Goal: Task Accomplishment & Management: Use online tool/utility

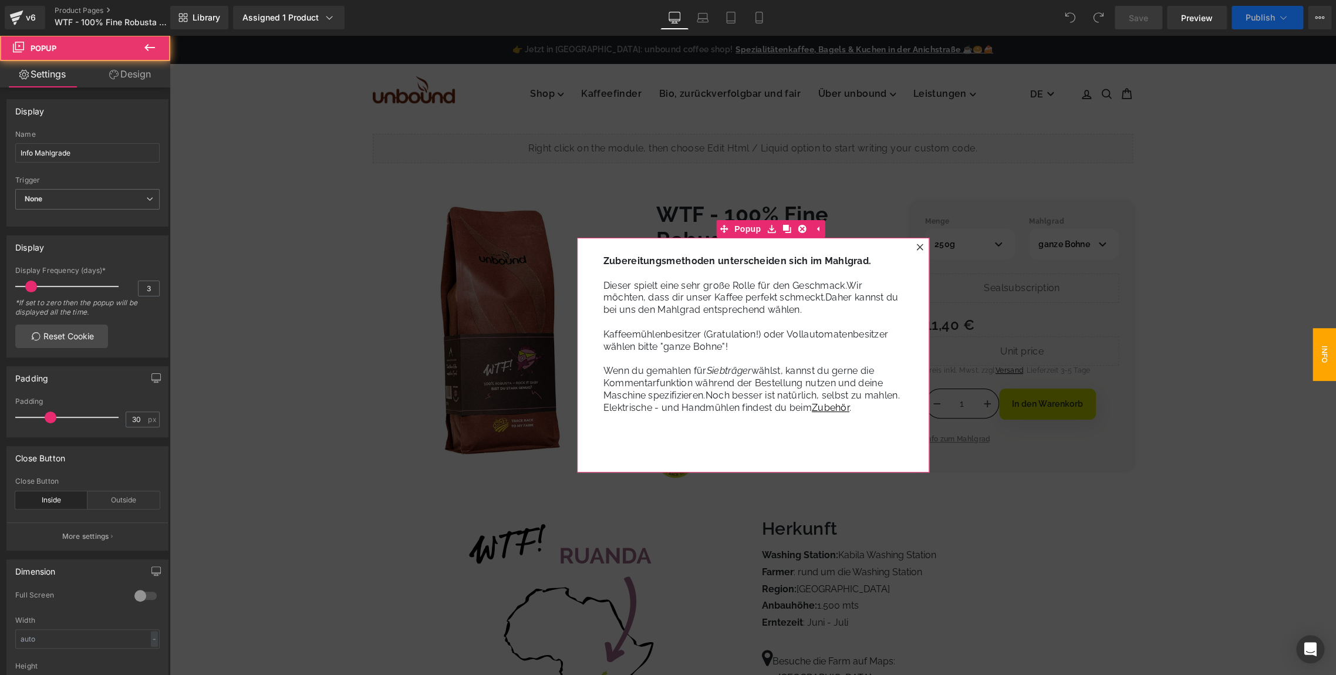
click at [913, 248] on div at bounding box center [920, 247] width 14 height 14
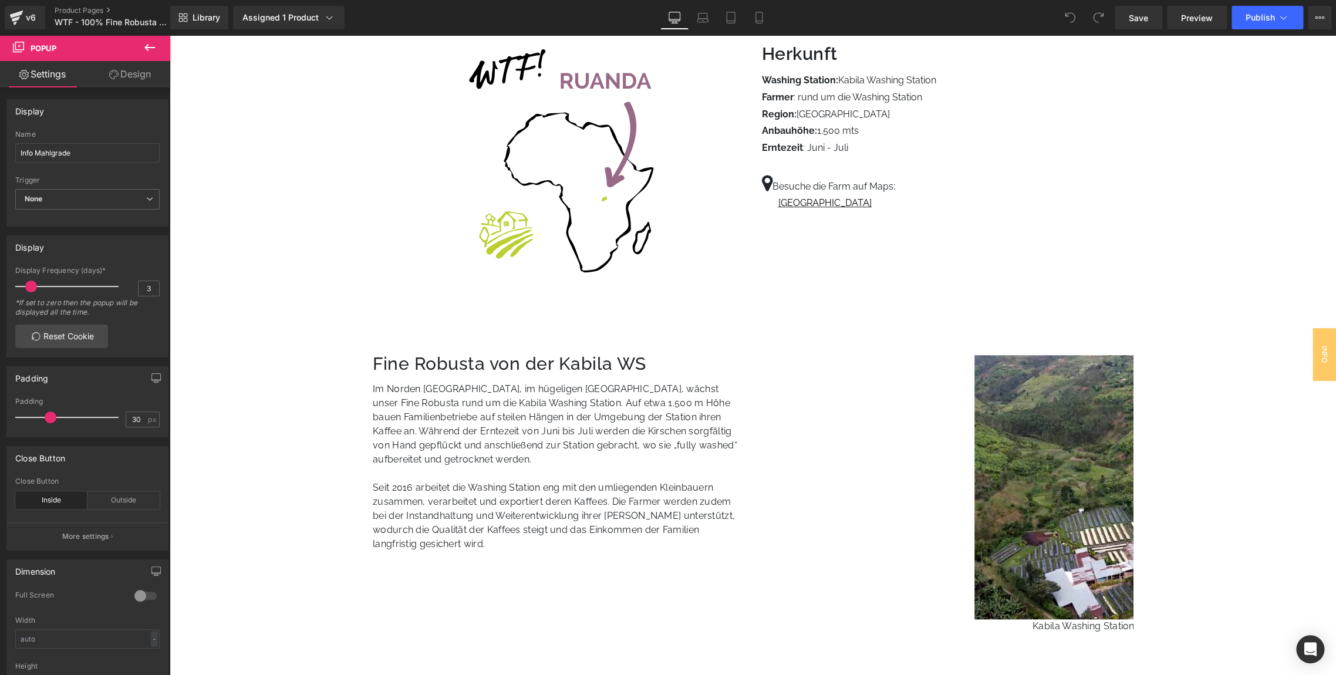
scroll to position [707, 0]
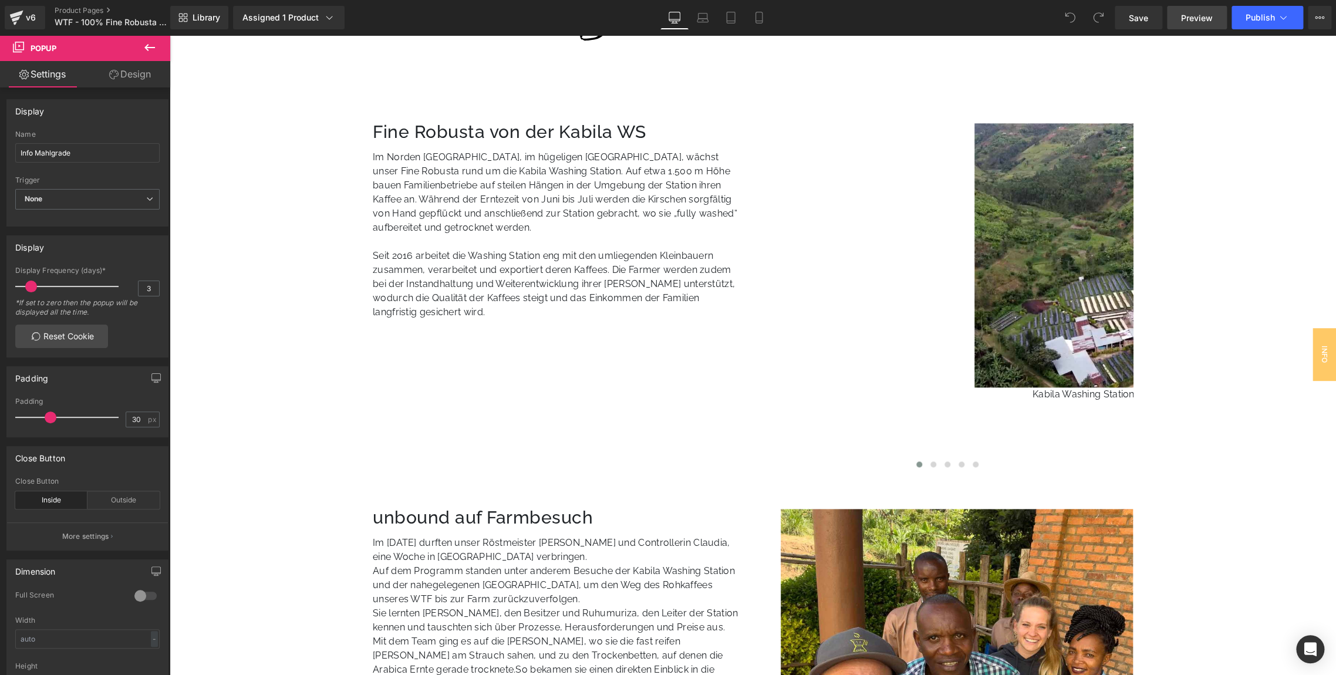
click at [1201, 12] on span "Preview" at bounding box center [1197, 18] width 32 height 12
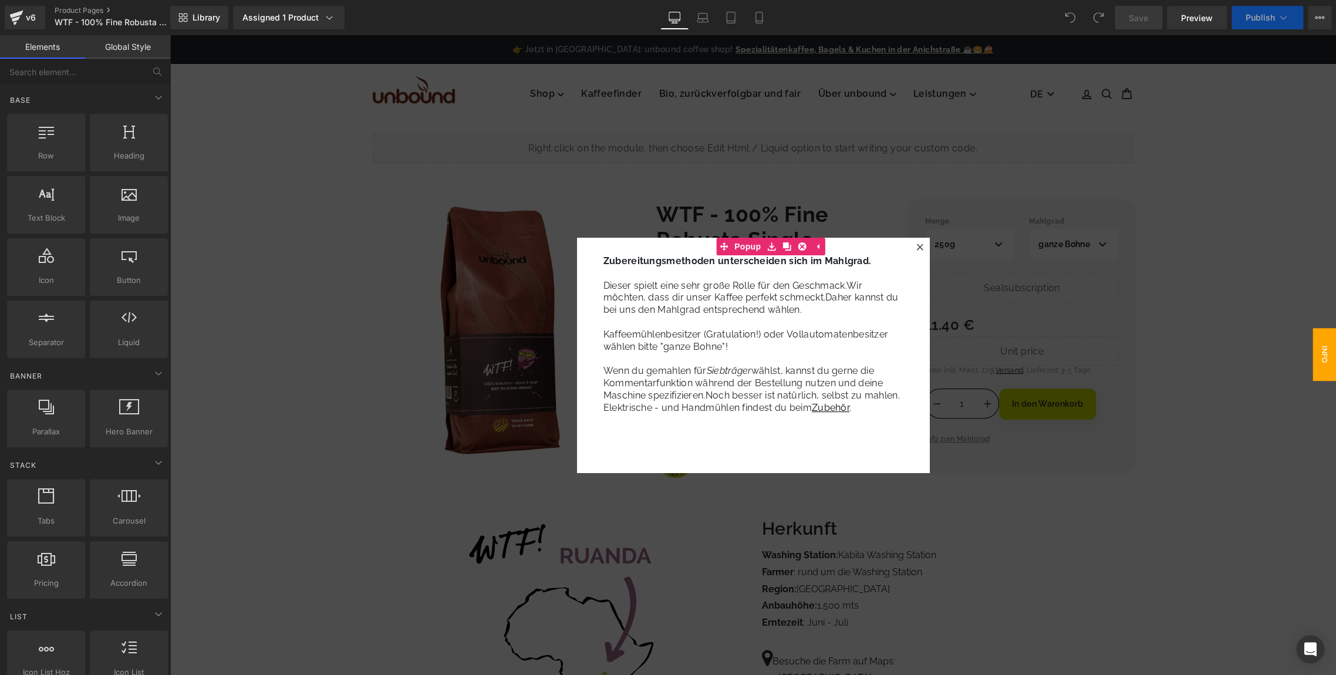
click at [917, 247] on icon at bounding box center [919, 247] width 7 height 7
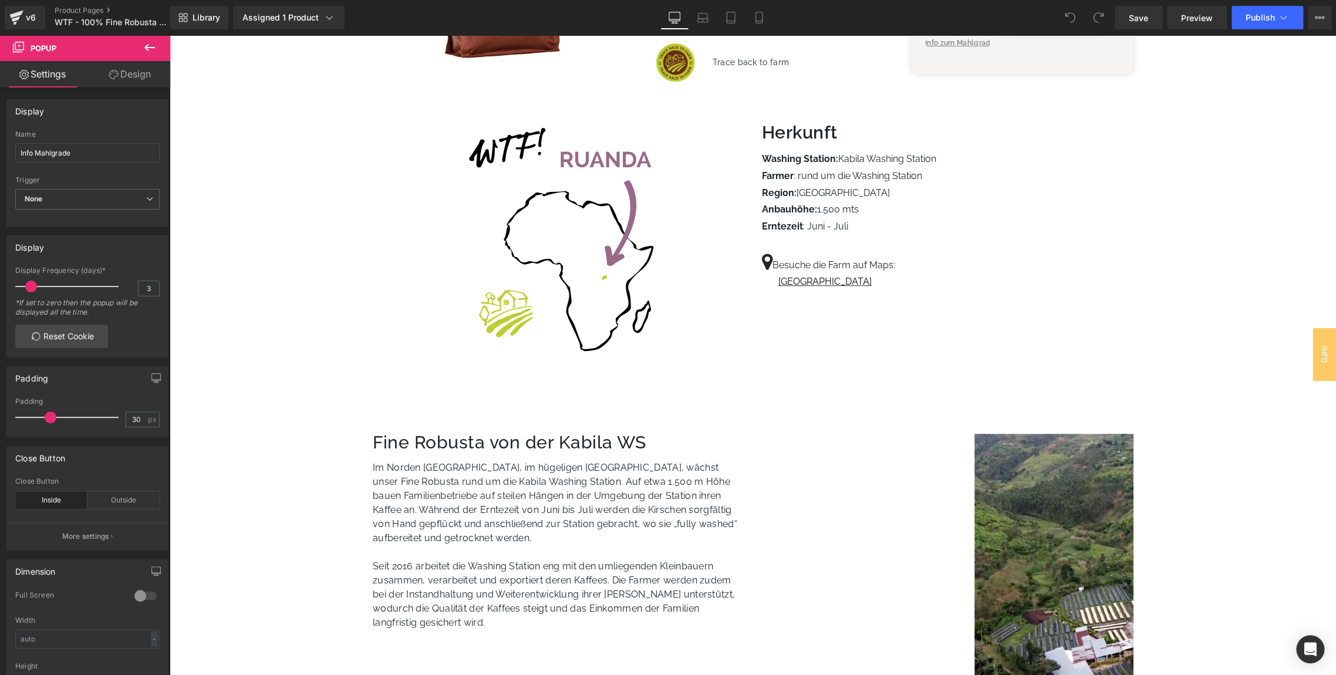
scroll to position [409, 0]
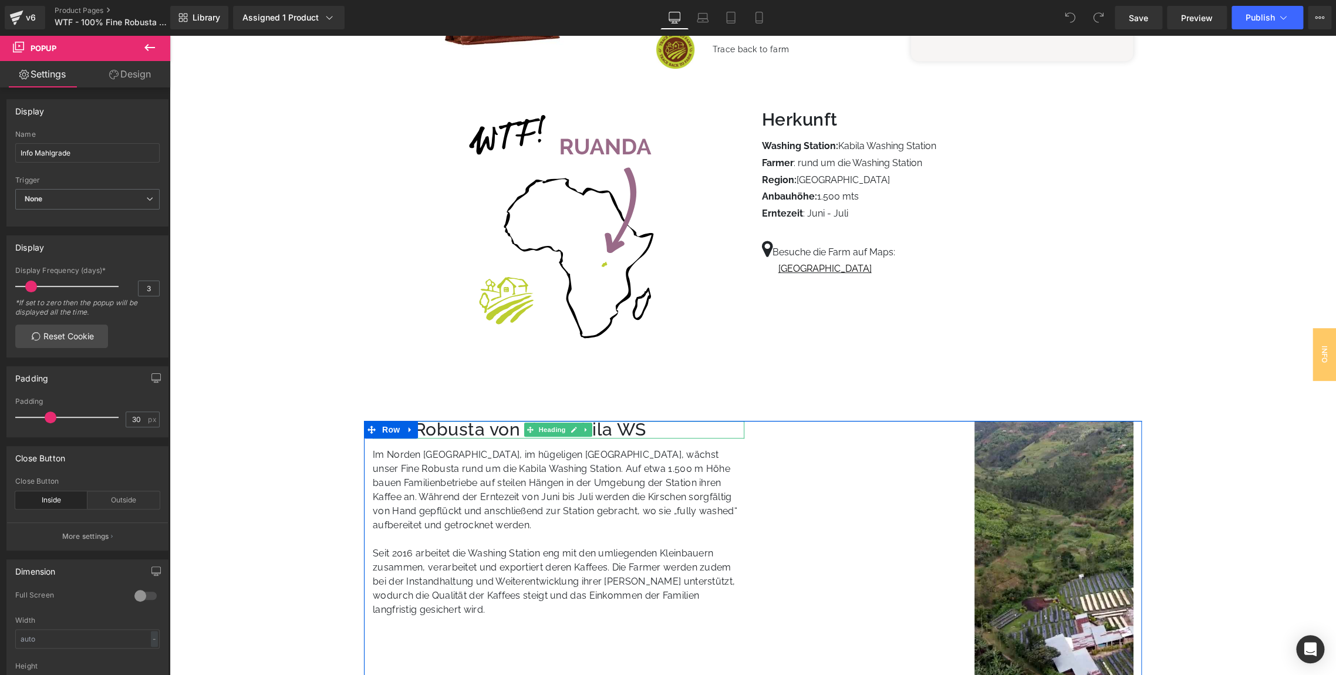
click at [640, 429] on h3 "Fine Robusta von der Kabila WS" at bounding box center [559, 430] width 372 height 18
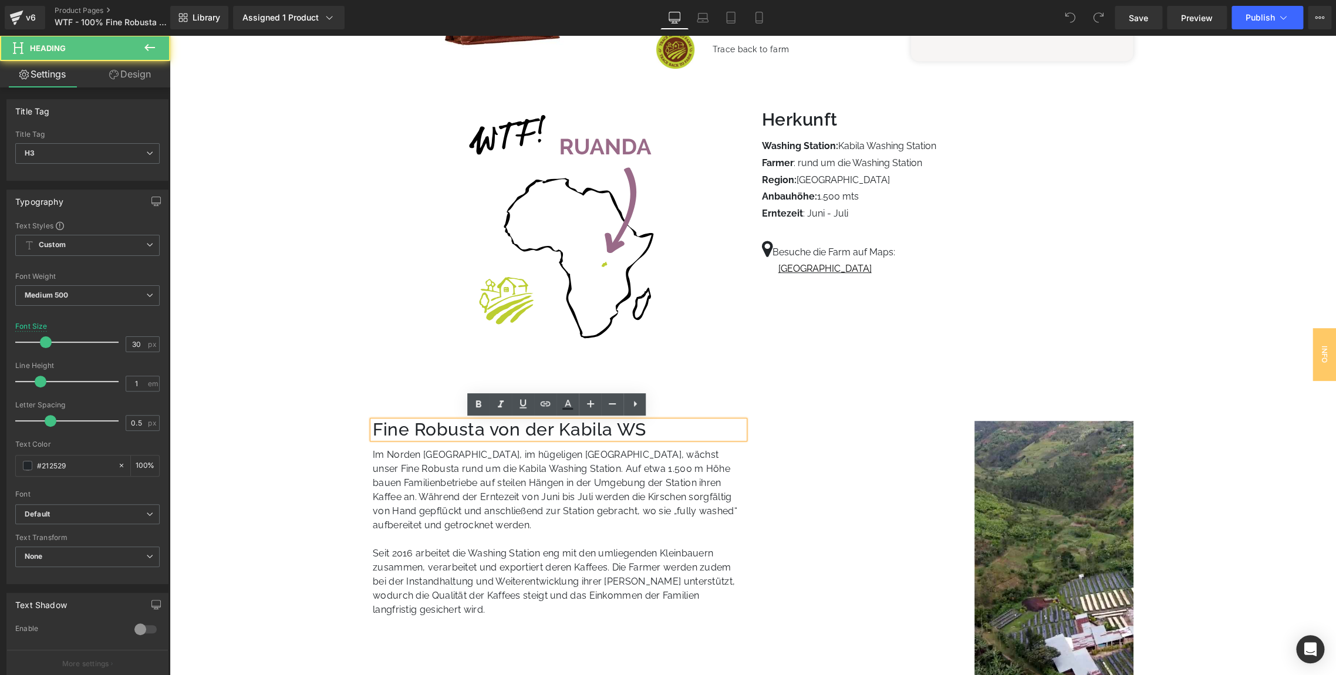
click at [640, 429] on h3 "Fine Robusta von der Kabila WS" at bounding box center [559, 430] width 372 height 18
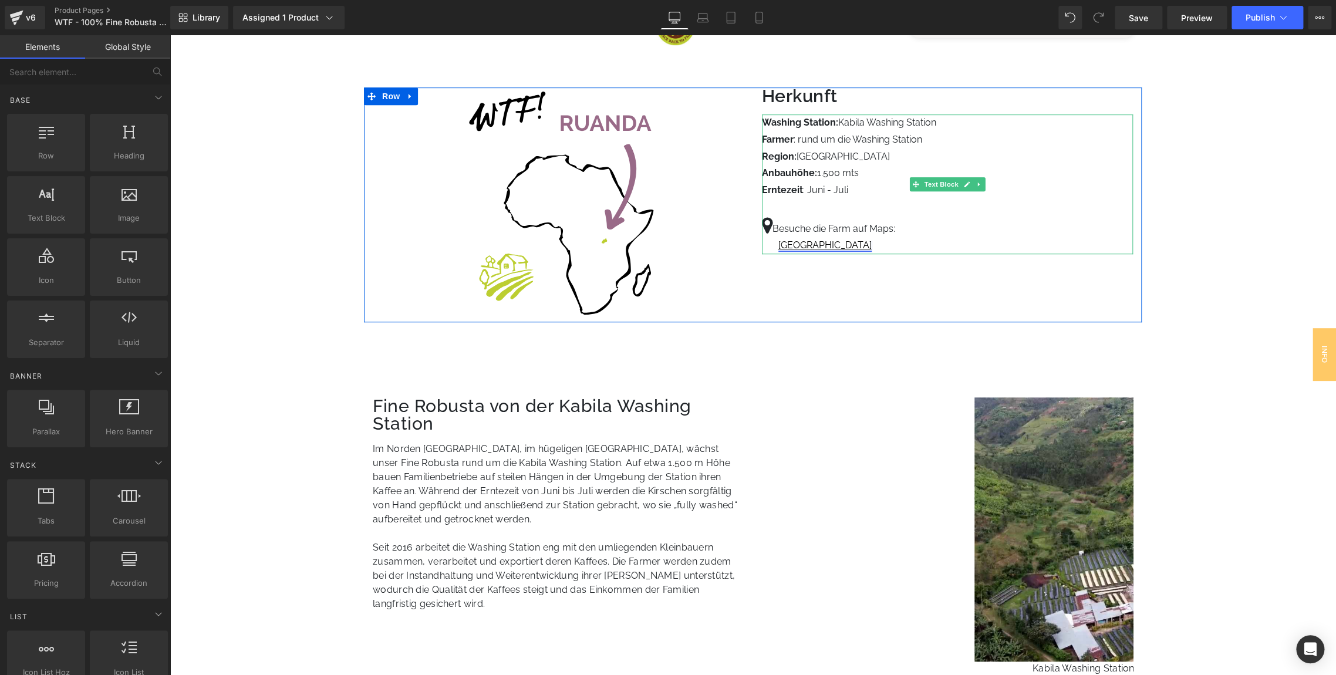
scroll to position [437, 0]
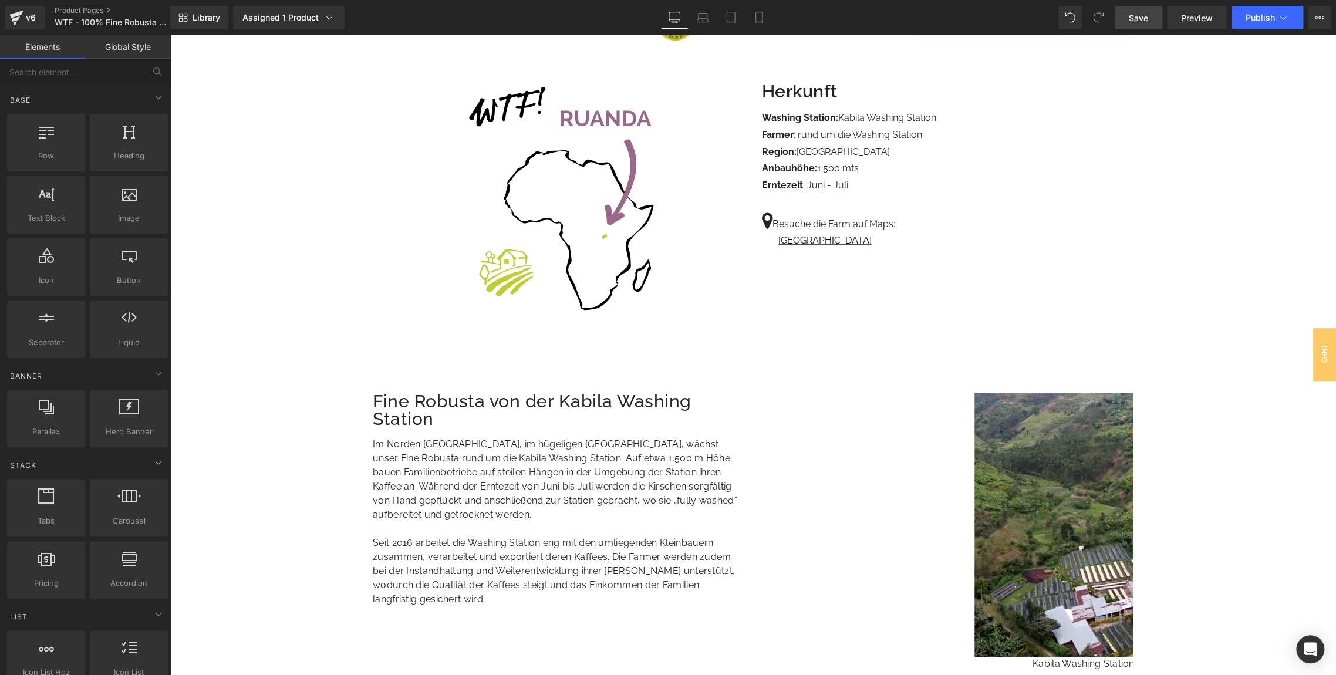
click at [1133, 23] on span "Save" at bounding box center [1138, 18] width 19 height 12
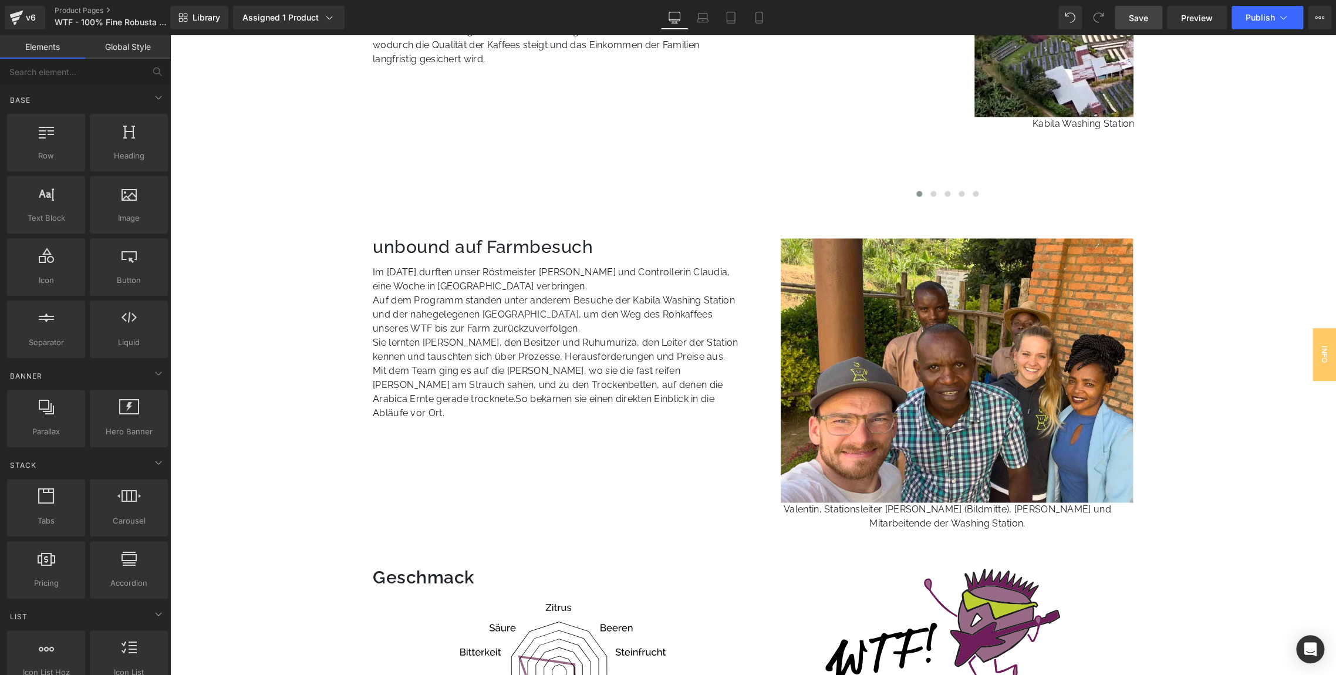
scroll to position [983, 0]
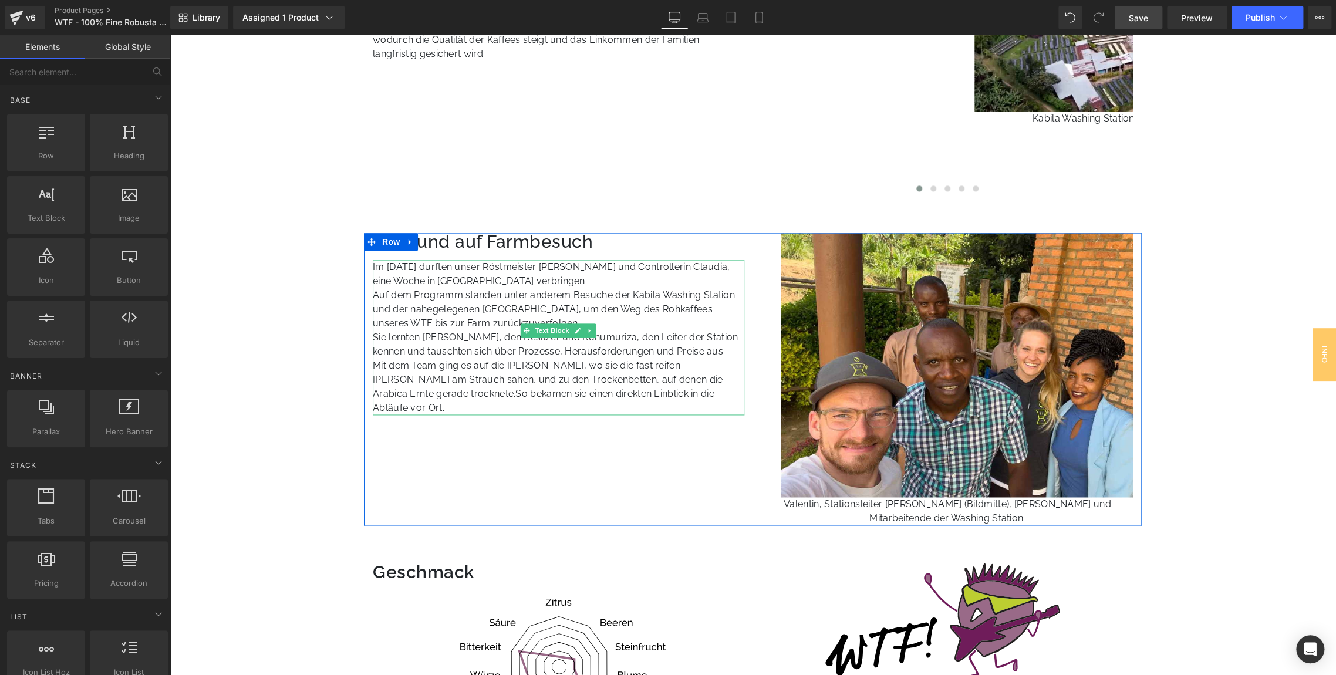
click at [491, 288] on p "Auf dem Programm standen unter anderem Besuche der Kabila Washing Station und d…" at bounding box center [559, 309] width 372 height 42
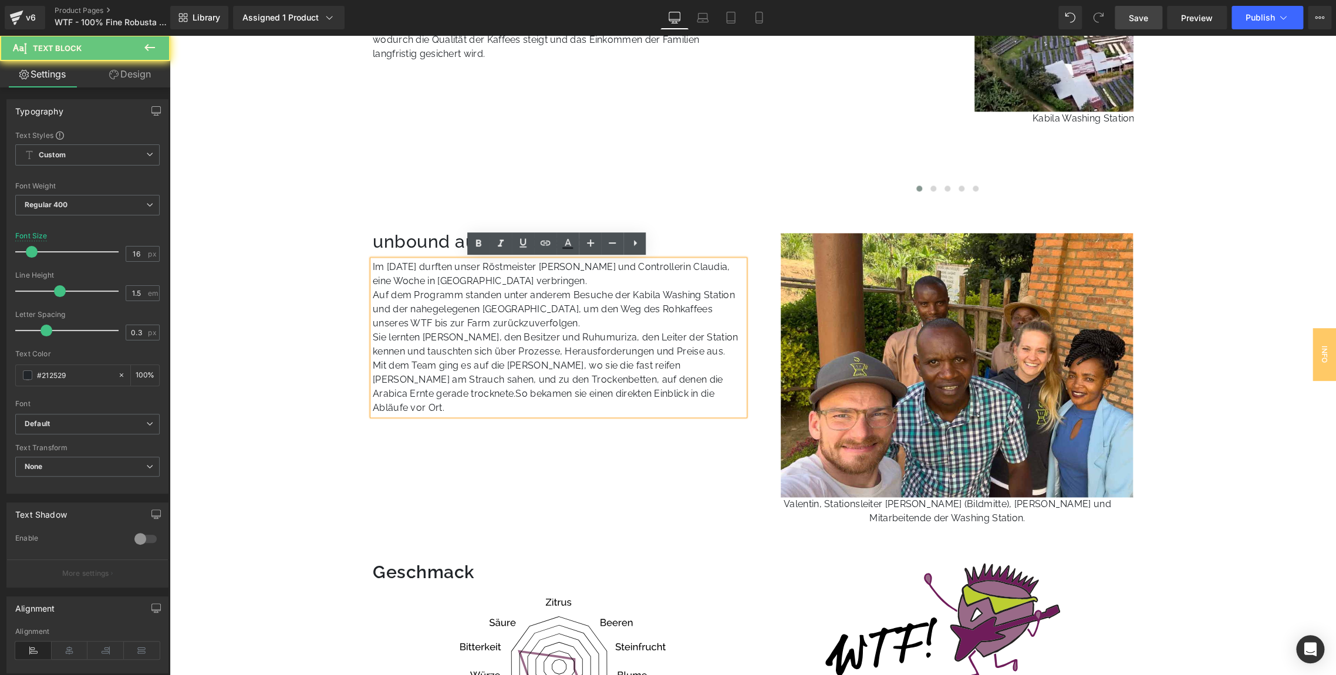
click at [525, 278] on p "Im [DATE] durften unser Röstmeister [PERSON_NAME] und Controllerin Claudia, ein…" at bounding box center [559, 274] width 372 height 28
click at [512, 265] on p "Im [DATE] durften unser Röstmeister [PERSON_NAME] und Controllerin Claudia, ein…" at bounding box center [559, 274] width 372 height 28
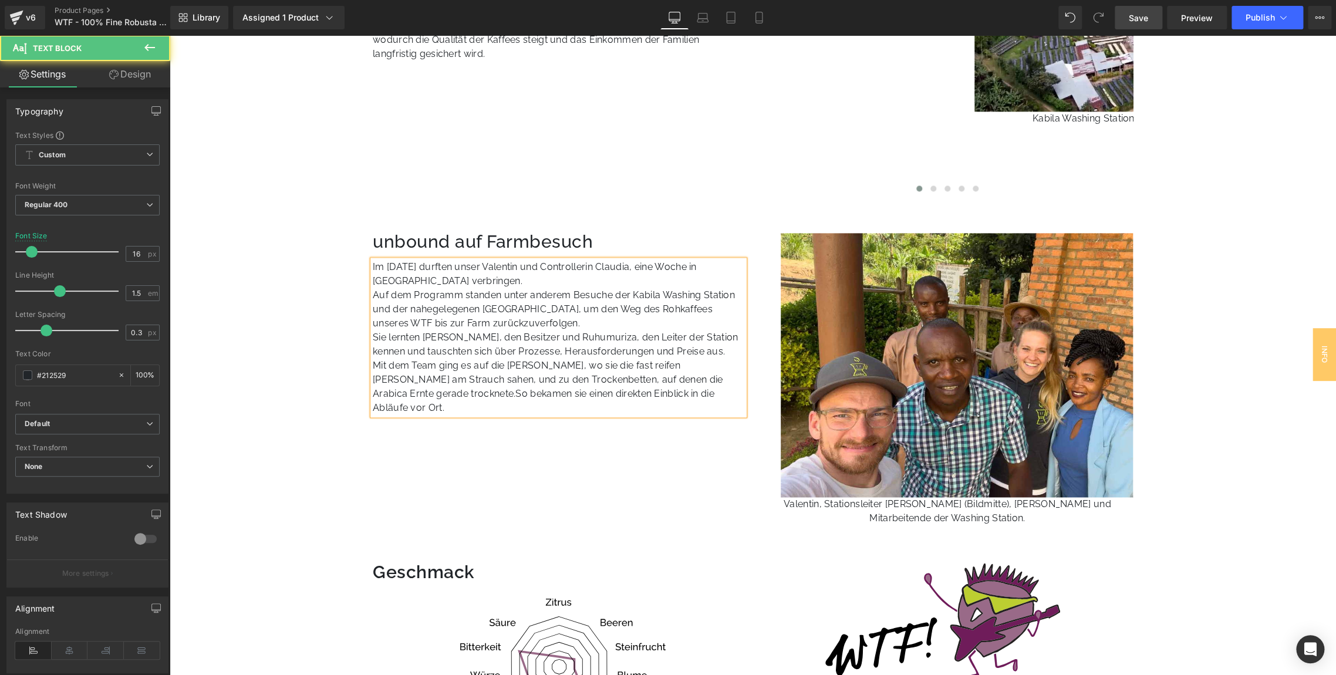
click at [582, 271] on p "Im Mai 2025 durften unser Valentin und Controllerin Claudia, eine Woche in Ruan…" at bounding box center [559, 274] width 372 height 28
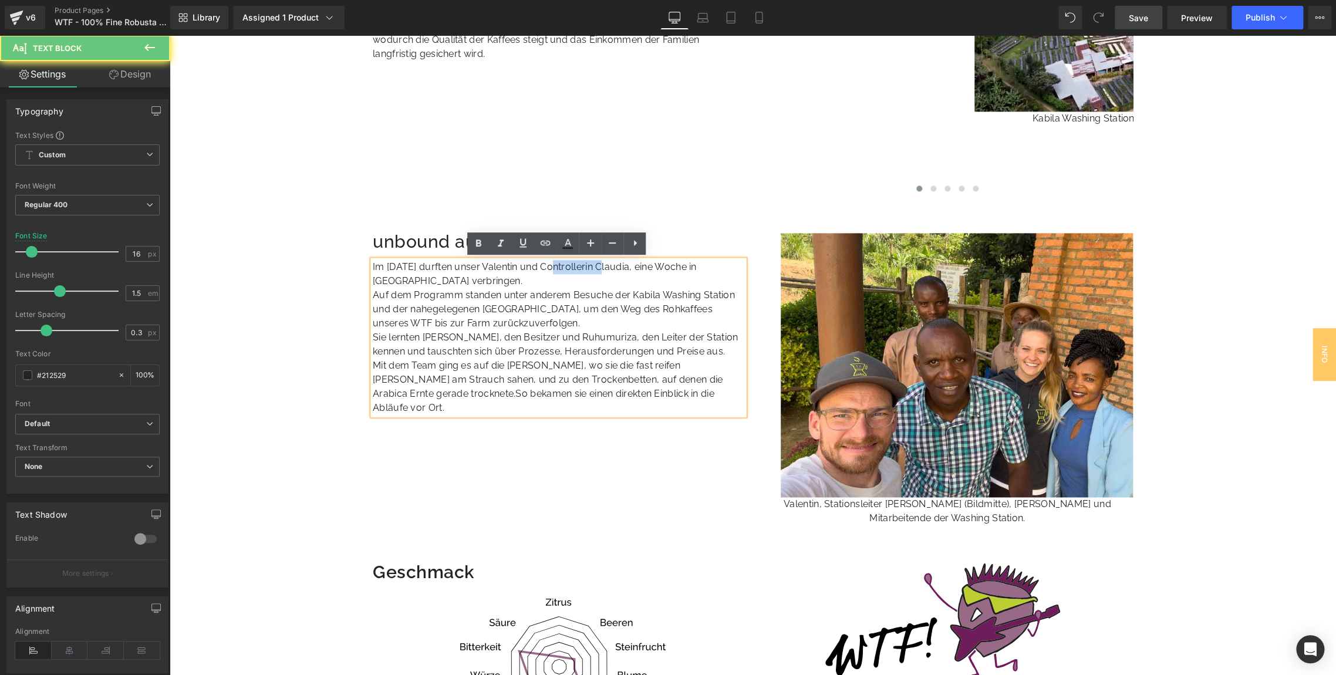
click at [582, 271] on p "Im Mai 2025 durften unser Valentin und Controllerin Claudia, eine Woche in Ruan…" at bounding box center [559, 274] width 372 height 28
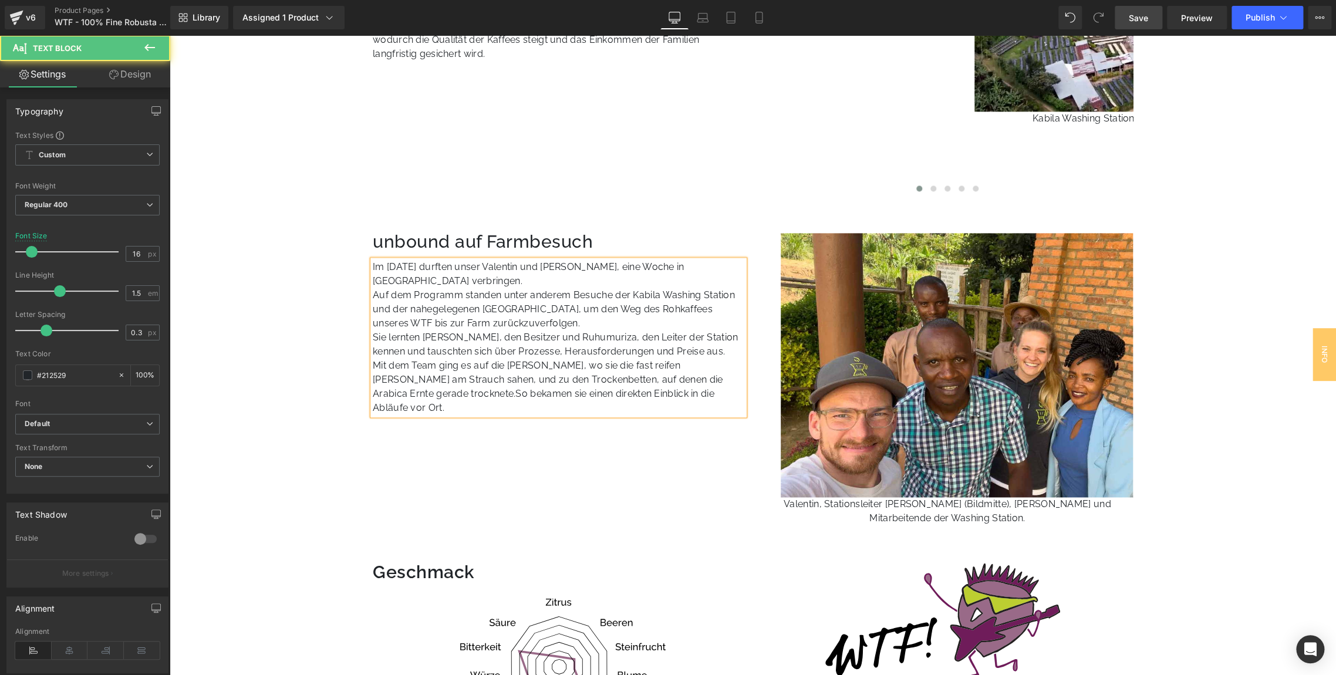
click at [581, 268] on p "Im Mai 2025 durften unser Valentin und Claudia, eine Woche in Ruanda verbringen." at bounding box center [559, 274] width 372 height 28
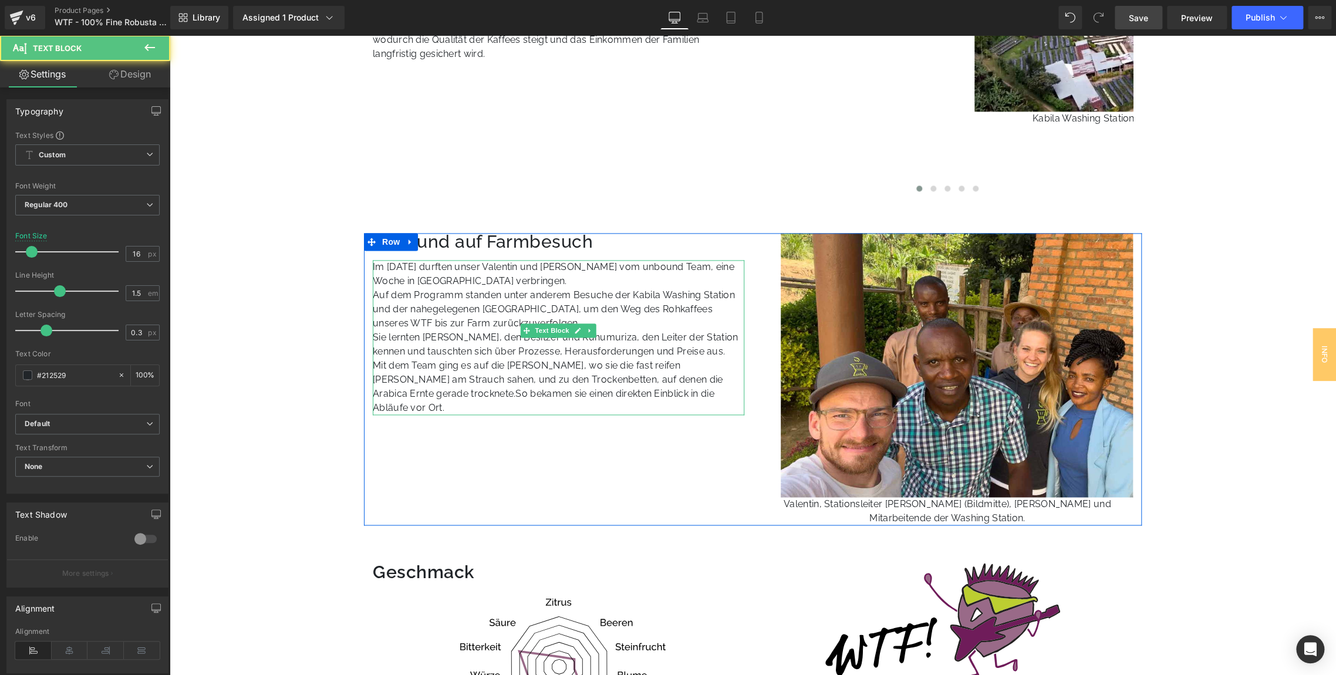
click at [649, 265] on p "Im Mai 2025 durften unser Valentin und Claudia vom unbound Team, eine Woche in …" at bounding box center [559, 274] width 372 height 28
click at [640, 277] on p "Im Mai 2025 durften unser Valentin und Claudia vom unbound-Team, eine Woche in …" at bounding box center [559, 274] width 372 height 28
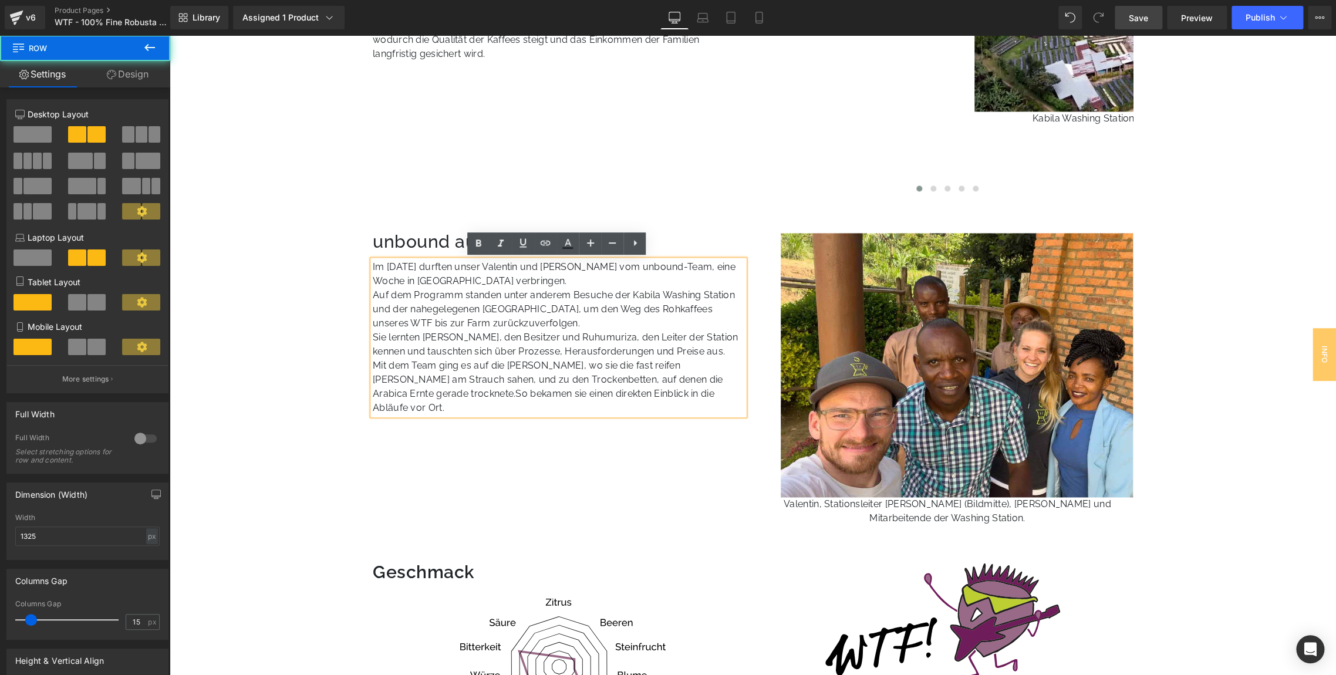
click at [585, 454] on div "unbound auf Farmbesuch Heading Im Mai 2025 durften unser Valentin und Claudia v…" at bounding box center [753, 379] width 778 height 292
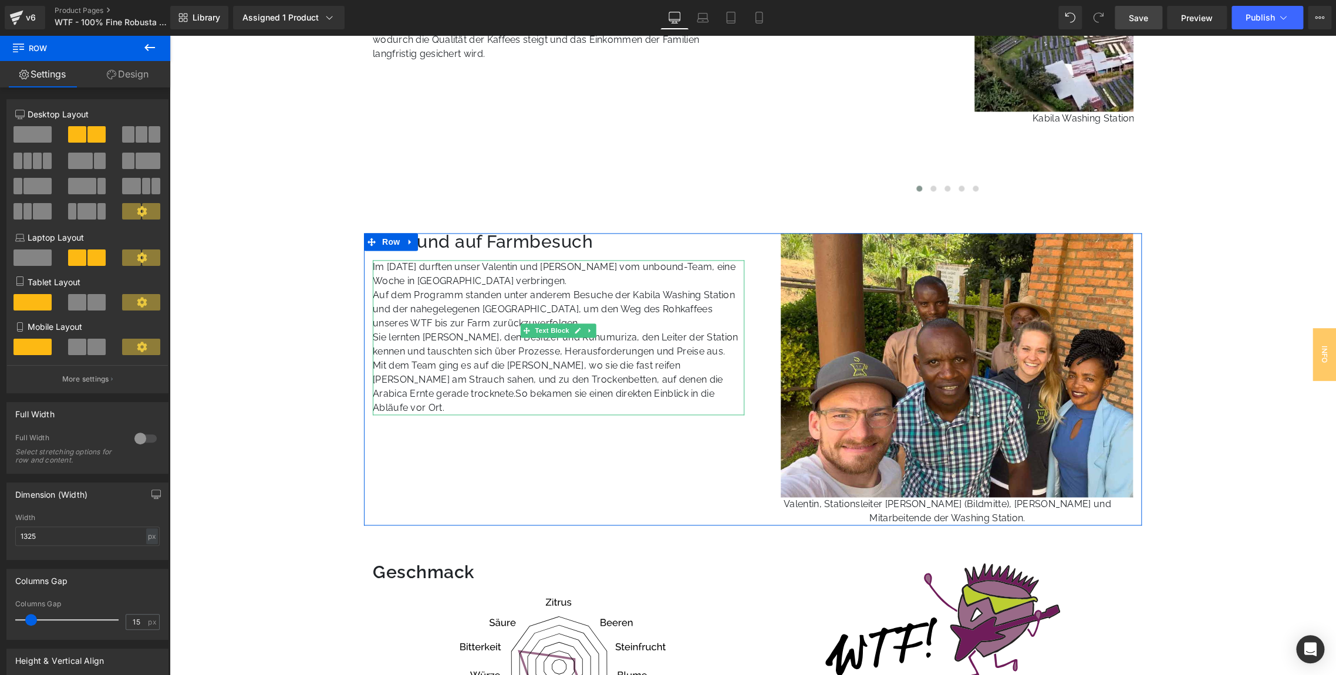
click at [470, 262] on p "Im Mai 2025 durften unser Valentin und Claudia vom unbound-Team, eine Woche in …" at bounding box center [559, 274] width 372 height 28
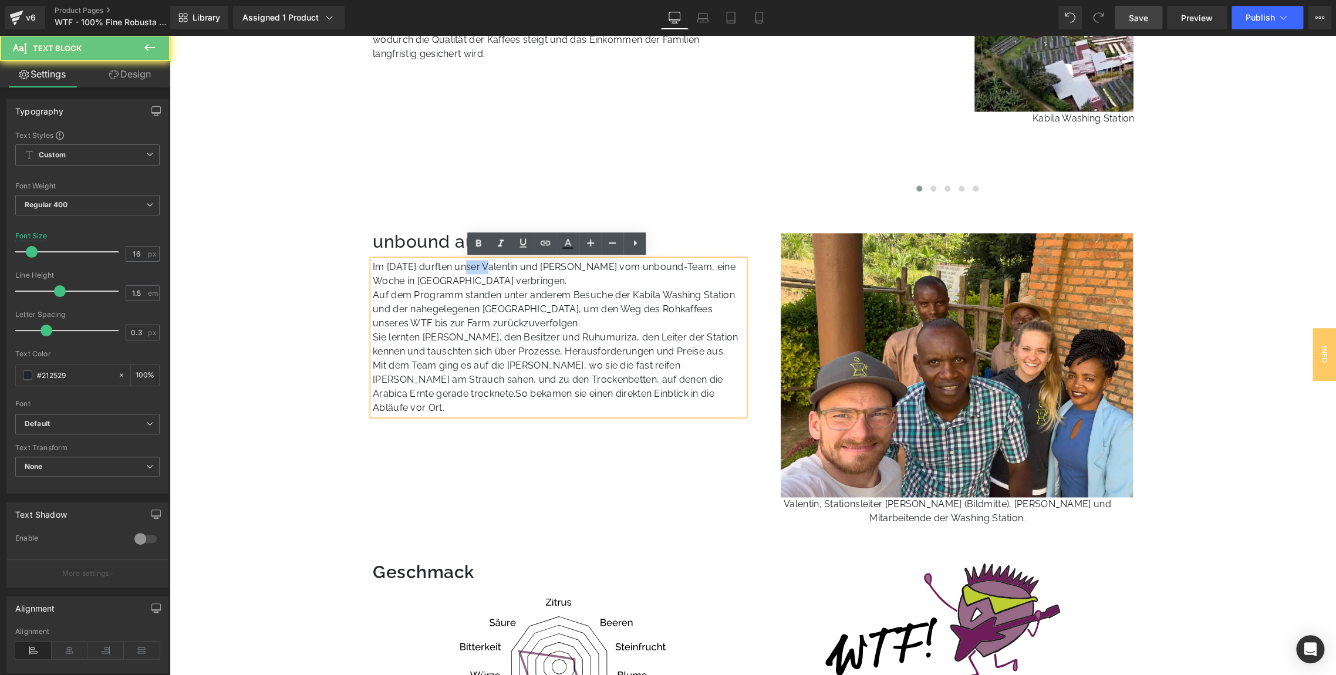
click at [470, 262] on p "Im Mai 2025 durften unser Valentin und Claudia vom unbound-Team, eine Woche in …" at bounding box center [559, 274] width 372 height 28
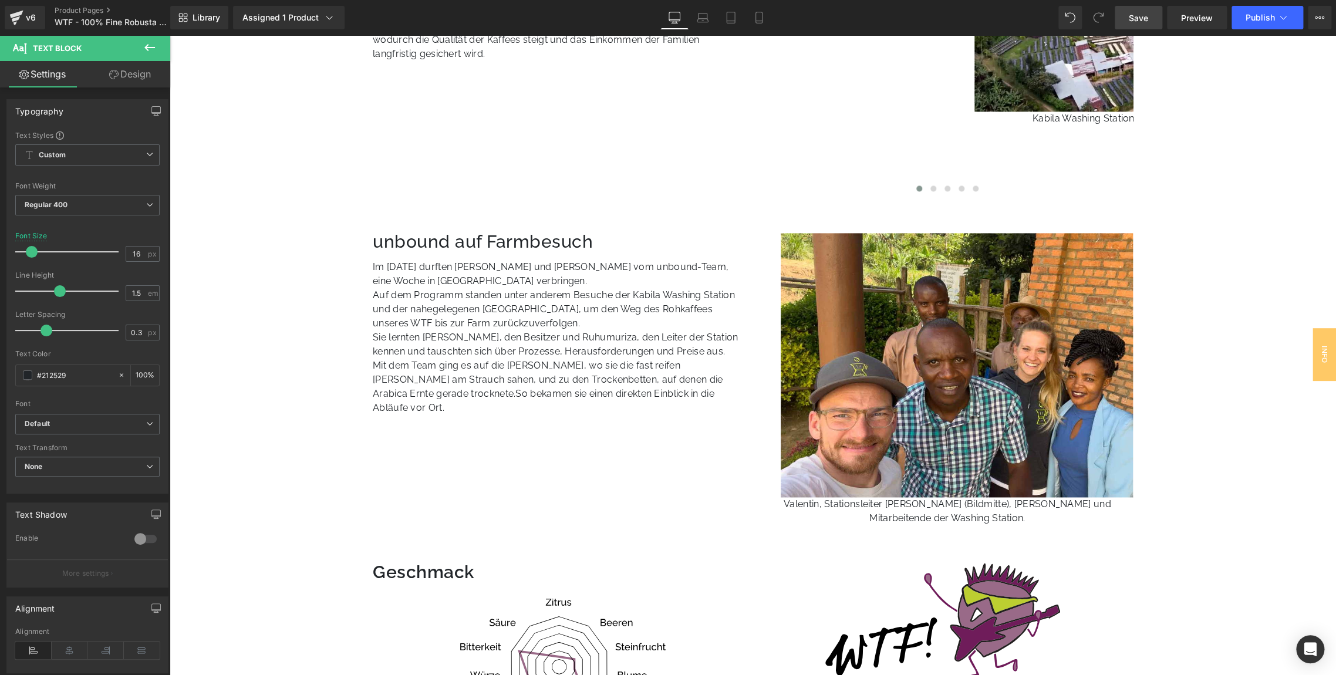
click at [1127, 23] on link "Save" at bounding box center [1139, 17] width 48 height 23
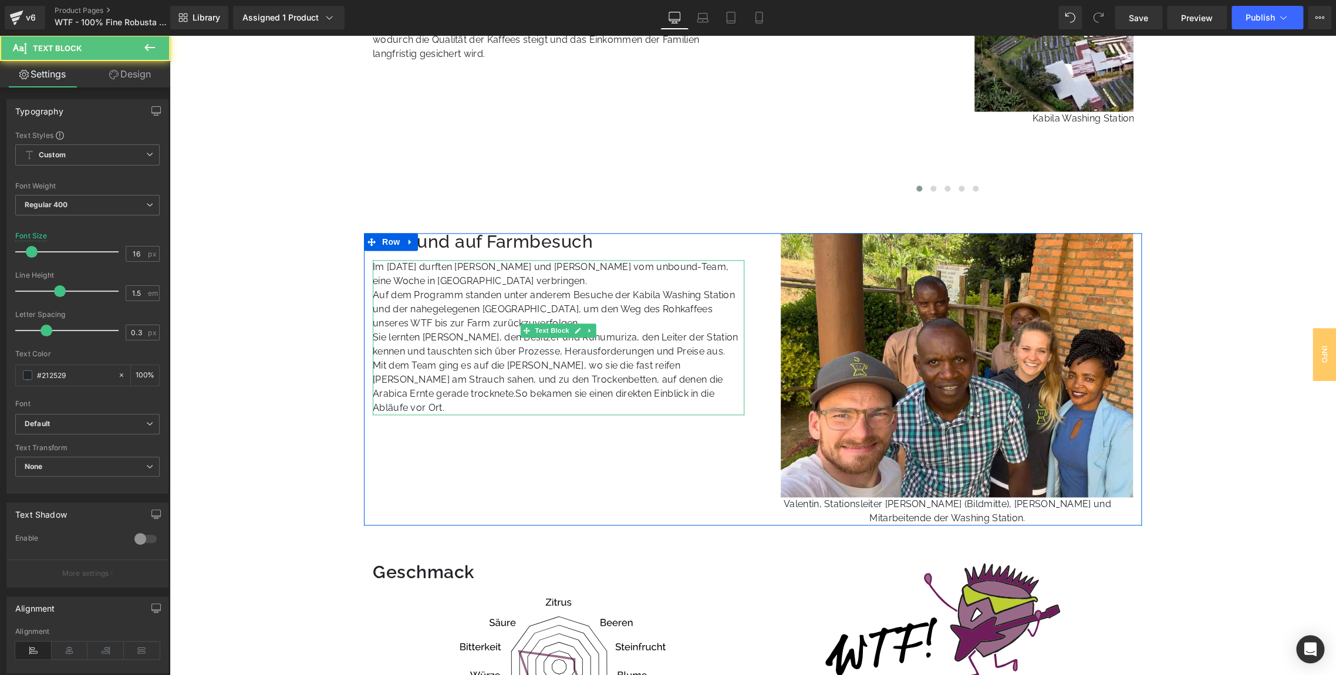
click at [439, 273] on p "Im Mai 2025 durften Valentin und Claudia vom unbound-Team, eine Woche in Ruanda…" at bounding box center [559, 274] width 372 height 28
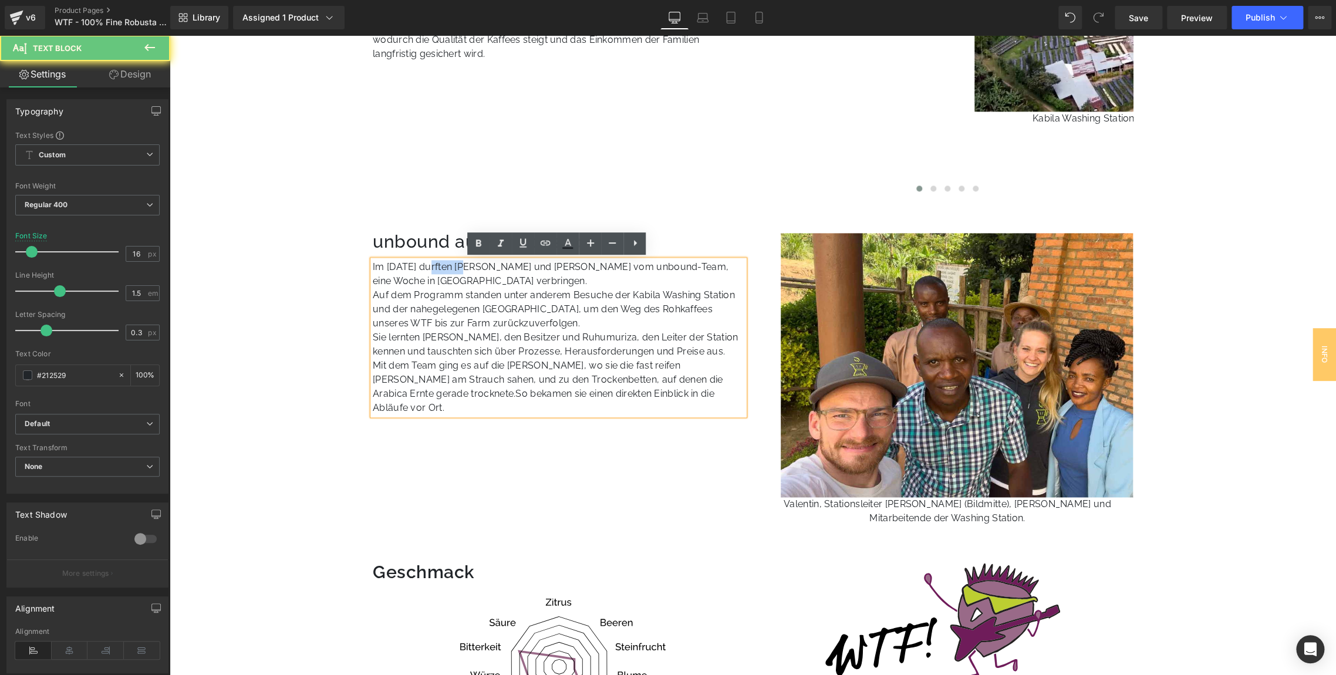
click at [439, 273] on p "Im Mai 2025 durften Valentin und Claudia vom unbound-Team, eine Woche in Ruanda…" at bounding box center [559, 274] width 372 height 28
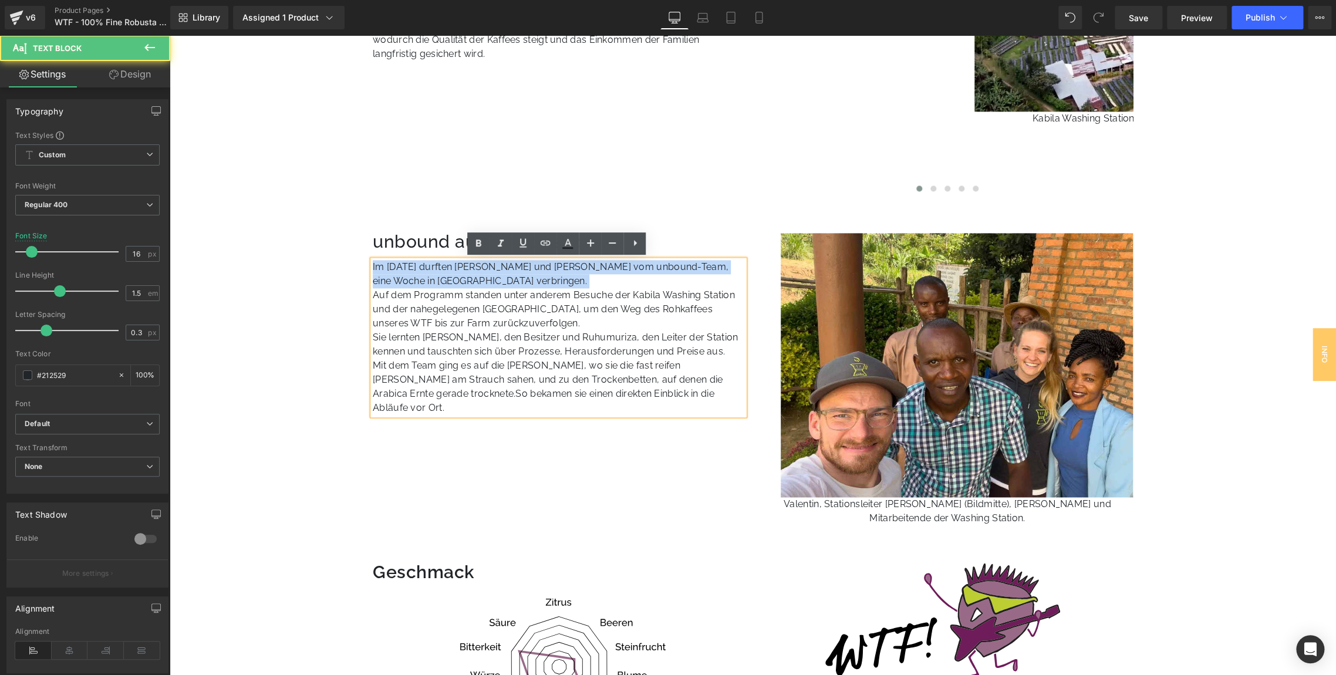
click at [439, 273] on p "Im Mai 2025 durften Valentin und Claudia vom unbound-Team, eine Woche in Ruanda…" at bounding box center [559, 274] width 372 height 28
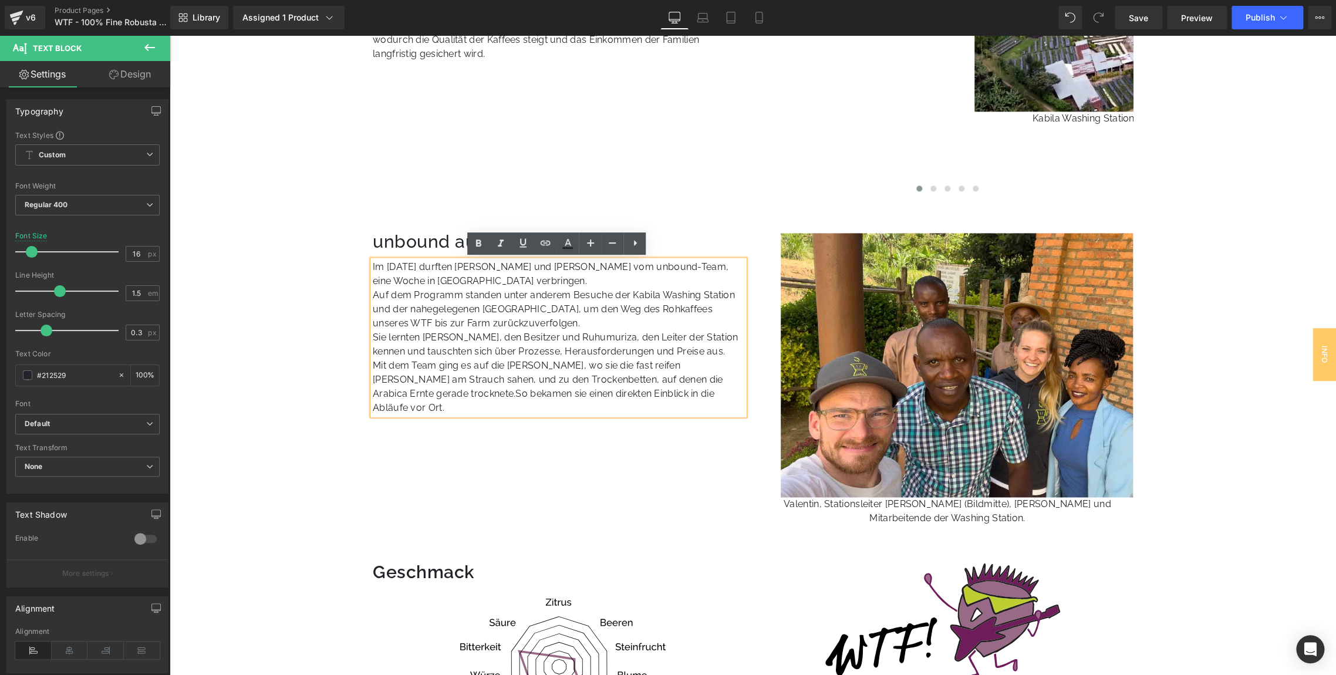
click at [443, 269] on p "Im Mai 2025 durften Valentin und Claudia vom unbound-Team, eine Woche in Ruanda…" at bounding box center [559, 274] width 372 height 28
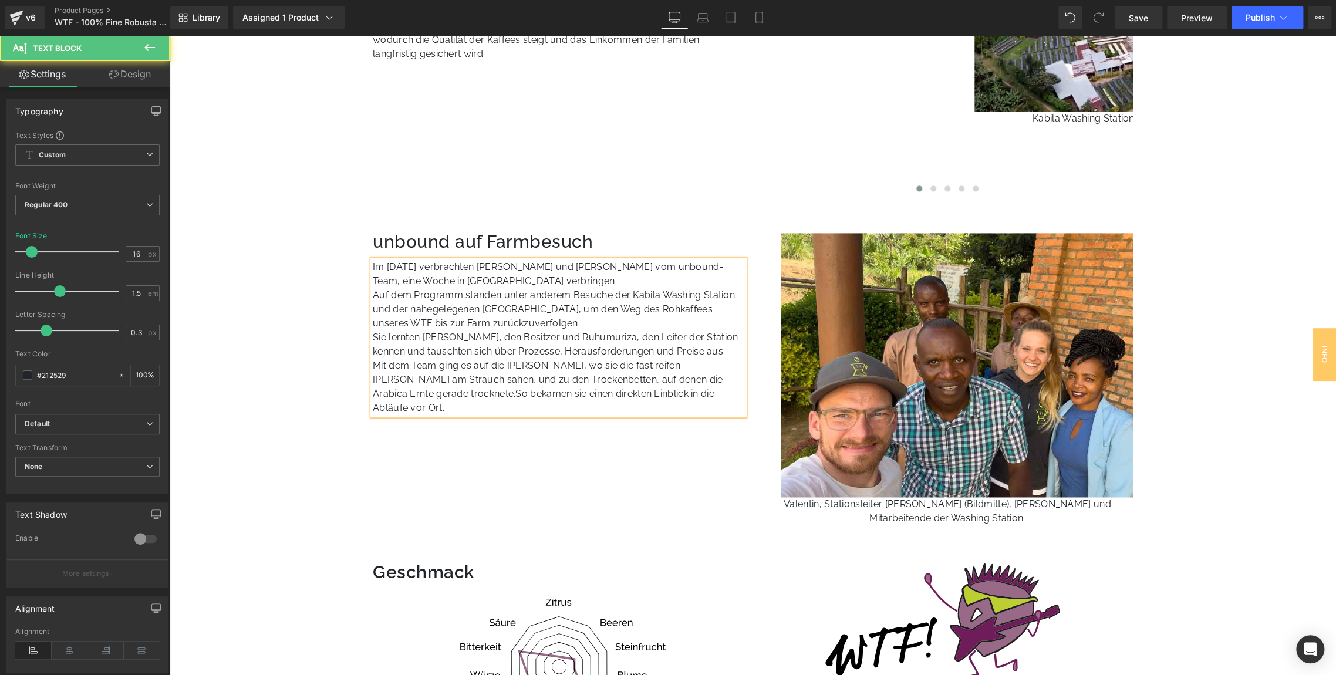
click at [433, 285] on p "Im Mai 2025 verbrachten Valentin und Claudia vom unbound-Team, eine Woche in Ru…" at bounding box center [559, 274] width 372 height 28
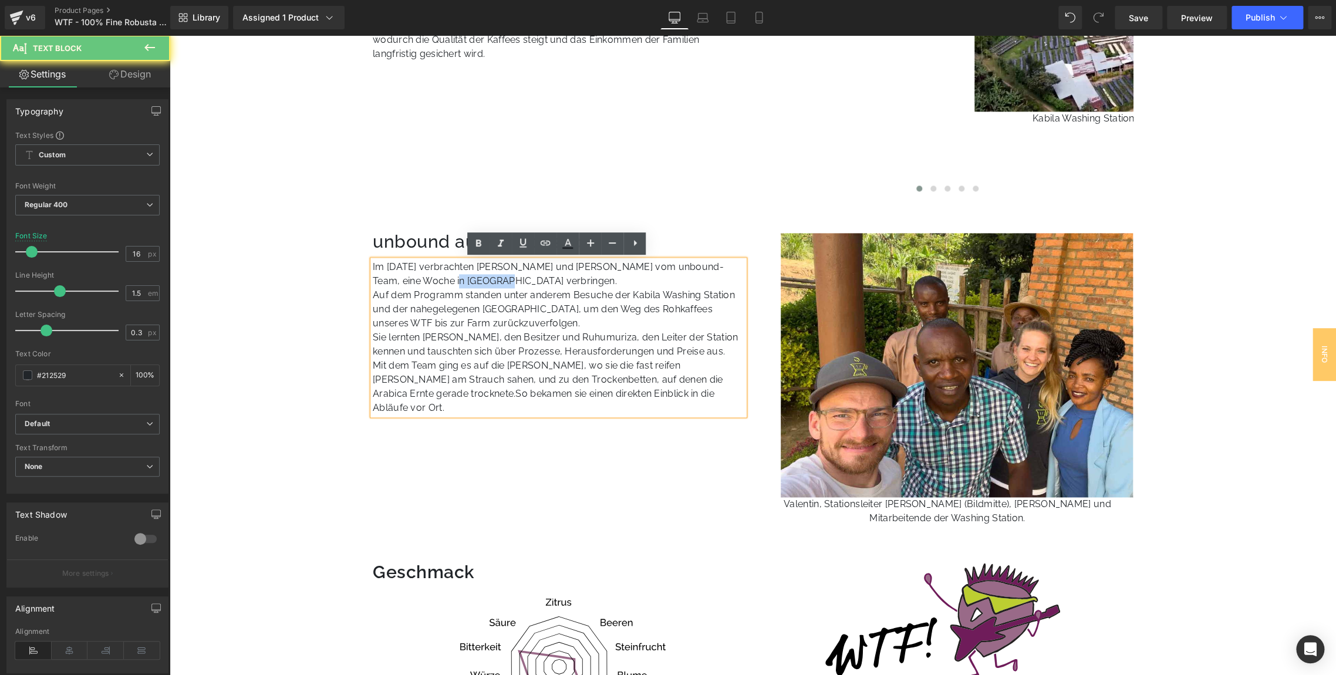
click at [433, 285] on p "Im Mai 2025 verbrachten Valentin und Claudia vom unbound-Team, eine Woche in Ru…" at bounding box center [559, 274] width 372 height 28
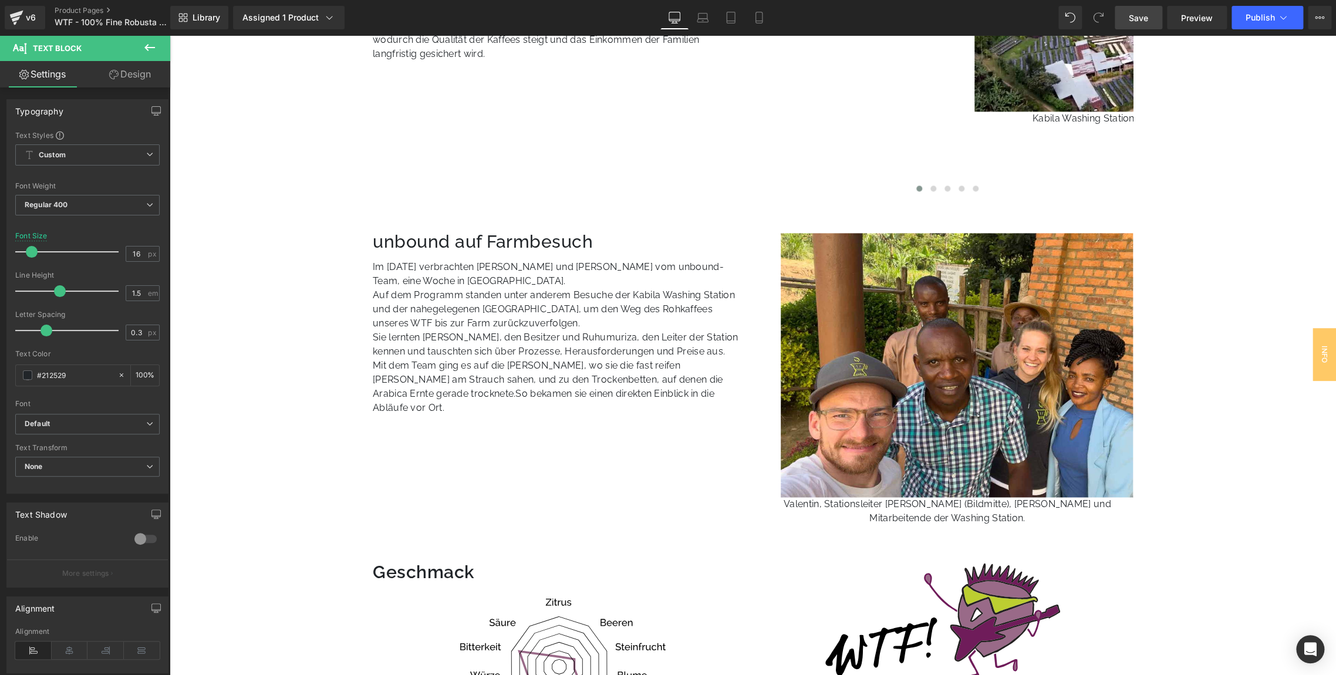
click at [1126, 16] on link "Save" at bounding box center [1139, 17] width 48 height 23
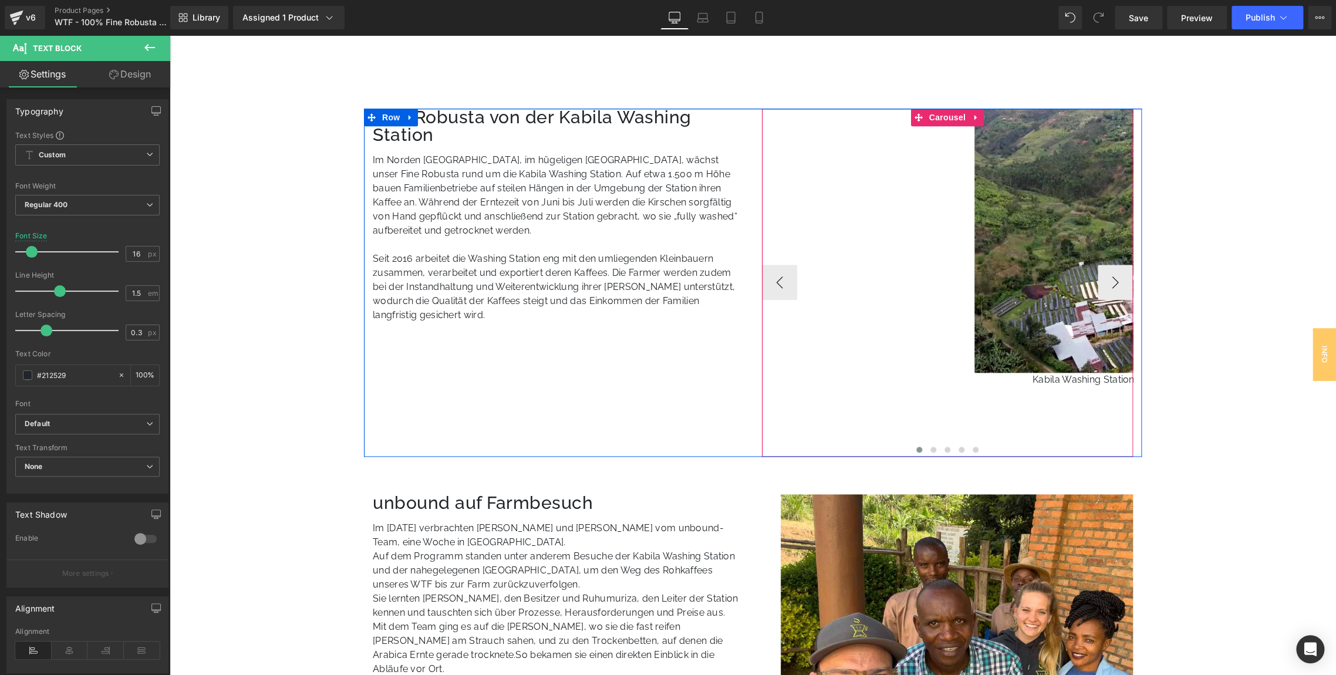
scroll to position [714, 0]
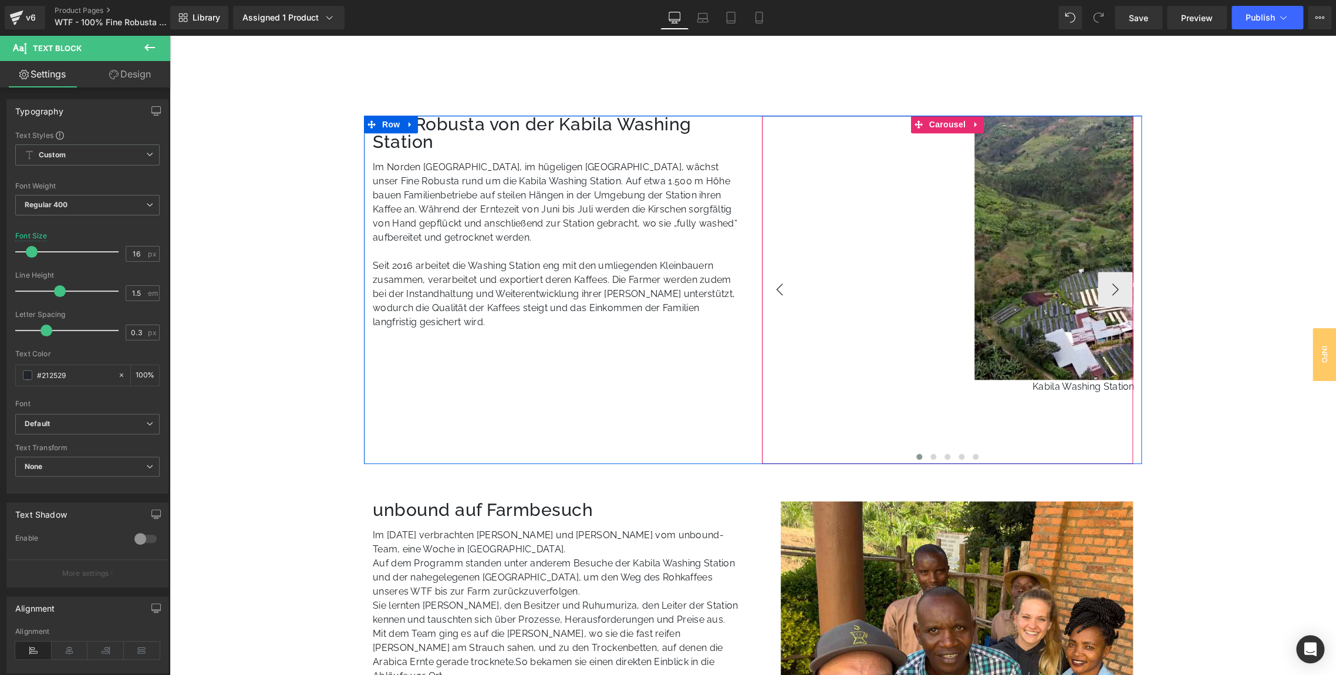
click at [775, 288] on button "‹" at bounding box center [779, 289] width 35 height 35
click at [1111, 292] on button "›" at bounding box center [1115, 289] width 35 height 35
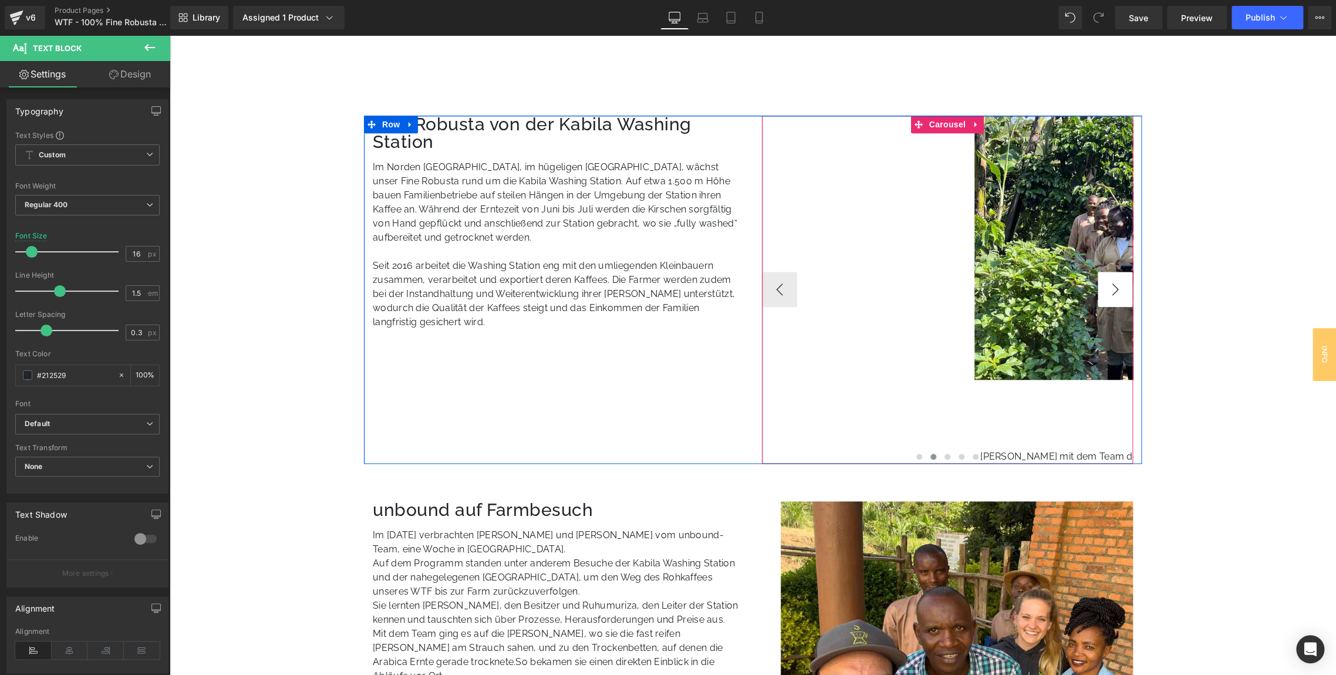
click at [1111, 292] on button "›" at bounding box center [1115, 289] width 35 height 35
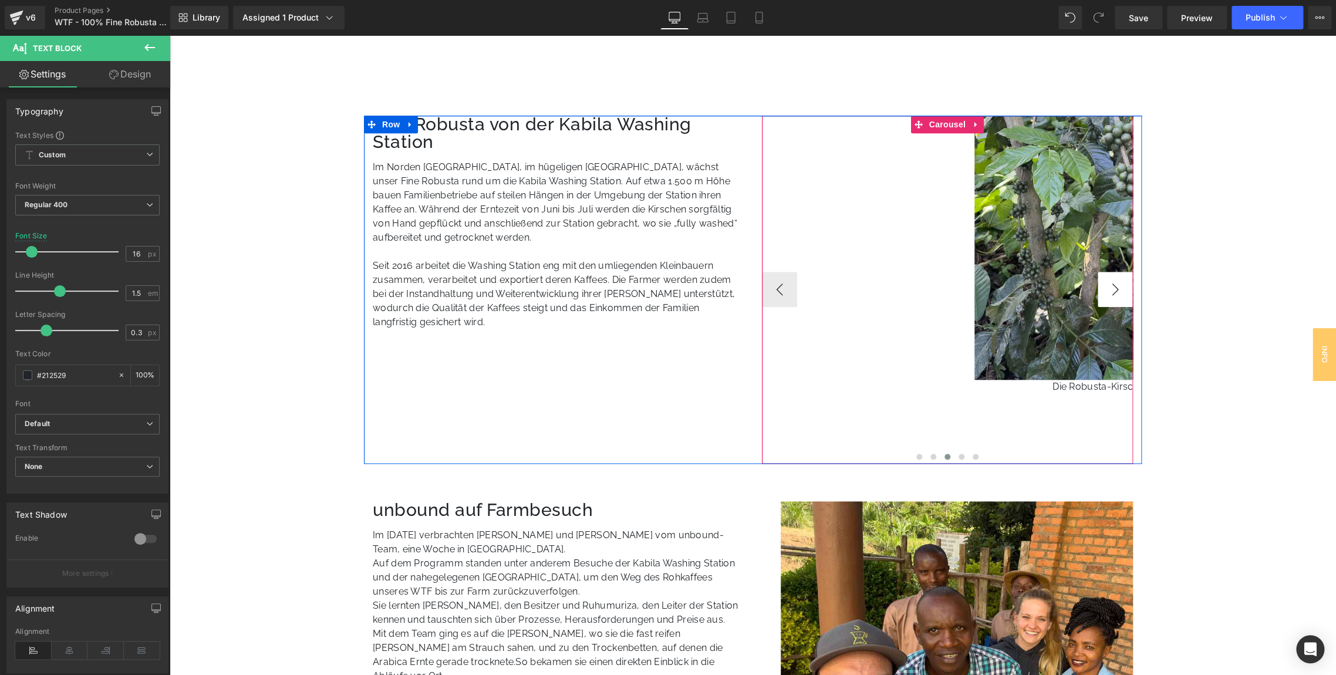
click at [1111, 292] on button "›" at bounding box center [1115, 289] width 35 height 35
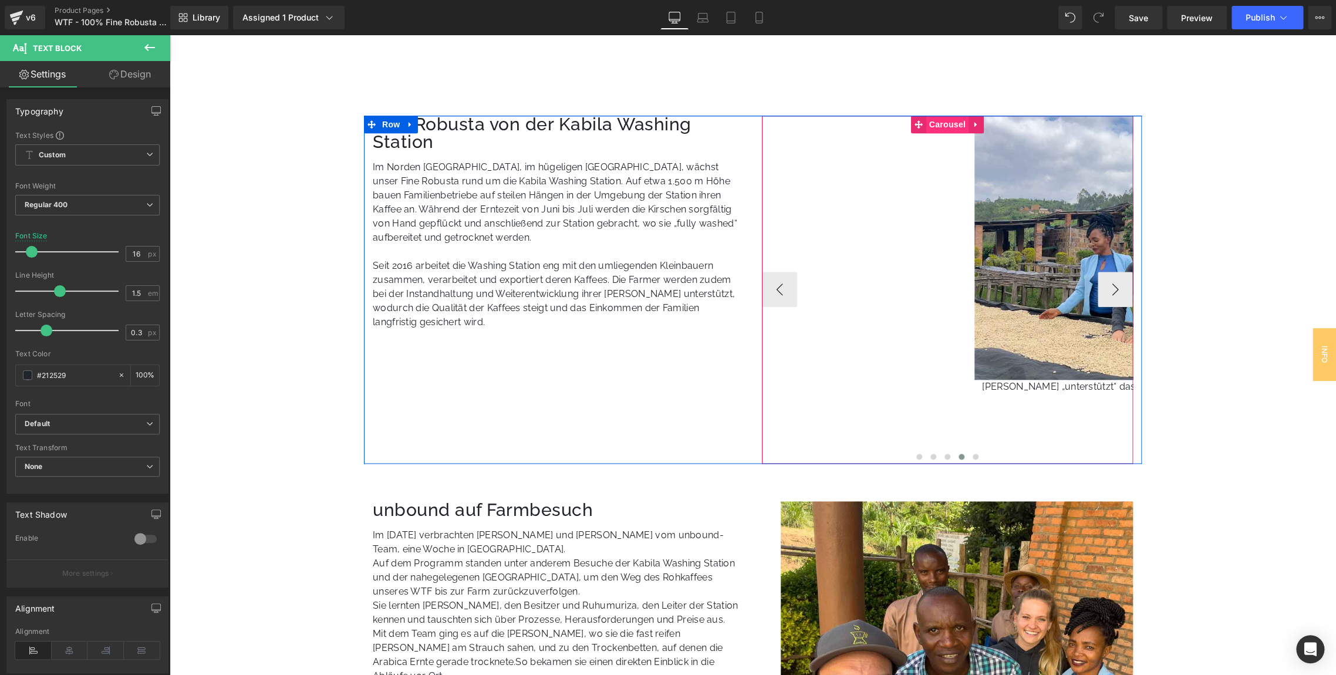
click at [944, 128] on span "Carousel" at bounding box center [947, 125] width 42 height 18
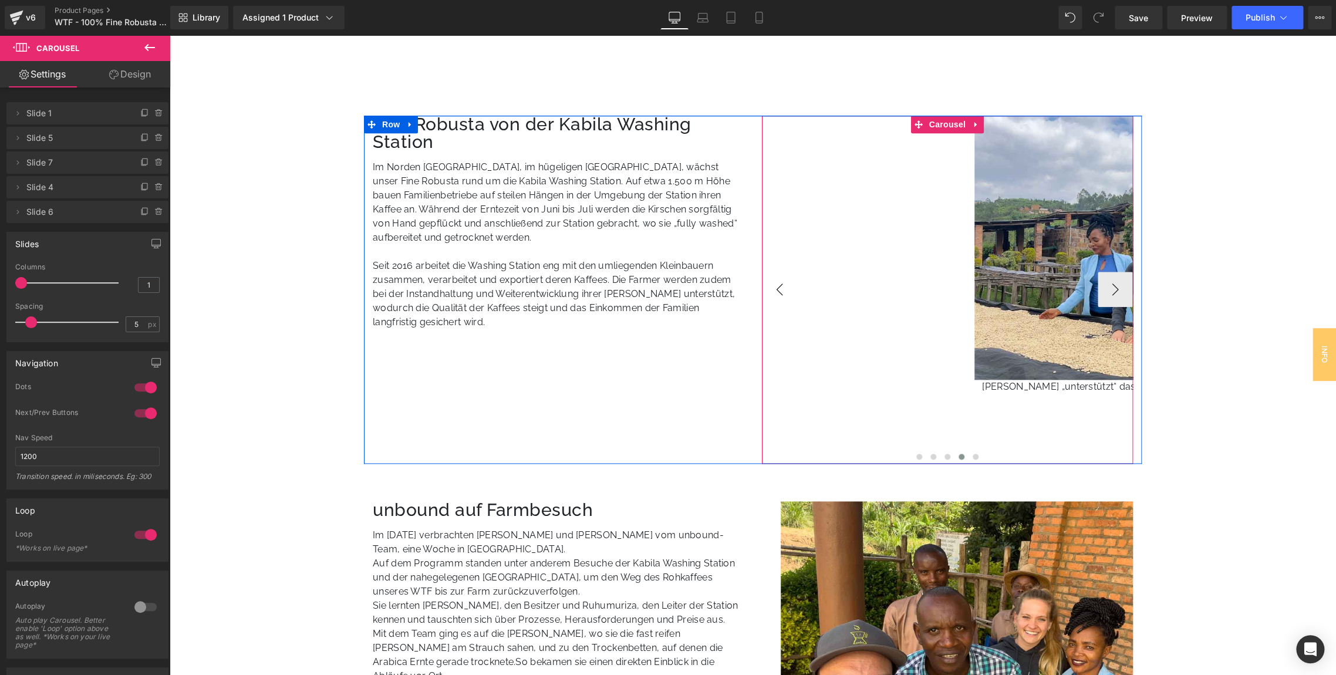
click at [785, 301] on button "‹" at bounding box center [779, 289] width 35 height 35
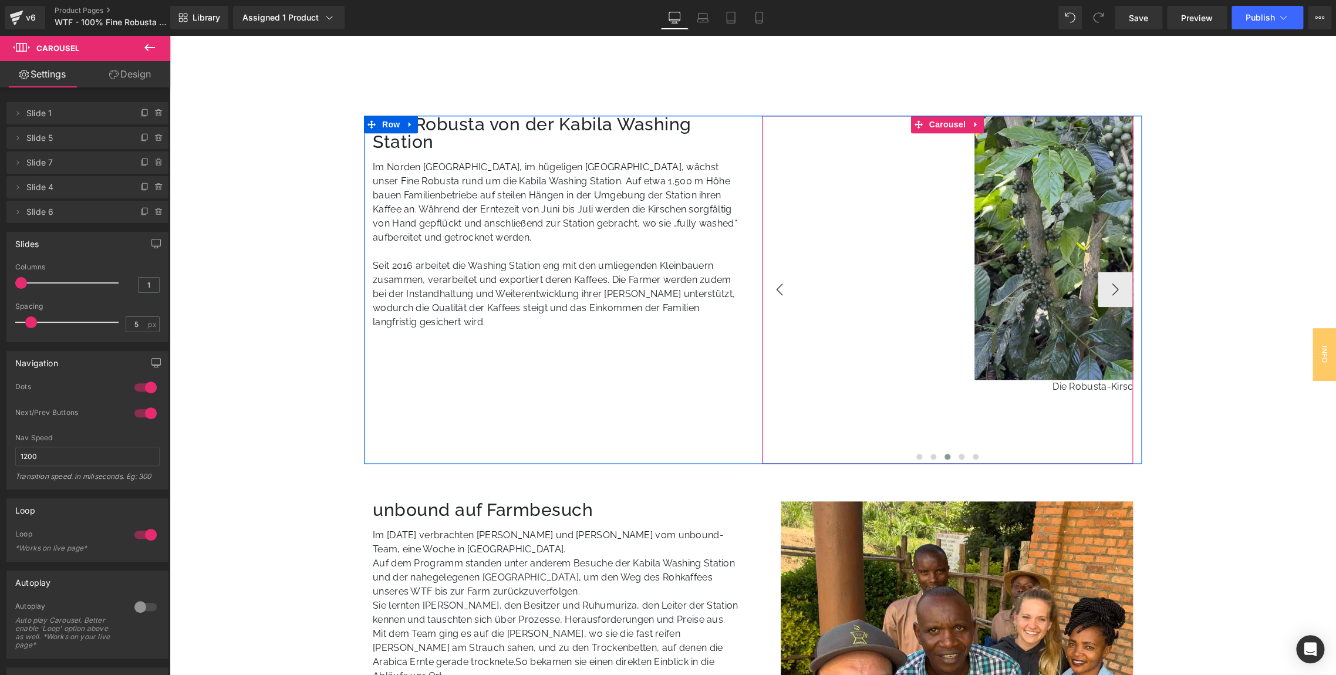
click at [785, 301] on button "‹" at bounding box center [779, 289] width 35 height 35
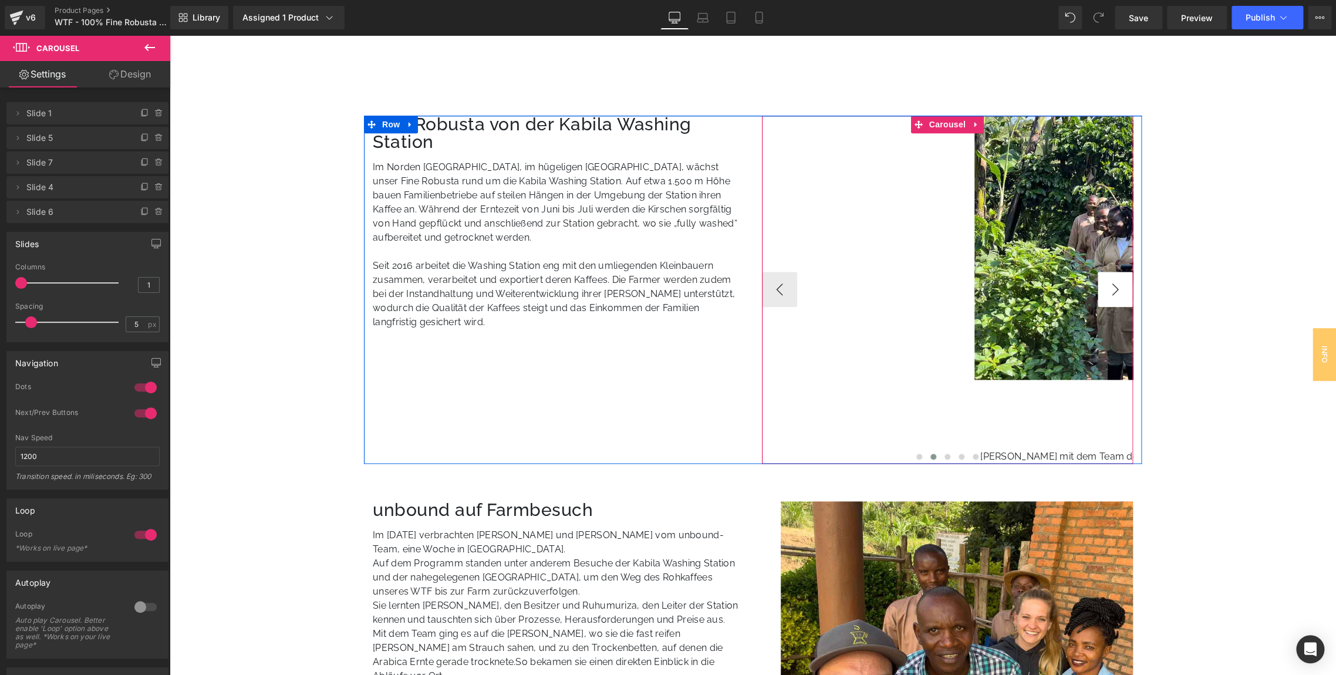
click at [1119, 287] on button "›" at bounding box center [1115, 289] width 35 height 35
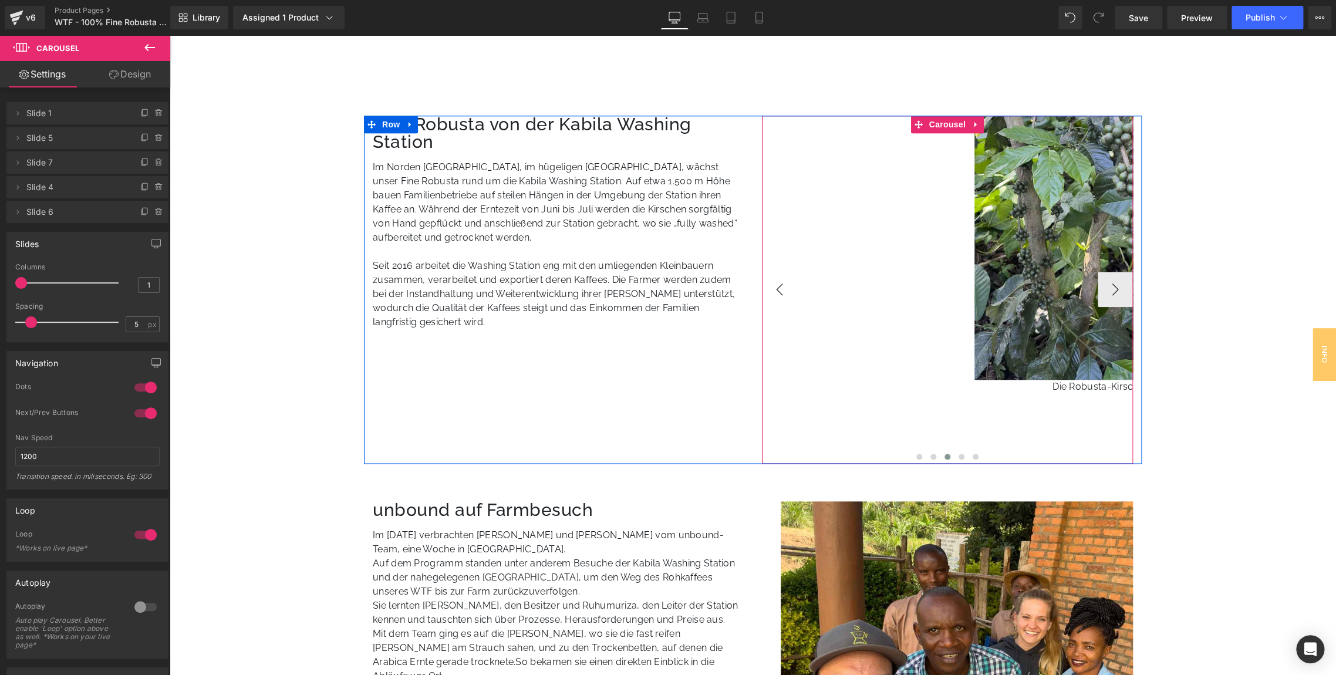
click at [774, 293] on button "‹" at bounding box center [779, 289] width 35 height 35
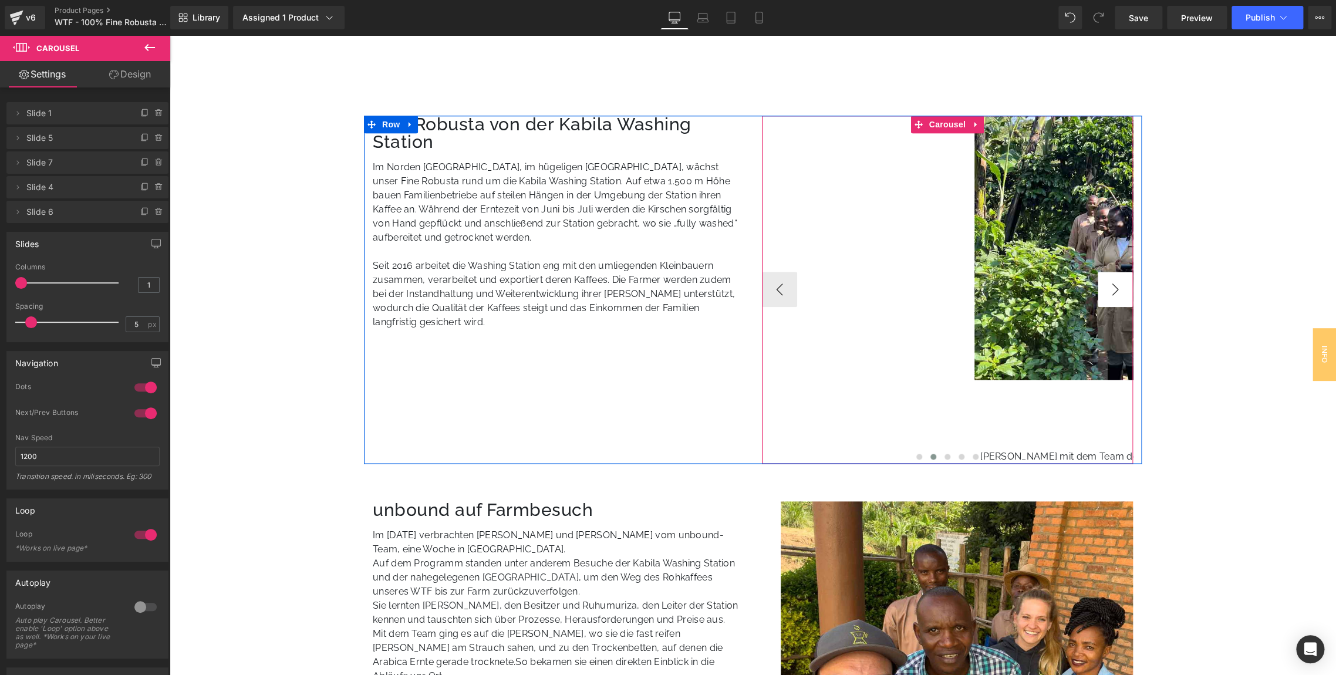
click at [1110, 289] on button "›" at bounding box center [1115, 289] width 35 height 35
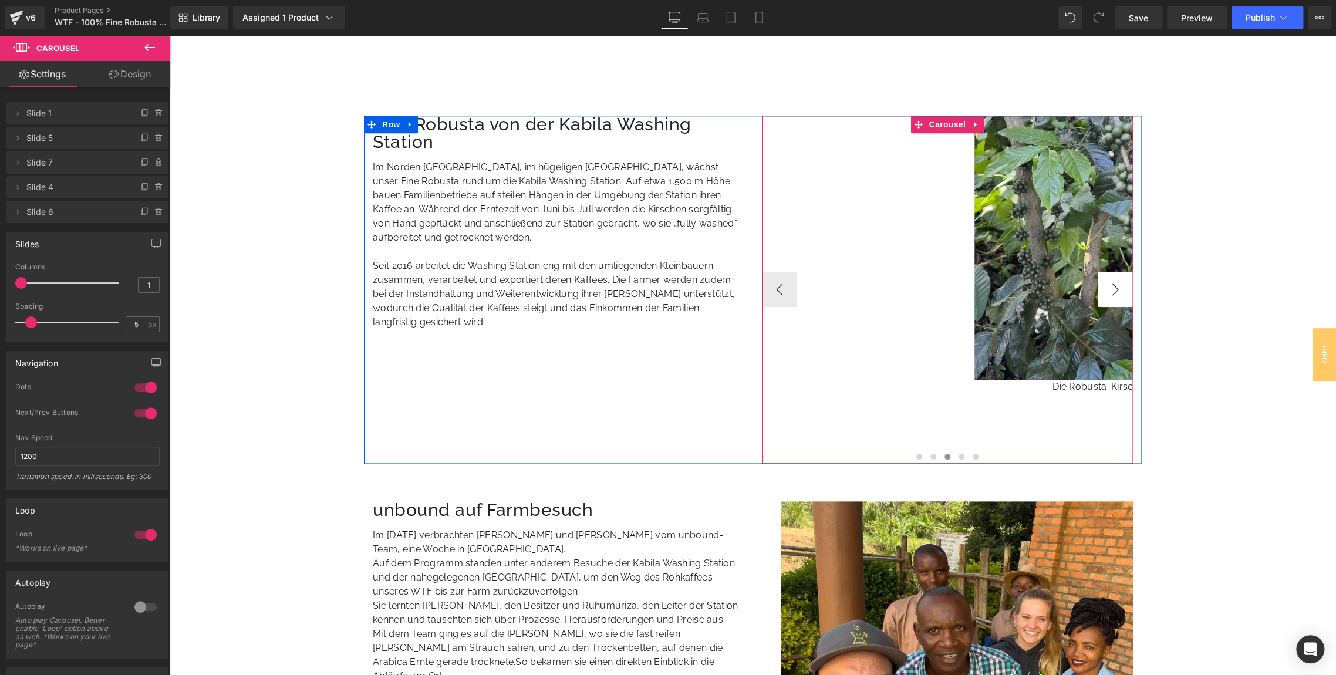
click at [1110, 289] on button "›" at bounding box center [1115, 289] width 35 height 35
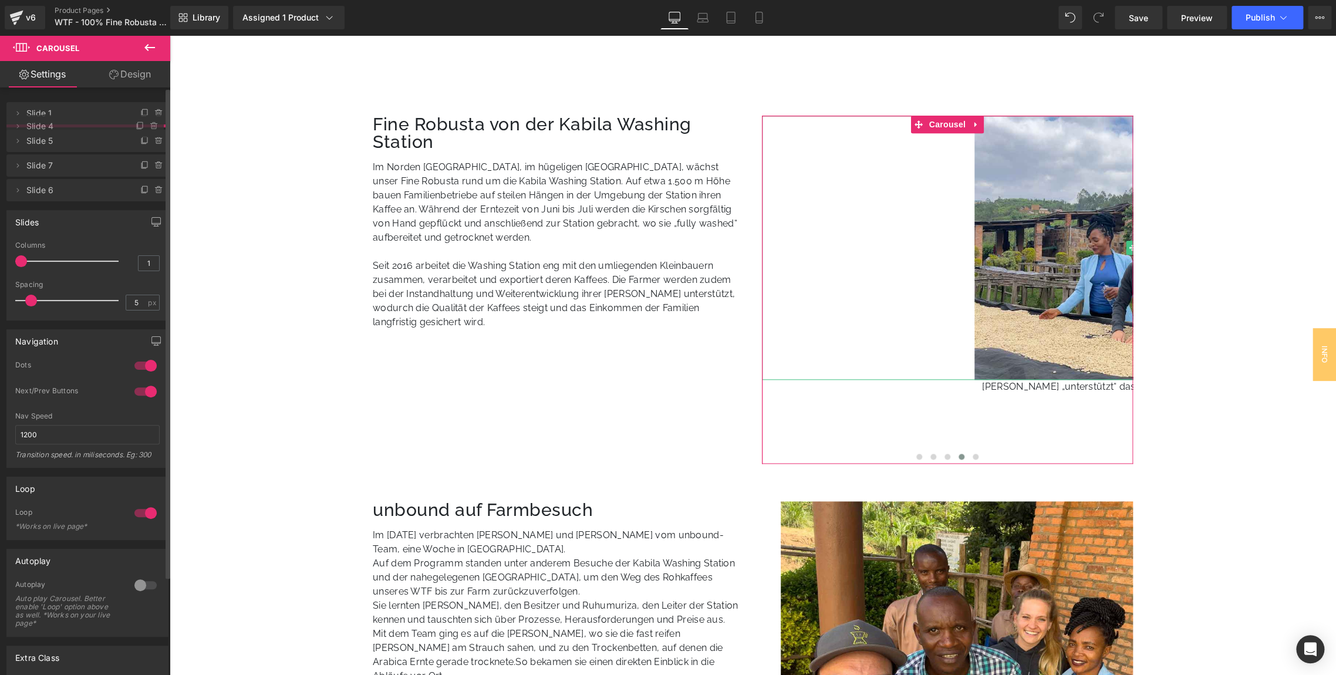
drag, startPoint x: 29, startPoint y: 191, endPoint x: 33, endPoint y: 130, distance: 61.2
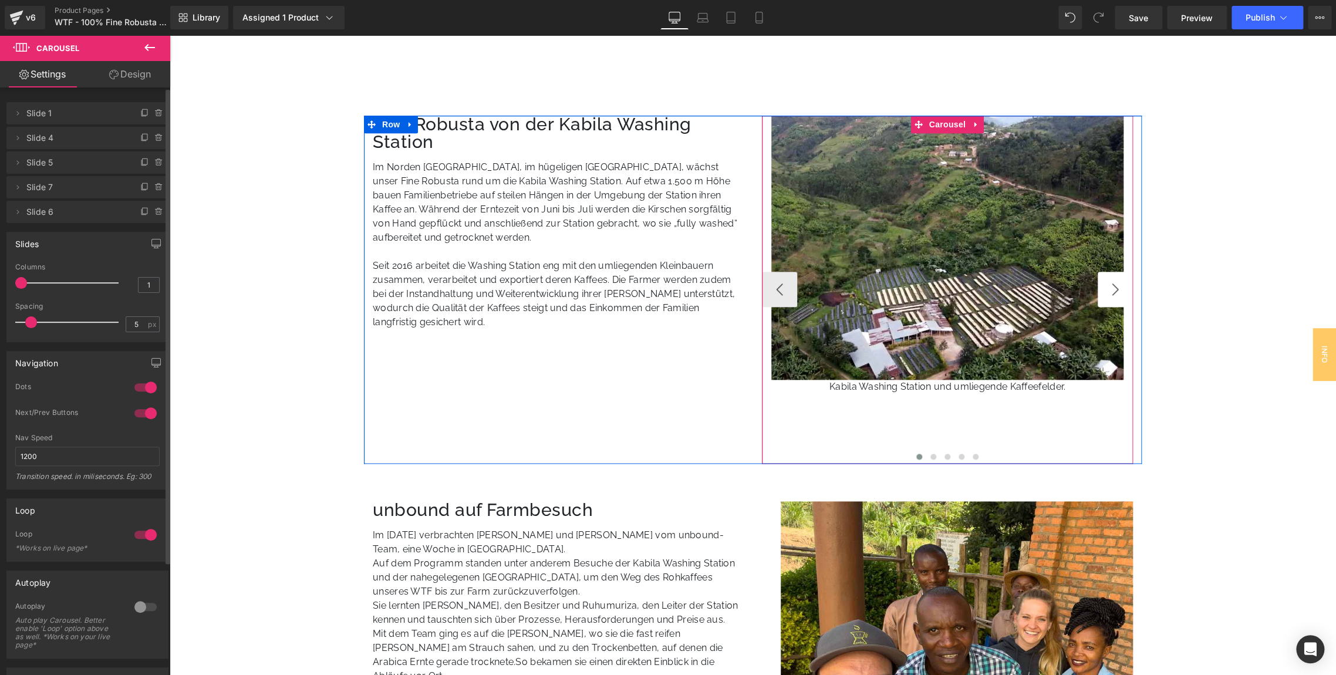
click at [1108, 295] on button "›" at bounding box center [1115, 289] width 35 height 35
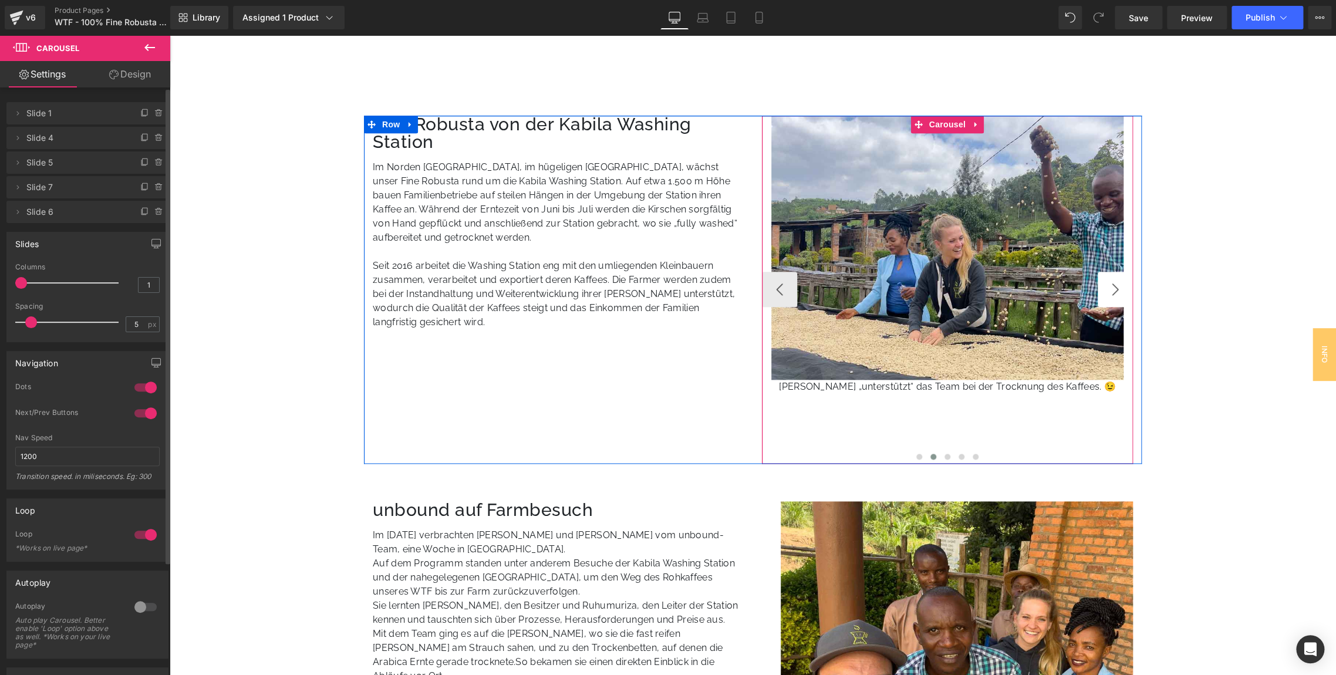
click at [1111, 302] on button "›" at bounding box center [1115, 289] width 35 height 35
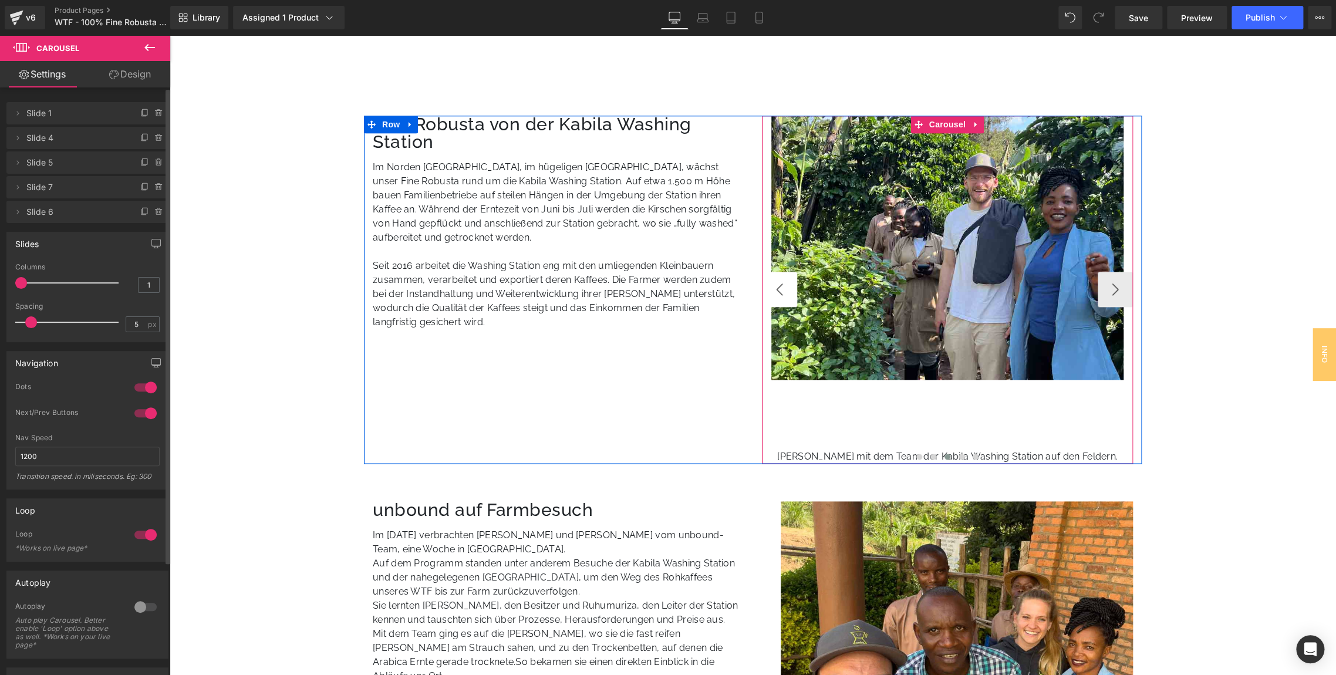
click at [777, 283] on button "‹" at bounding box center [779, 289] width 35 height 35
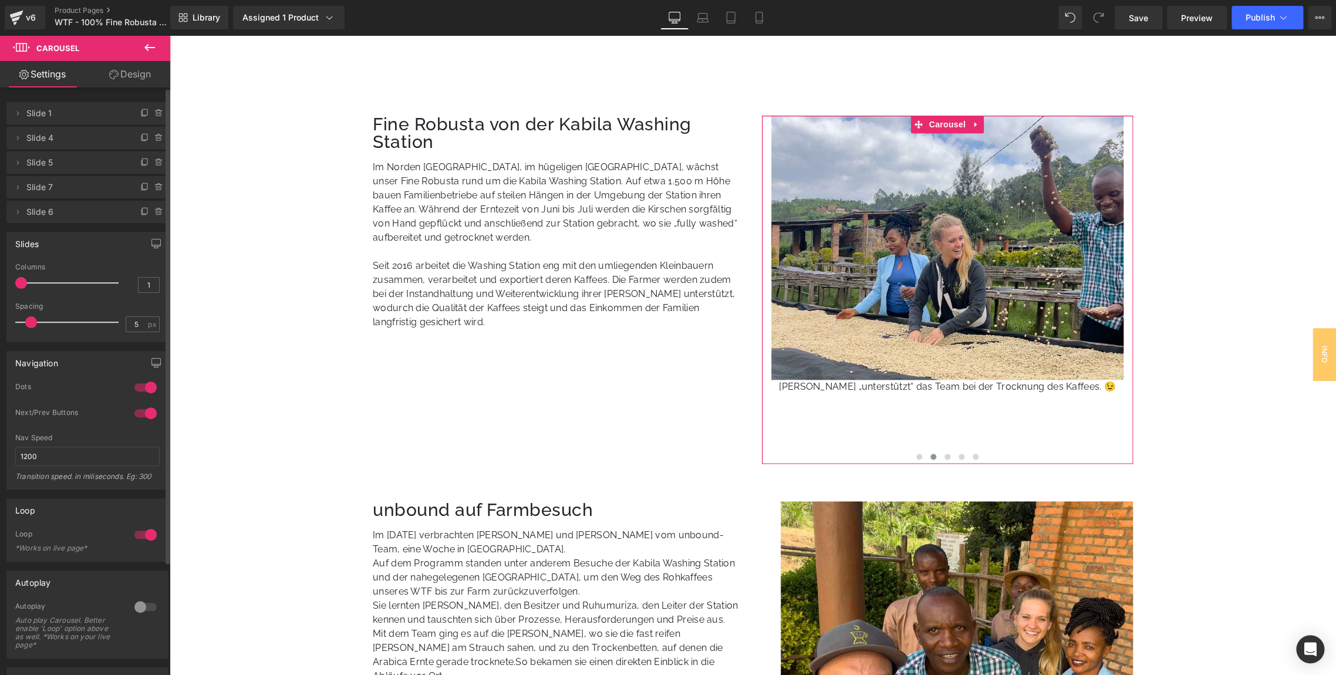
scroll to position [139, 0]
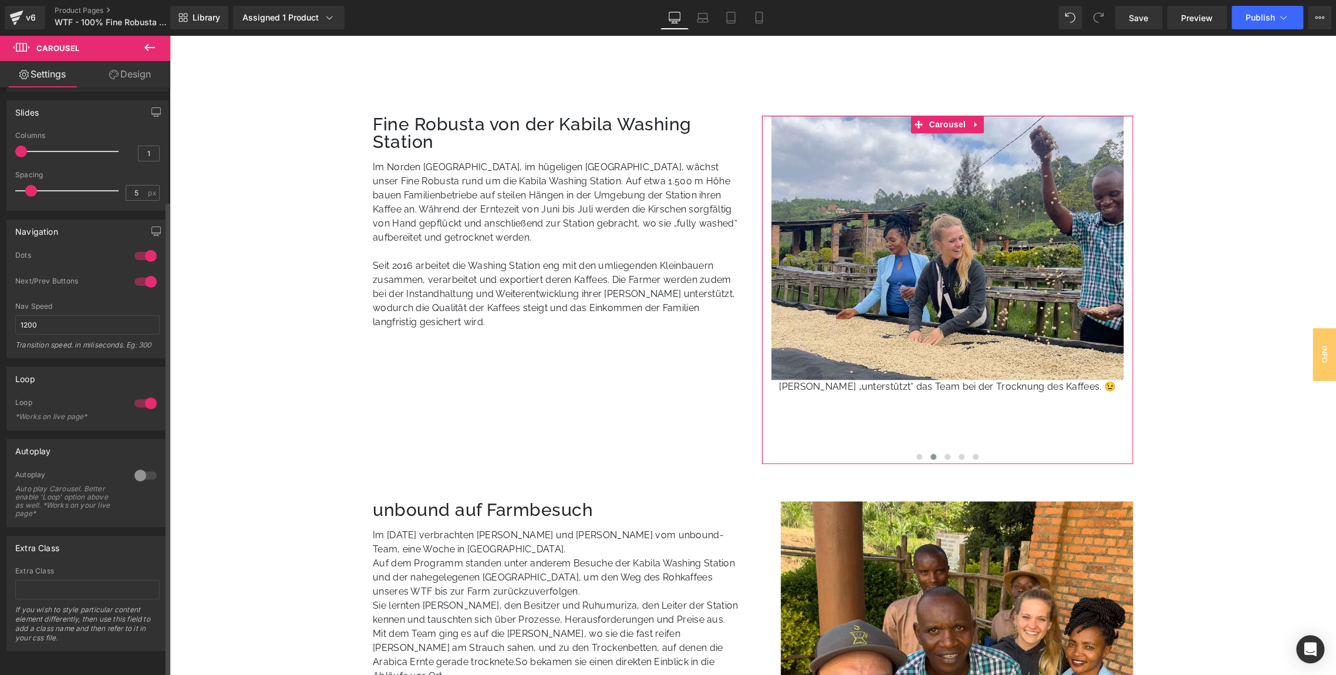
click at [140, 467] on div at bounding box center [145, 475] width 28 height 19
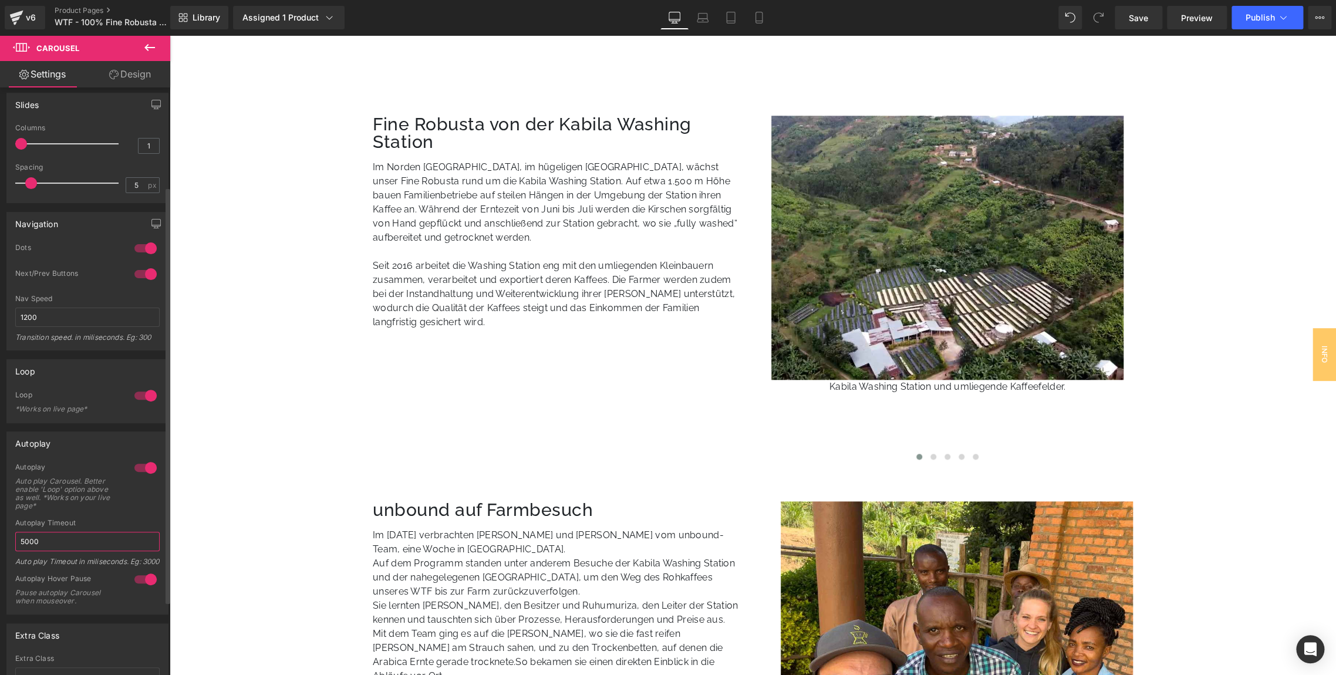
click at [44, 535] on input "5000" at bounding box center [87, 541] width 144 height 19
type input "3500"
click at [113, 502] on div "Auto play Carousel. Better enable 'Loop' option above as well. *Works on your l…" at bounding box center [68, 493] width 106 height 33
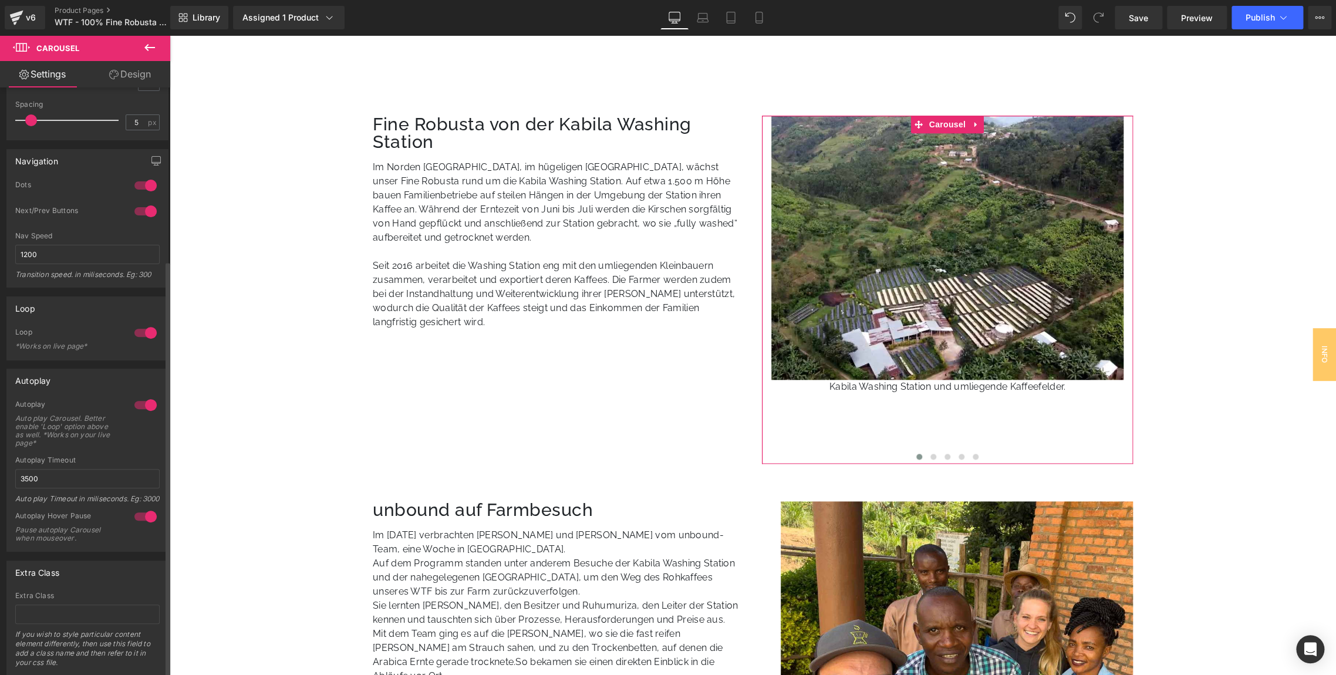
scroll to position [243, 0]
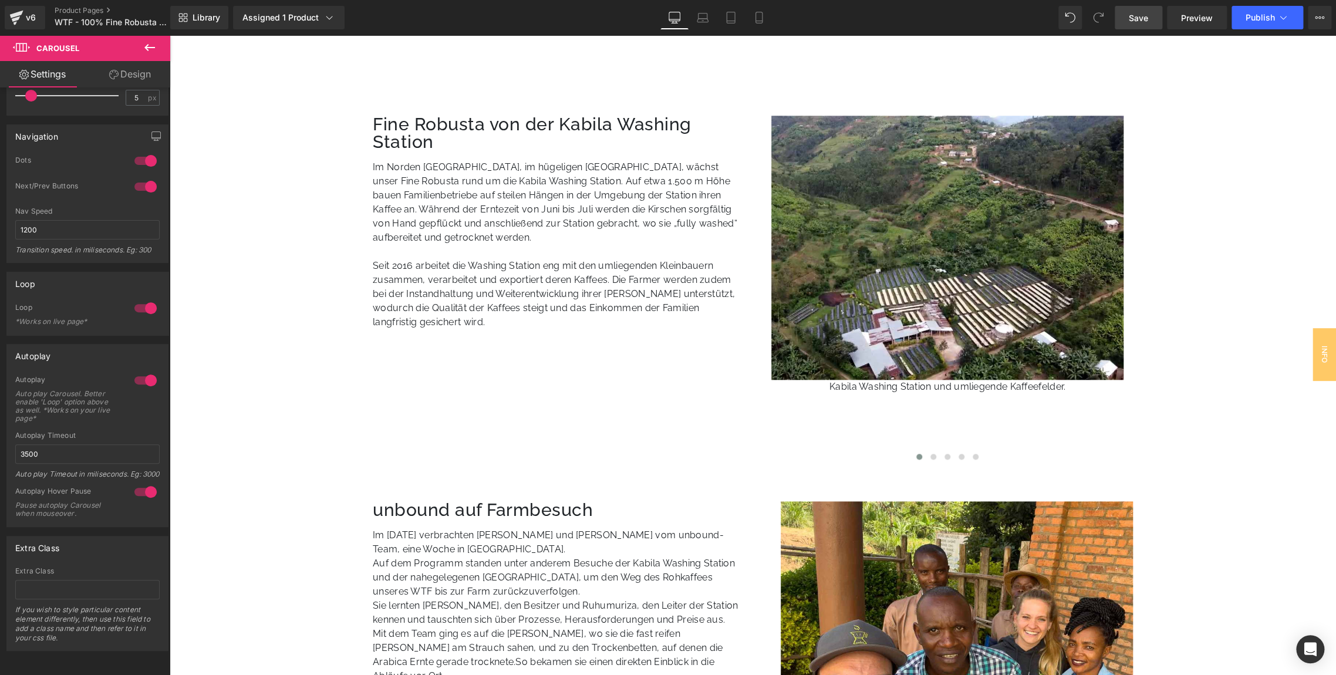
click at [1141, 20] on span "Save" at bounding box center [1138, 18] width 19 height 12
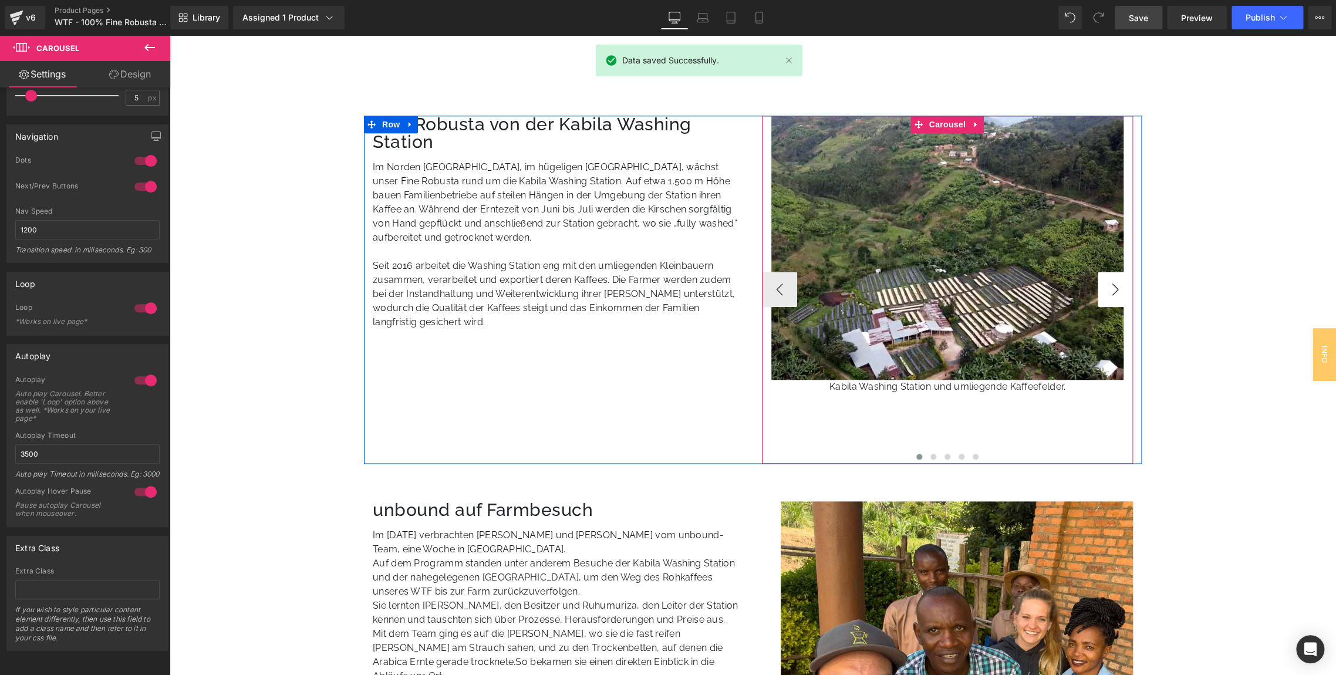
click at [1112, 296] on button "›" at bounding box center [1115, 289] width 35 height 35
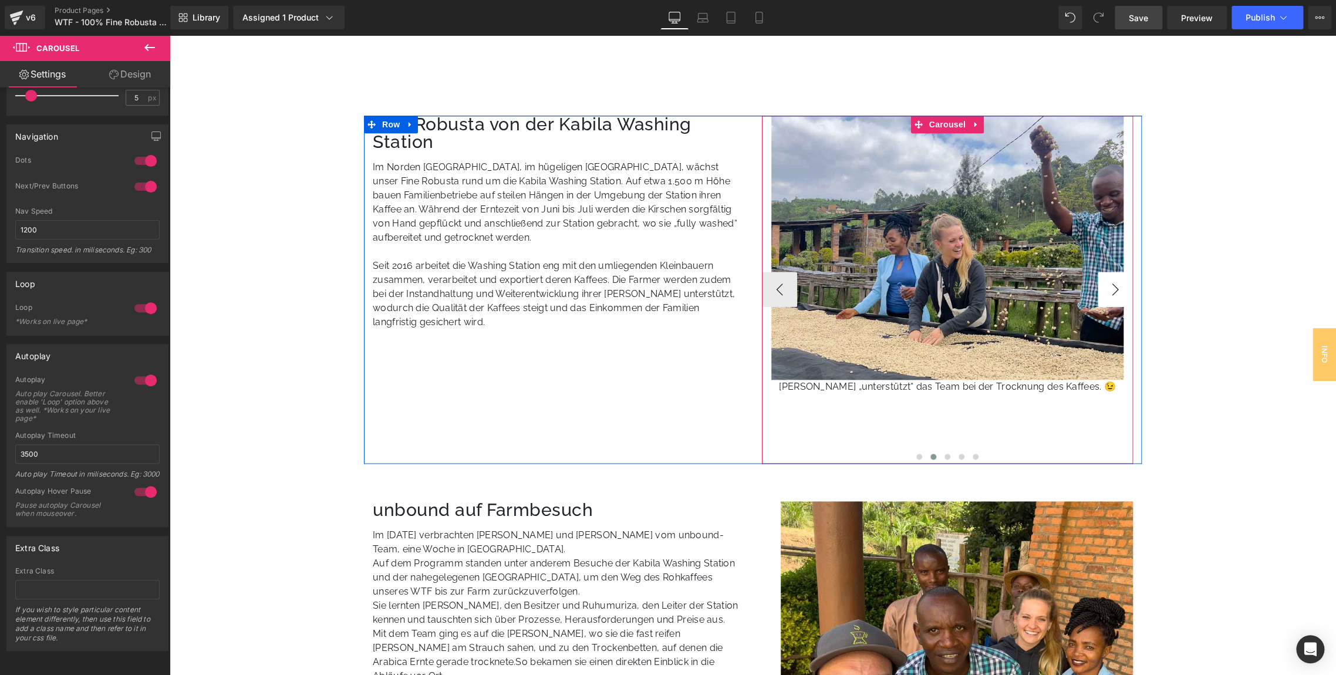
click at [1112, 296] on button "›" at bounding box center [1115, 289] width 35 height 35
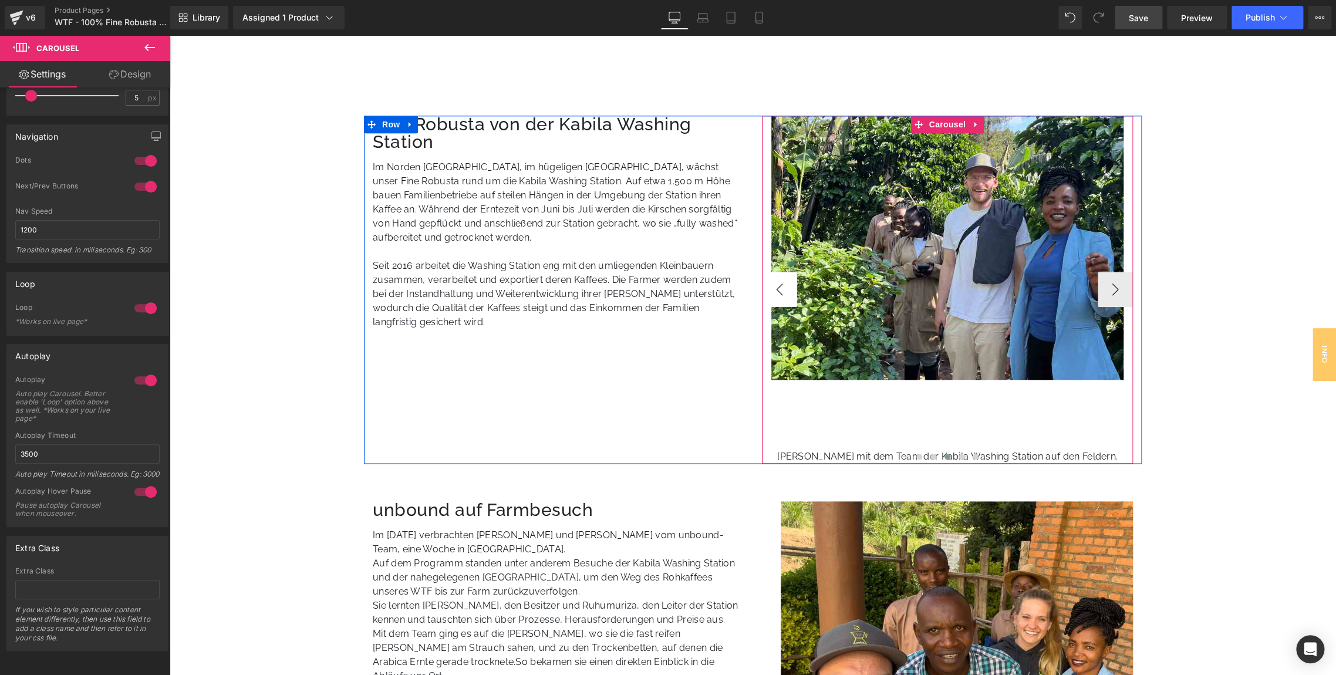
click at [778, 283] on button "‹" at bounding box center [779, 289] width 35 height 35
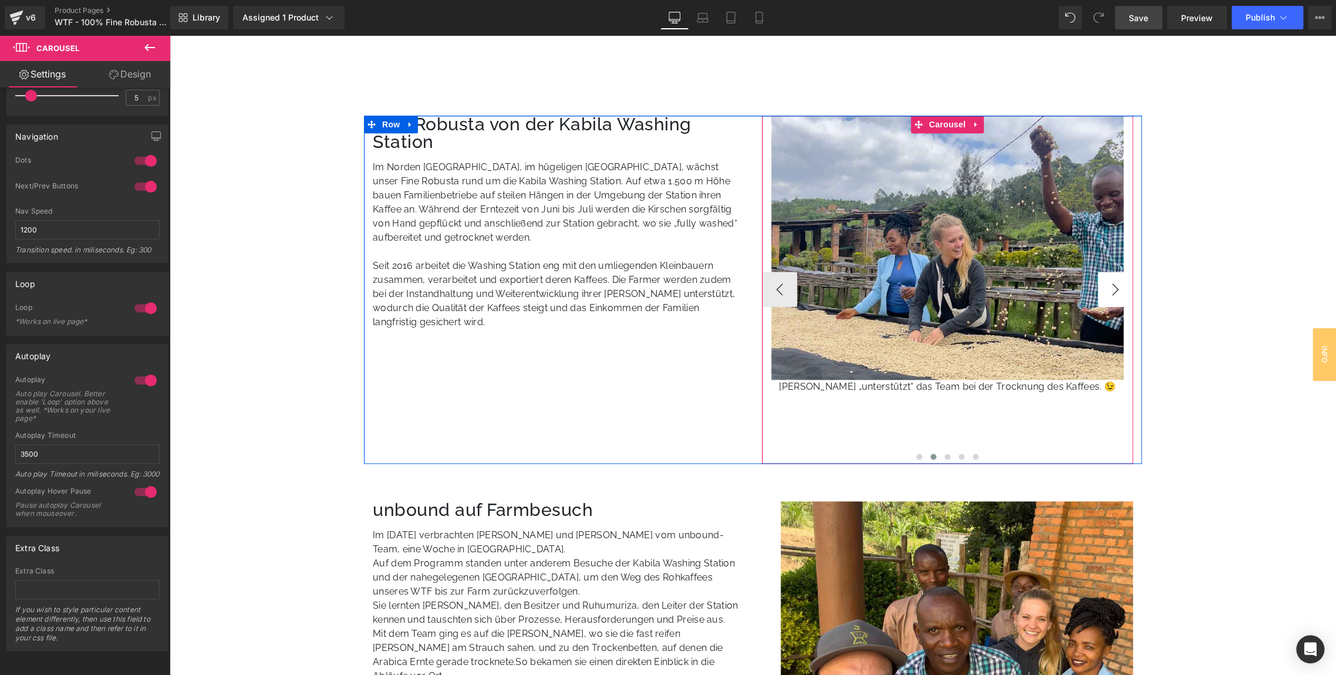
click at [1112, 287] on button "›" at bounding box center [1115, 289] width 35 height 35
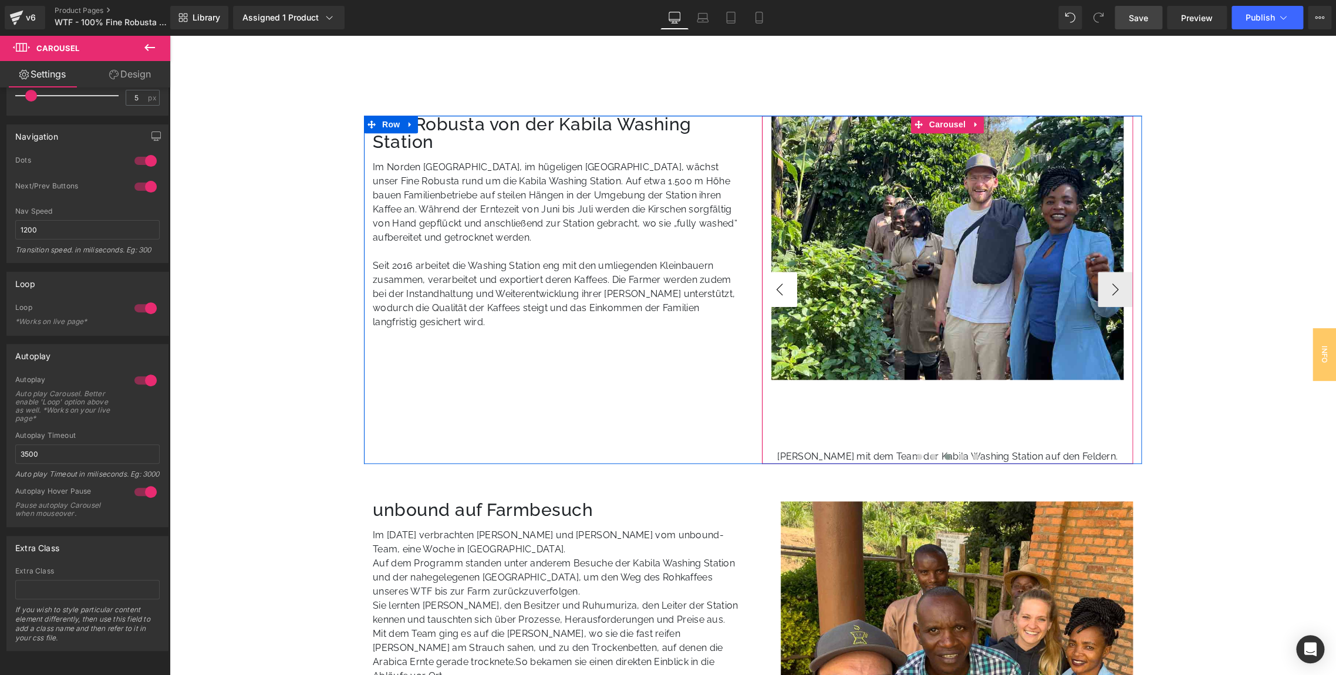
click at [775, 292] on button "‹" at bounding box center [779, 289] width 35 height 35
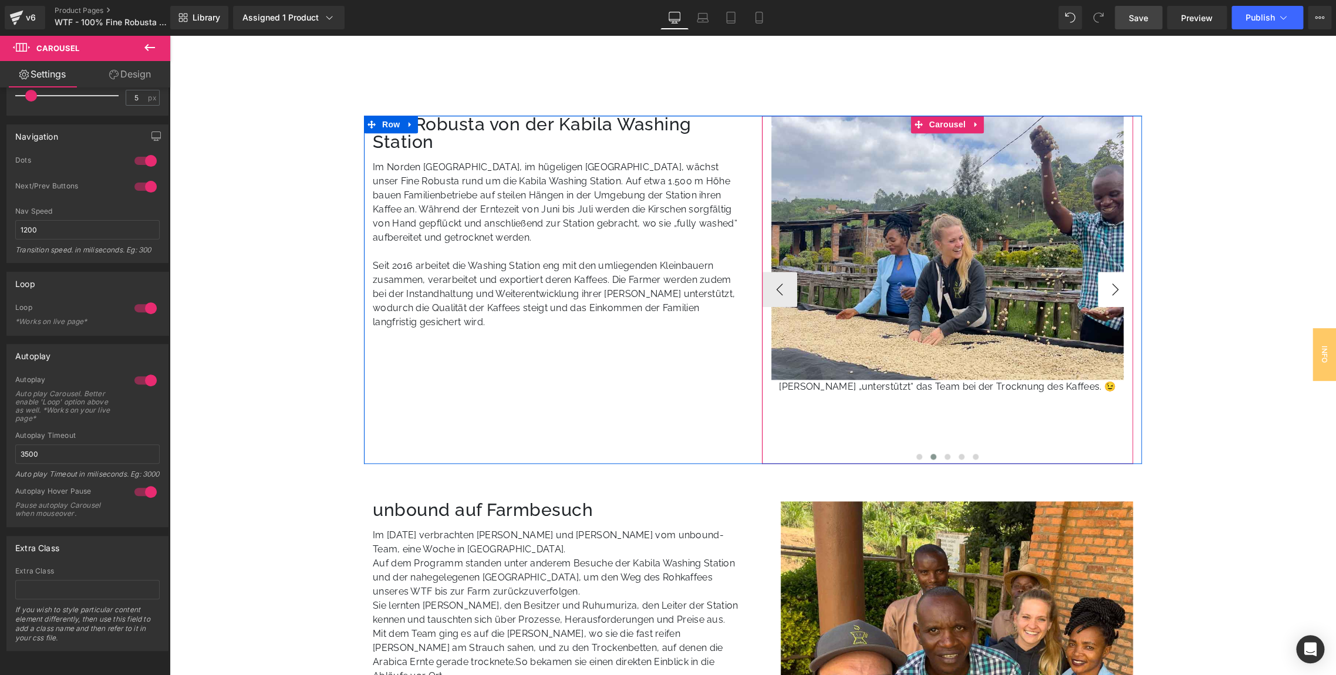
click at [1105, 288] on button "›" at bounding box center [1115, 289] width 35 height 35
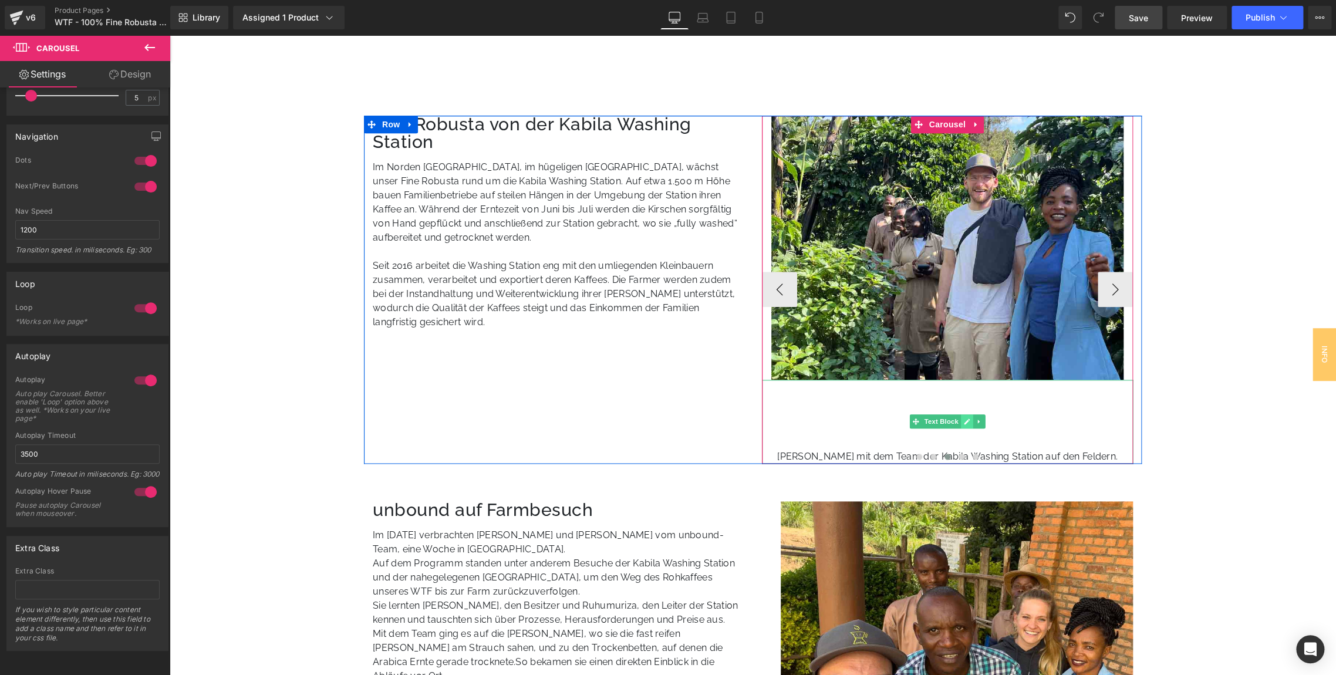
click at [964, 422] on icon at bounding box center [967, 421] width 6 height 7
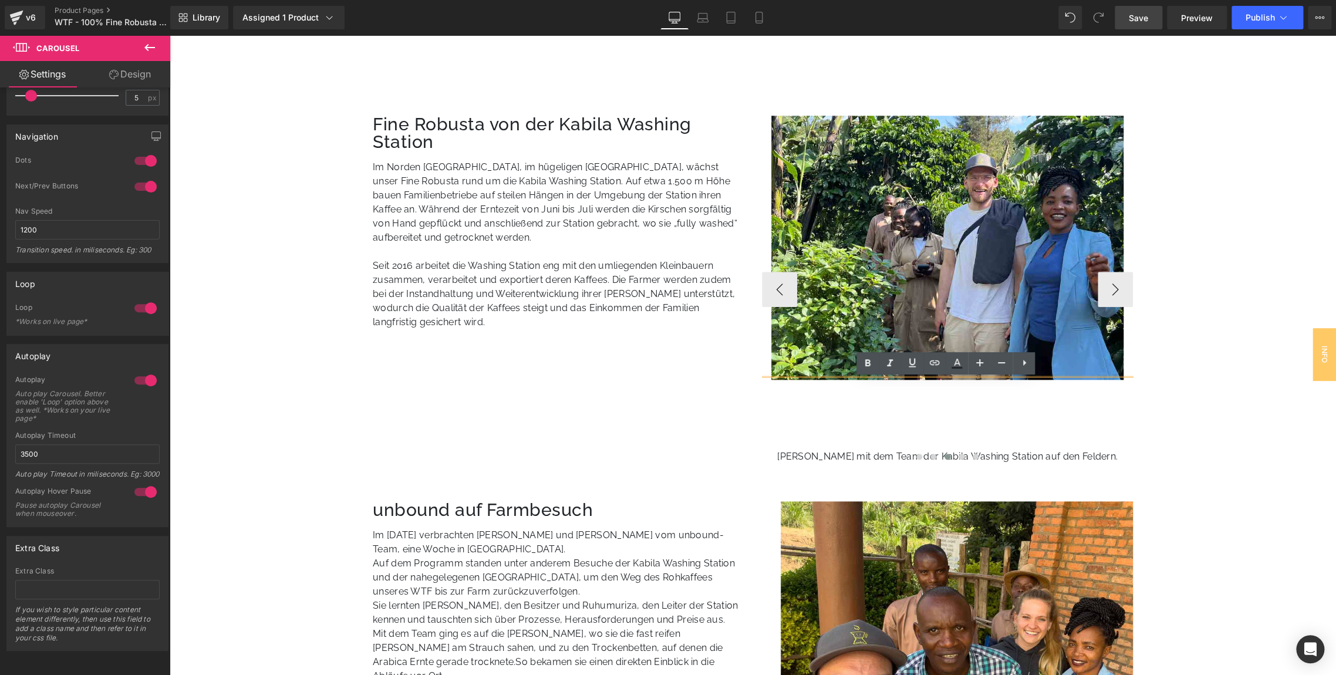
click at [918, 422] on div "[PERSON_NAME] mit dem Team der Kabila Washing Station auf den Feldern." at bounding box center [948, 422] width 372 height 84
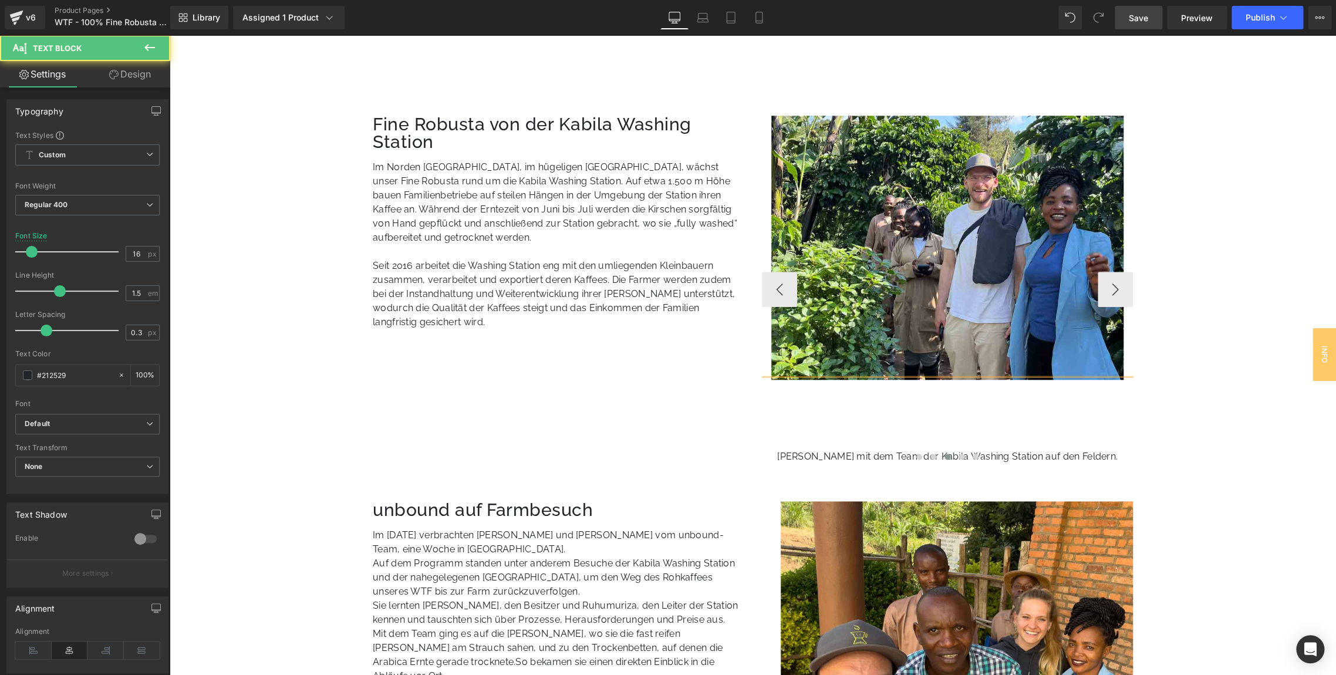
click at [889, 395] on div "[PERSON_NAME] mit dem Team der Kabila Washing Station auf den Feldern." at bounding box center [948, 422] width 372 height 84
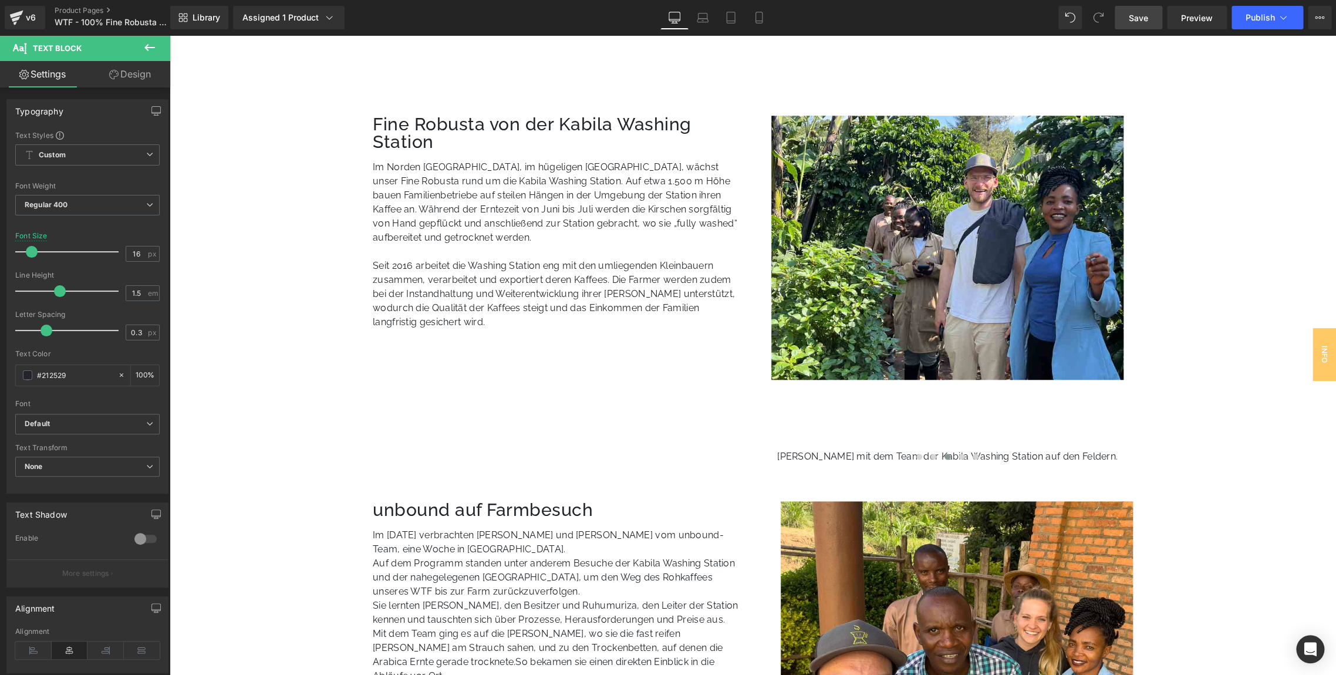
click at [127, 86] on link "Design" at bounding box center [129, 74] width 85 height 26
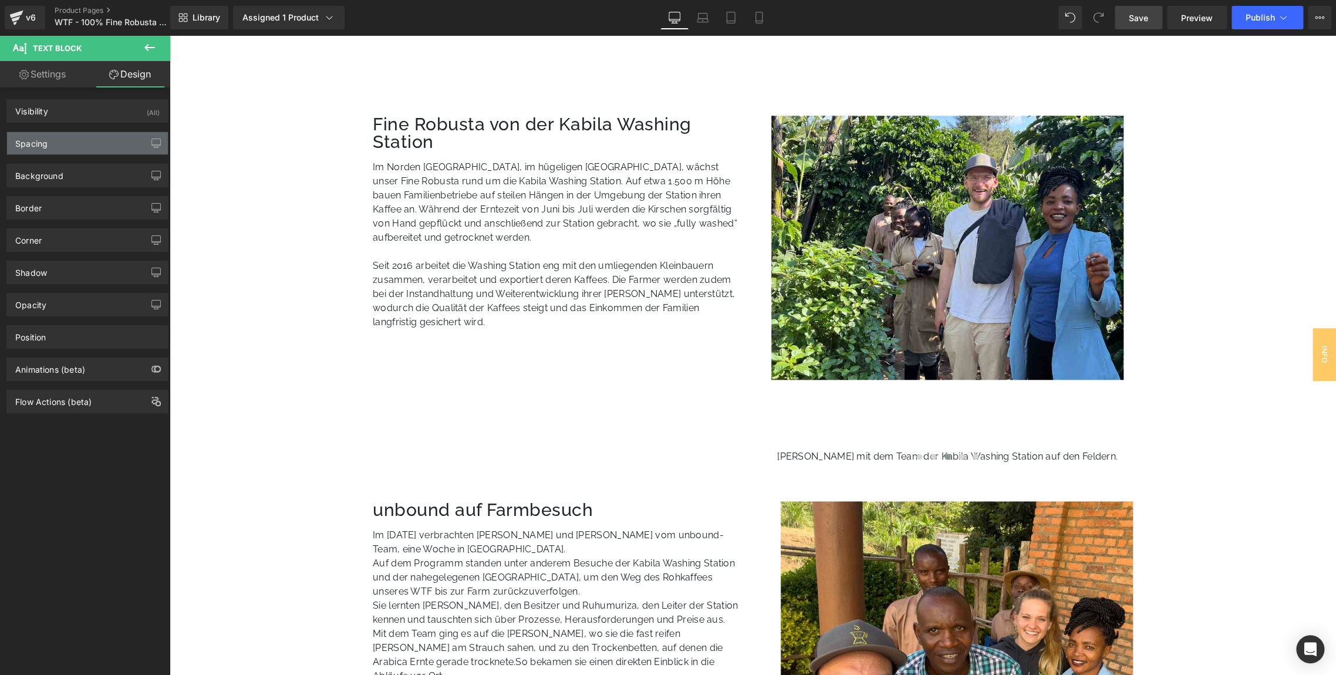
click at [60, 150] on div "Spacing" at bounding box center [87, 143] width 161 height 22
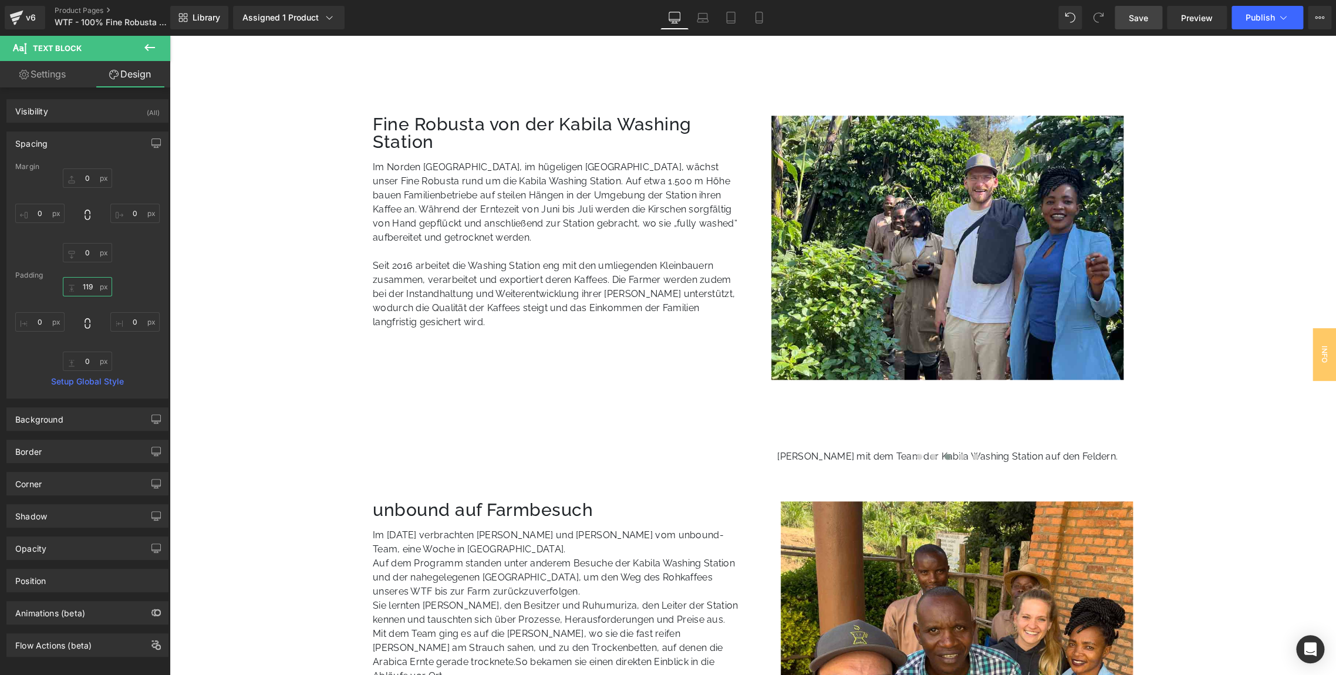
click at [87, 285] on input "119" at bounding box center [87, 286] width 49 height 19
type input "9"
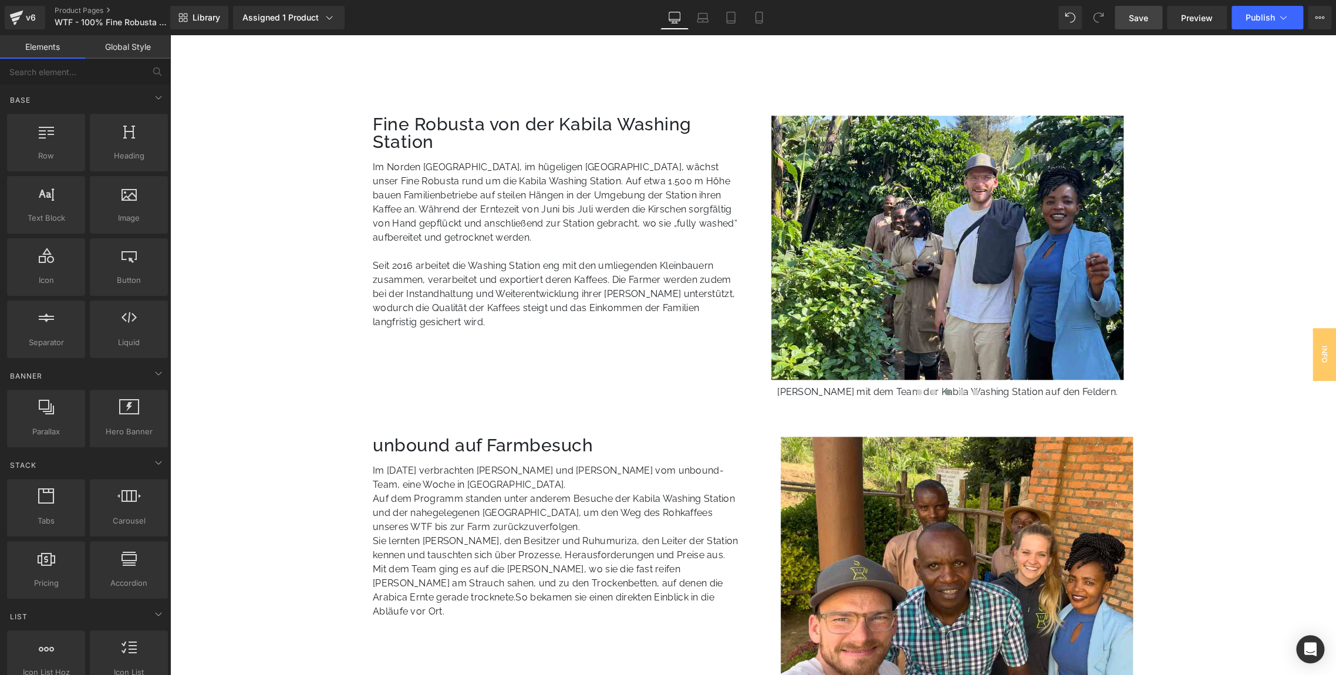
drag, startPoint x: 1138, startPoint y: 16, endPoint x: 813, endPoint y: 346, distance: 462.4
click at [1138, 16] on span "Save" at bounding box center [1138, 18] width 19 height 12
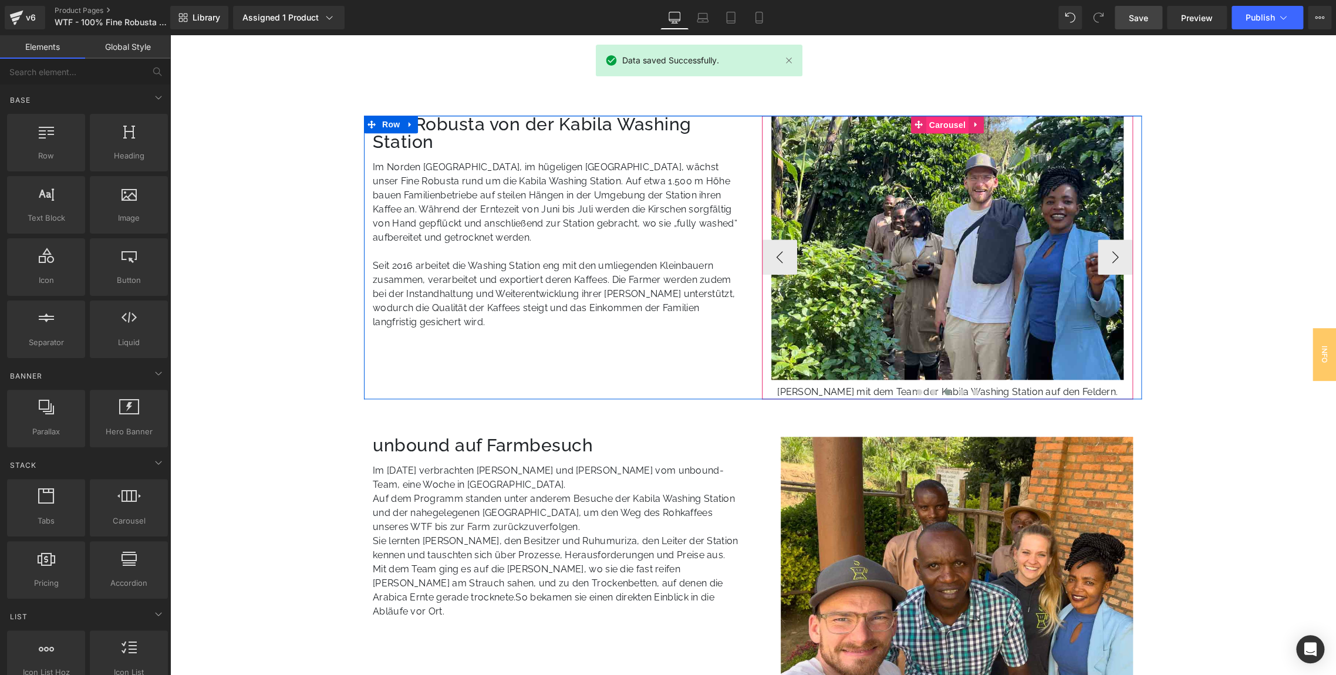
click at [937, 123] on span "Carousel" at bounding box center [947, 125] width 42 height 18
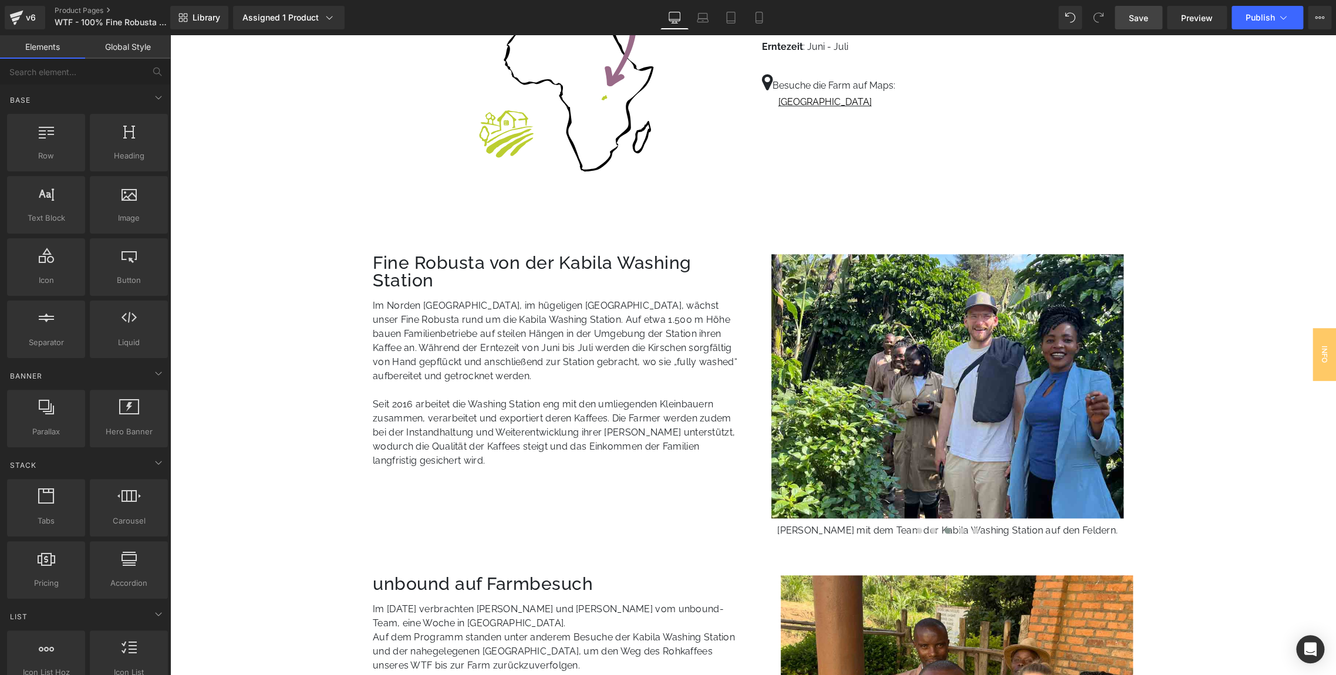
scroll to position [591, 0]
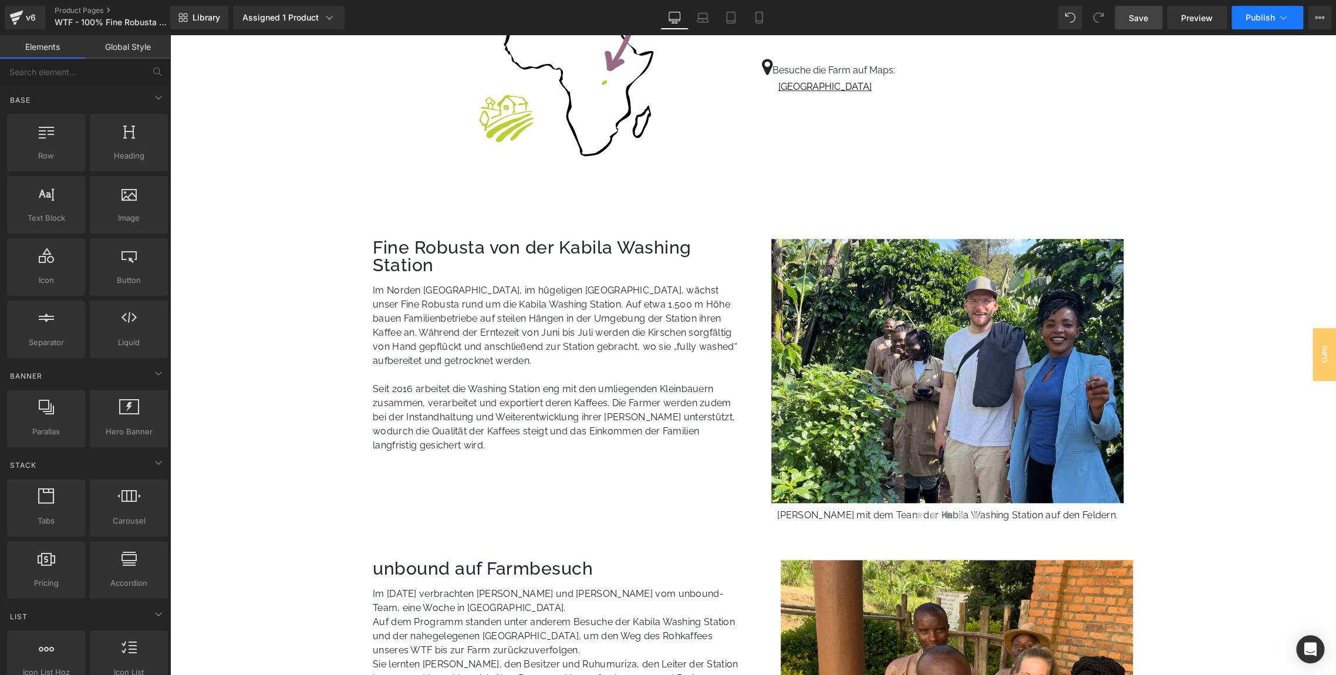
click at [1263, 18] on span "Publish" at bounding box center [1260, 17] width 29 height 9
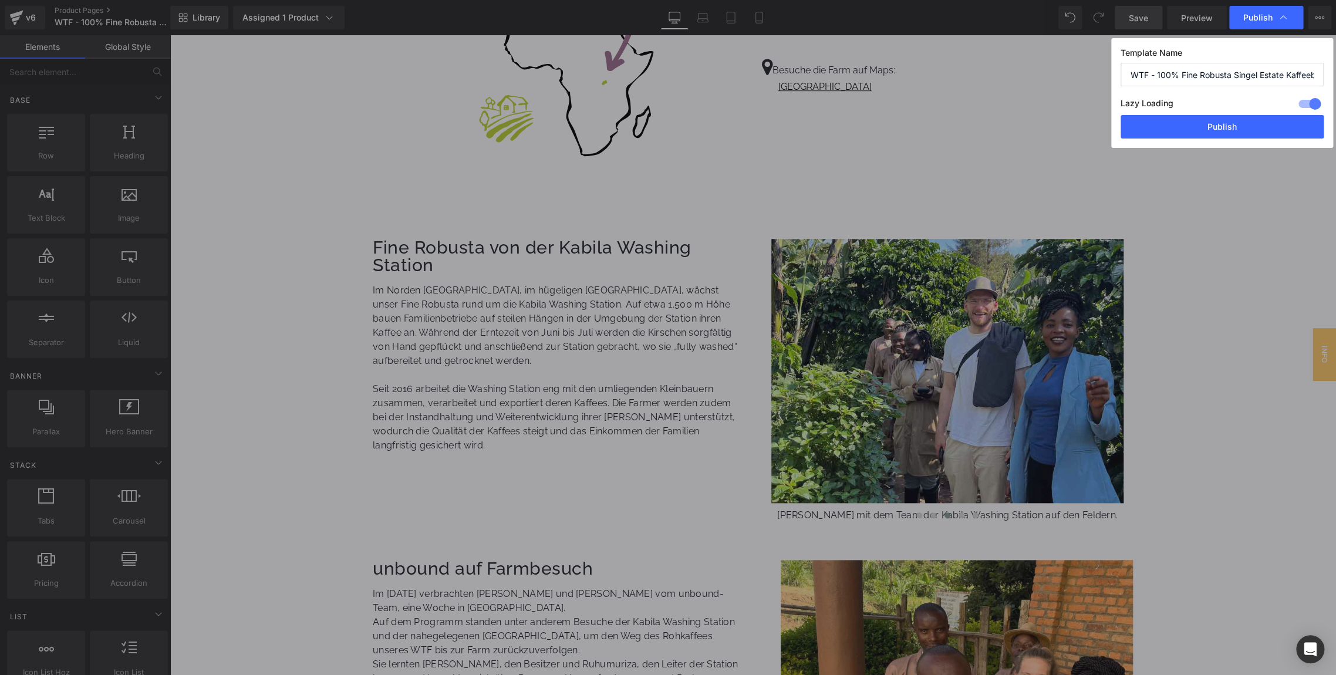
type input "WTF - 100% Fine Robusta Single Estate Kaffeebohnen"
click at [0, 0] on button "Publish" at bounding box center [0, 0] width 0 height 0
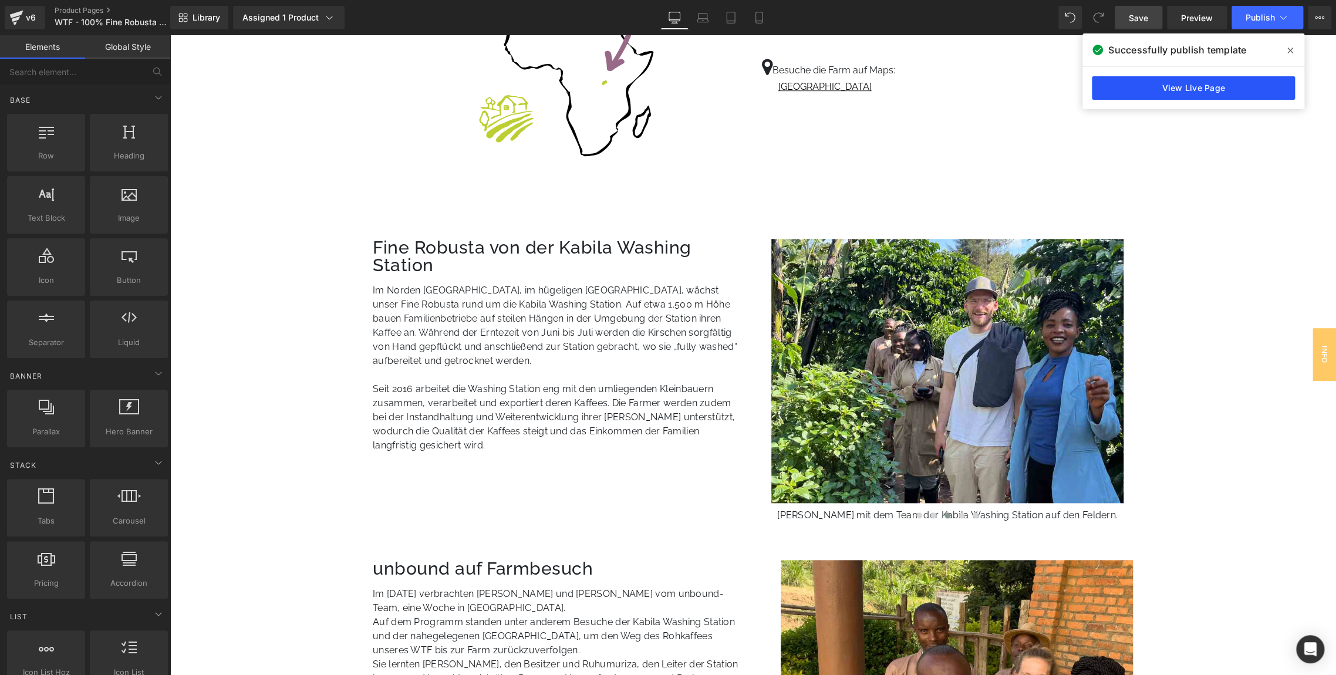
click at [0, 0] on link "View Live Page" at bounding box center [0, 0] width 0 height 0
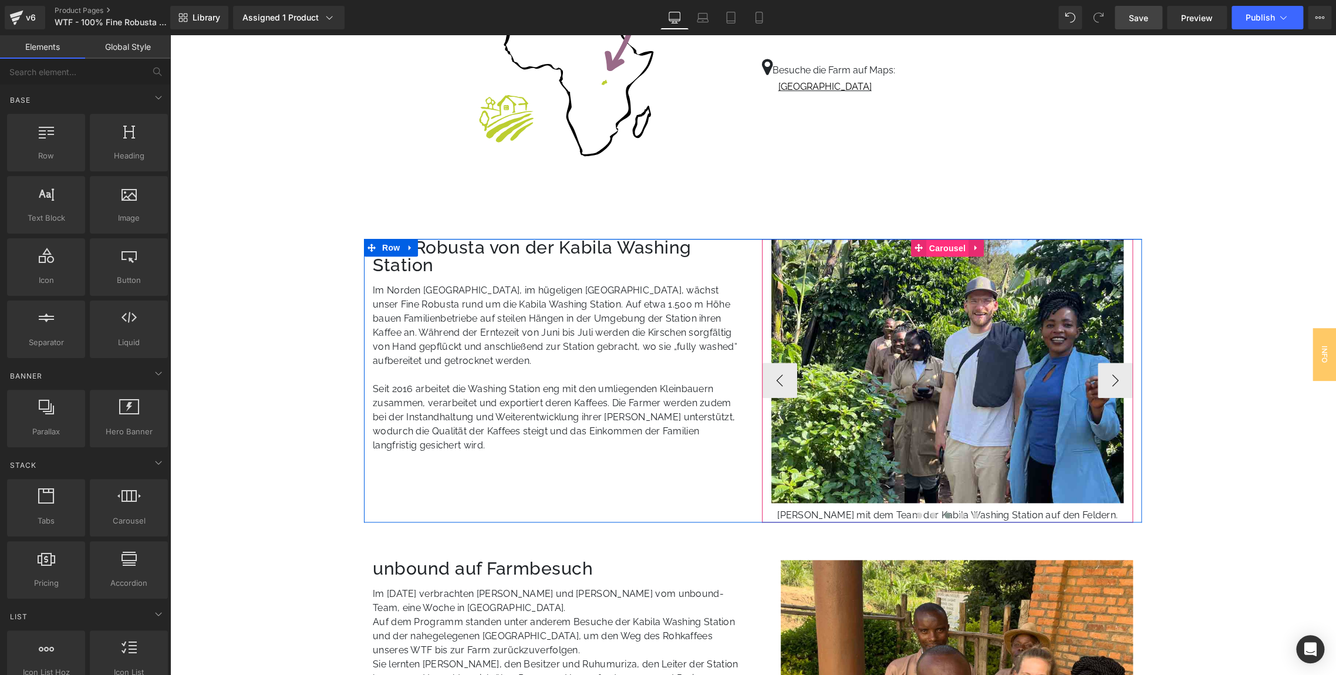
click at [949, 248] on span "Carousel" at bounding box center [947, 248] width 42 height 18
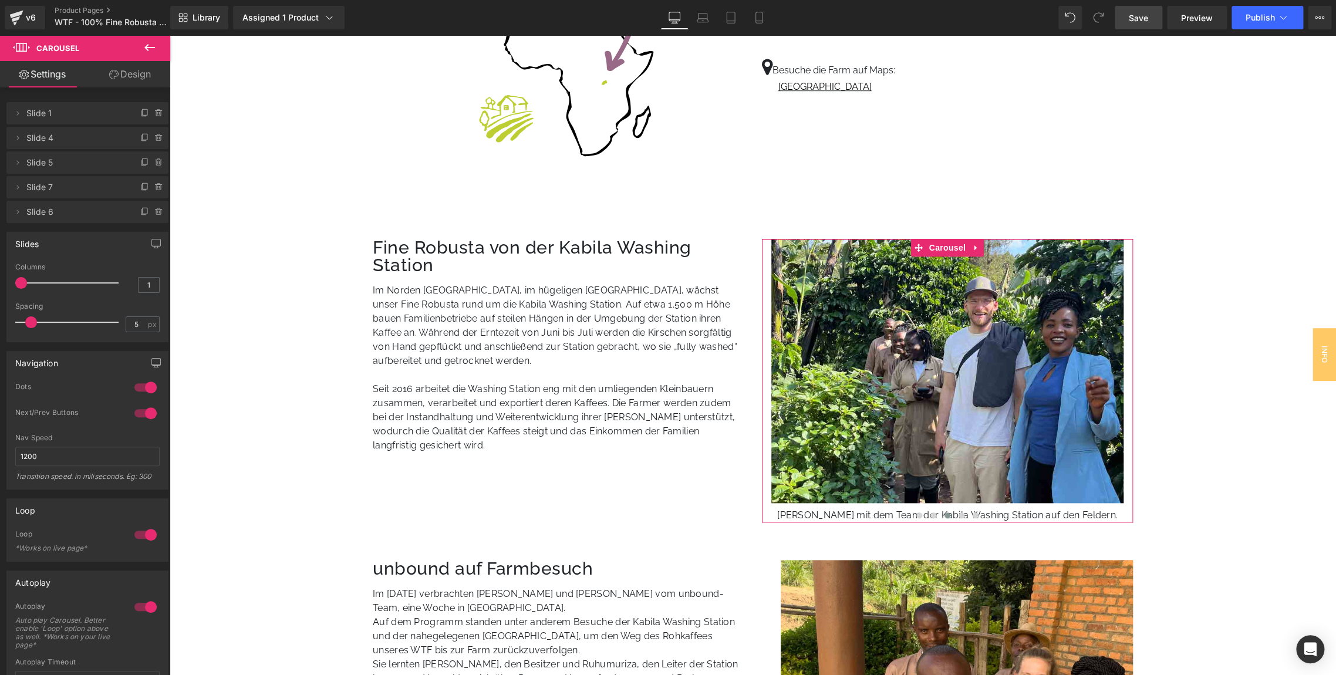
click at [129, 69] on link "Design" at bounding box center [129, 74] width 85 height 26
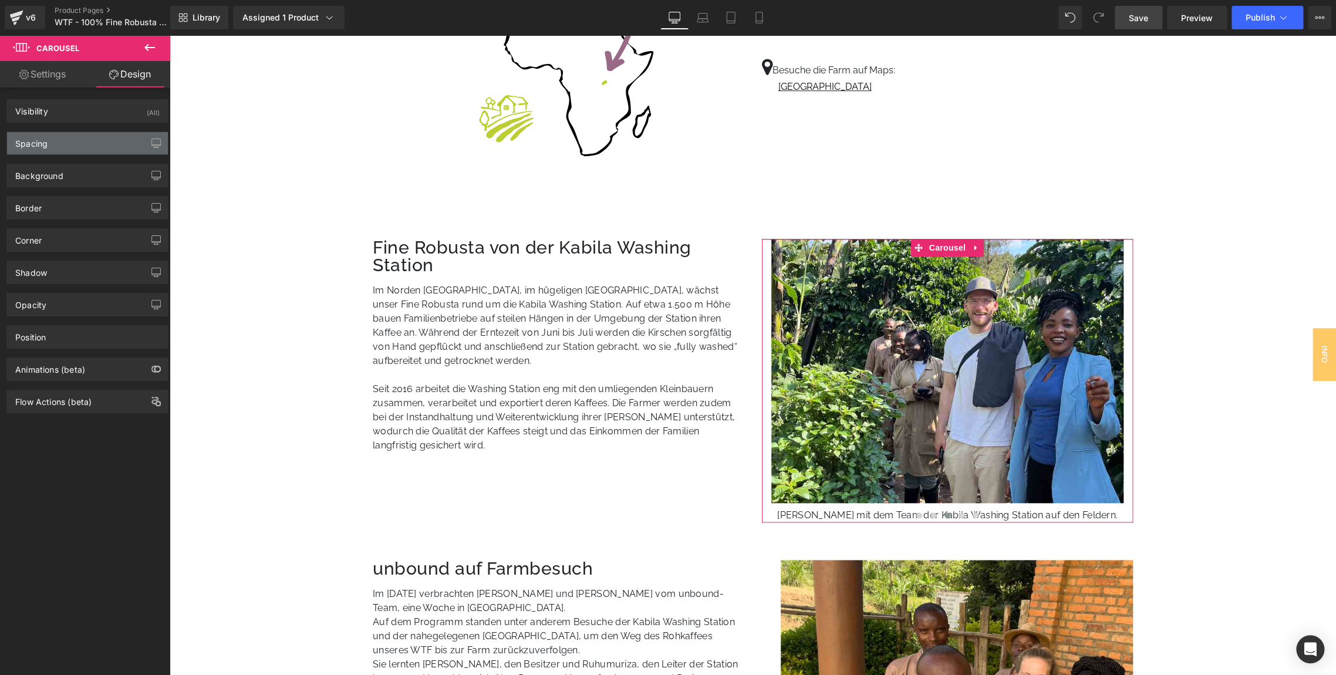
type input "0"
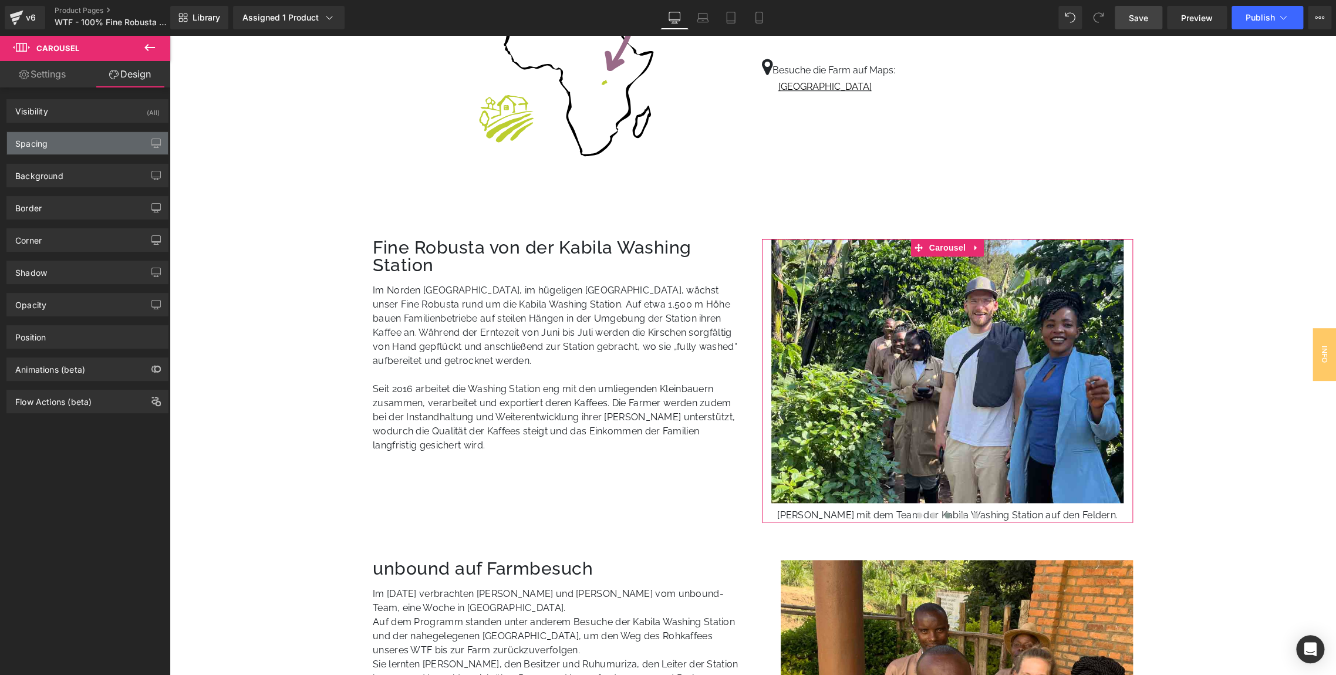
type input "0"
click at [51, 136] on div "Spacing" at bounding box center [87, 143] width 161 height 22
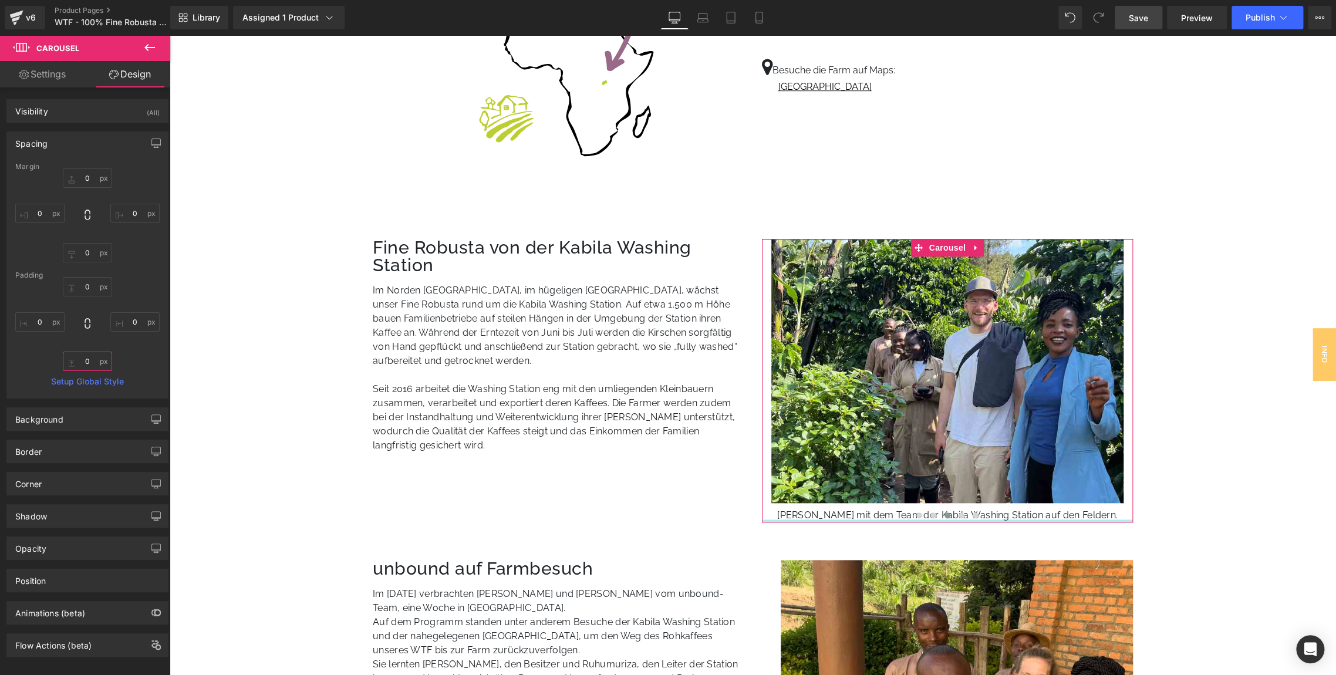
click at [89, 361] on input "0" at bounding box center [87, 361] width 49 height 19
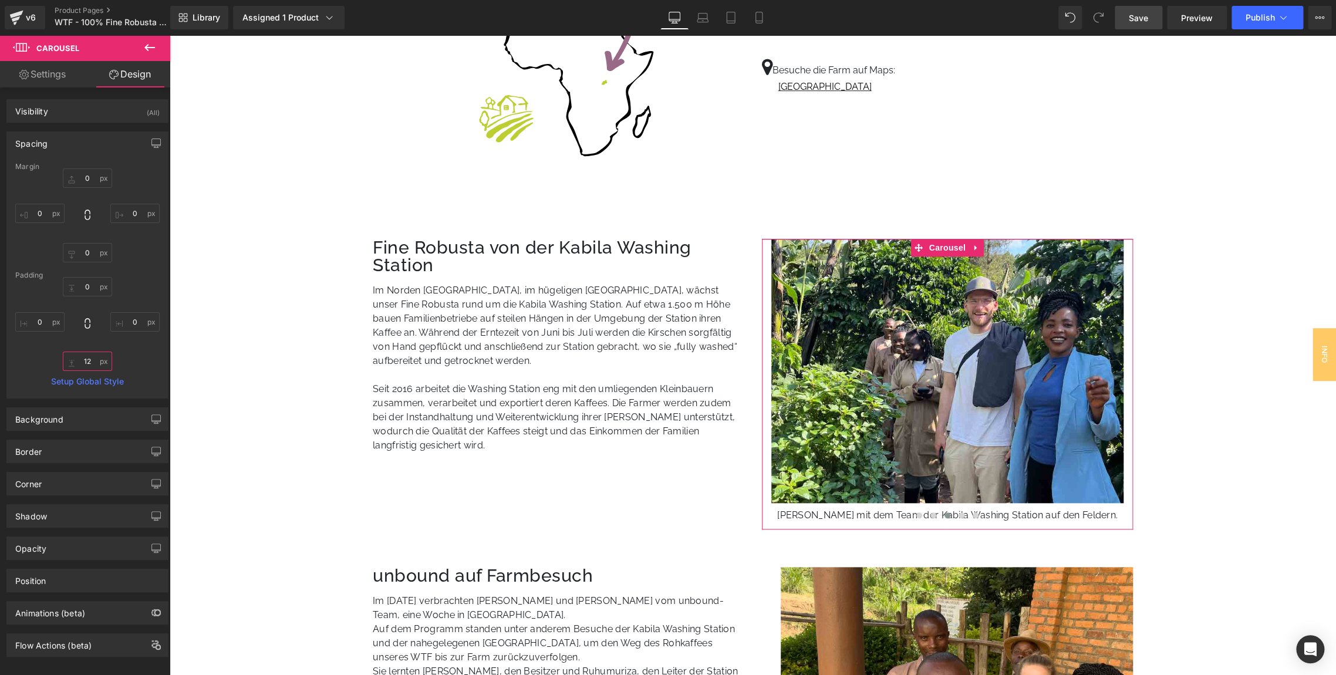
type input "12\"
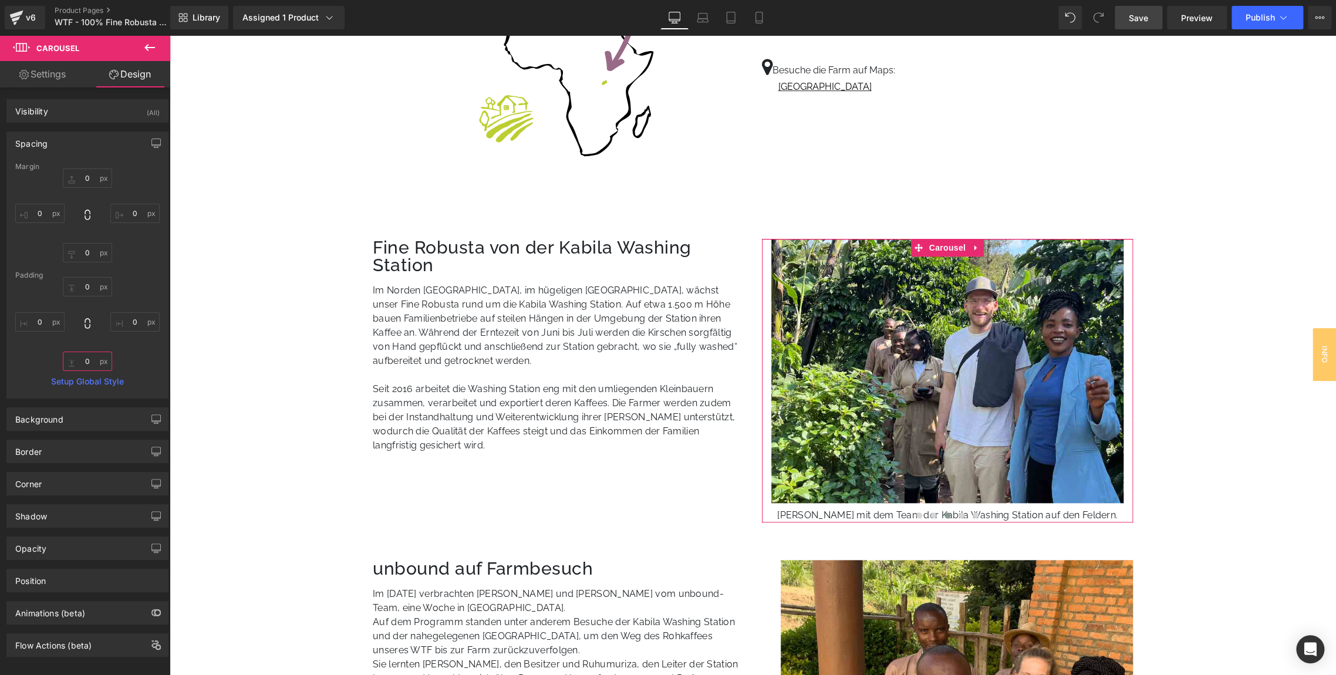
type input "\"
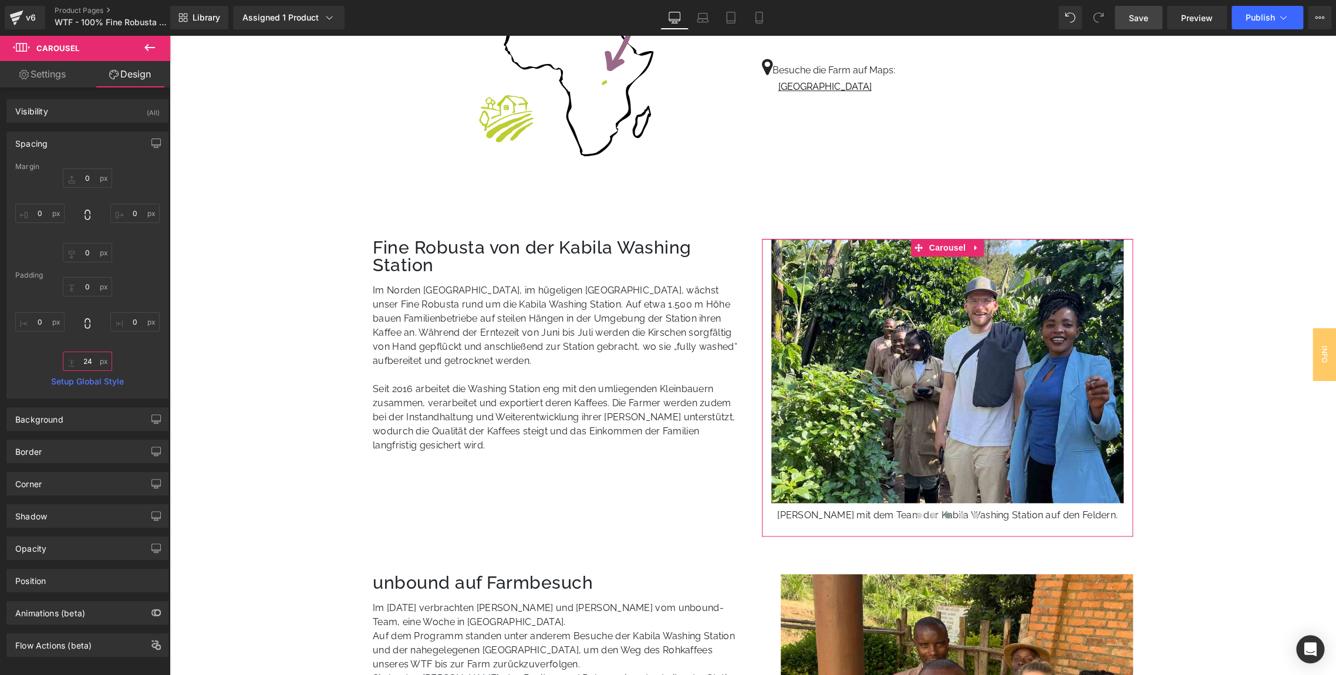
type input "2"
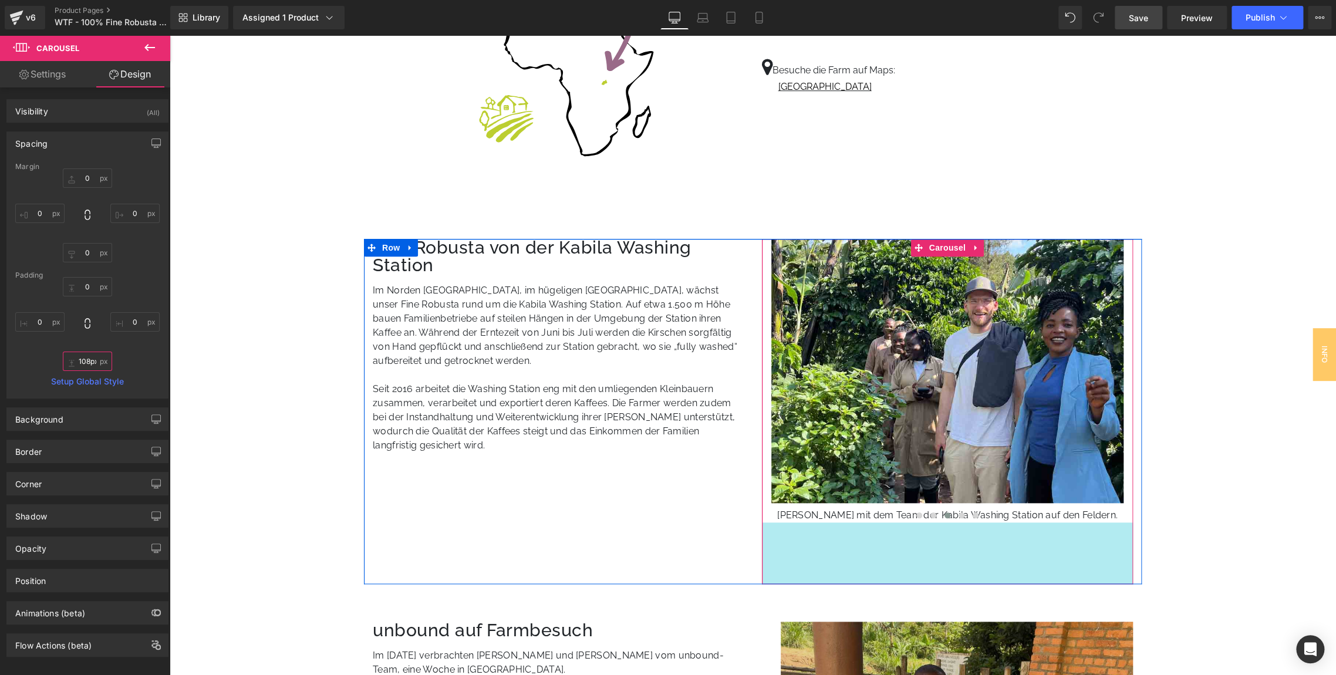
drag, startPoint x: 811, startPoint y: 511, endPoint x: 813, endPoint y: 574, distance: 62.8
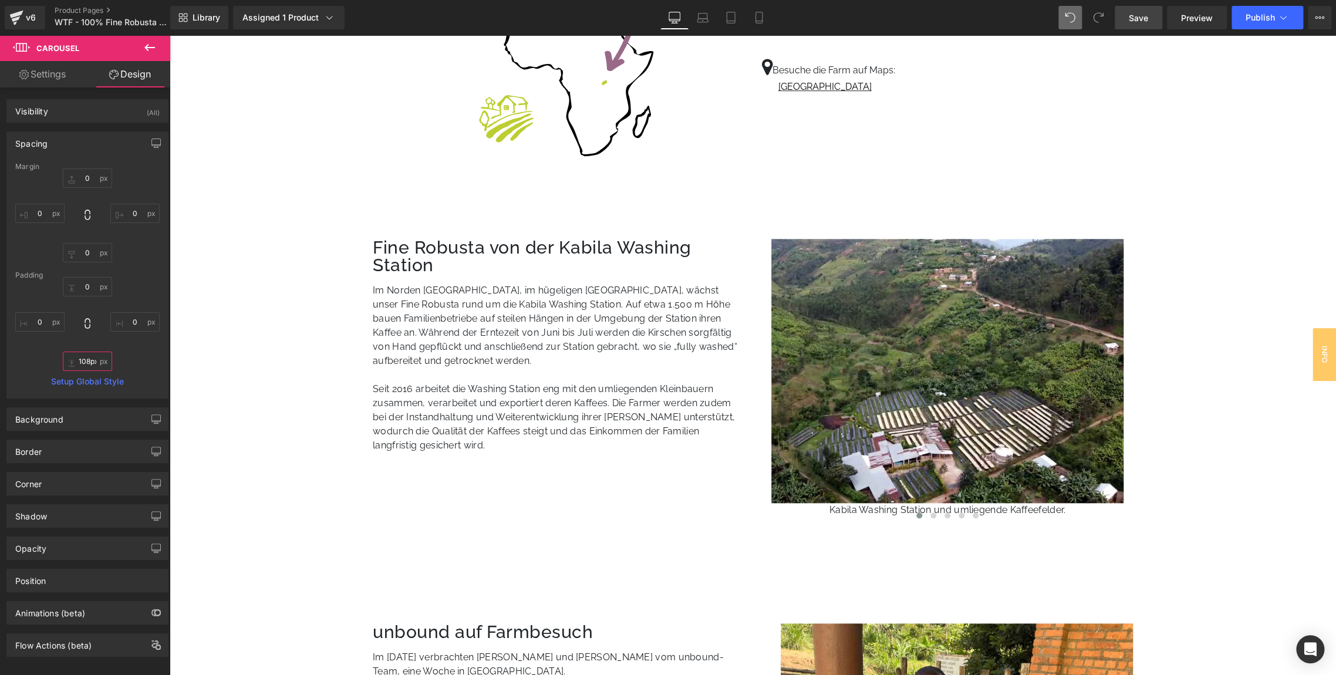
type input "108px"
type input "0"
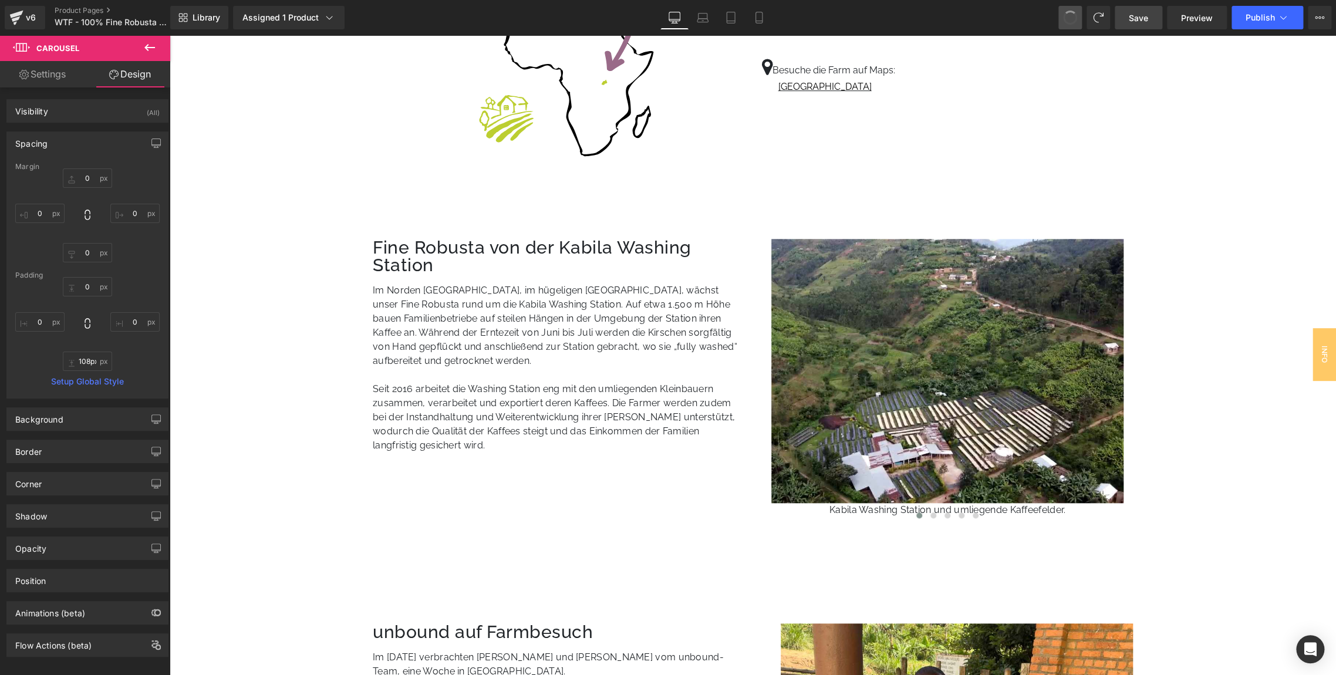
type input "0"
type input "108"
type input "0"
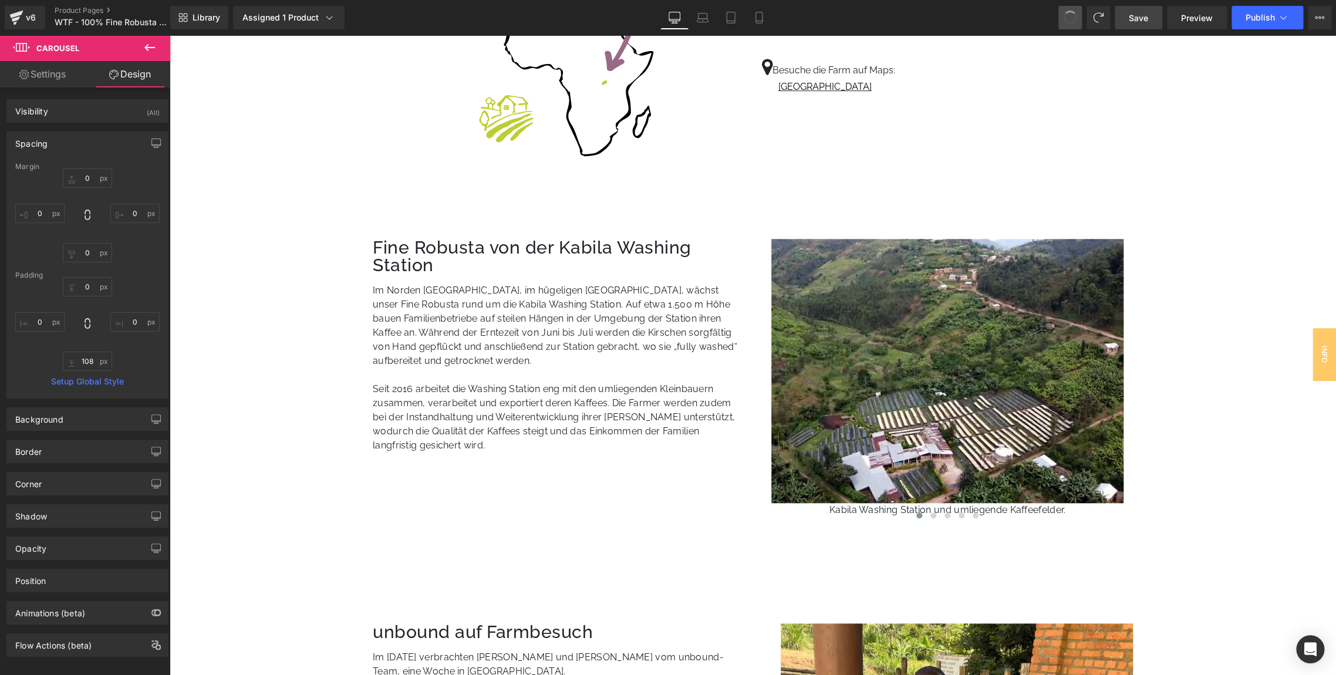
type input "0"
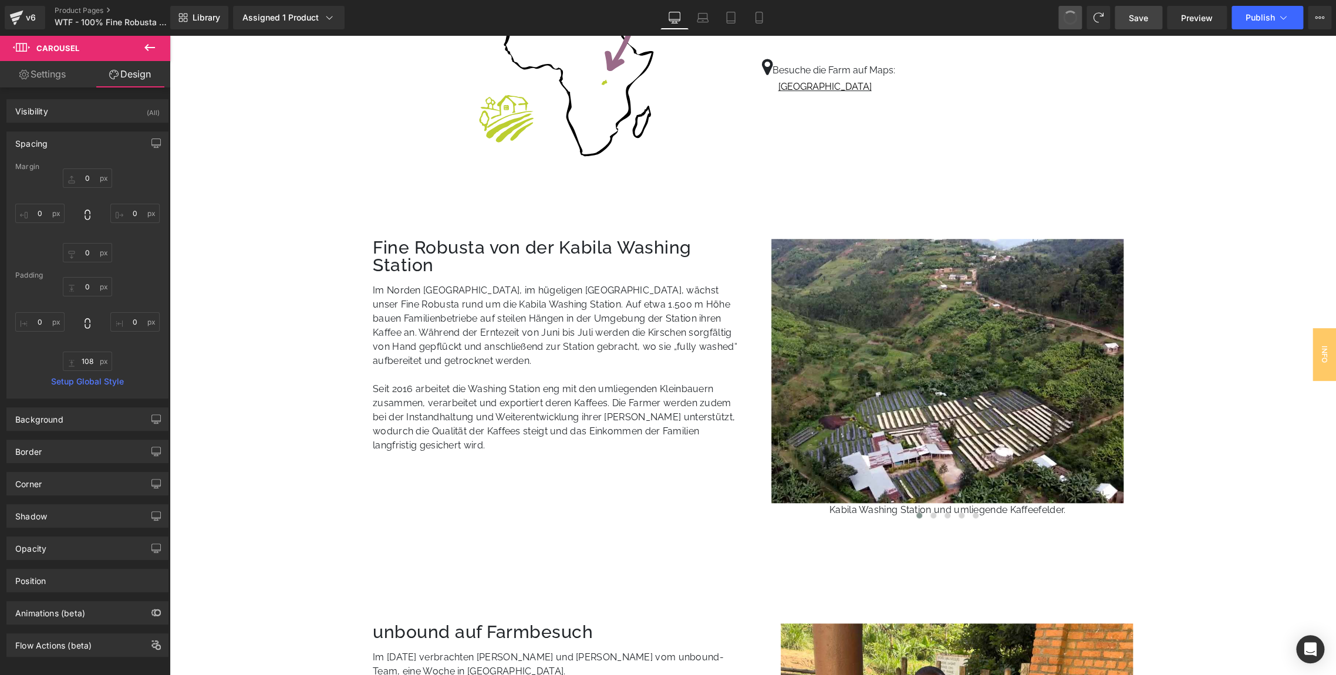
type input "90.3088"
type input "0"
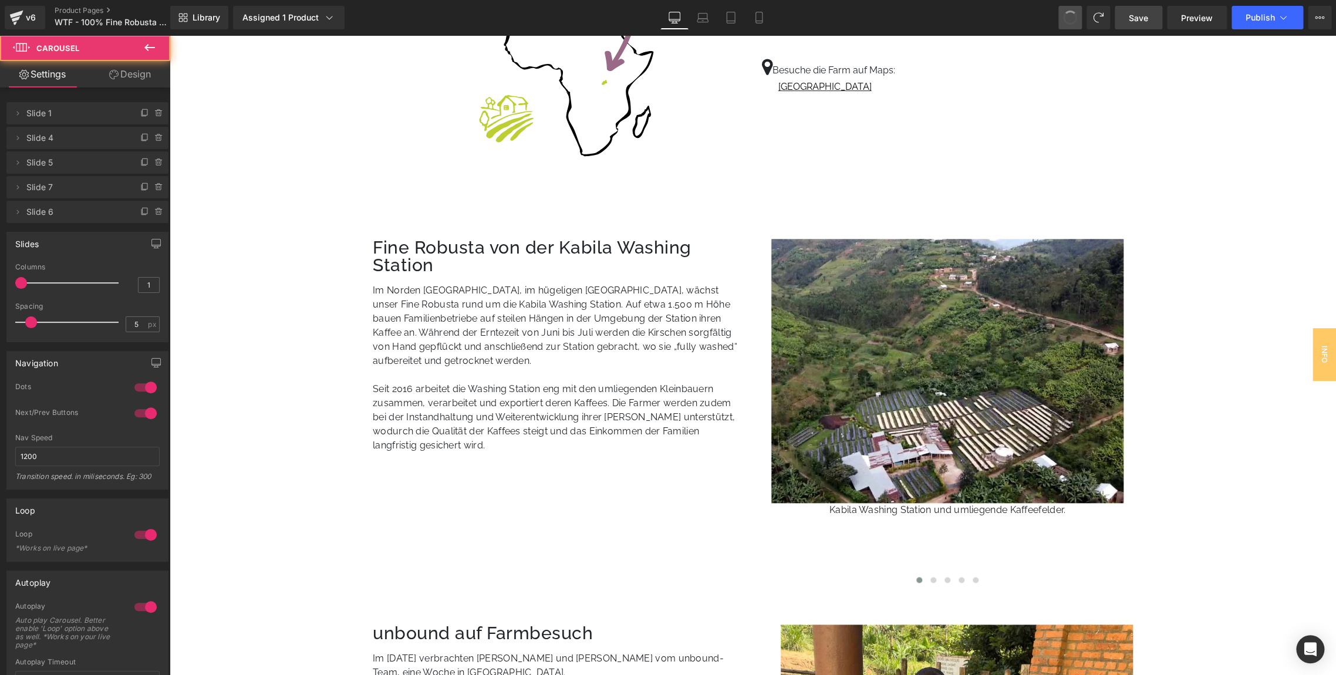
type input "5000"
click at [95, 12] on link "Product Pages" at bounding box center [122, 10] width 135 height 9
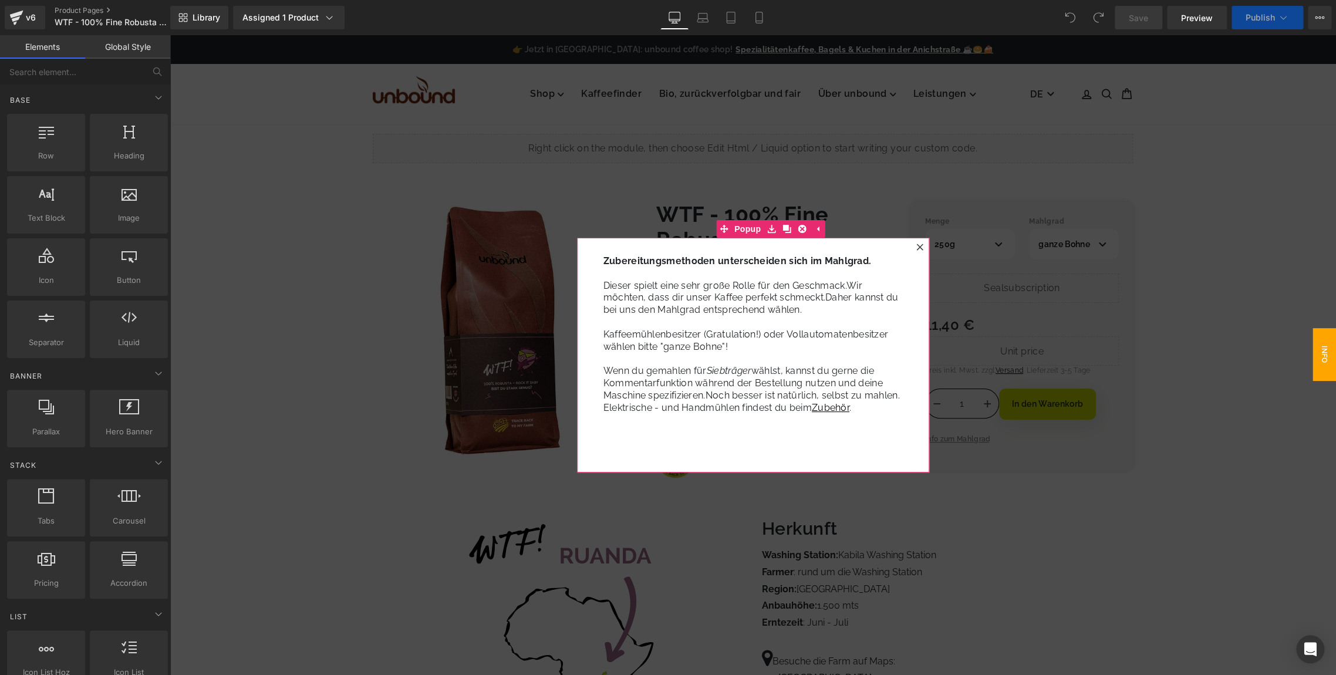
click at [916, 245] on icon at bounding box center [919, 247] width 7 height 7
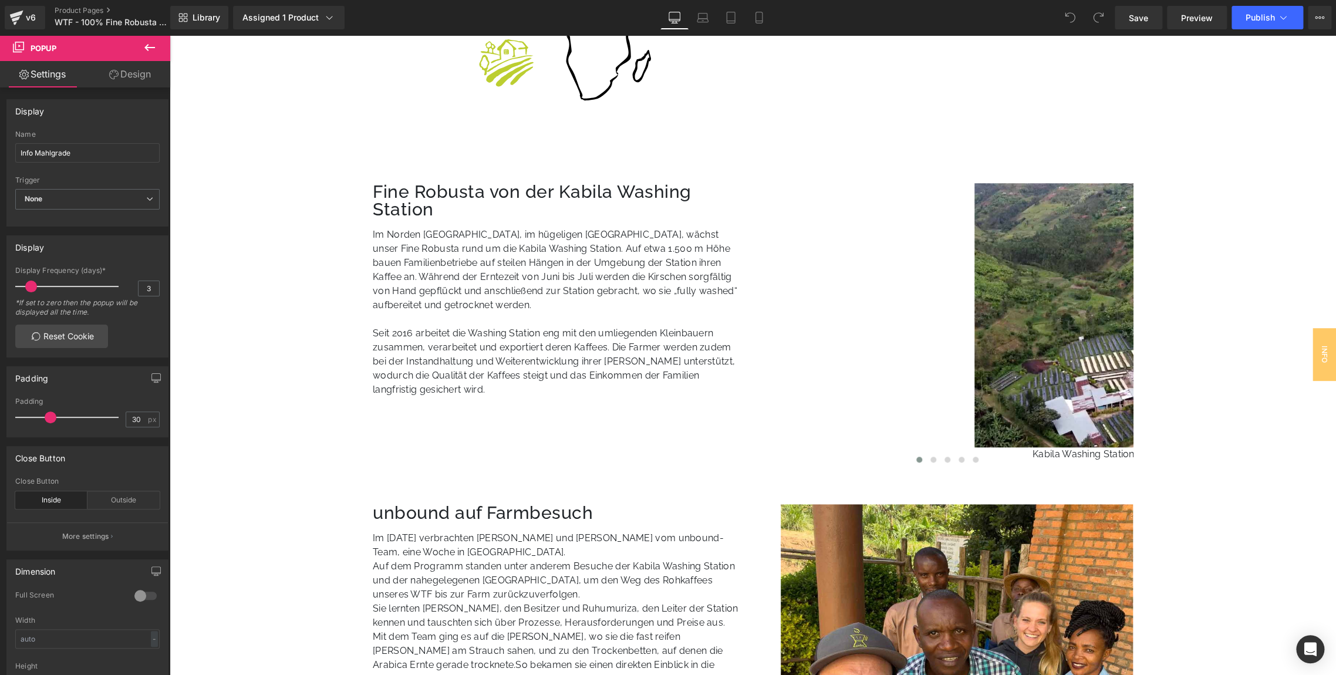
scroll to position [649, 0]
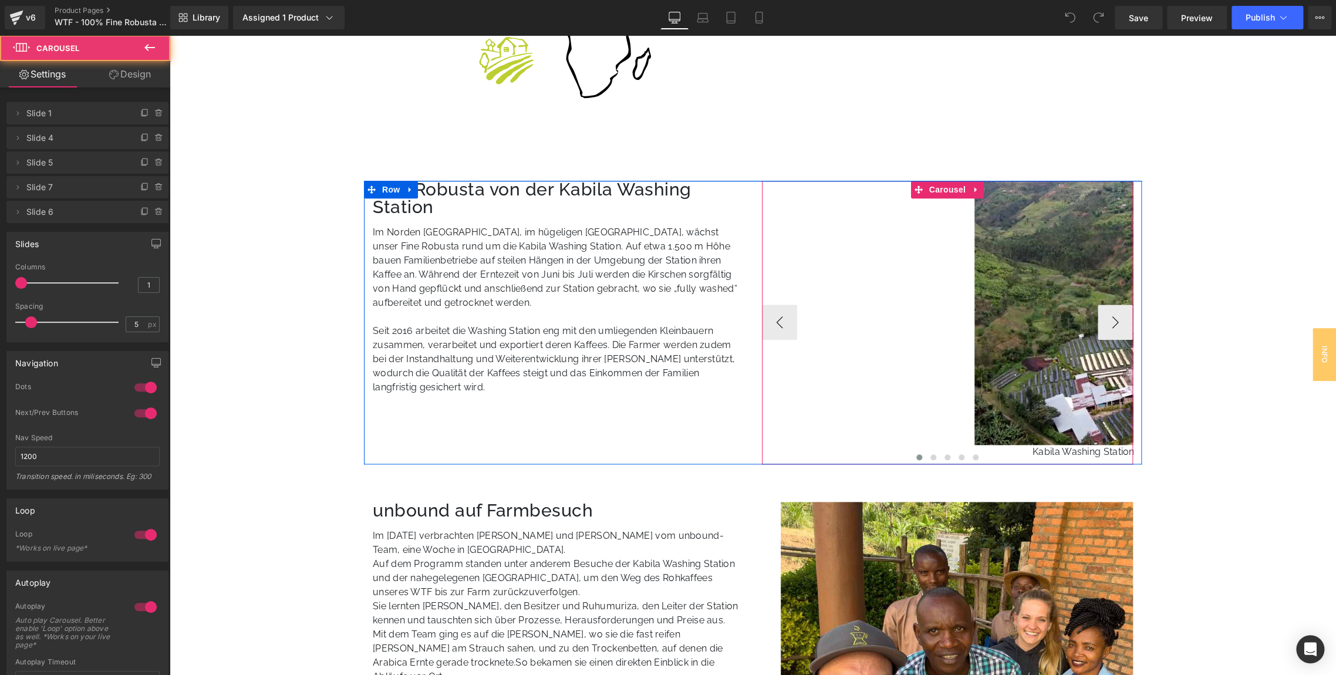
click at [1015, 455] on div at bounding box center [948, 458] width 372 height 14
click at [1048, 451] on div at bounding box center [948, 458] width 372 height 14
click at [1033, 452] on div at bounding box center [948, 458] width 372 height 14
click at [934, 186] on span "Carousel" at bounding box center [947, 190] width 42 height 18
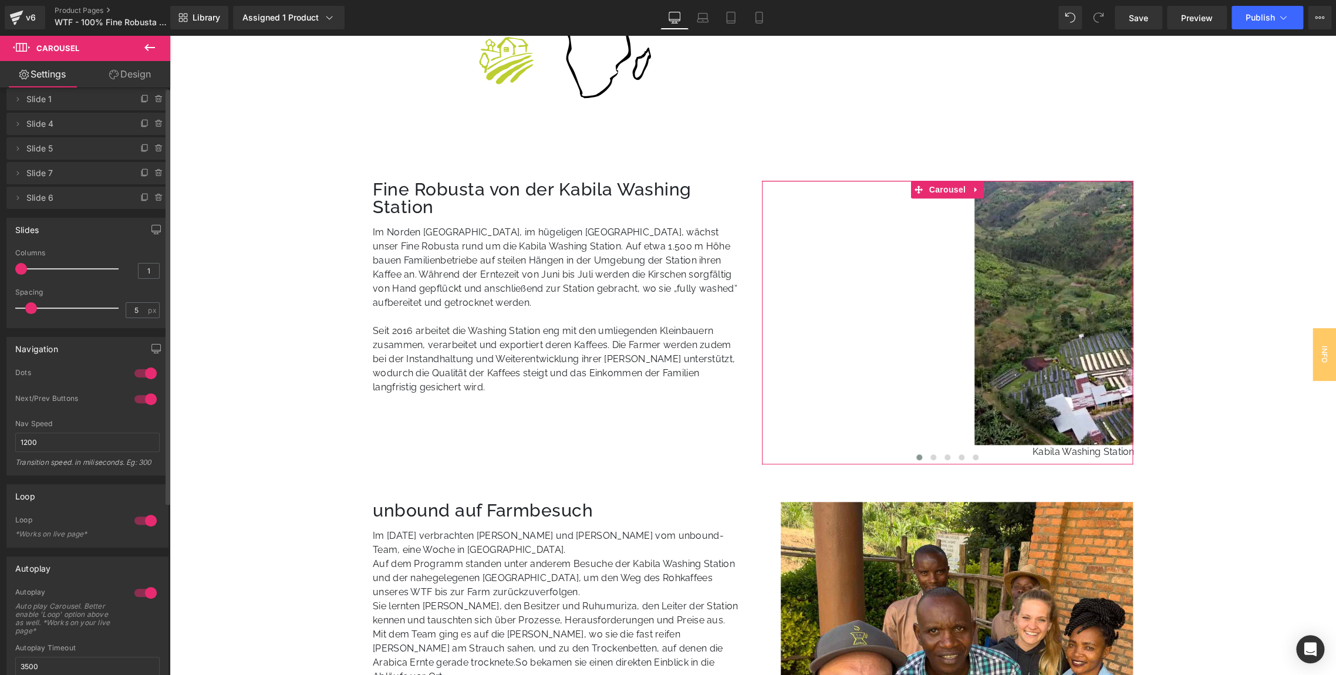
scroll to position [0, 0]
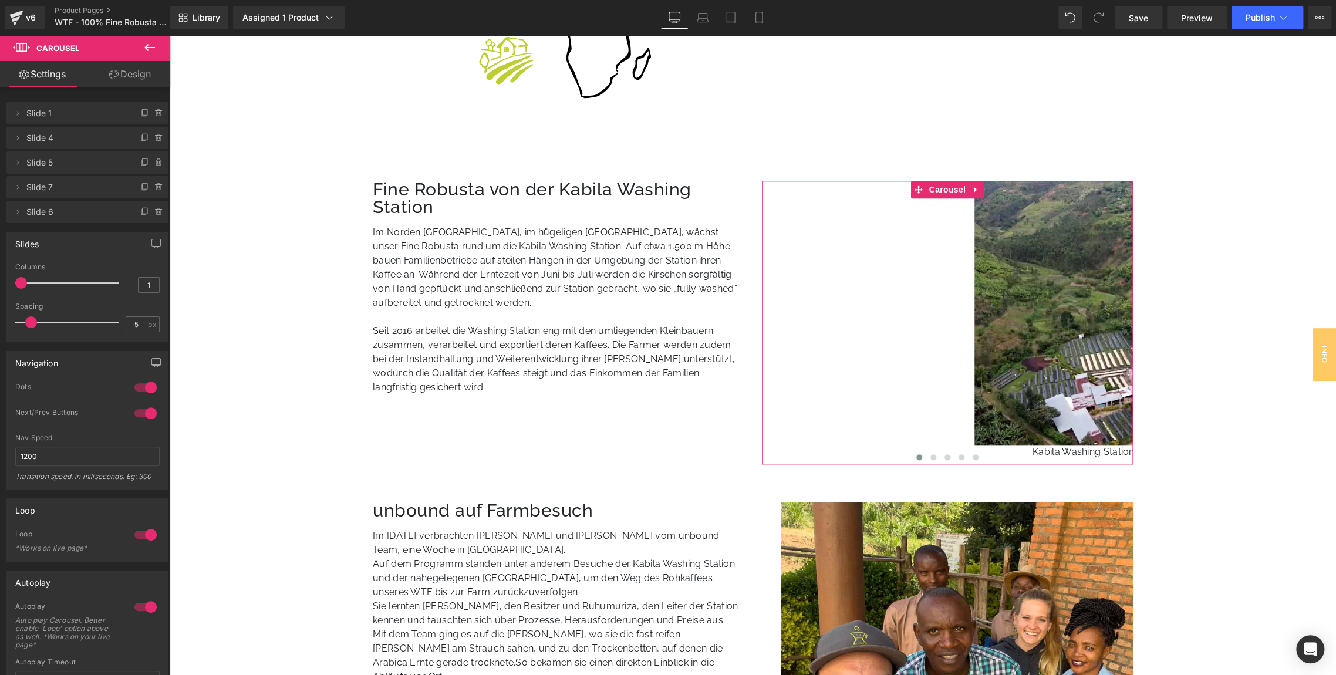
click at [127, 69] on link "Design" at bounding box center [129, 74] width 85 height 26
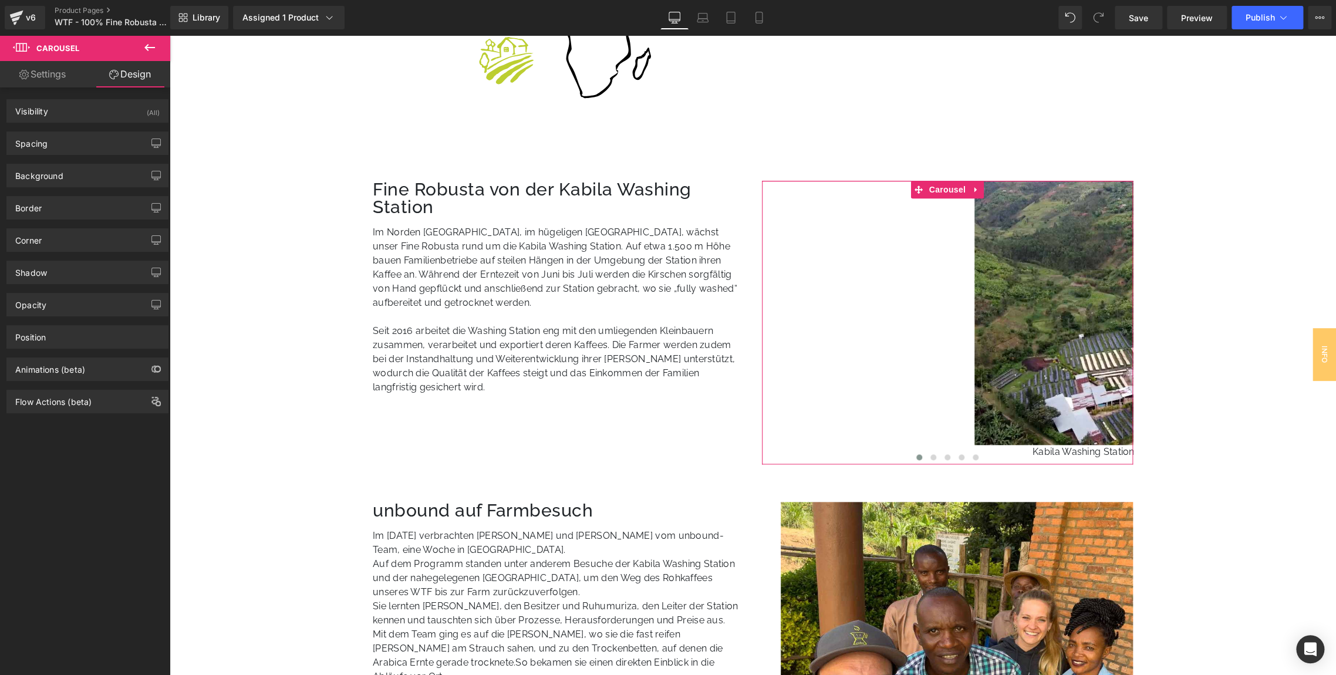
click at [48, 79] on link "Settings" at bounding box center [42, 74] width 85 height 26
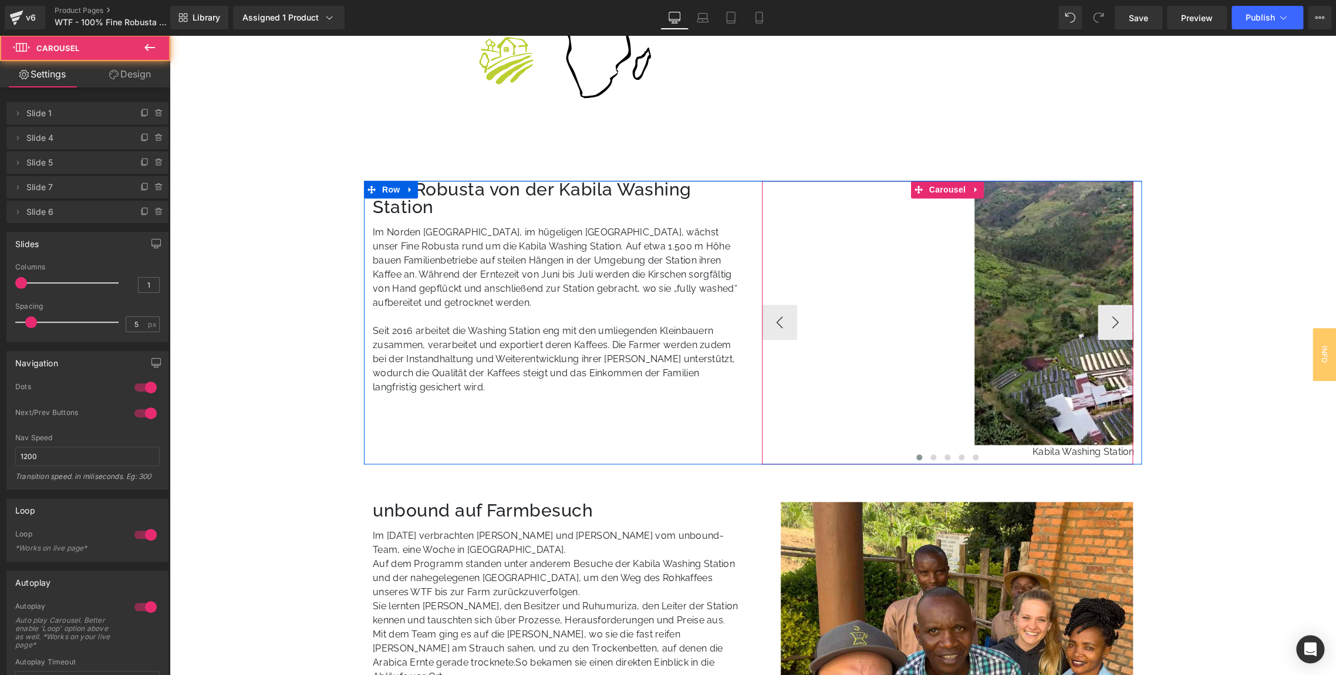
click at [1026, 451] on div at bounding box center [948, 458] width 372 height 14
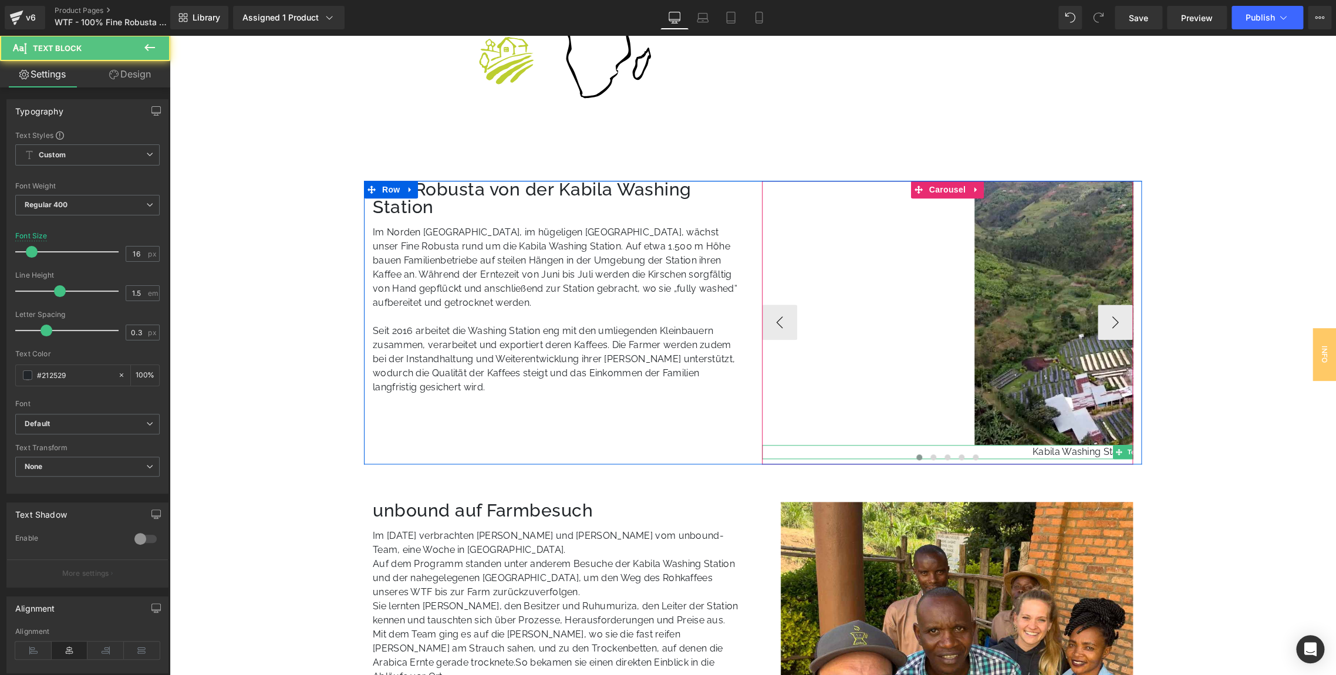
click at [1102, 447] on p "Kabila Washing Station und umliegende Kaffeefelder." at bounding box center [1151, 452] width 778 height 14
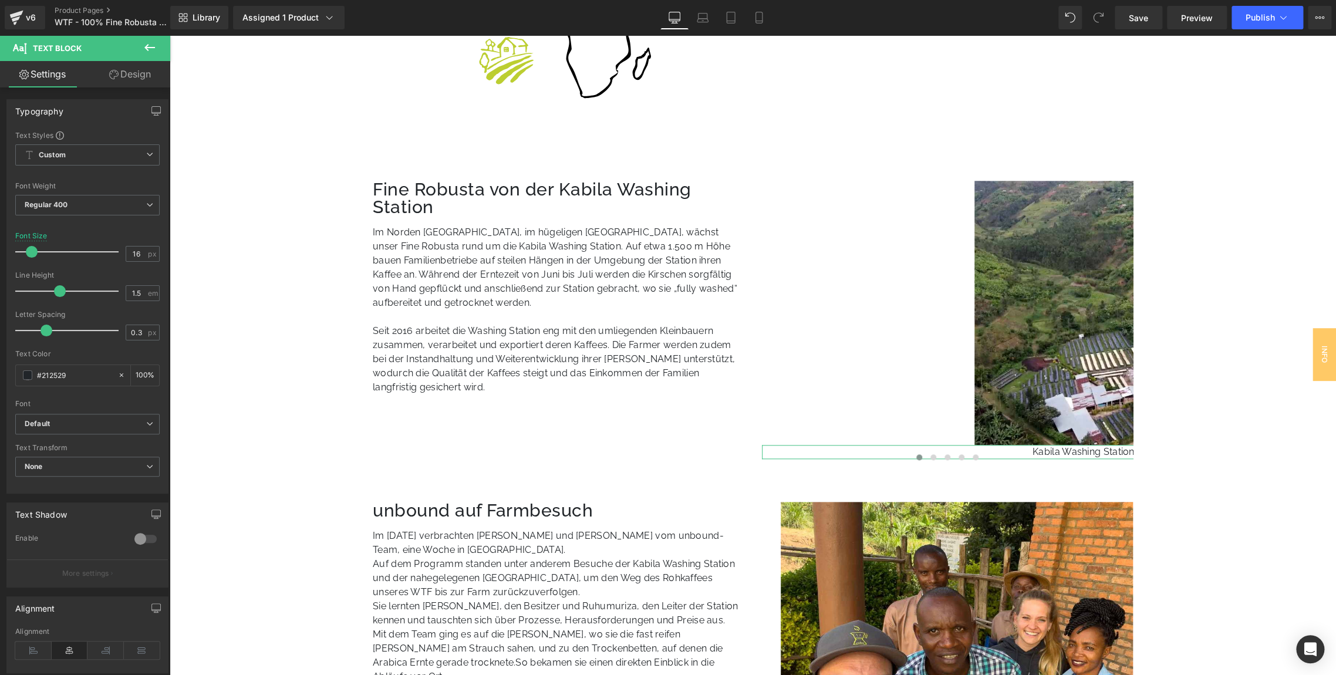
click at [133, 70] on link "Design" at bounding box center [129, 74] width 85 height 26
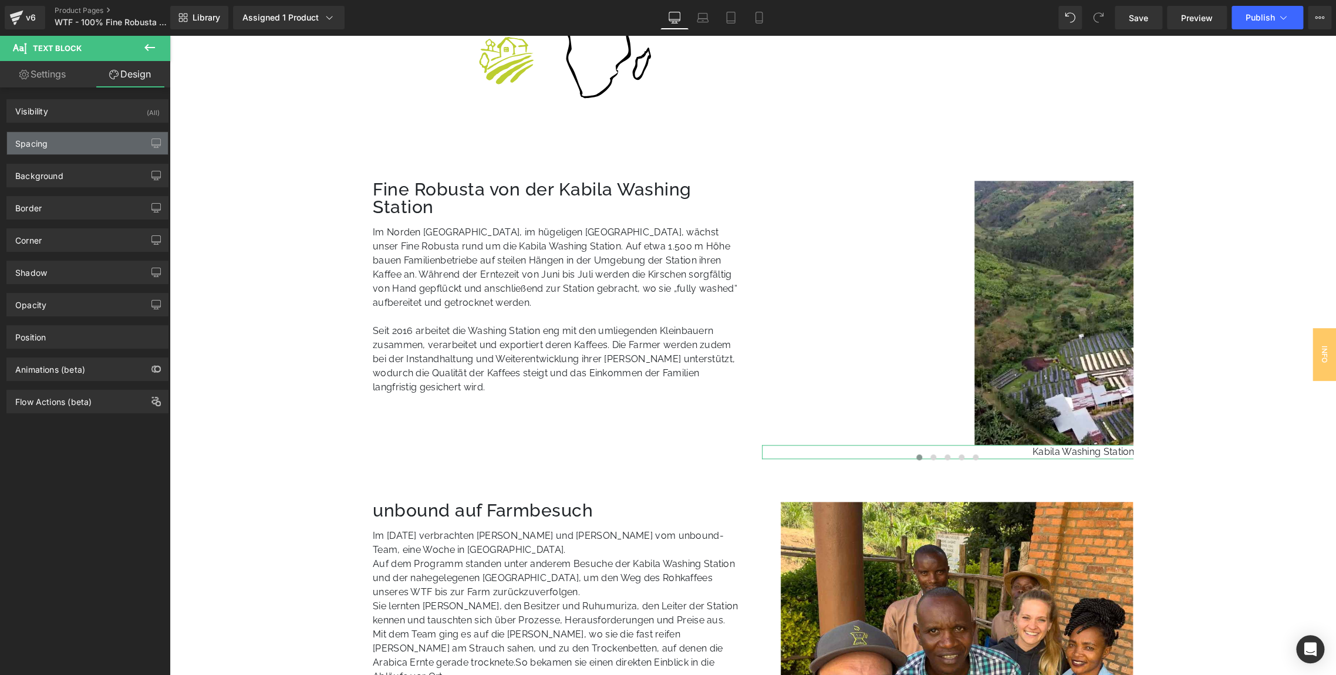
click at [80, 142] on div "Spacing" at bounding box center [87, 143] width 161 height 22
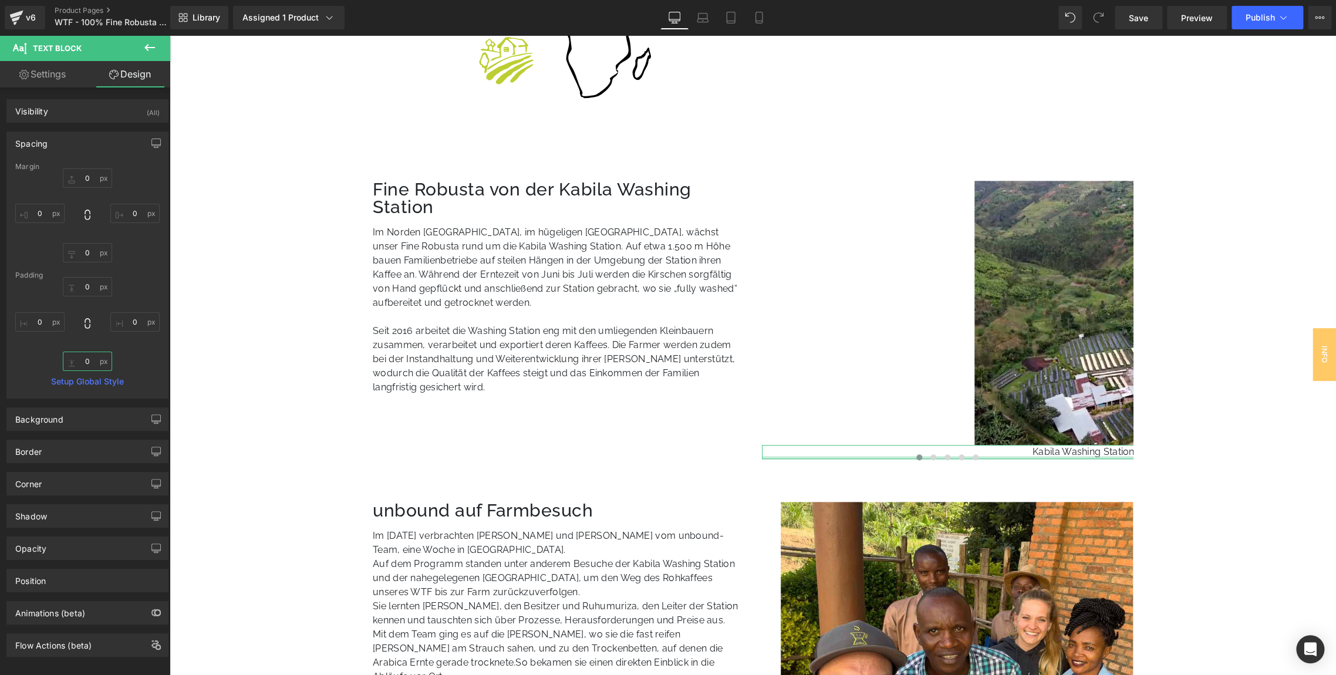
click at [94, 363] on input "text" at bounding box center [87, 361] width 49 height 19
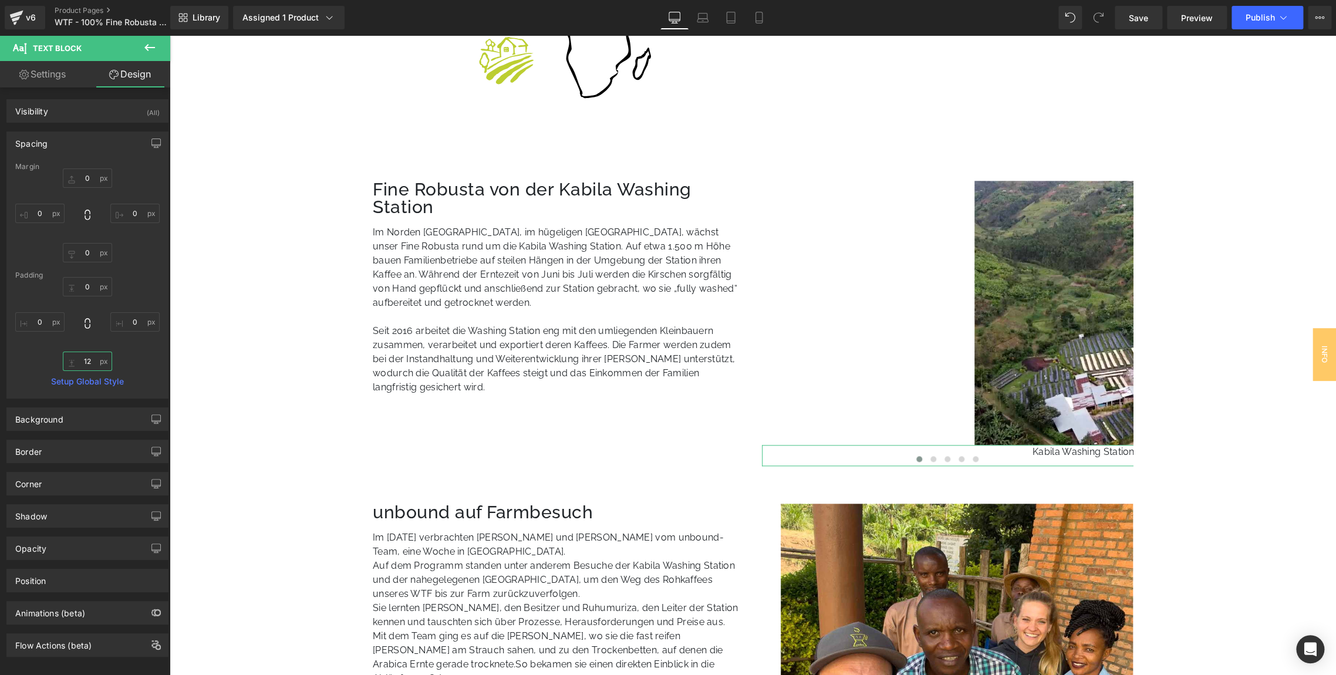
type input "1"
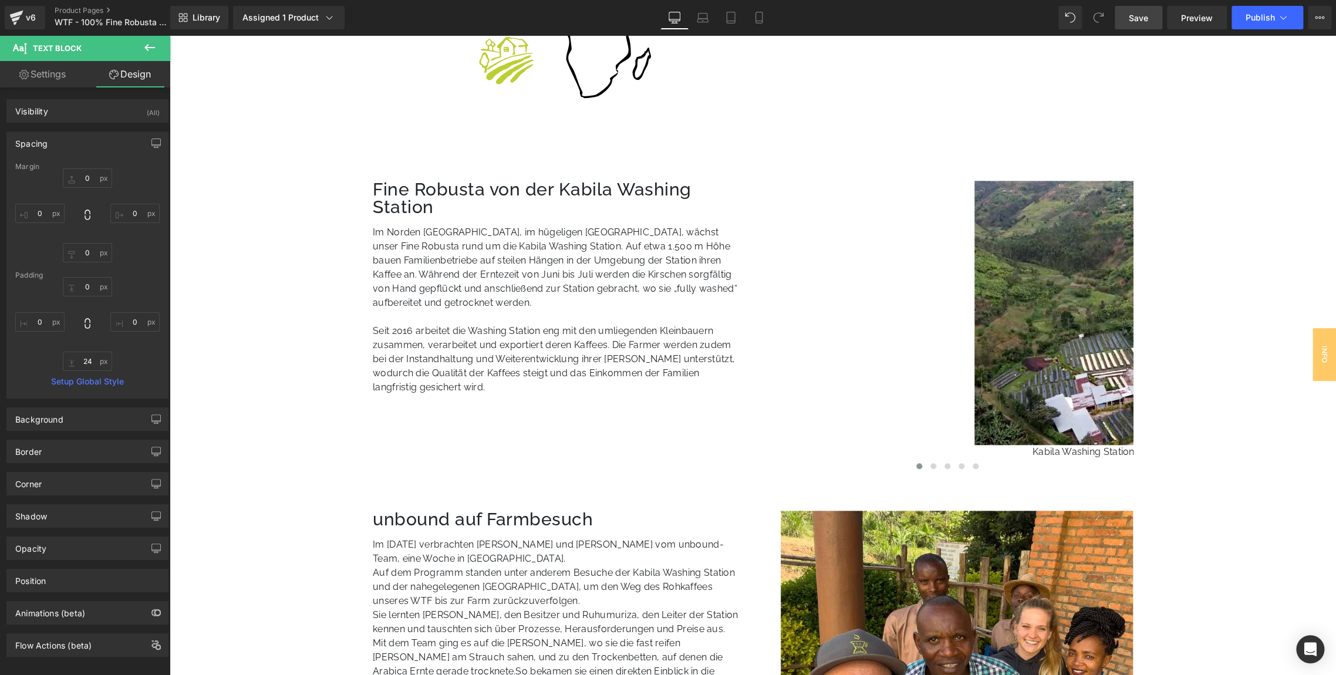
click at [1123, 15] on link "Save" at bounding box center [1139, 17] width 48 height 23
click at [1252, 18] on span "Publish" at bounding box center [1260, 17] width 29 height 9
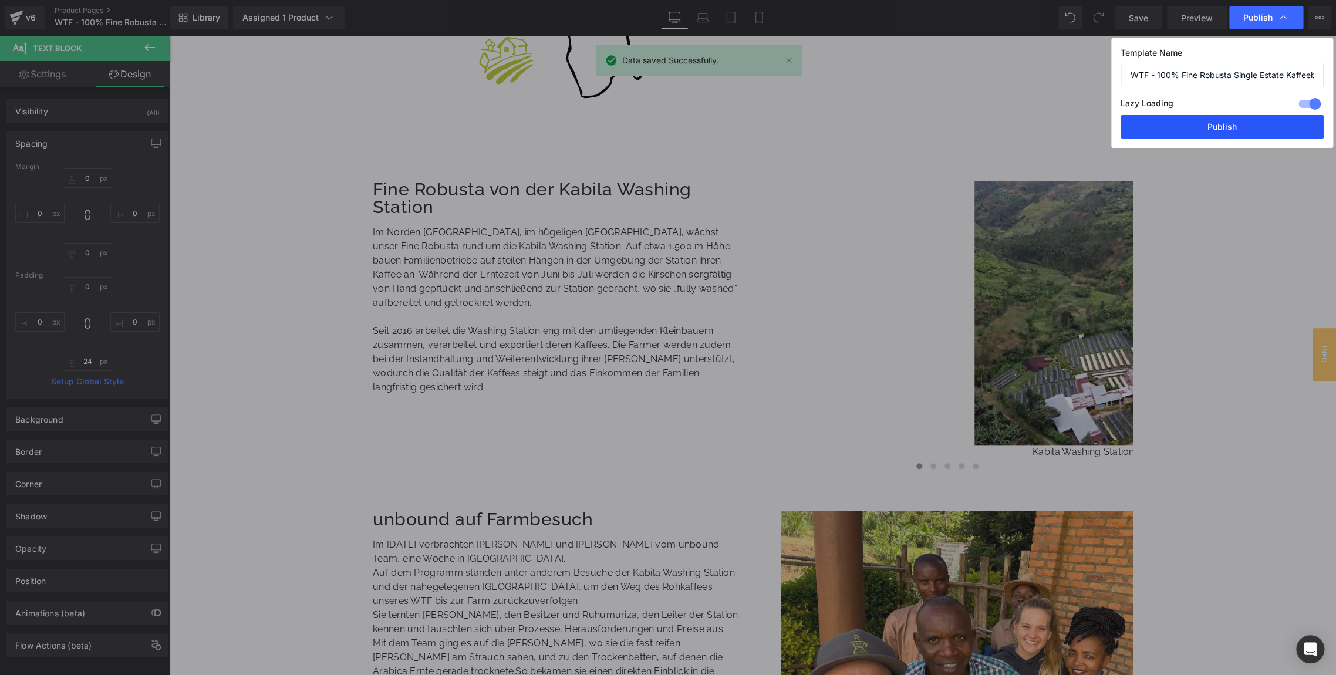
click at [1169, 129] on button "Publish" at bounding box center [1222, 126] width 203 height 23
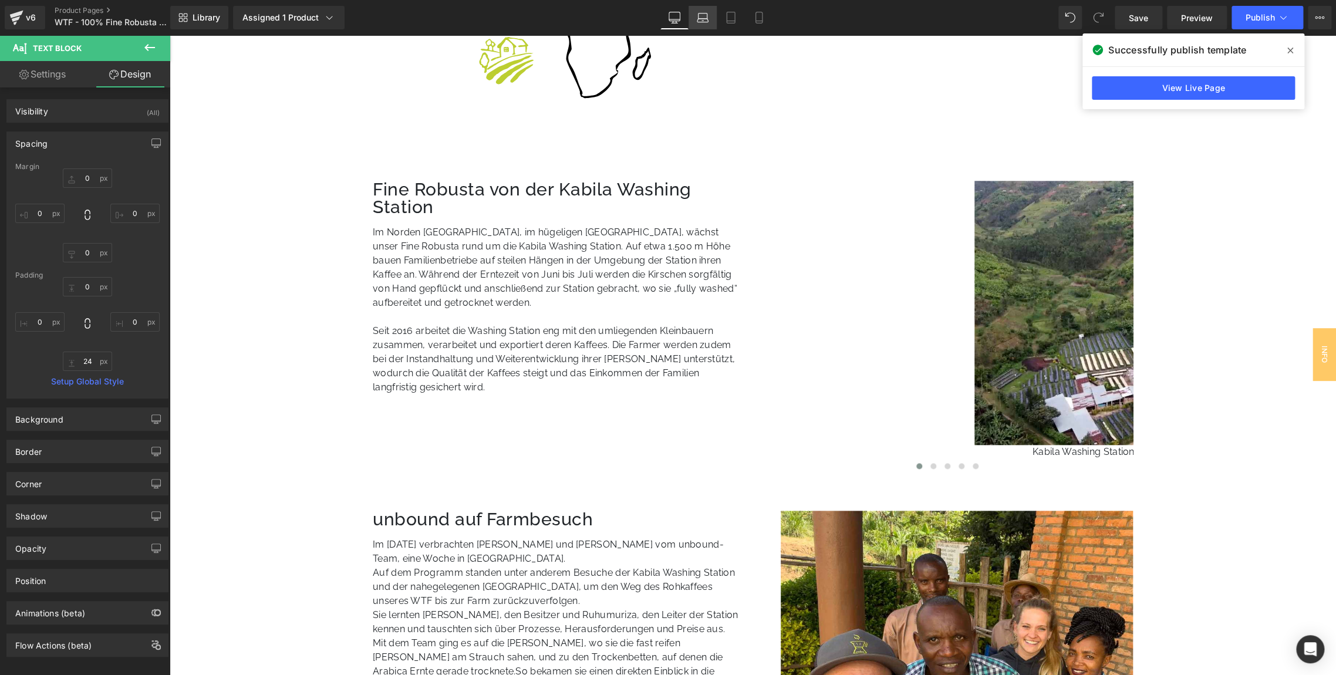
click at [710, 21] on link "Laptop" at bounding box center [703, 17] width 28 height 23
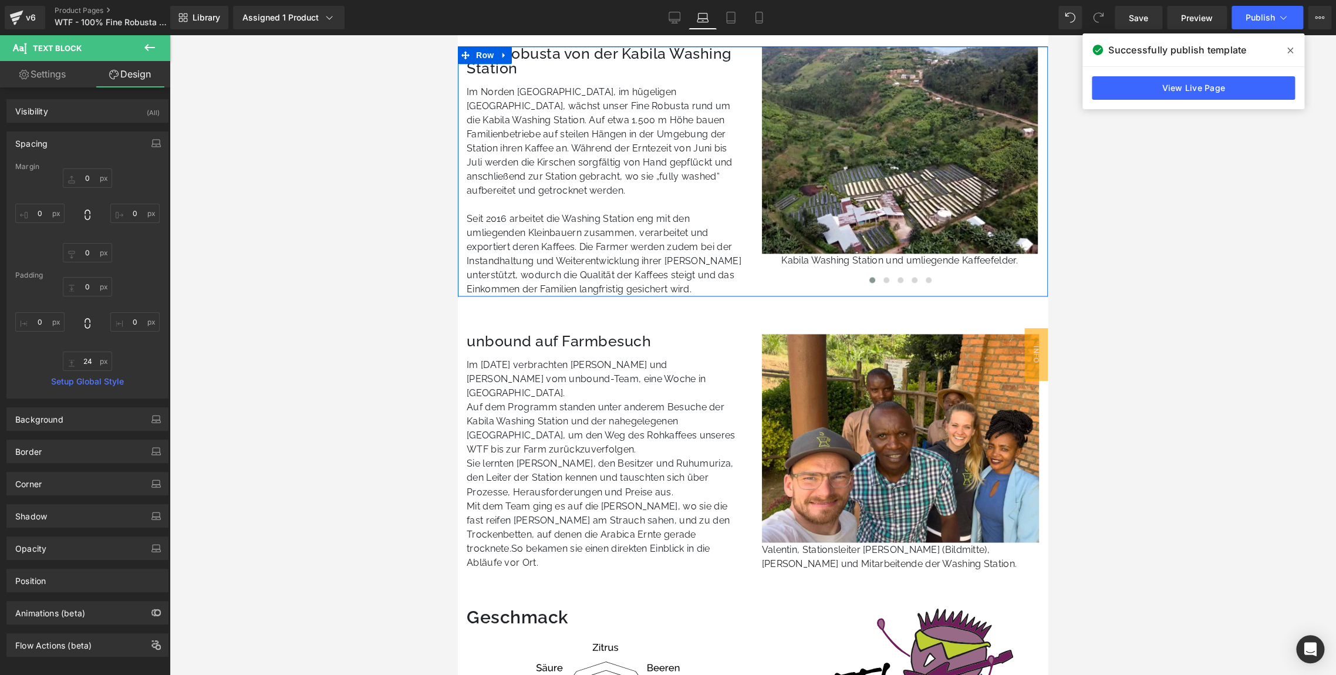
scroll to position [1048, 0]
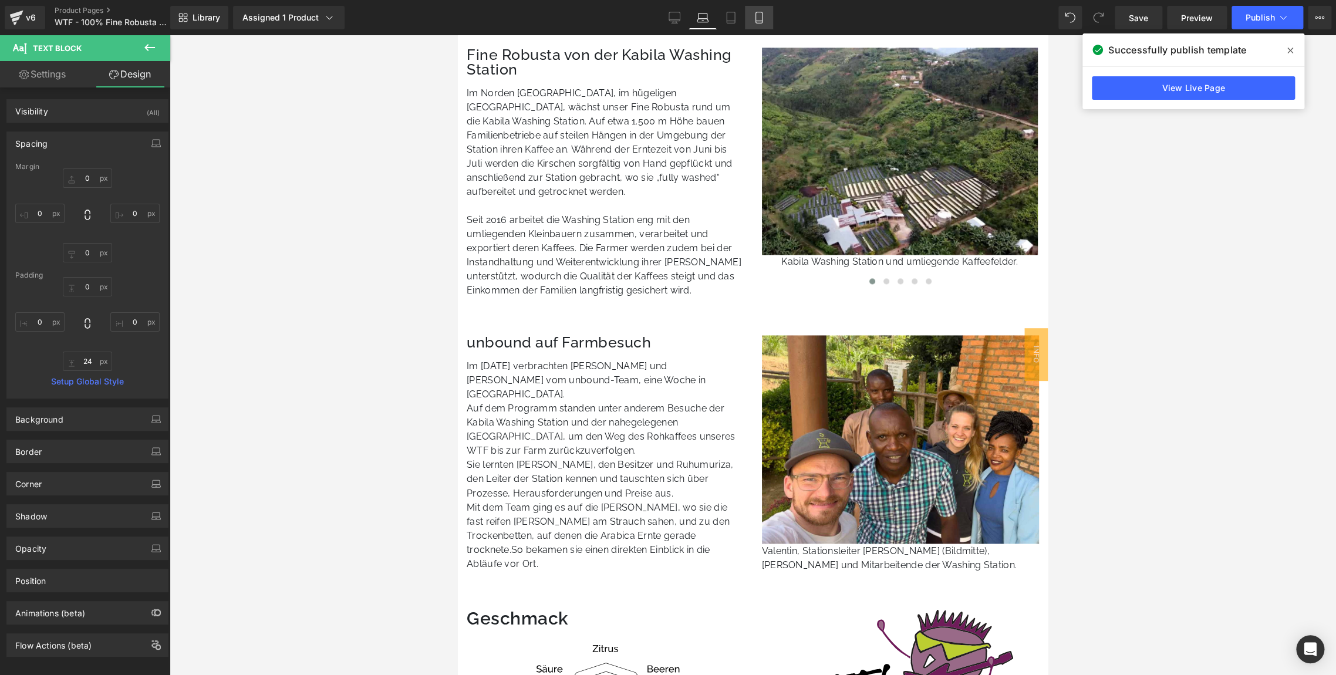
click at [754, 14] on icon at bounding box center [759, 18] width 12 height 12
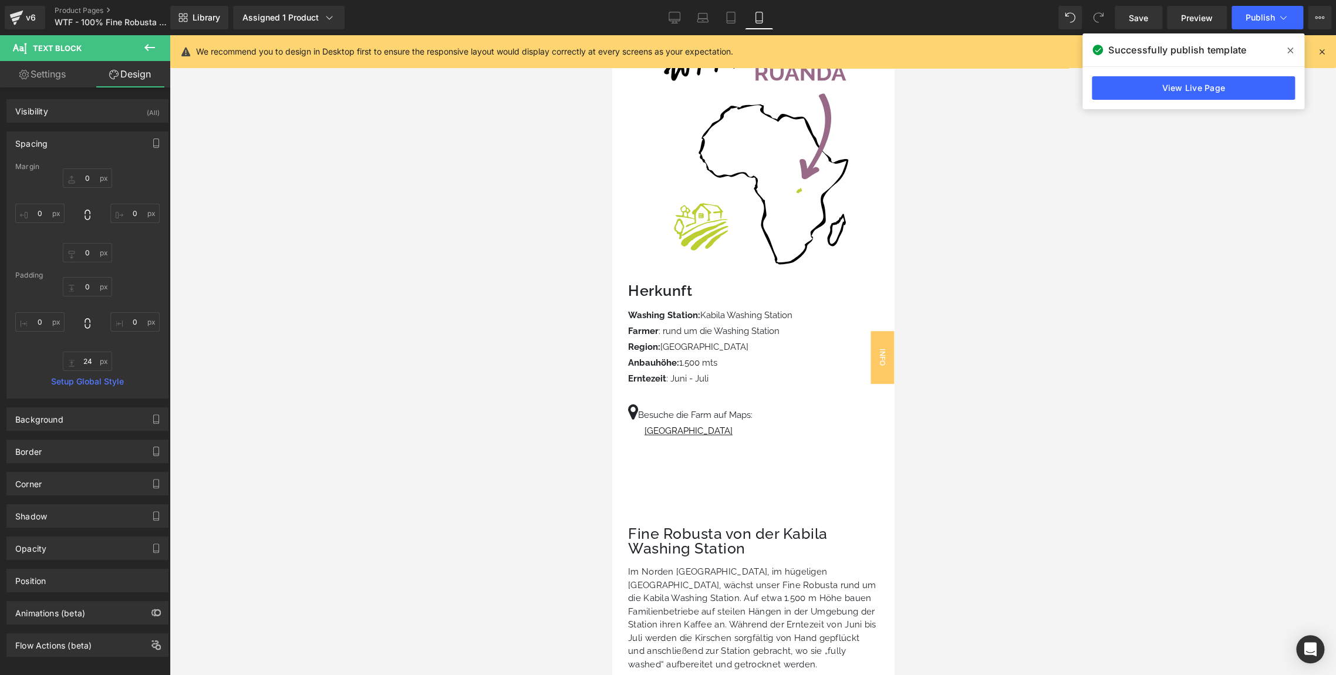
scroll to position [1771, 0]
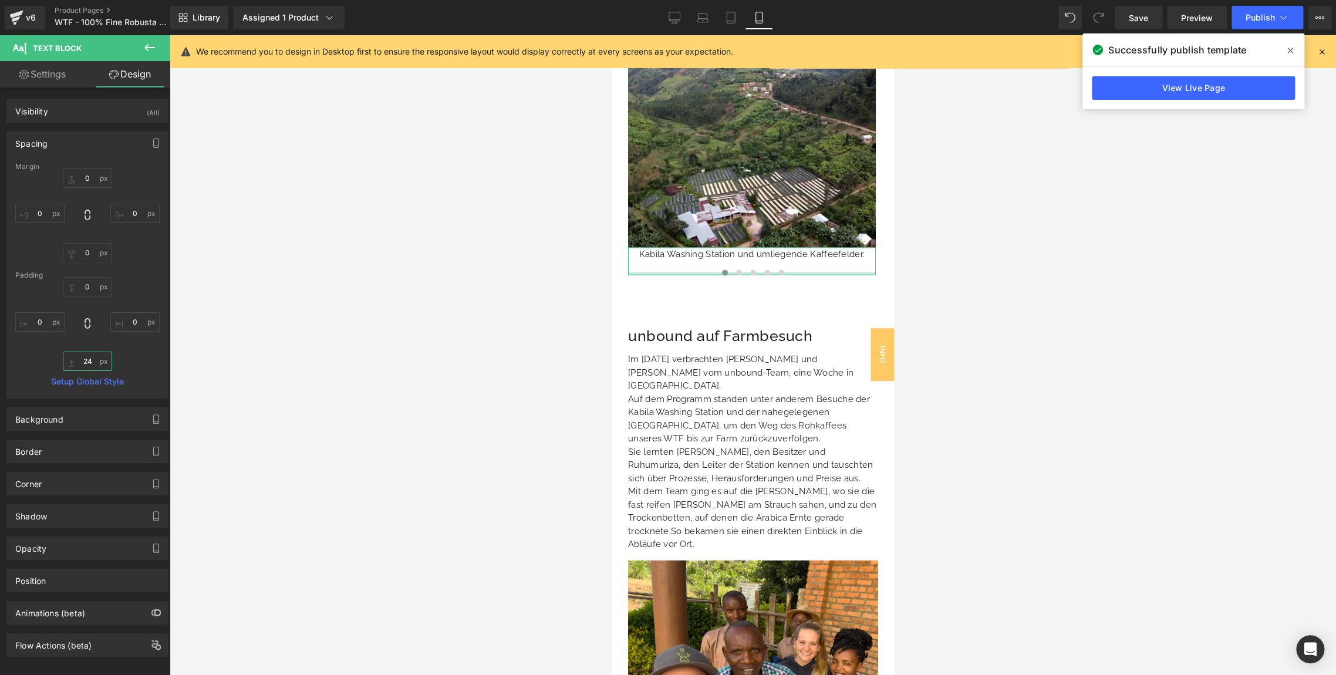
click at [84, 363] on input "24" at bounding box center [87, 361] width 49 height 19
click at [84, 363] on input "21" at bounding box center [87, 361] width 49 height 19
type input "12"
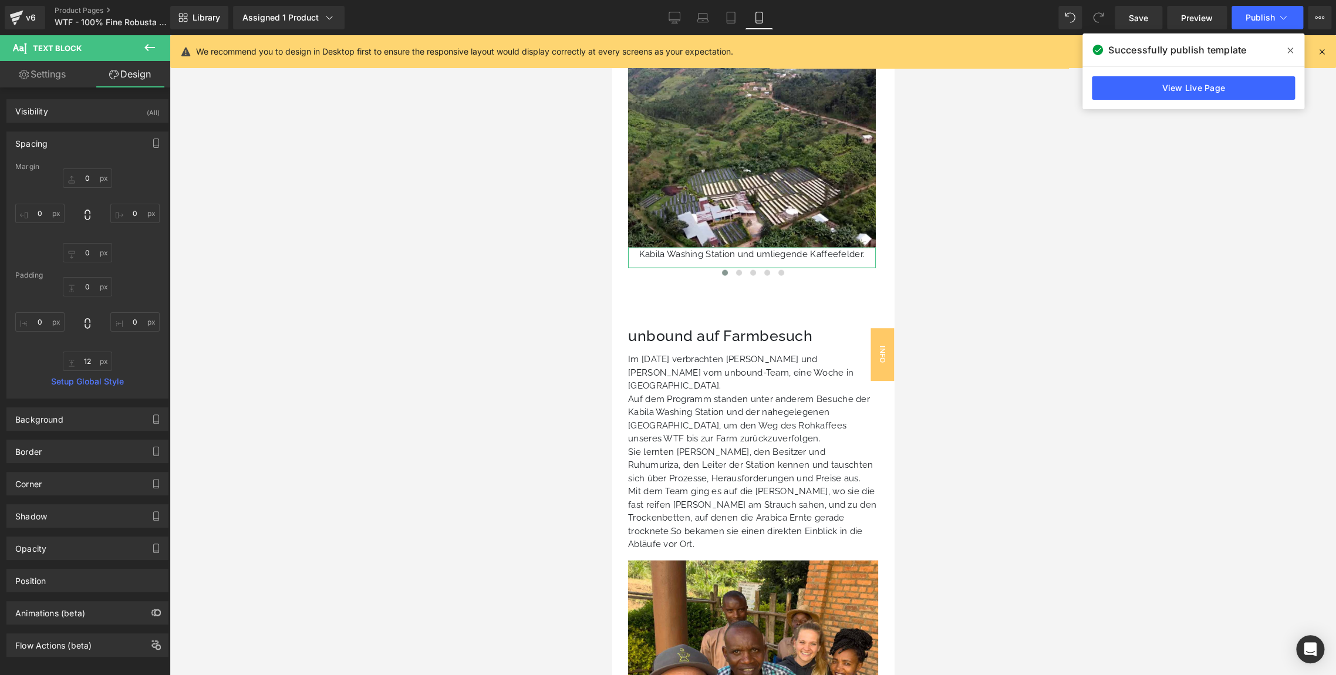
click at [139, 360] on div "12" at bounding box center [87, 324] width 144 height 94
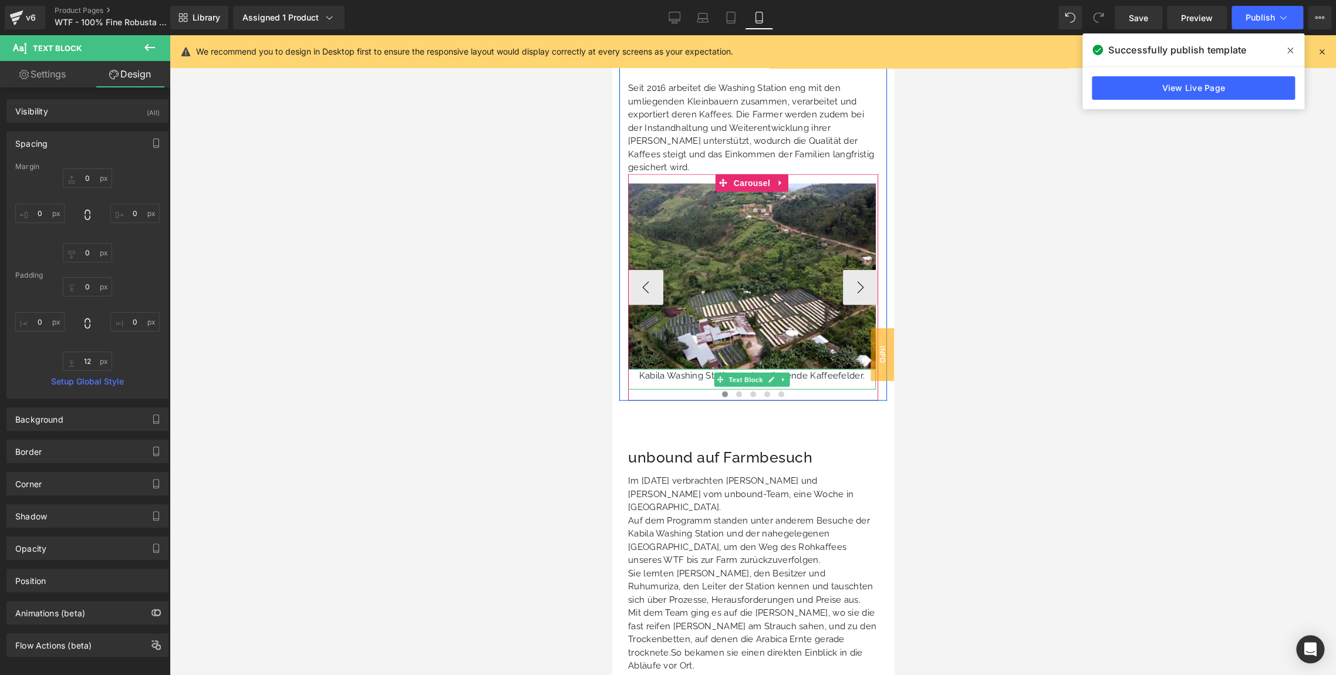
scroll to position [1643, 0]
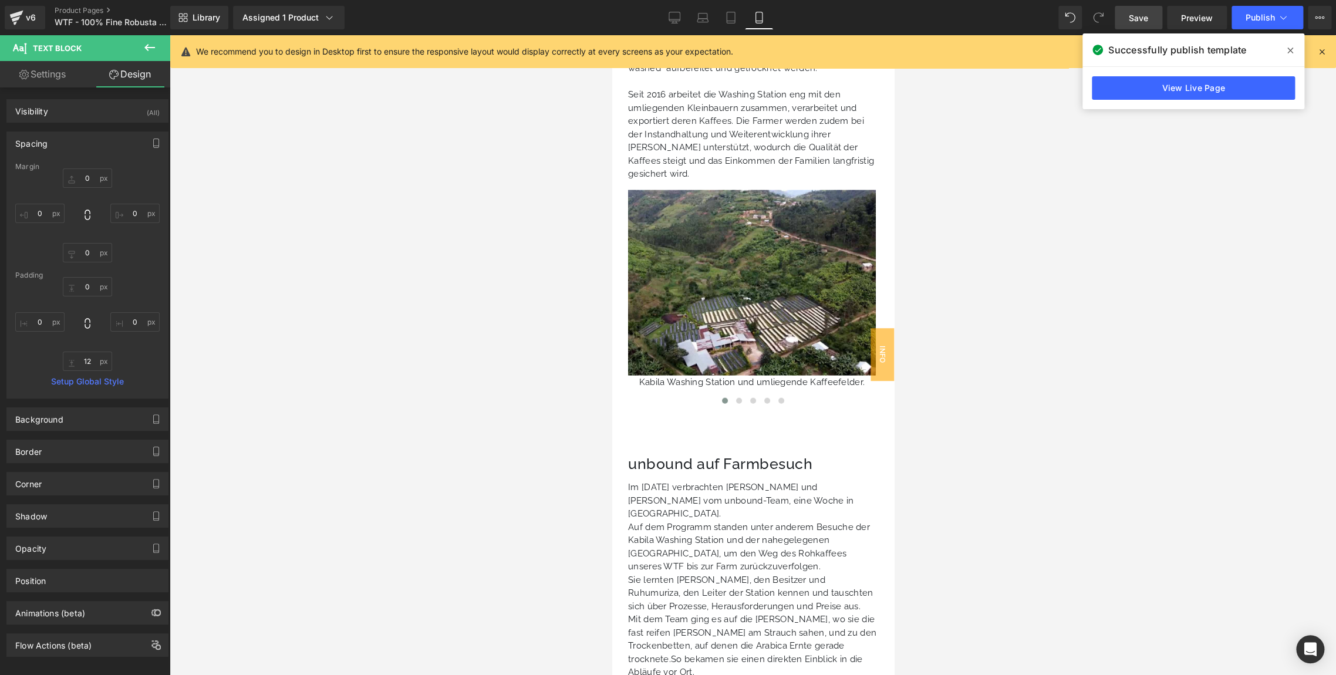
click at [1136, 17] on span "Save" at bounding box center [1138, 18] width 19 height 12
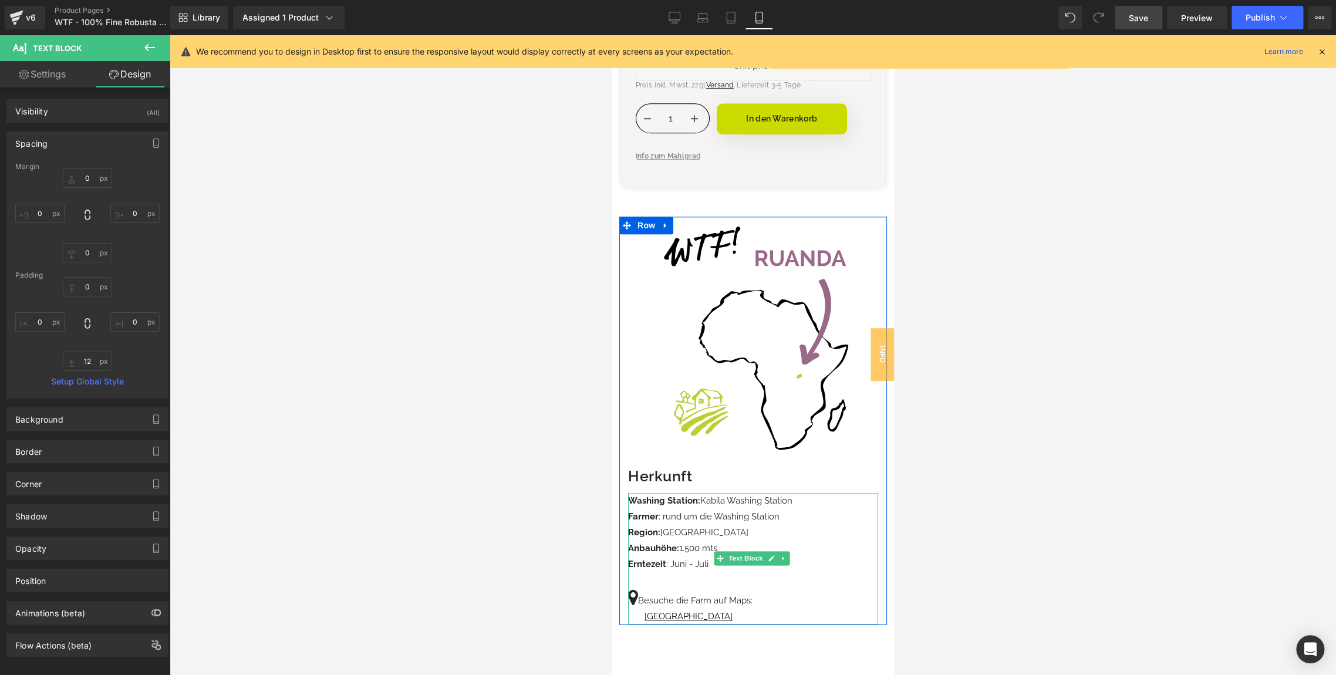
scroll to position [862, 0]
click at [647, 227] on span "Row" at bounding box center [645, 226] width 23 height 18
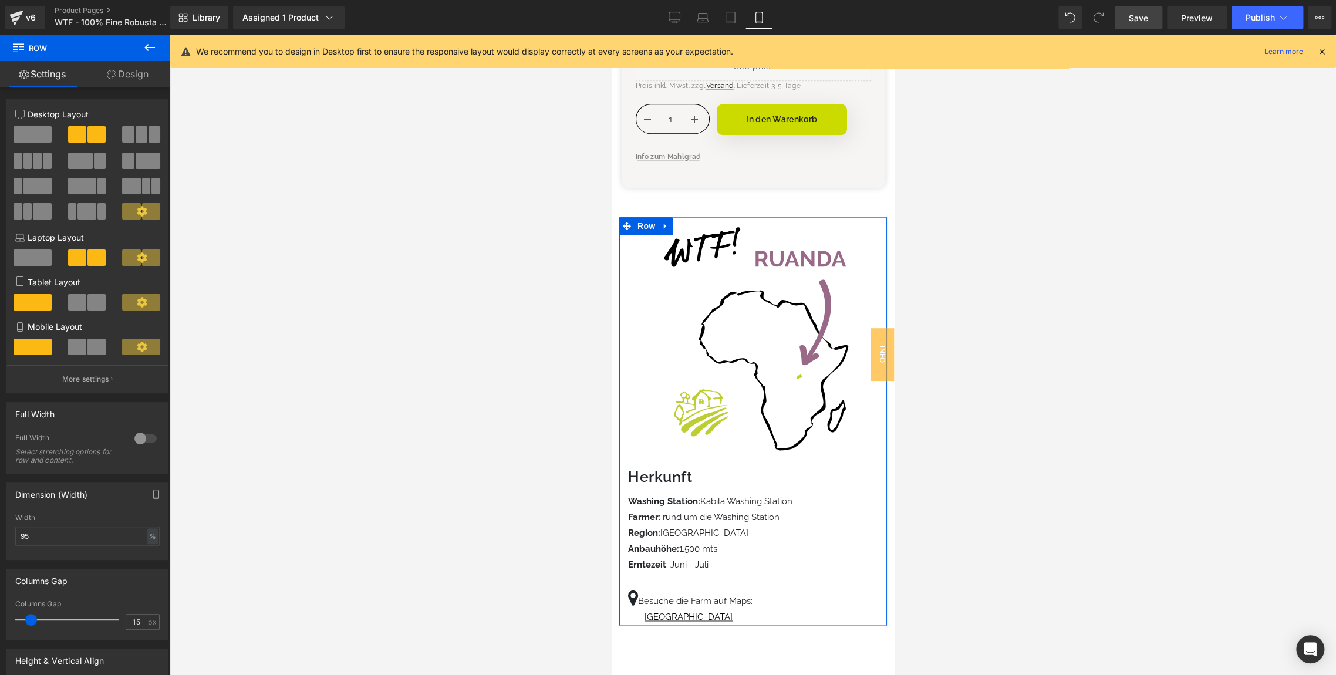
click at [143, 70] on link "Design" at bounding box center [127, 74] width 85 height 26
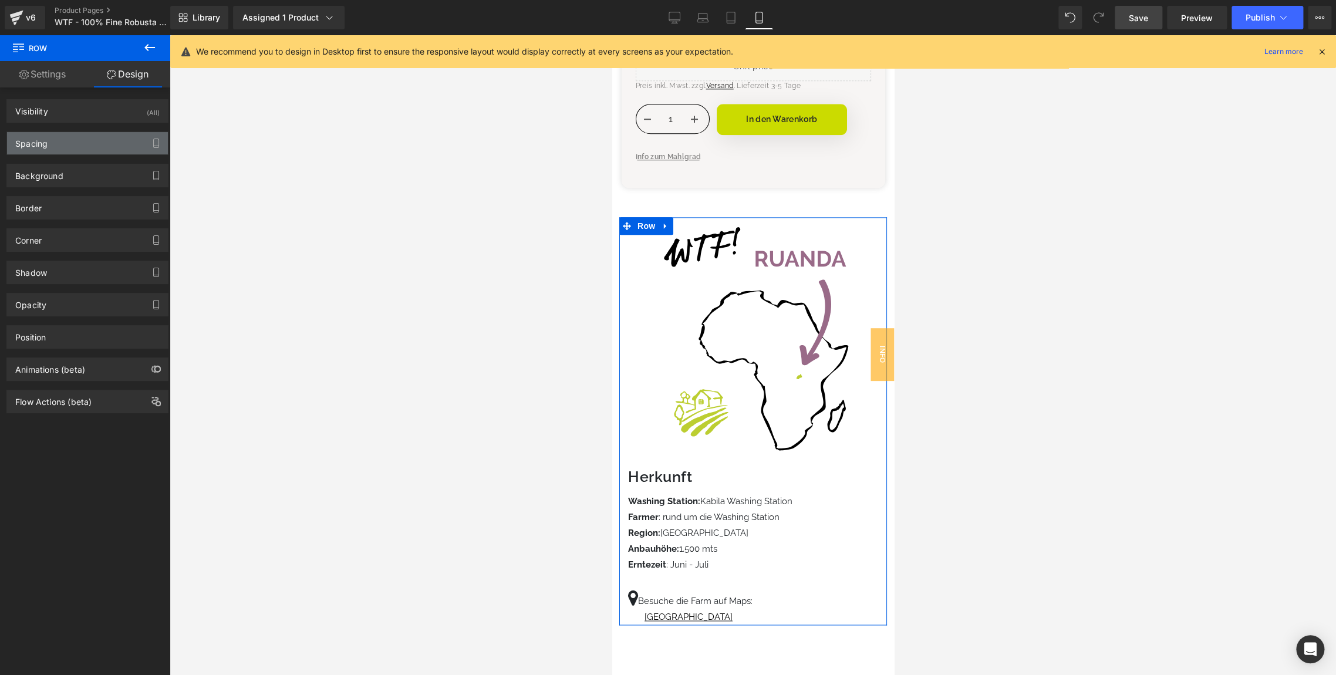
click at [56, 141] on div "Spacing" at bounding box center [87, 143] width 161 height 22
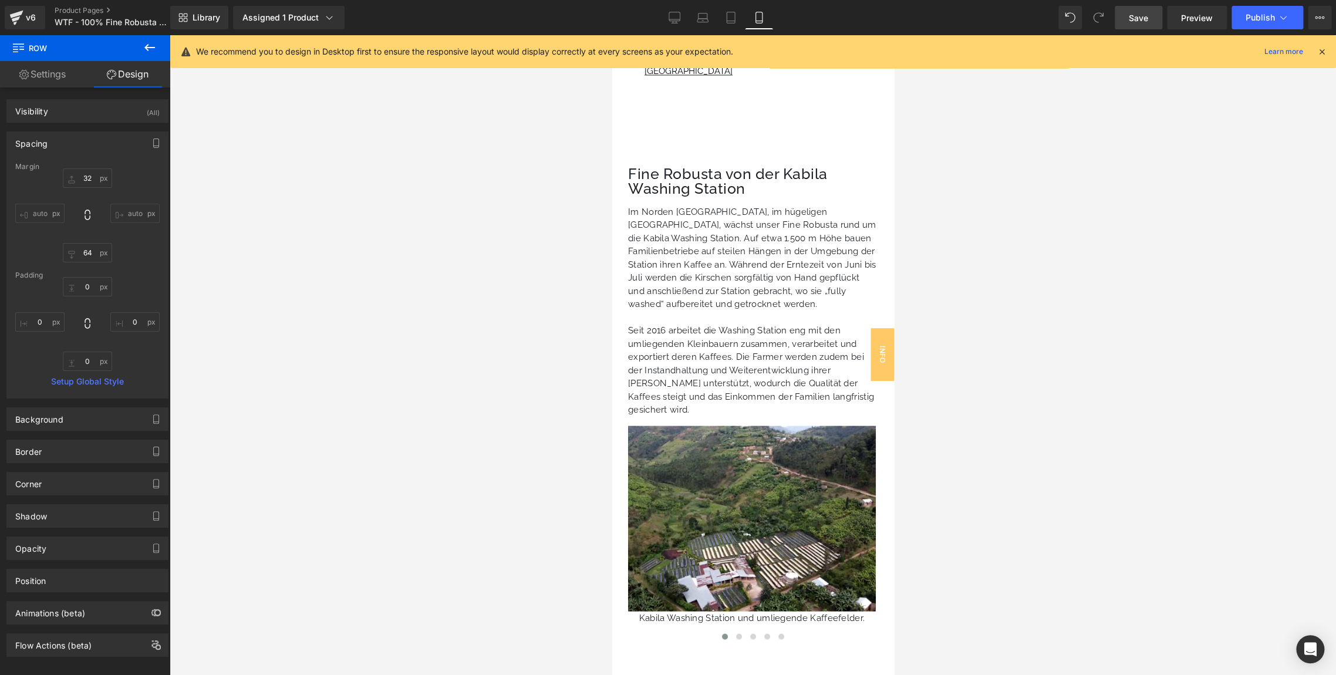
click at [731, 312] on p at bounding box center [752, 318] width 250 height 14
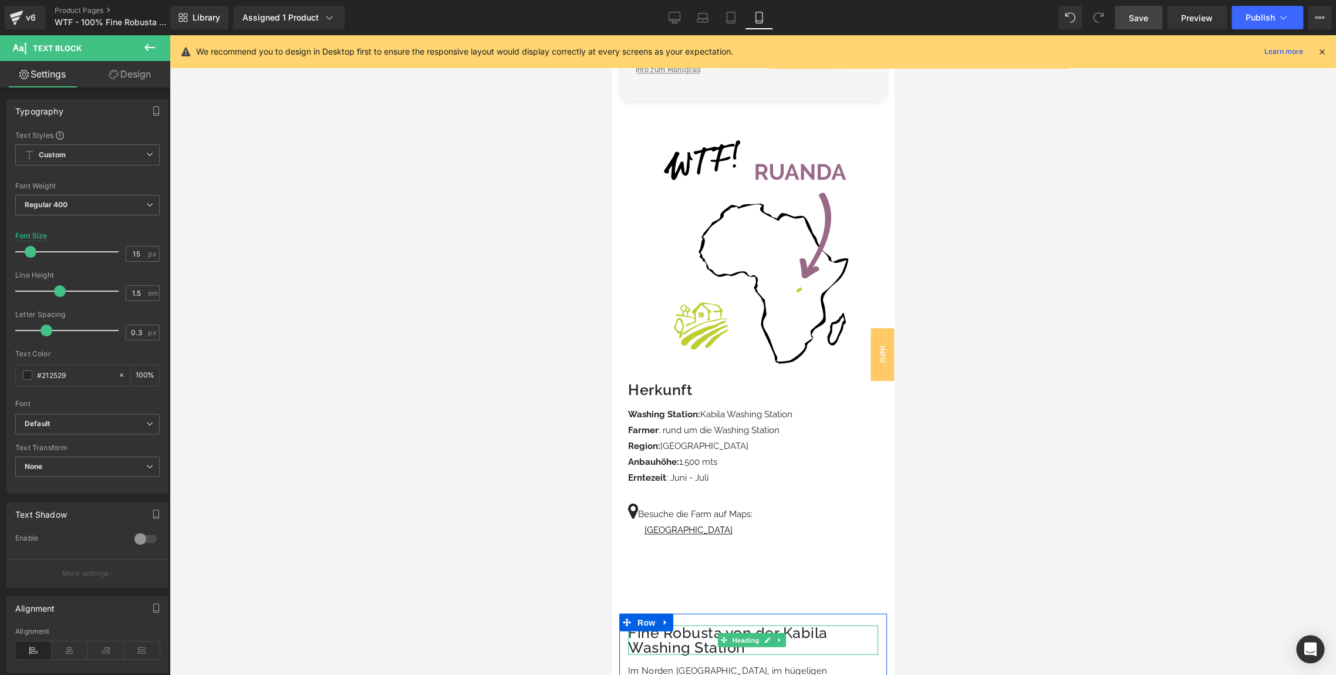
scroll to position [922, 0]
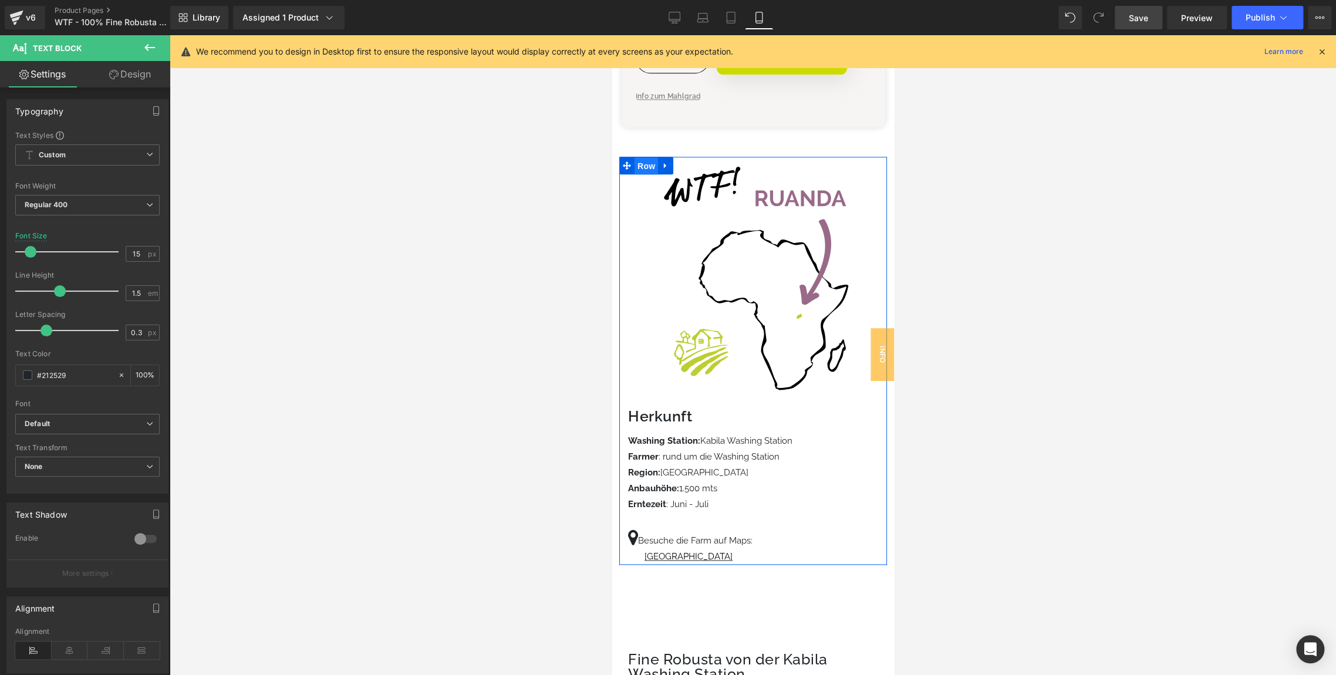
click at [642, 164] on span "Row" at bounding box center [645, 166] width 23 height 18
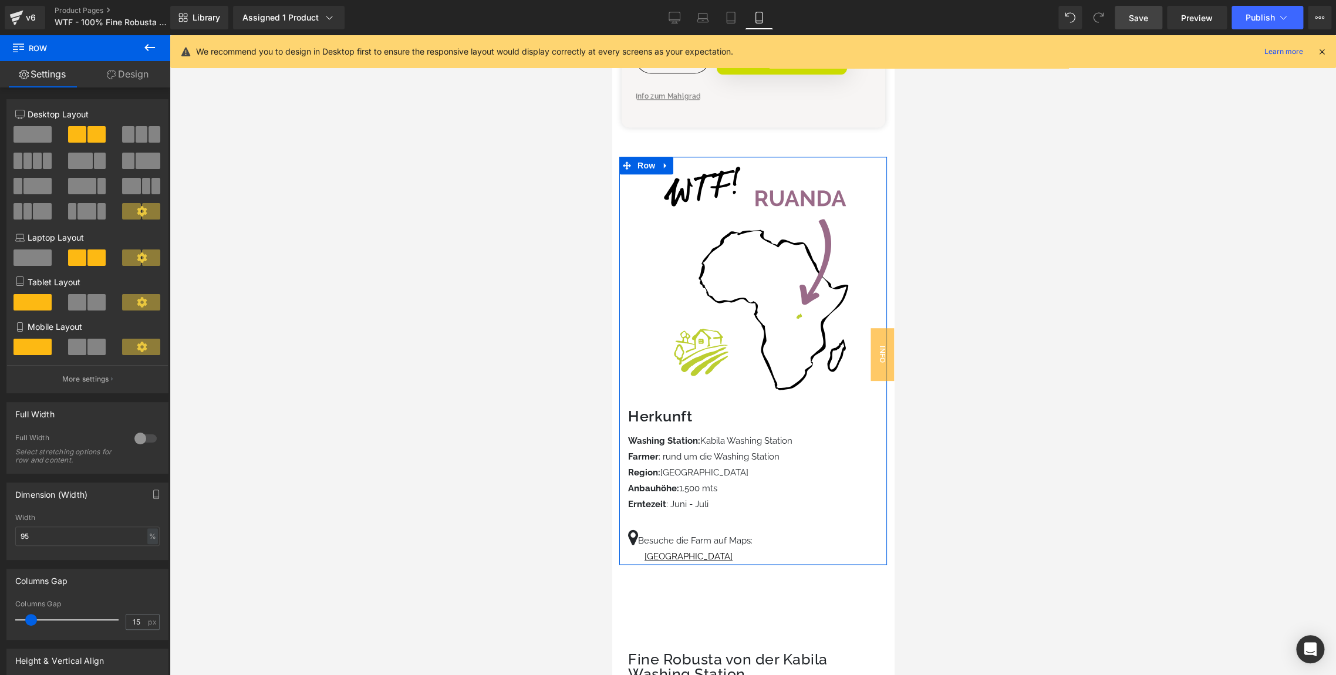
click at [113, 73] on icon at bounding box center [111, 74] width 9 height 9
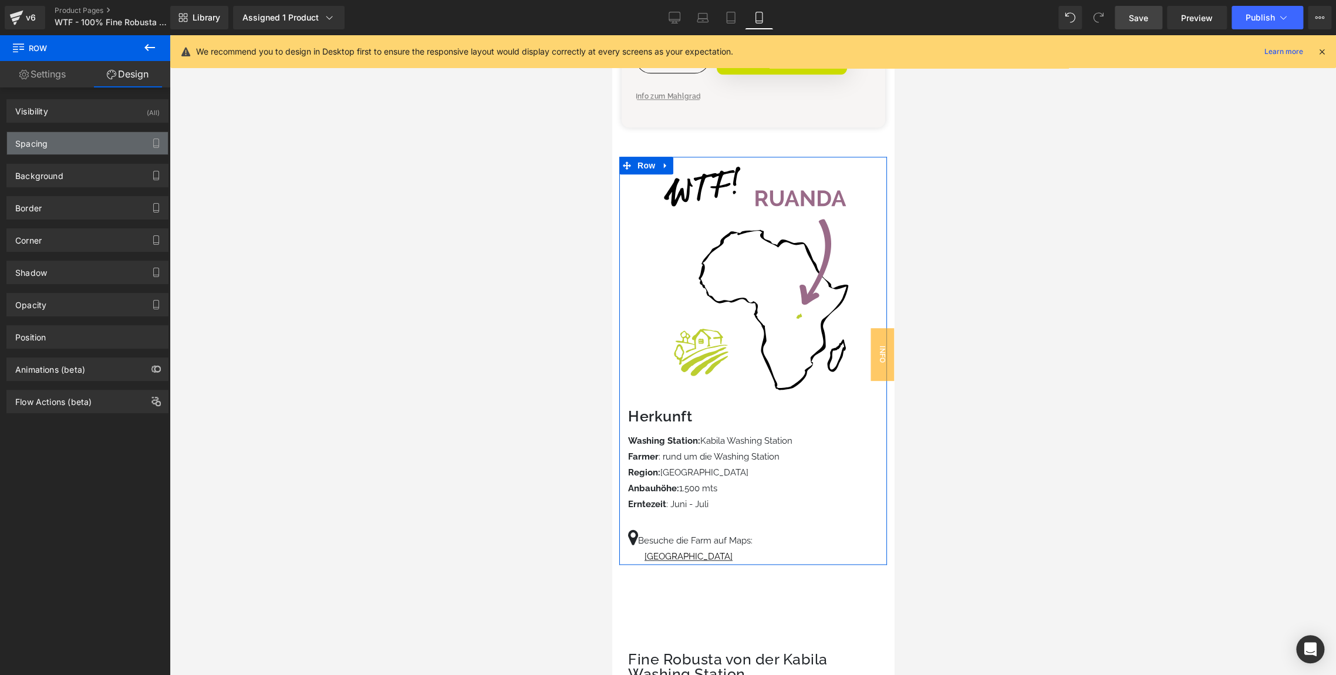
click at [40, 144] on div "Spacing" at bounding box center [31, 140] width 32 height 16
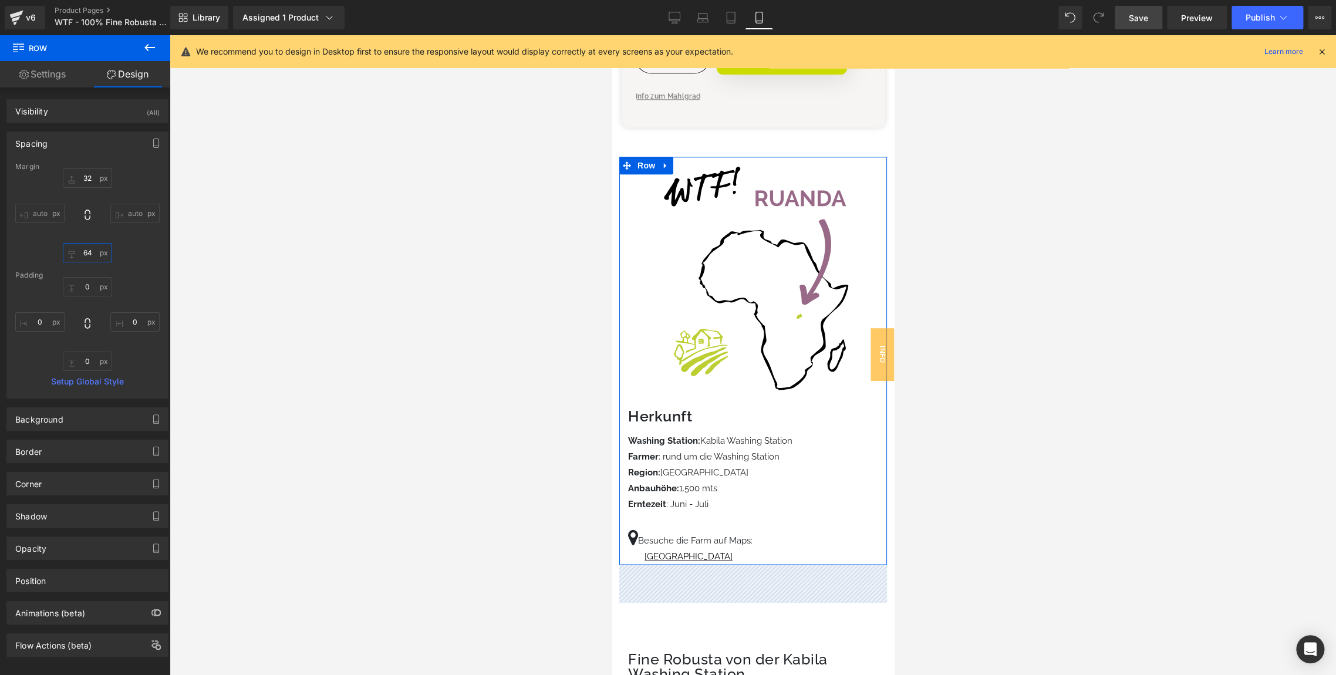
click at [85, 251] on input "text" at bounding box center [87, 252] width 49 height 19
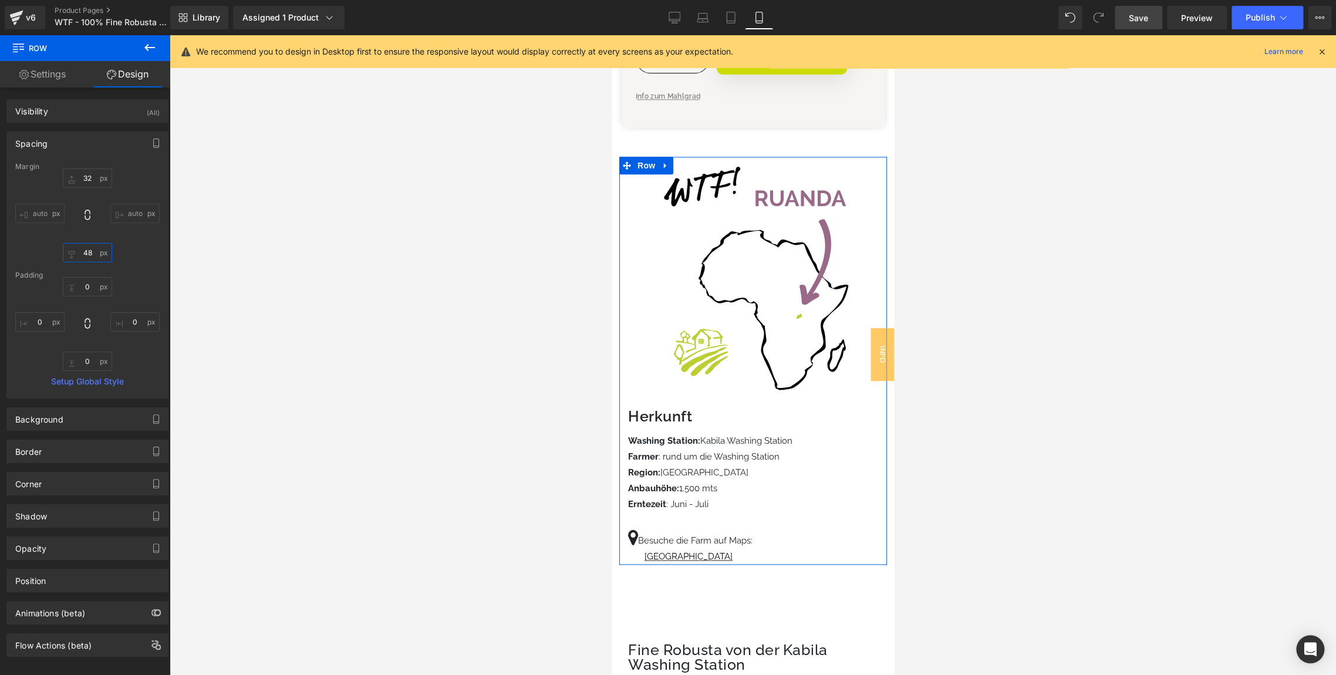
type input "48"
click at [141, 259] on div "auto 48 auto" at bounding box center [87, 215] width 144 height 94
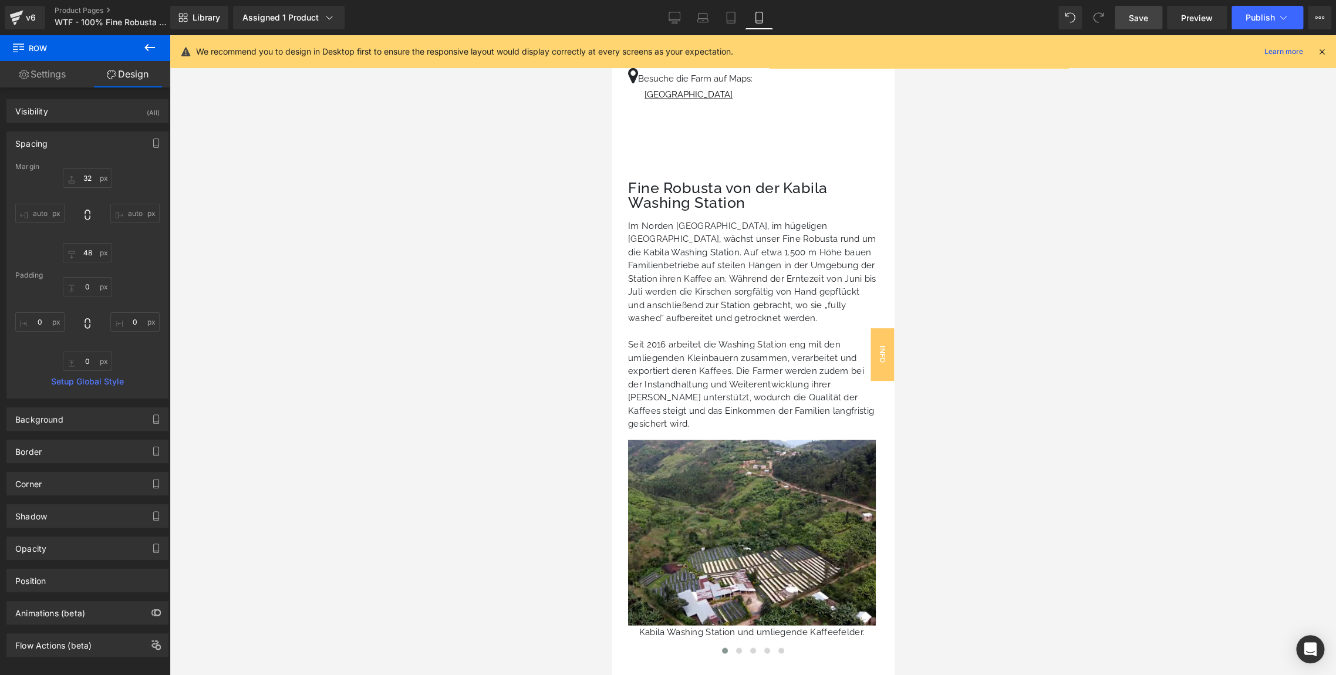
scroll to position [1400, 0]
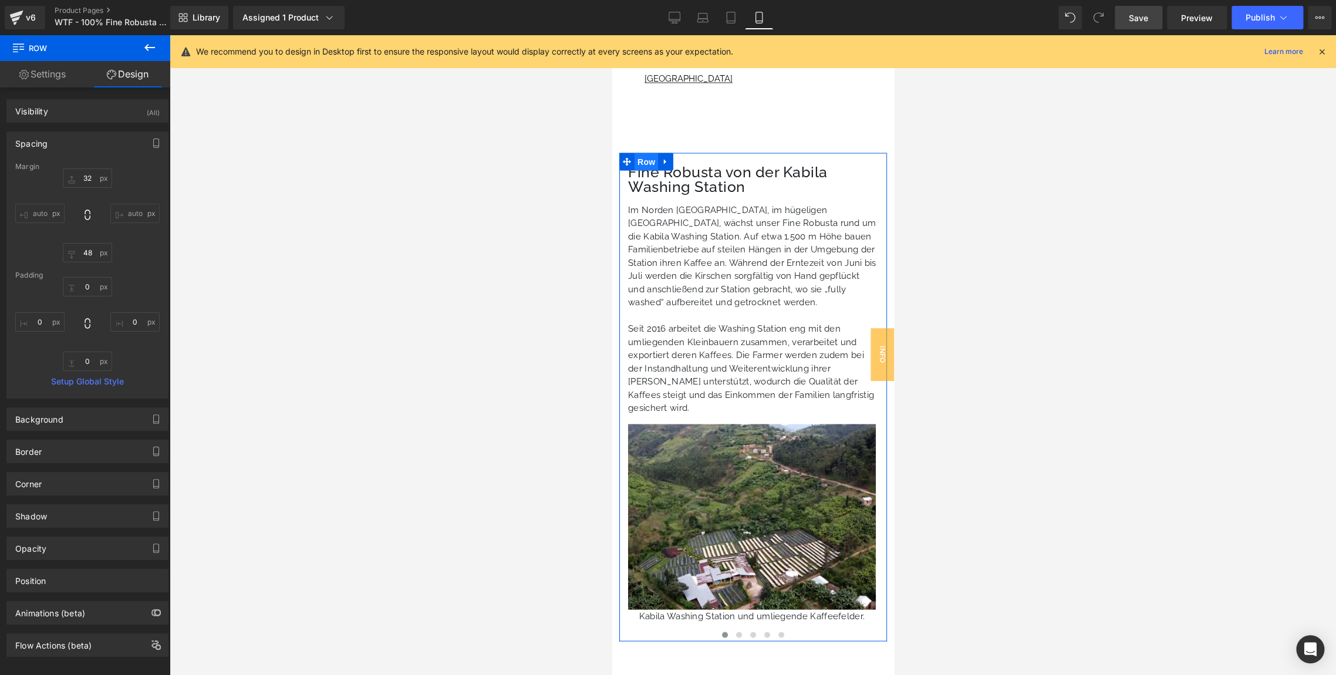
click at [644, 158] on span "Row" at bounding box center [645, 162] width 23 height 18
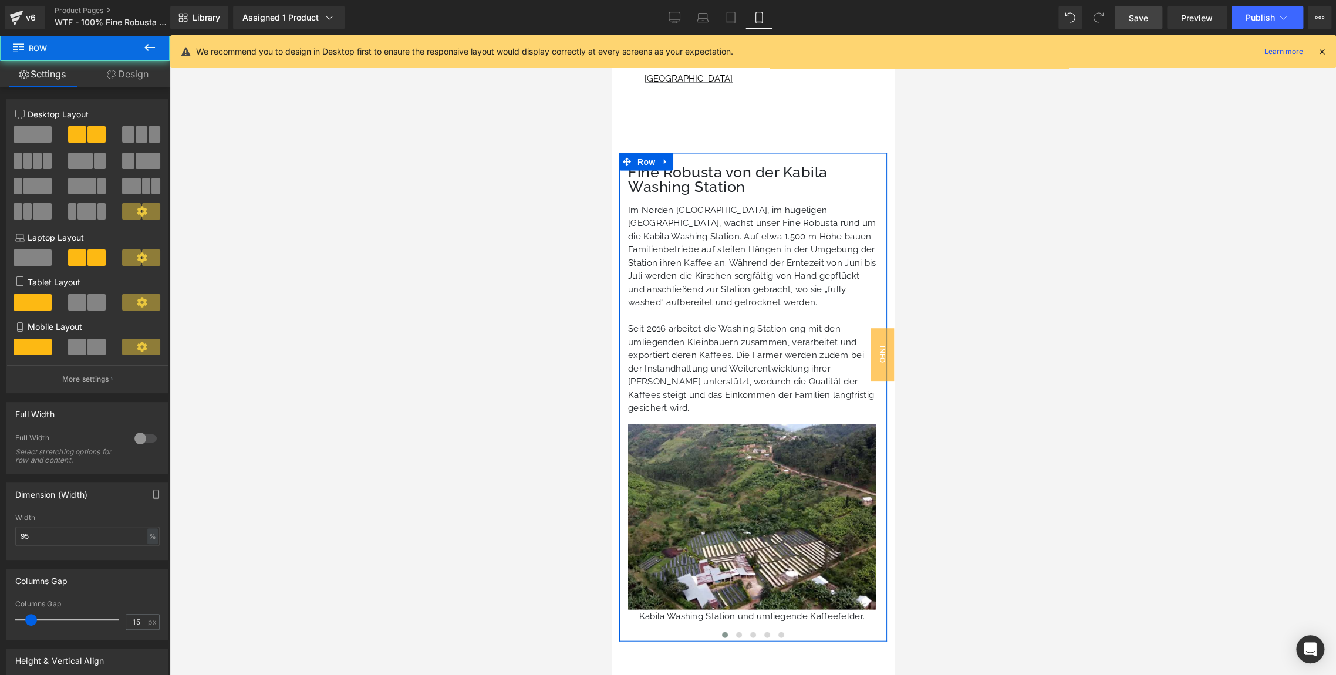
click at [141, 68] on link "Design" at bounding box center [127, 74] width 85 height 26
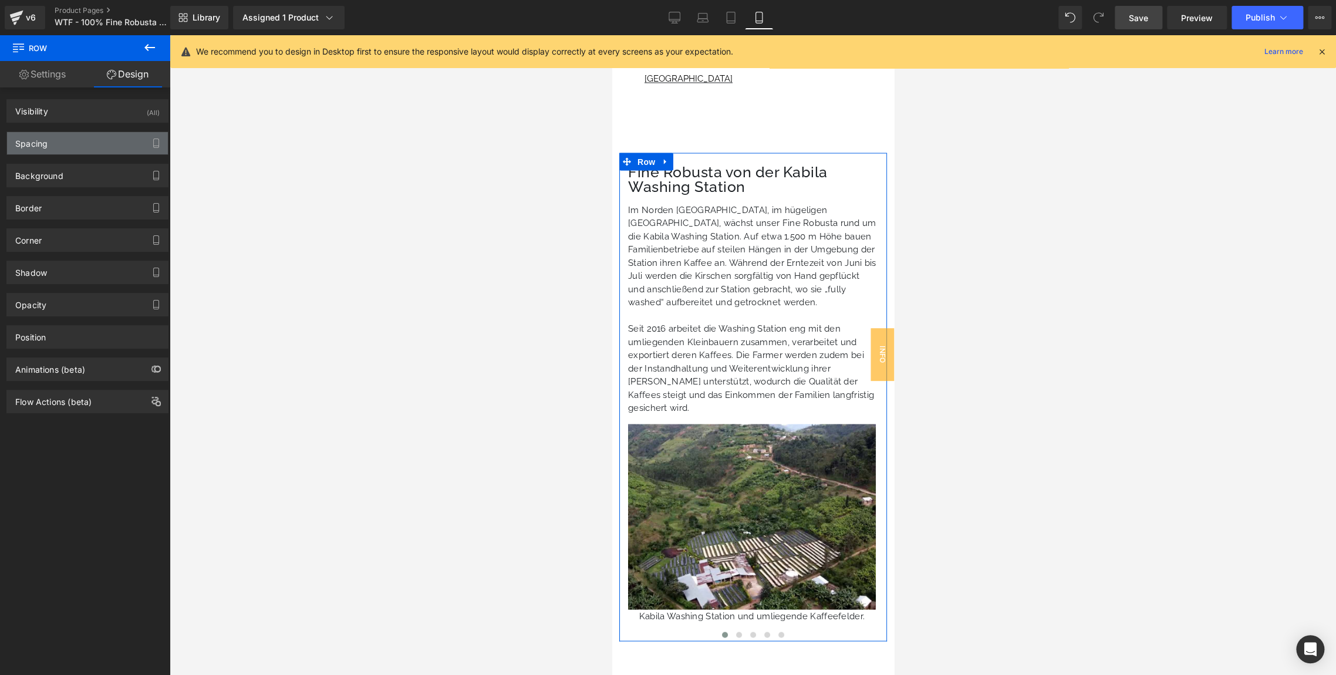
click at [48, 142] on div "Spacing" at bounding box center [87, 143] width 161 height 22
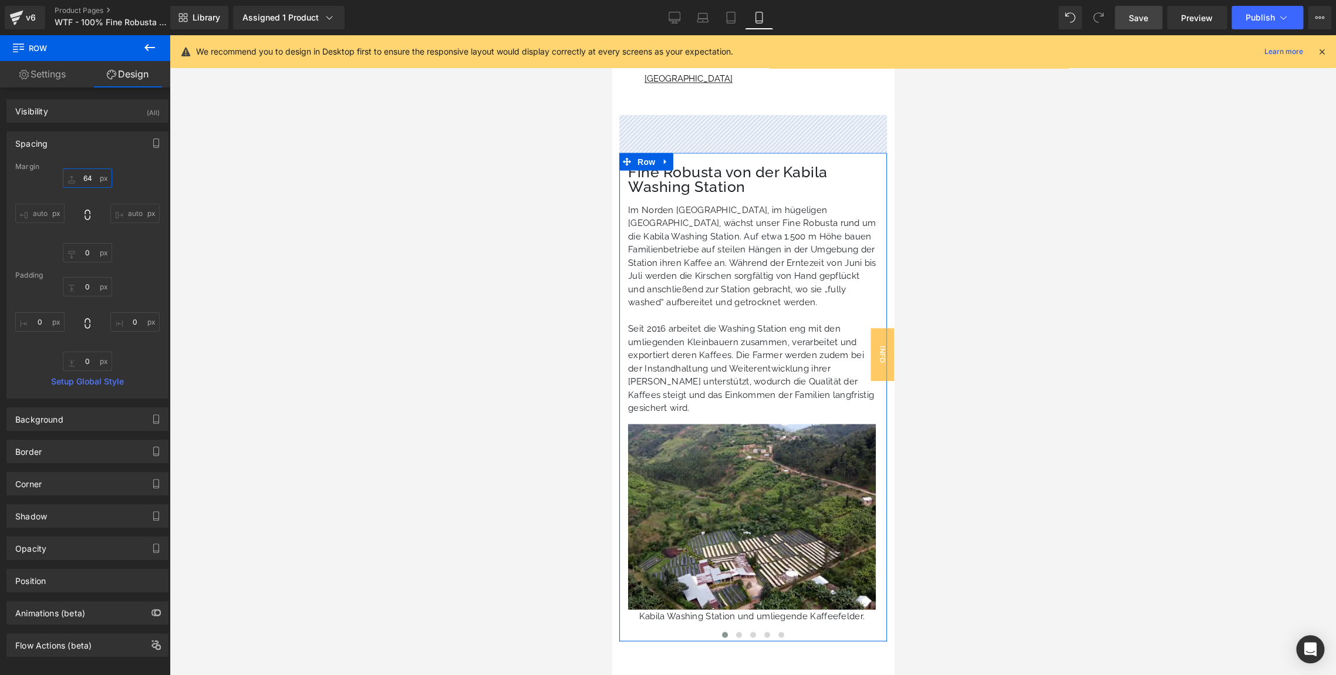
click at [85, 178] on input "text" at bounding box center [87, 177] width 49 height 19
type input "48"
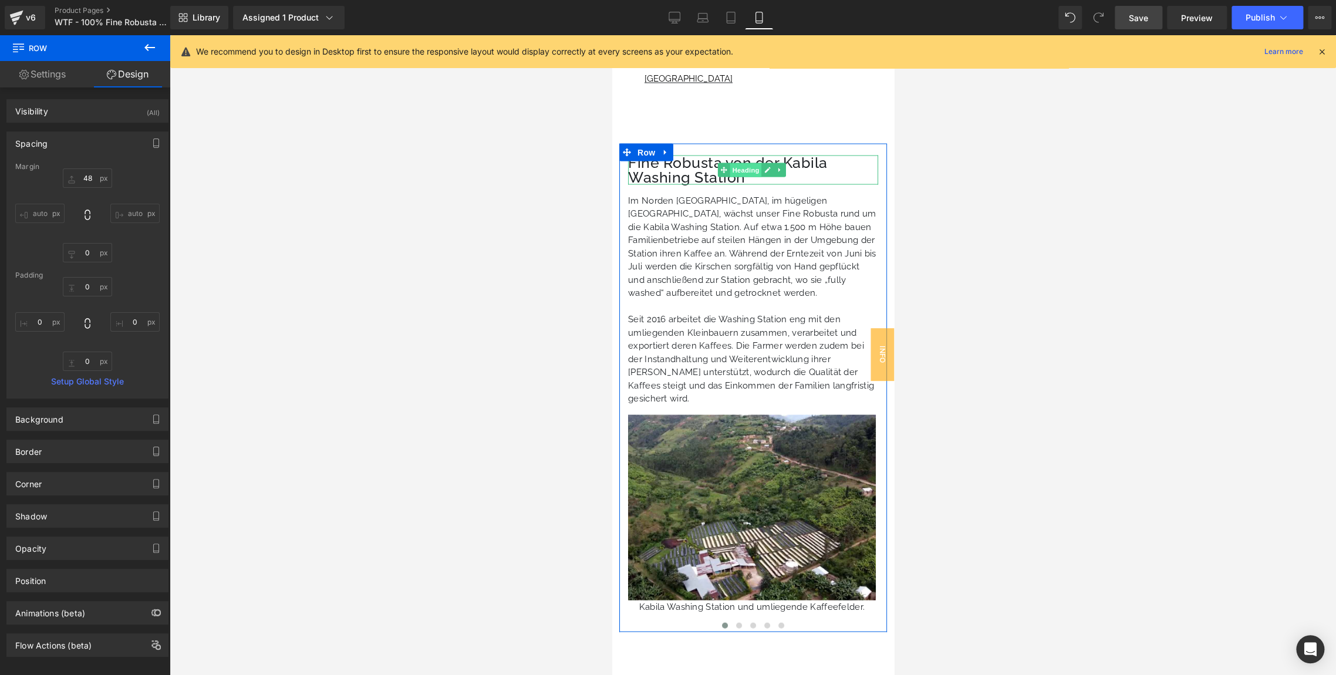
click at [744, 168] on span "Heading" at bounding box center [746, 170] width 32 height 14
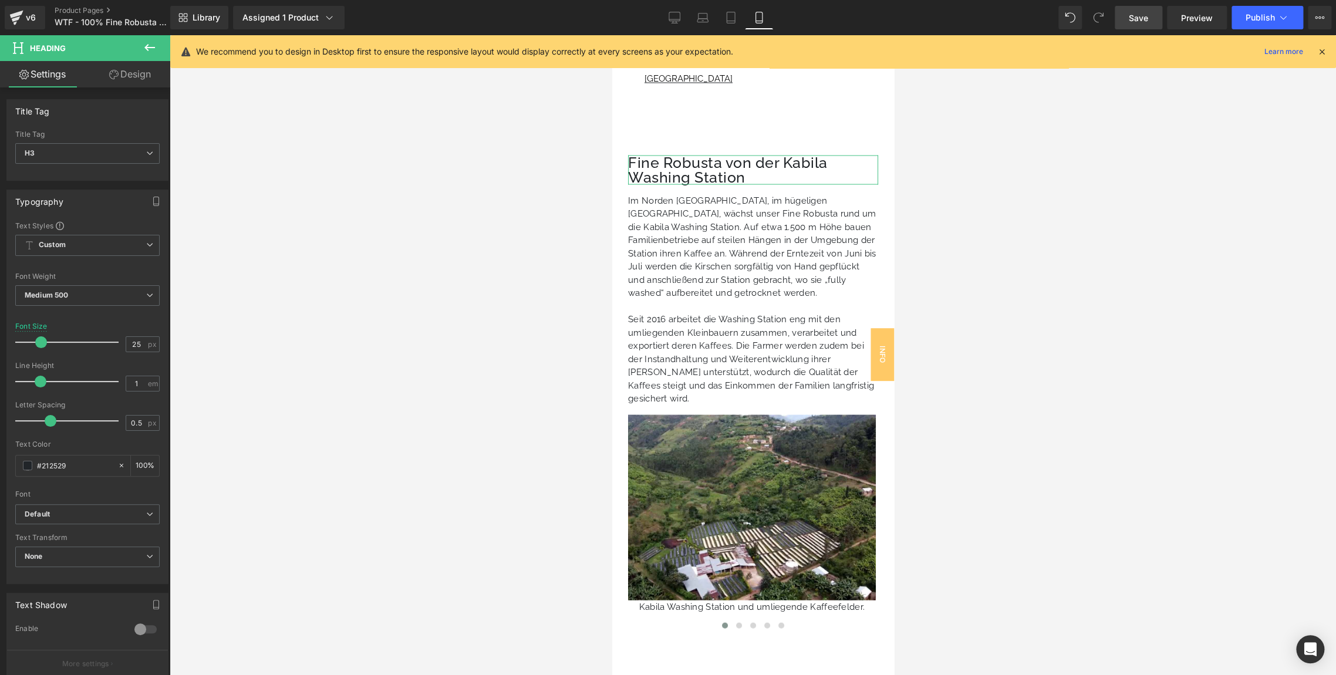
click at [119, 80] on link "Design" at bounding box center [129, 74] width 85 height 26
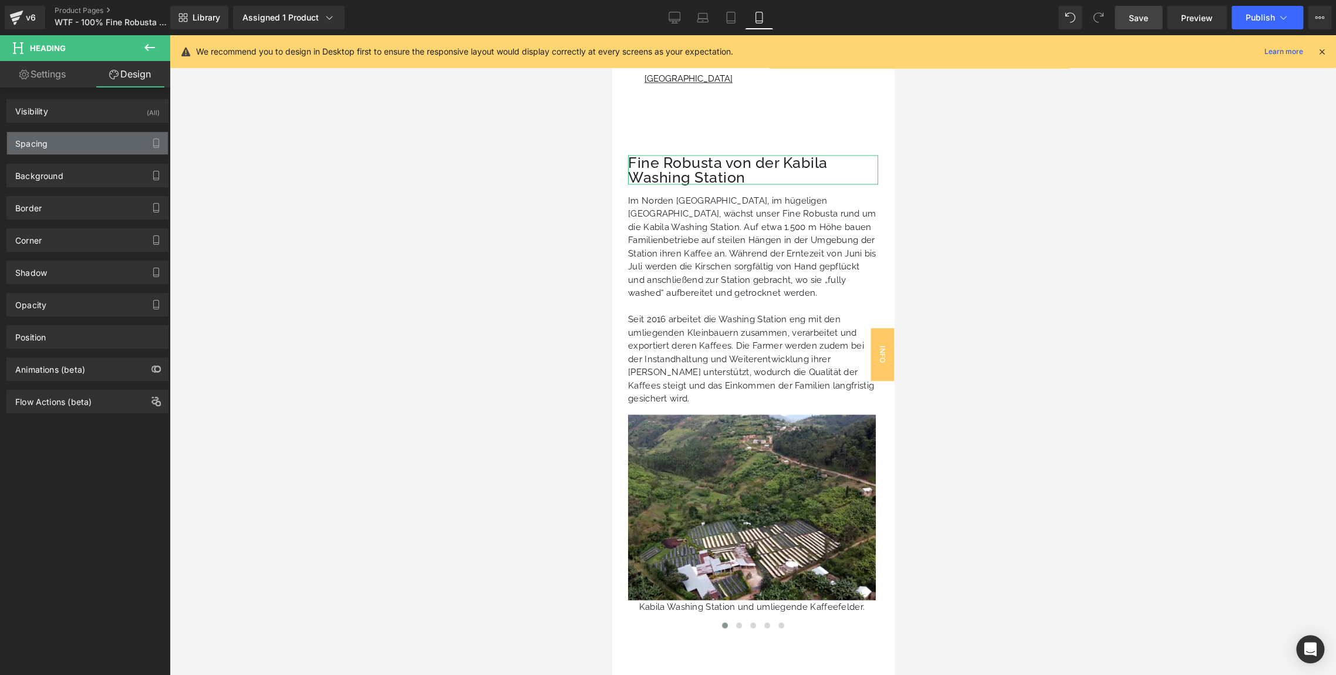
click at [46, 141] on div "Spacing" at bounding box center [31, 140] width 32 height 16
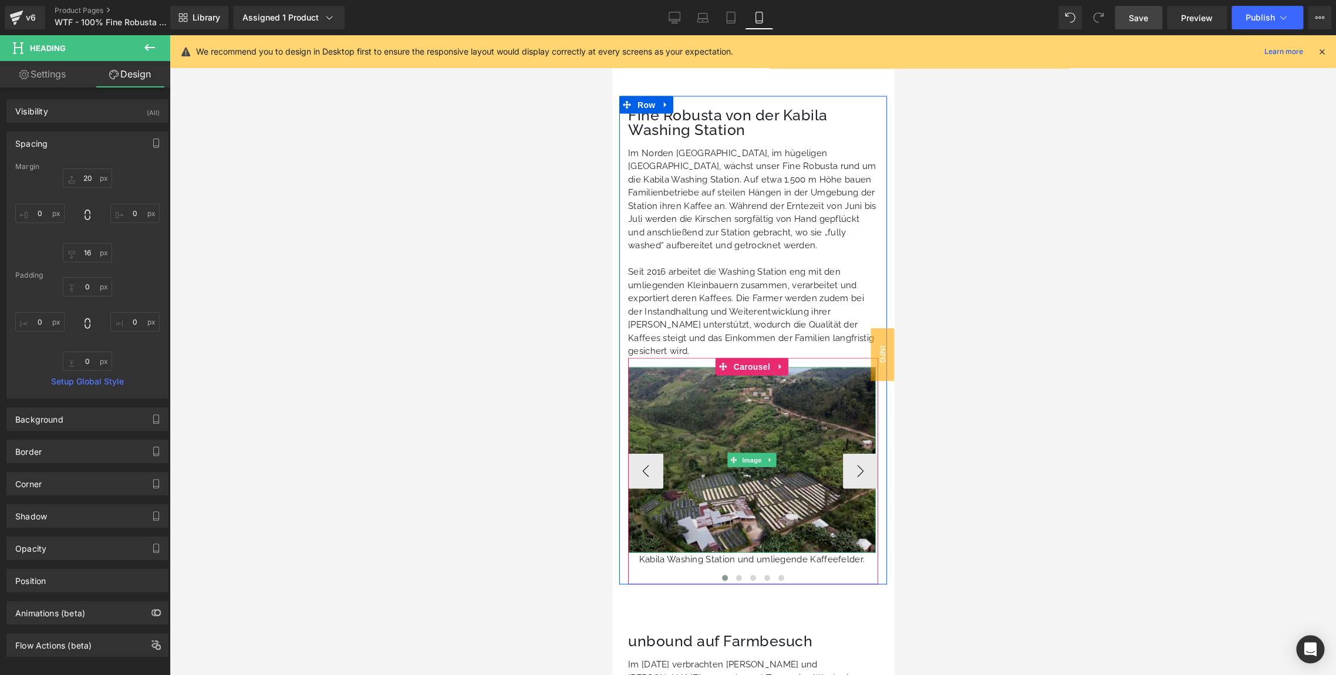
scroll to position [1447, 0]
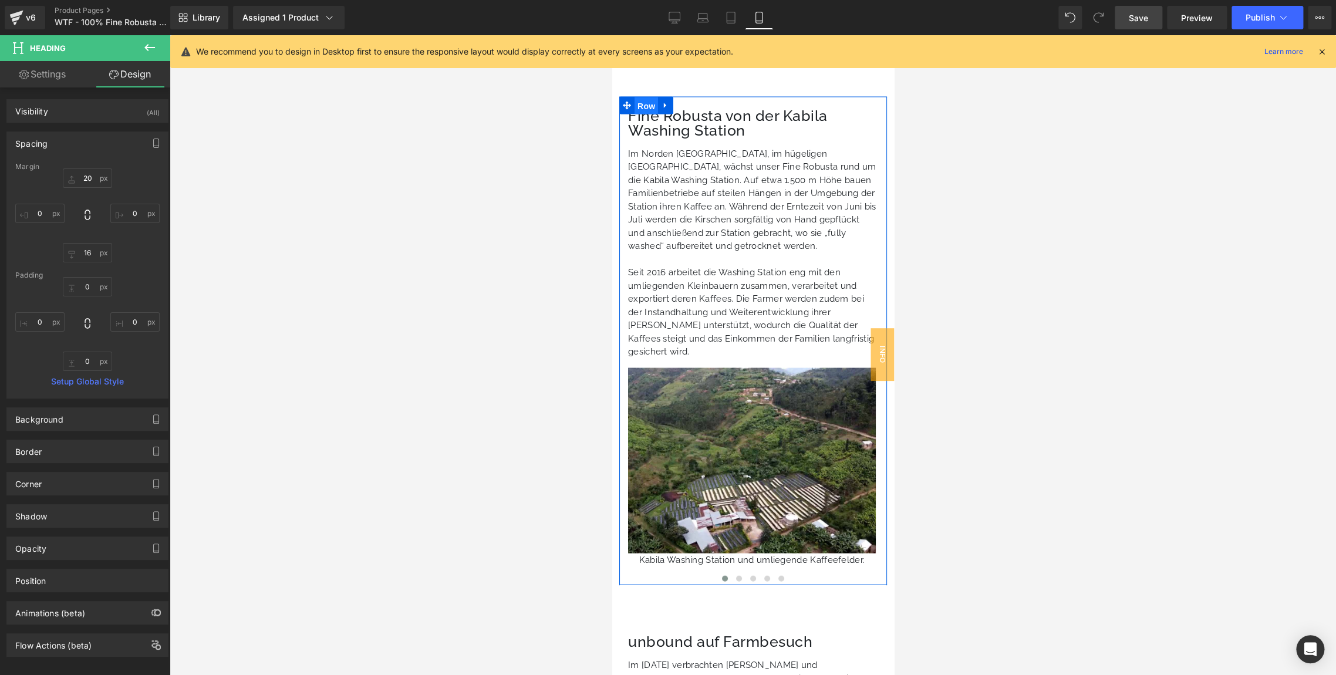
click at [647, 107] on span "Row" at bounding box center [645, 106] width 23 height 18
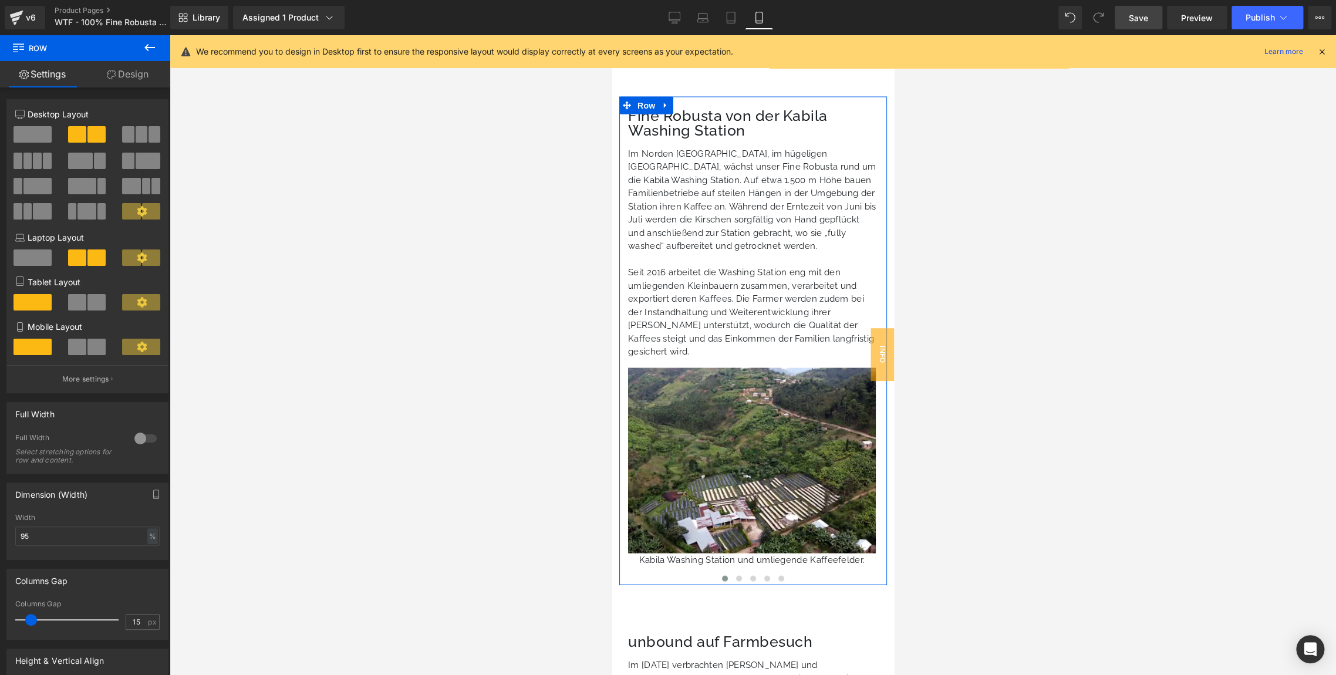
click at [130, 72] on link "Design" at bounding box center [127, 74] width 85 height 26
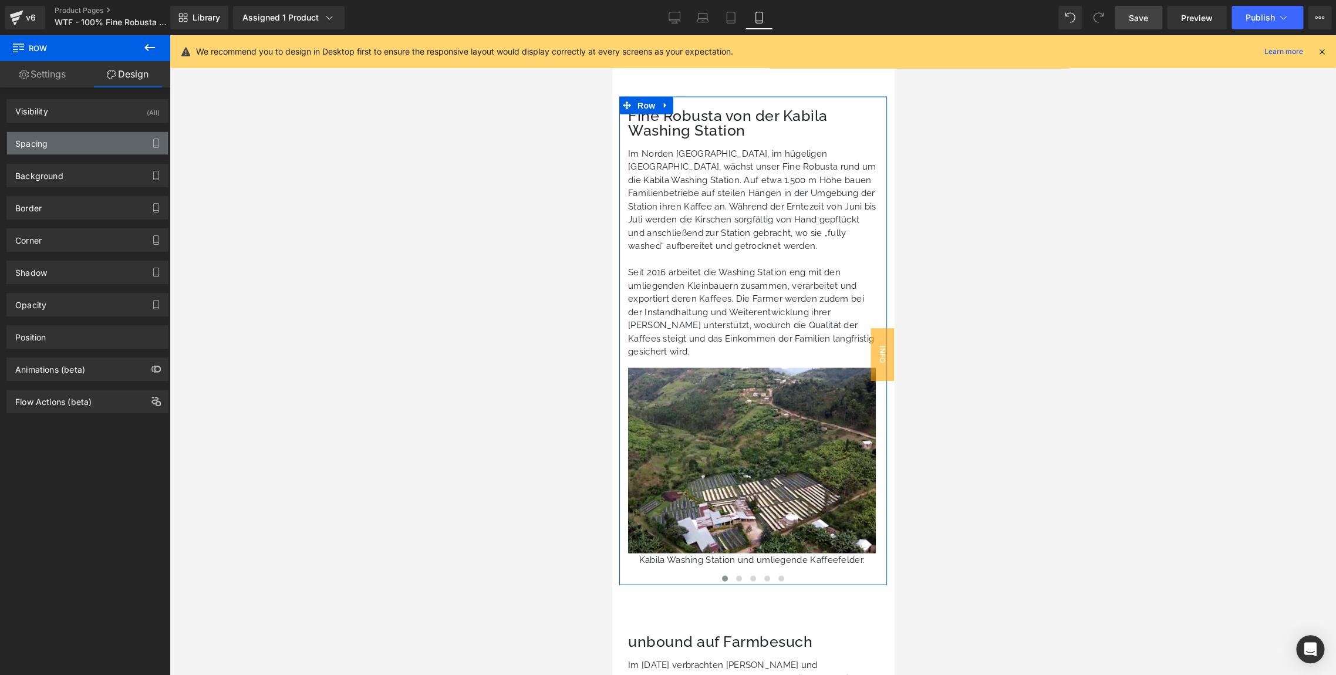
click at [50, 151] on div "Spacing" at bounding box center [87, 143] width 161 height 22
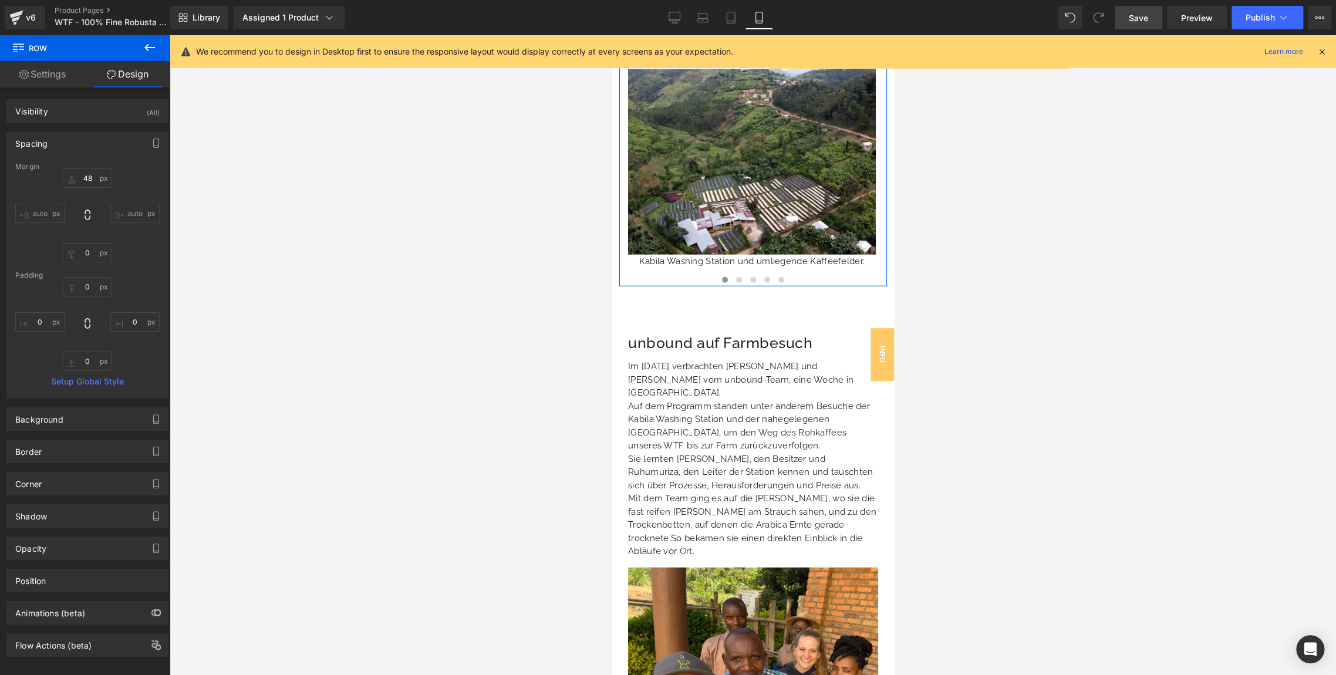
scroll to position [1754, 0]
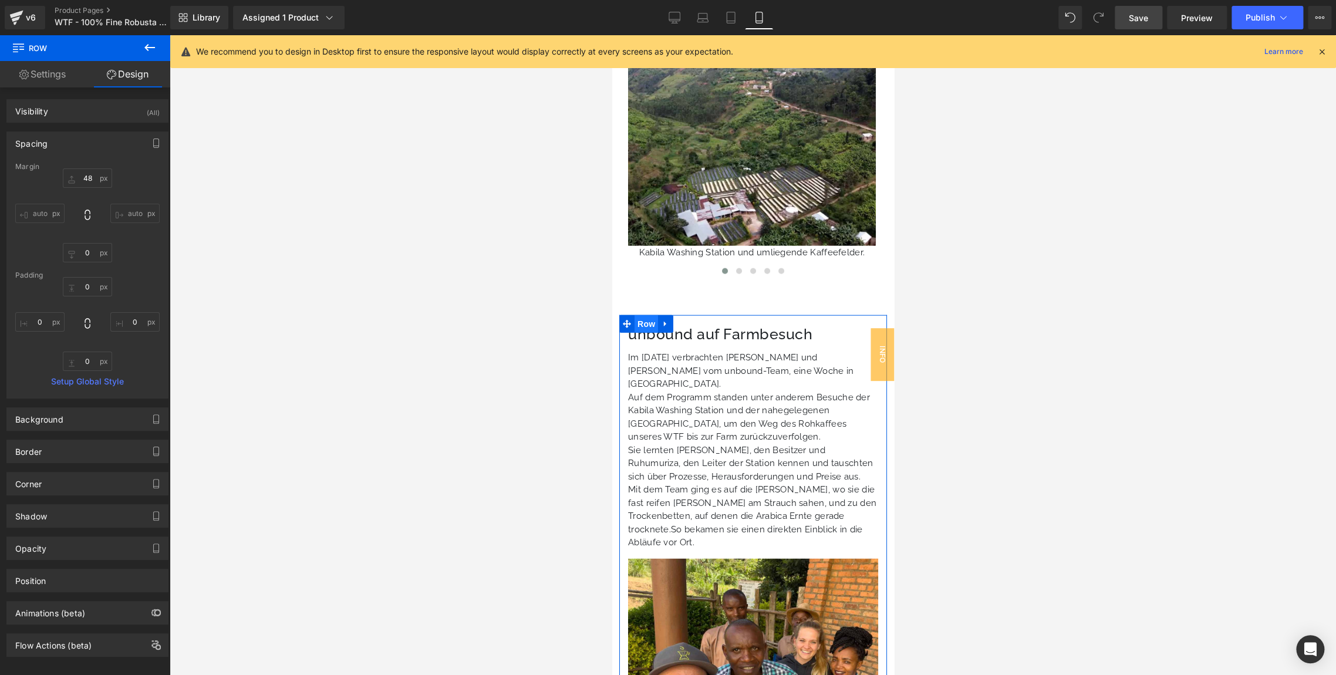
click at [649, 315] on span "Row" at bounding box center [645, 324] width 23 height 18
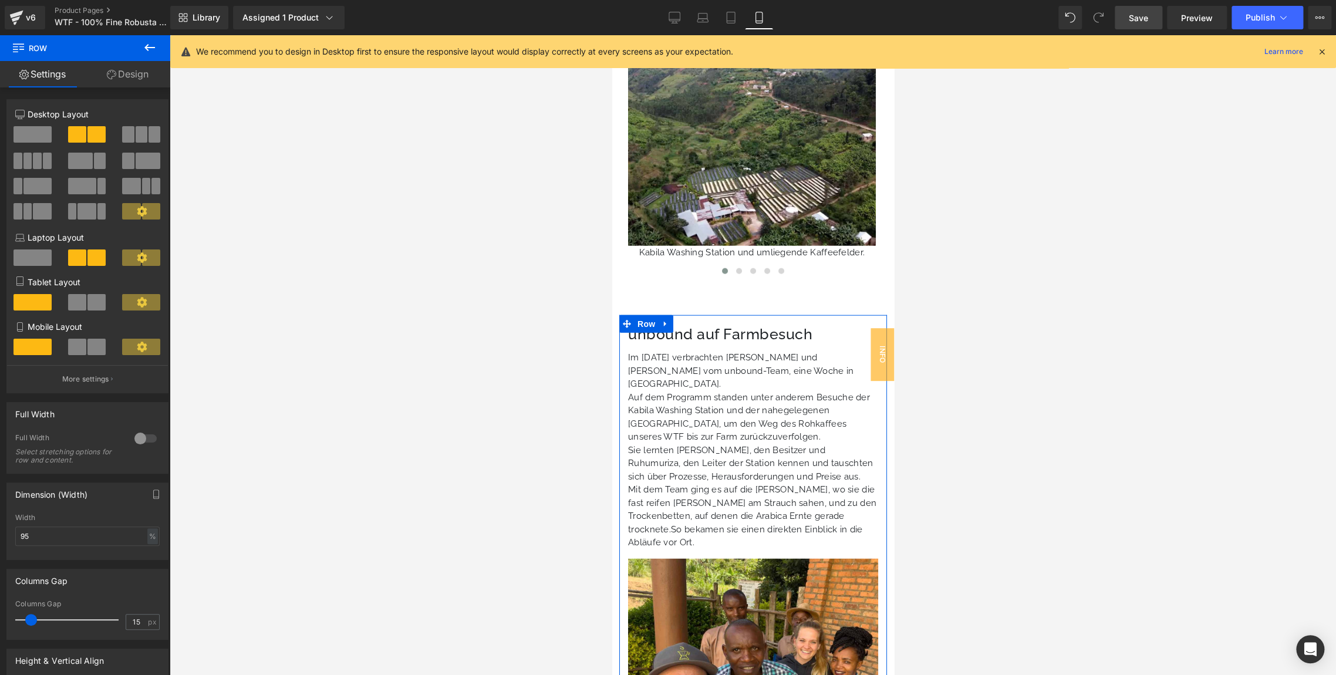
click at [139, 73] on link "Design" at bounding box center [127, 74] width 85 height 26
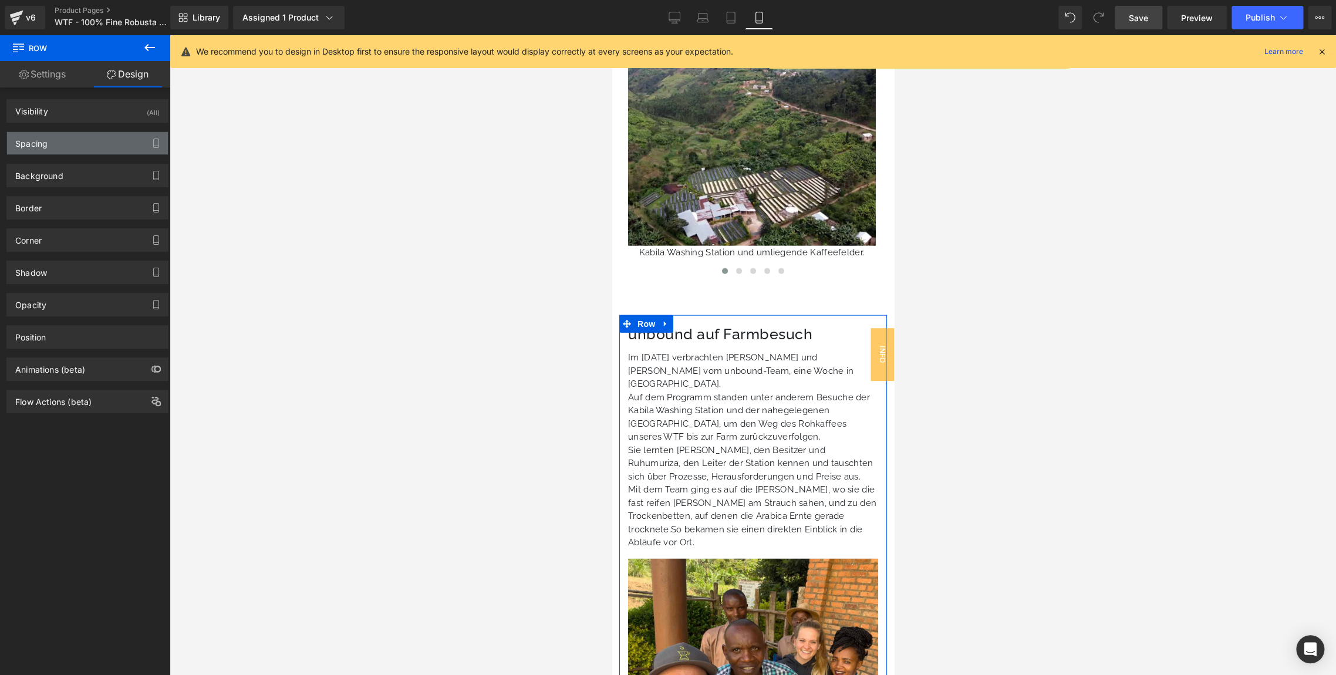
click at [69, 141] on div "Spacing" at bounding box center [87, 143] width 161 height 22
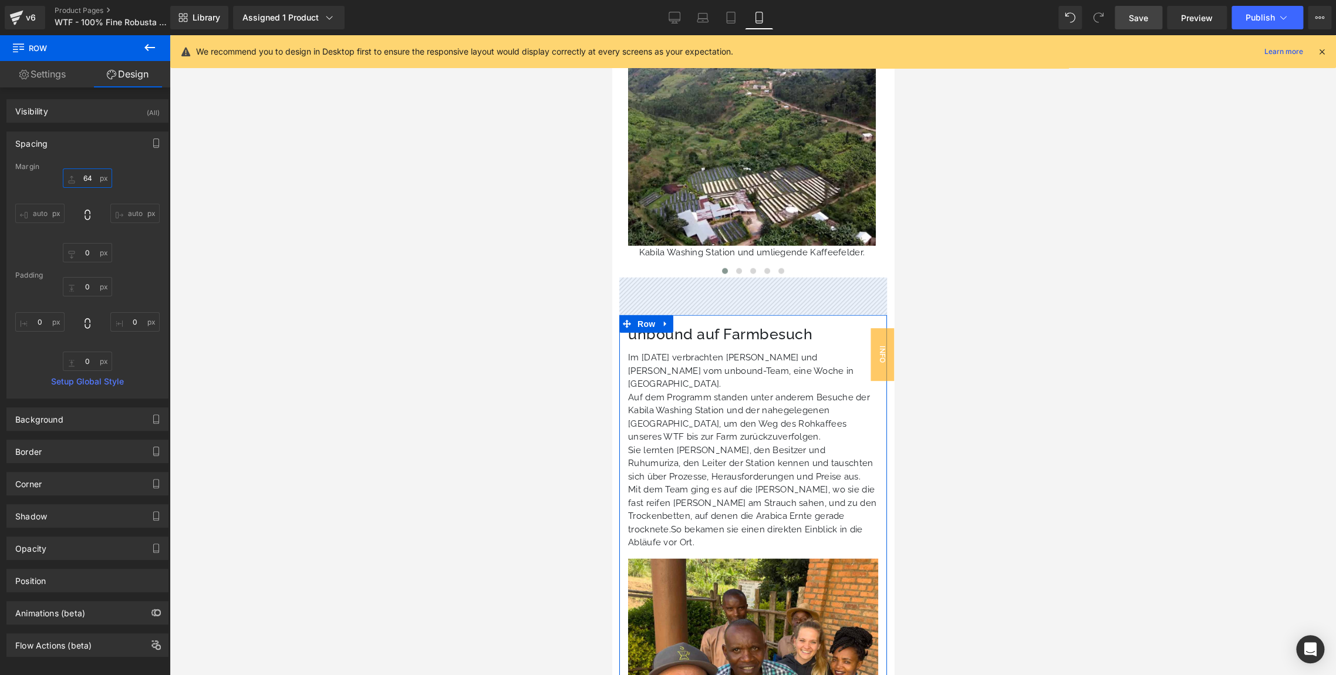
click at [85, 180] on input "text" at bounding box center [87, 177] width 49 height 19
type input "4"
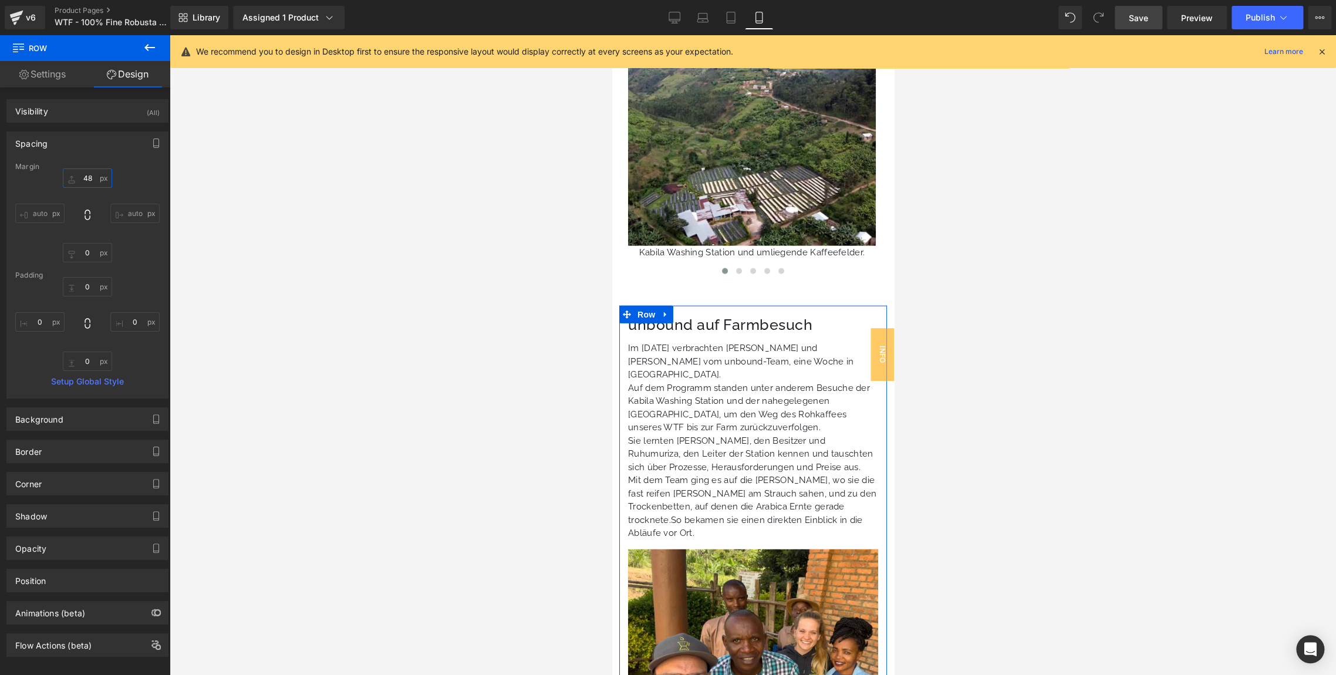
type input "48"
click at [148, 169] on div "Margin" at bounding box center [87, 167] width 144 height 8
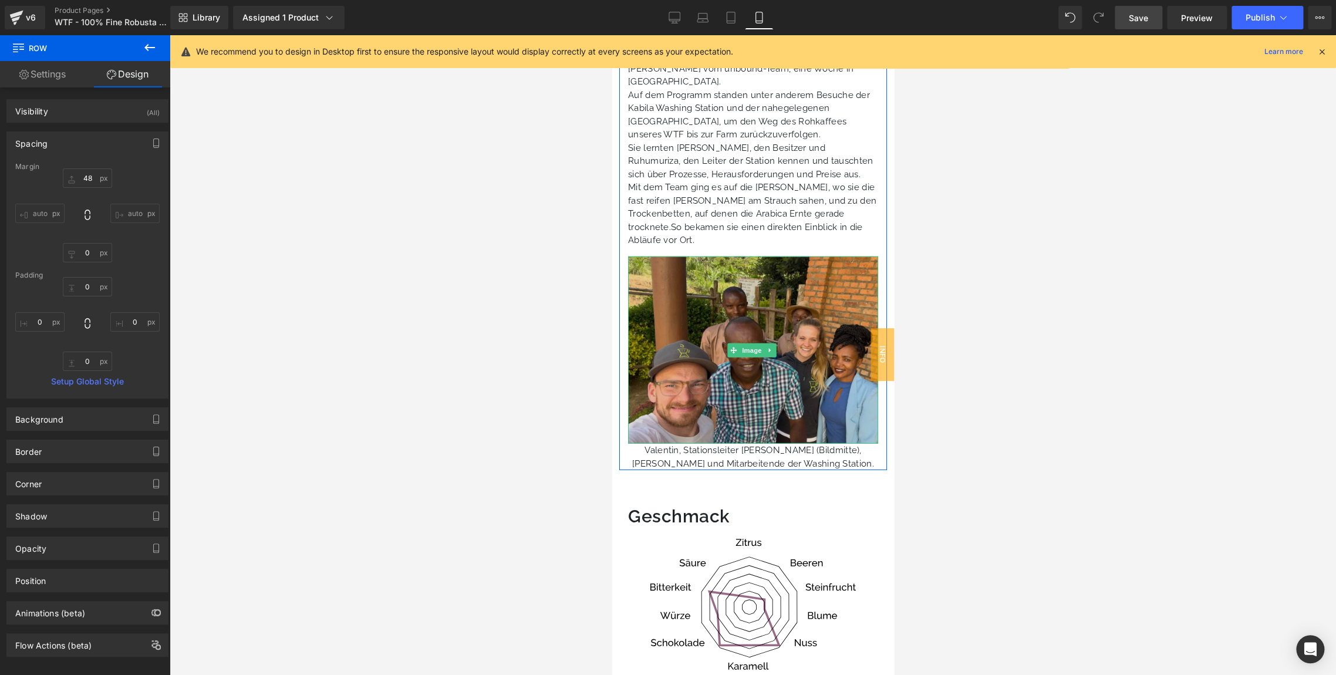
scroll to position [1789, 0]
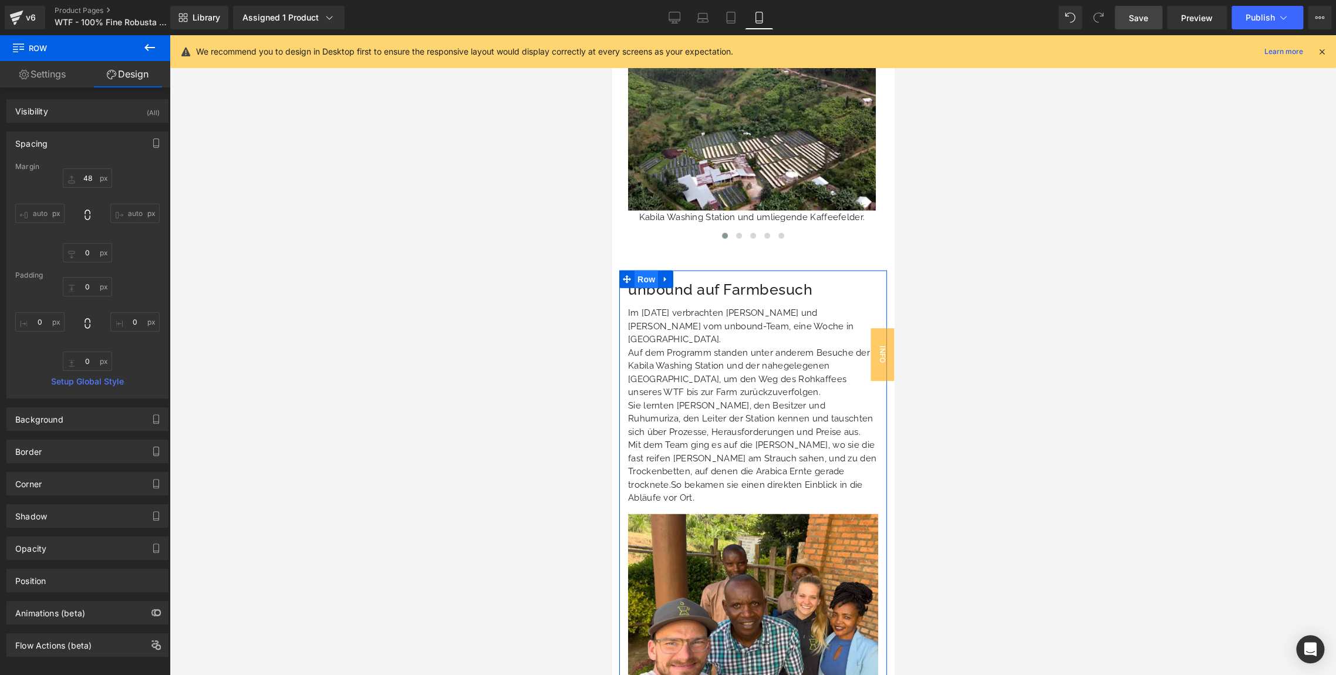
click at [640, 271] on span "Row" at bounding box center [645, 280] width 23 height 18
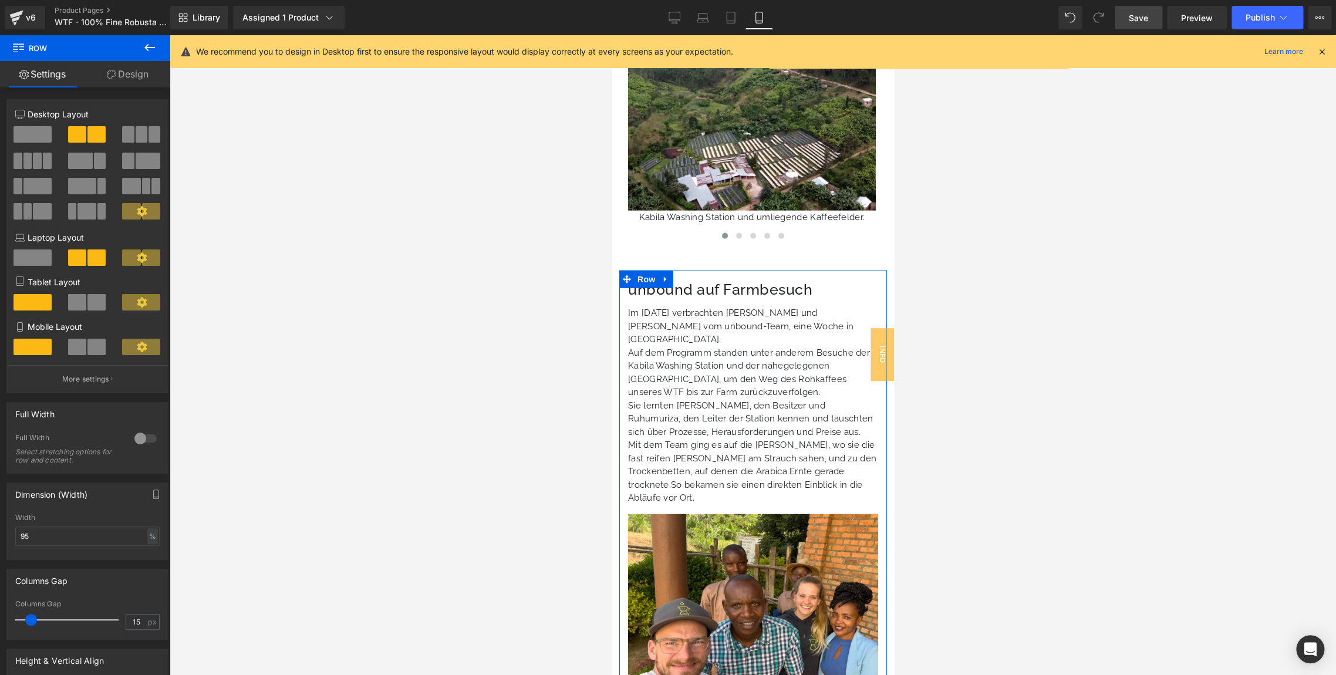
click at [113, 81] on link "Design" at bounding box center [127, 74] width 85 height 26
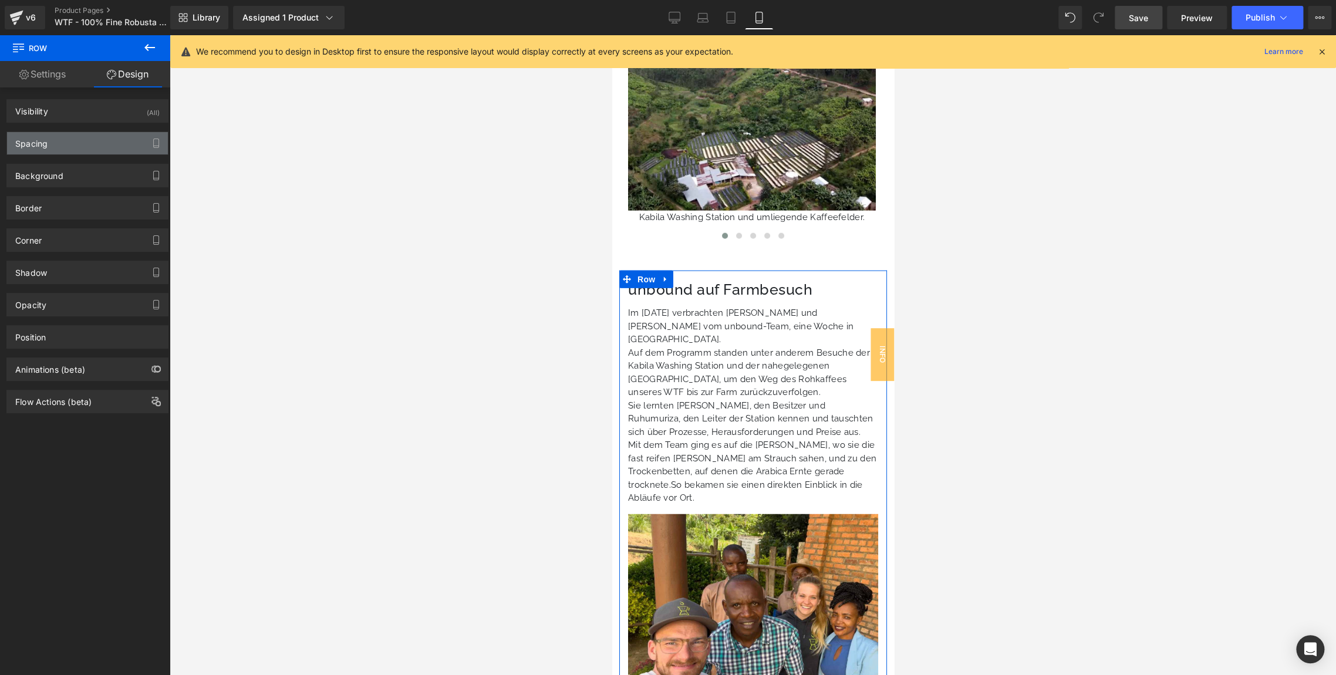
click at [83, 144] on div "Spacing" at bounding box center [87, 143] width 161 height 22
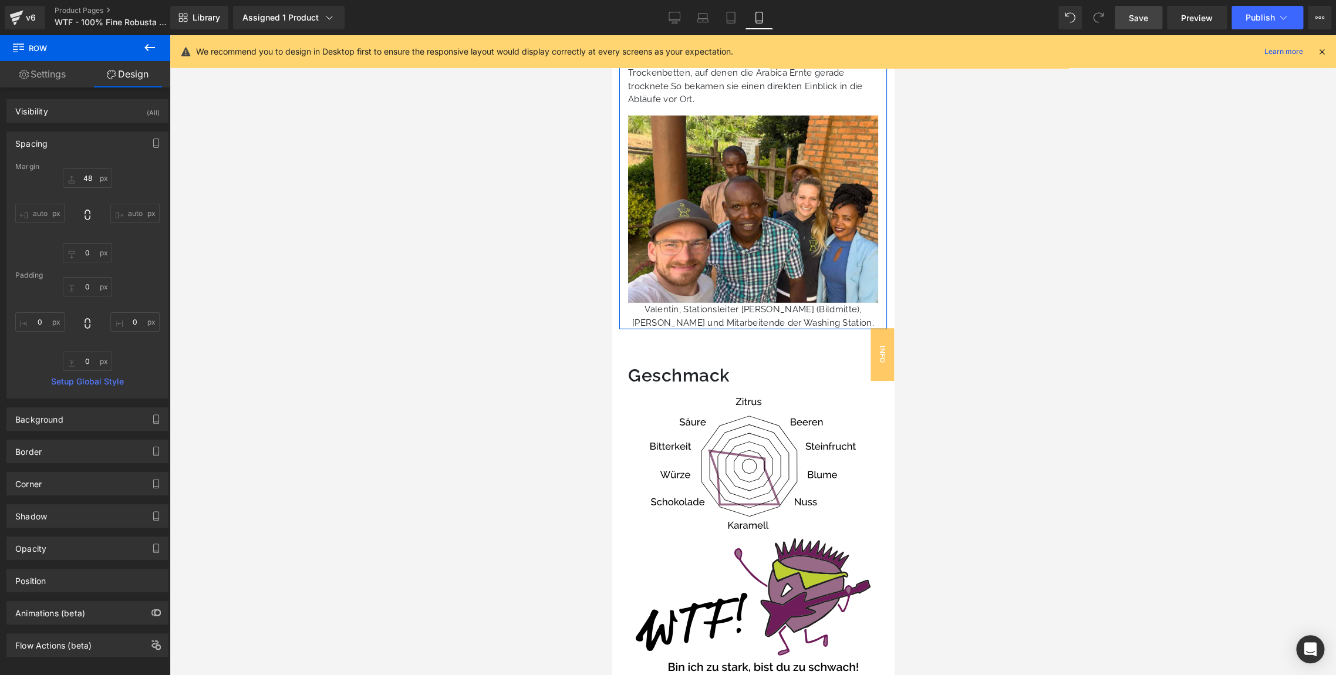
scroll to position [2198, 0]
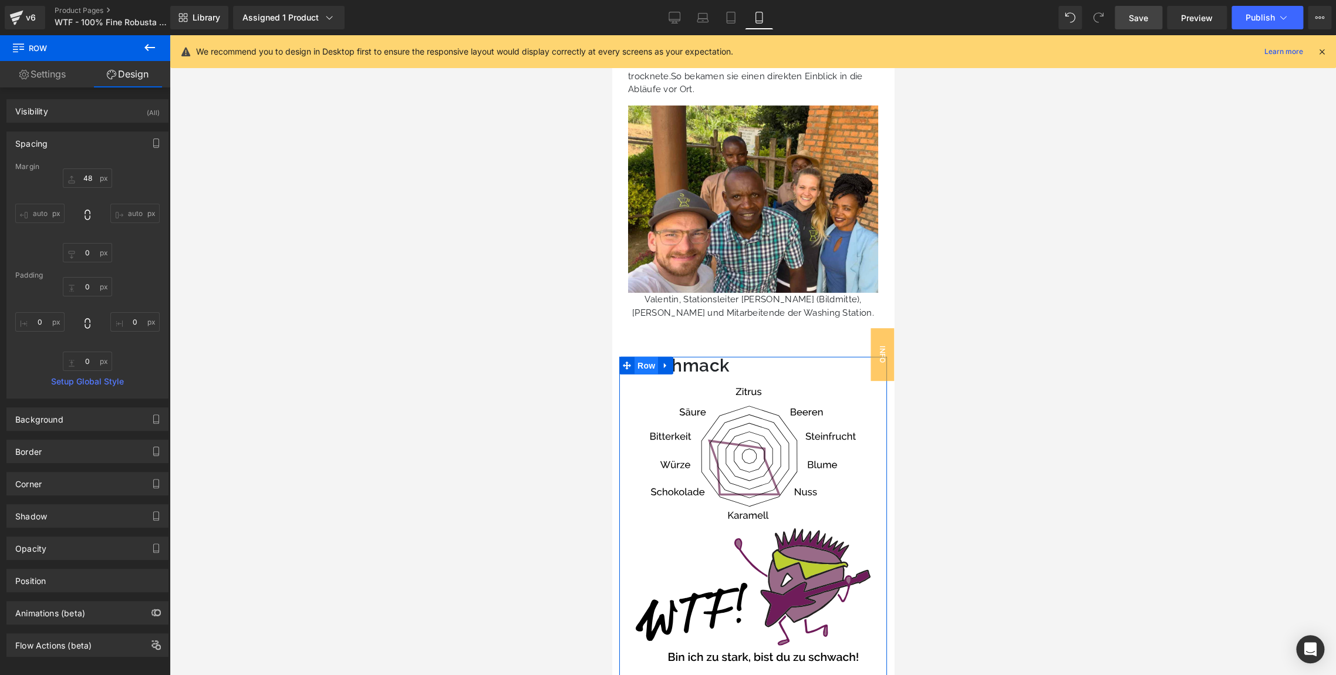
click at [645, 357] on span "Row" at bounding box center [645, 366] width 23 height 18
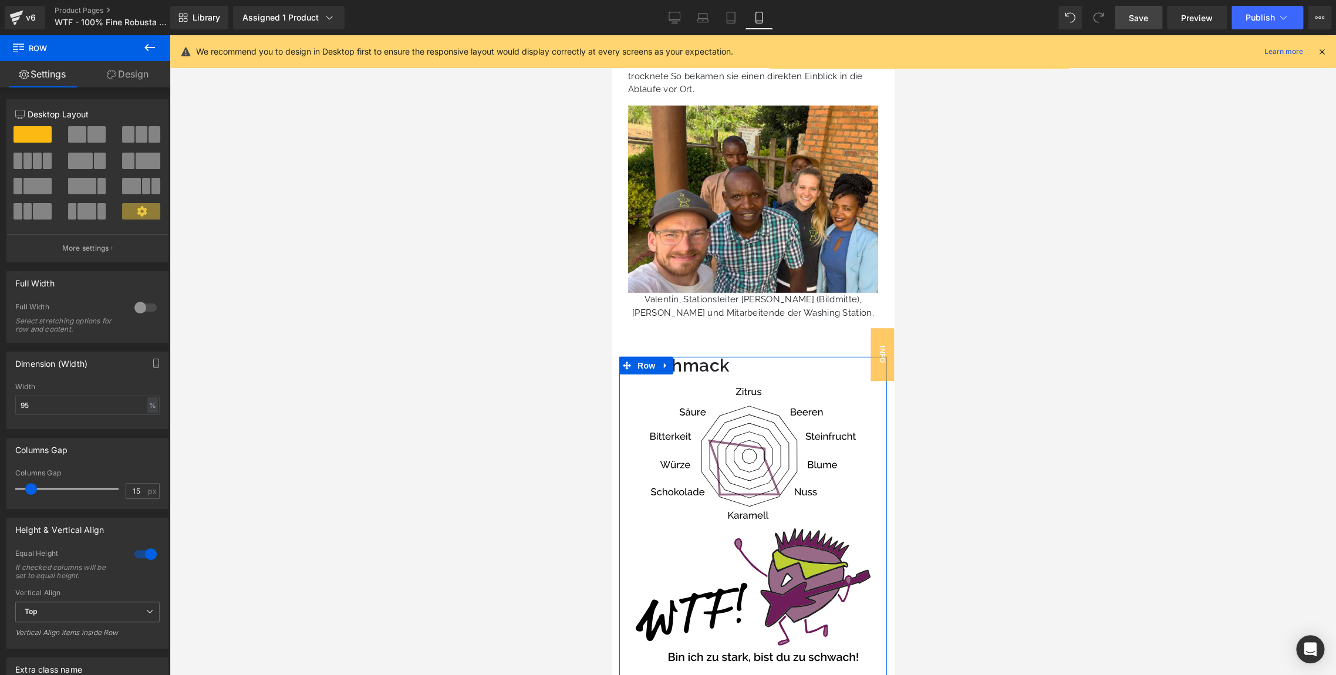
click at [131, 67] on link "Design" at bounding box center [127, 74] width 85 height 26
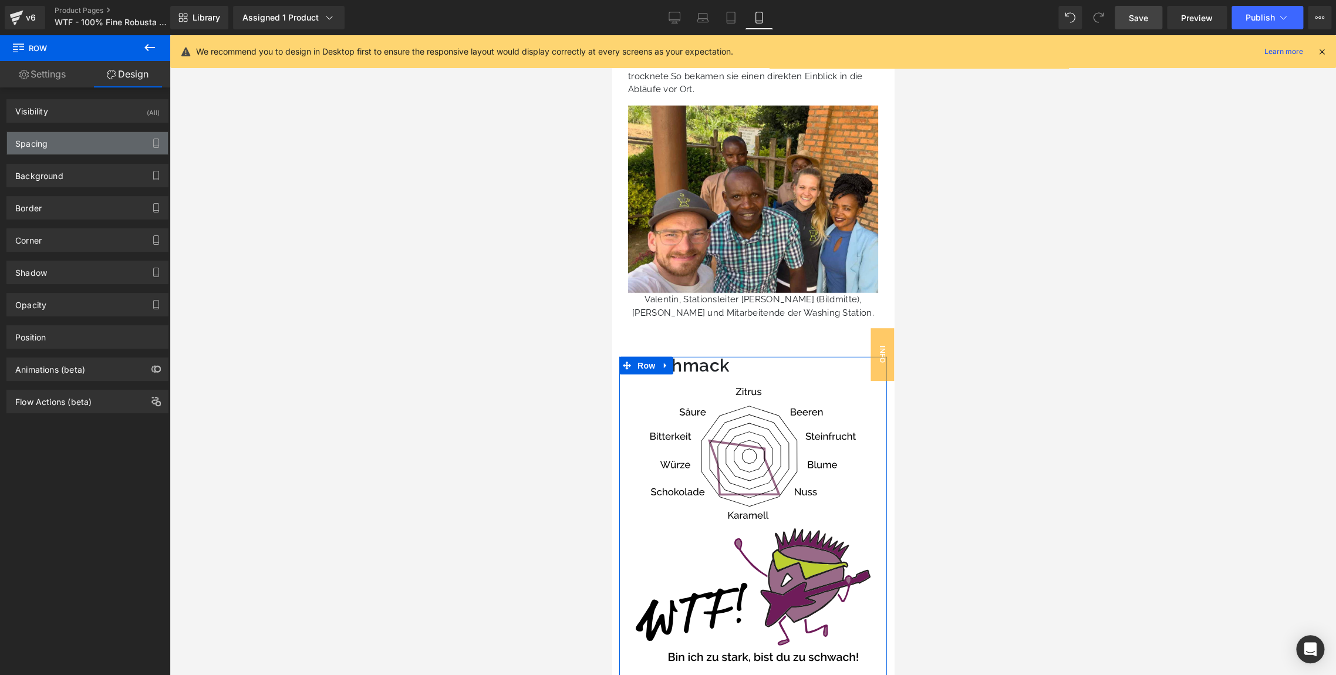
click at [46, 139] on div "Spacing" at bounding box center [31, 140] width 32 height 16
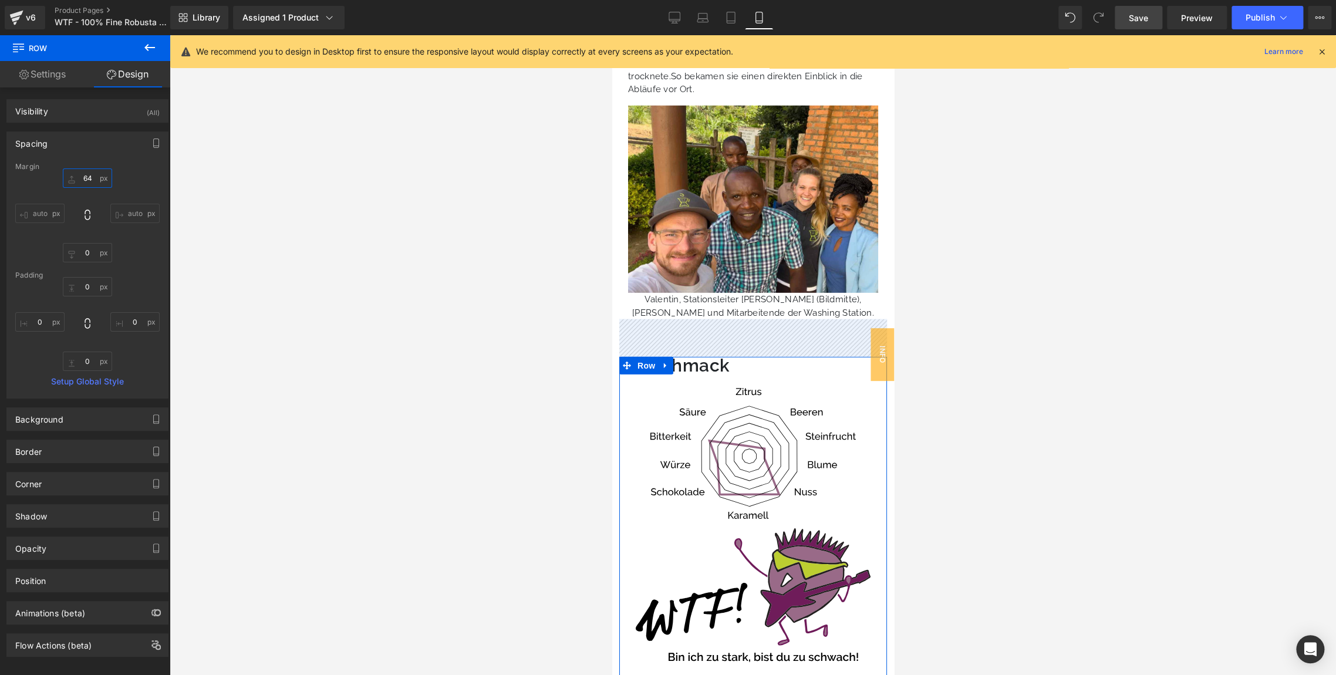
click at [86, 176] on input "text" at bounding box center [87, 177] width 49 height 19
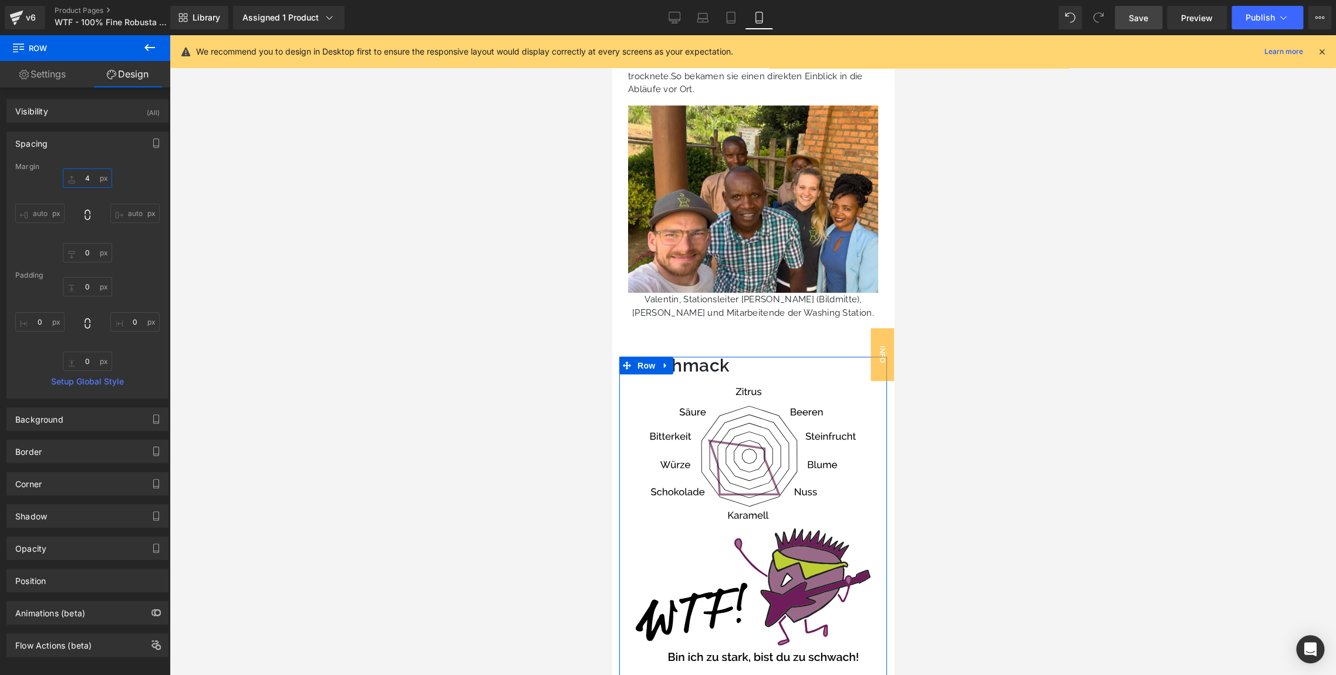
type input "48"
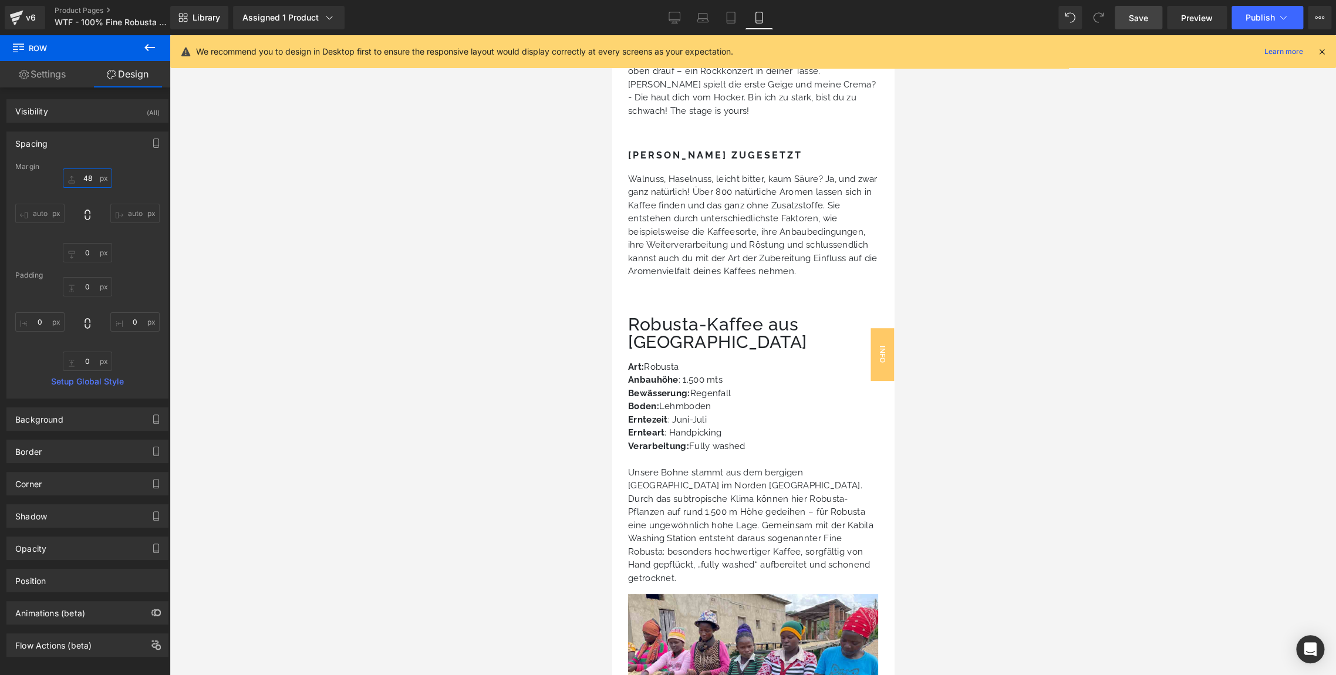
scroll to position [2848, 0]
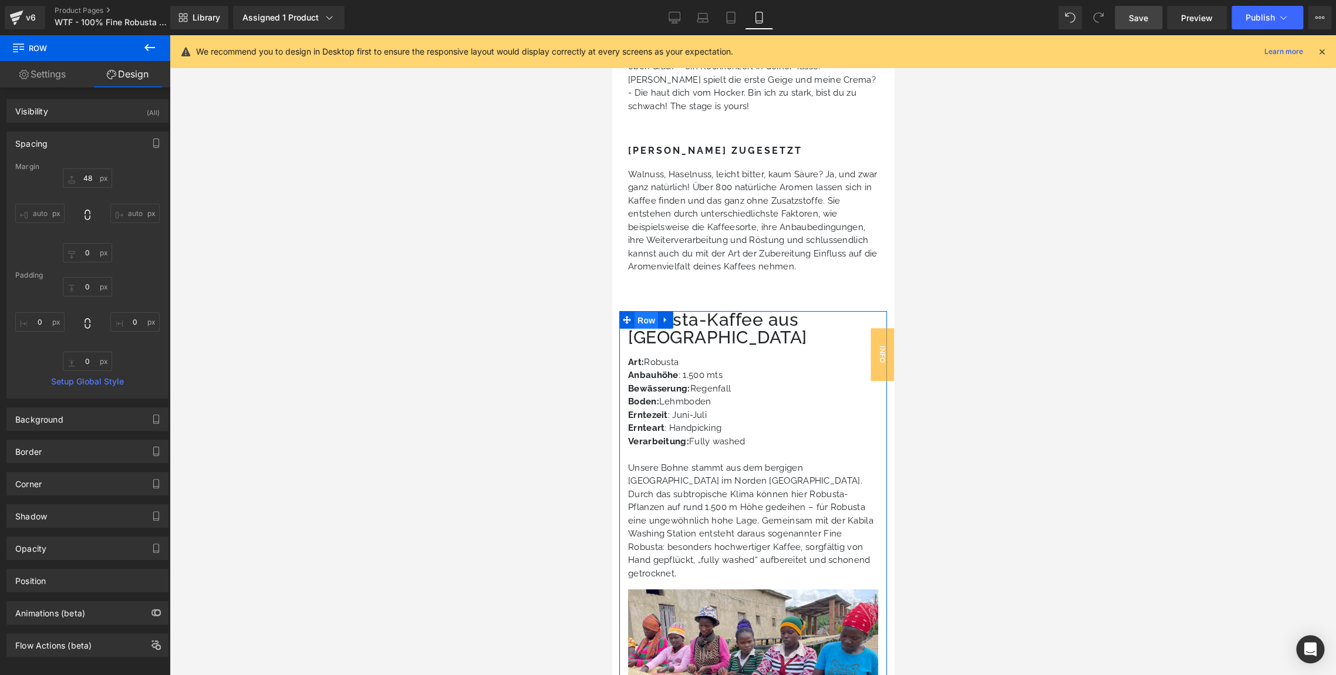
click at [650, 312] on span "Row" at bounding box center [645, 321] width 23 height 18
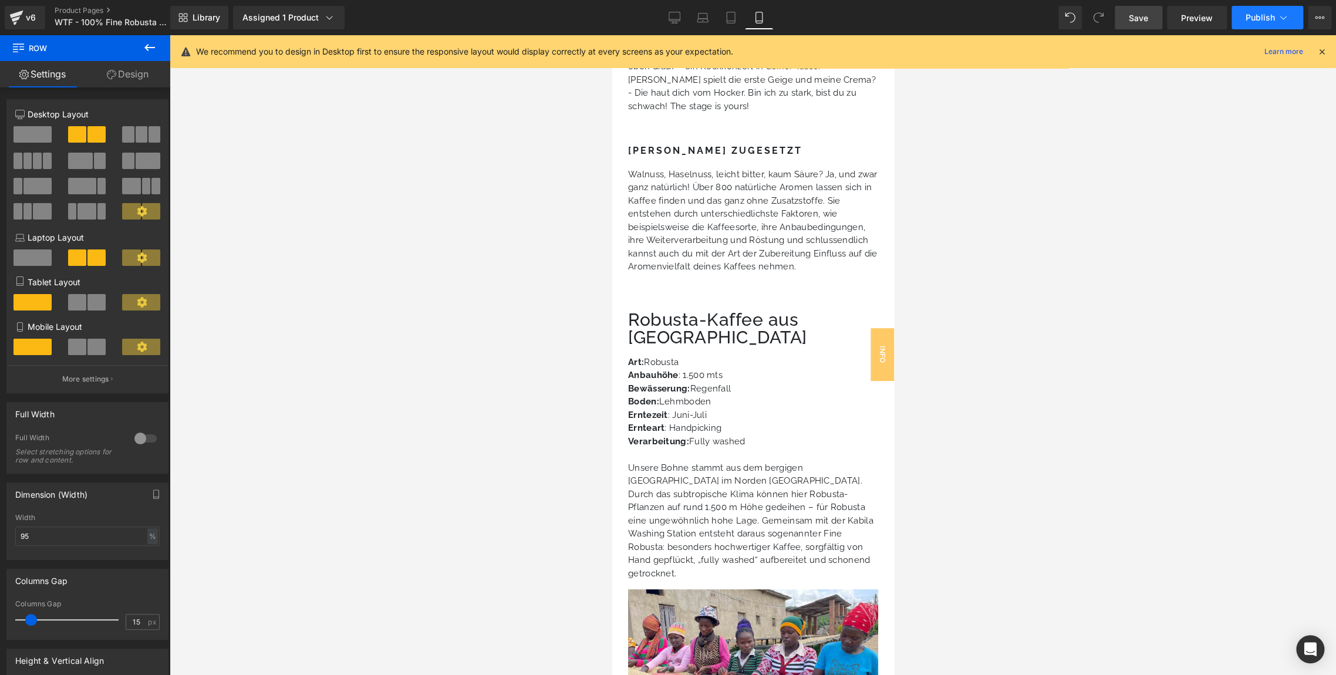
click at [1252, 18] on span "Publish" at bounding box center [1260, 17] width 29 height 9
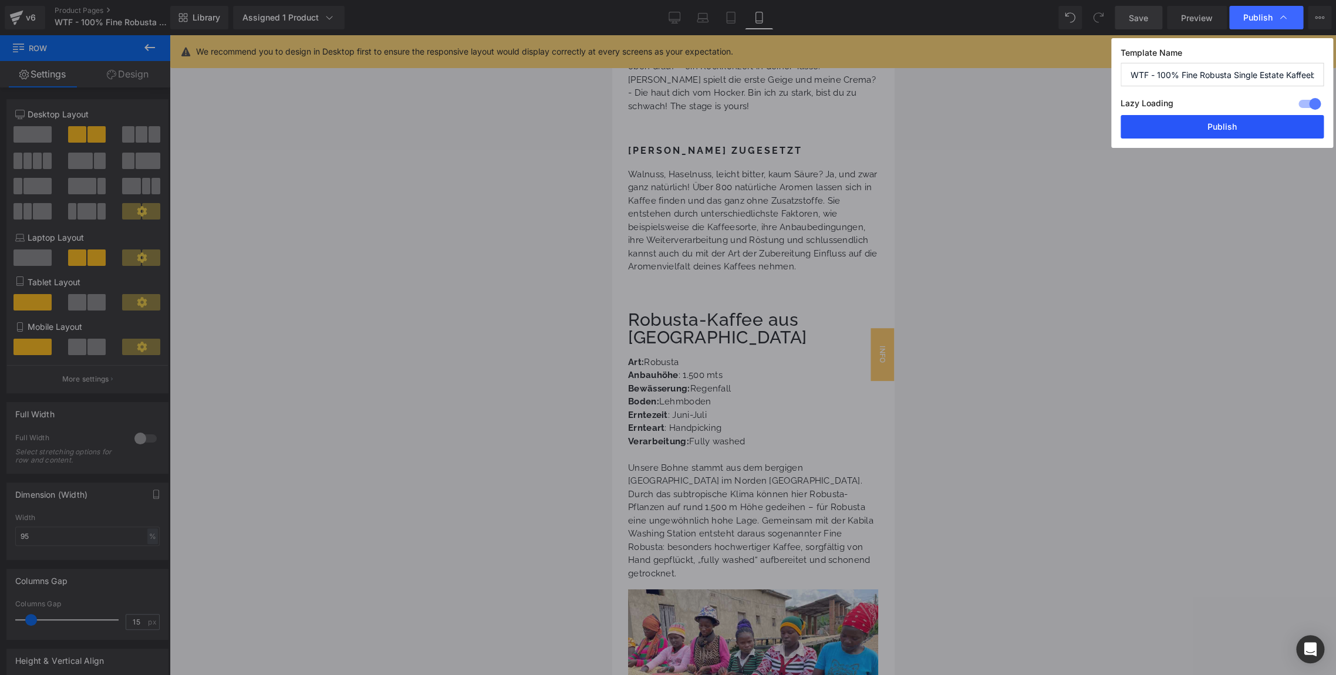
click at [1169, 124] on button "Publish" at bounding box center [1222, 126] width 203 height 23
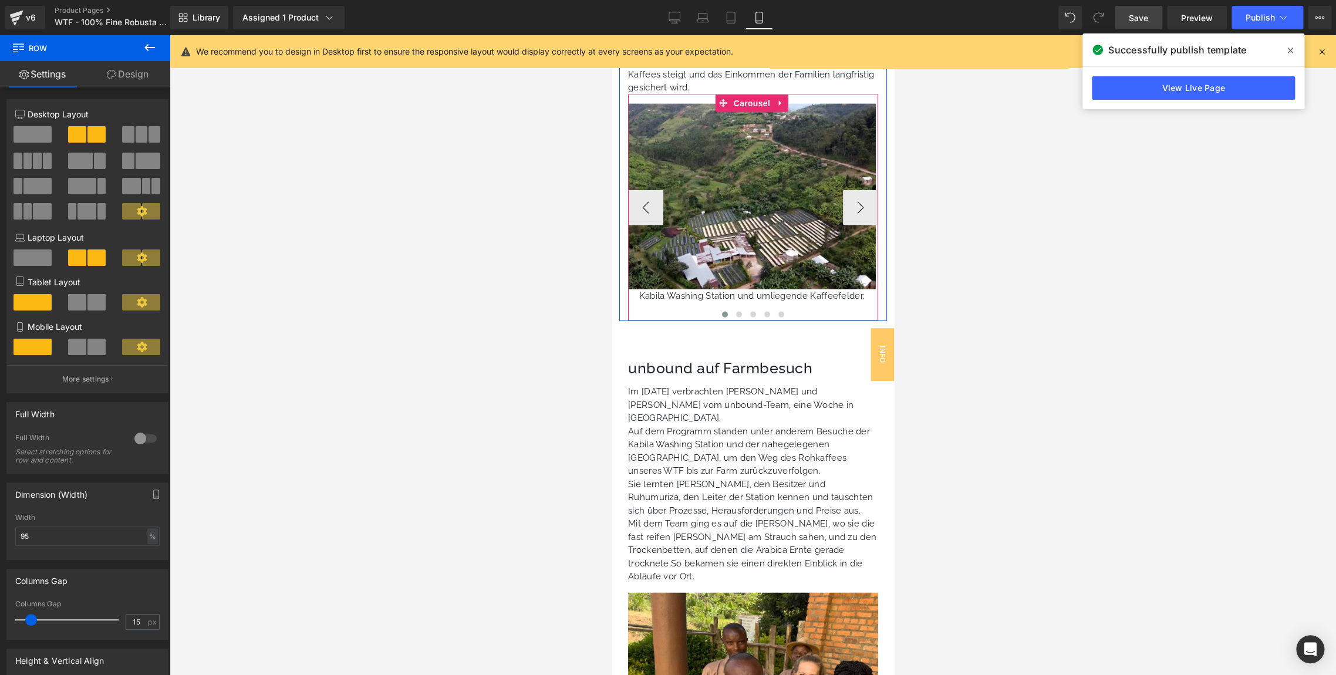
scroll to position [1710, 0]
click at [859, 191] on button "›" at bounding box center [859, 208] width 35 height 35
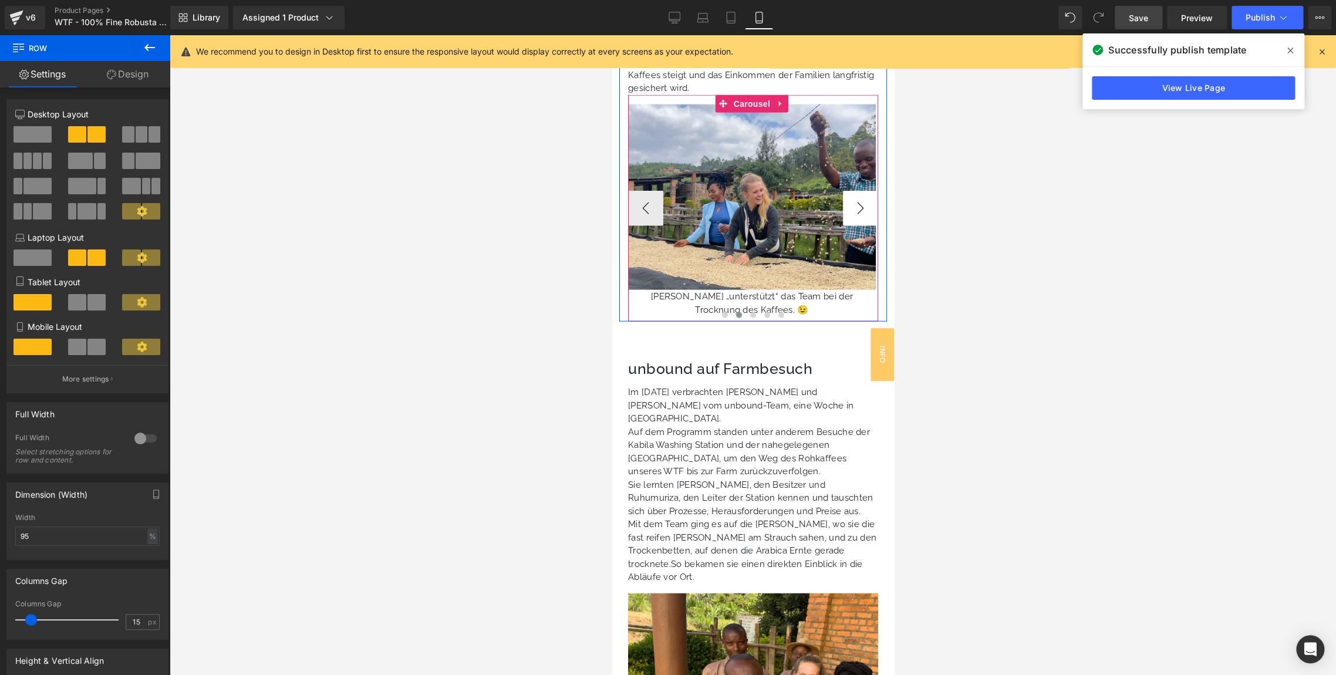
click at [859, 191] on button "›" at bounding box center [859, 208] width 35 height 35
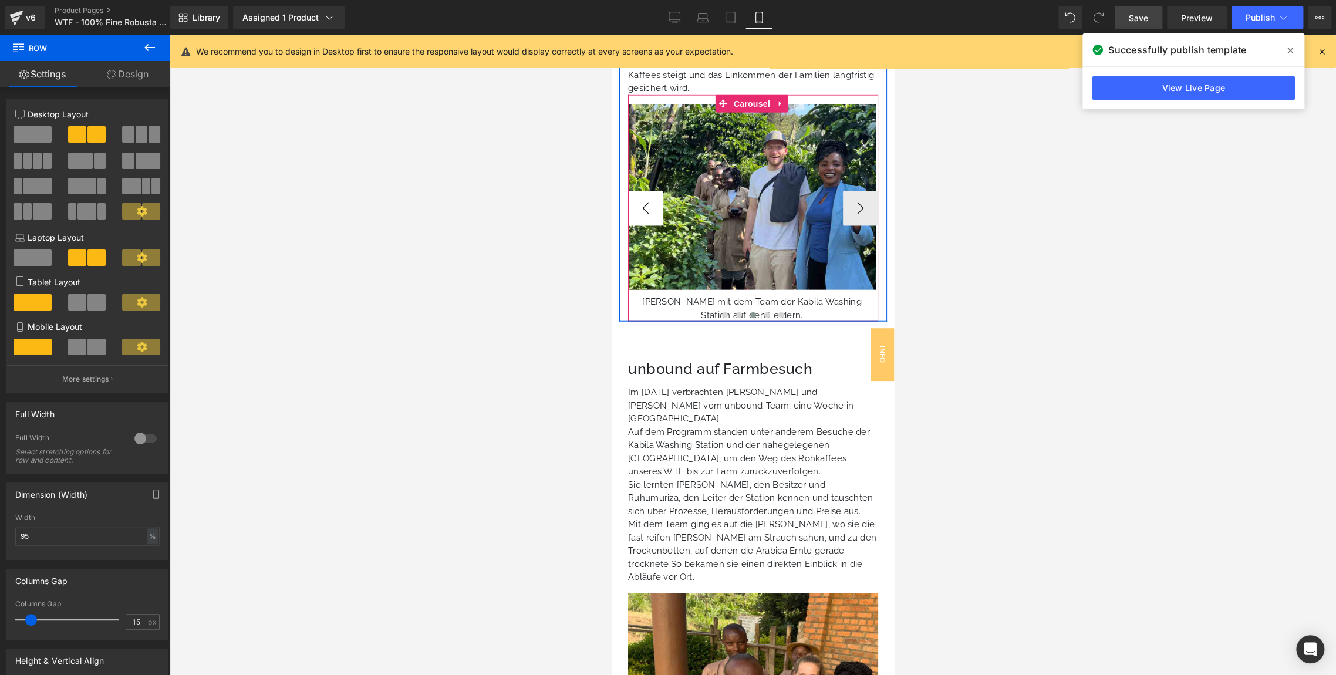
click at [642, 200] on button "‹" at bounding box center [644, 208] width 35 height 35
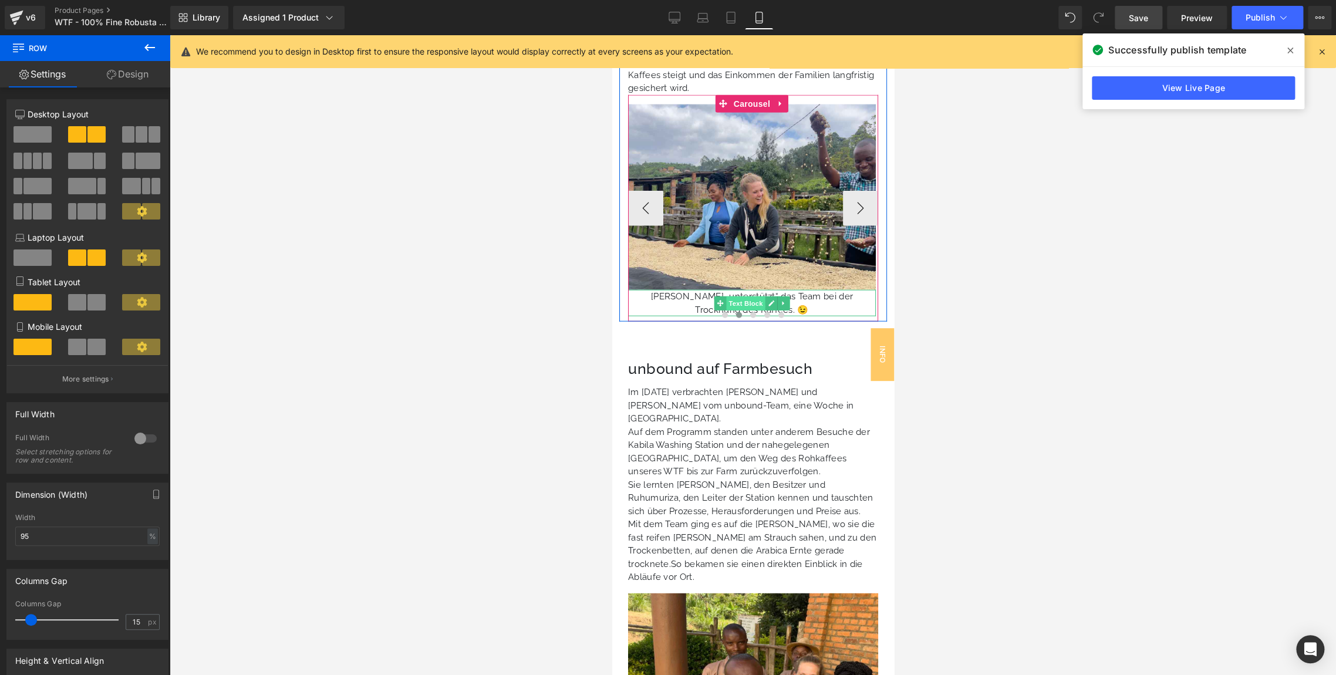
click at [751, 296] on span "Text Block" at bounding box center [744, 303] width 39 height 14
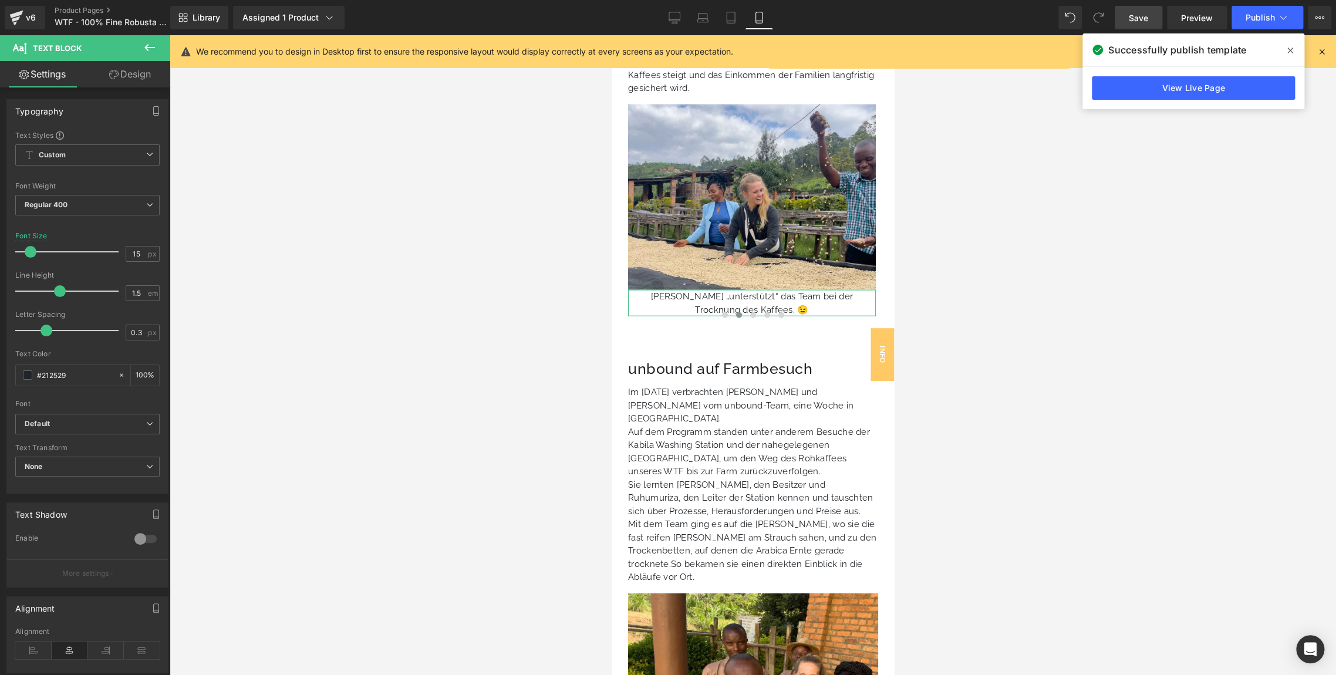
click at [136, 66] on link "Design" at bounding box center [129, 74] width 85 height 26
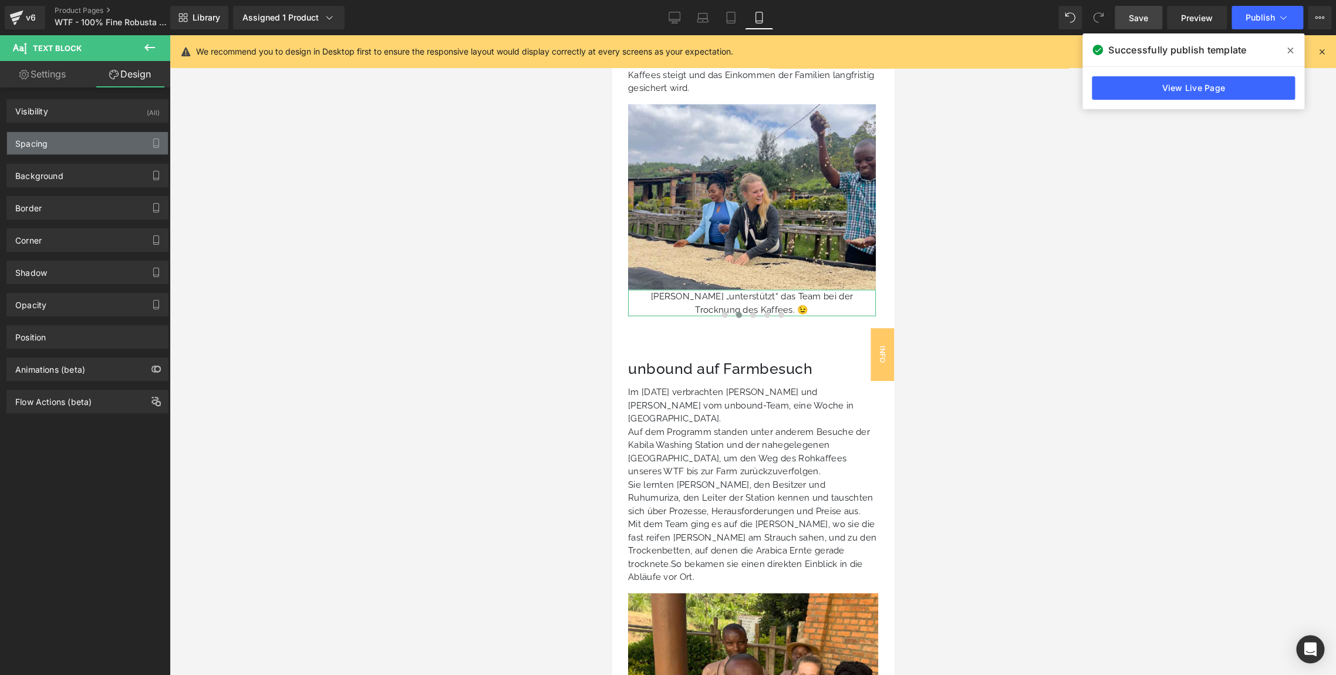
click at [79, 140] on div "Spacing" at bounding box center [87, 143] width 161 height 22
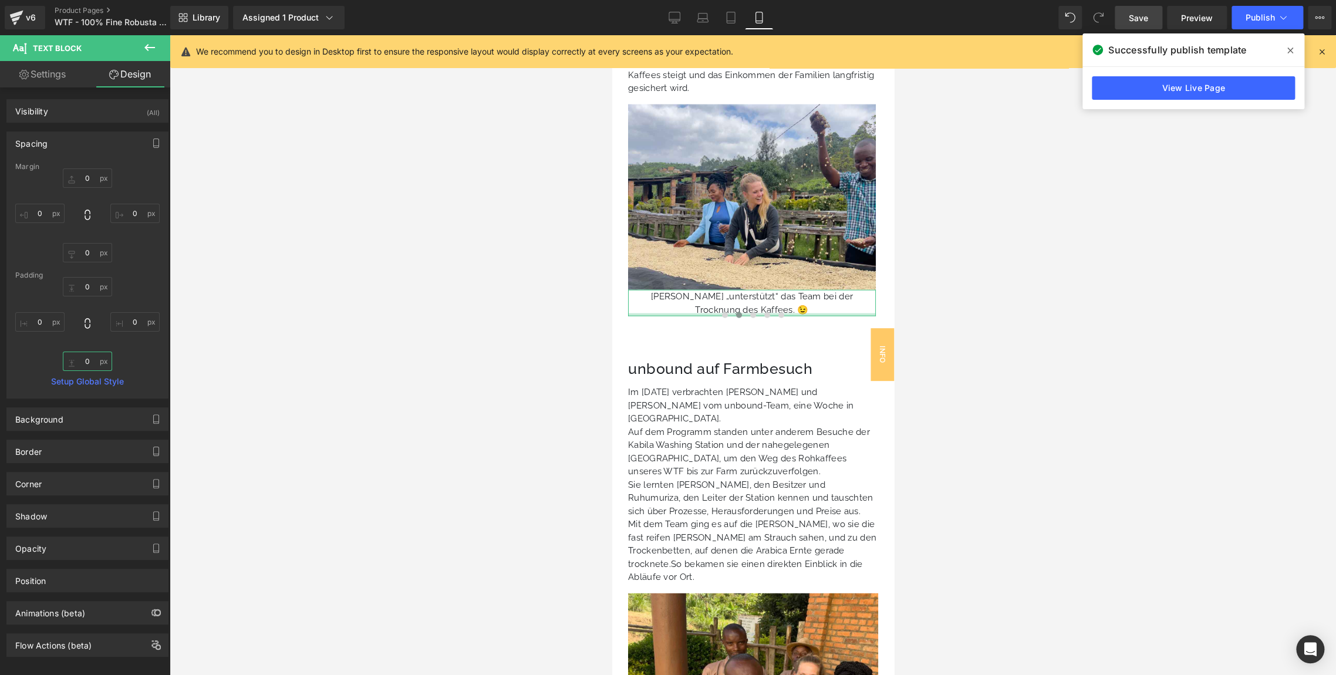
click at [91, 363] on input "0" at bounding box center [87, 361] width 49 height 19
type input "1"
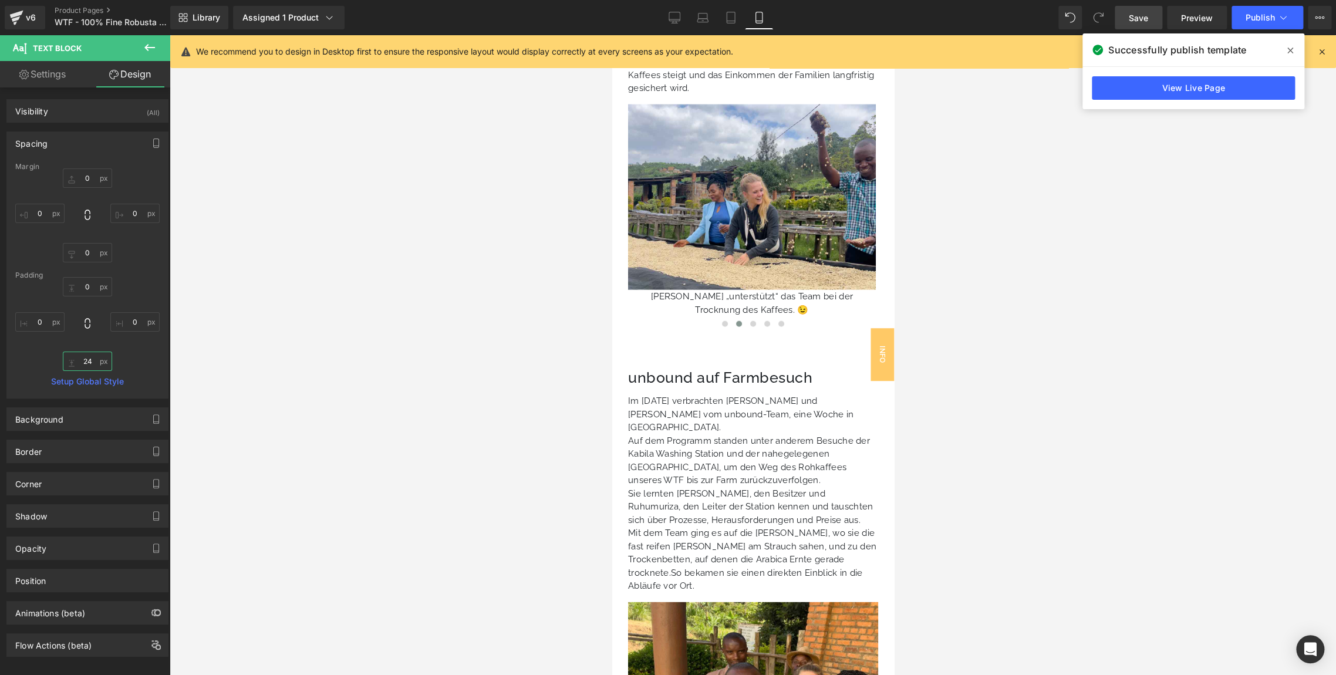
type input "24"
click at [1154, 16] on link "Save" at bounding box center [1139, 17] width 48 height 23
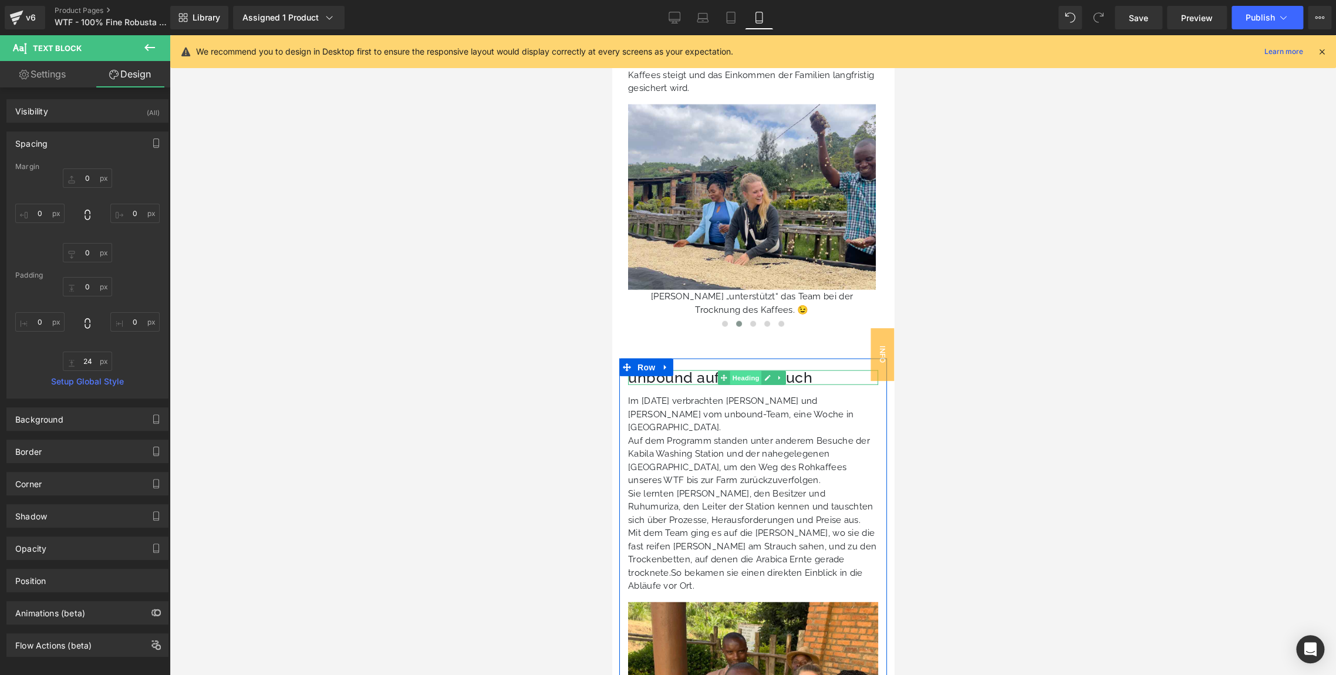
click at [754, 371] on span "Heading" at bounding box center [746, 378] width 32 height 14
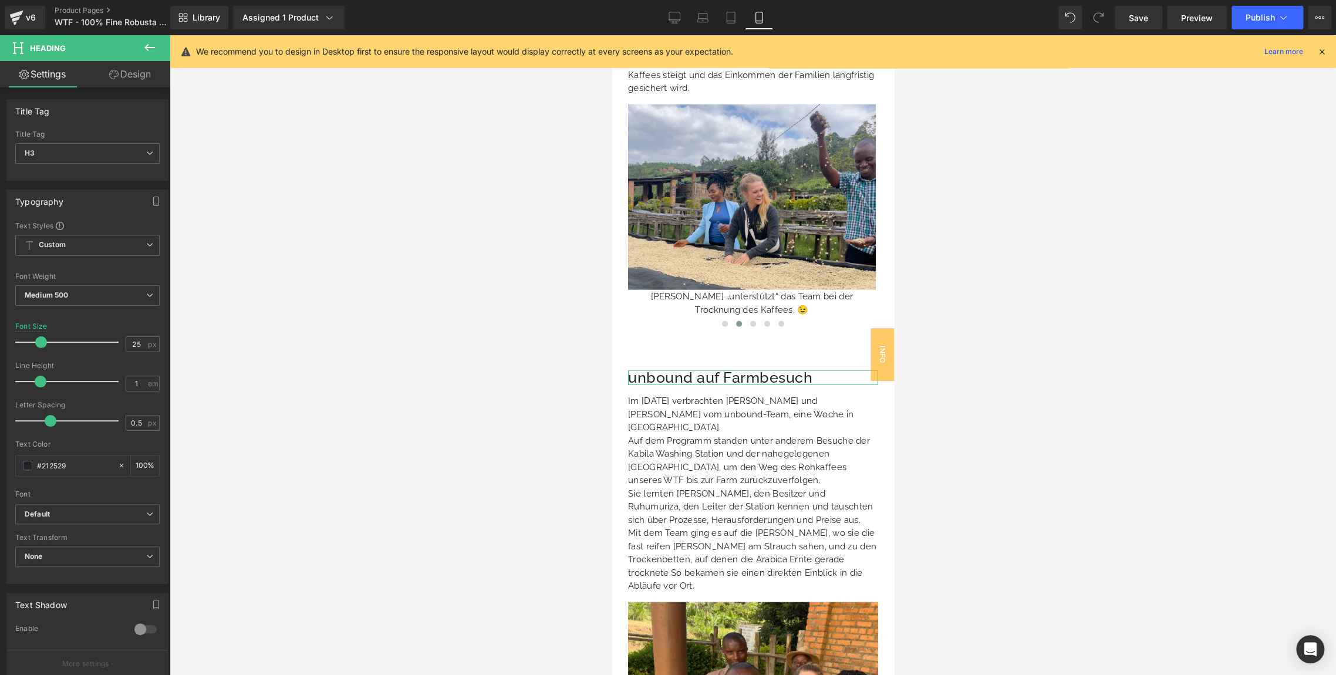
click at [116, 73] on icon at bounding box center [113, 74] width 9 height 9
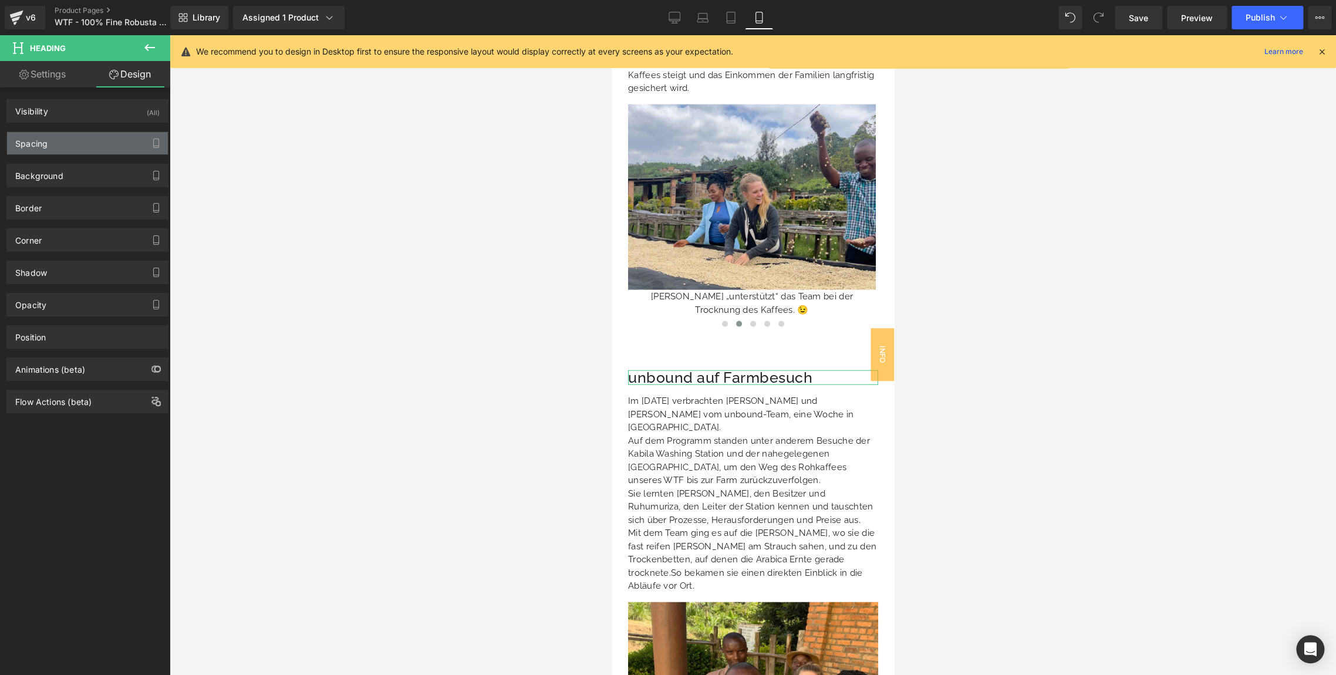
click at [72, 136] on div "Spacing" at bounding box center [87, 143] width 161 height 22
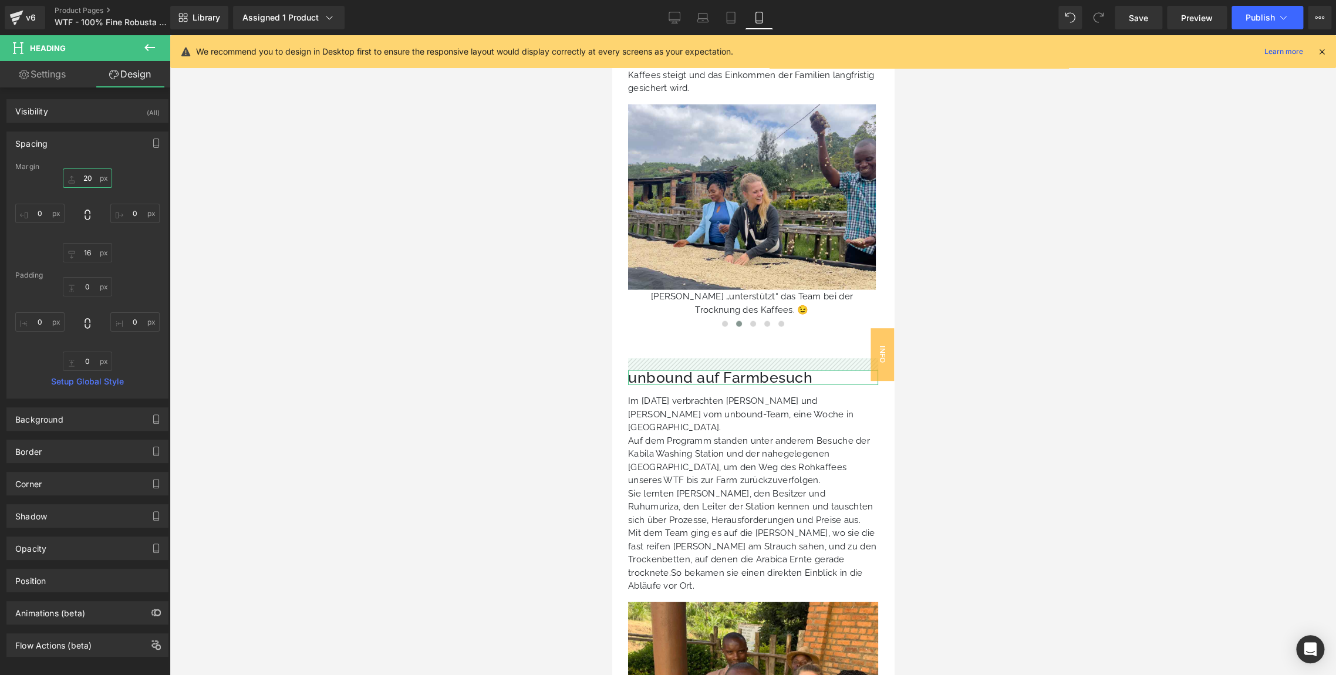
click at [85, 177] on input "text" at bounding box center [87, 177] width 49 height 19
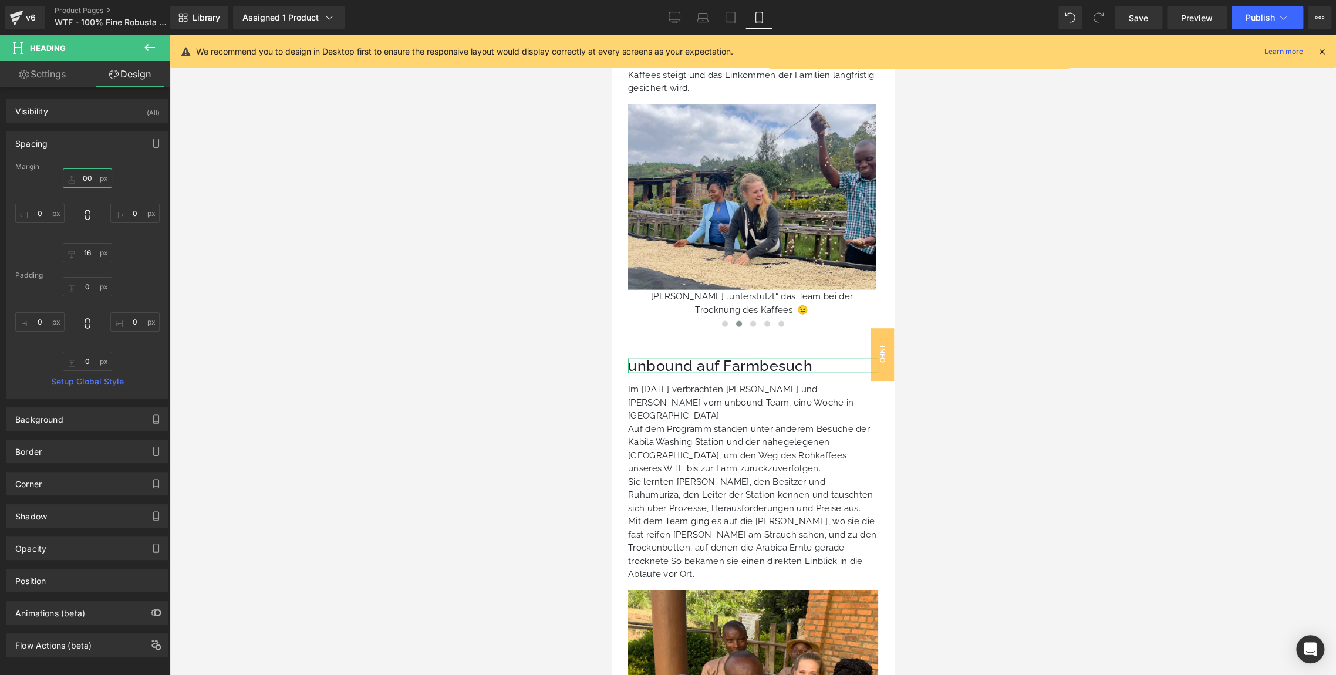
type input "00"
click at [140, 174] on div "00" at bounding box center [87, 215] width 144 height 94
click at [1148, 15] on span "Save" at bounding box center [1138, 18] width 19 height 12
click at [1319, 49] on icon at bounding box center [1322, 51] width 11 height 11
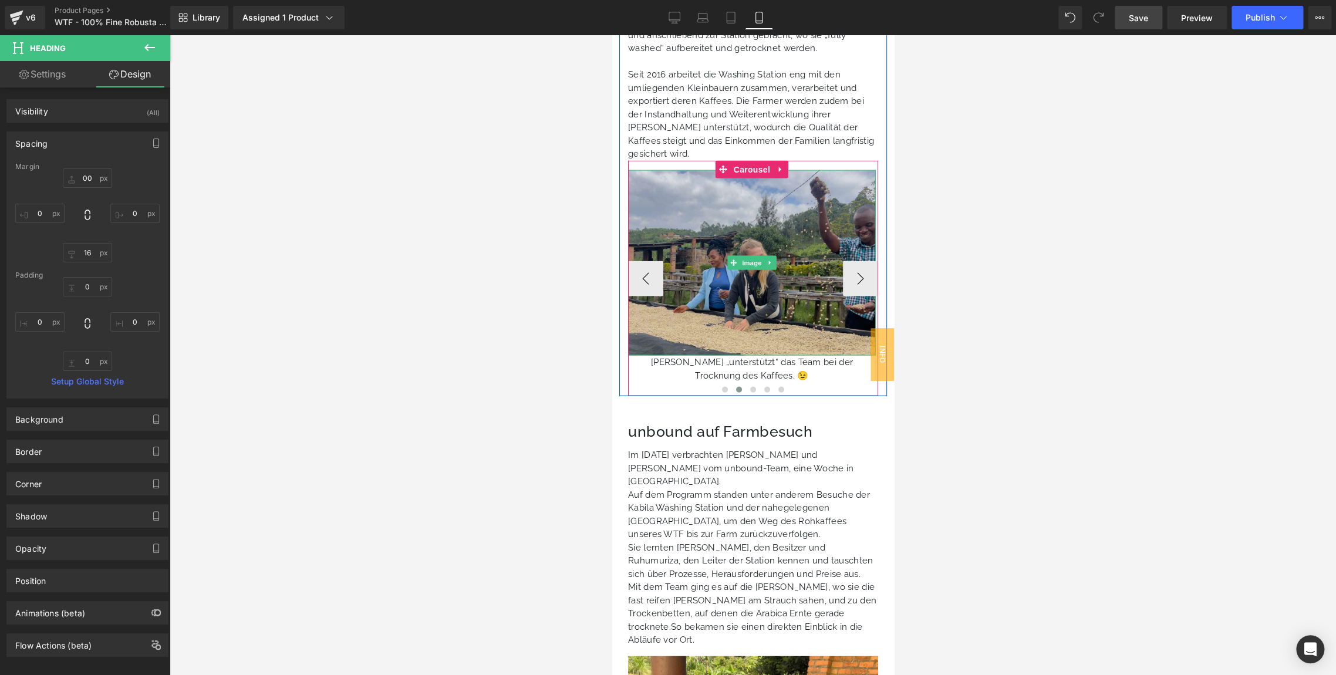
scroll to position [1645, 0]
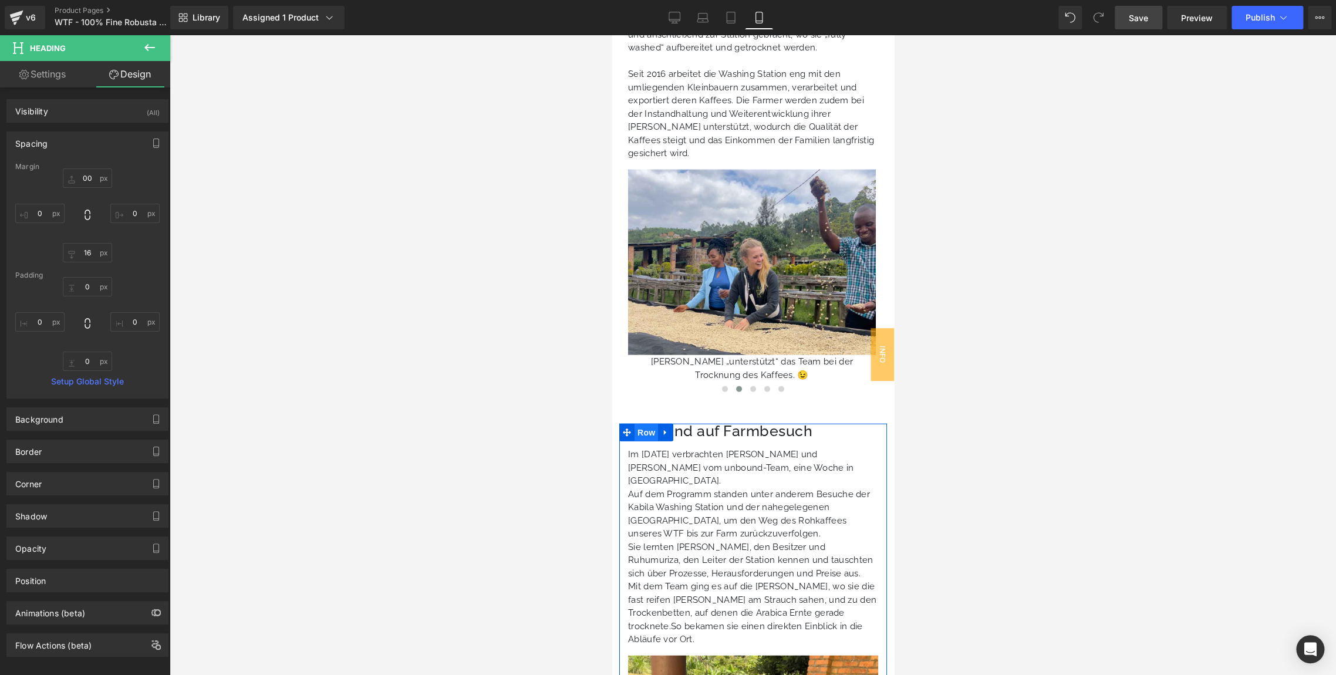
click at [645, 424] on span "Row" at bounding box center [645, 433] width 23 height 18
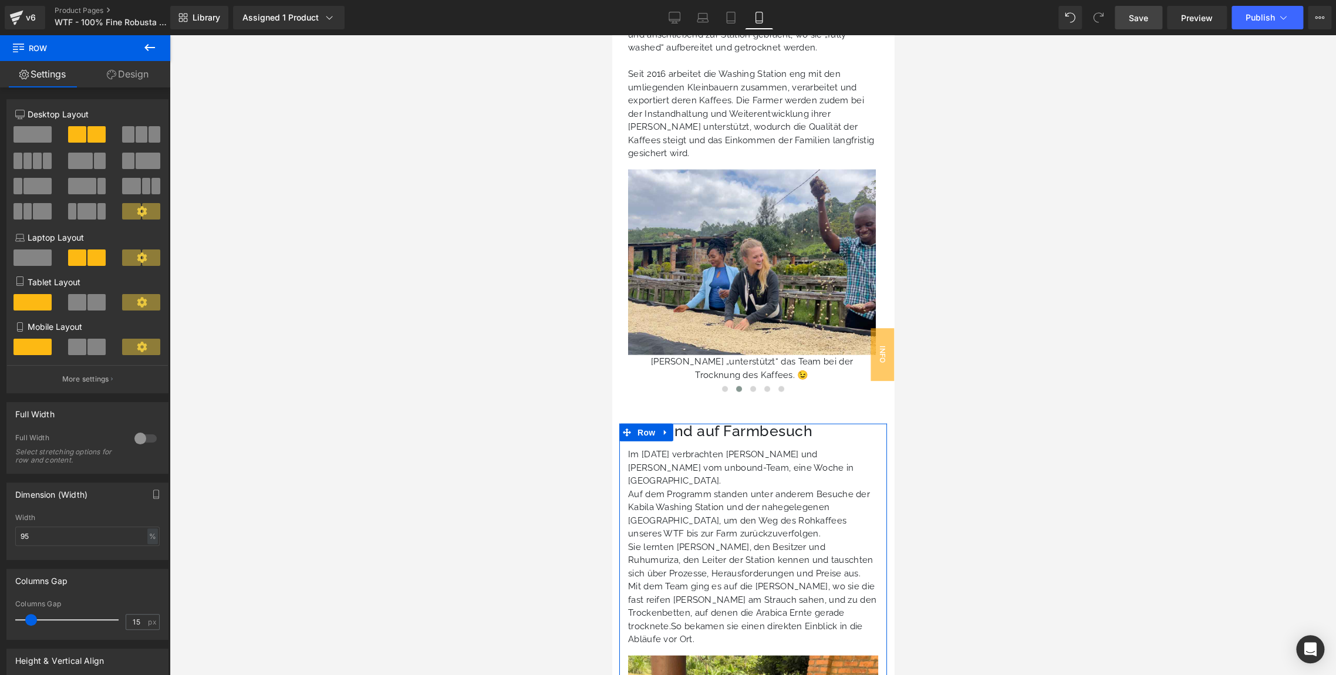
click at [139, 73] on link "Design" at bounding box center [127, 74] width 85 height 26
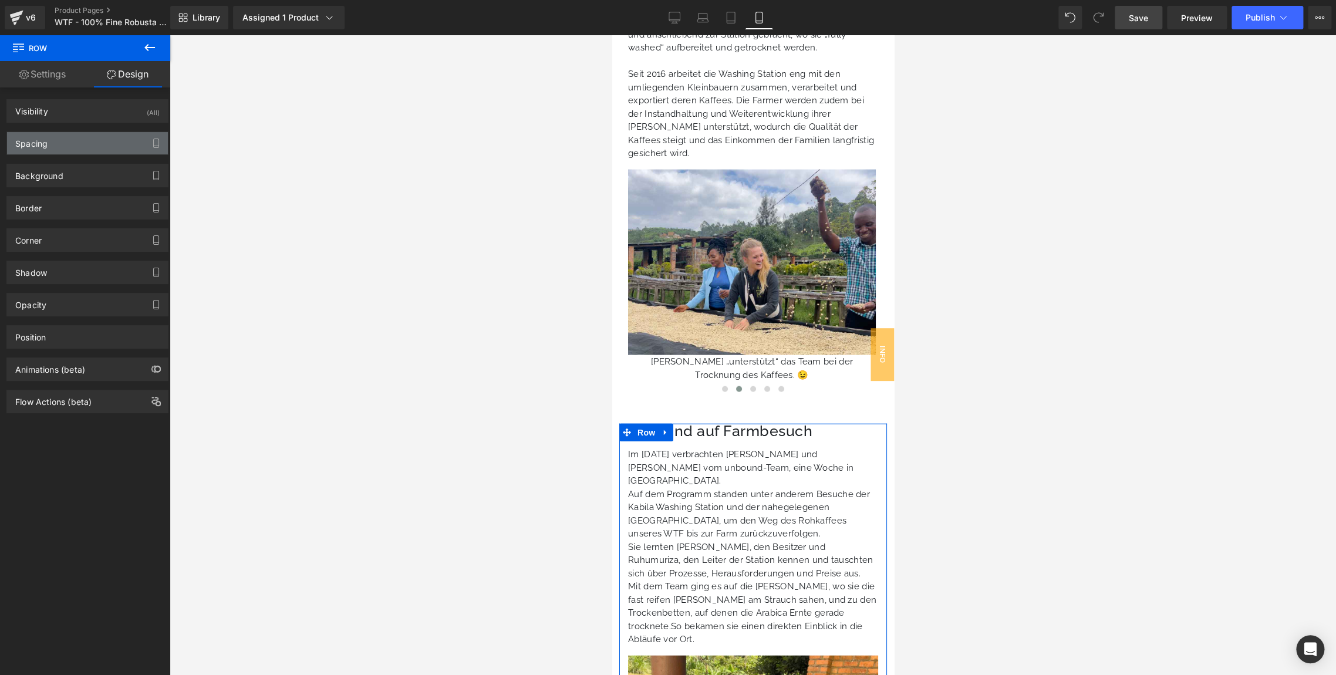
click at [62, 153] on div "Spacing" at bounding box center [87, 143] width 161 height 22
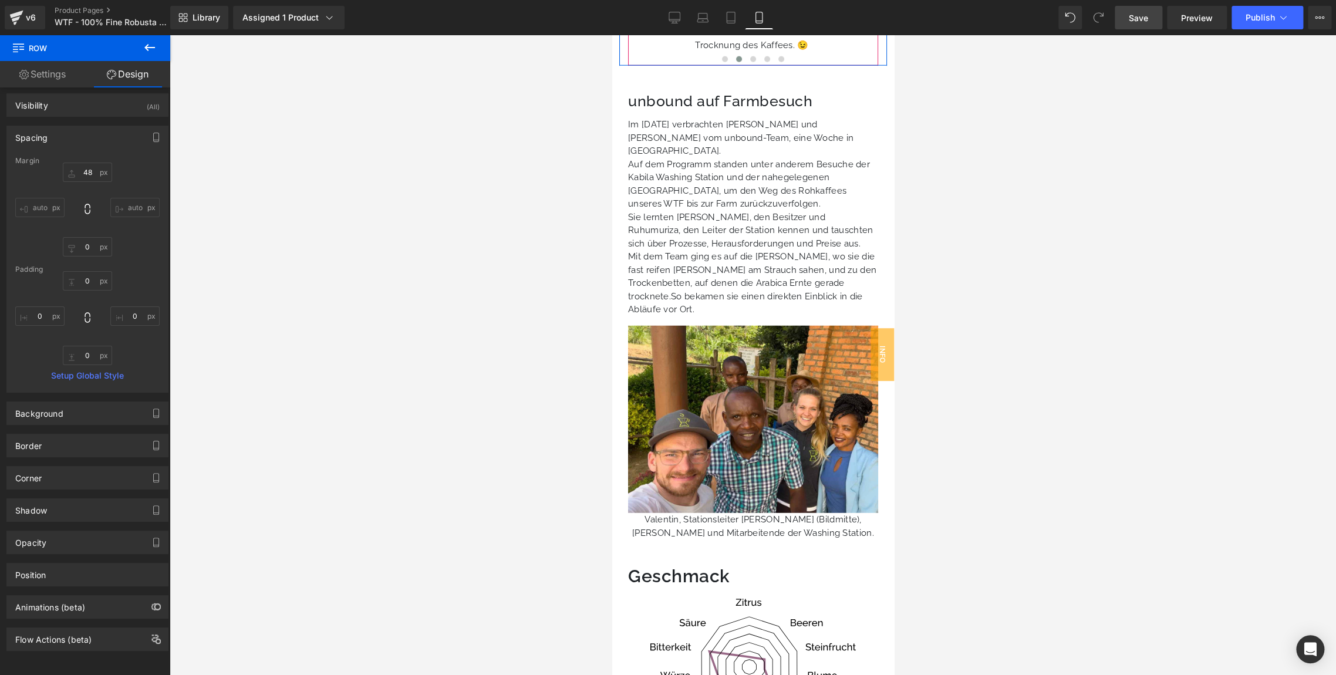
scroll to position [2018, 0]
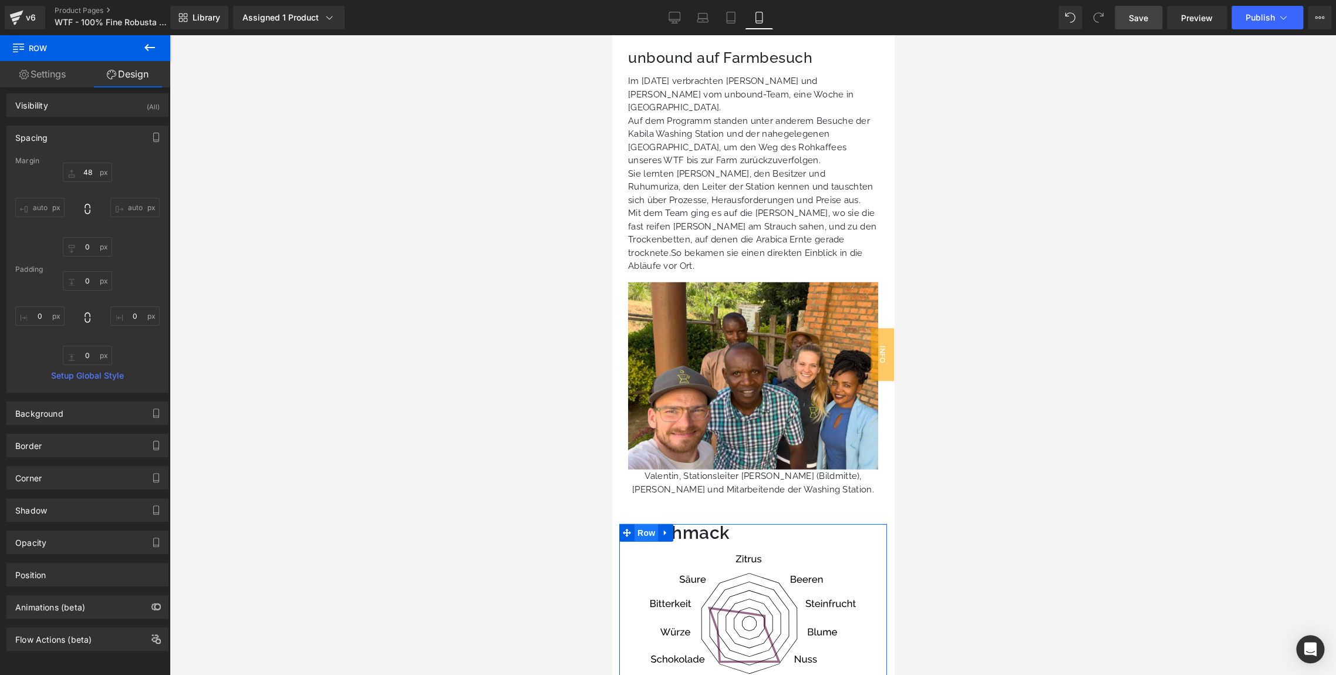
click at [643, 524] on span "Row" at bounding box center [645, 533] width 23 height 18
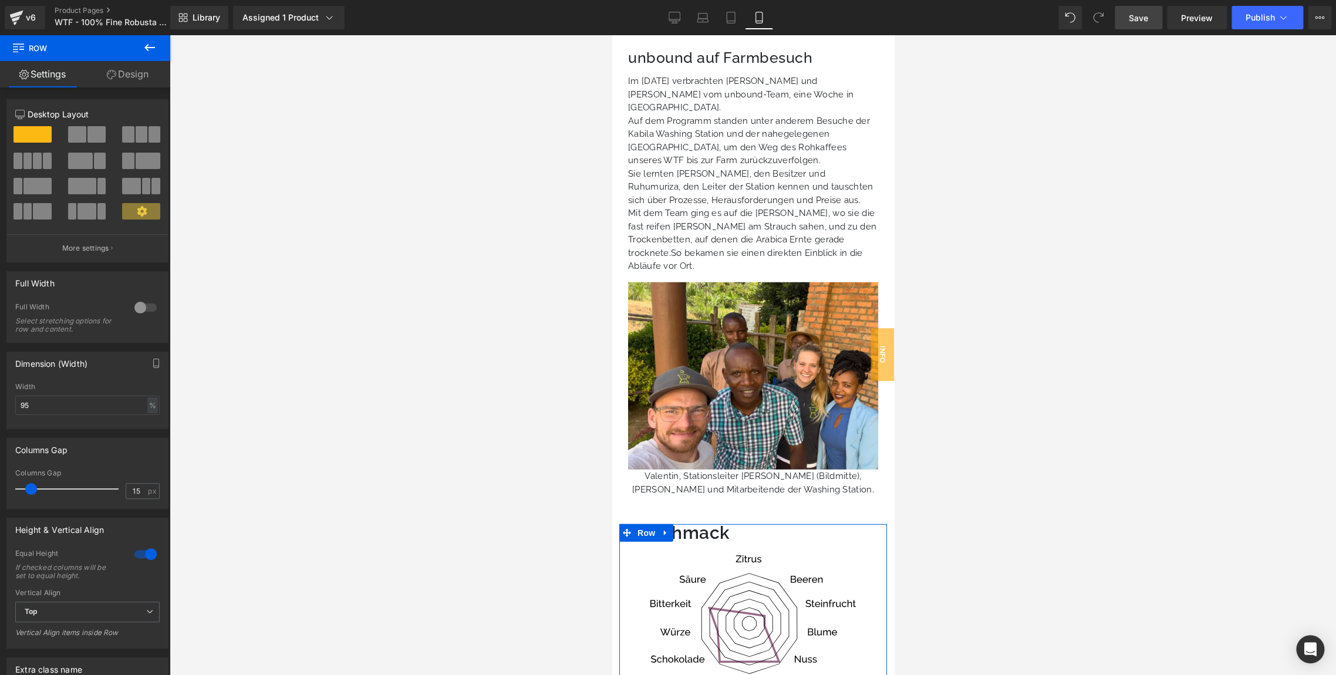
click at [121, 77] on link "Design" at bounding box center [127, 74] width 85 height 26
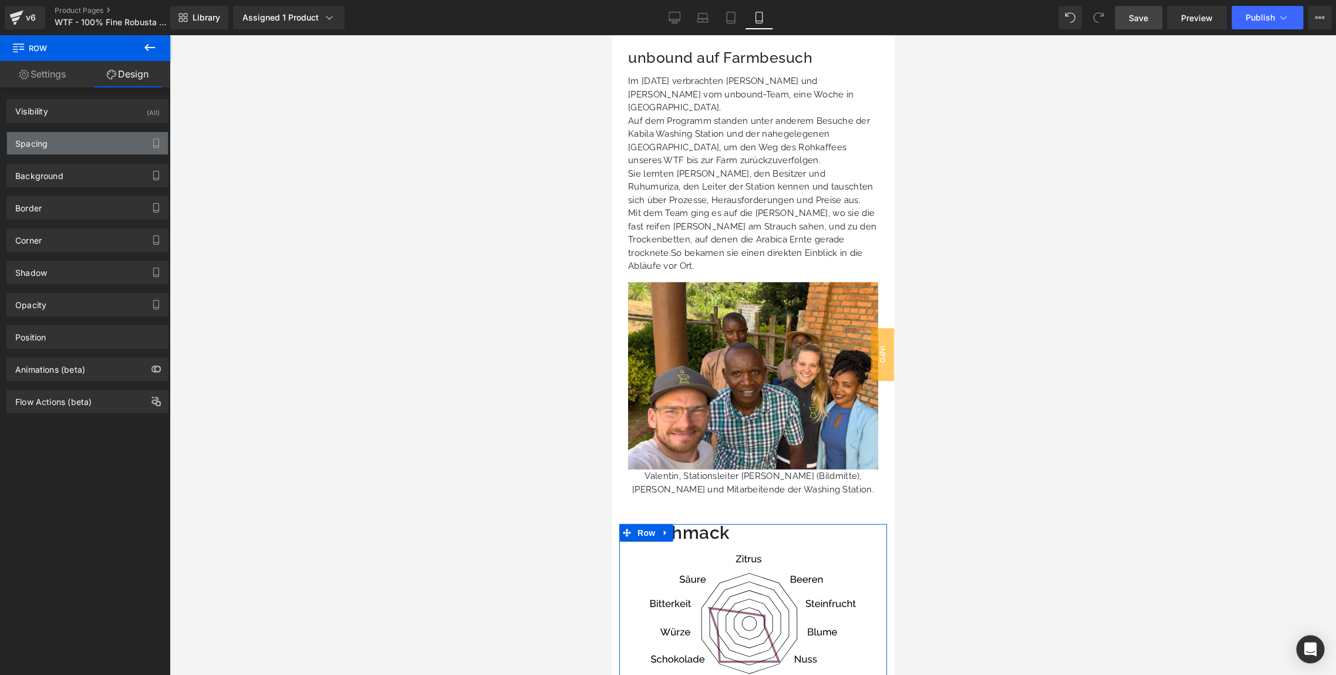
click at [98, 137] on div "Spacing" at bounding box center [87, 143] width 161 height 22
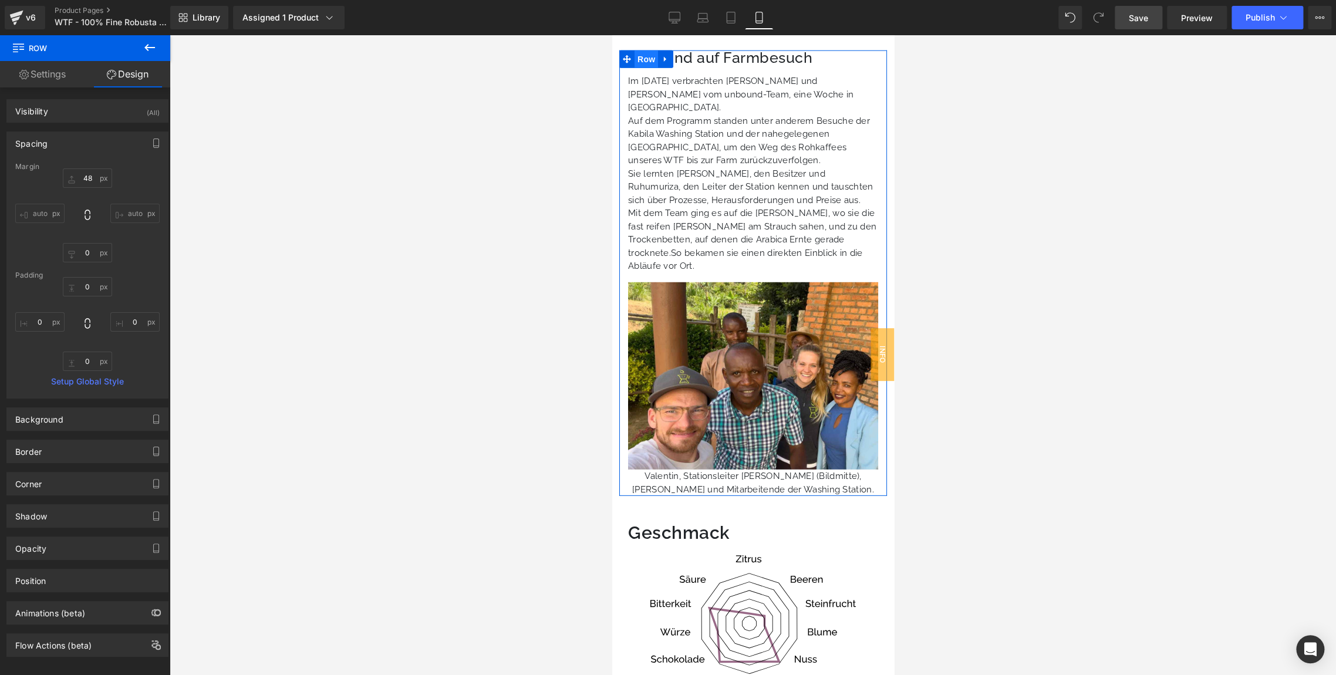
click at [644, 50] on span "Row" at bounding box center [645, 59] width 23 height 18
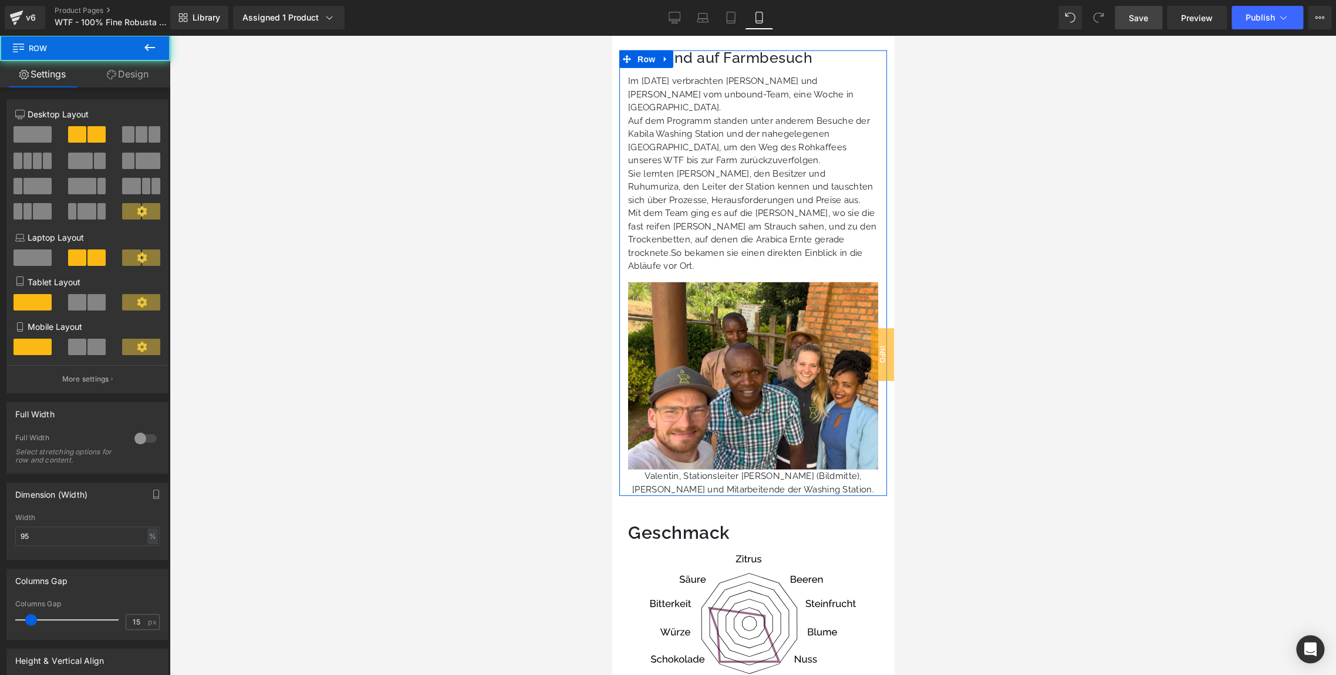
click at [122, 67] on link "Design" at bounding box center [127, 74] width 85 height 26
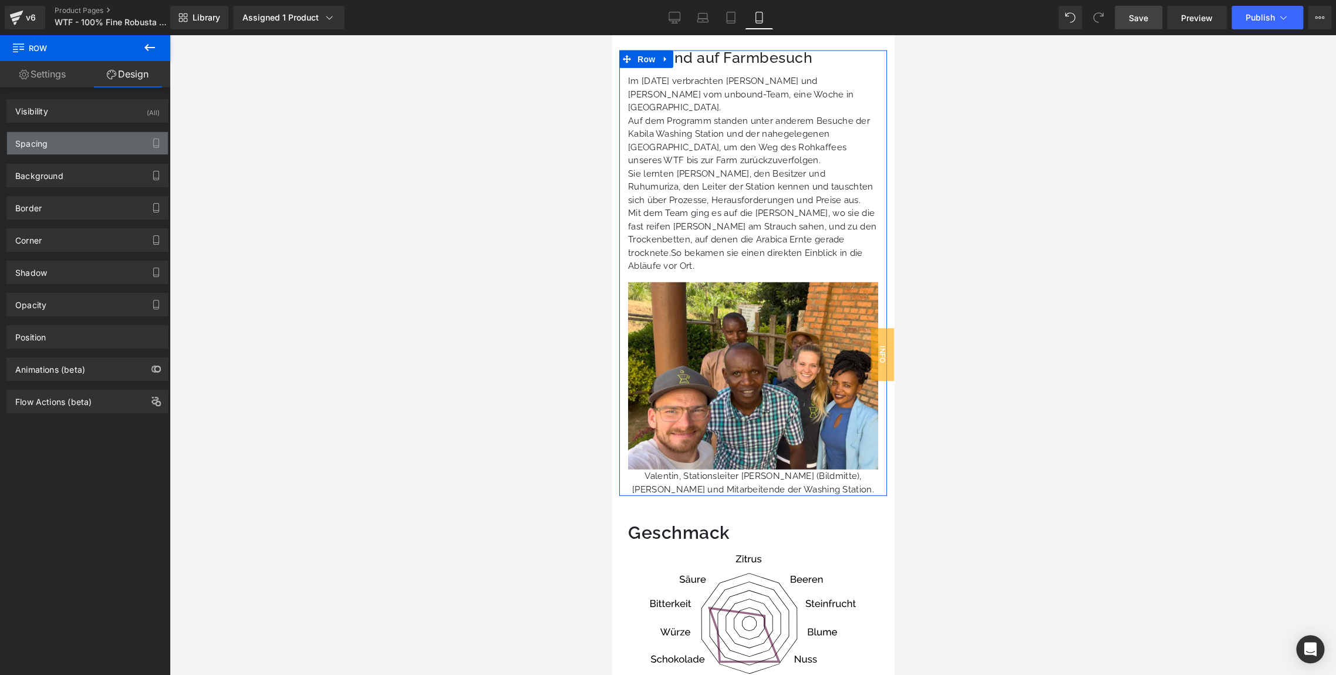
click at [33, 139] on div "Spacing" at bounding box center [31, 140] width 32 height 16
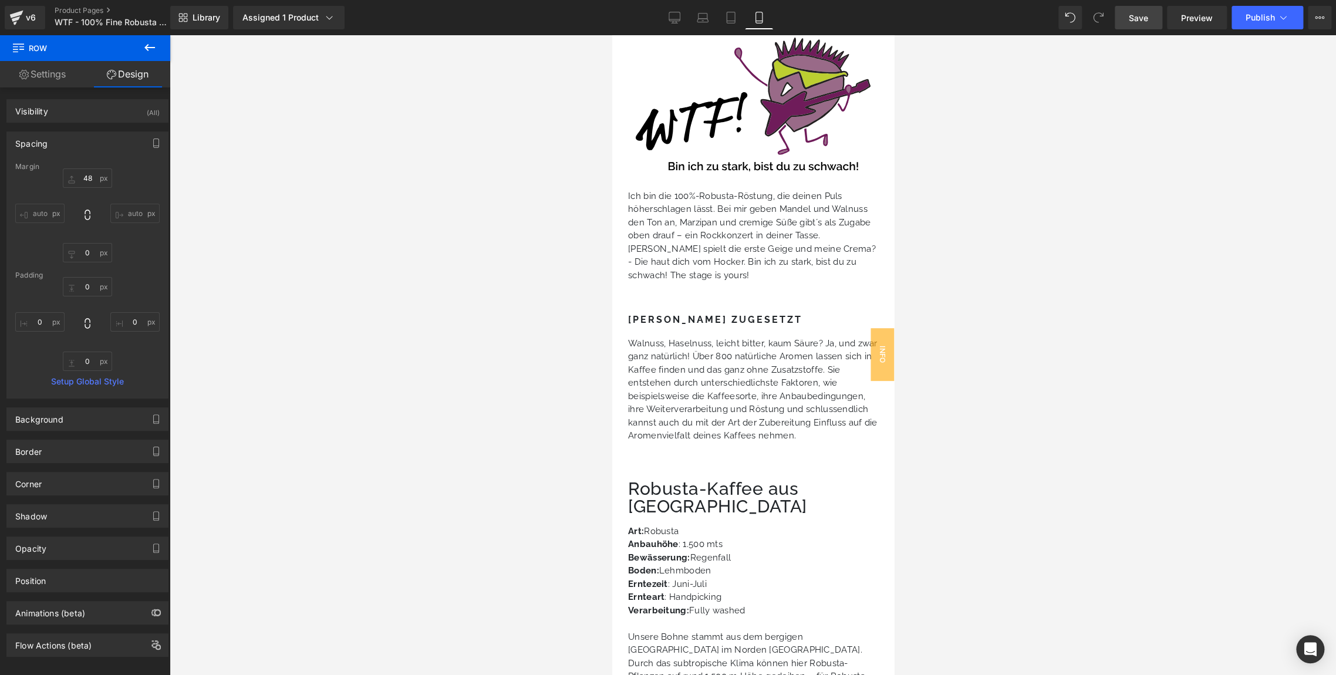
scroll to position [2678, 0]
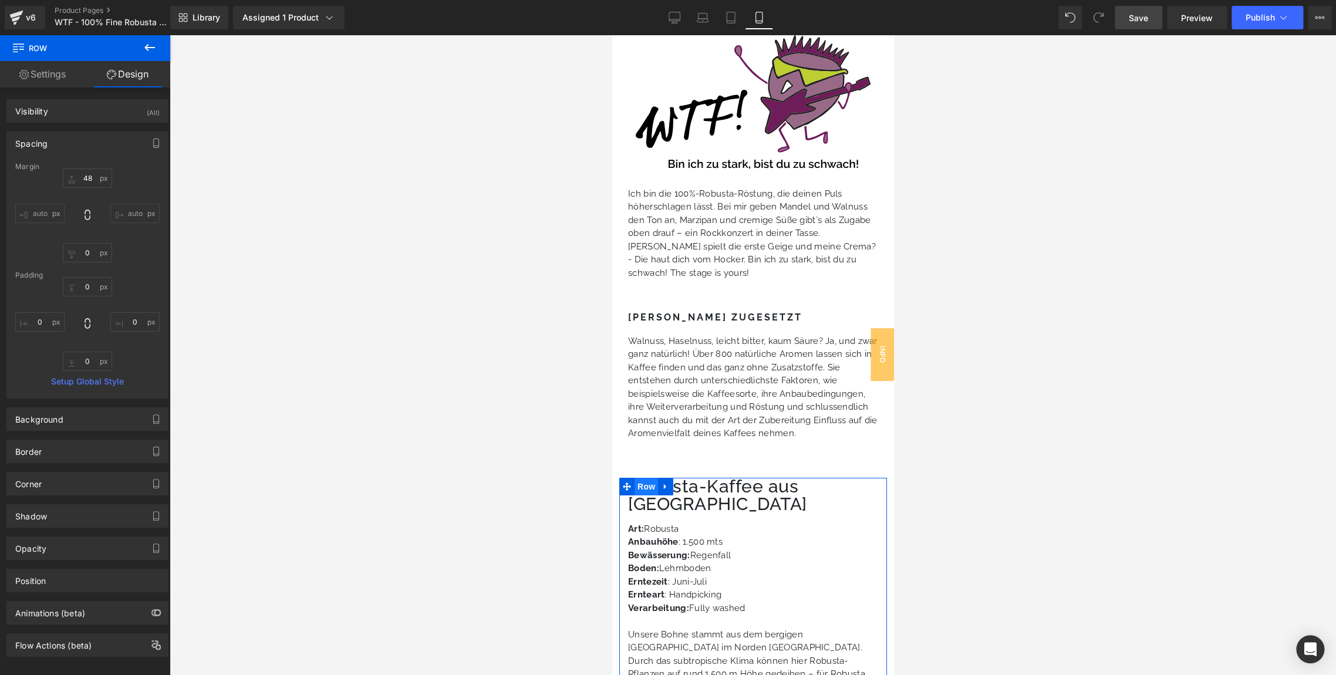
click at [643, 478] on span "Row" at bounding box center [645, 487] width 23 height 18
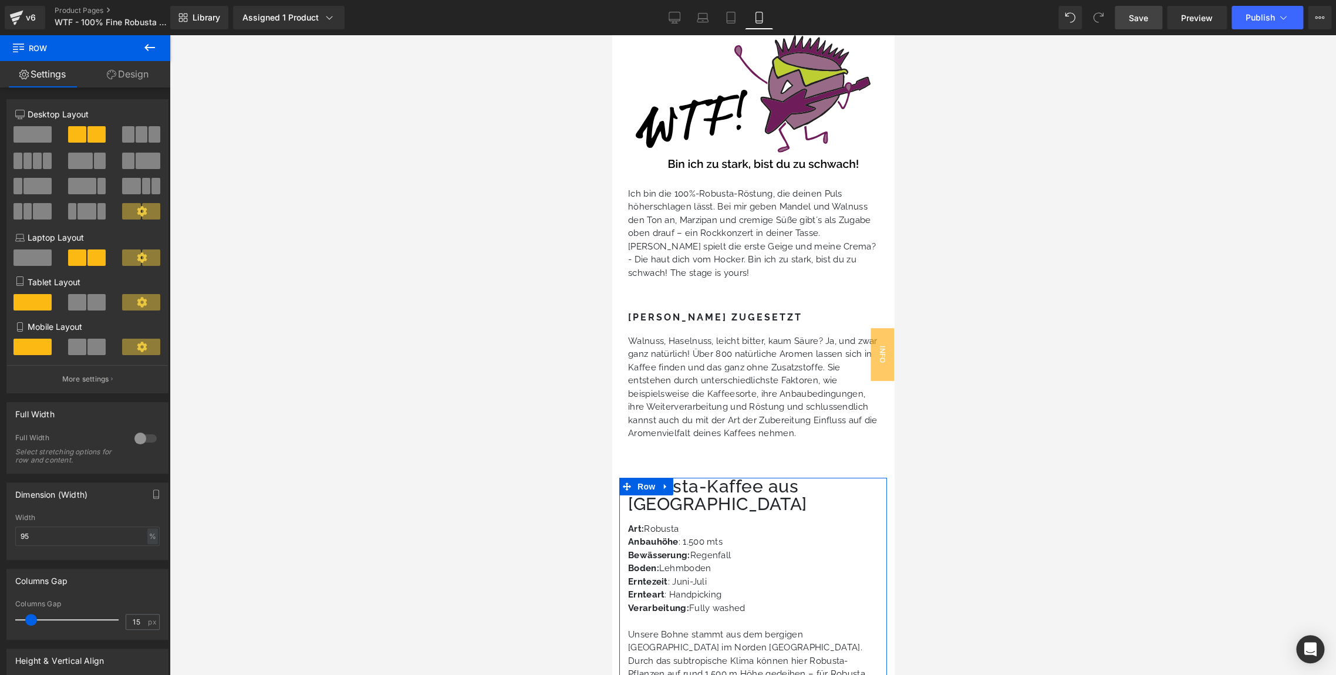
click at [123, 78] on link "Design" at bounding box center [127, 74] width 85 height 26
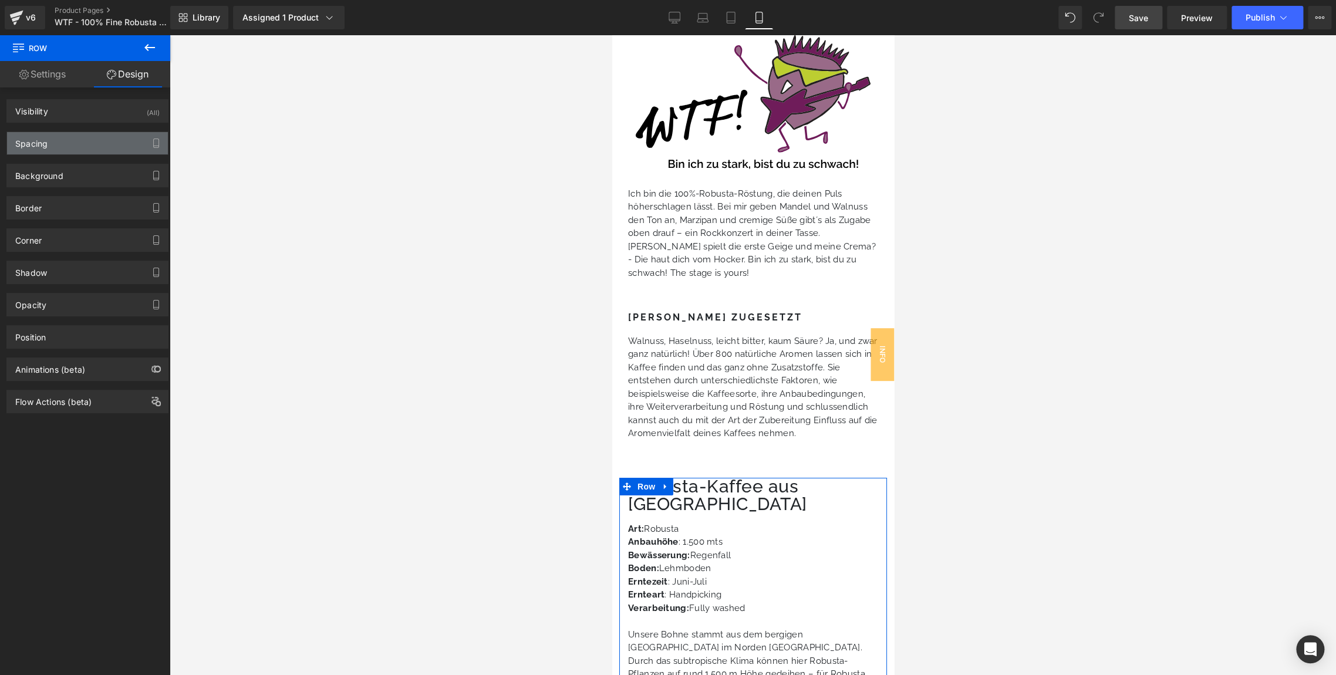
click at [36, 137] on div "Spacing" at bounding box center [31, 140] width 32 height 16
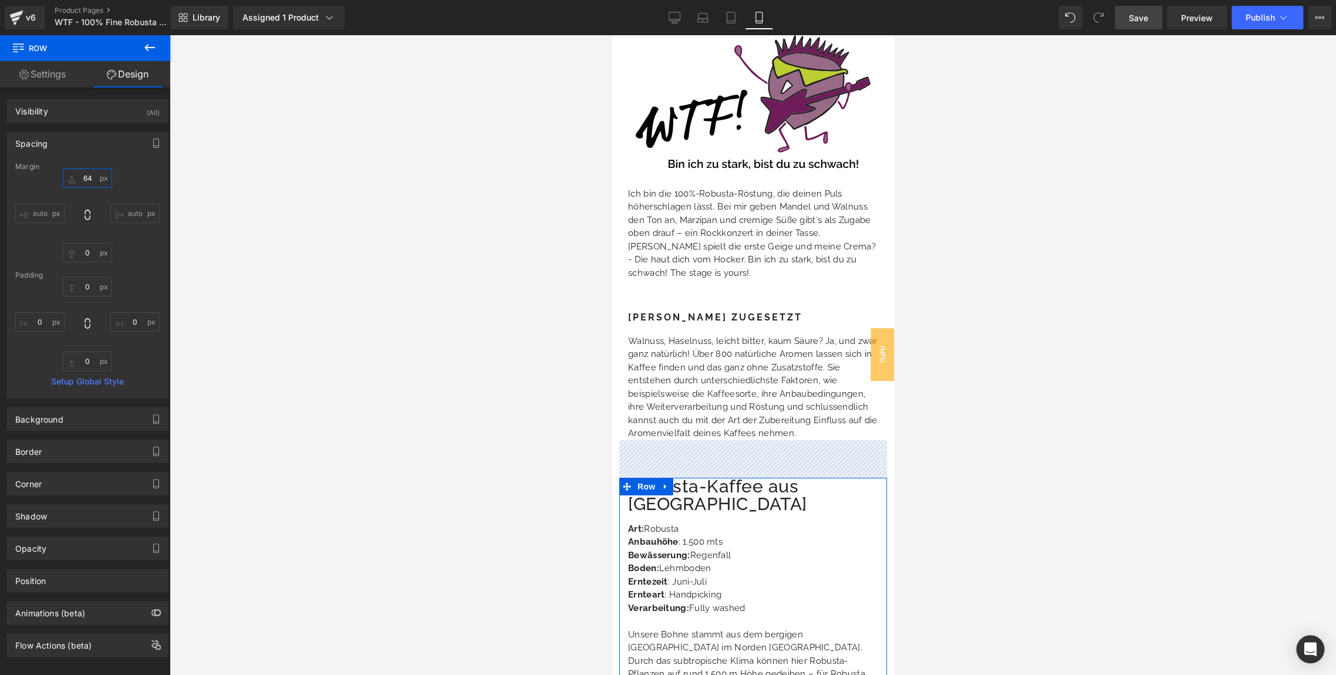
click at [87, 180] on input "64" at bounding box center [87, 177] width 49 height 19
type input "4"
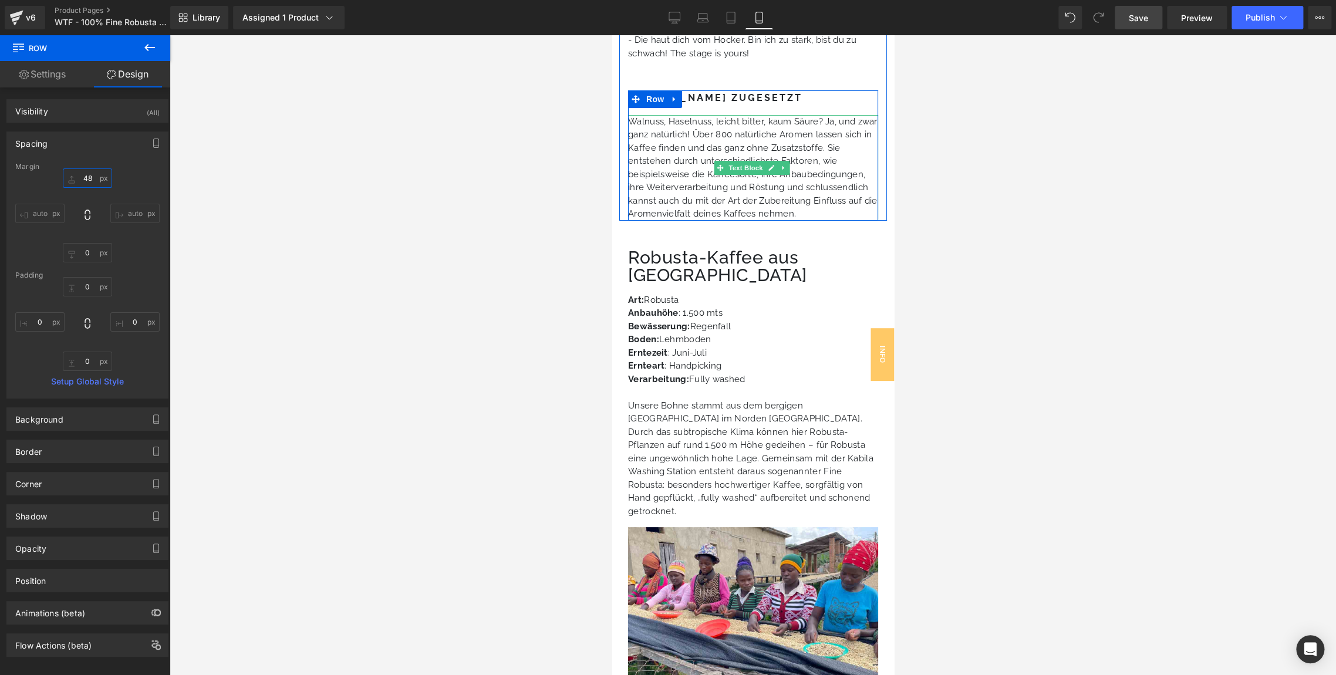
scroll to position [2899, 0]
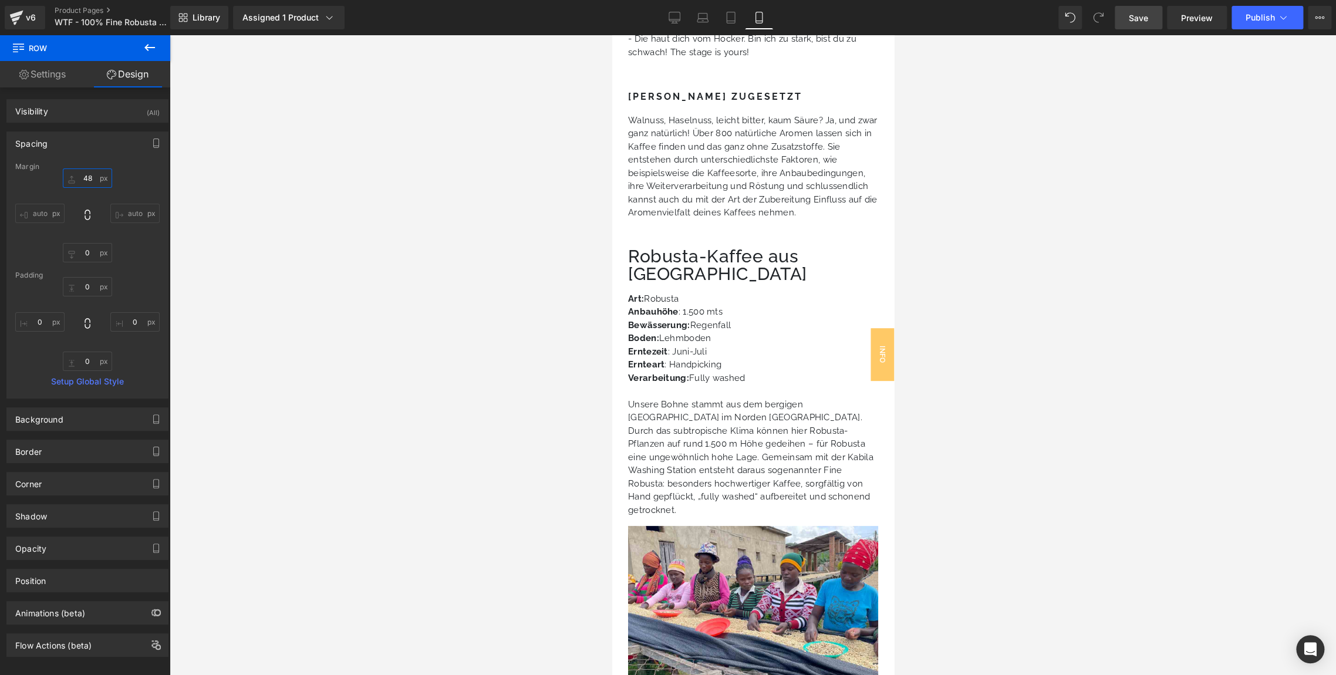
type input "48"
drag, startPoint x: 1143, startPoint y: 16, endPoint x: 58, endPoint y: 341, distance: 1133.4
click at [1143, 16] on span "Save" at bounding box center [1138, 18] width 19 height 12
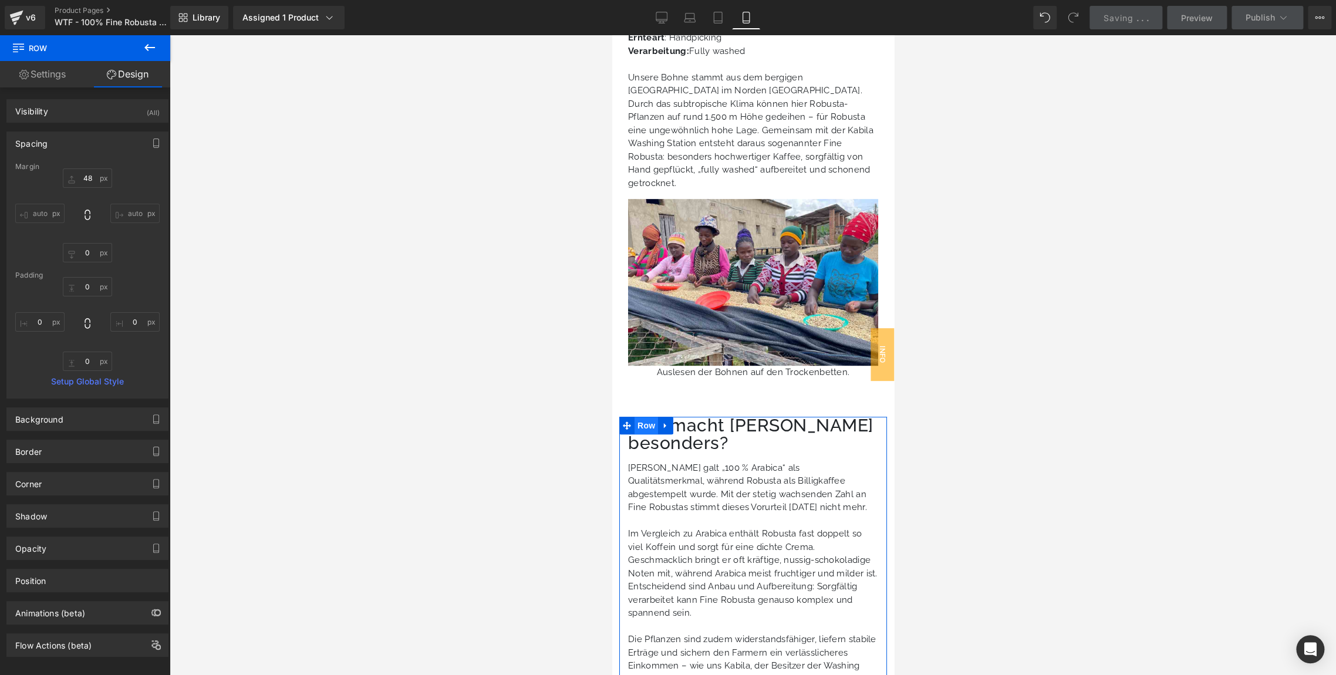
click at [638, 417] on span "Row" at bounding box center [645, 426] width 23 height 18
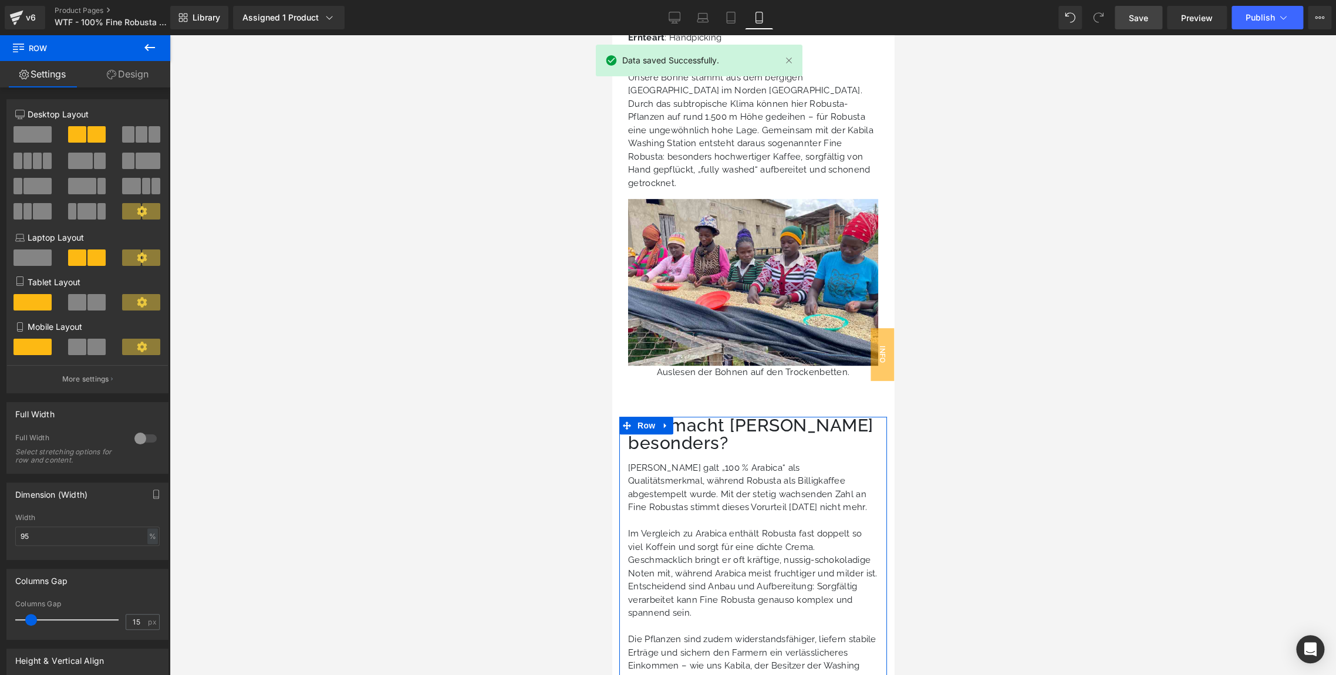
click at [118, 80] on link "Design" at bounding box center [127, 74] width 85 height 26
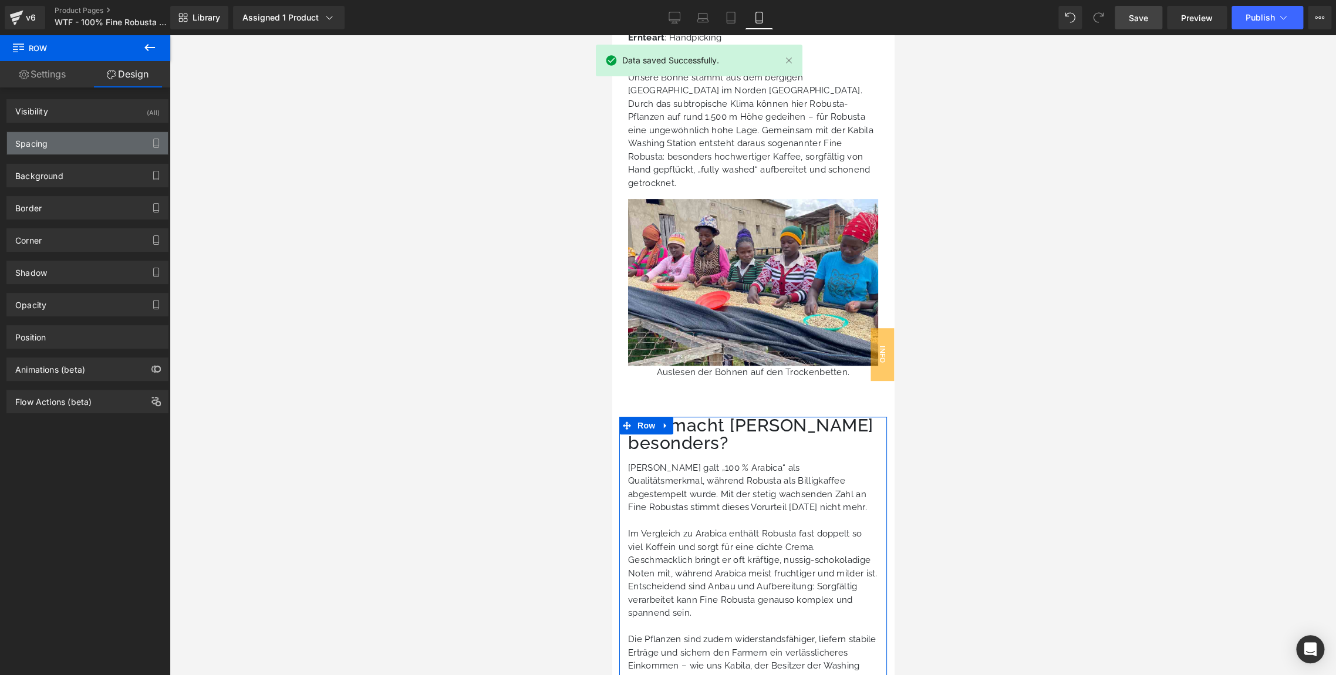
click at [93, 150] on div "Spacing" at bounding box center [87, 143] width 161 height 22
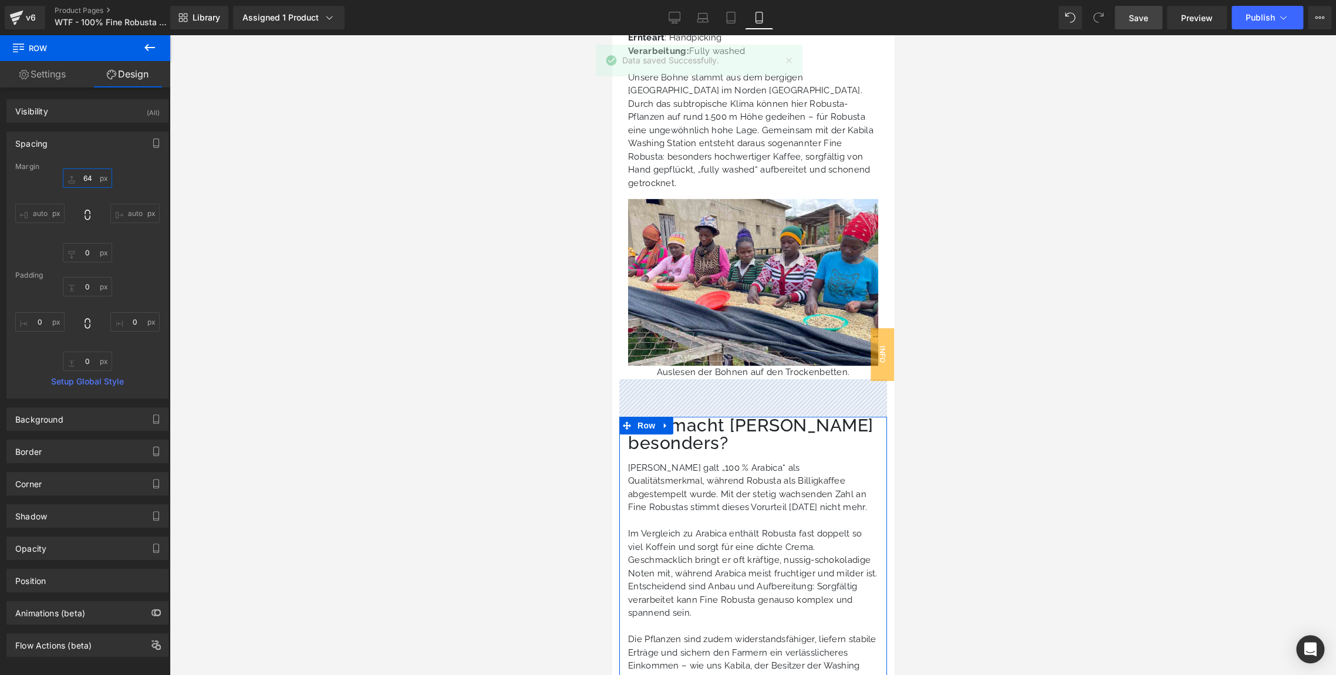
click at [86, 180] on input "text" at bounding box center [87, 177] width 49 height 19
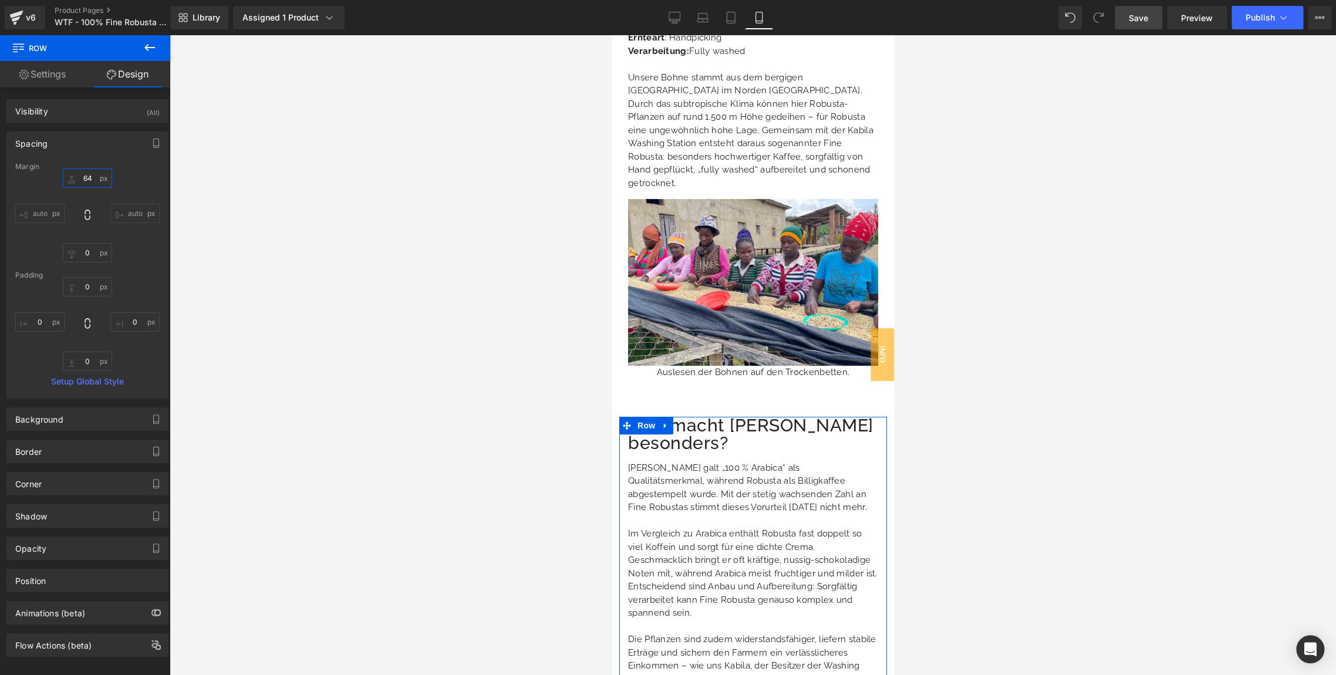
click at [86, 180] on input "text" at bounding box center [87, 177] width 49 height 19
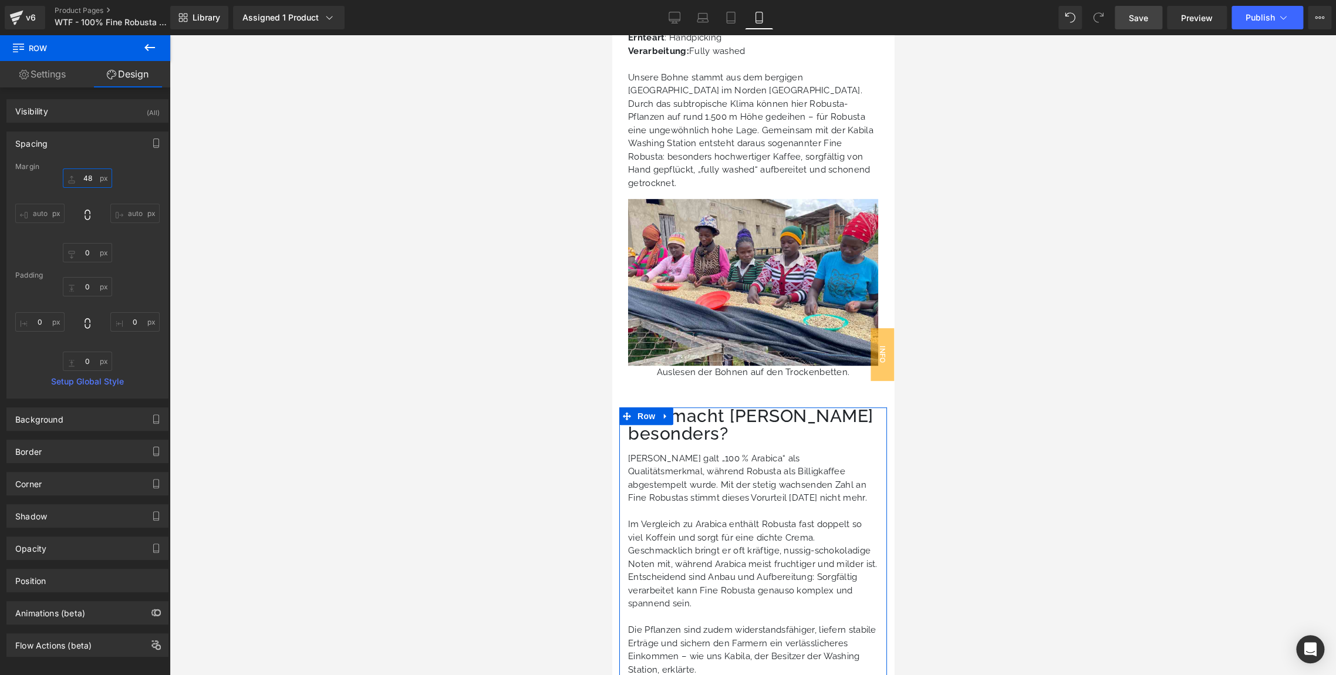
type input "48"
click at [141, 170] on div "Margin" at bounding box center [87, 167] width 144 height 8
click at [1140, 25] on link "Save" at bounding box center [1139, 17] width 48 height 23
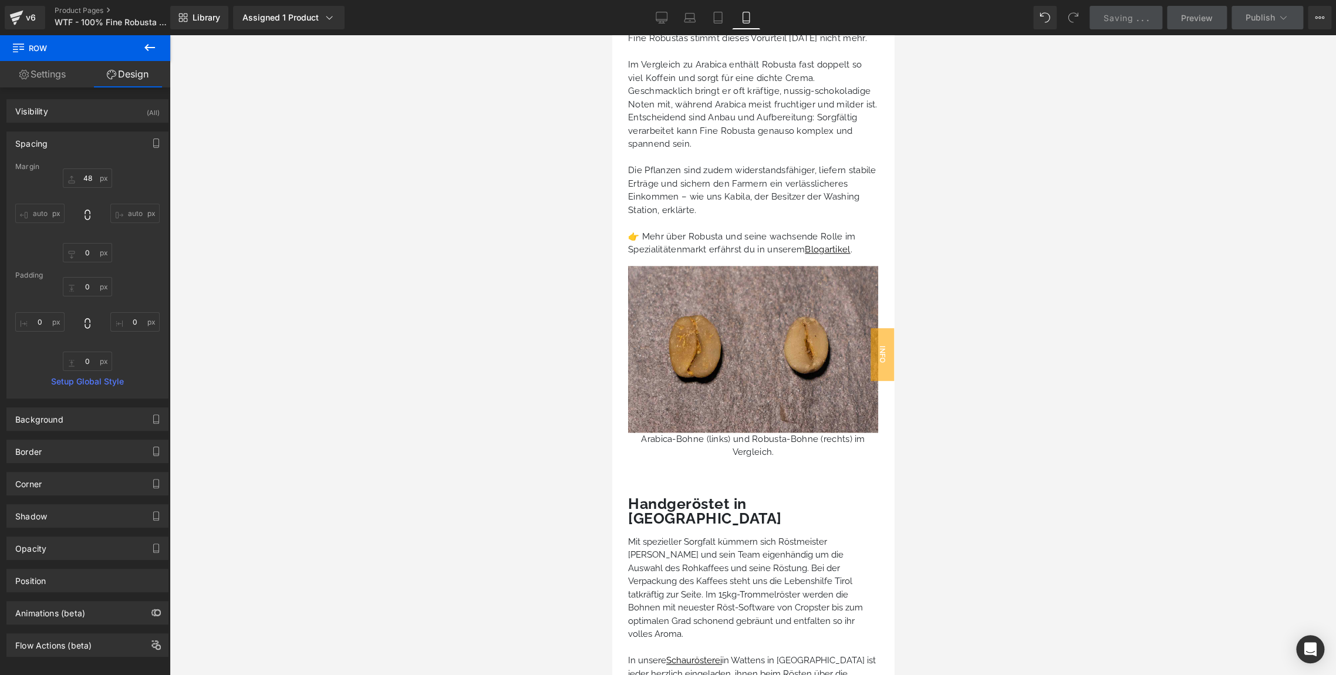
scroll to position [3687, 0]
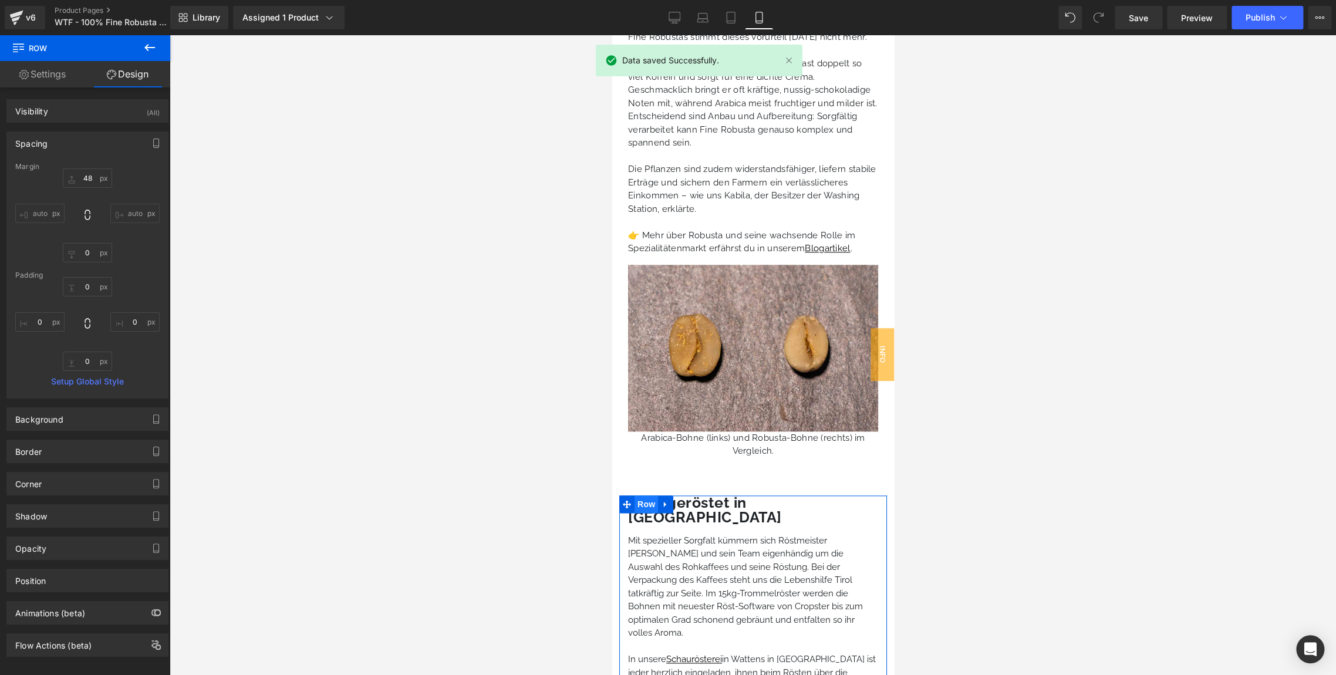
click at [650, 495] on span "Row" at bounding box center [645, 504] width 23 height 18
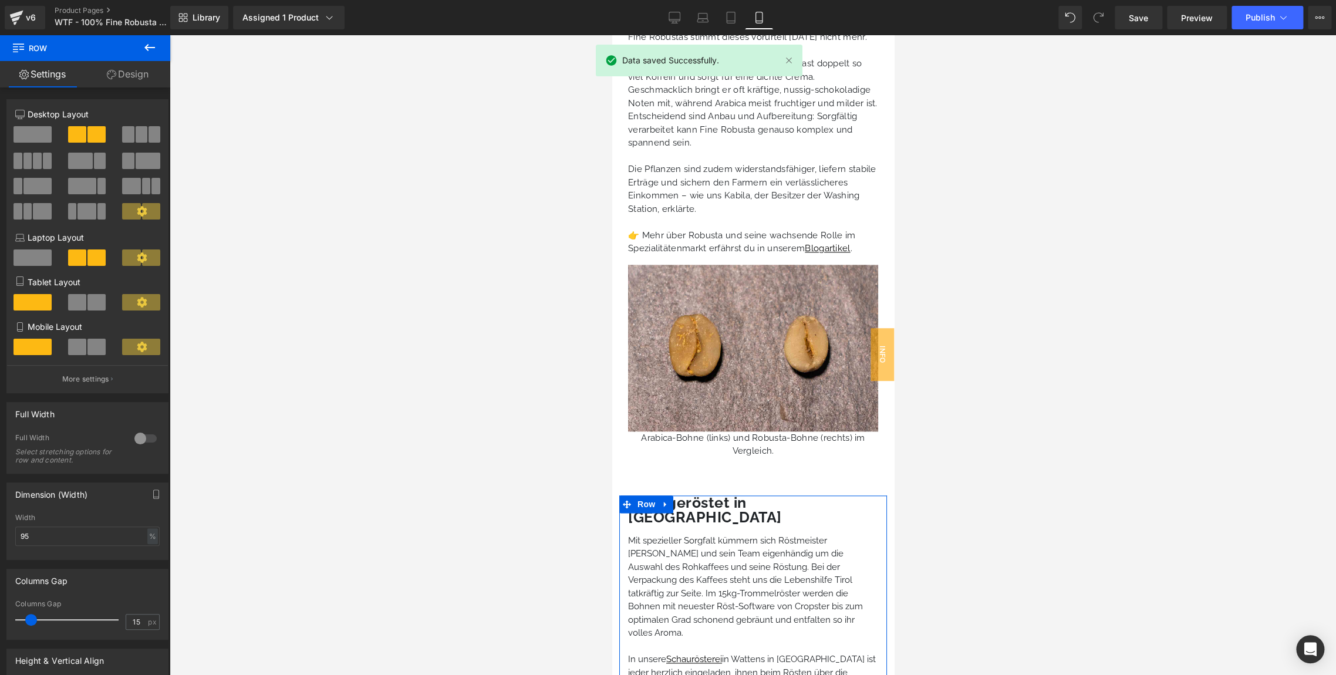
click at [119, 69] on link "Design" at bounding box center [127, 74] width 85 height 26
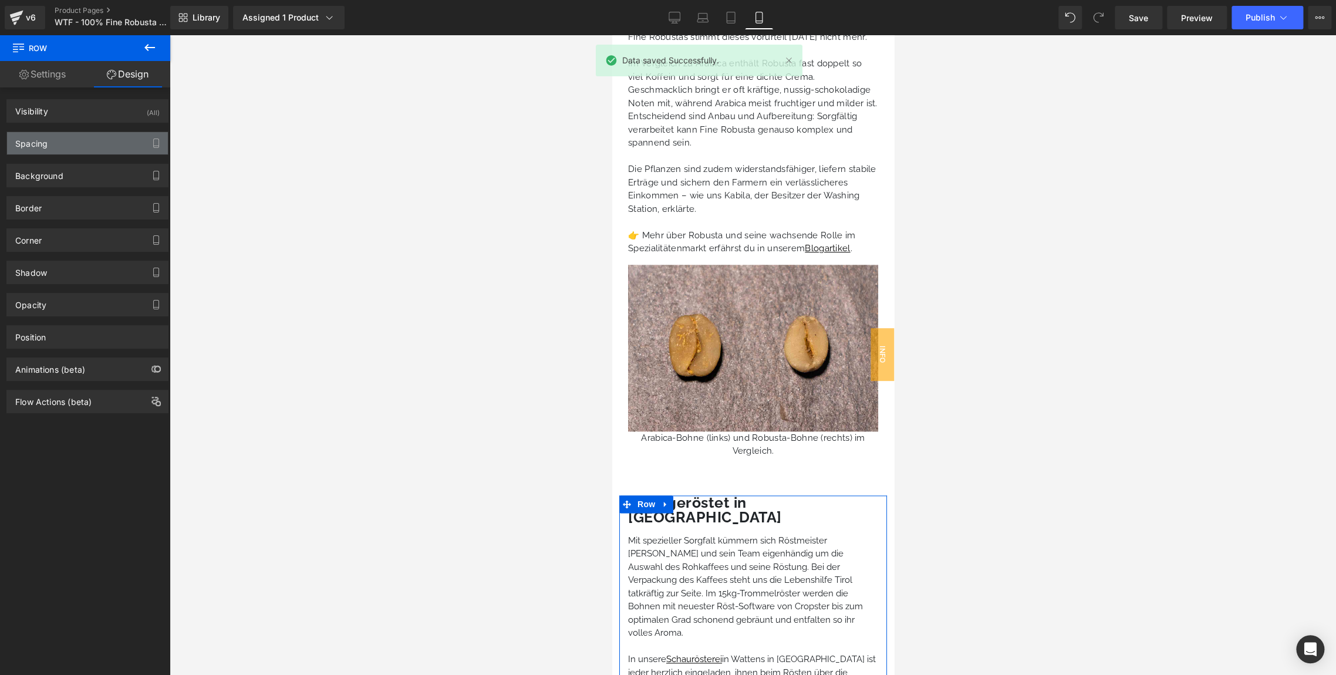
click at [26, 141] on div "Spacing" at bounding box center [31, 140] width 32 height 16
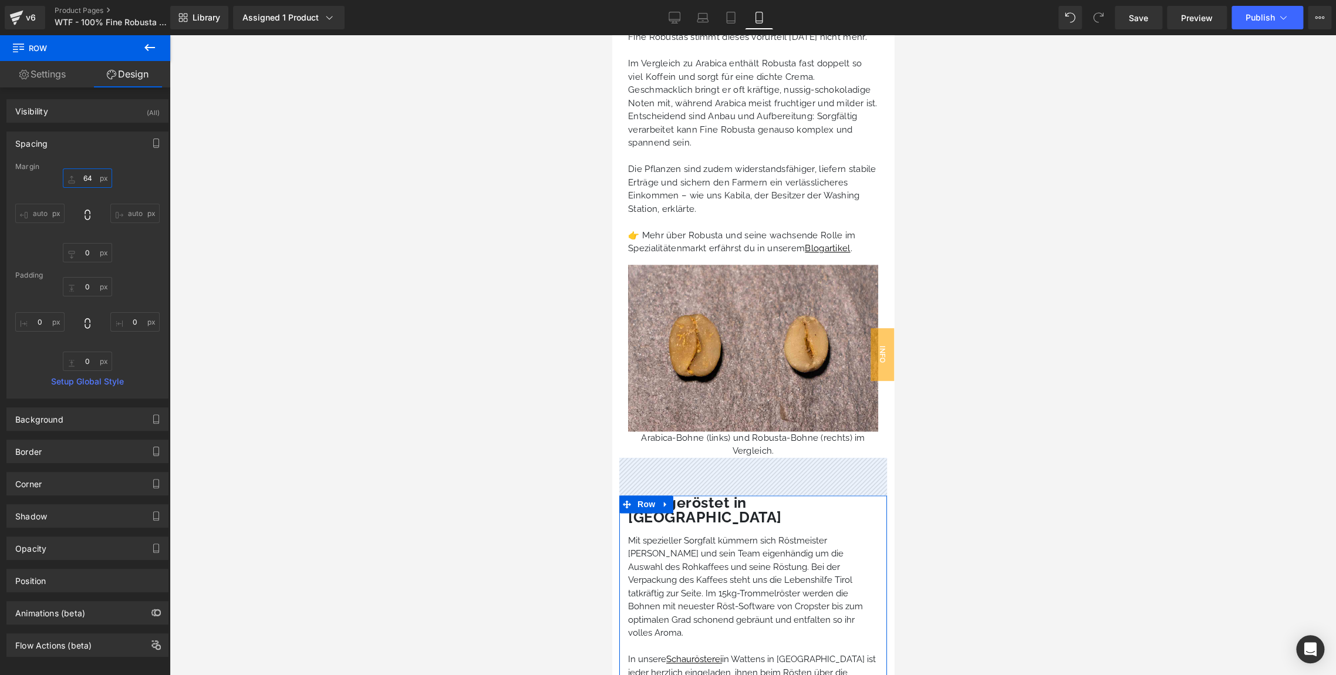
click at [89, 181] on input "text" at bounding box center [87, 177] width 49 height 19
type input "48"
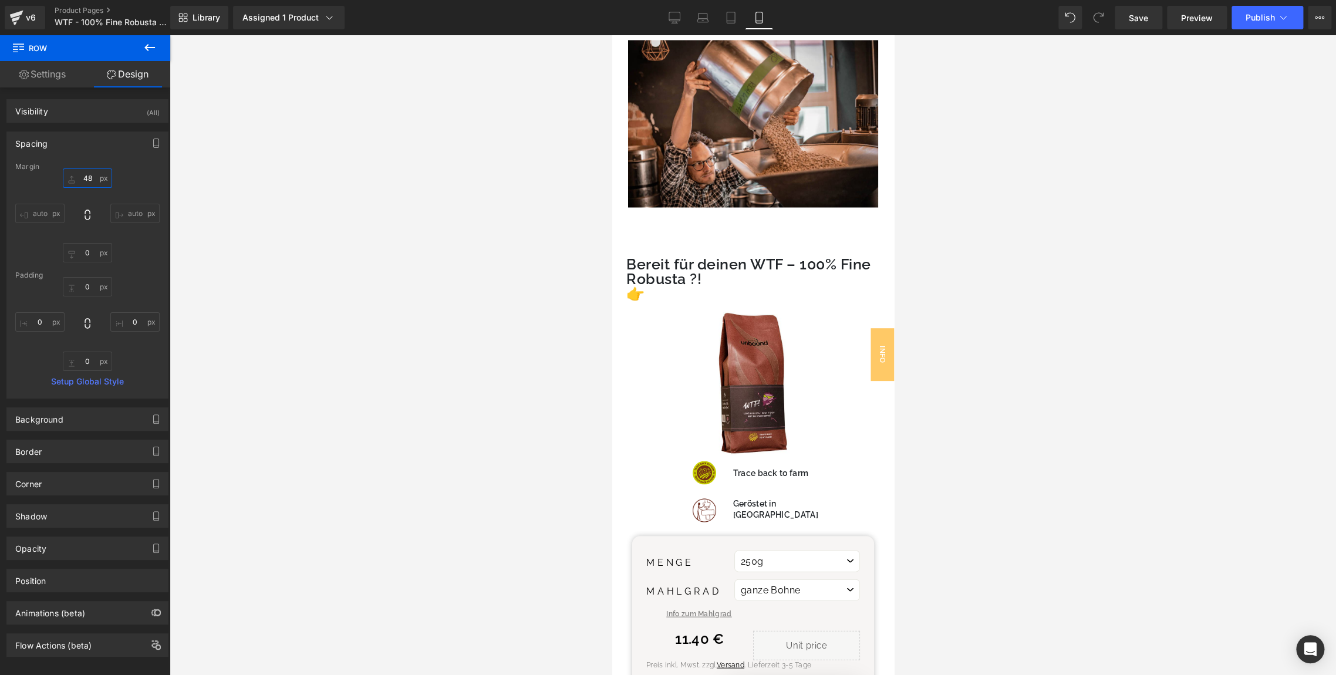
scroll to position [4353, 0]
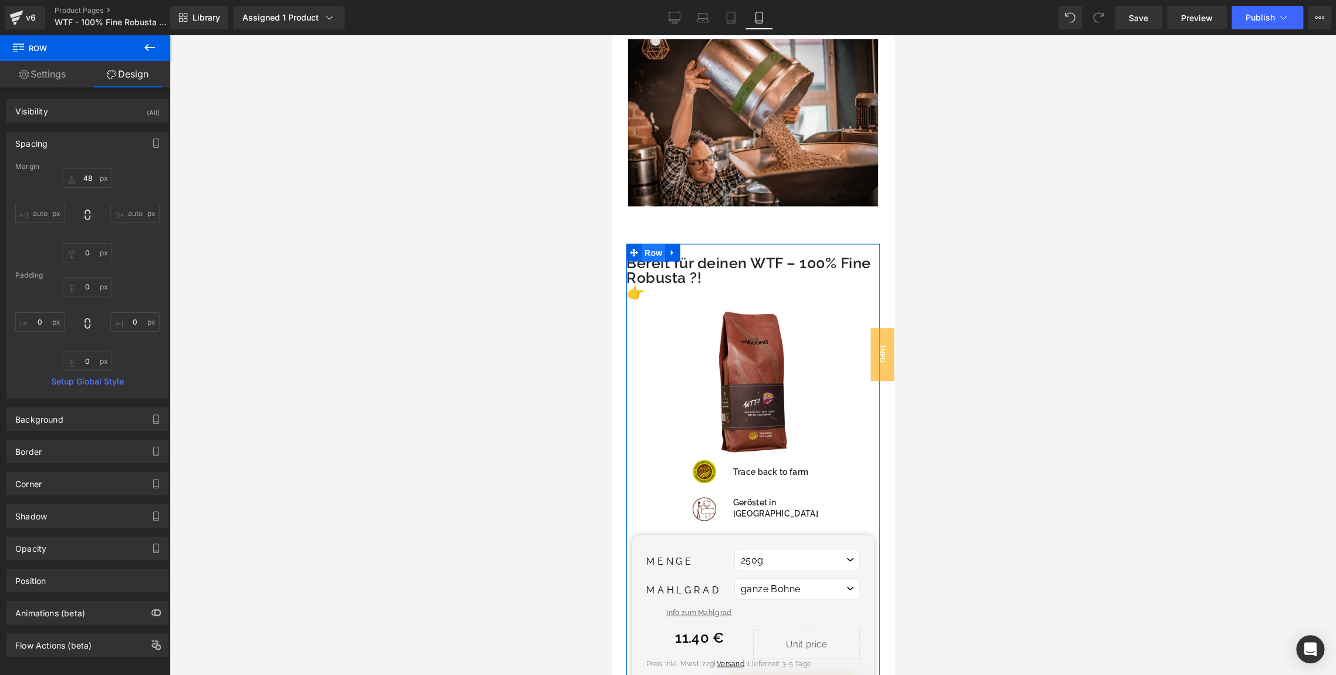
click at [653, 244] on span "Row" at bounding box center [652, 253] width 23 height 18
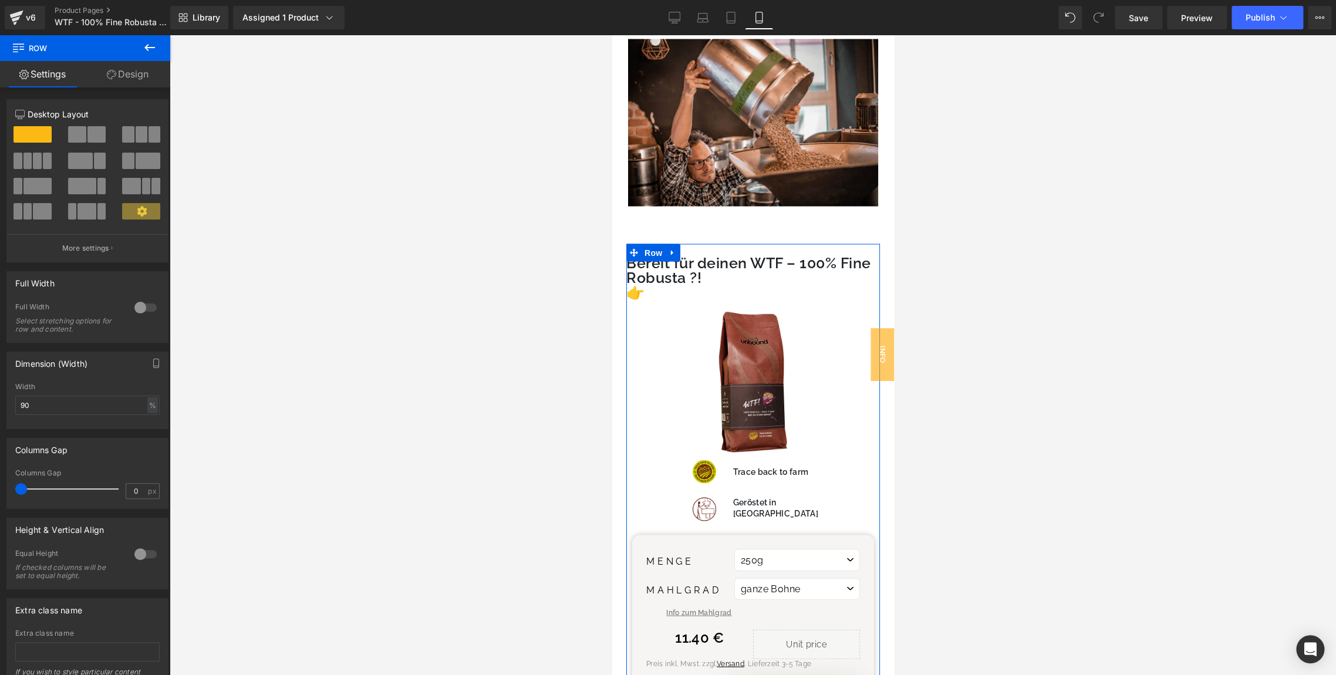
click at [123, 65] on link "Design" at bounding box center [127, 74] width 85 height 26
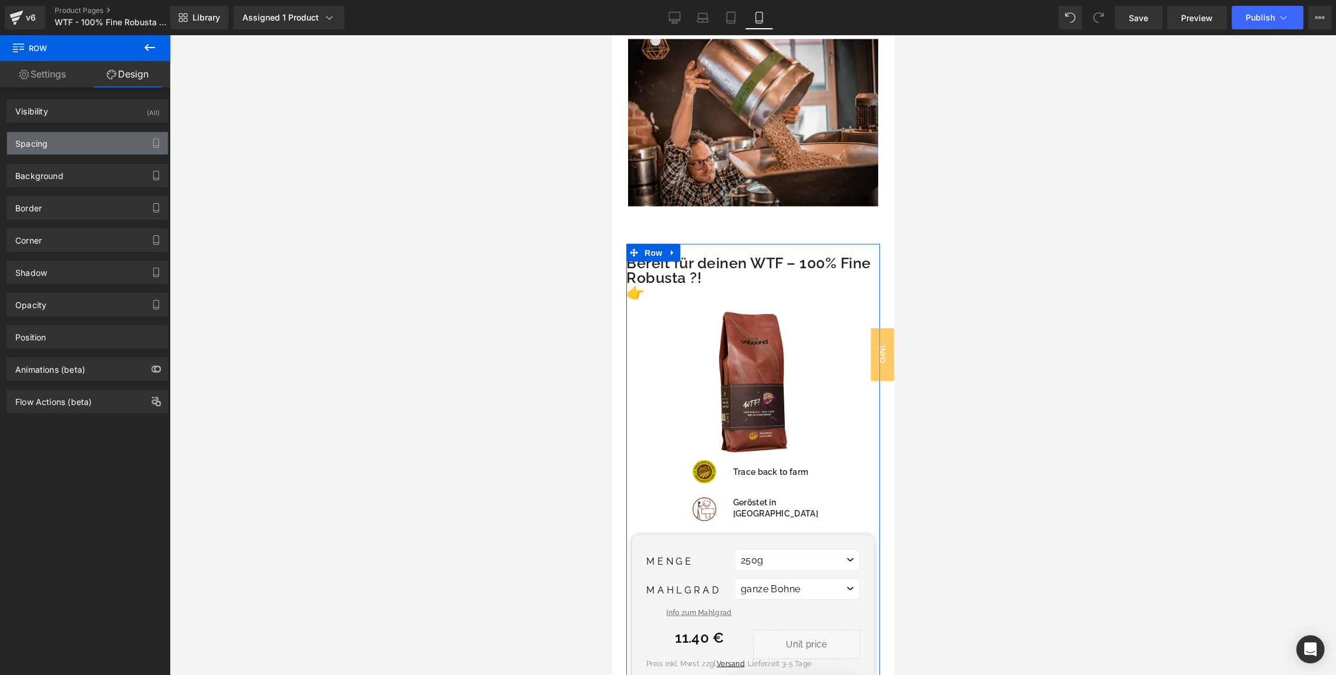
click at [55, 151] on div "Spacing" at bounding box center [87, 143] width 161 height 22
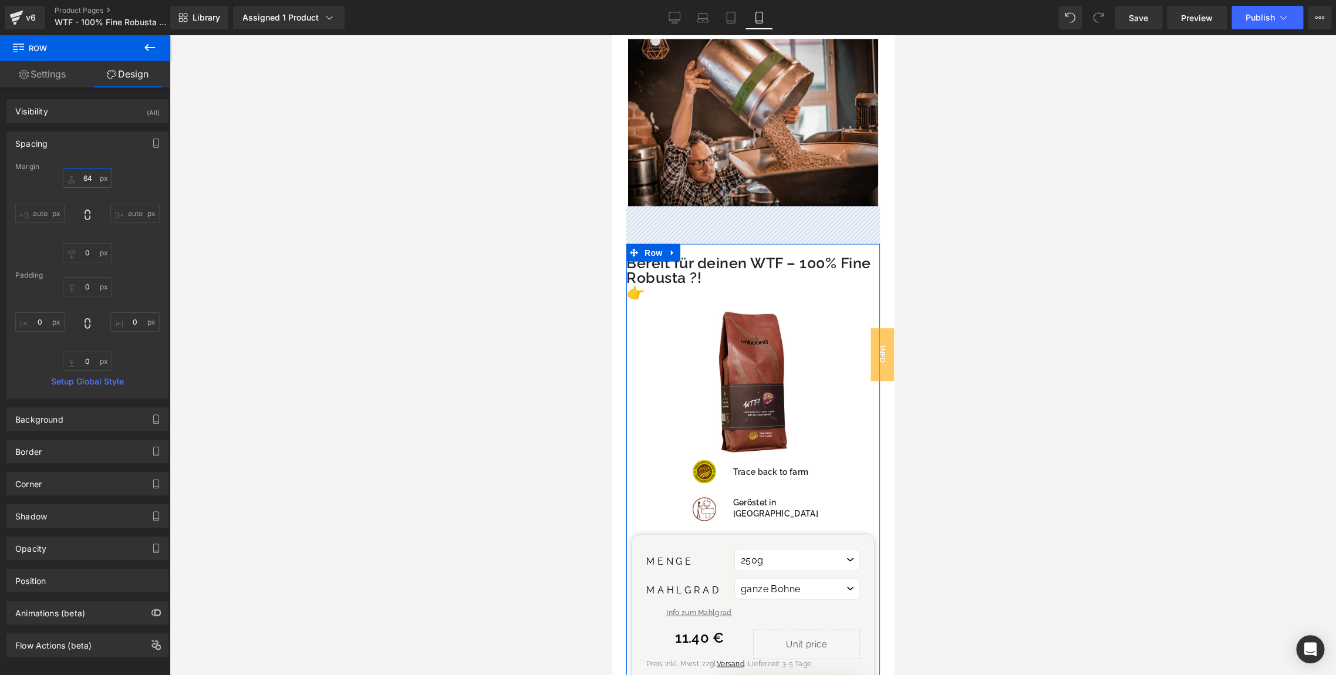
click at [82, 177] on input "text" at bounding box center [87, 177] width 49 height 19
click at [89, 178] on input "text" at bounding box center [87, 177] width 49 height 19
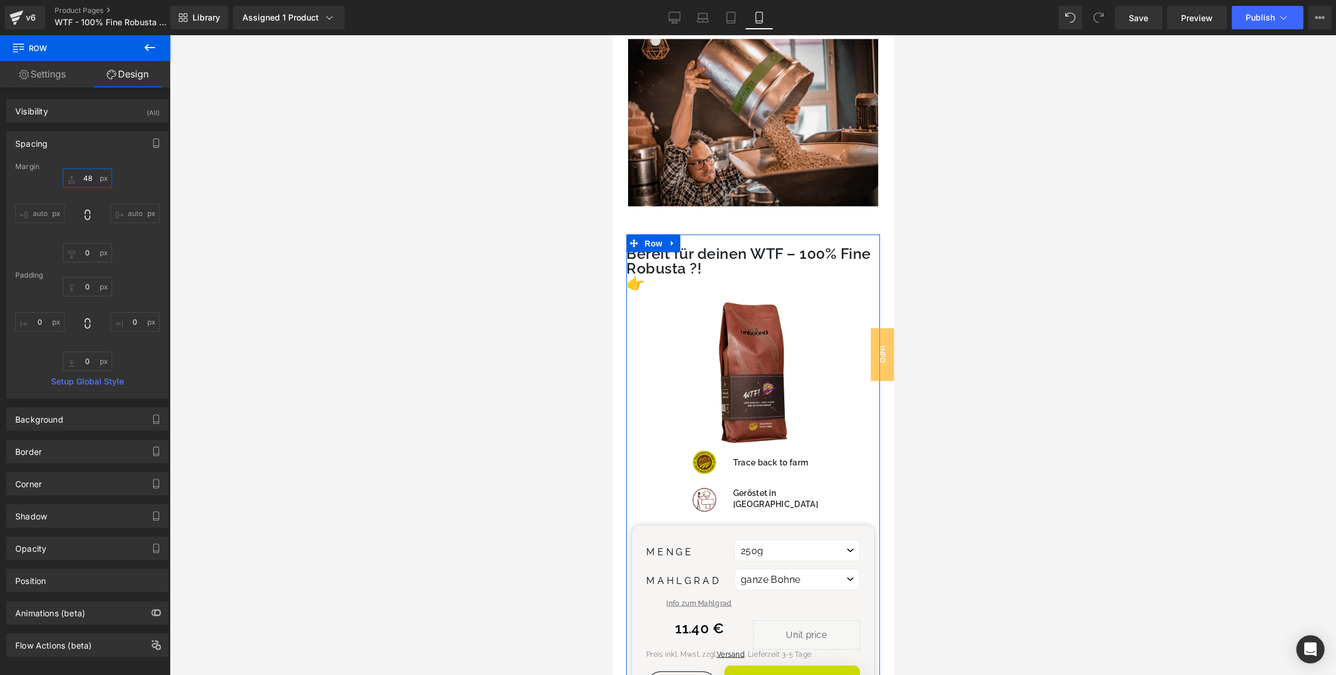
type input "48"
click at [134, 181] on div "48 auto auto" at bounding box center [87, 215] width 144 height 94
click at [743, 261] on span "Heading" at bounding box center [746, 268] width 32 height 14
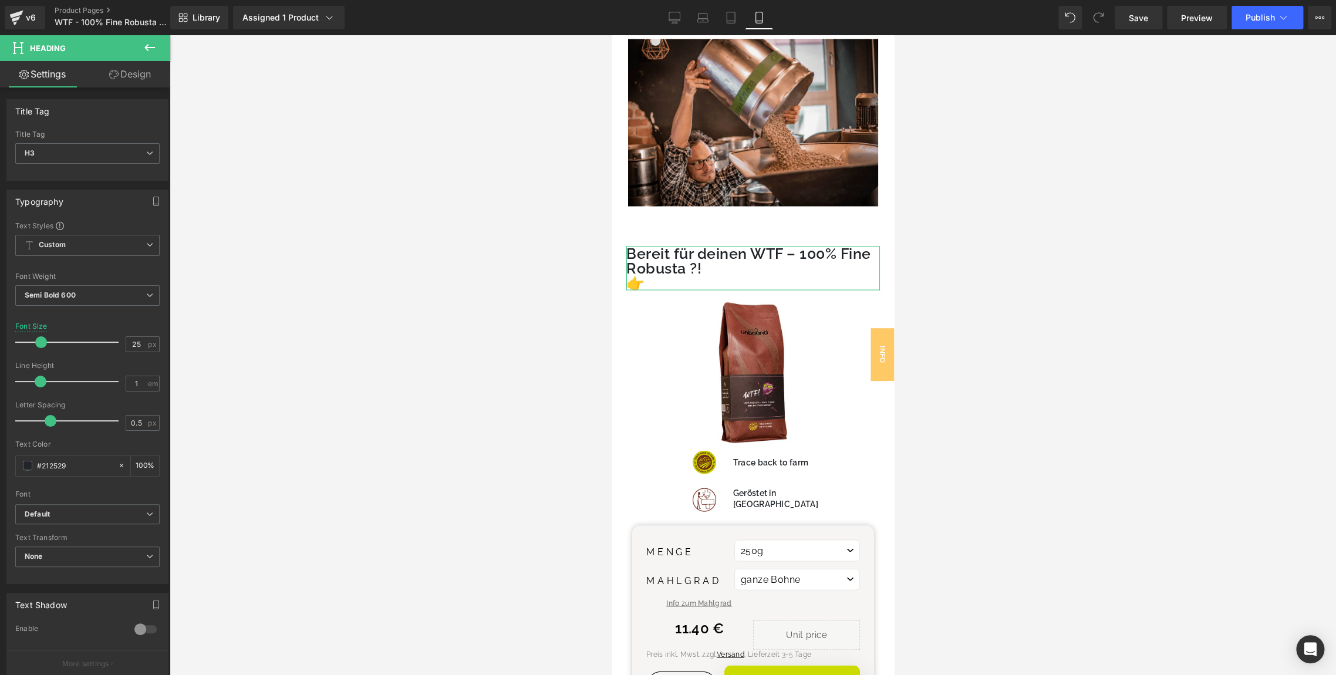
click at [109, 75] on icon at bounding box center [113, 74] width 9 height 9
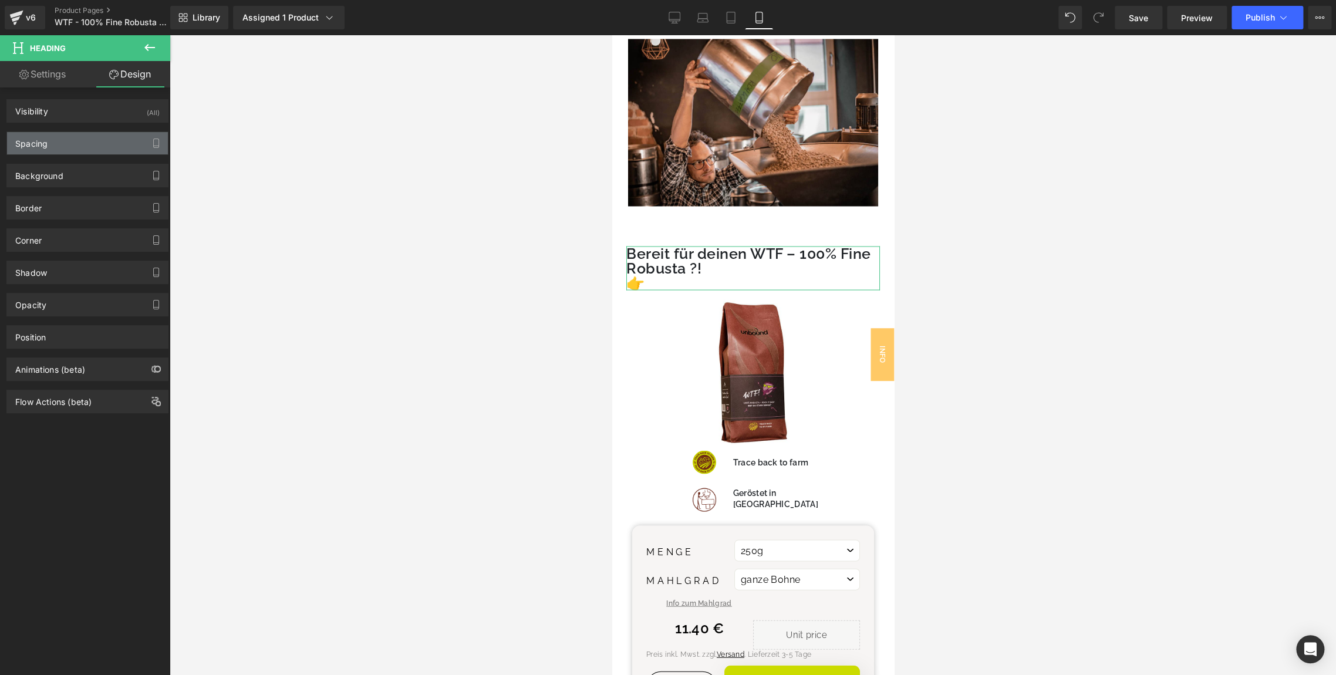
click at [46, 147] on div "Spacing" at bounding box center [31, 140] width 32 height 16
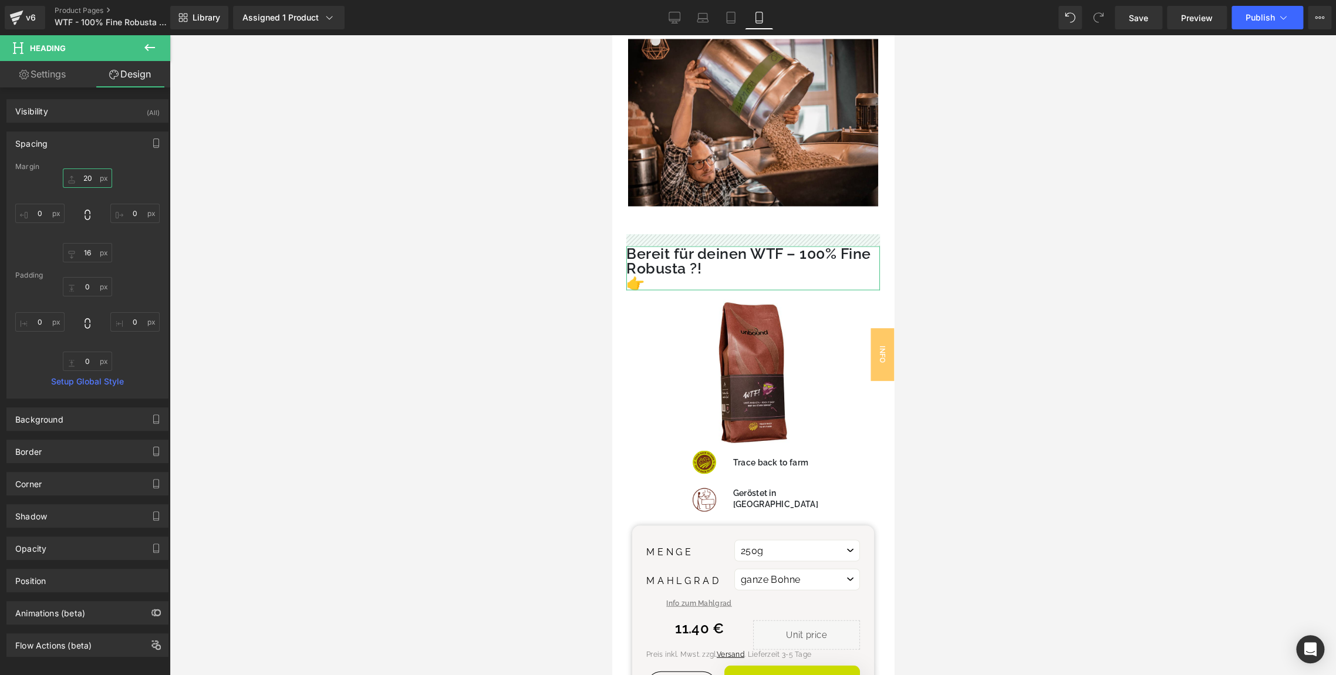
click at [85, 180] on input "text" at bounding box center [87, 177] width 49 height 19
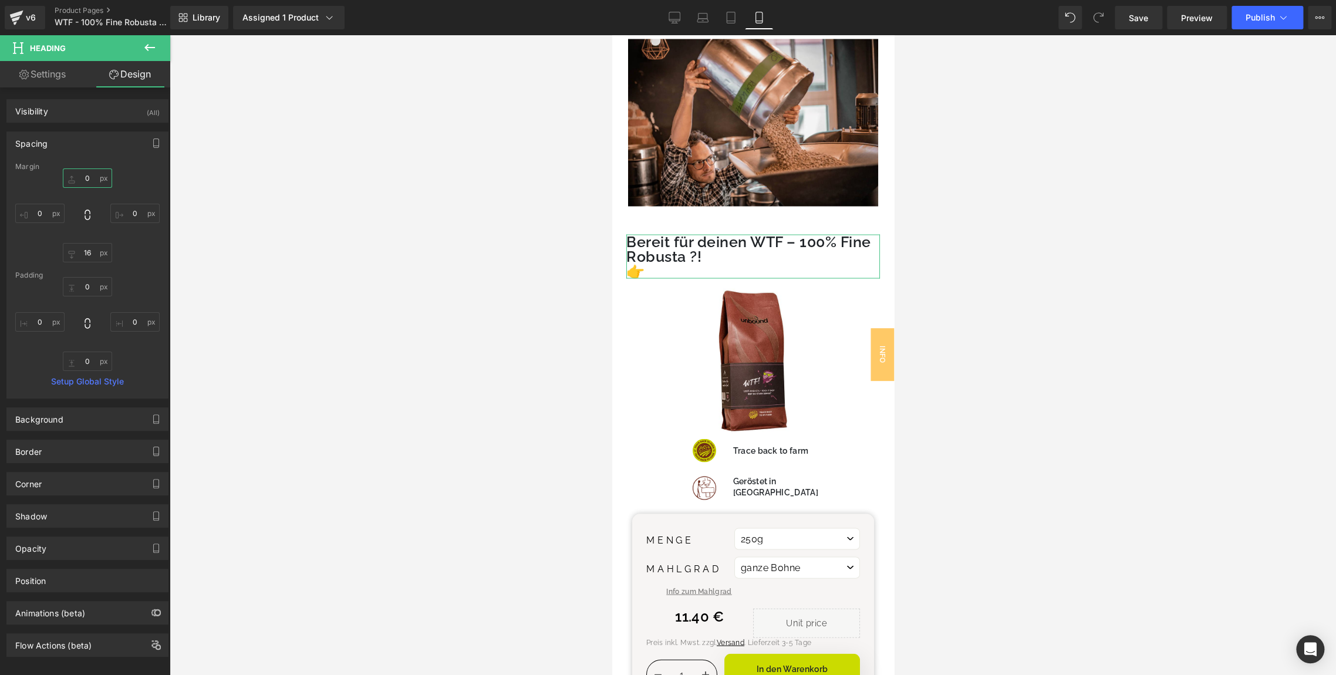
type input "0"
click at [136, 177] on div "0" at bounding box center [87, 215] width 144 height 94
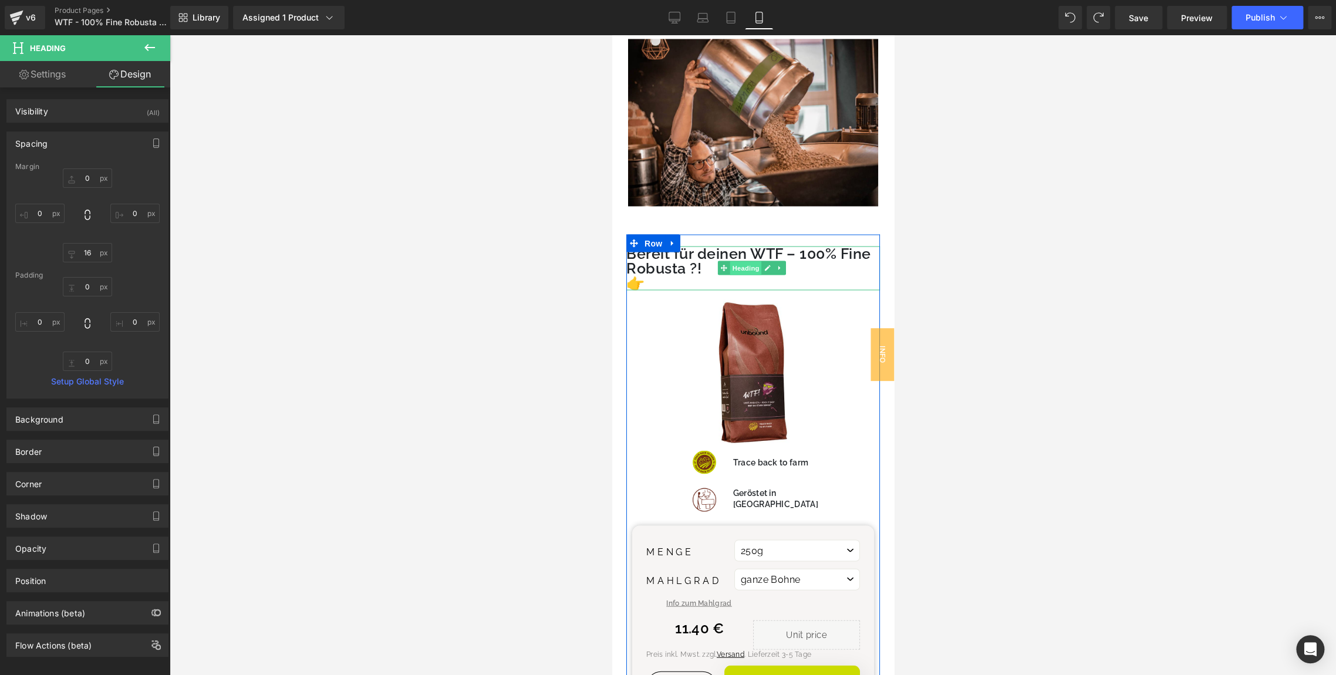
click at [738, 261] on span "Heading" at bounding box center [746, 268] width 32 height 14
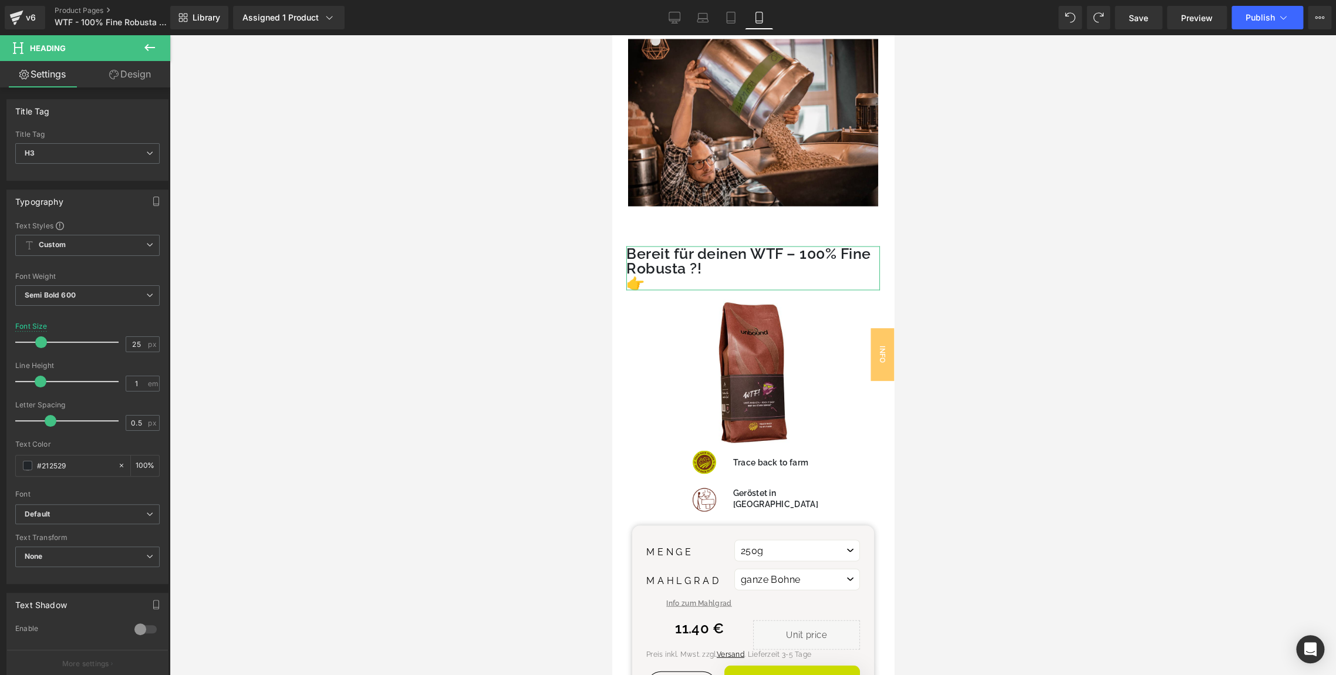
click at [127, 74] on link "Design" at bounding box center [129, 74] width 85 height 26
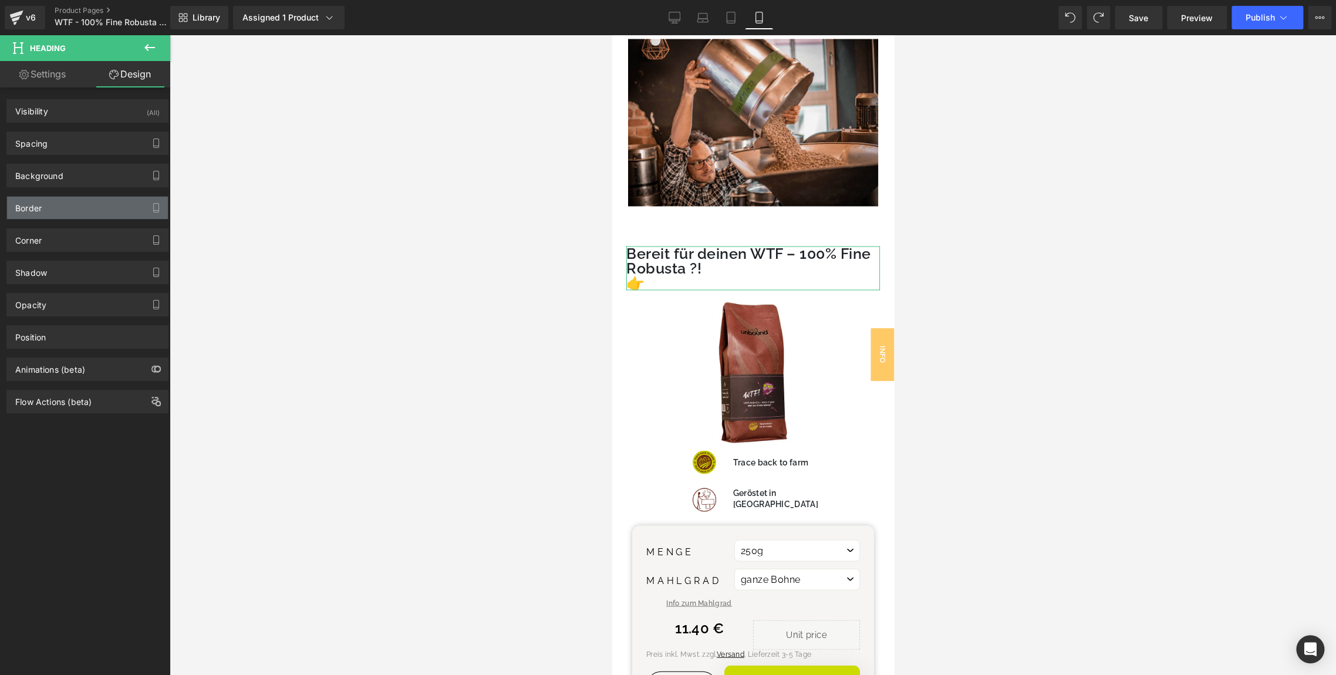
click at [69, 212] on div "Border" at bounding box center [87, 208] width 161 height 22
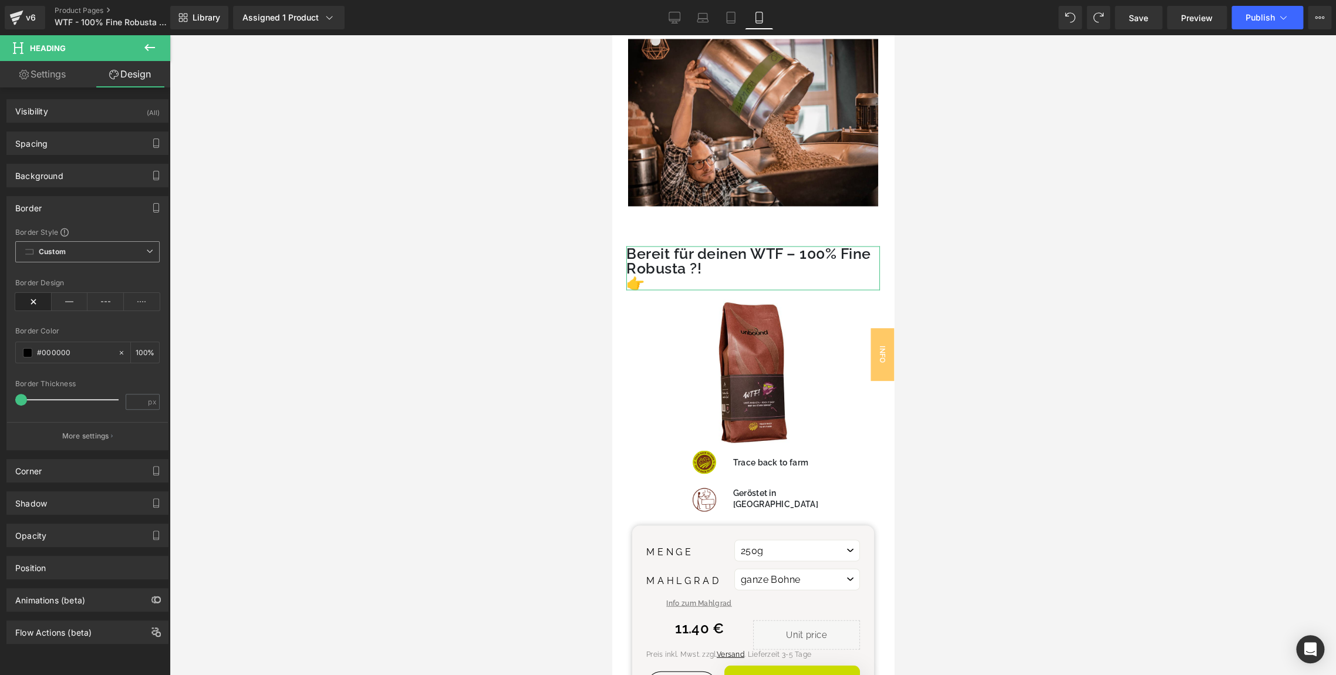
click at [92, 247] on span "Custom Setup Global Style" at bounding box center [87, 251] width 144 height 21
click at [90, 439] on p "More settings" at bounding box center [85, 436] width 47 height 11
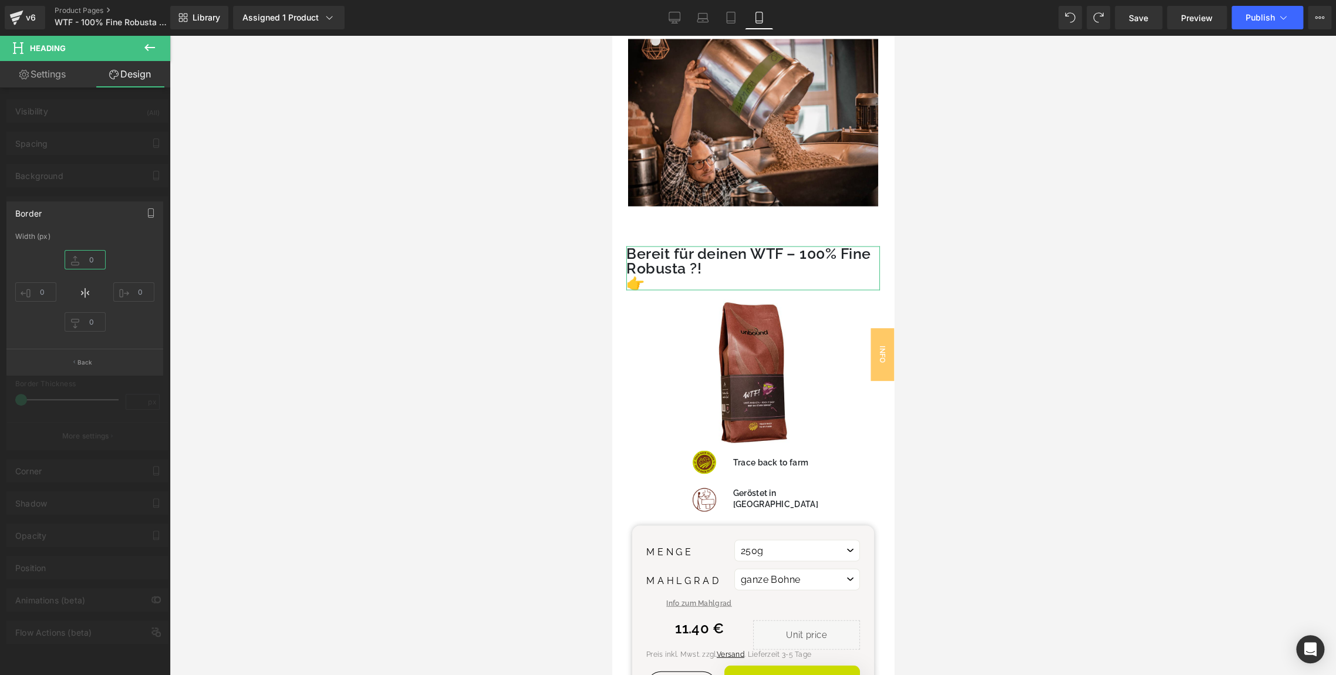
click at [95, 261] on input "text" at bounding box center [85, 259] width 41 height 19
type input "1"
click at [89, 362] on p "Back" at bounding box center [84, 362] width 15 height 9
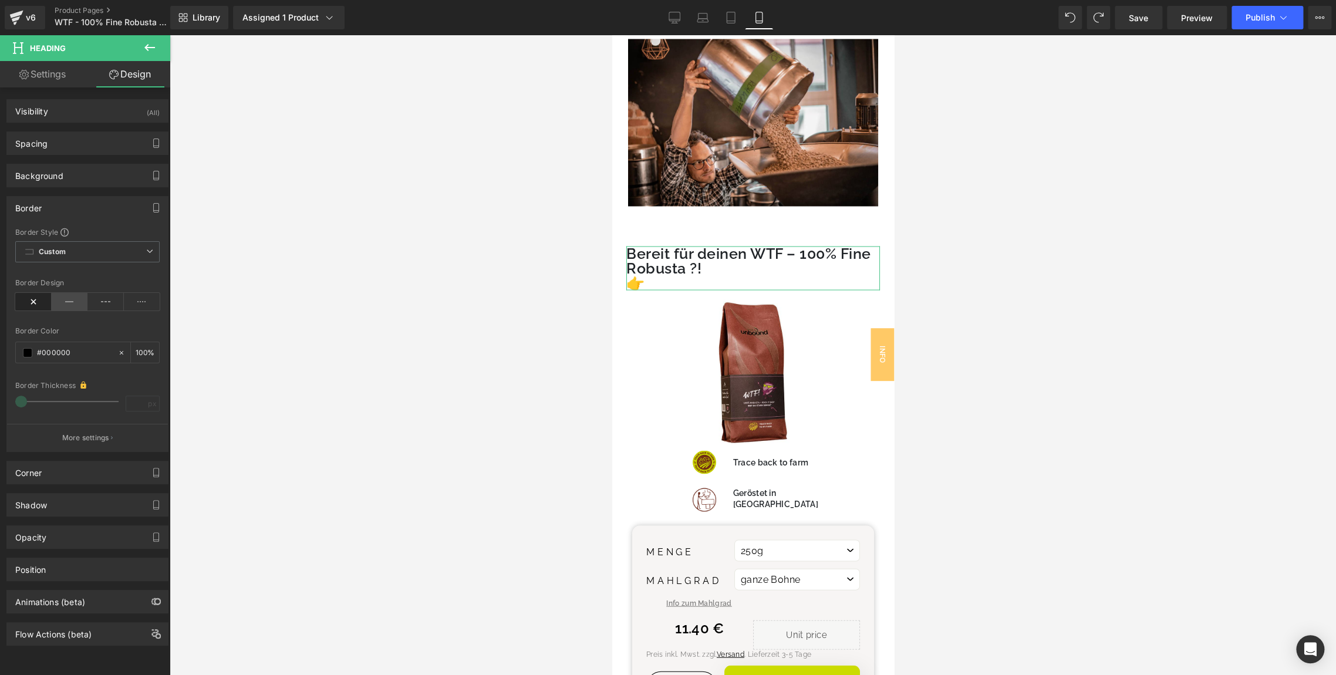
click at [60, 297] on icon at bounding box center [70, 302] width 36 height 18
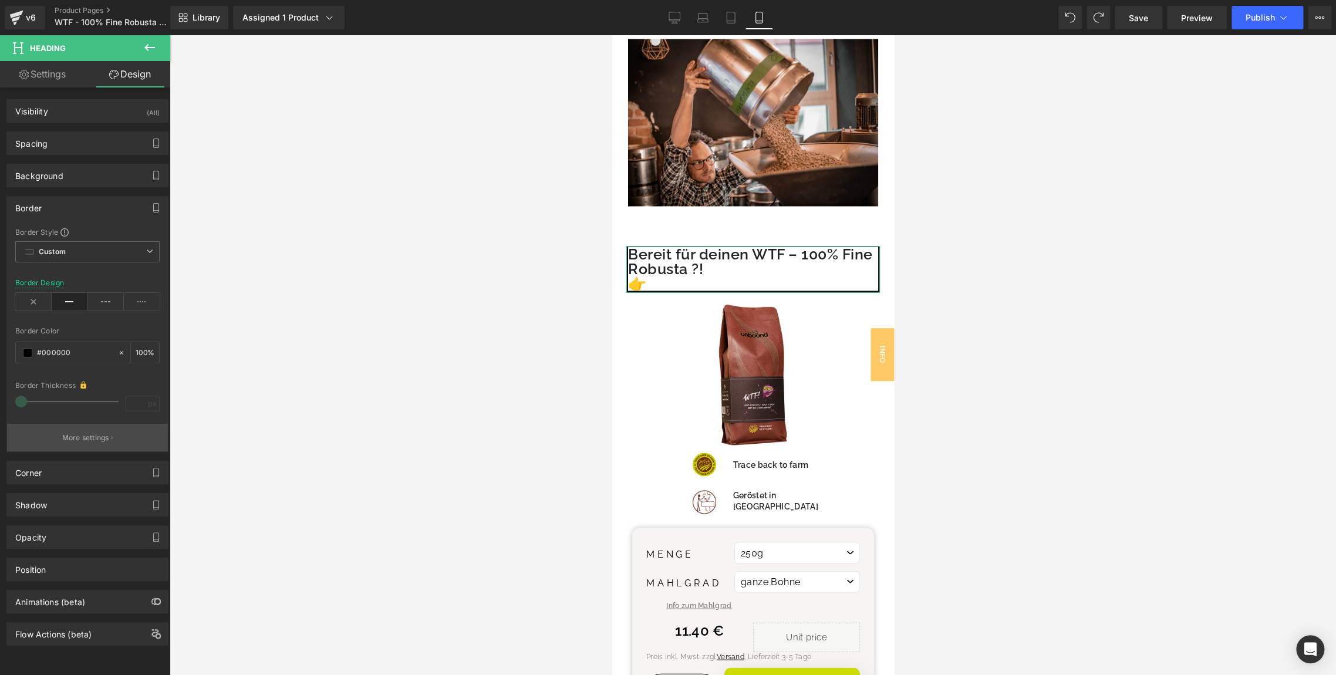
click at [79, 434] on p "More settings" at bounding box center [85, 438] width 47 height 11
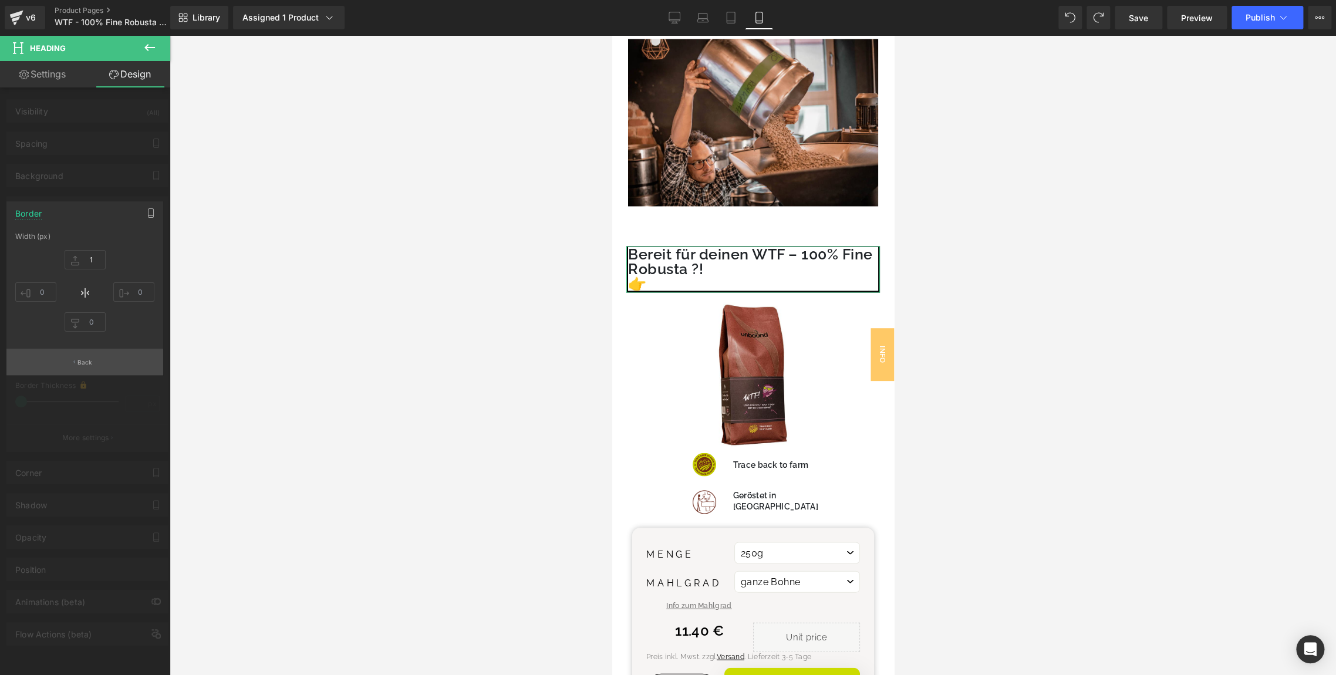
click at [86, 363] on p "Back" at bounding box center [84, 362] width 15 height 9
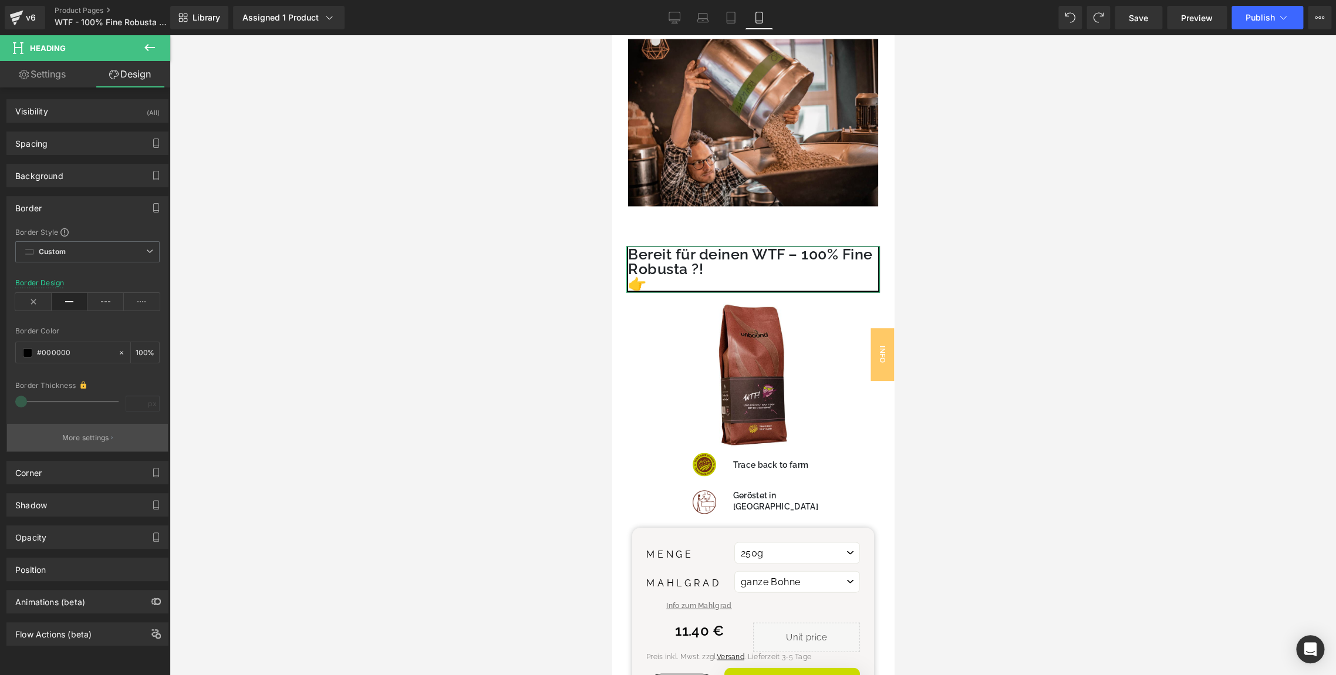
click at [85, 440] on p "More settings" at bounding box center [85, 438] width 47 height 11
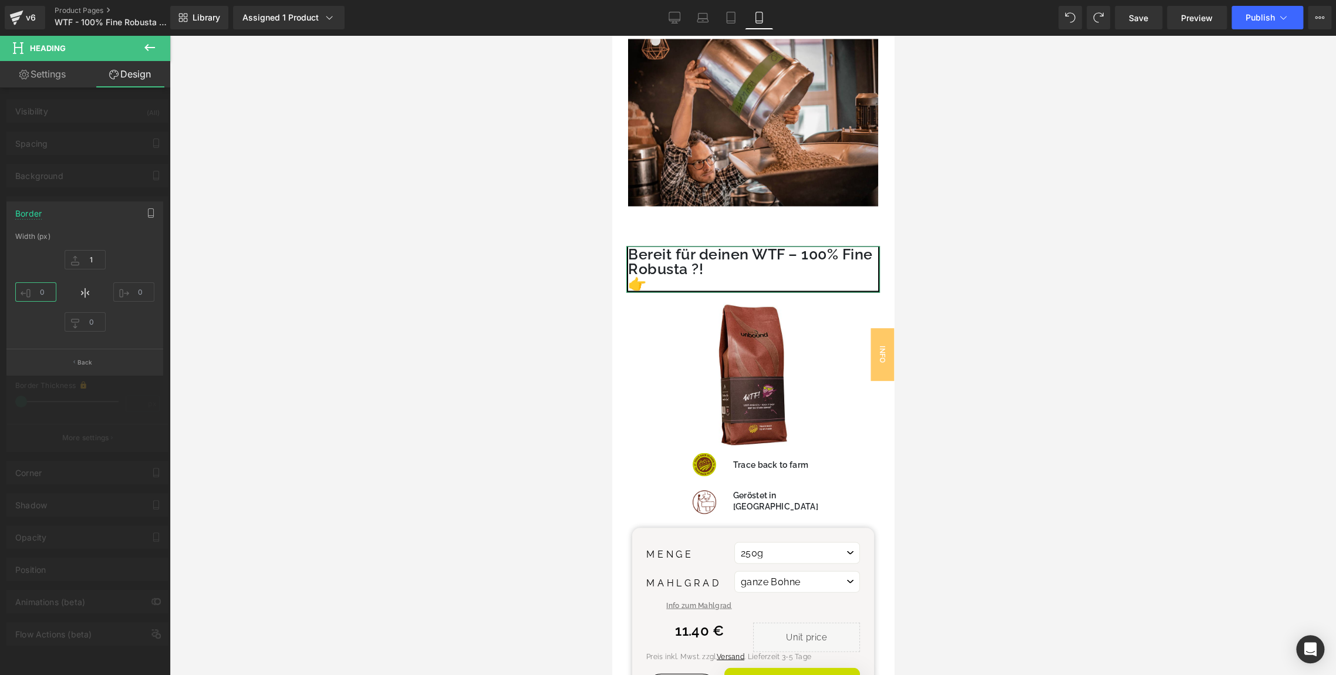
click at [39, 288] on input "text" at bounding box center [35, 291] width 41 height 19
type input "2"
click at [28, 264] on div "1" at bounding box center [84, 292] width 139 height 94
click at [45, 297] on input "text" at bounding box center [35, 291] width 41 height 19
type input "0"
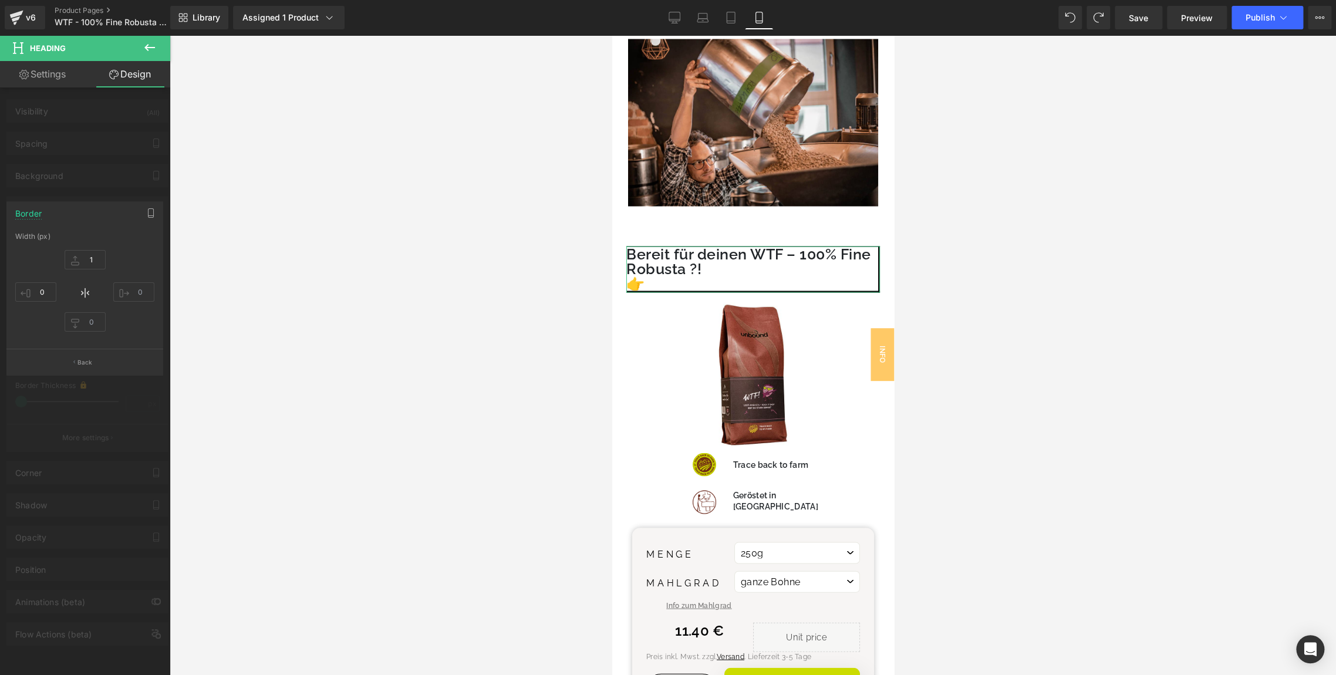
click at [146, 317] on div "1 0" at bounding box center [84, 292] width 139 height 94
click at [140, 295] on input "text" at bounding box center [133, 291] width 41 height 19
type input "0"
click at [92, 323] on input "text" at bounding box center [85, 321] width 41 height 19
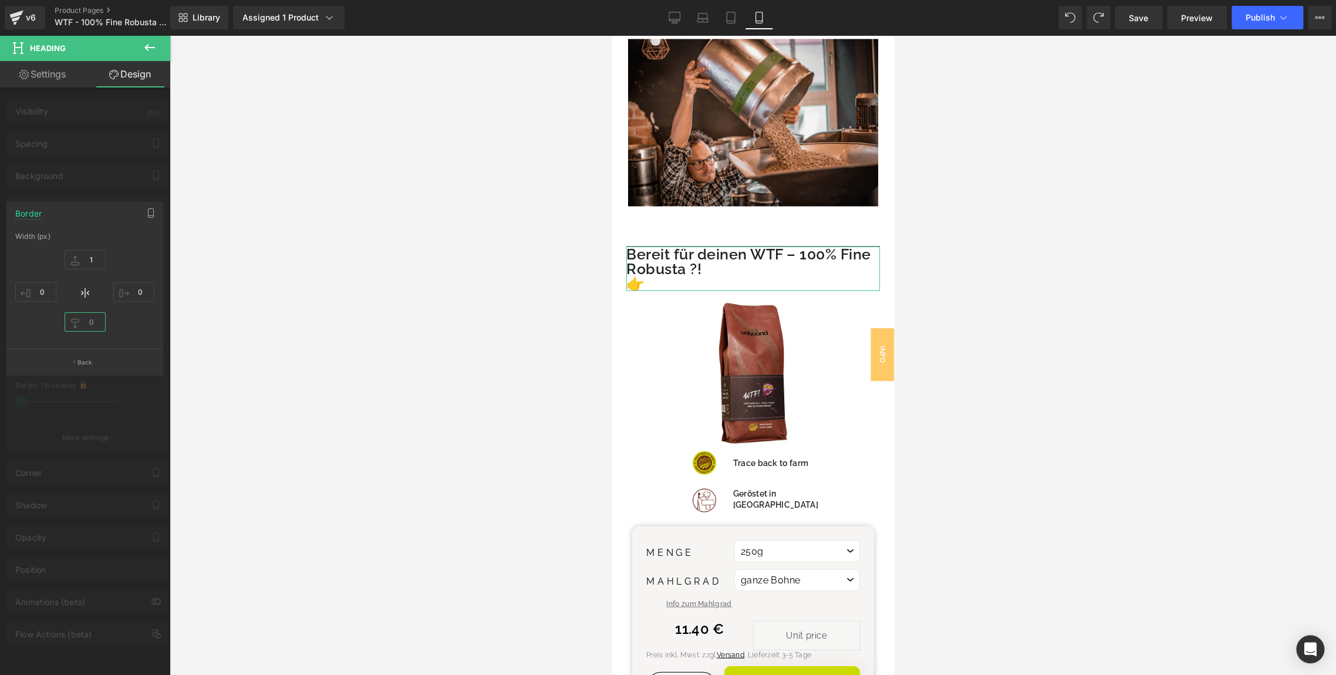
type input "0"
click at [104, 141] on div at bounding box center [85, 358] width 170 height 646
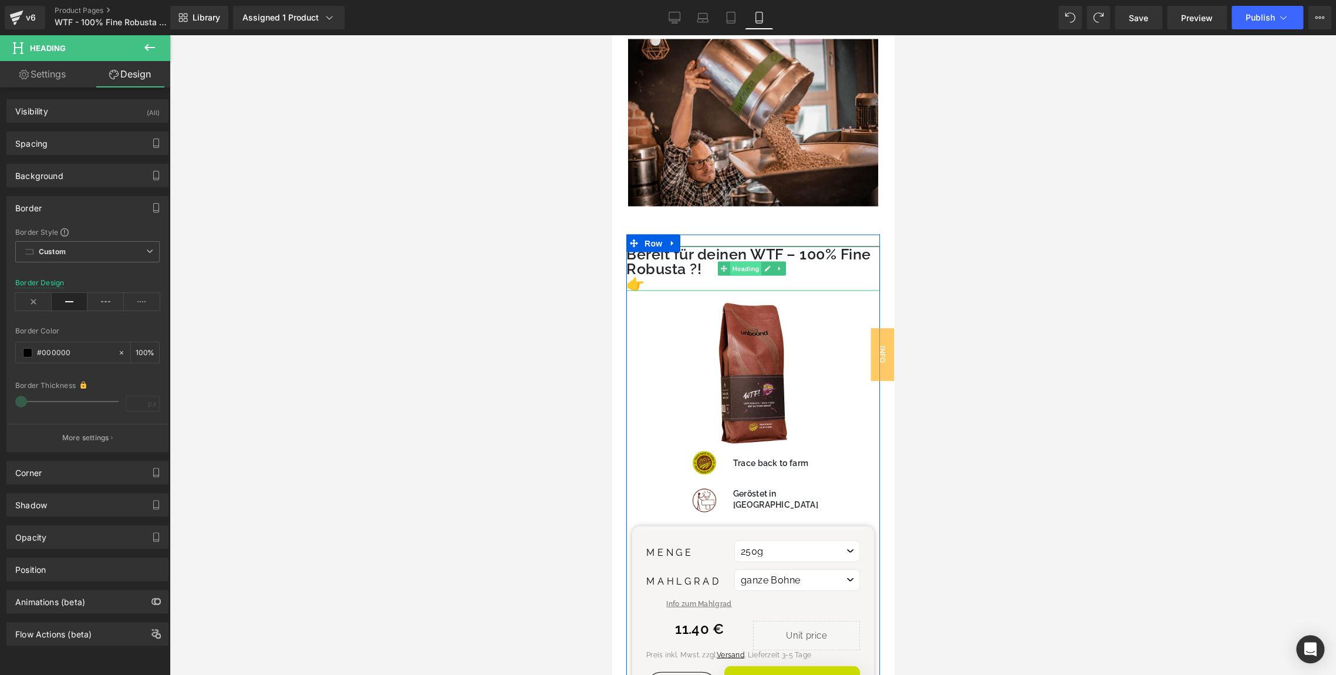
click at [746, 261] on span "Heading" at bounding box center [746, 268] width 32 height 14
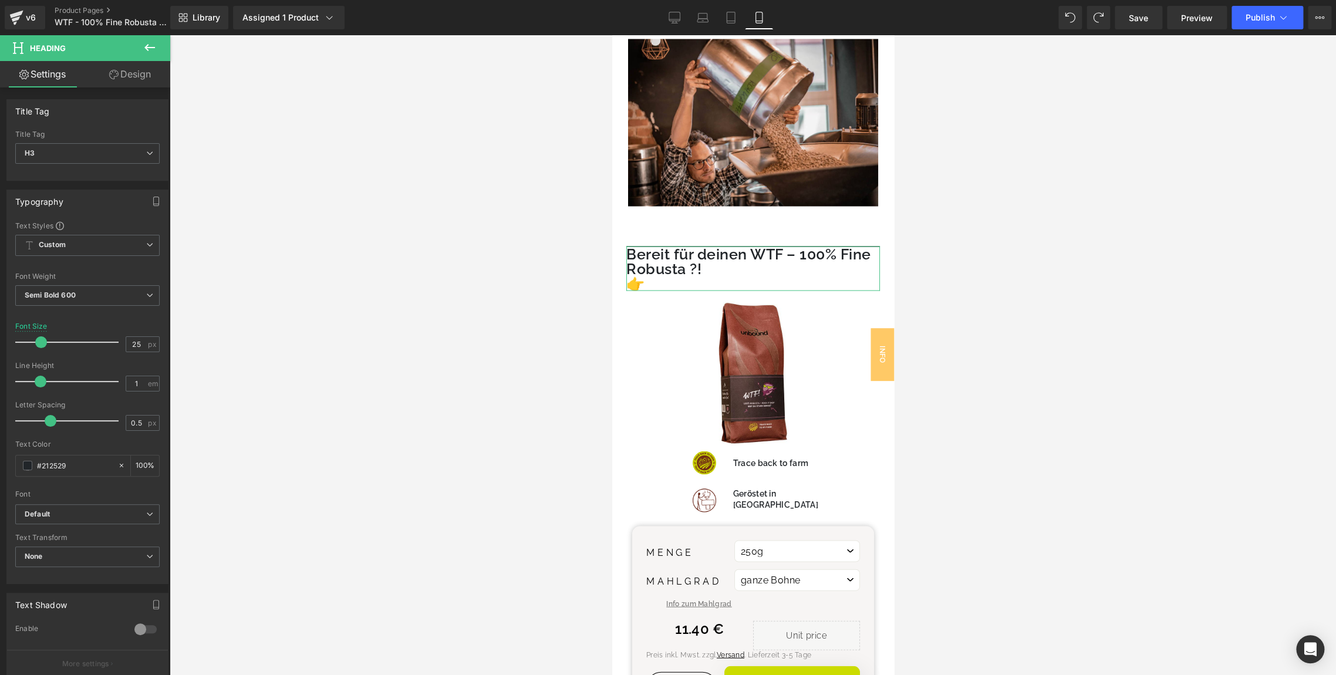
click at [133, 86] on link "Design" at bounding box center [129, 74] width 85 height 26
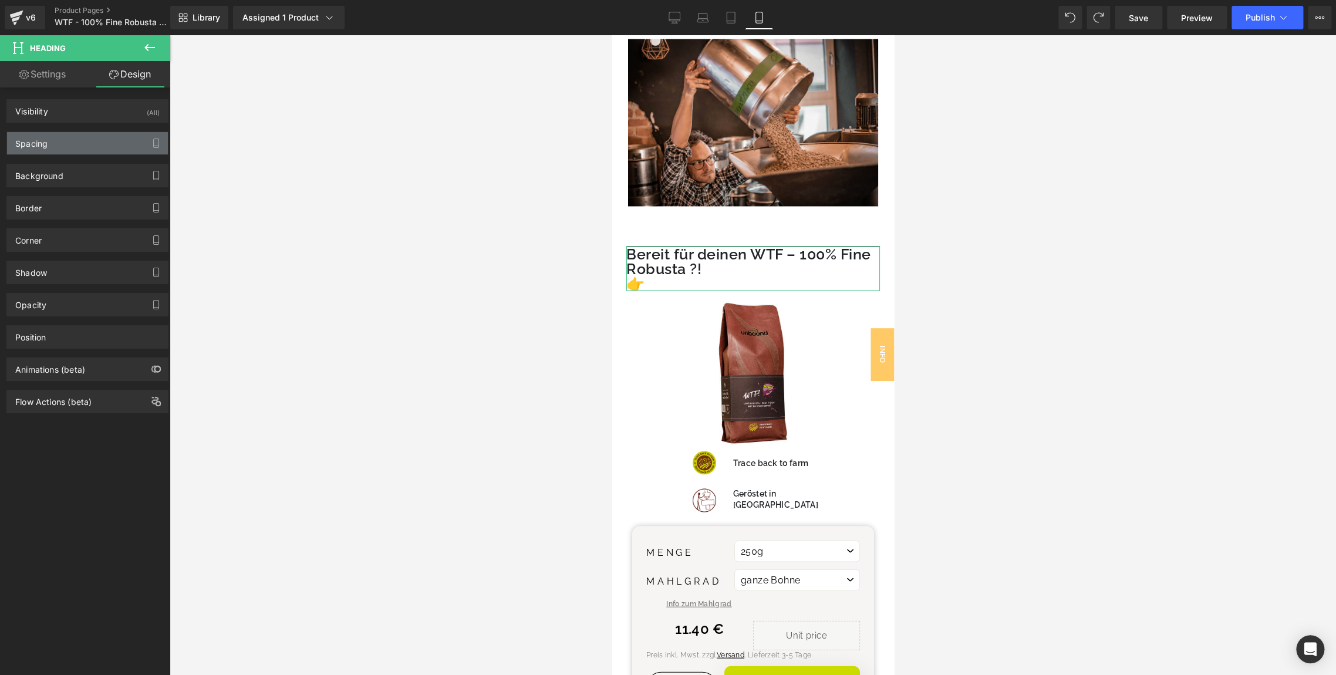
click at [38, 146] on div "Spacing" at bounding box center [31, 140] width 32 height 16
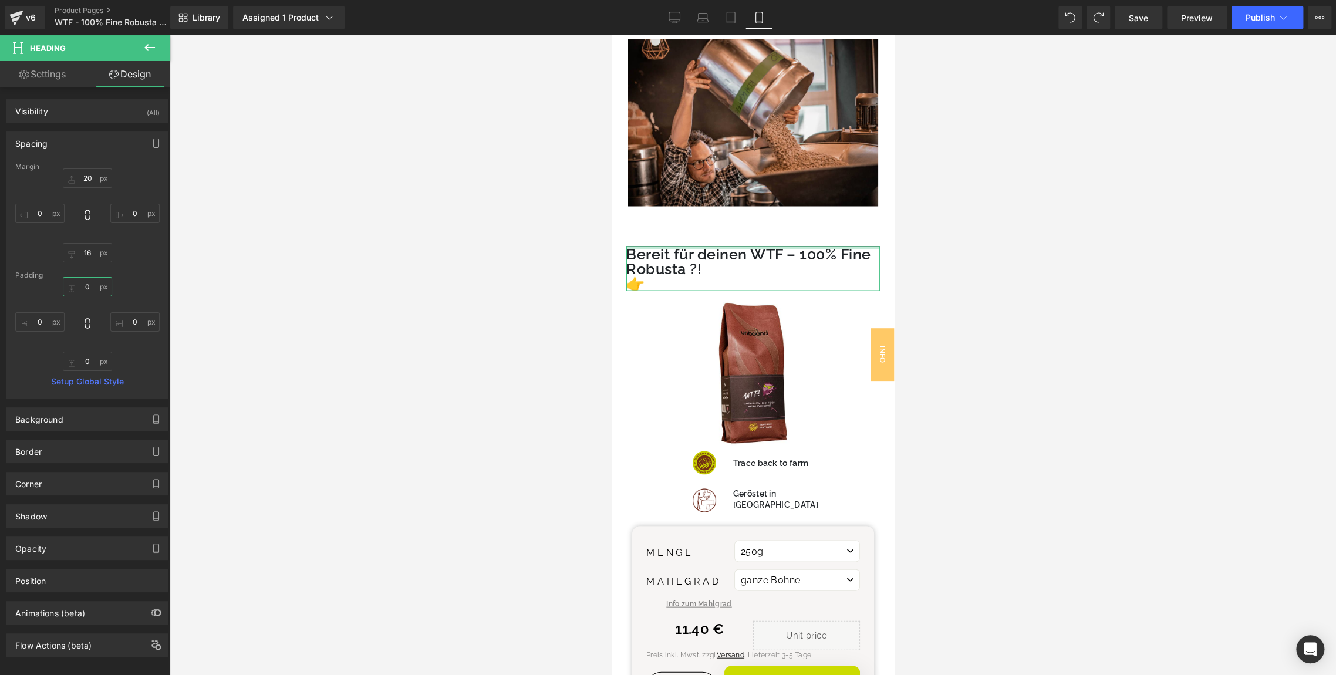
click at [86, 293] on input "text" at bounding box center [87, 286] width 49 height 19
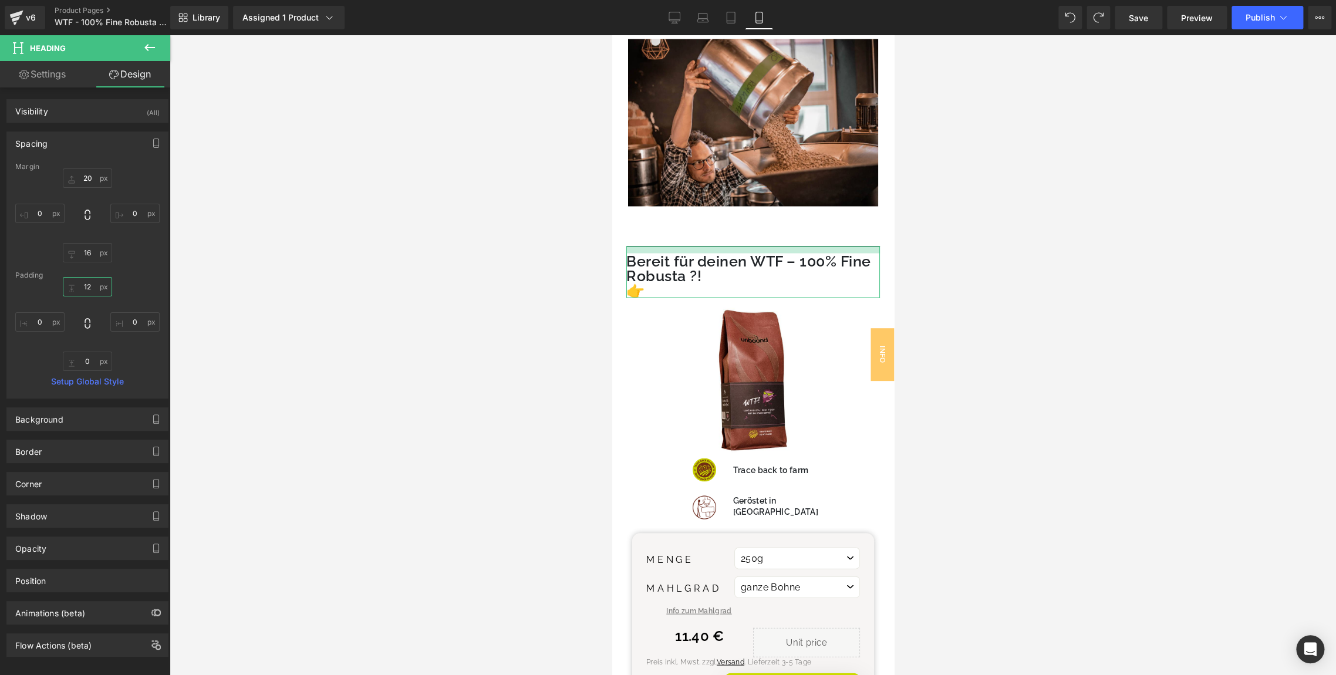
click at [82, 283] on input "12" at bounding box center [87, 286] width 49 height 19
type input "8"
click at [82, 174] on input "text" at bounding box center [87, 177] width 49 height 19
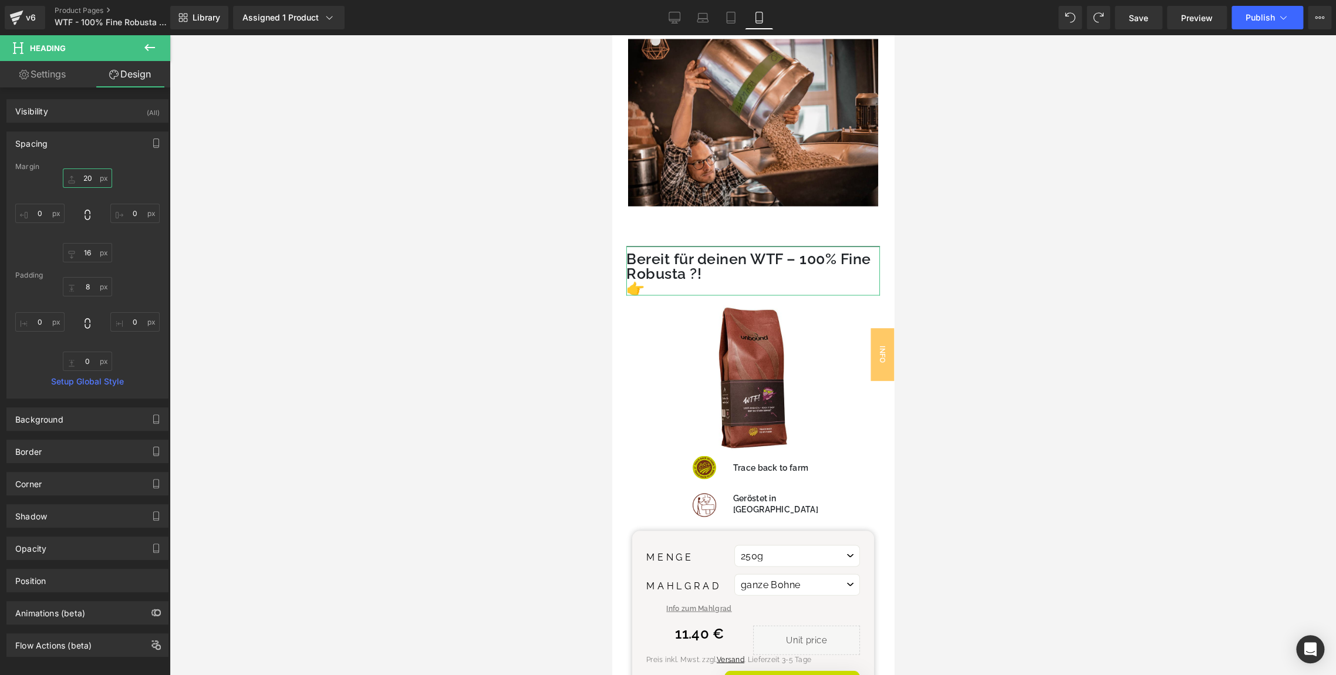
type input "0"
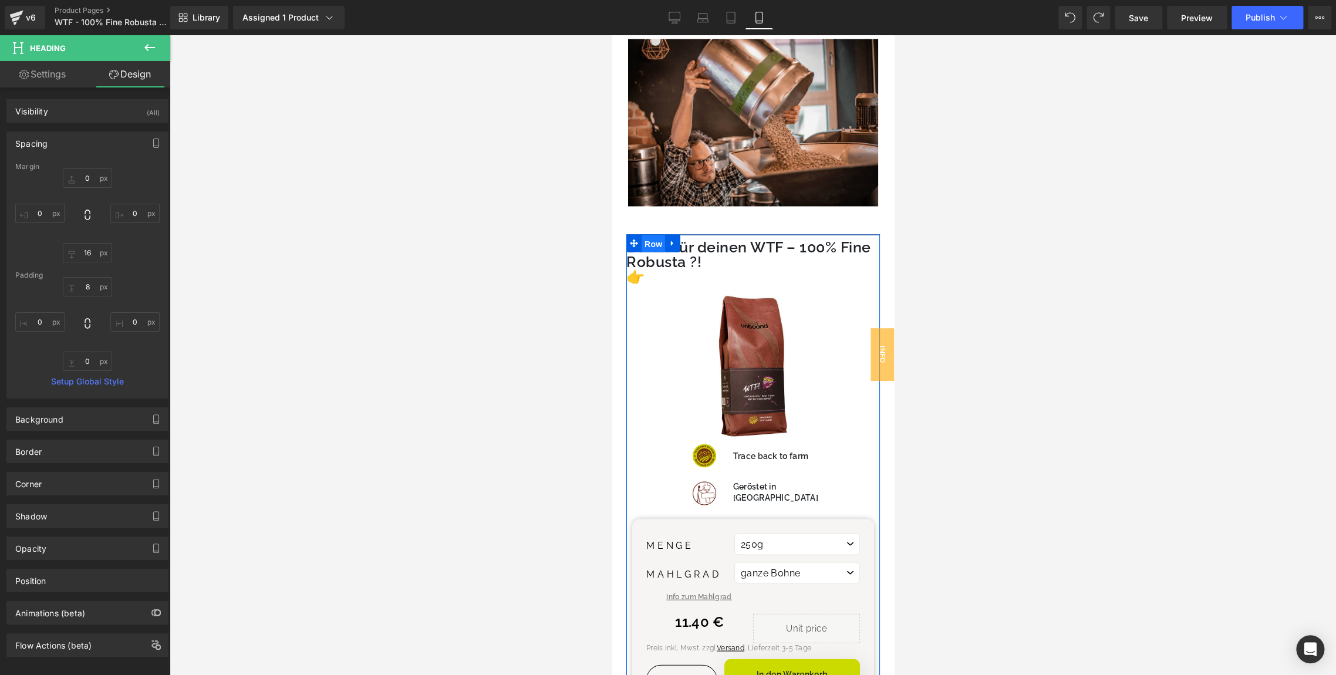
click at [649, 235] on span "Row" at bounding box center [652, 244] width 23 height 18
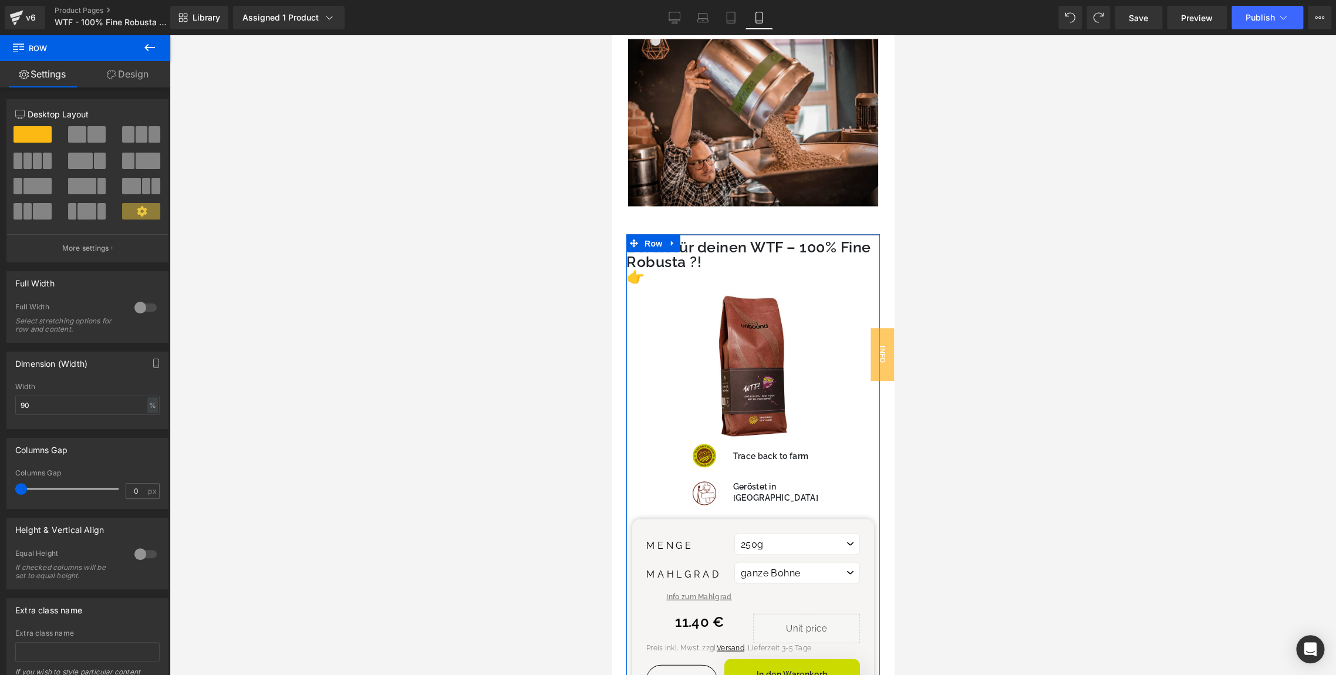
click at [133, 74] on link "Design" at bounding box center [127, 74] width 85 height 26
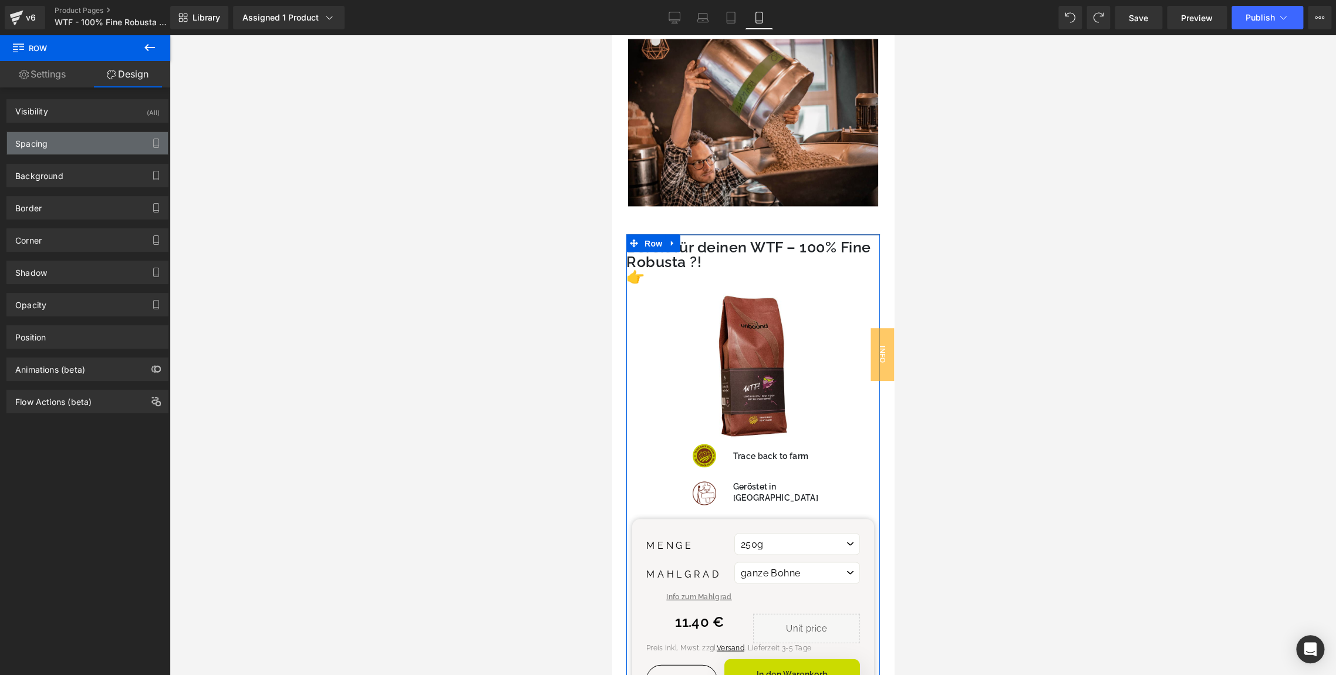
click at [58, 144] on div "Spacing" at bounding box center [87, 143] width 161 height 22
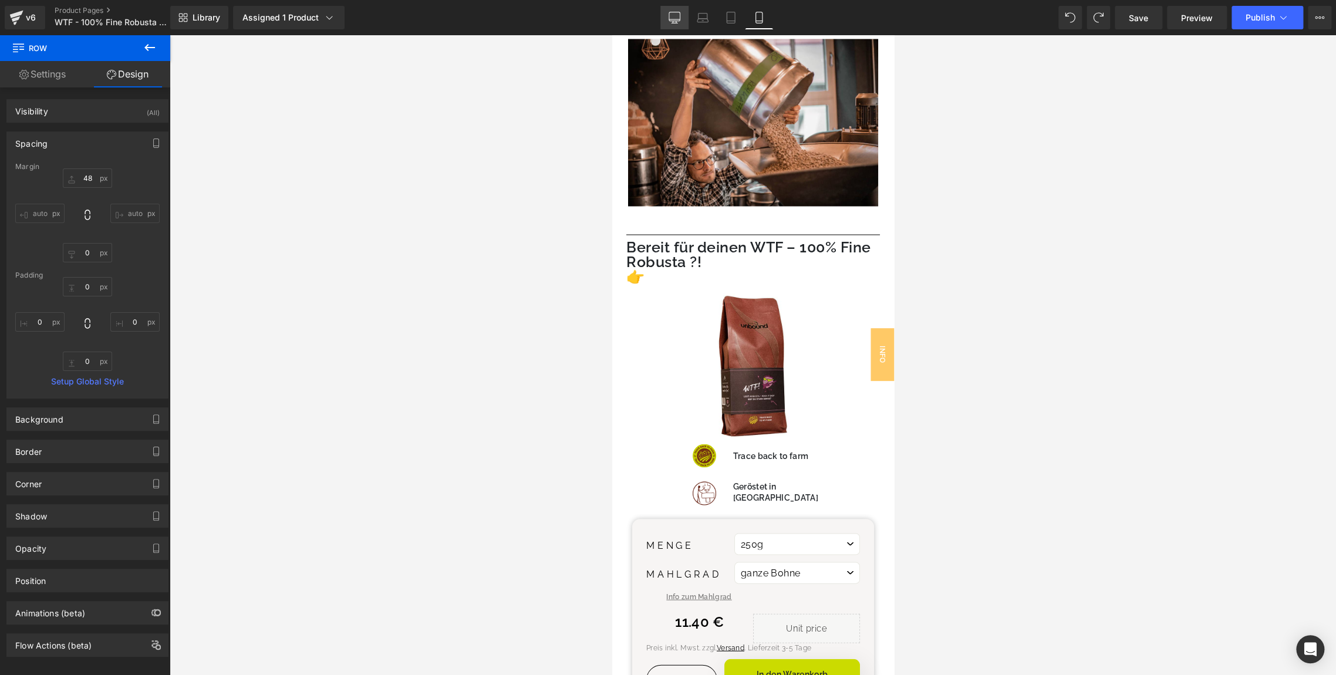
click at [671, 18] on icon at bounding box center [675, 18] width 12 height 12
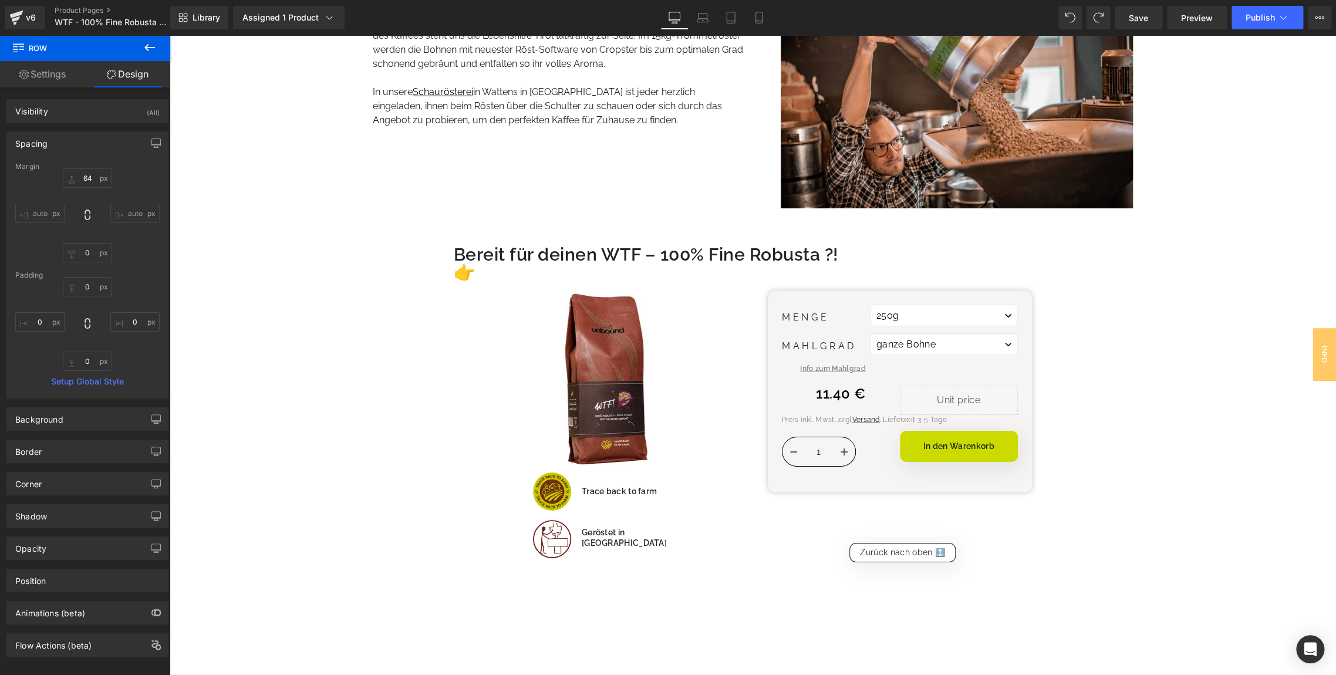
scroll to position [2427, 0]
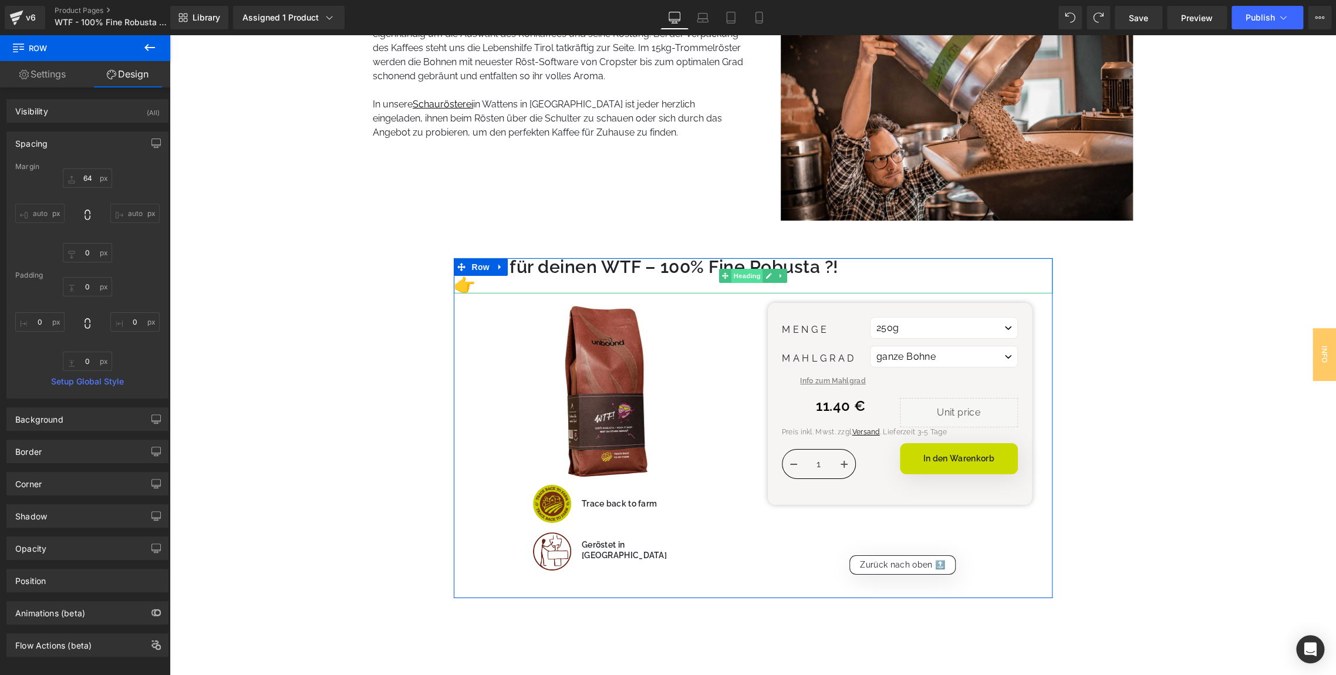
click at [758, 280] on span "Heading" at bounding box center [747, 276] width 32 height 14
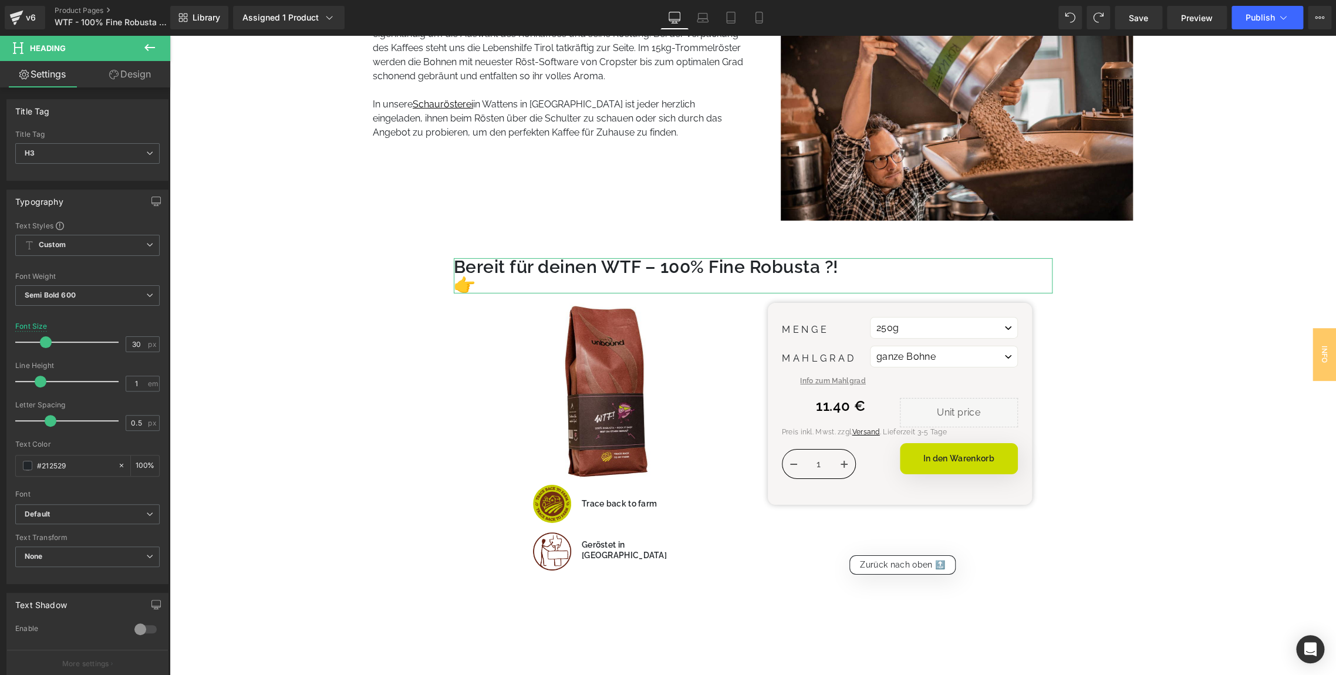
click at [122, 82] on link "Design" at bounding box center [129, 74] width 85 height 26
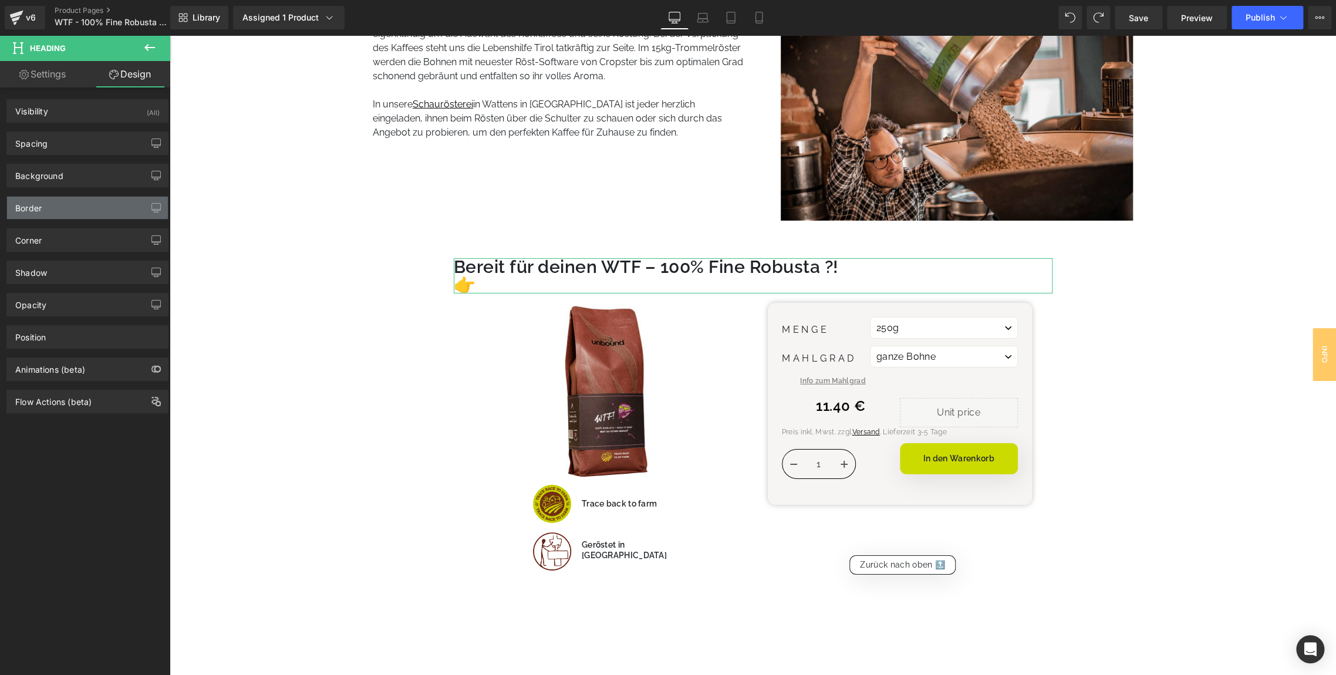
click at [56, 215] on div "Border" at bounding box center [87, 208] width 161 height 22
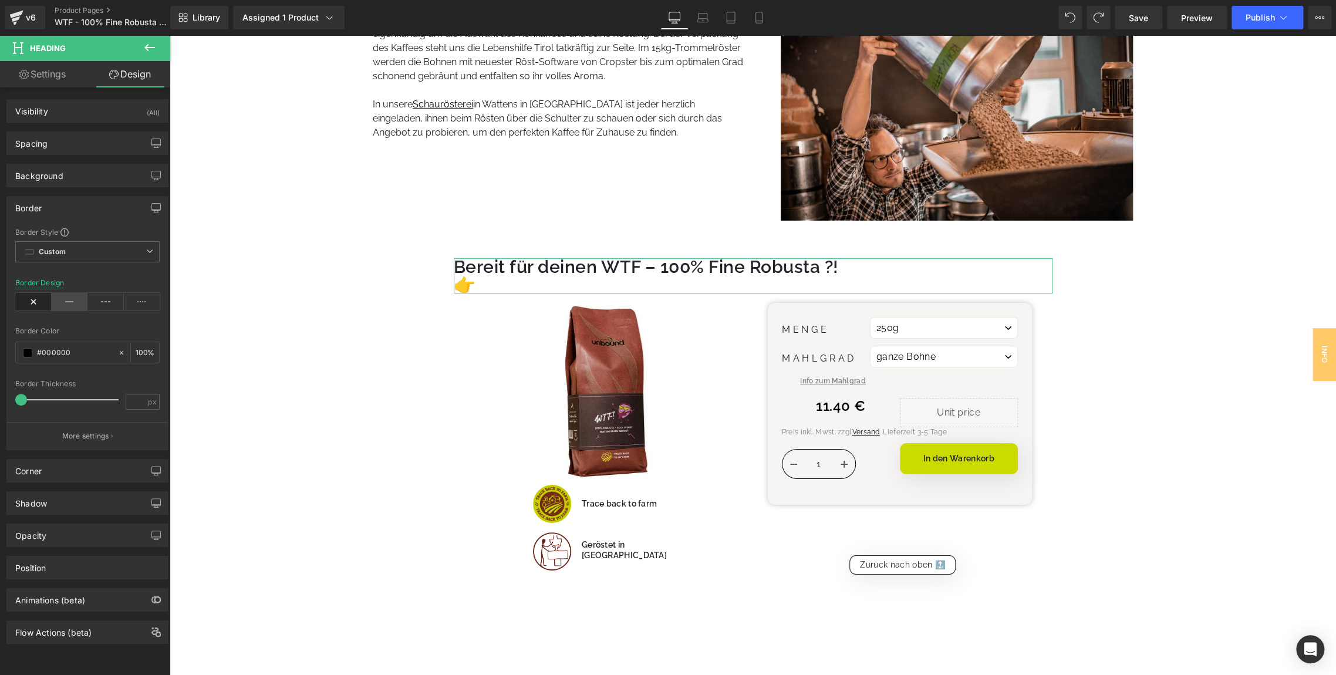
click at [73, 298] on icon at bounding box center [70, 302] width 36 height 18
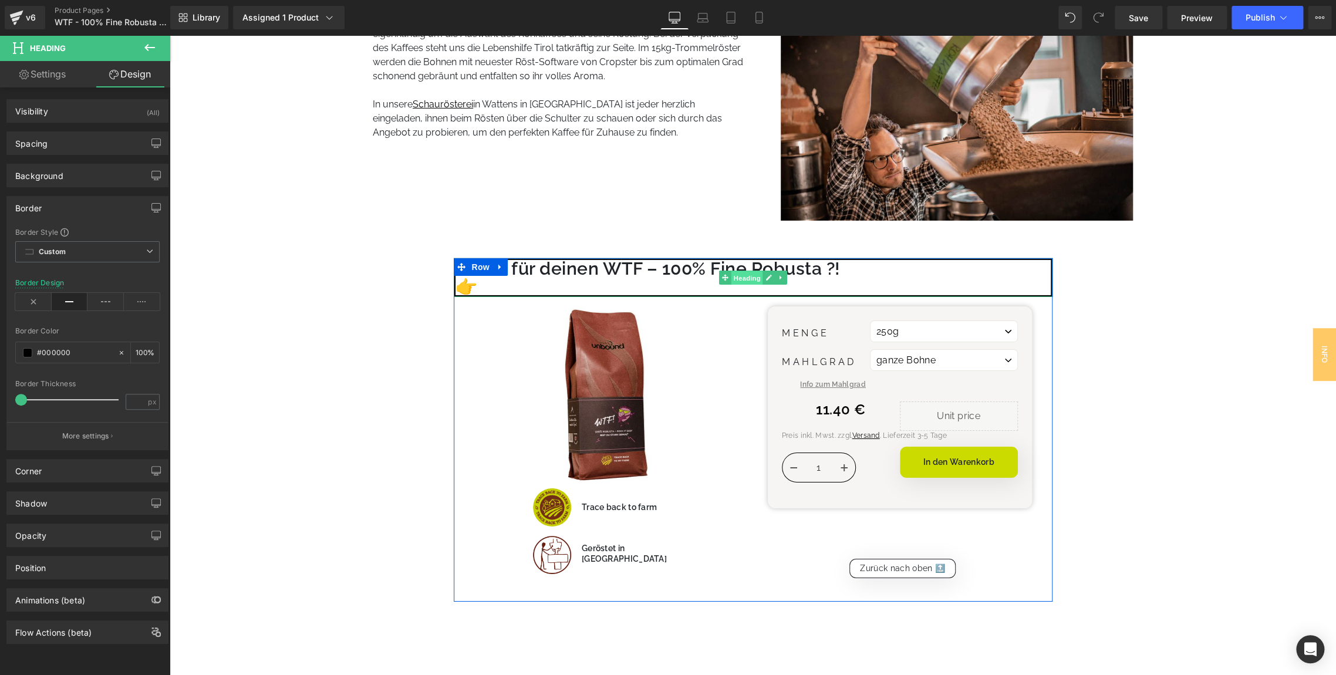
click at [744, 278] on span "Heading" at bounding box center [747, 278] width 32 height 14
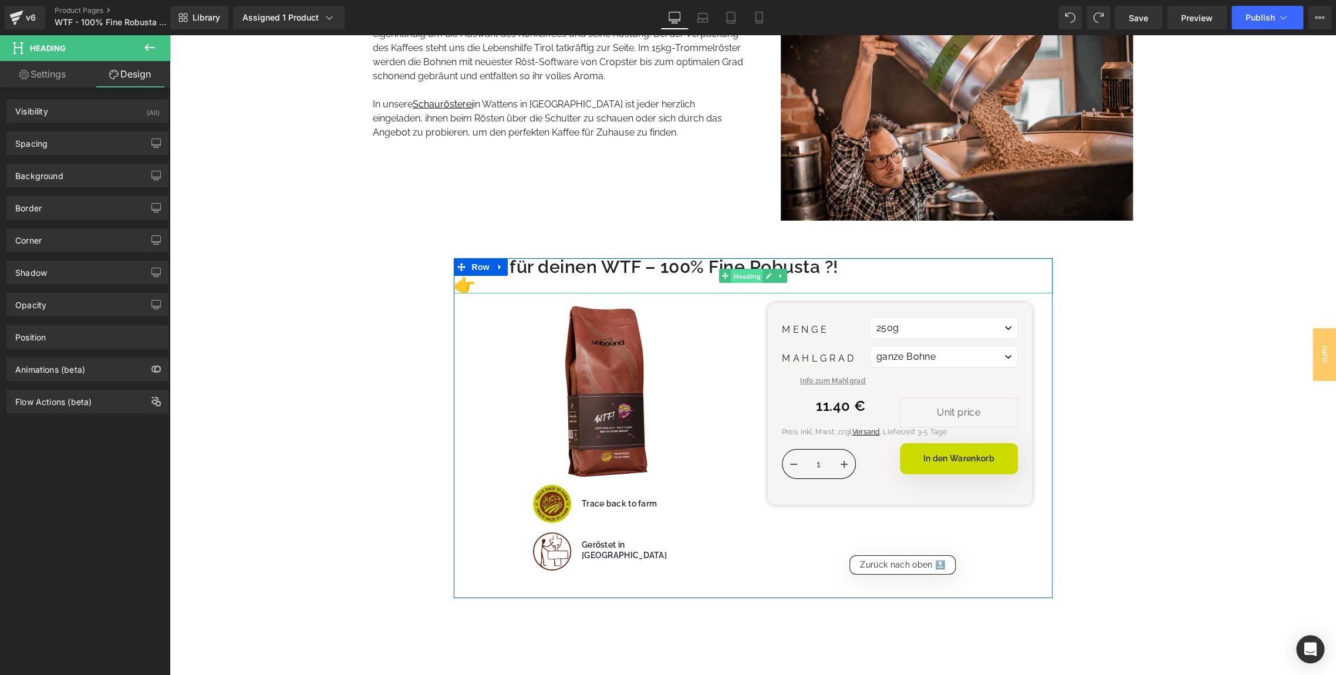
click at [741, 274] on span "Heading" at bounding box center [747, 276] width 32 height 14
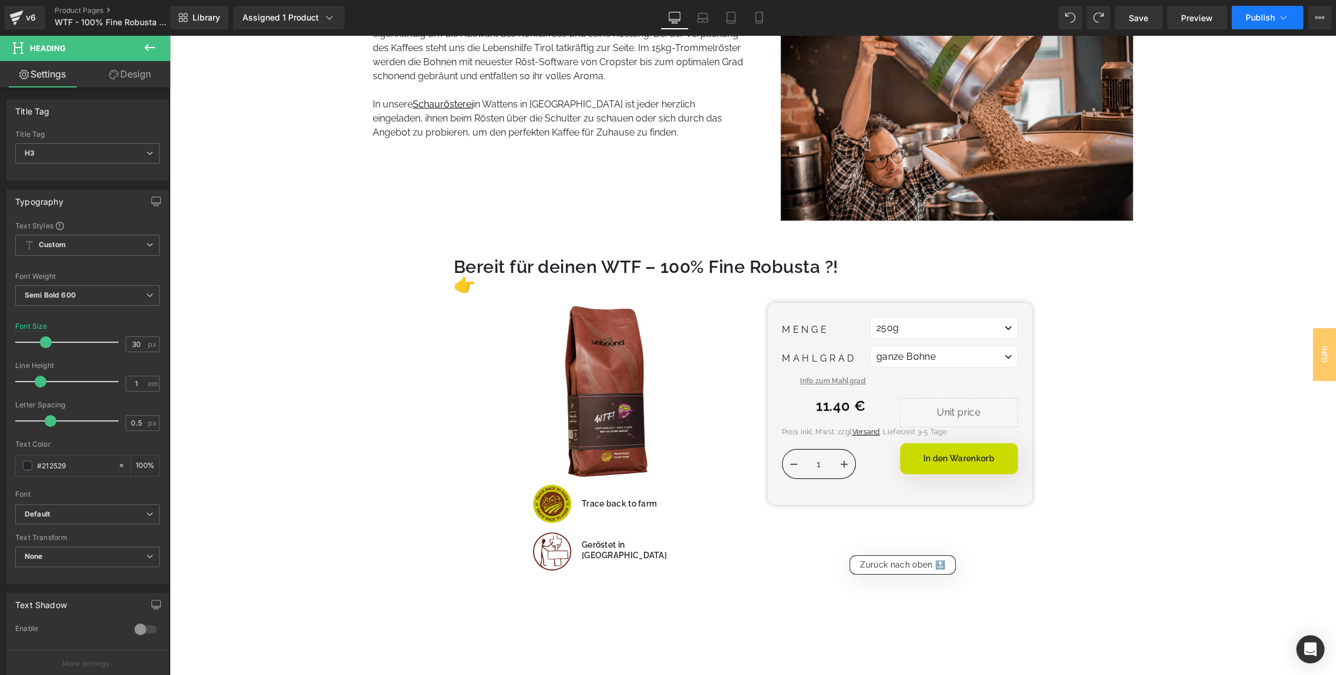
click at [1267, 25] on button "Publish" at bounding box center [1267, 17] width 72 height 23
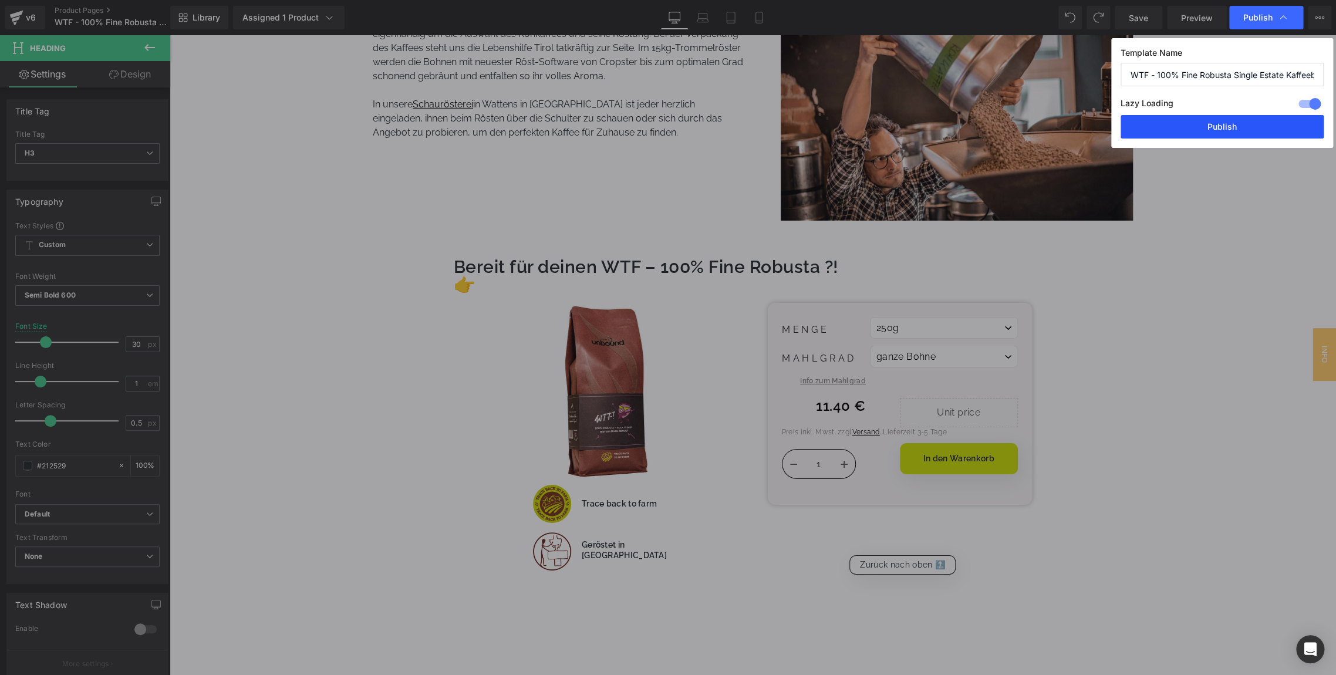
drag, startPoint x: 1140, startPoint y: 132, endPoint x: 333, endPoint y: 224, distance: 811.7
click at [1140, 132] on button "Publish" at bounding box center [1222, 126] width 203 height 23
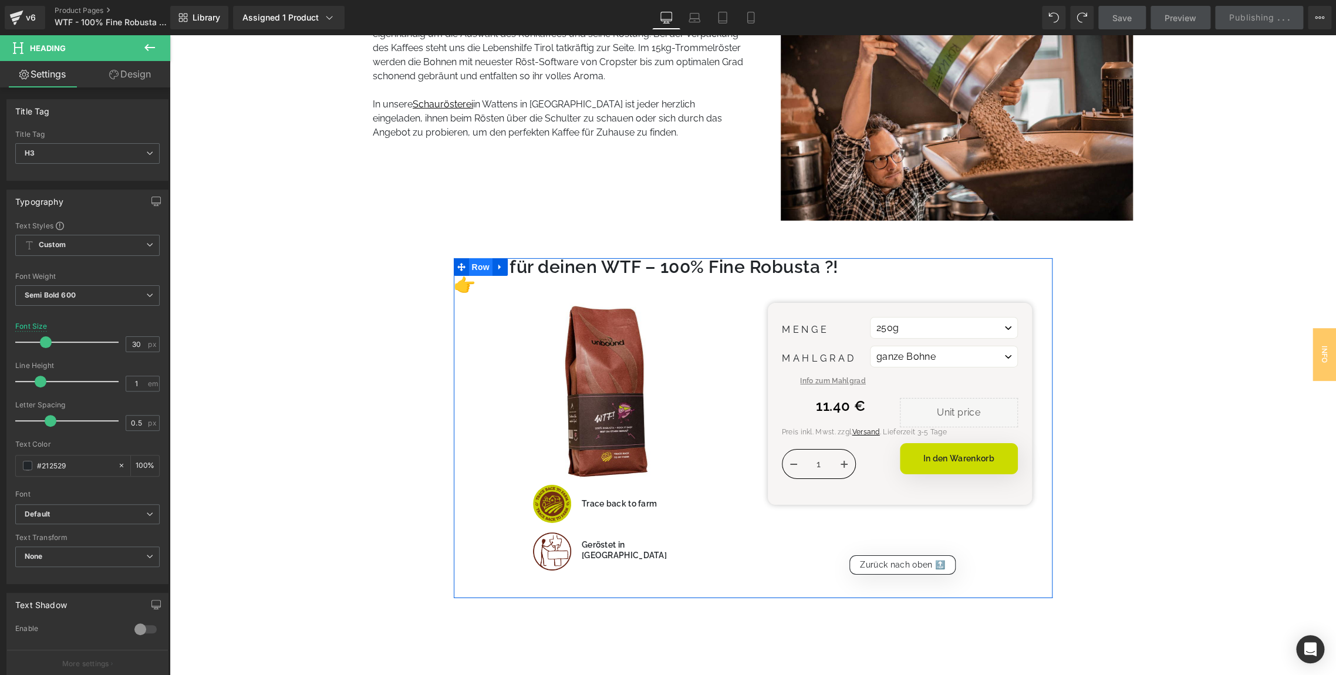
click at [478, 266] on span "Row" at bounding box center [480, 267] width 23 height 18
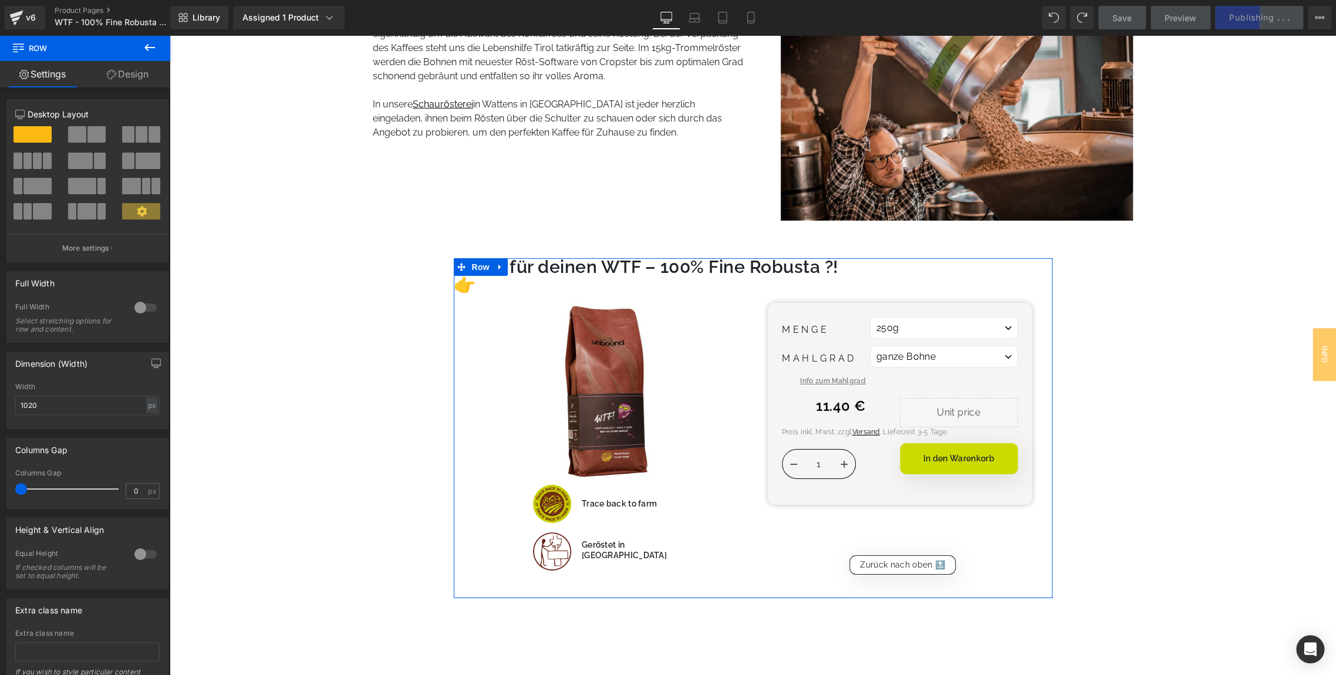
click at [119, 69] on link "Design" at bounding box center [127, 74] width 85 height 26
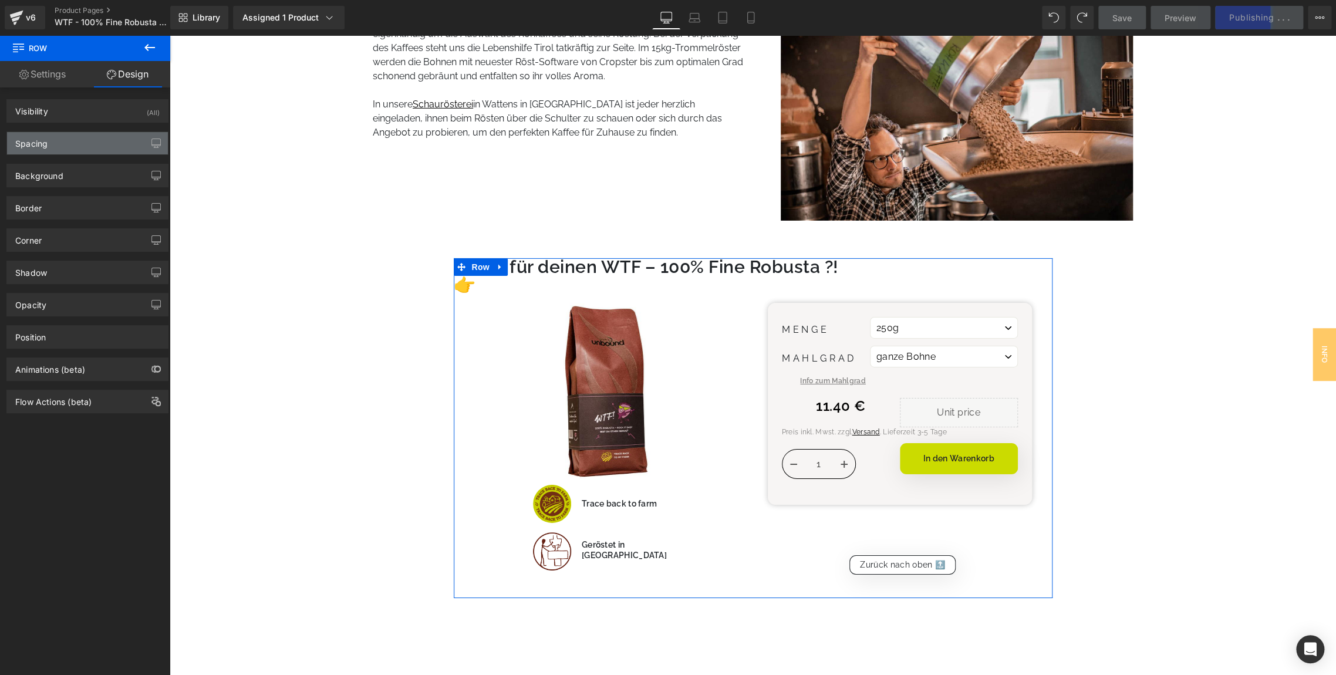
click at [65, 137] on div "Spacing" at bounding box center [87, 143] width 161 height 22
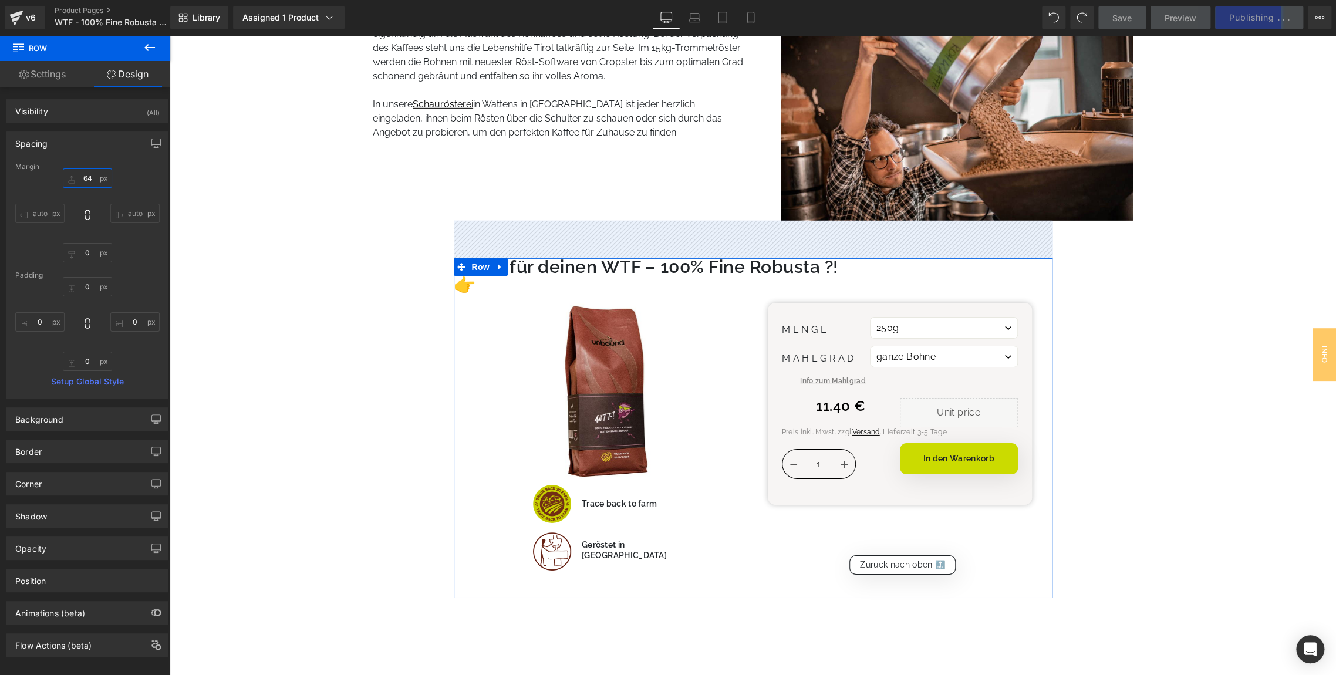
click at [86, 179] on input "text" at bounding box center [87, 177] width 49 height 19
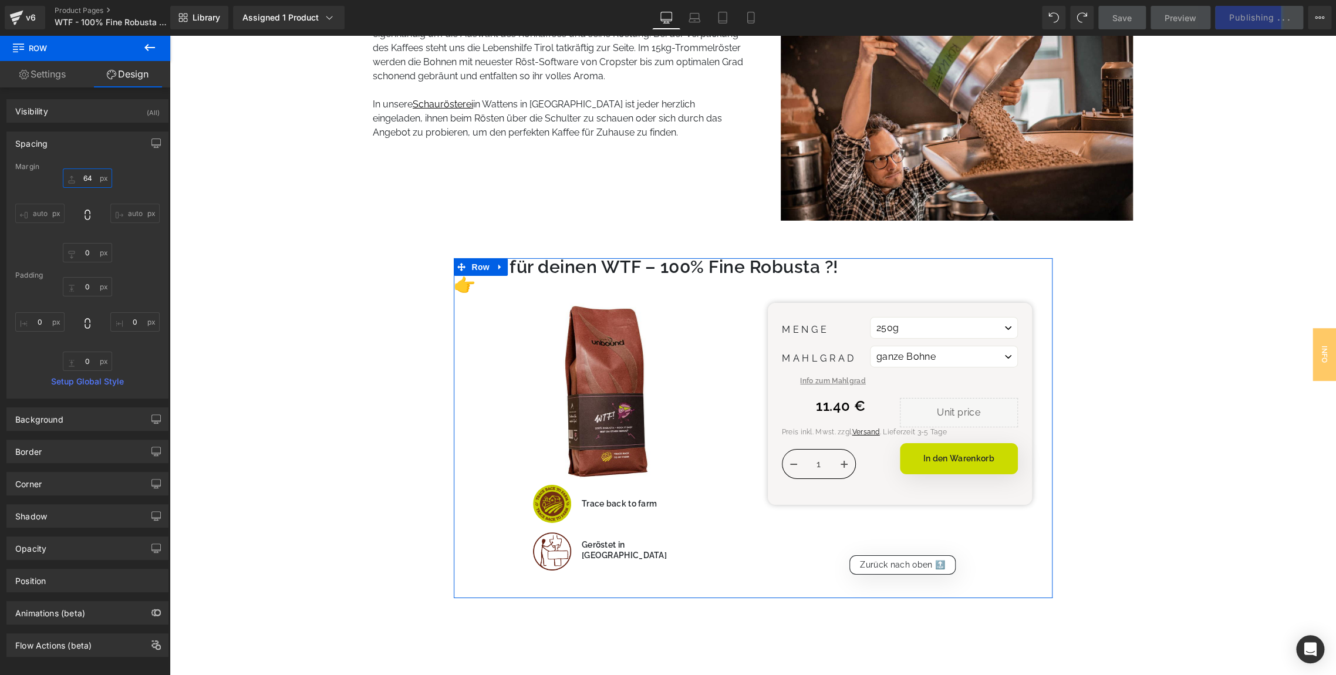
click at [86, 179] on input "text" at bounding box center [87, 177] width 49 height 19
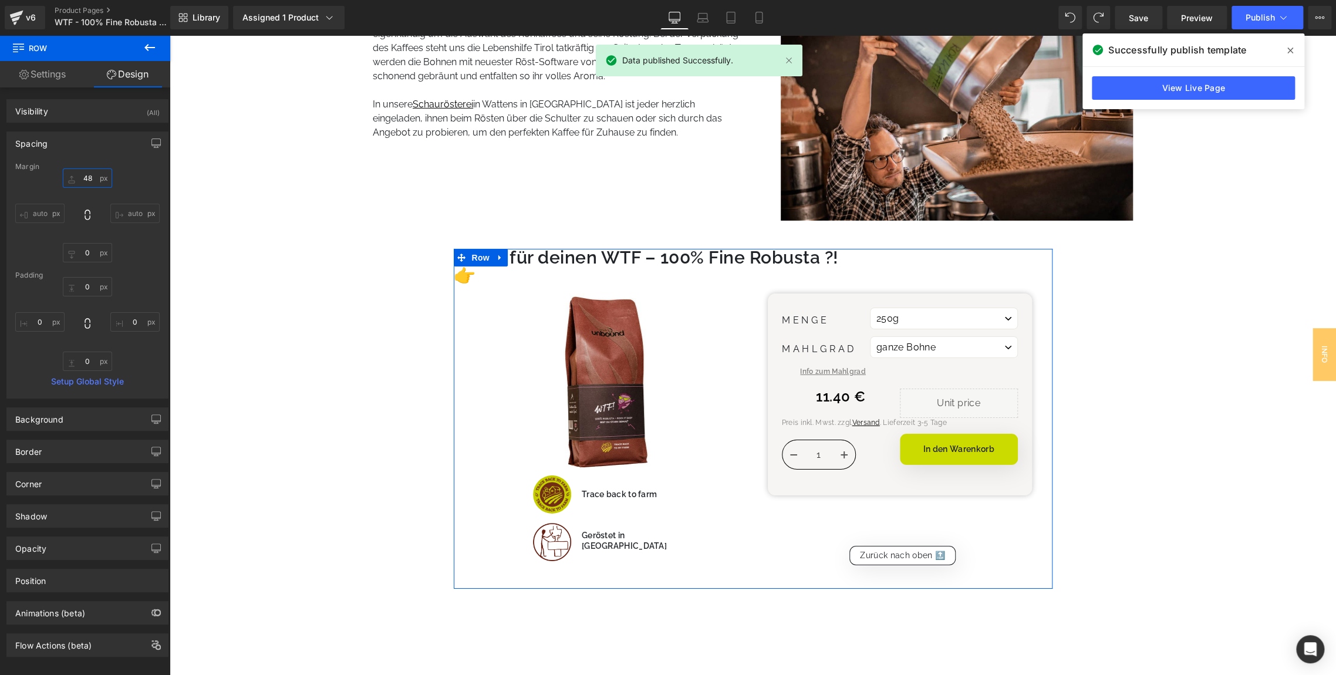
type input "48"
click at [141, 178] on div "48 auto auto" at bounding box center [87, 215] width 144 height 94
click at [700, 20] on icon at bounding box center [703, 18] width 12 height 12
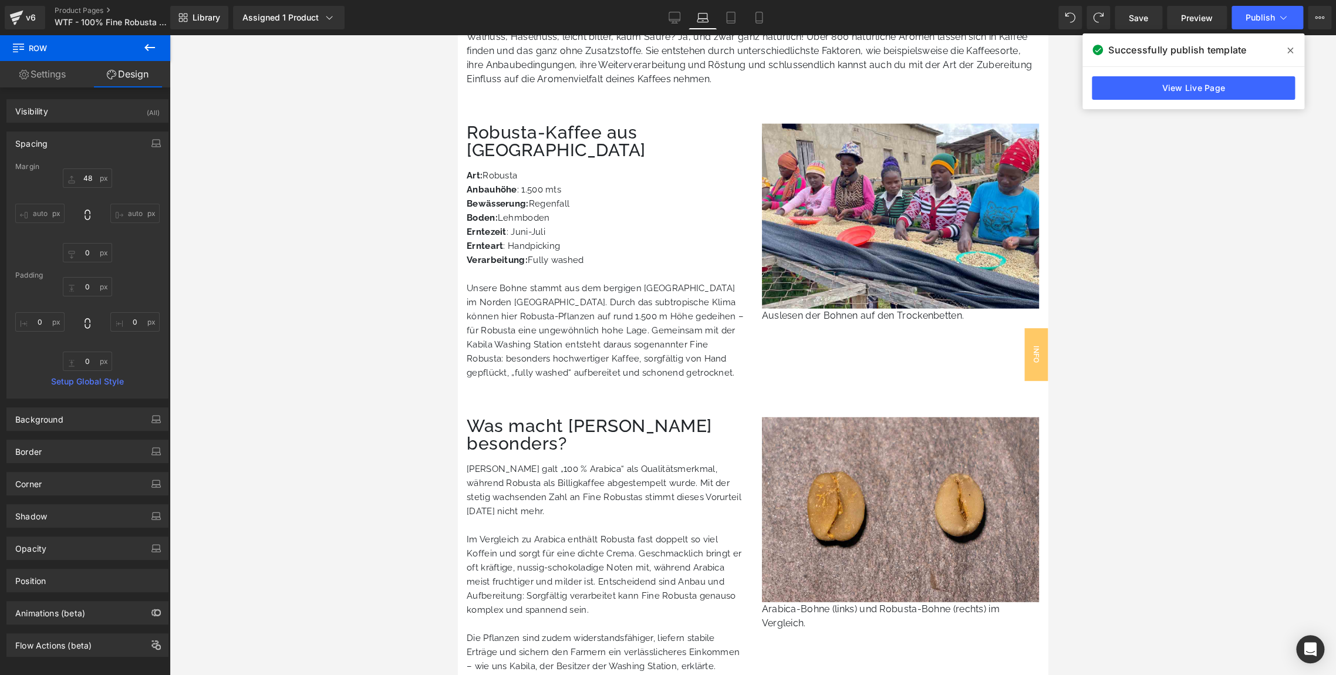
scroll to position [1898, 0]
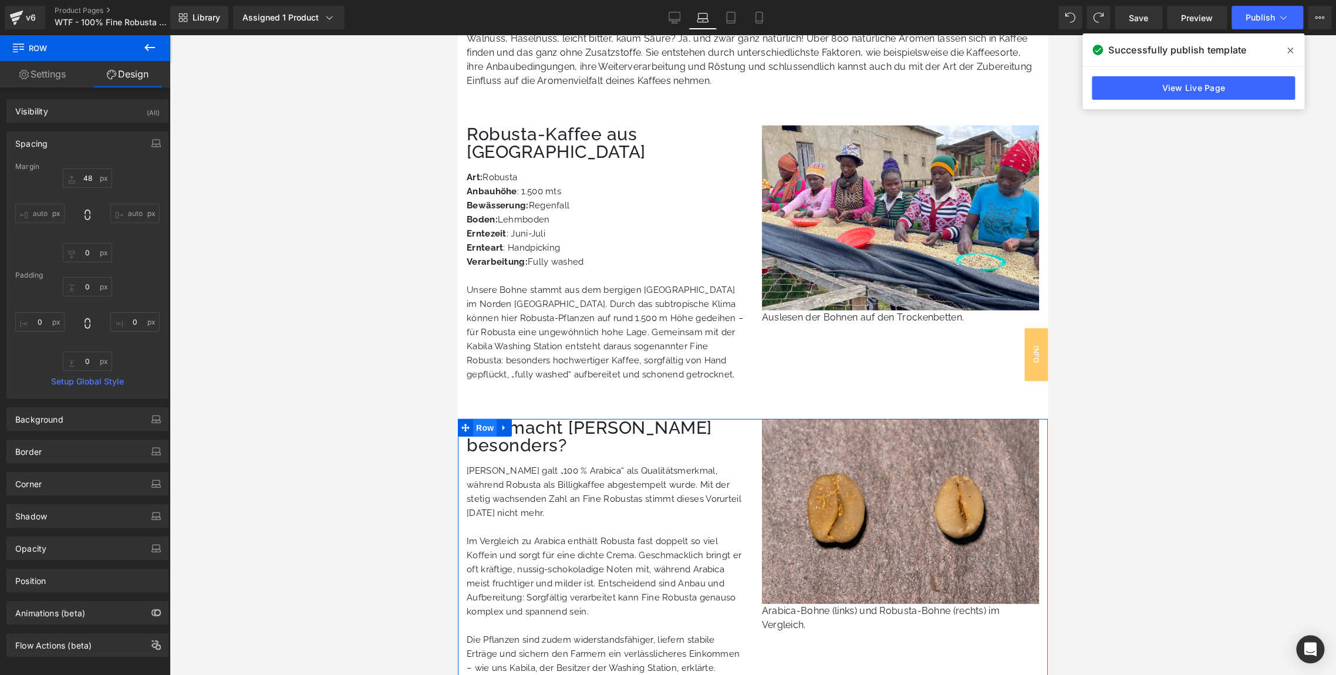
click at [477, 419] on span "Row" at bounding box center [484, 428] width 23 height 18
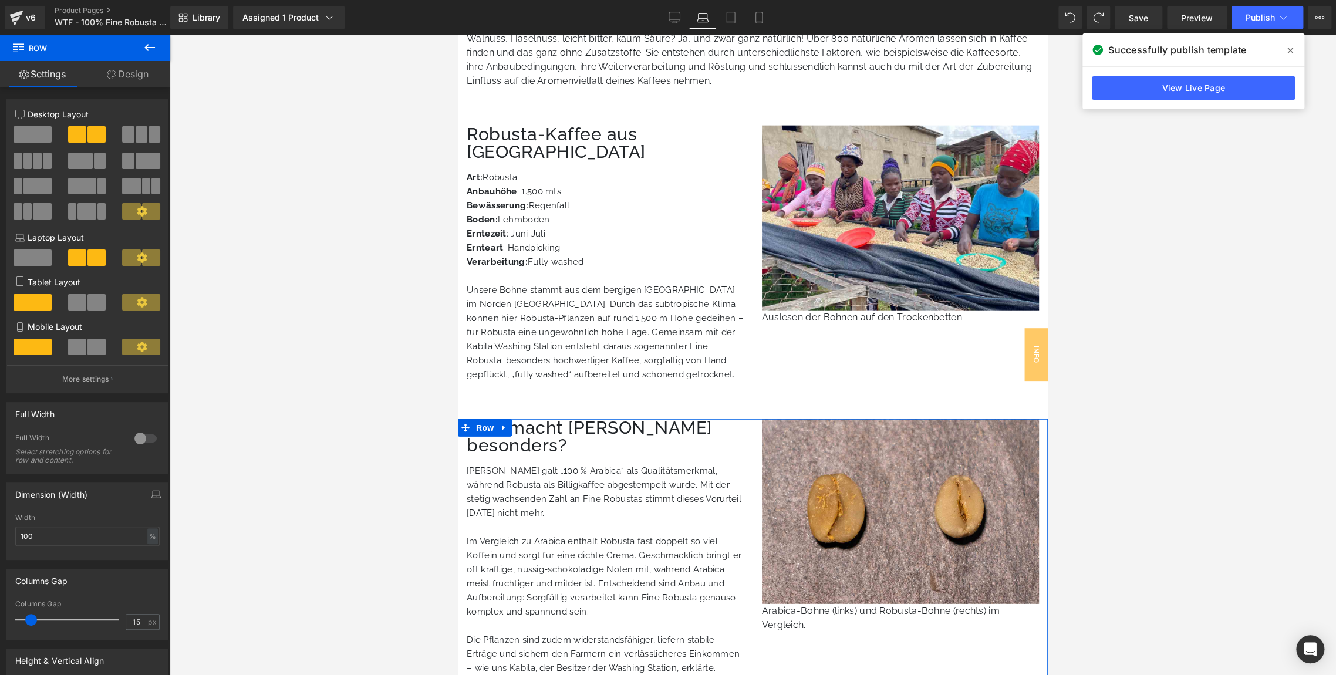
click at [116, 73] on link "Design" at bounding box center [127, 74] width 85 height 26
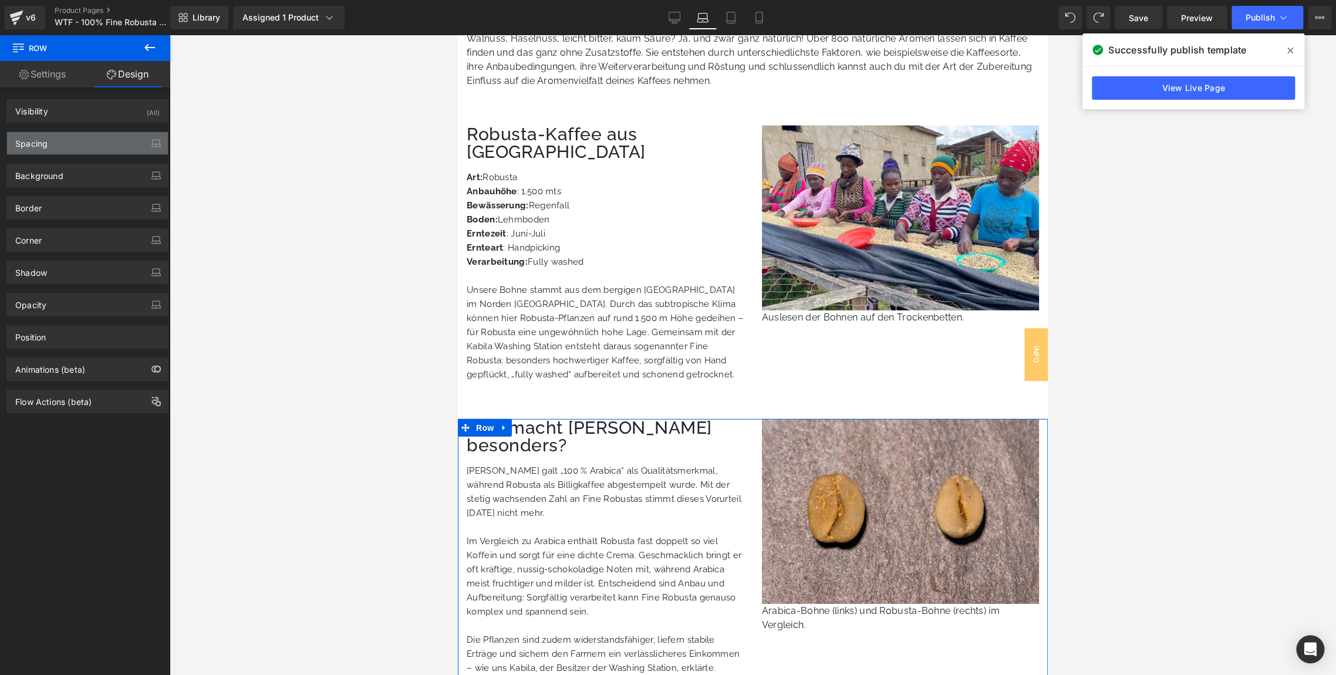
click at [71, 146] on div "Spacing" at bounding box center [87, 143] width 161 height 22
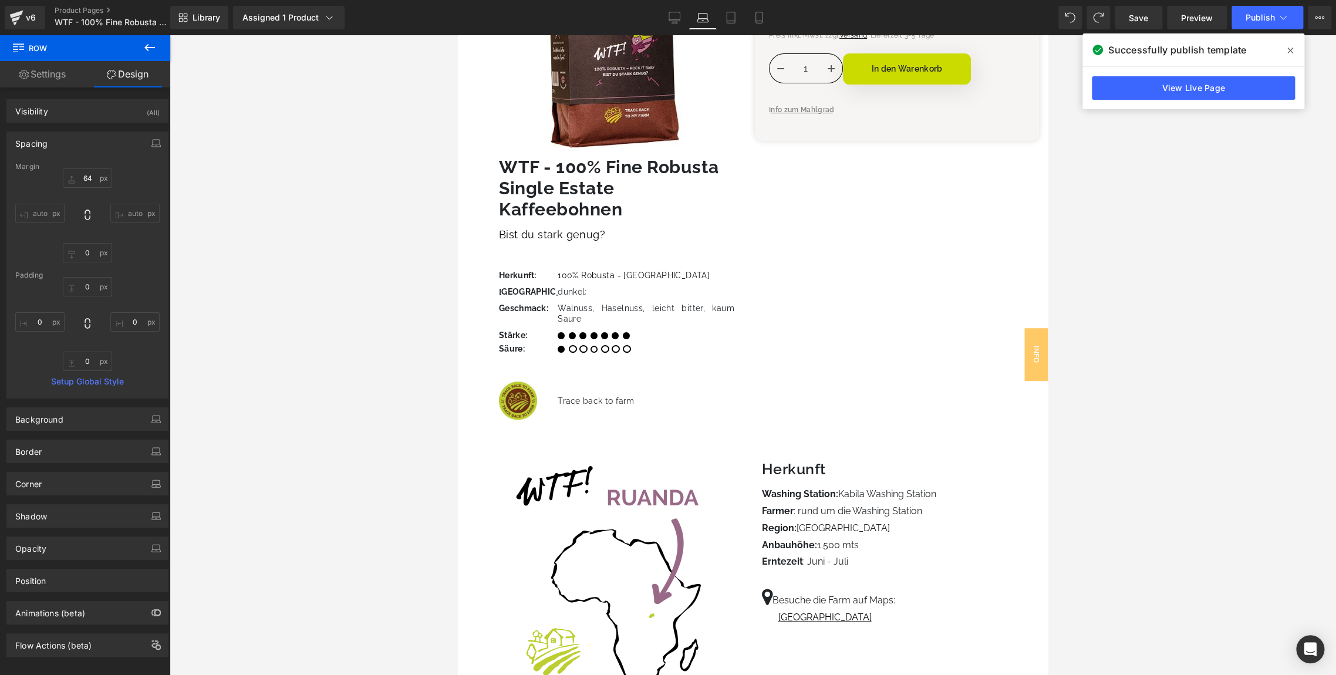
scroll to position [325, 0]
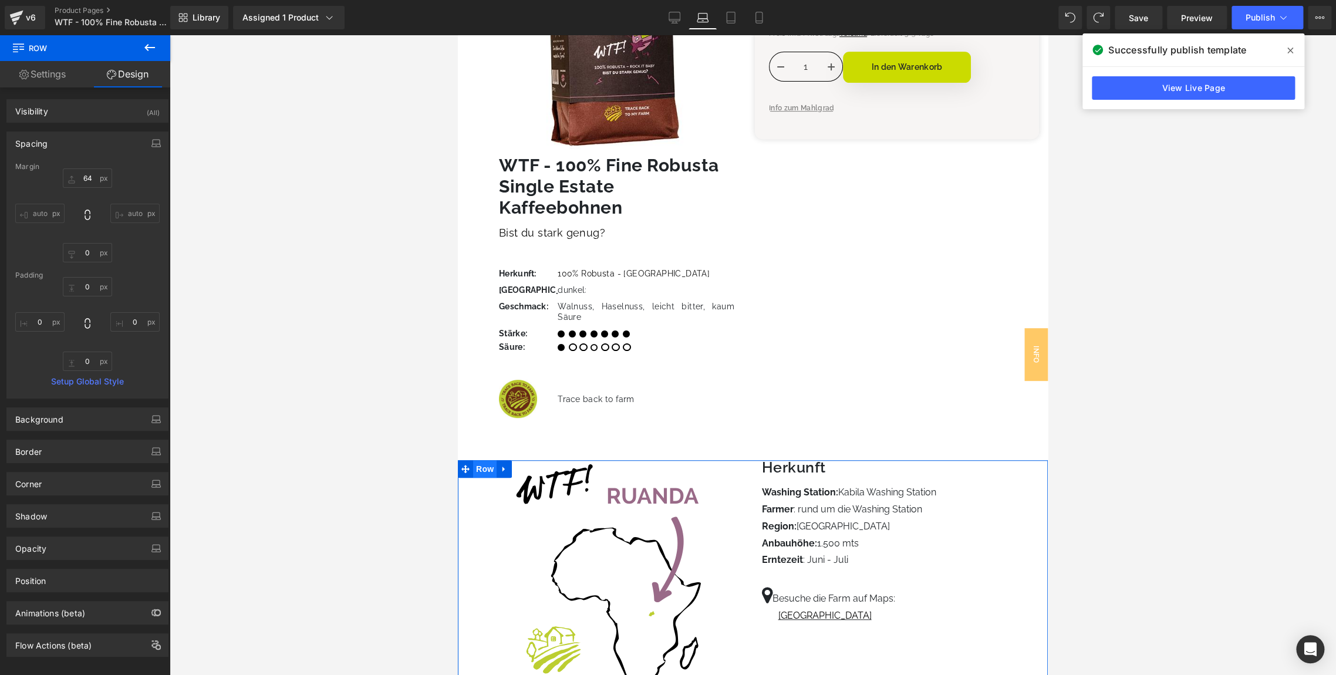
click at [484, 470] on span "Row" at bounding box center [484, 469] width 23 height 18
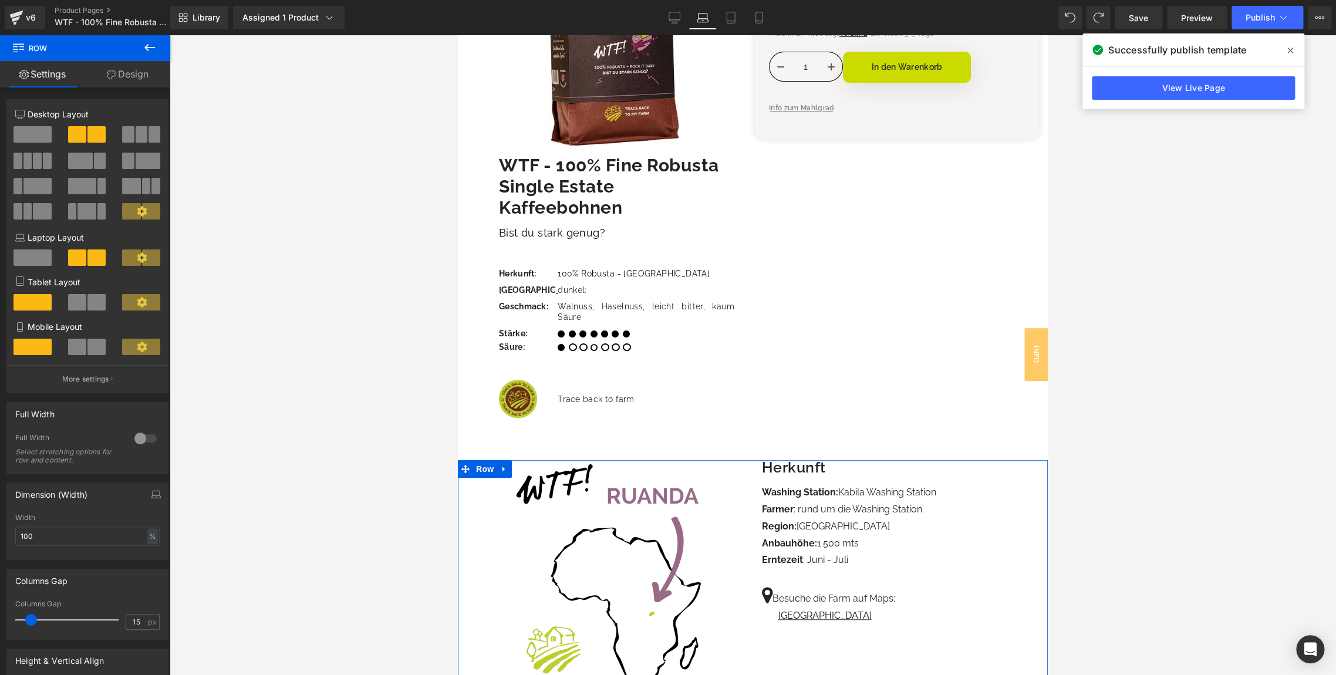
click at [117, 83] on link "Design" at bounding box center [127, 74] width 85 height 26
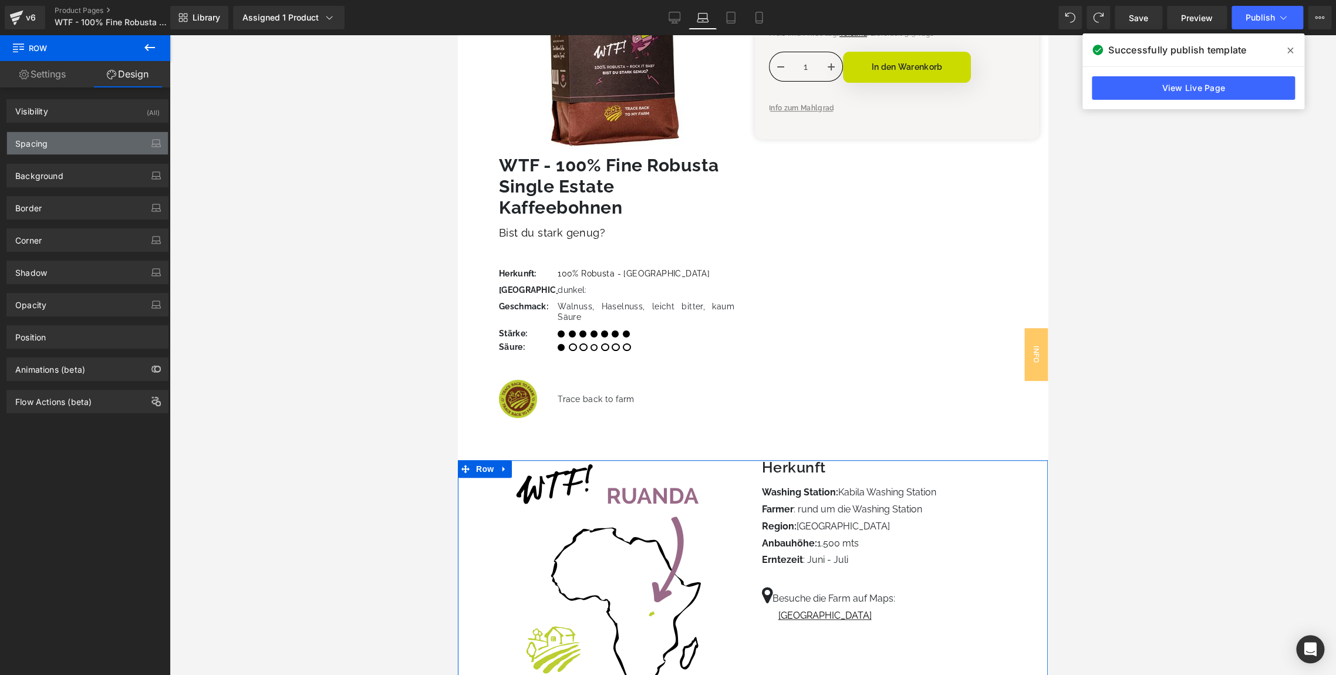
click at [90, 137] on div "Spacing" at bounding box center [87, 143] width 161 height 22
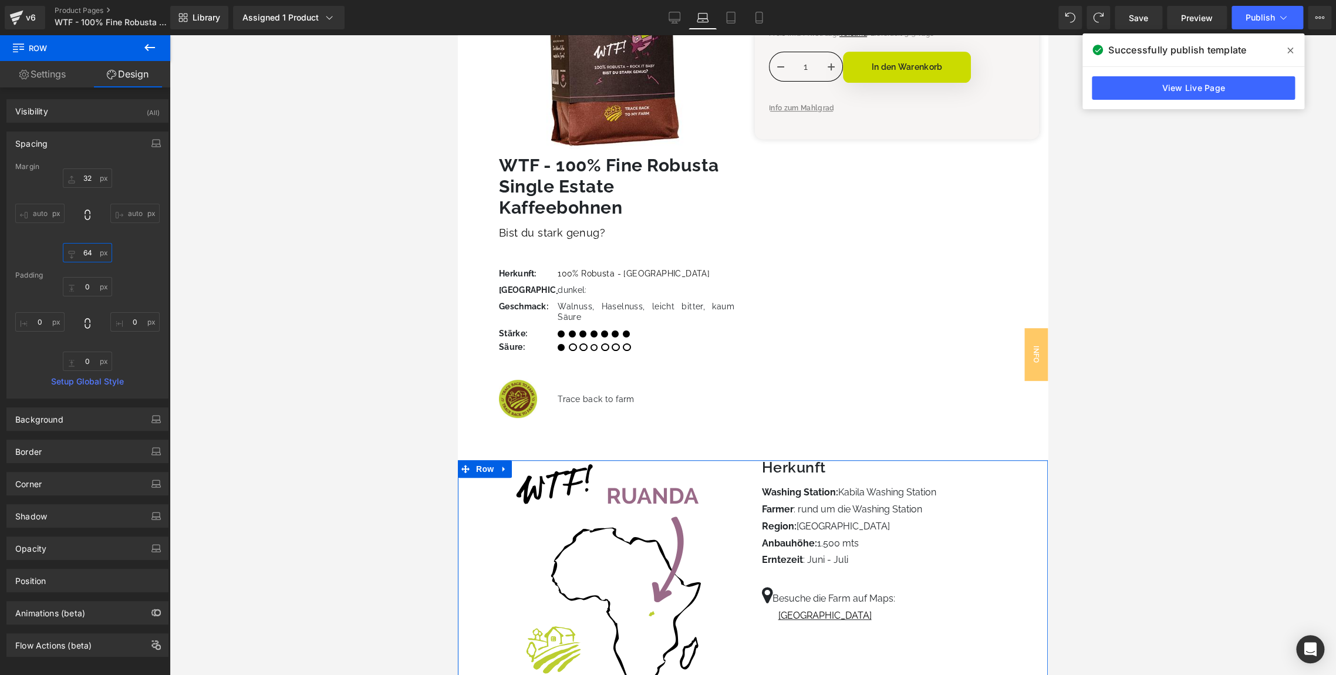
click at [86, 255] on input "64" at bounding box center [87, 252] width 49 height 19
type input "48"
click at [196, 263] on div at bounding box center [753, 355] width 1166 height 640
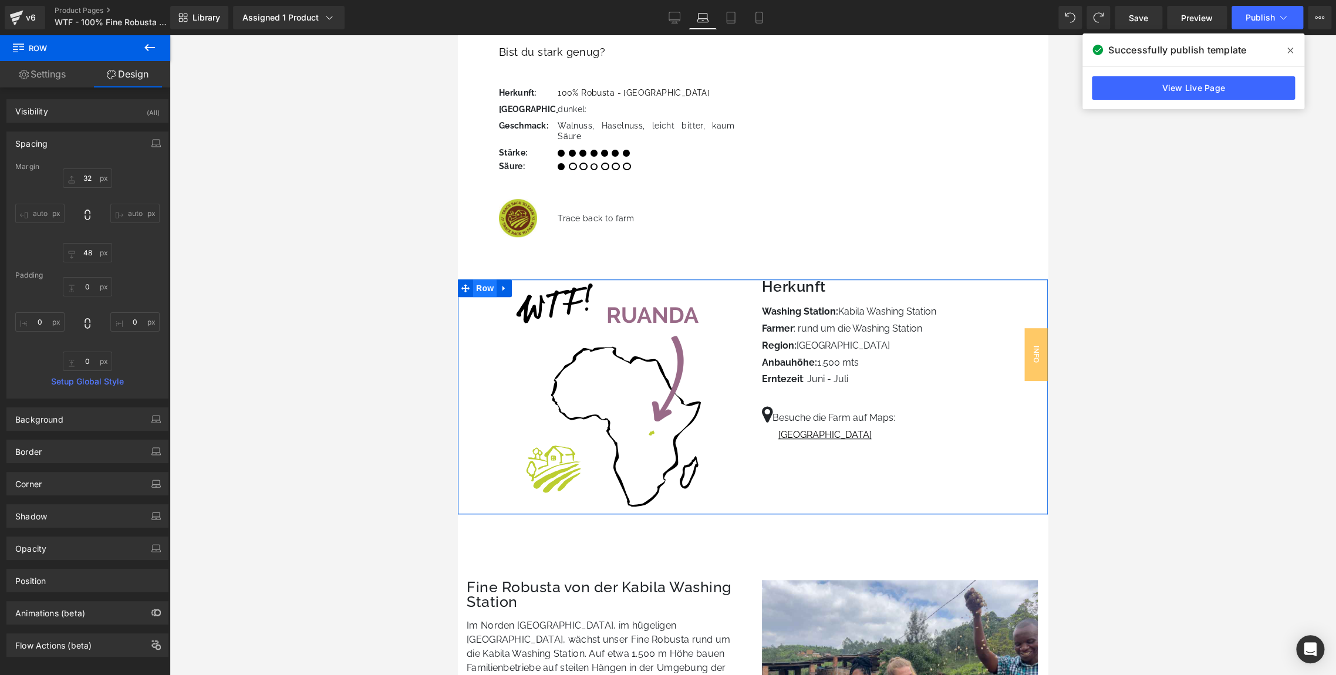
scroll to position [650, 0]
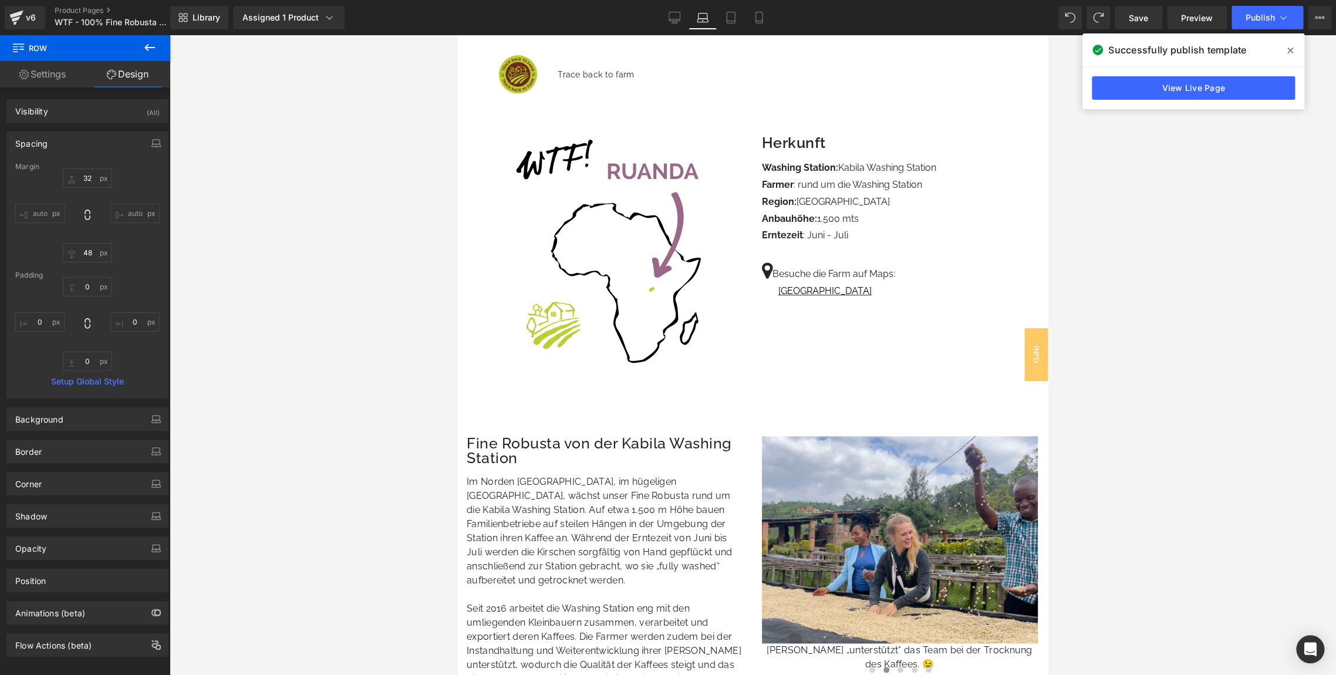
click at [352, 68] on div at bounding box center [753, 355] width 1166 height 640
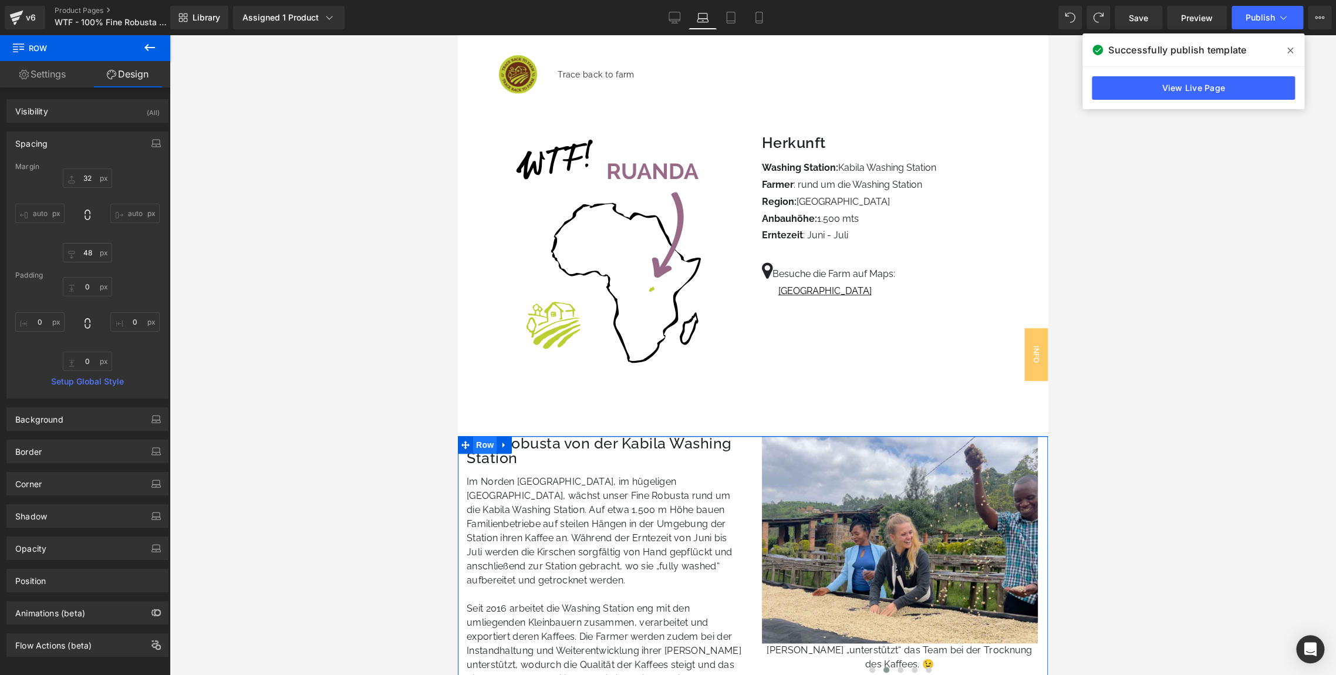
click at [484, 442] on span "Row" at bounding box center [484, 445] width 23 height 18
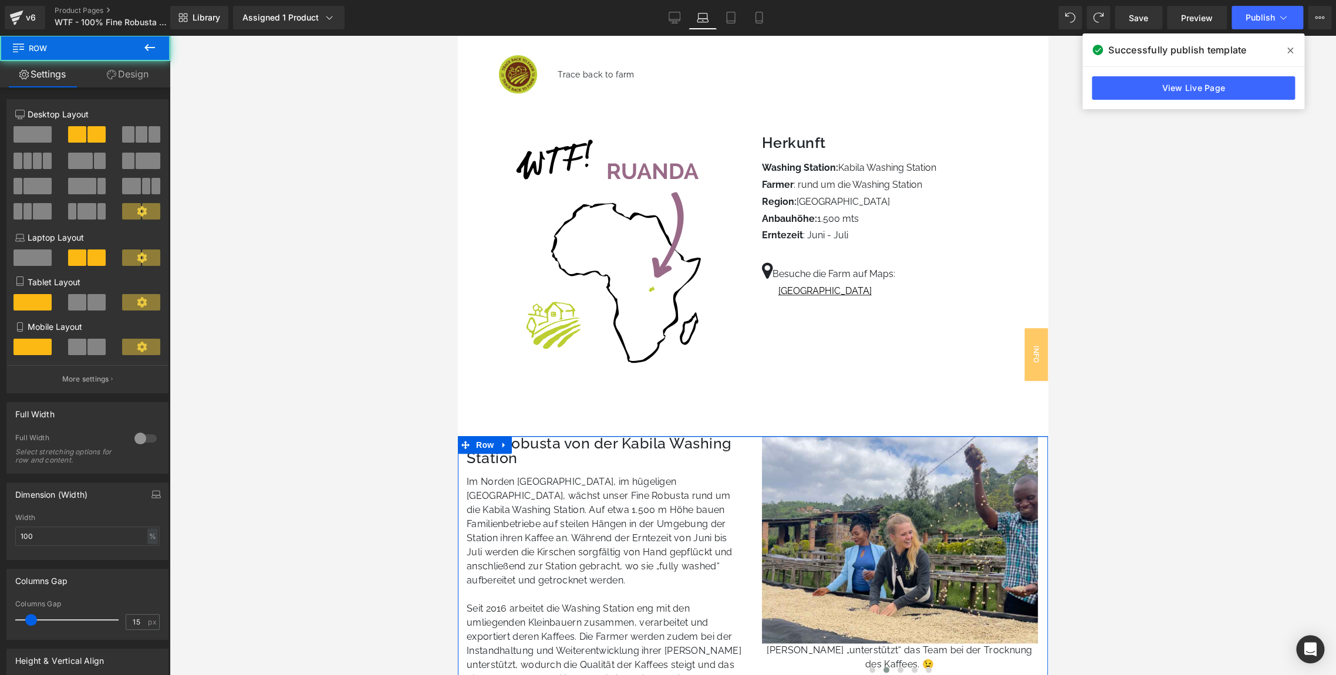
click at [42, 114] on p "Desktop Layout" at bounding box center [87, 114] width 144 height 12
click at [153, 79] on link "Design" at bounding box center [127, 74] width 85 height 26
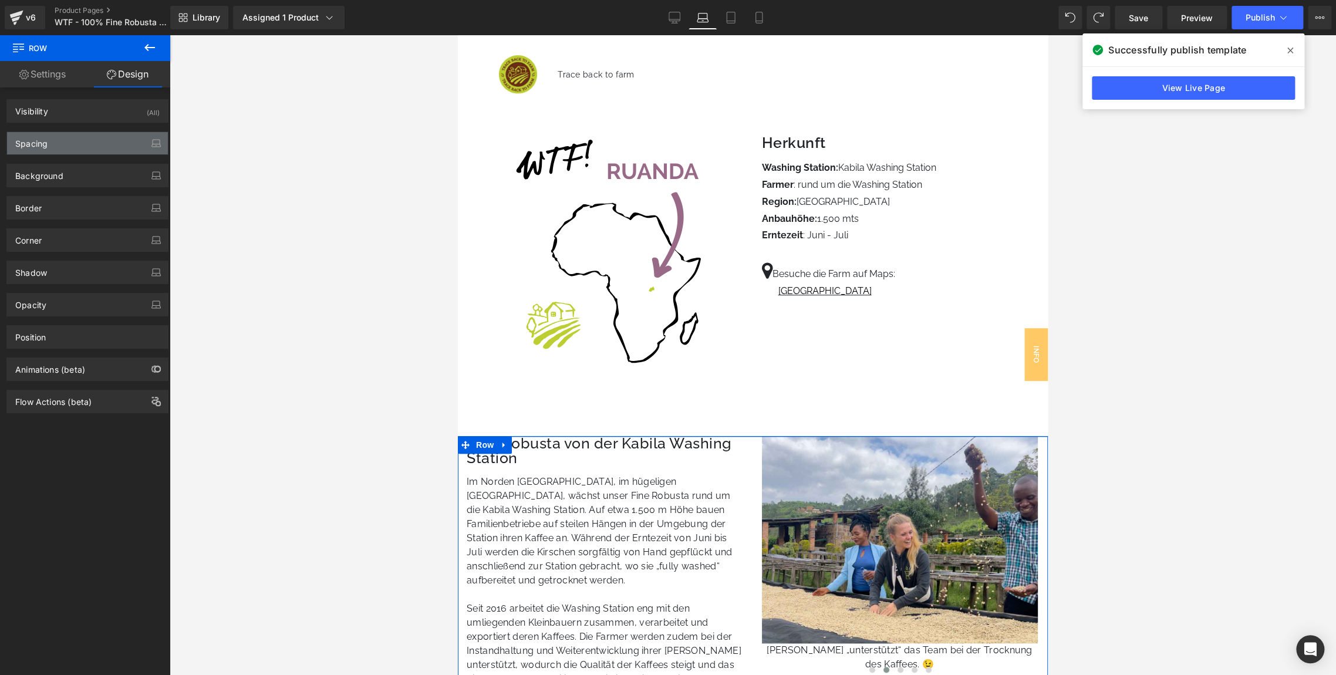
click at [33, 149] on div "Spacing" at bounding box center [87, 143] width 161 height 22
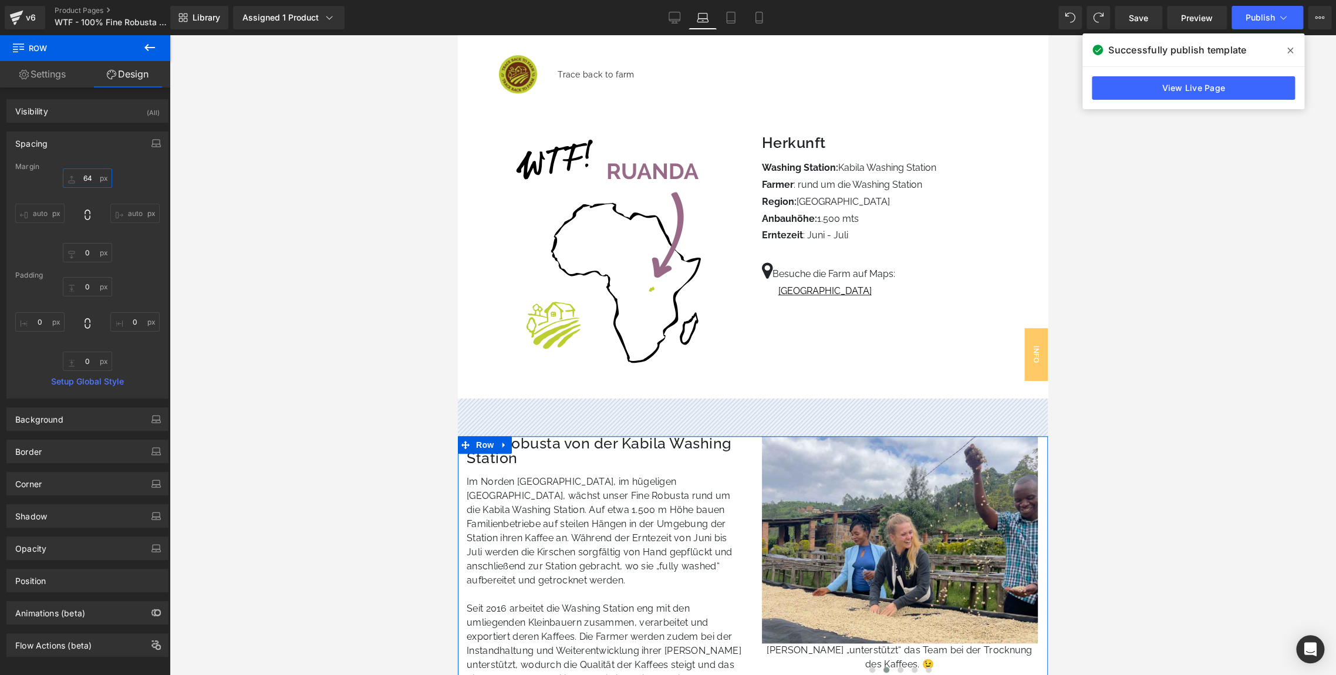
click at [79, 184] on input "text" at bounding box center [87, 177] width 49 height 19
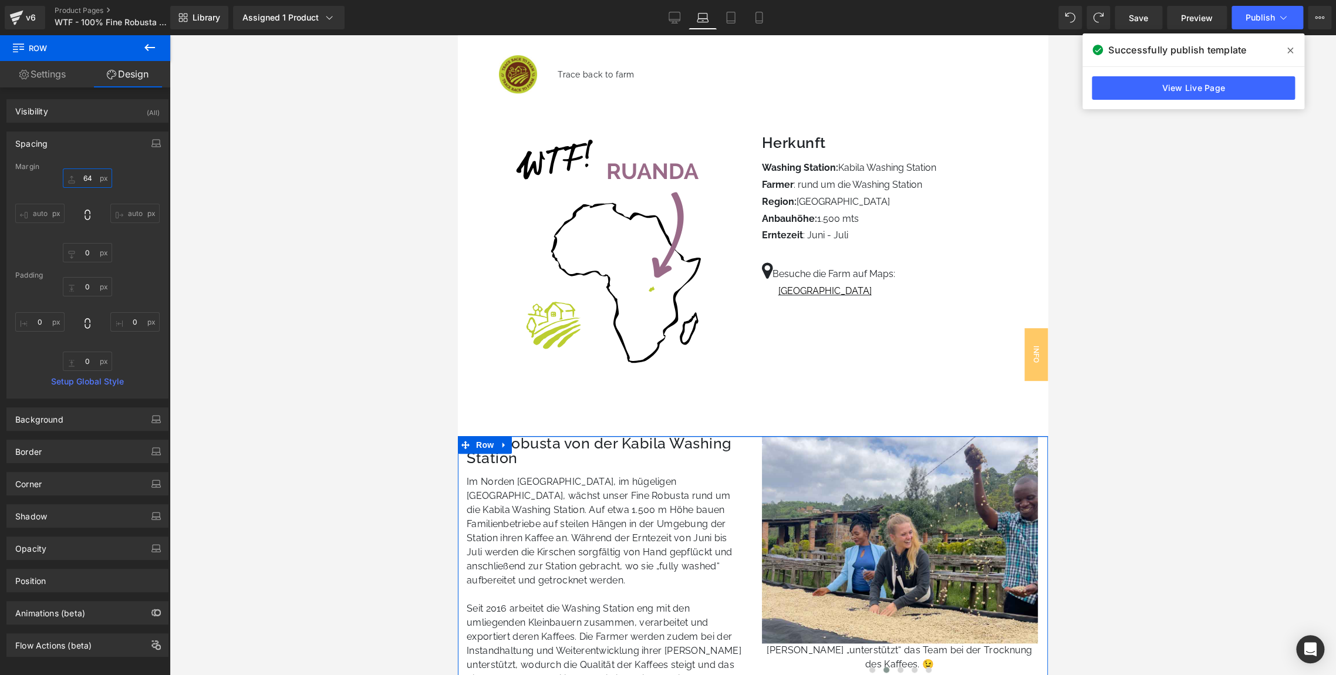
click at [79, 184] on input "text" at bounding box center [87, 177] width 49 height 19
drag, startPoint x: 79, startPoint y: 184, endPoint x: 85, endPoint y: 181, distance: 6.8
click at [85, 181] on input "text" at bounding box center [87, 177] width 49 height 19
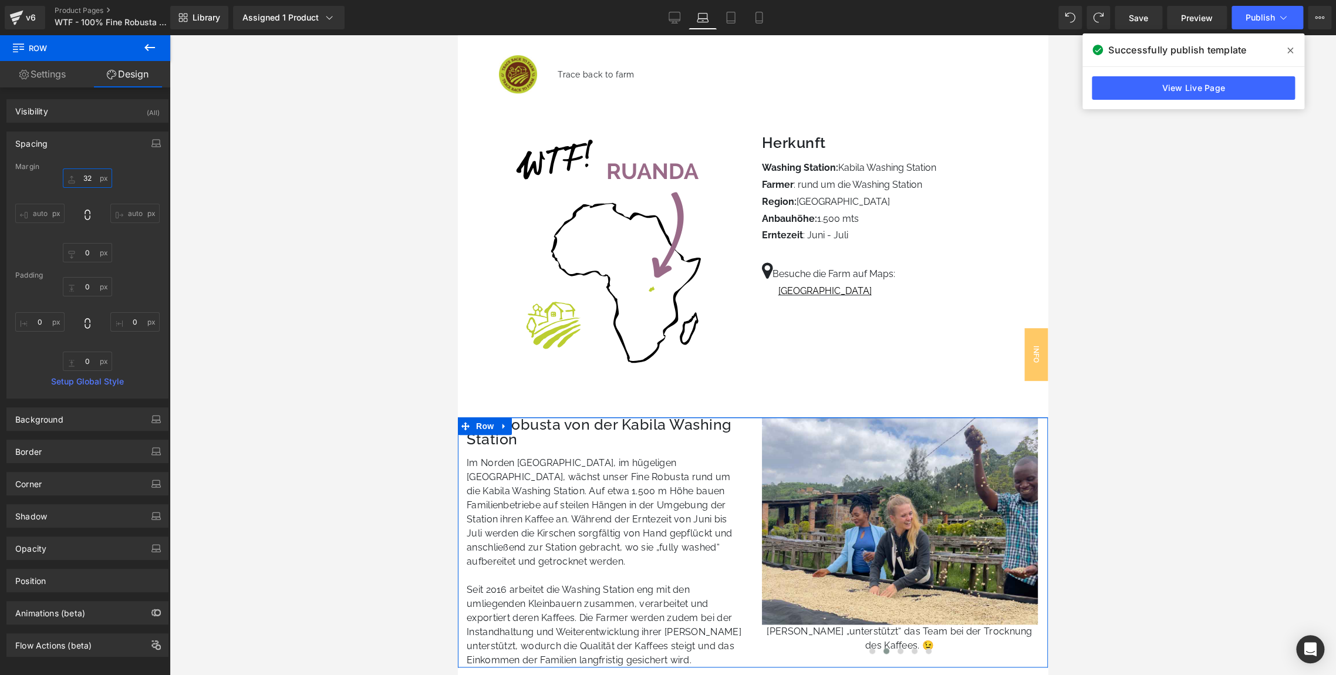
type input "3"
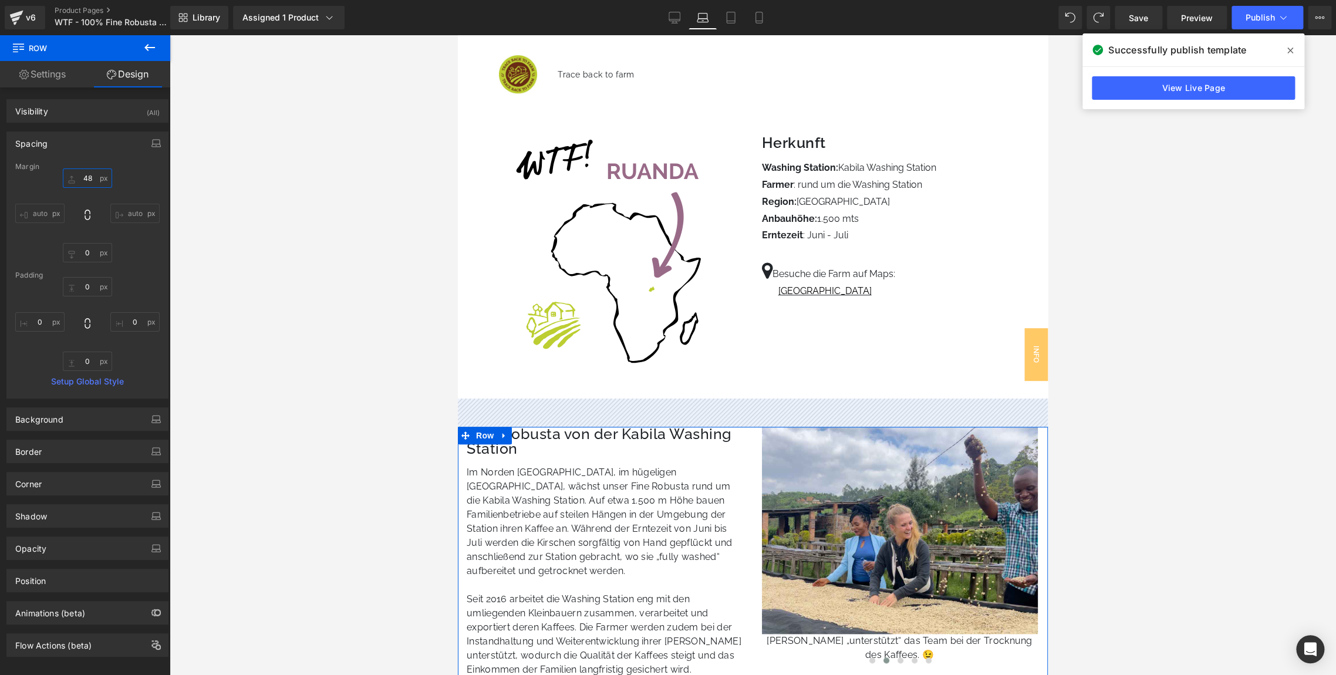
click at [83, 176] on input "48" at bounding box center [87, 177] width 49 height 19
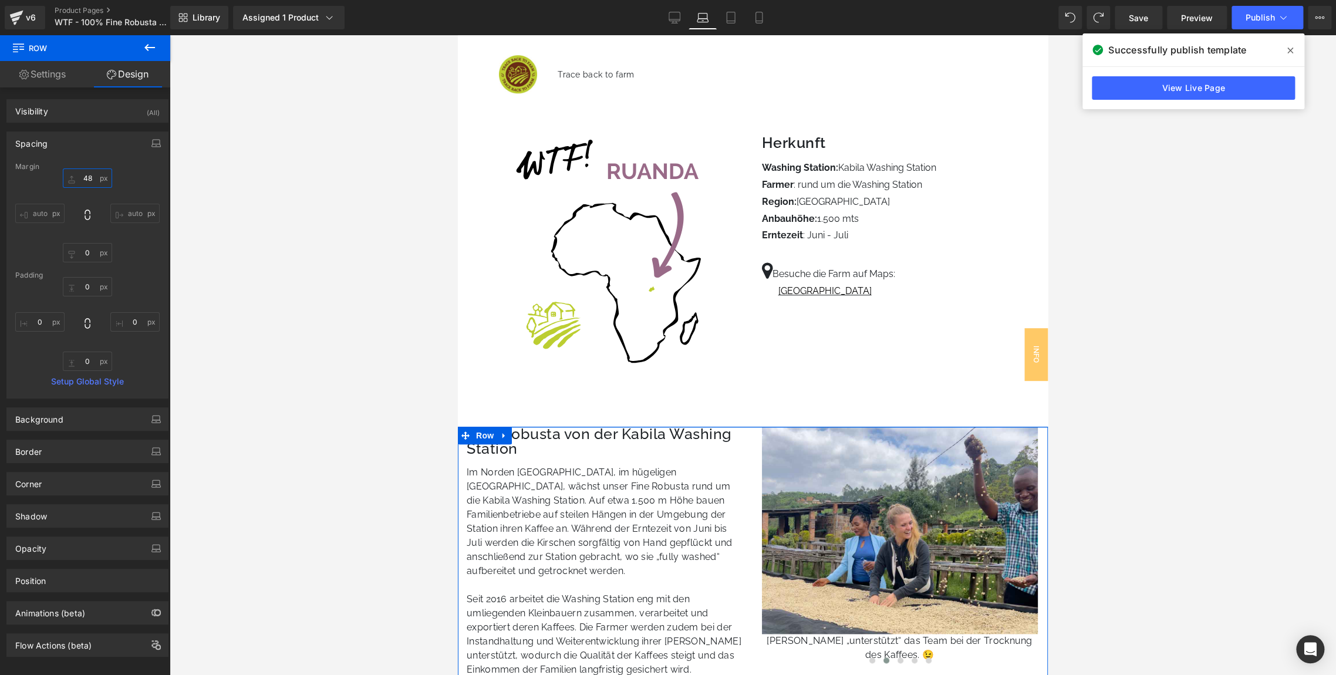
click at [83, 176] on input "48" at bounding box center [87, 177] width 49 height 19
type input "32"
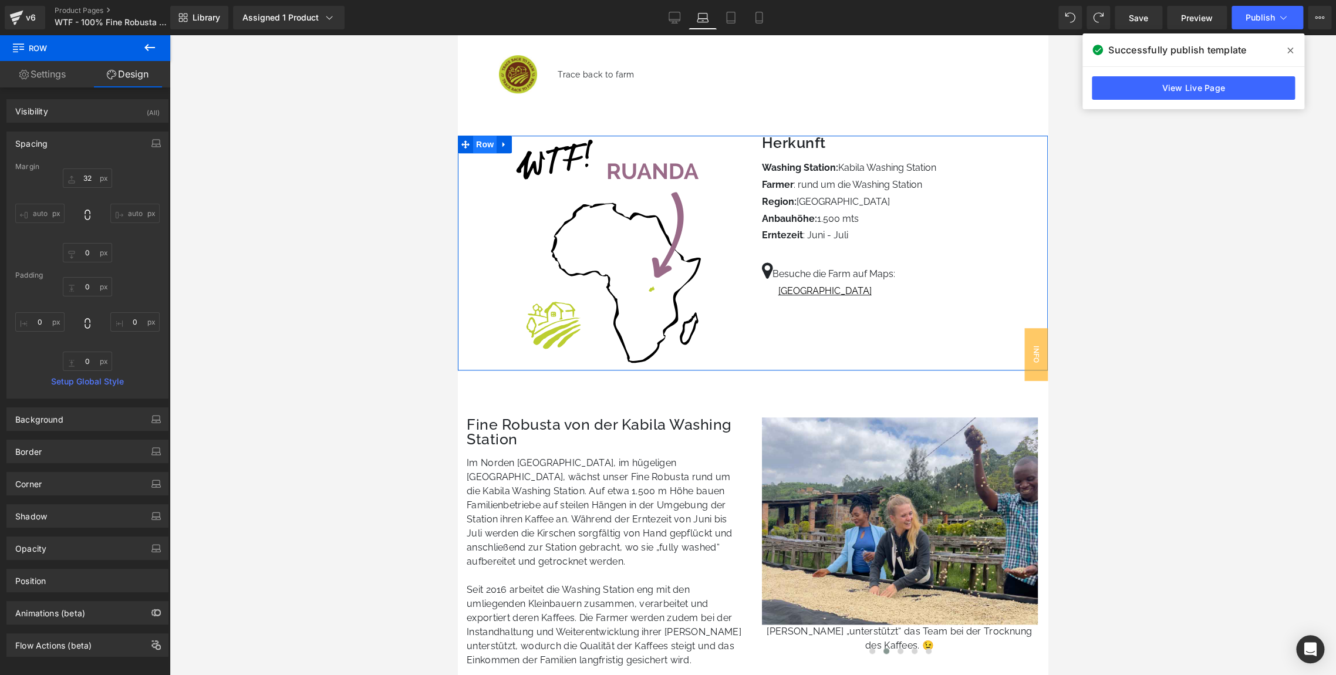
click at [485, 142] on span "Row" at bounding box center [484, 145] width 23 height 18
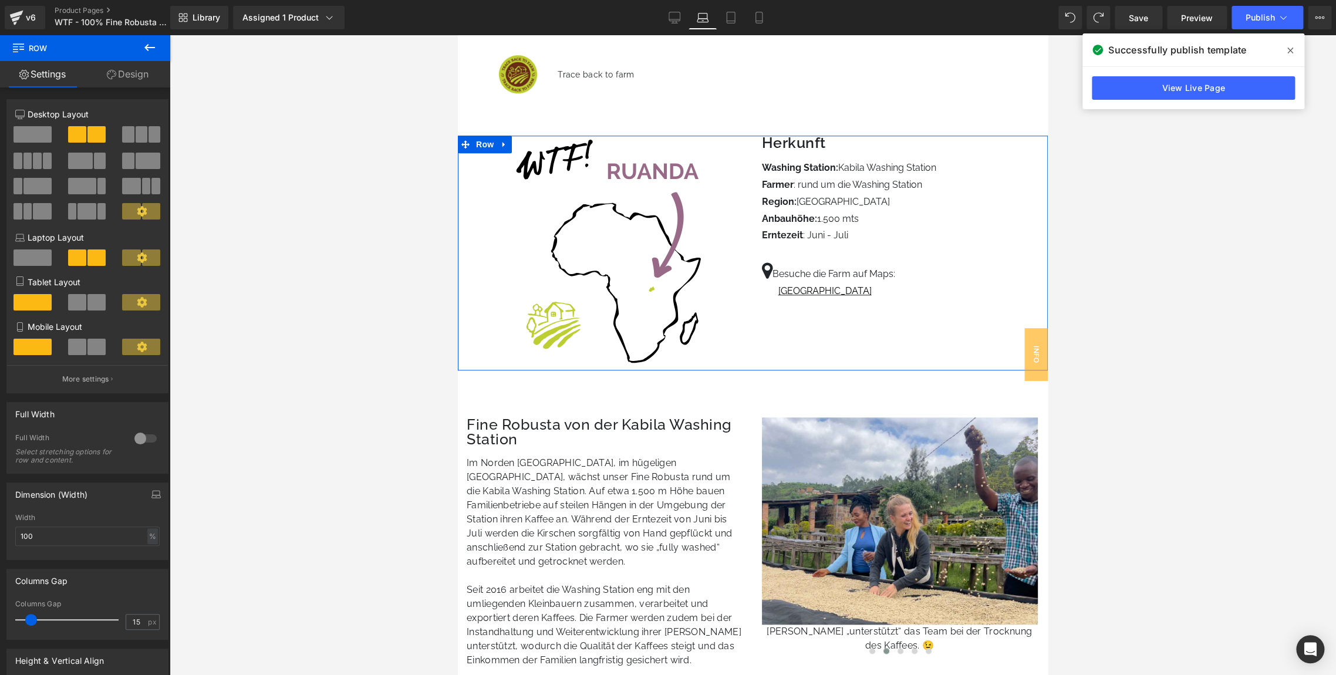
click at [143, 87] on link "Design" at bounding box center [127, 74] width 85 height 26
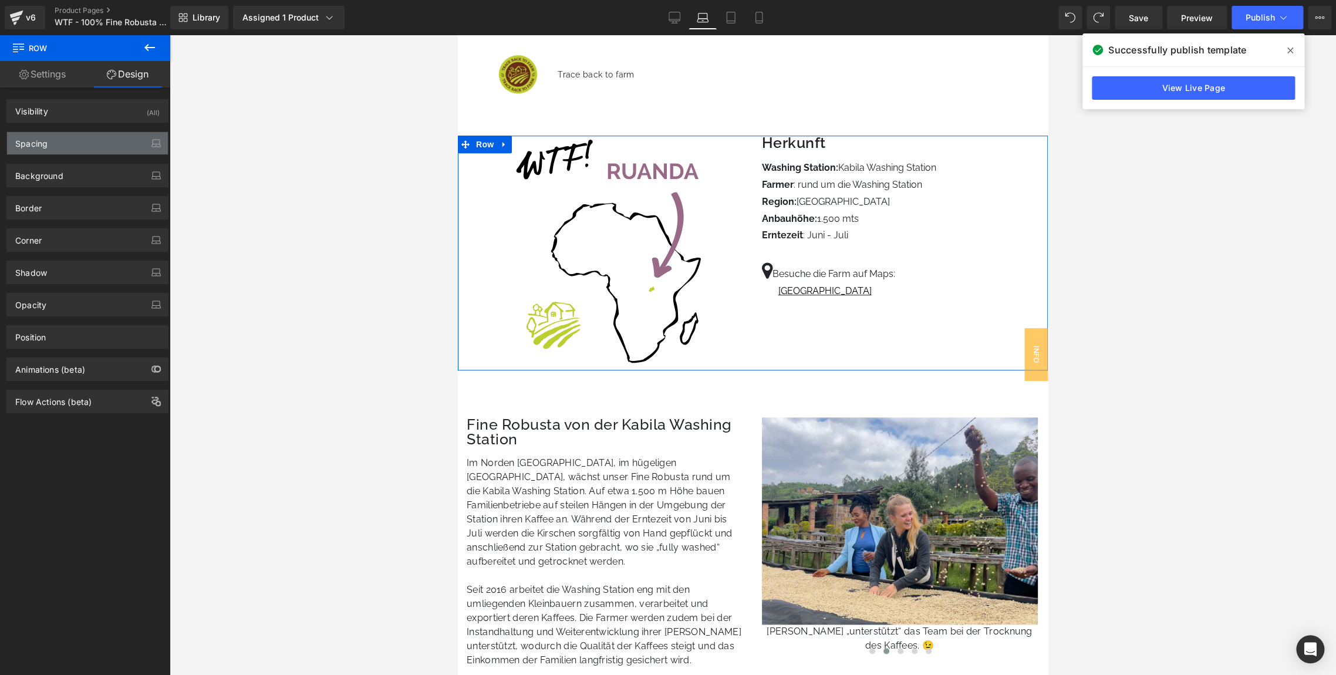
click at [43, 144] on div "Spacing" at bounding box center [31, 140] width 32 height 16
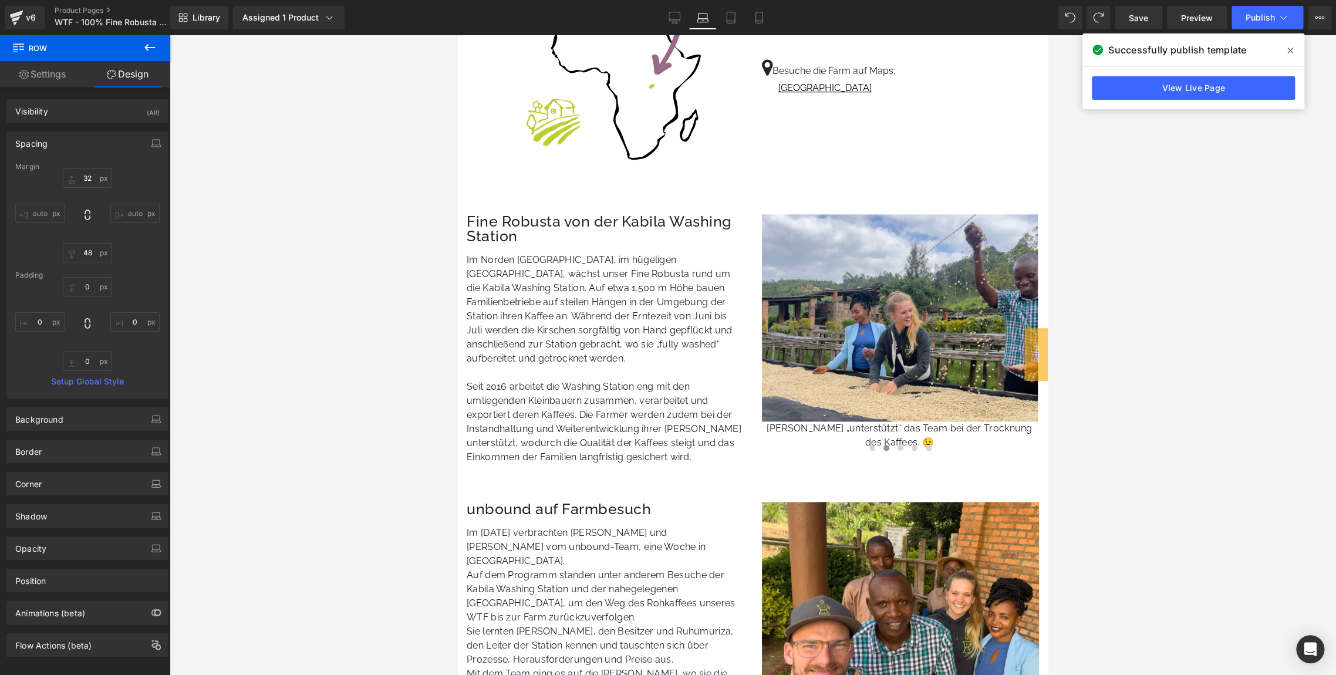
scroll to position [859, 0]
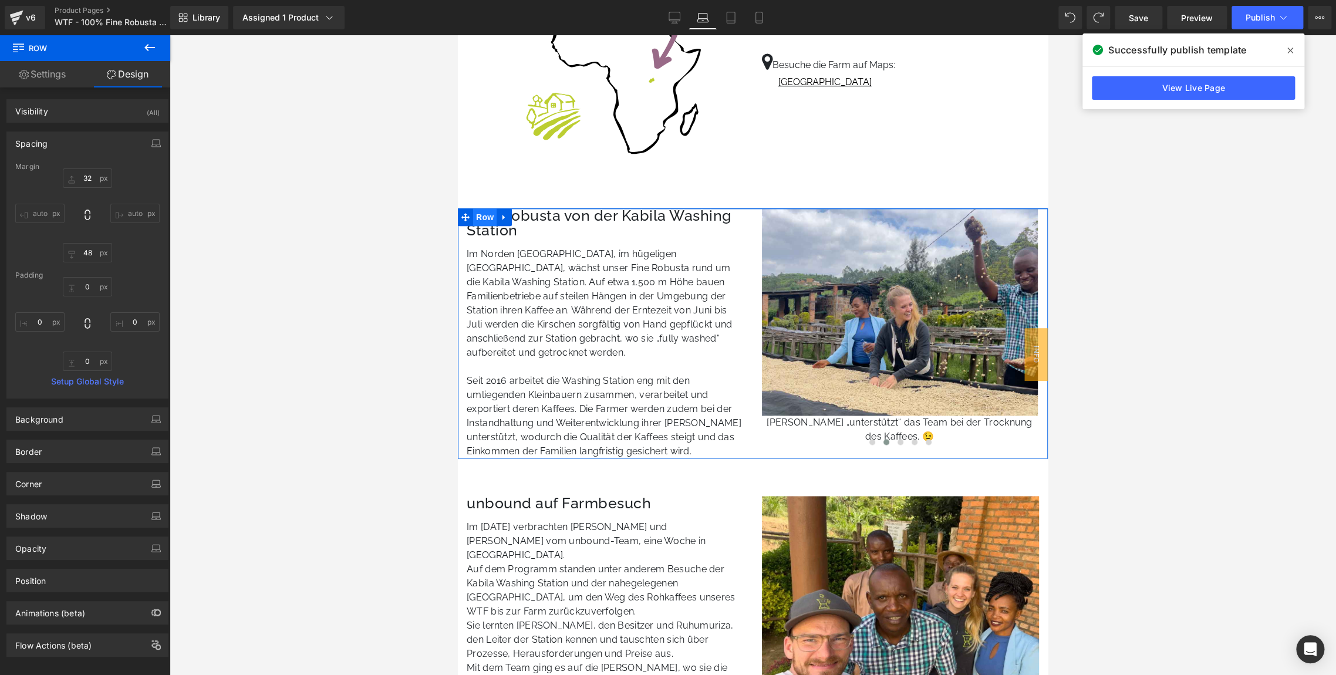
click at [488, 213] on span "Row" at bounding box center [484, 217] width 23 height 18
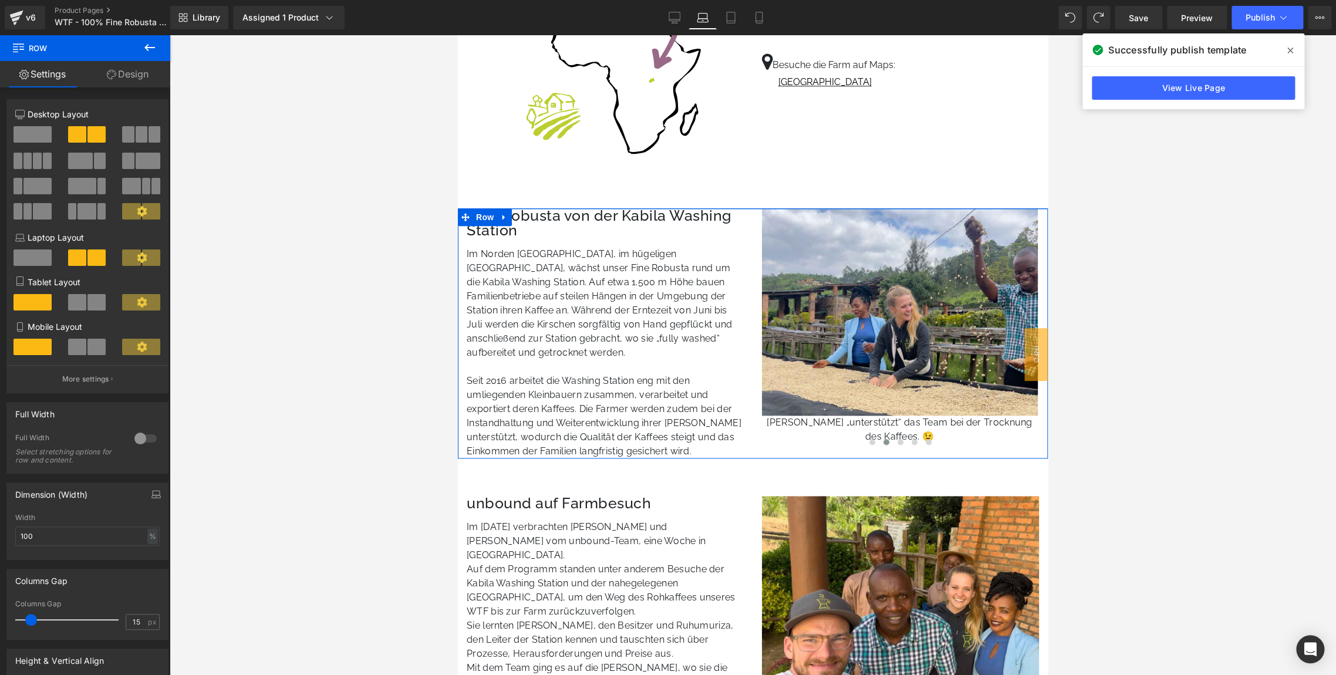
click at [139, 66] on link "Design" at bounding box center [127, 74] width 85 height 26
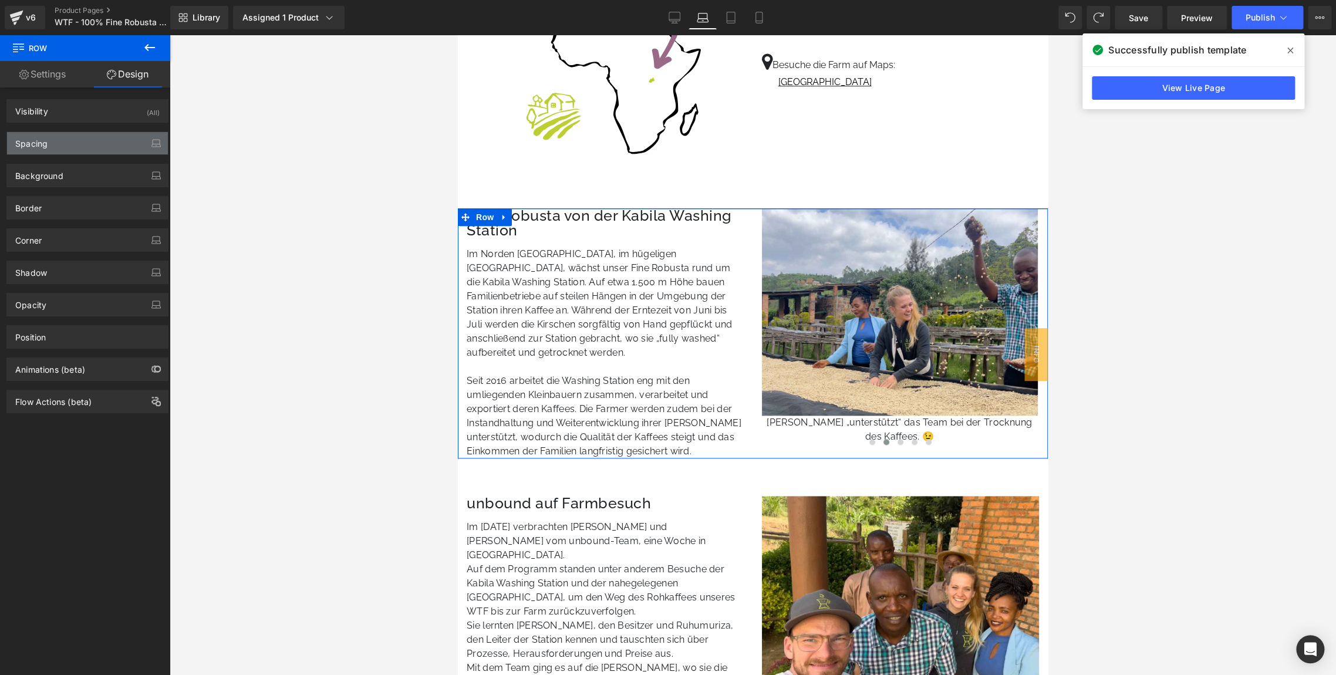
click at [48, 138] on div "Spacing" at bounding box center [87, 143] width 161 height 22
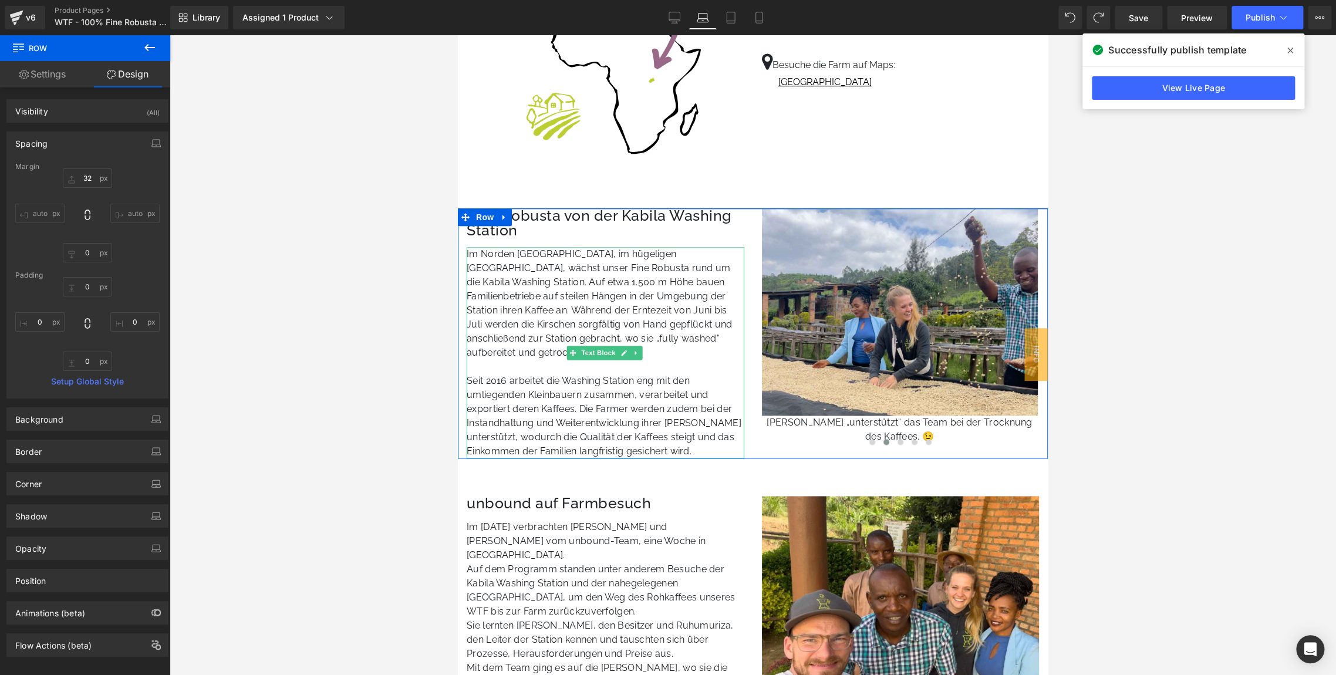
scroll to position [983, 0]
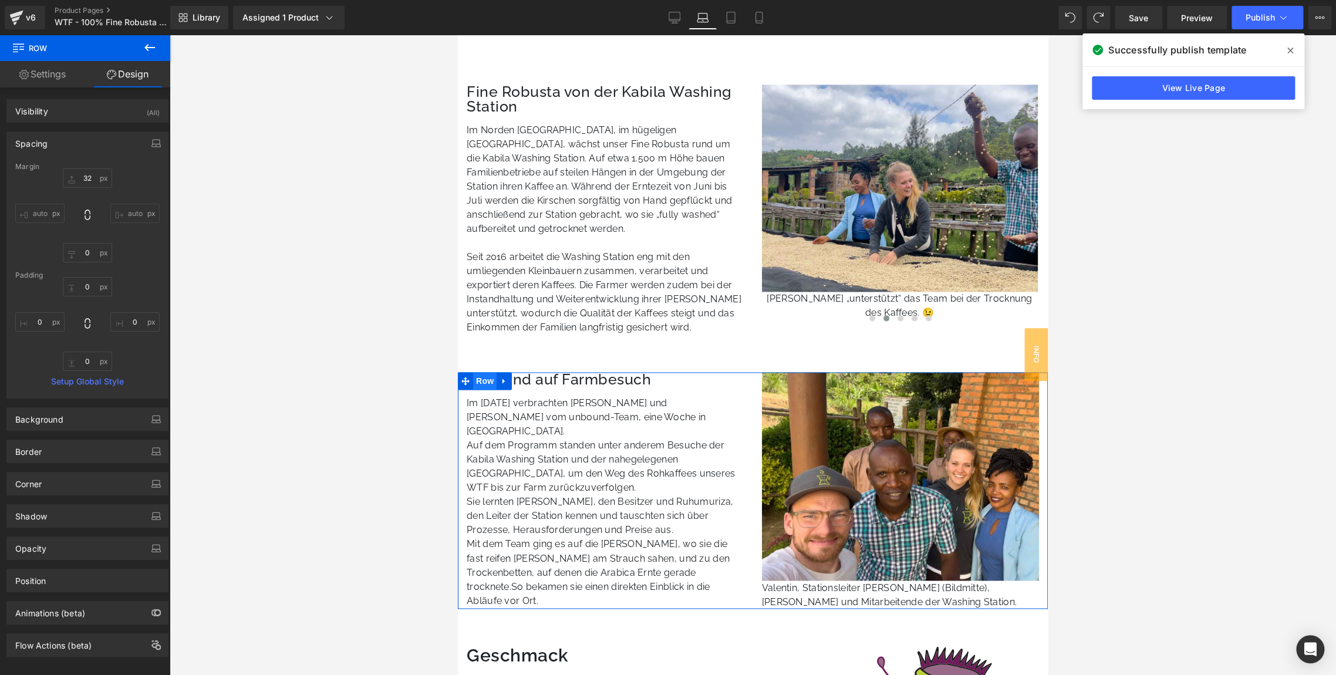
click at [486, 378] on span "Row" at bounding box center [484, 381] width 23 height 18
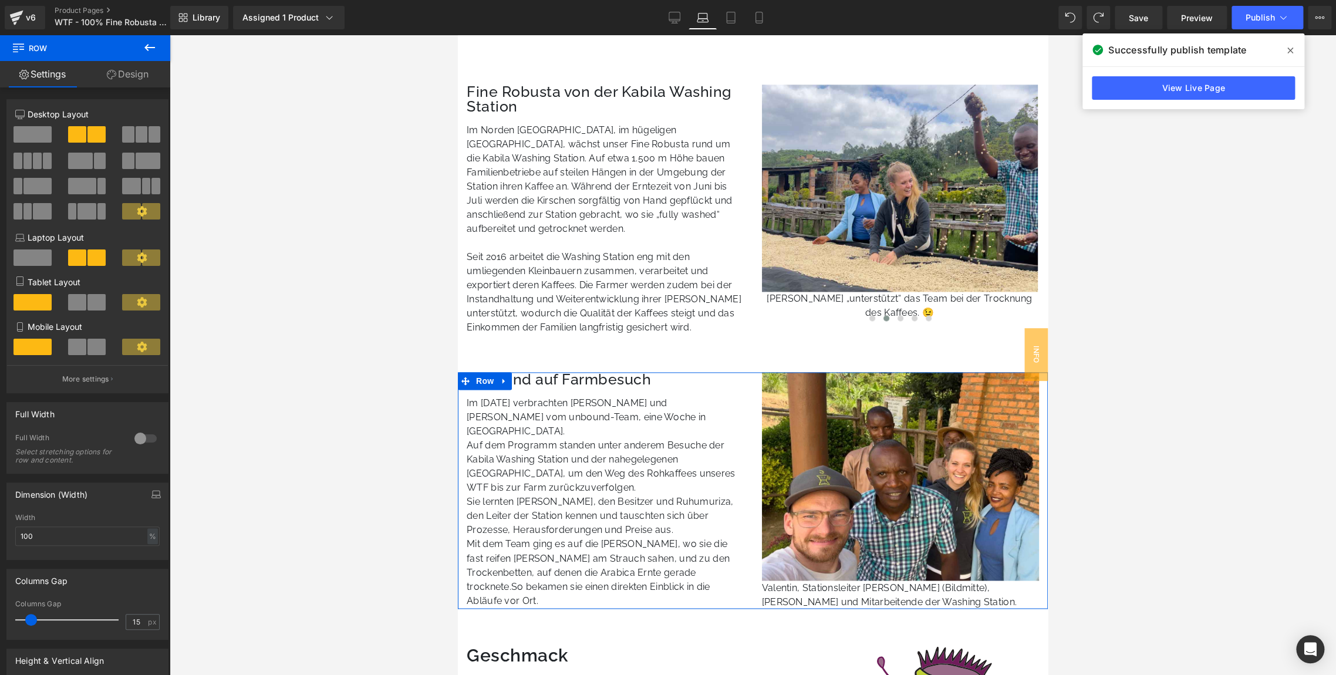
click at [122, 81] on link "Design" at bounding box center [127, 74] width 85 height 26
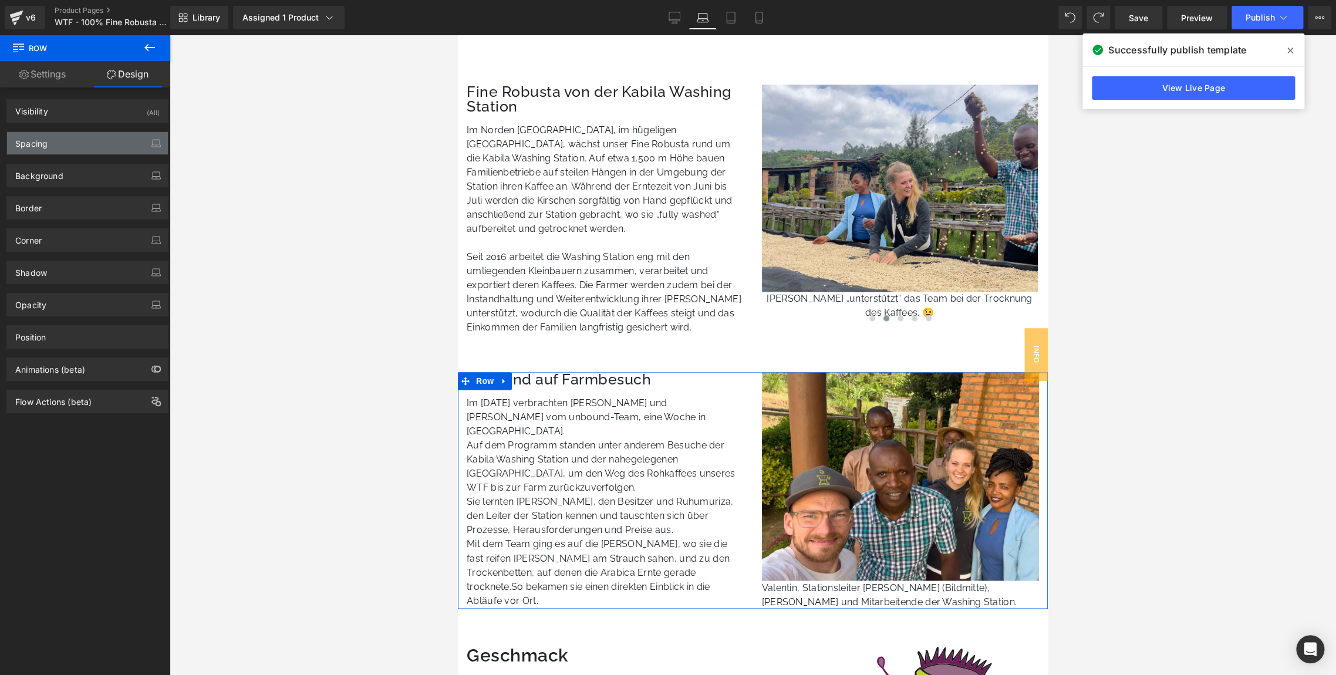
click at [53, 148] on div "Spacing" at bounding box center [87, 143] width 161 height 22
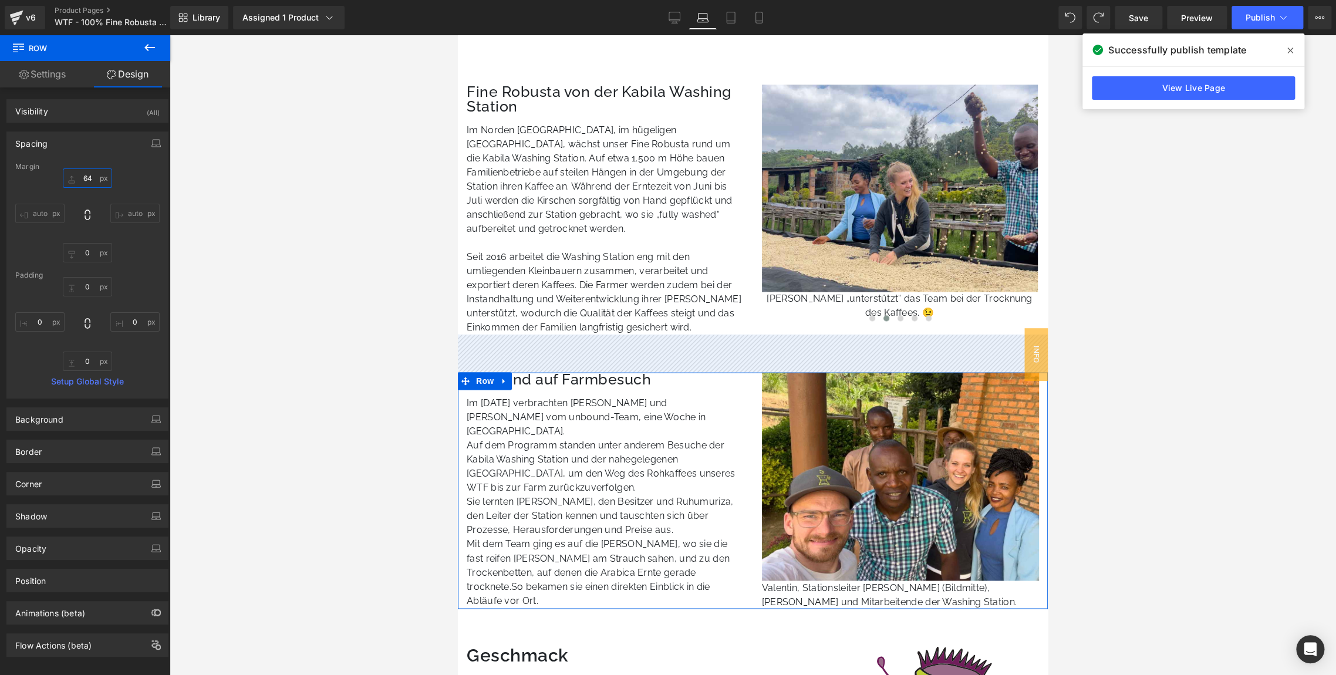
click at [87, 176] on input "text" at bounding box center [87, 177] width 49 height 19
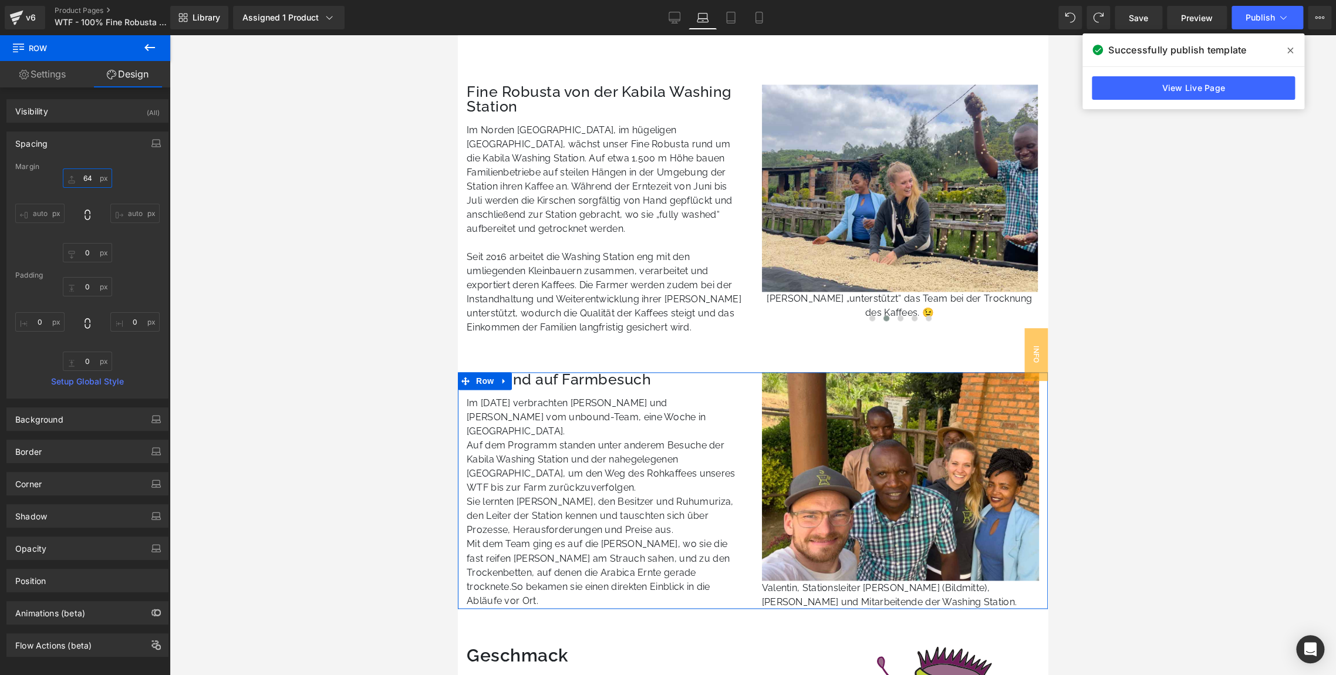
click at [87, 176] on input "text" at bounding box center [87, 177] width 49 height 19
type input "48"
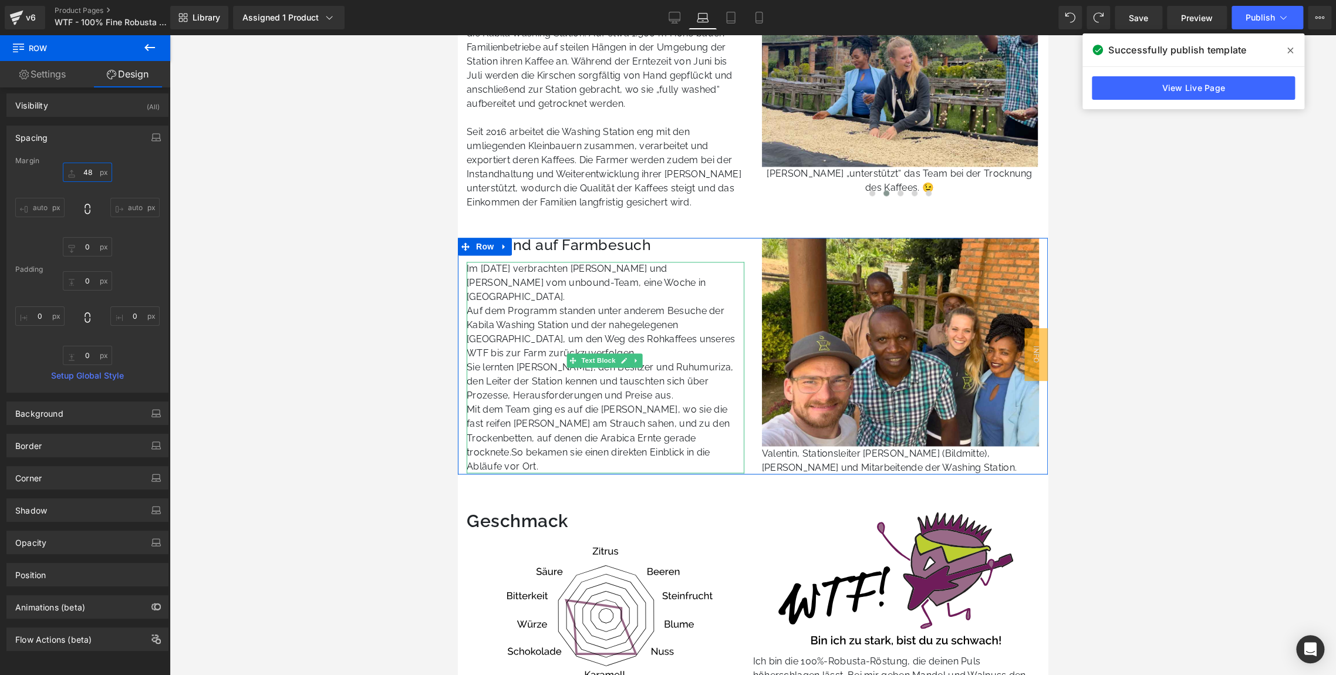
scroll to position [1108, 0]
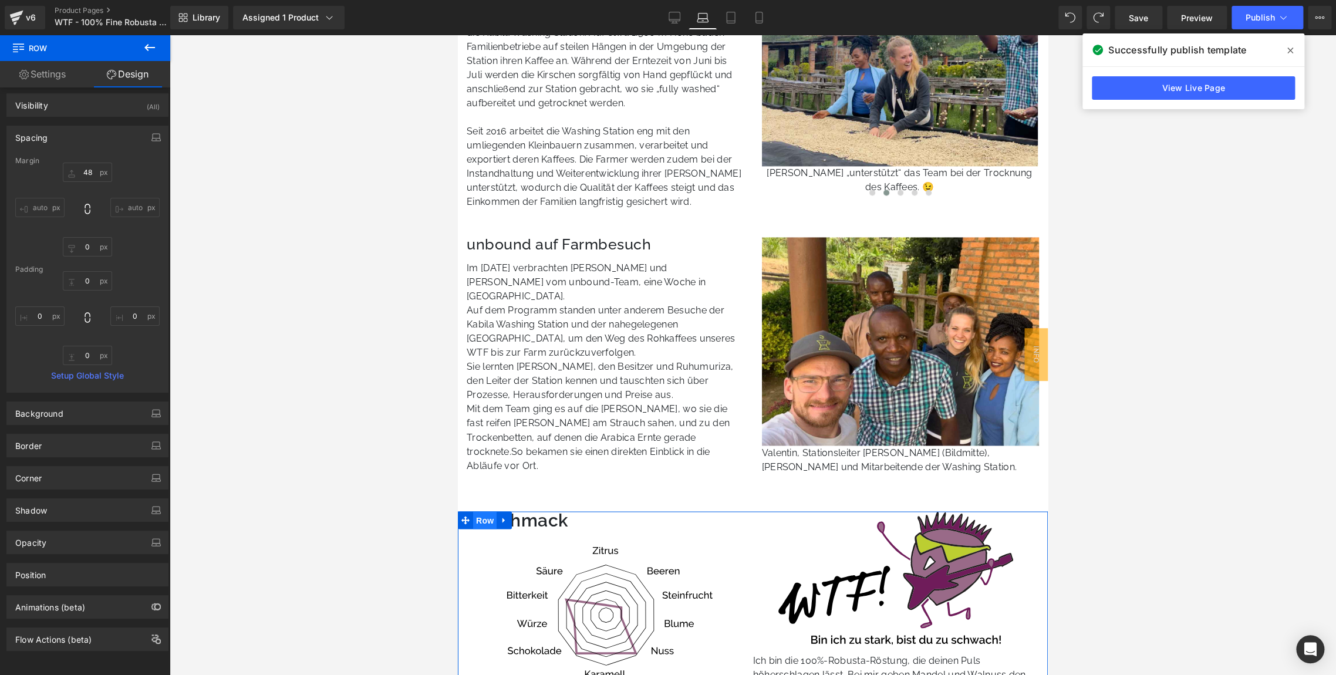
click at [488, 517] on span "Row" at bounding box center [484, 520] width 23 height 18
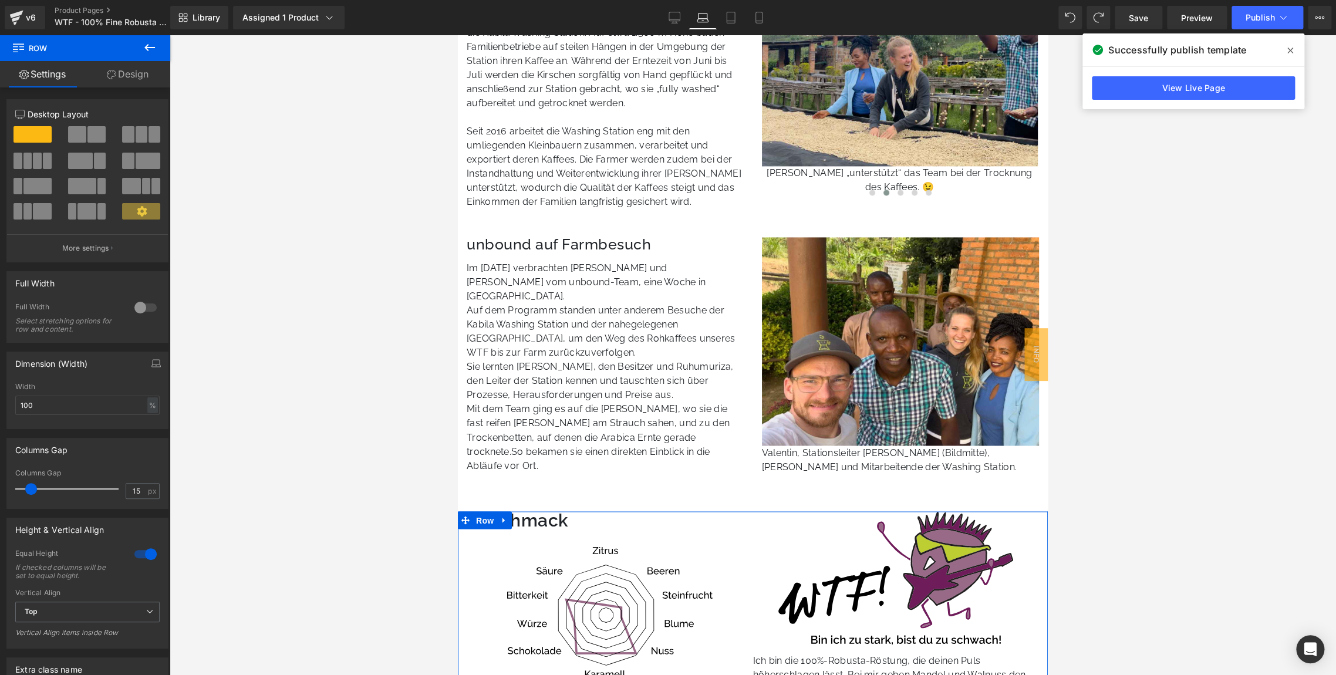
click at [125, 80] on link "Design" at bounding box center [127, 74] width 85 height 26
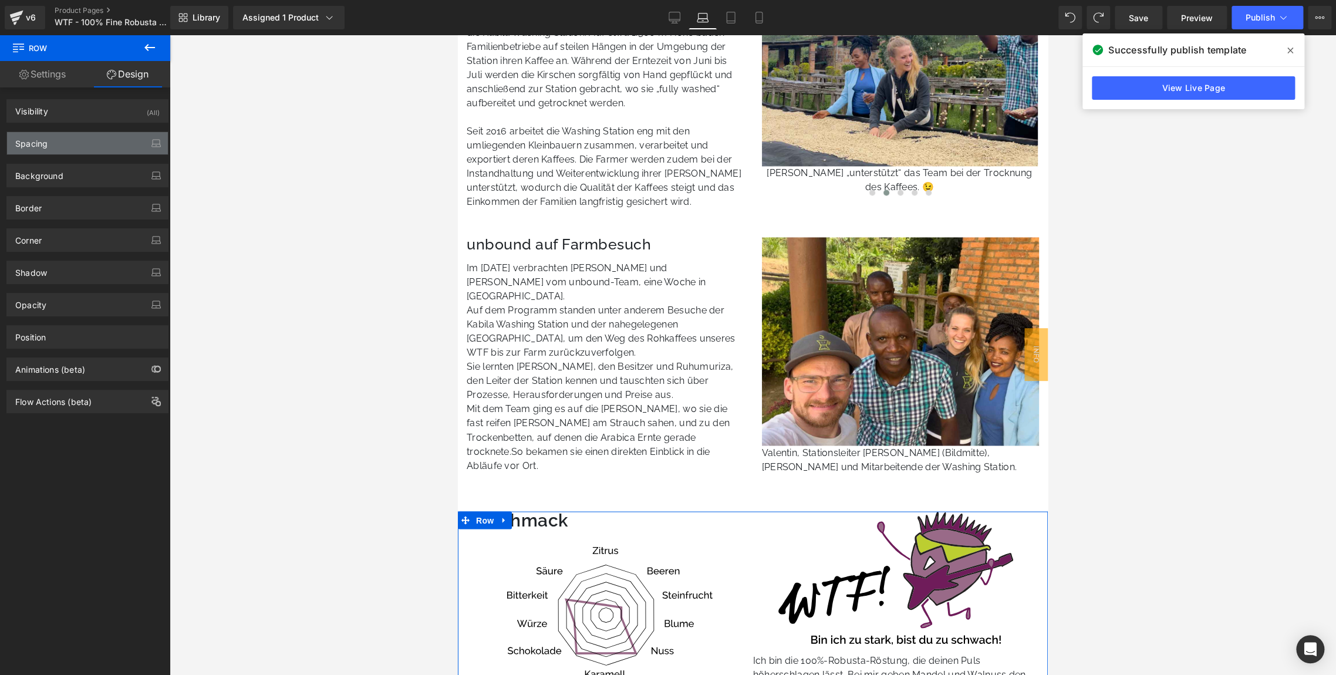
click at [67, 146] on div "Spacing" at bounding box center [87, 143] width 161 height 22
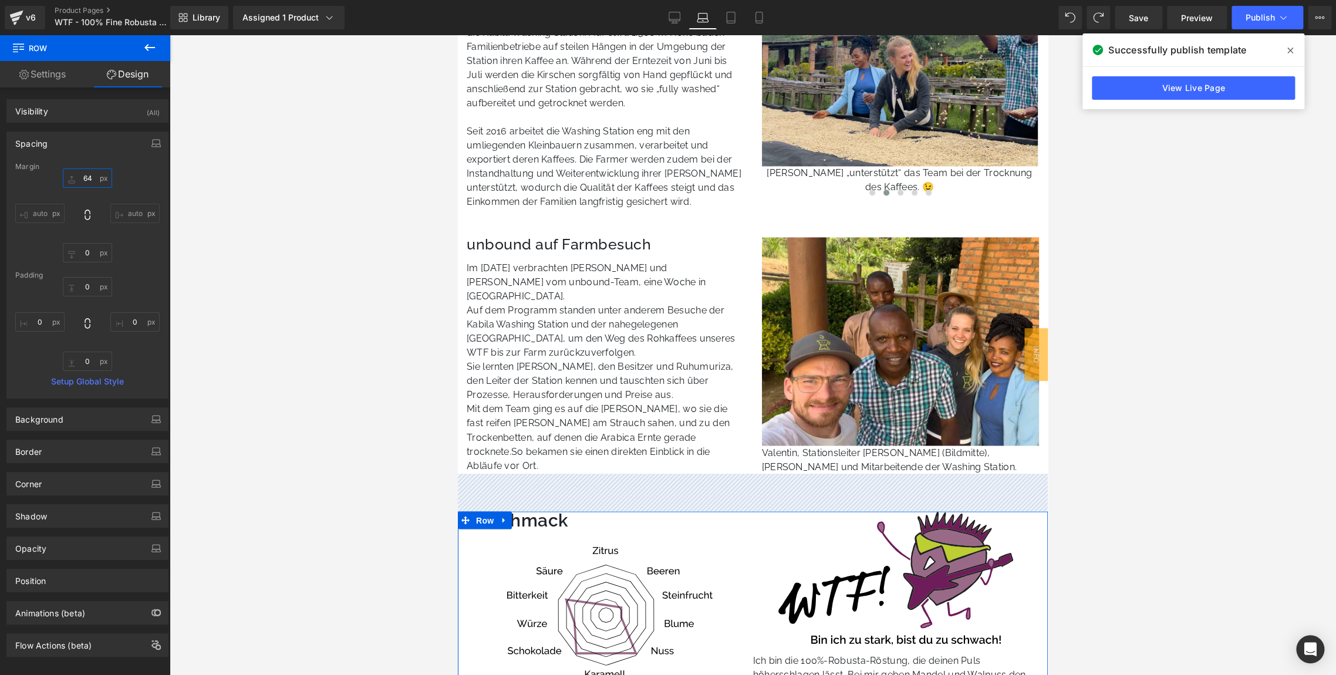
click at [83, 180] on input "text" at bounding box center [87, 177] width 49 height 19
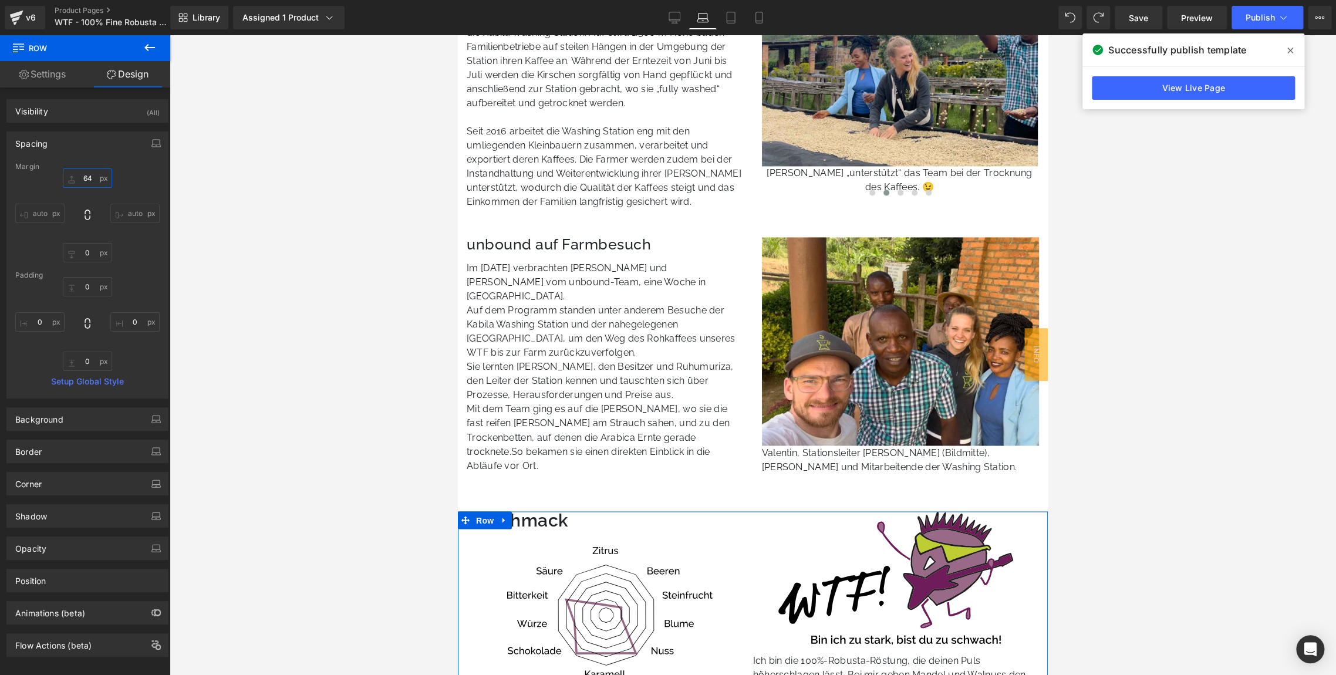
click at [83, 180] on input "text" at bounding box center [87, 177] width 49 height 19
type input "48"
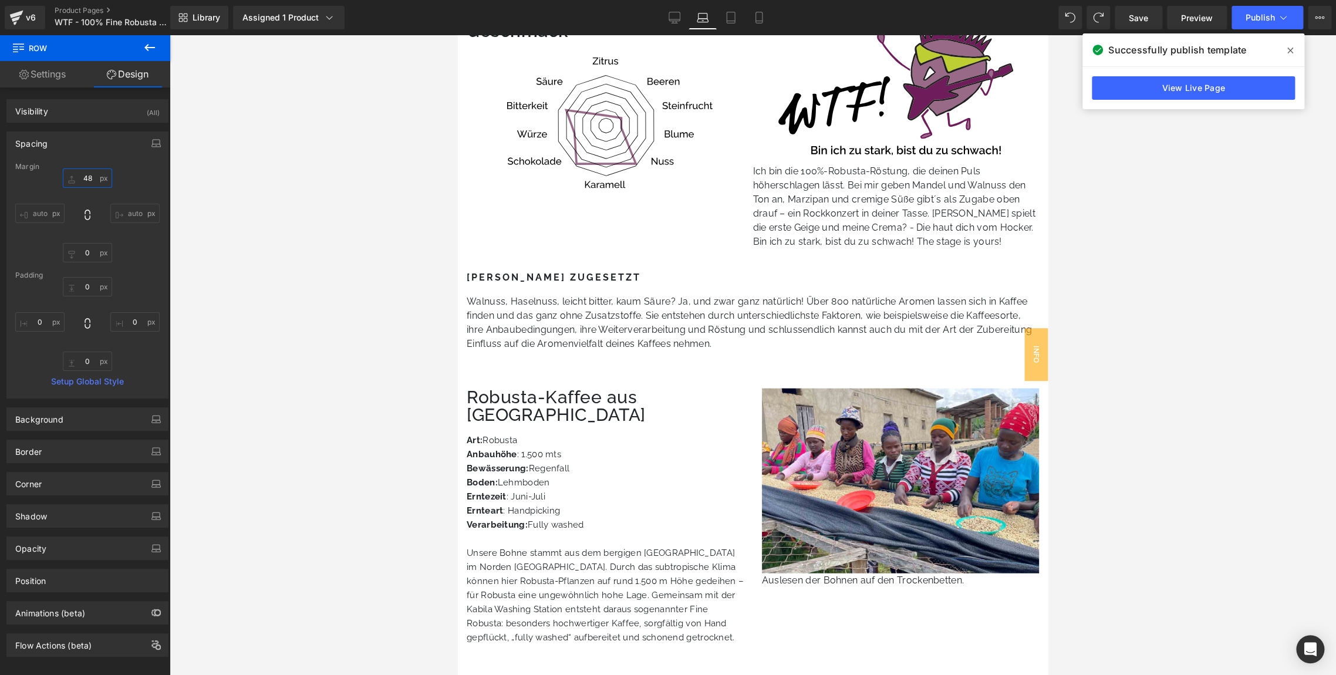
scroll to position [1590, 0]
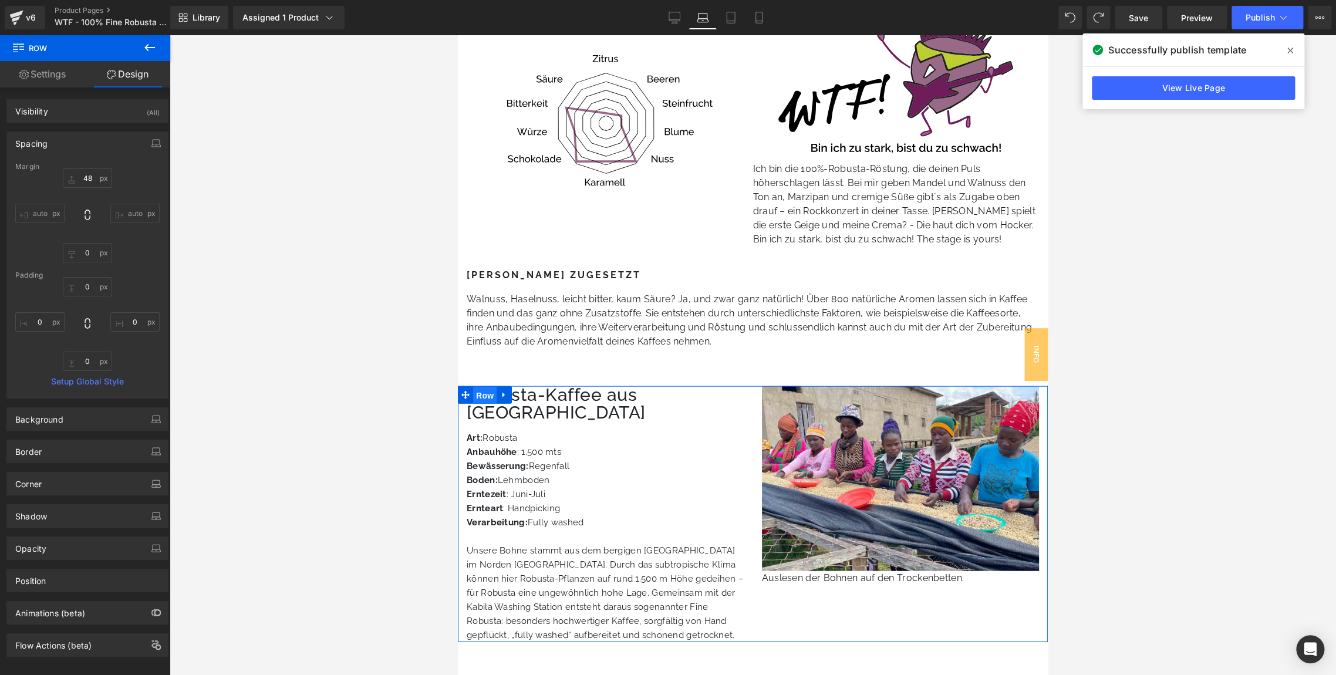
click at [486, 393] on span "Row" at bounding box center [484, 396] width 23 height 18
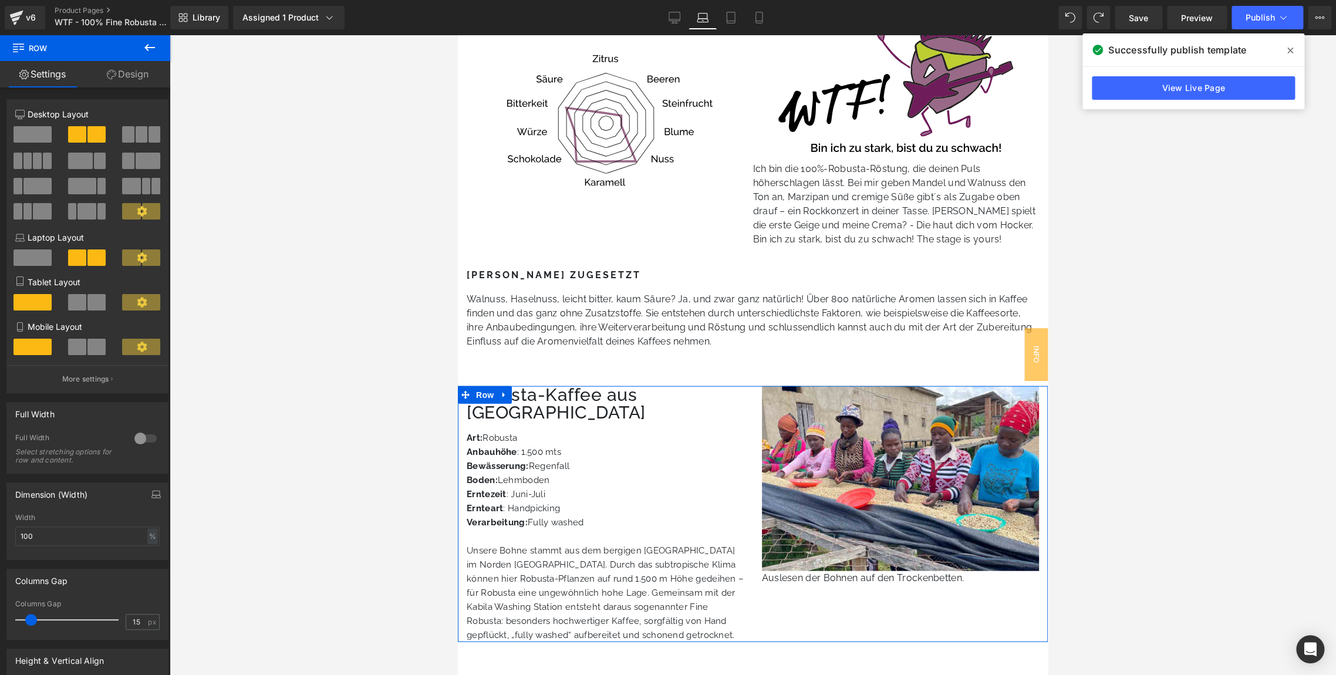
click at [119, 67] on link "Design" at bounding box center [127, 74] width 85 height 26
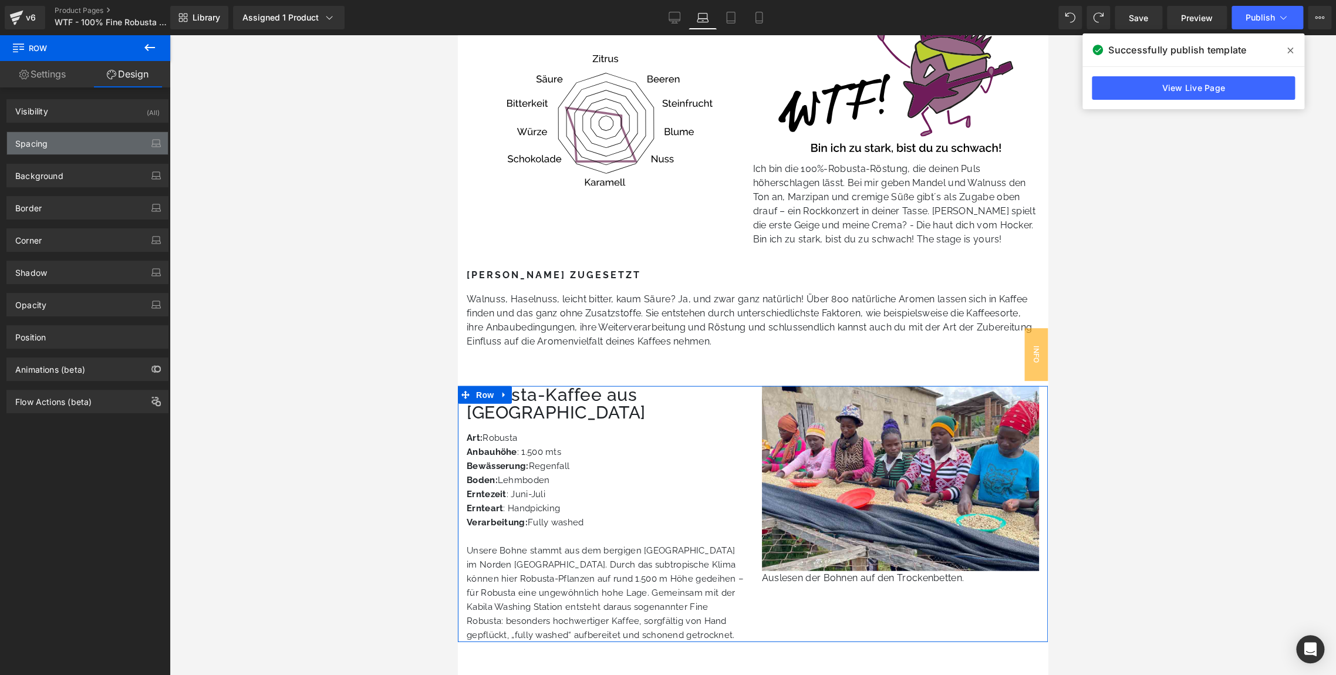
click at [46, 148] on div "Spacing" at bounding box center [87, 143] width 161 height 22
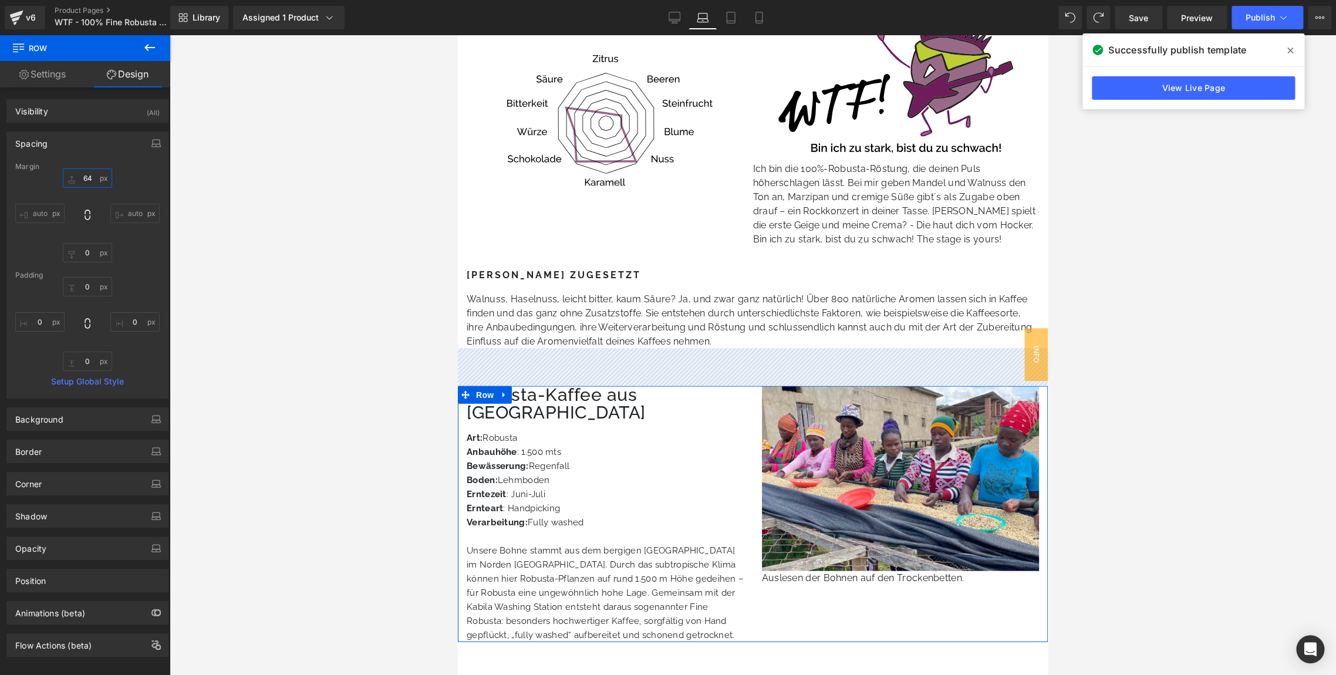
click at [82, 177] on input "text" at bounding box center [87, 177] width 49 height 19
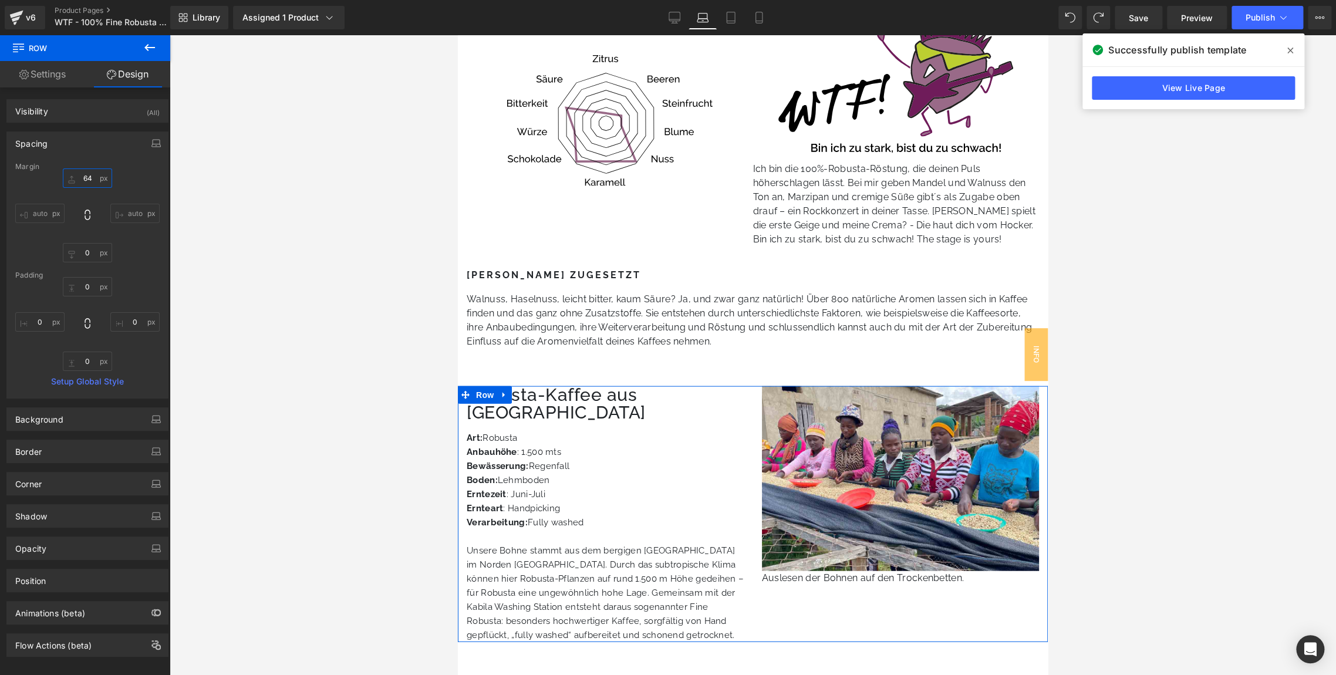
click at [82, 177] on input "text" at bounding box center [87, 177] width 49 height 19
type input "48"
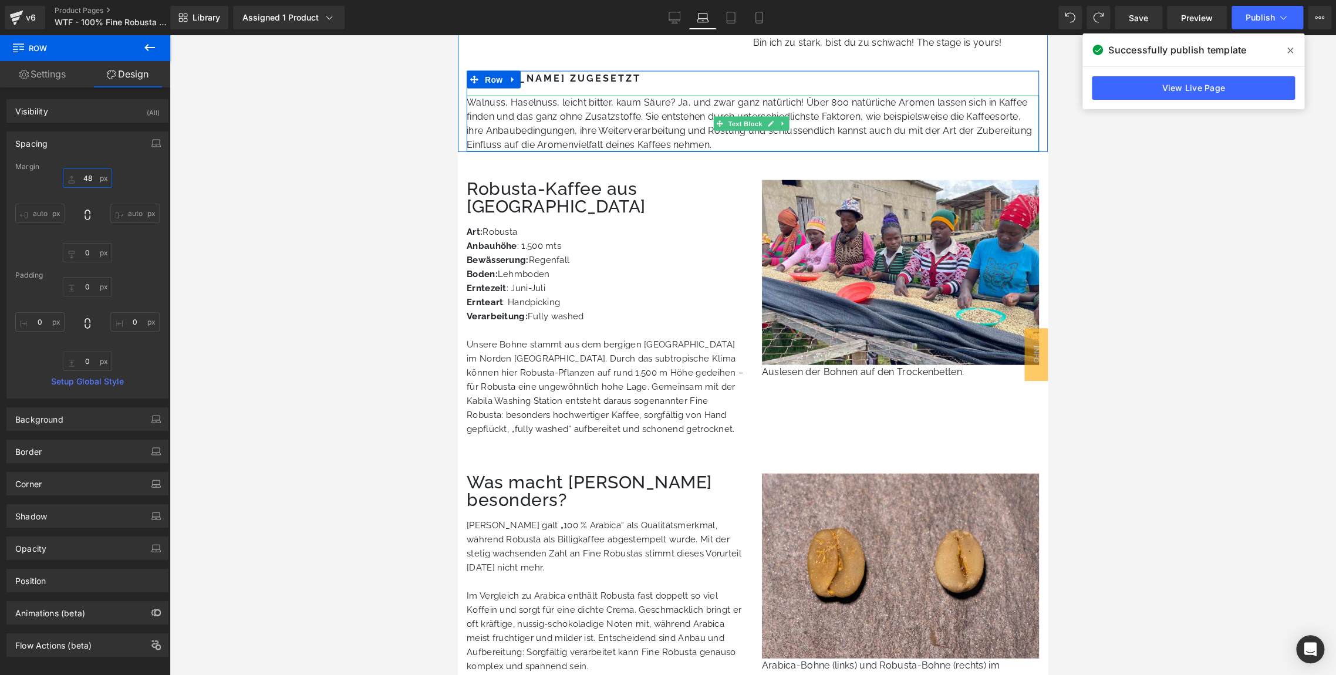
scroll to position [1791, 0]
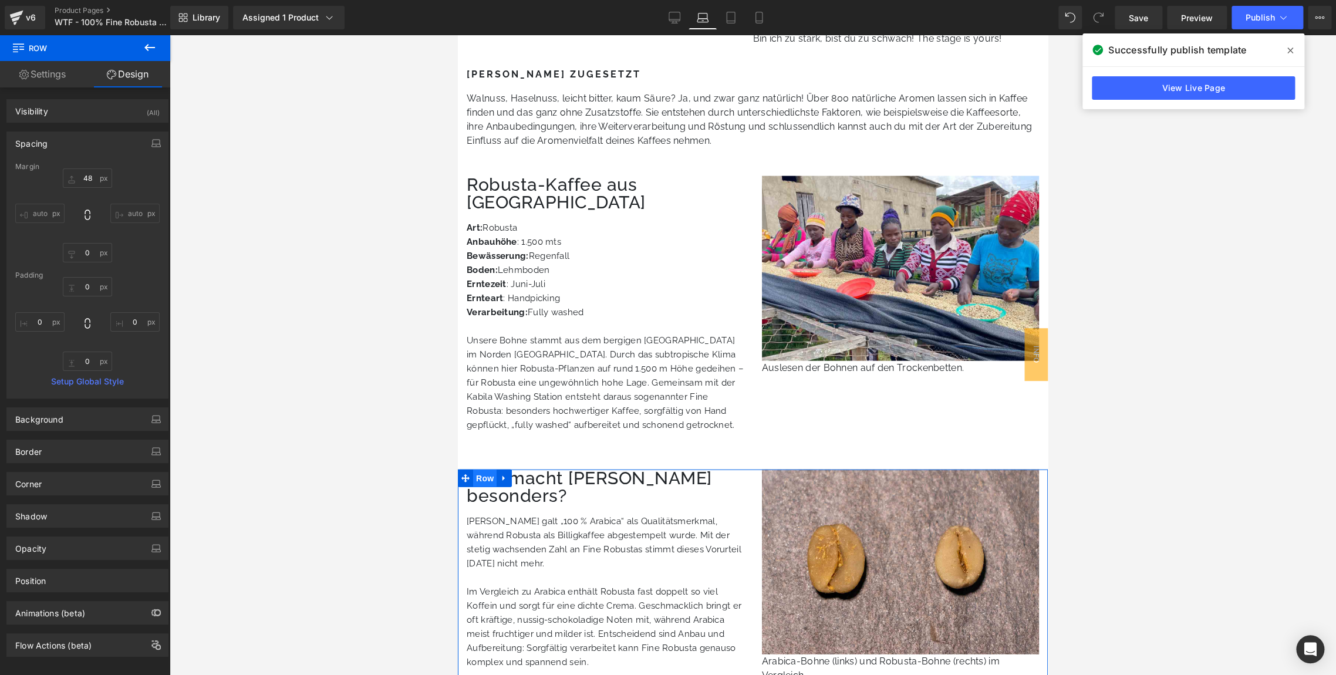
click at [481, 470] on span "Row" at bounding box center [484, 479] width 23 height 18
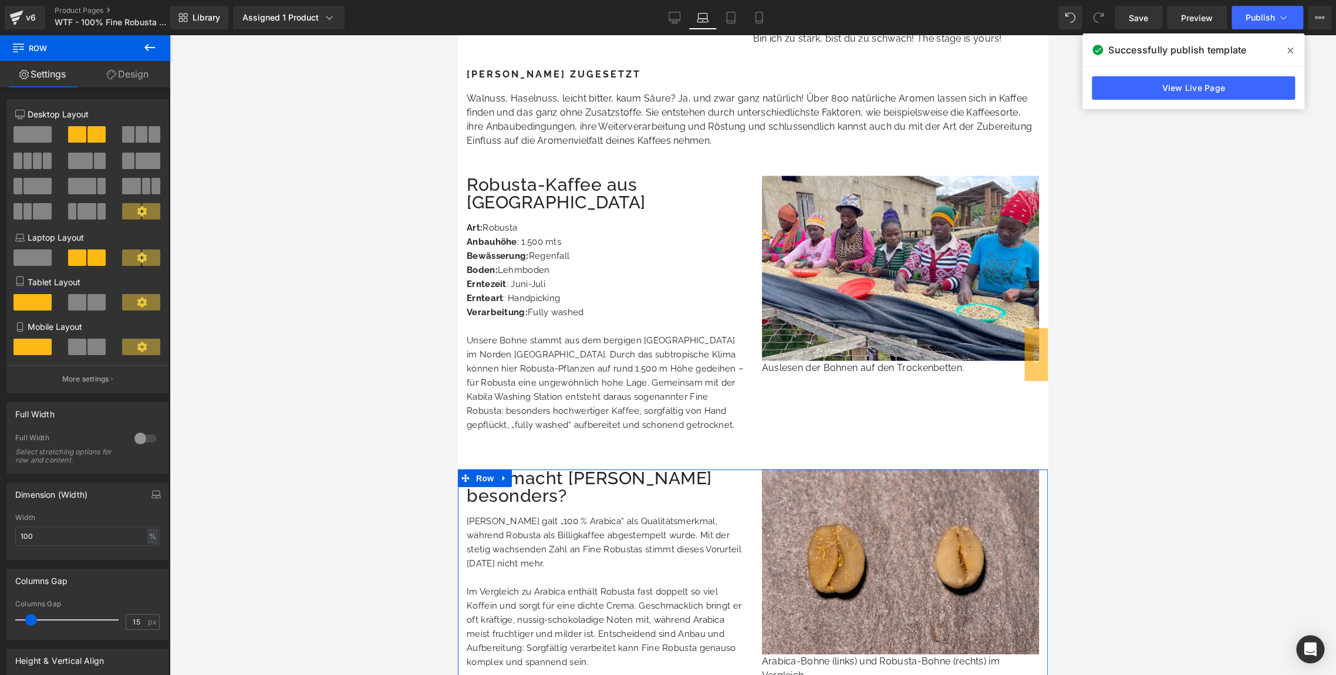
click at [125, 75] on link "Design" at bounding box center [127, 74] width 85 height 26
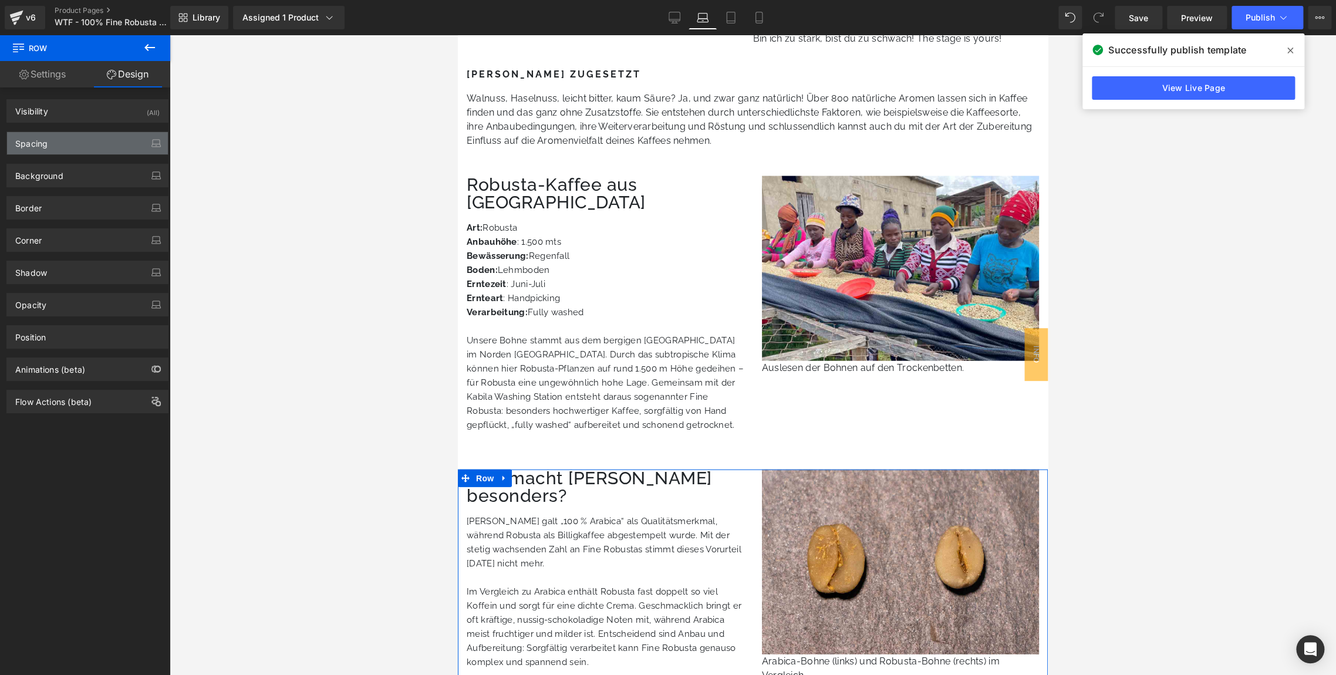
click at [50, 147] on div "Spacing" at bounding box center [87, 143] width 161 height 22
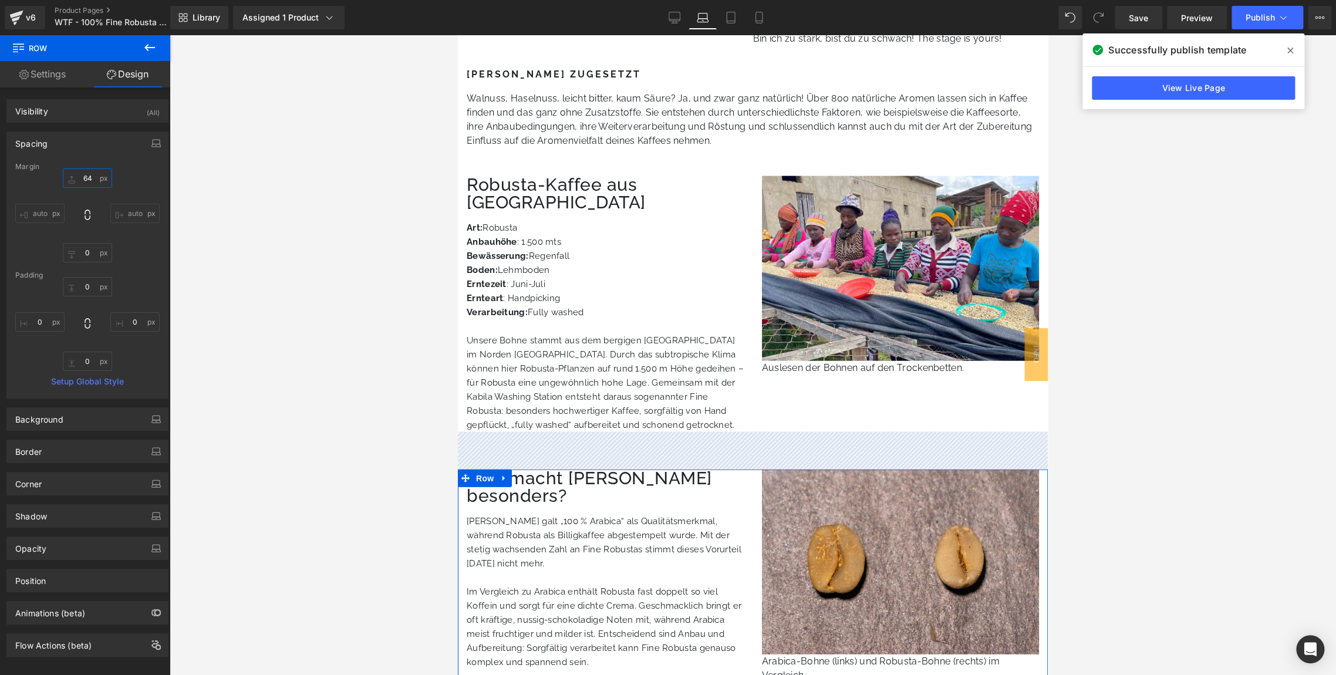
click at [83, 176] on input "text" at bounding box center [87, 177] width 49 height 19
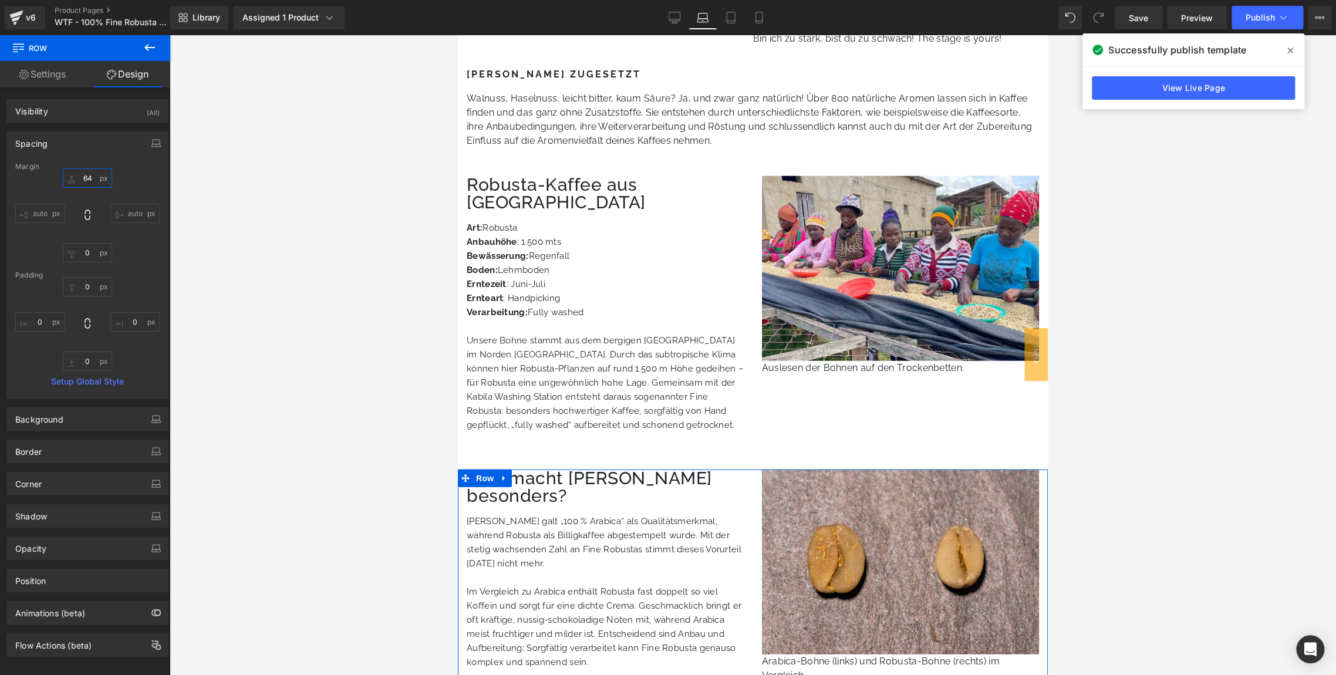
click at [83, 176] on input "text" at bounding box center [87, 177] width 49 height 19
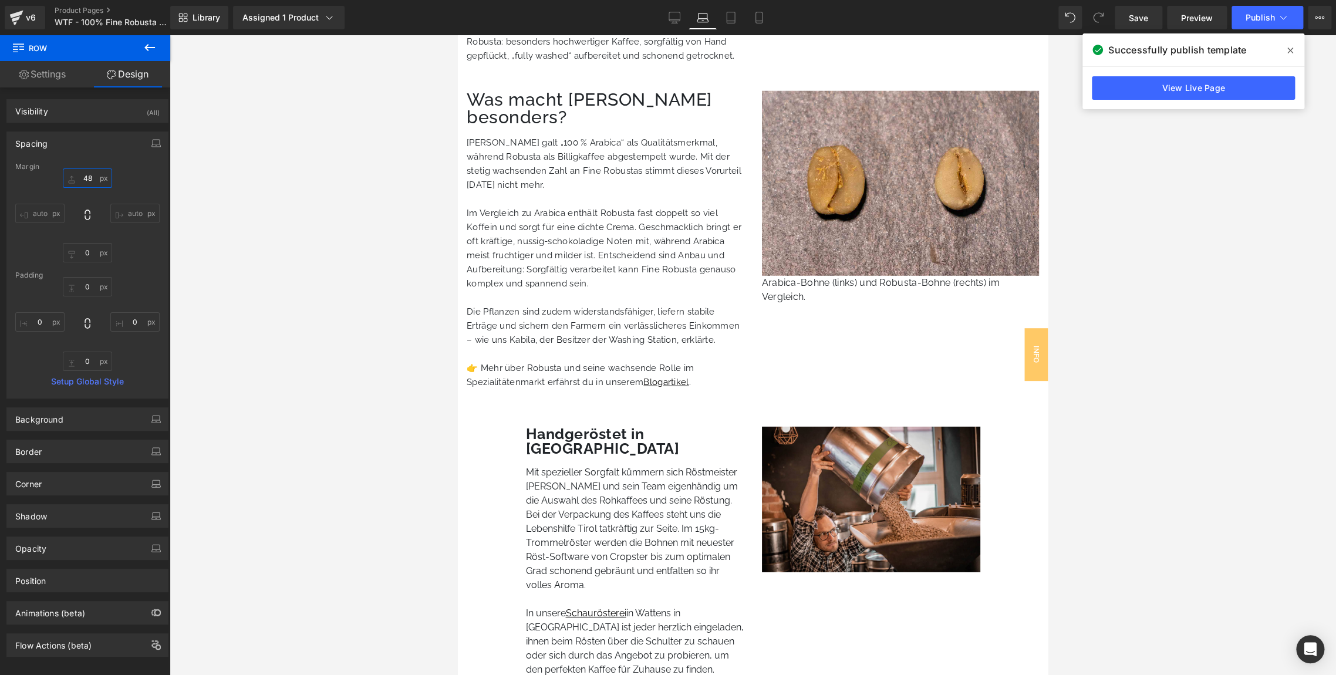
scroll to position [2161, 0]
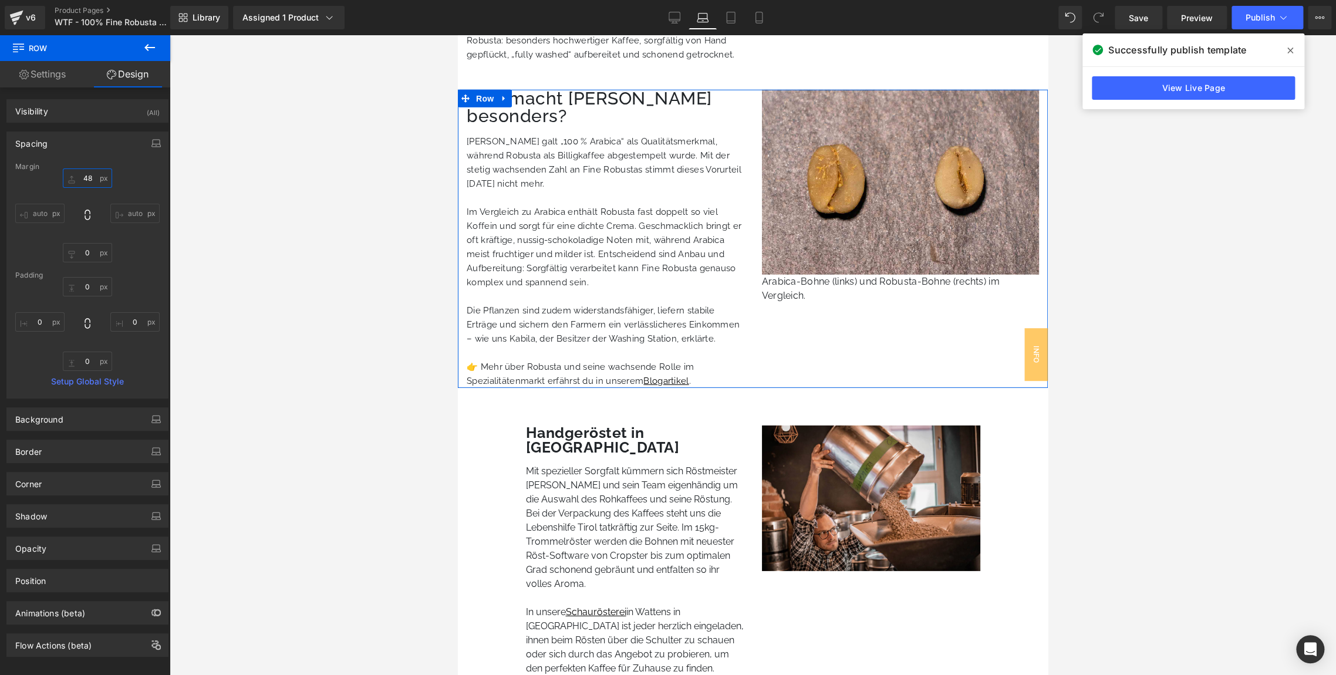
type input "48"
click at [54, 75] on link "Settings" at bounding box center [42, 74] width 85 height 26
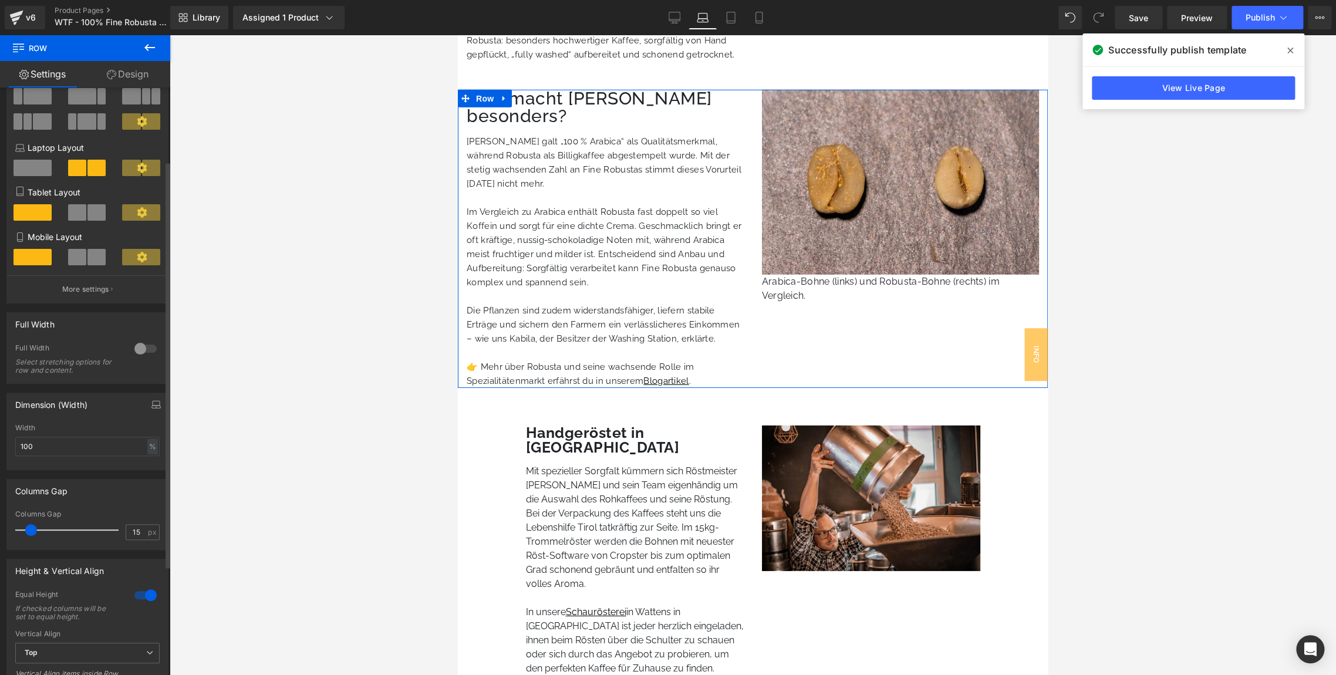
scroll to position [117, 0]
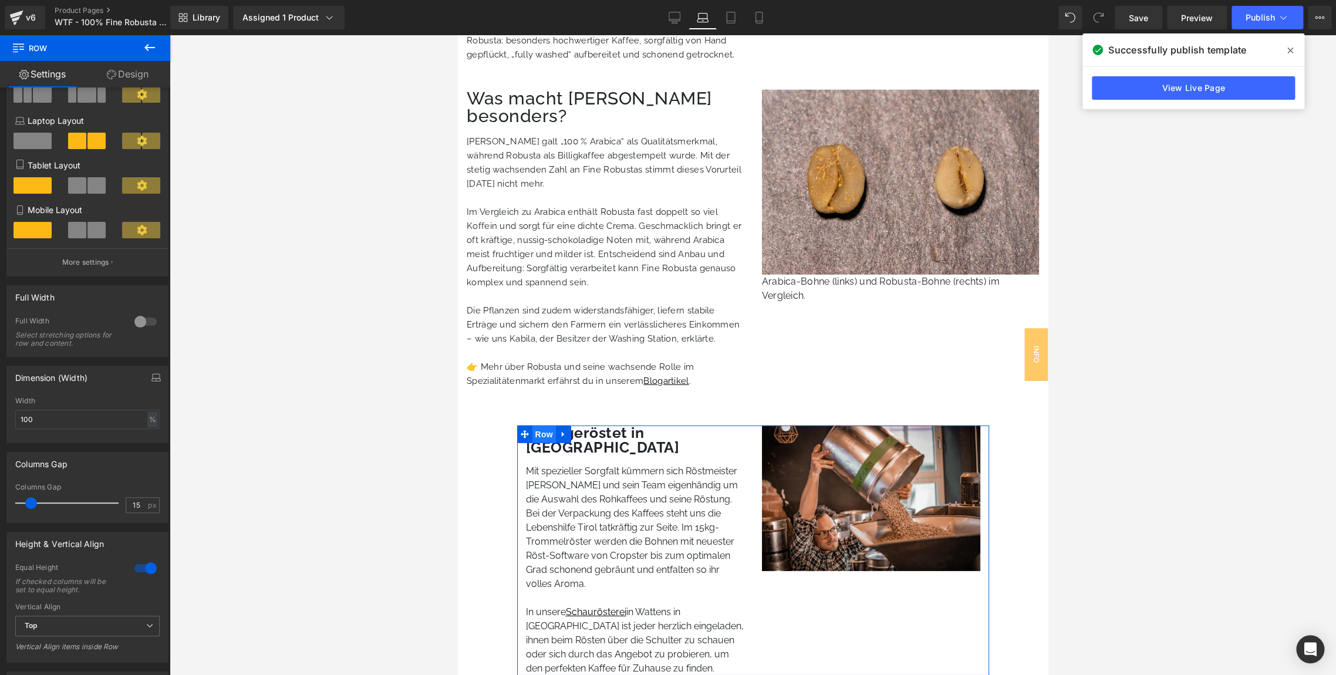
click at [544, 426] on span "Row" at bounding box center [543, 435] width 23 height 18
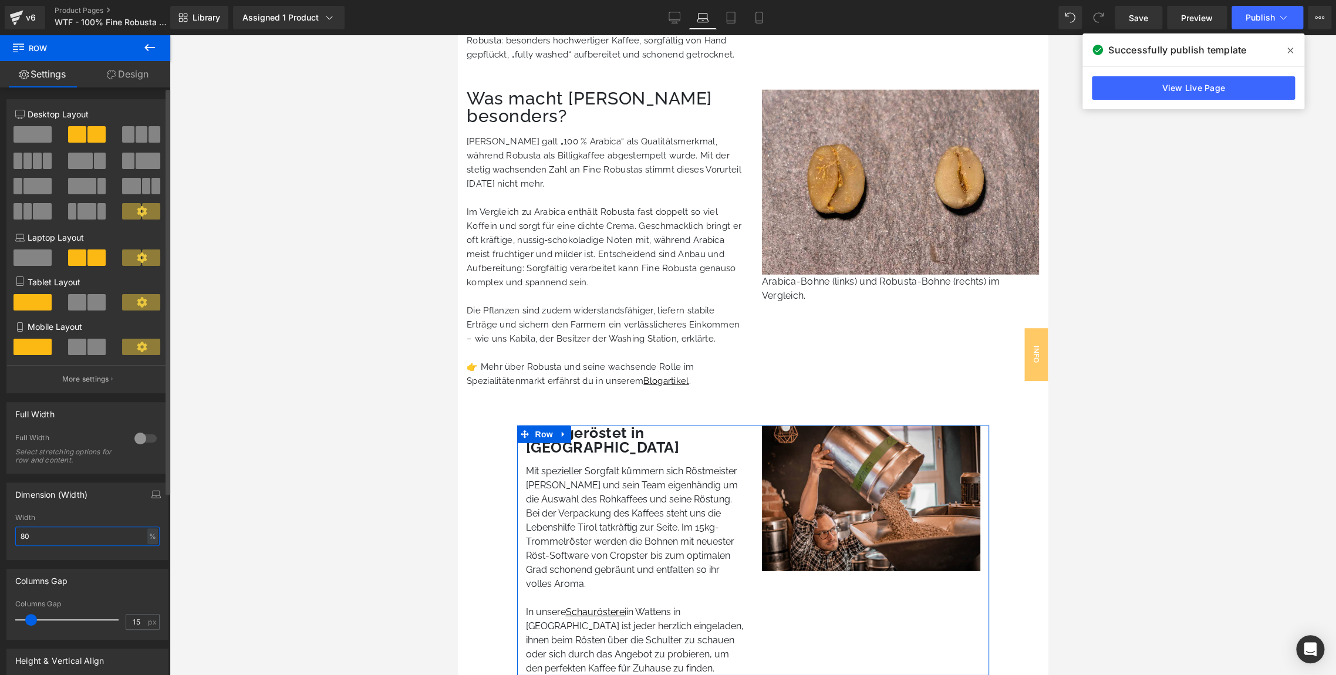
click at [93, 541] on input "80" at bounding box center [87, 536] width 144 height 19
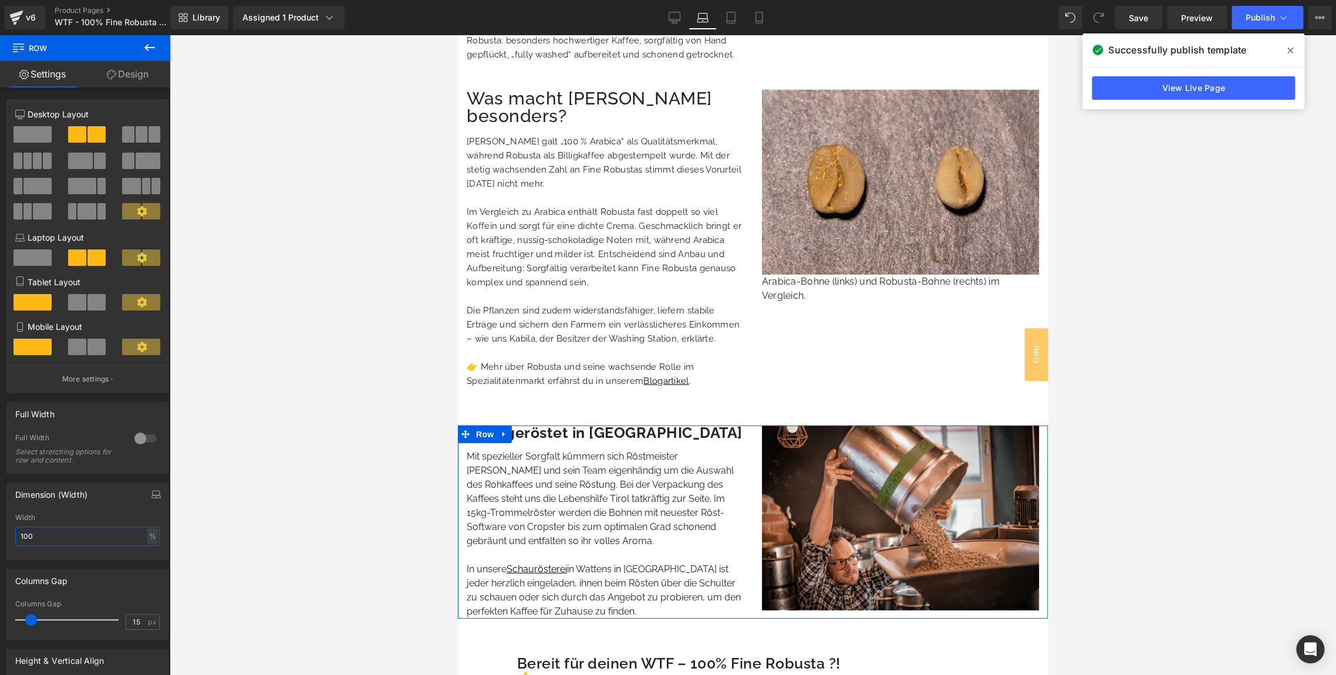
type input "100"
click at [118, 83] on link "Design" at bounding box center [127, 74] width 85 height 26
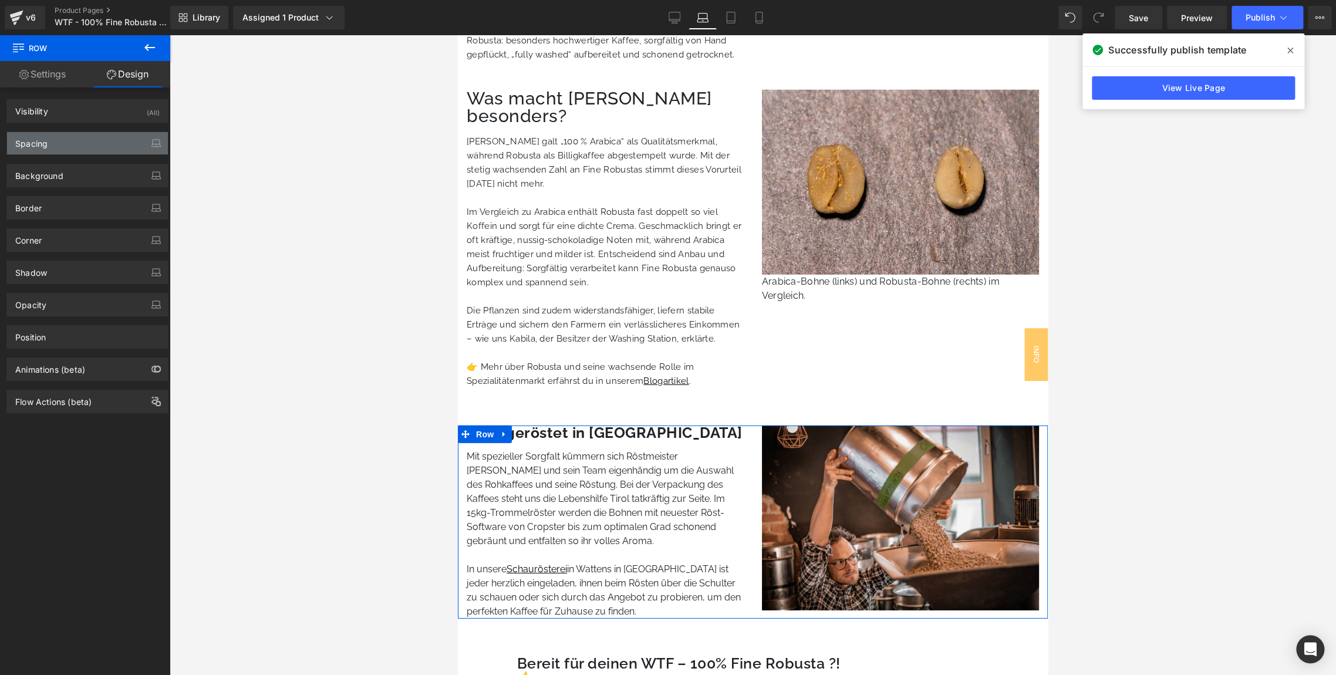
click at [50, 142] on div "Spacing" at bounding box center [87, 143] width 161 height 22
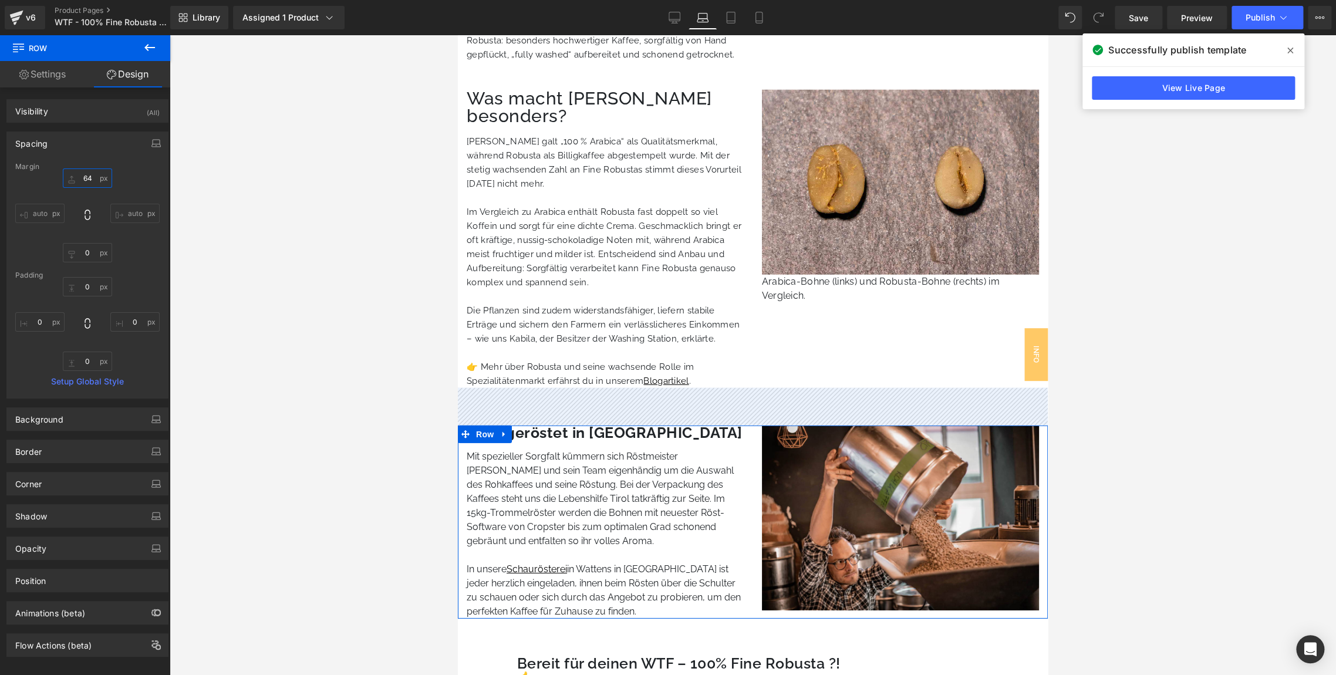
click at [82, 175] on input "text" at bounding box center [87, 177] width 49 height 19
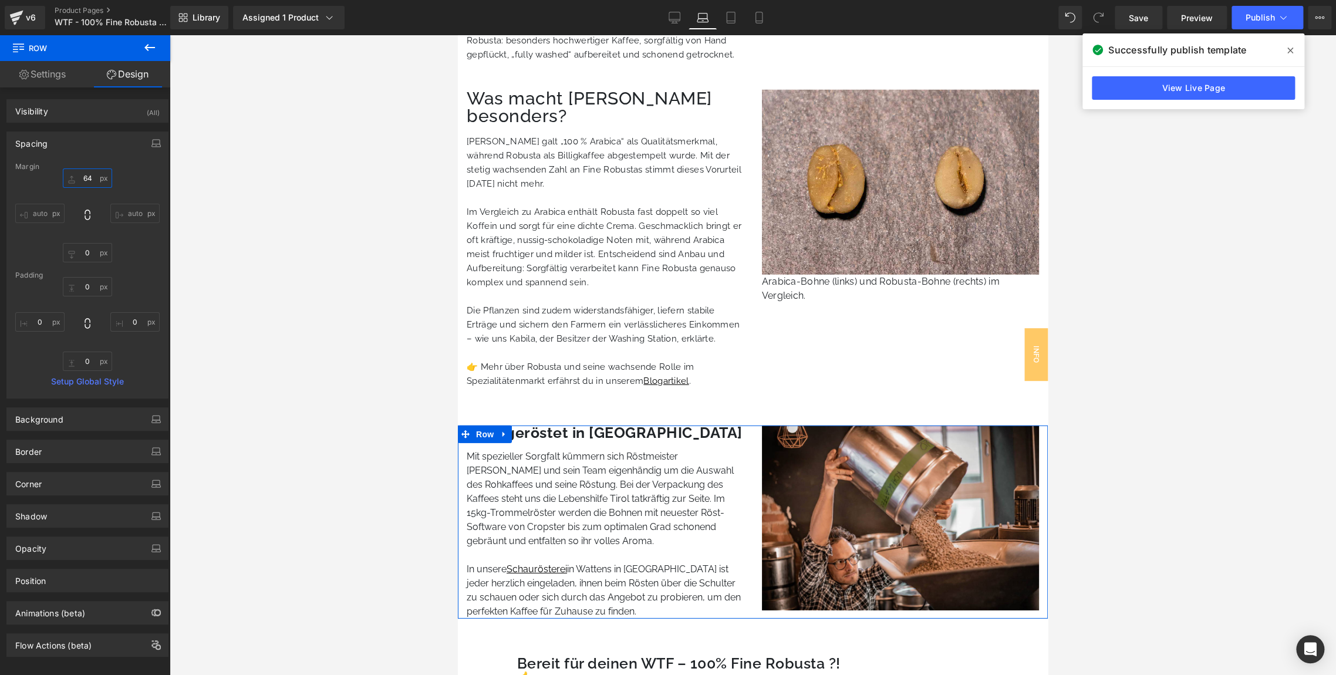
click at [82, 175] on input "text" at bounding box center [87, 177] width 49 height 19
type input "48"
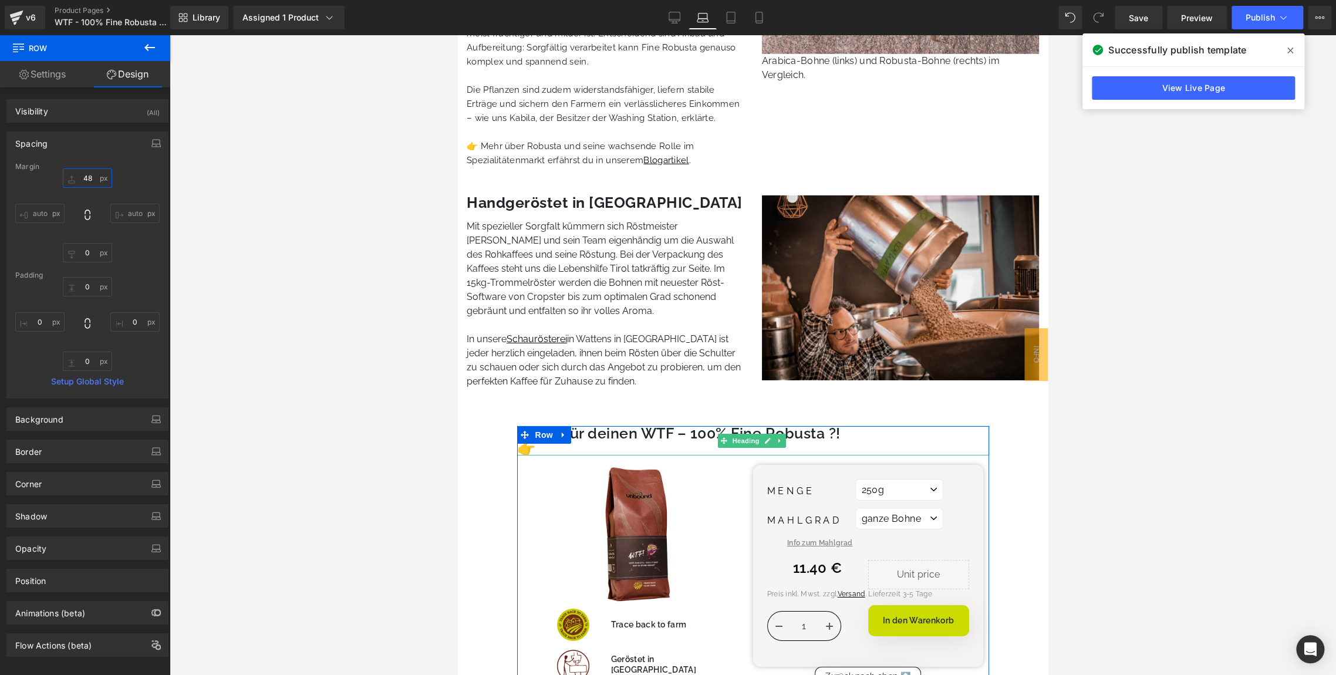
scroll to position [2385, 0]
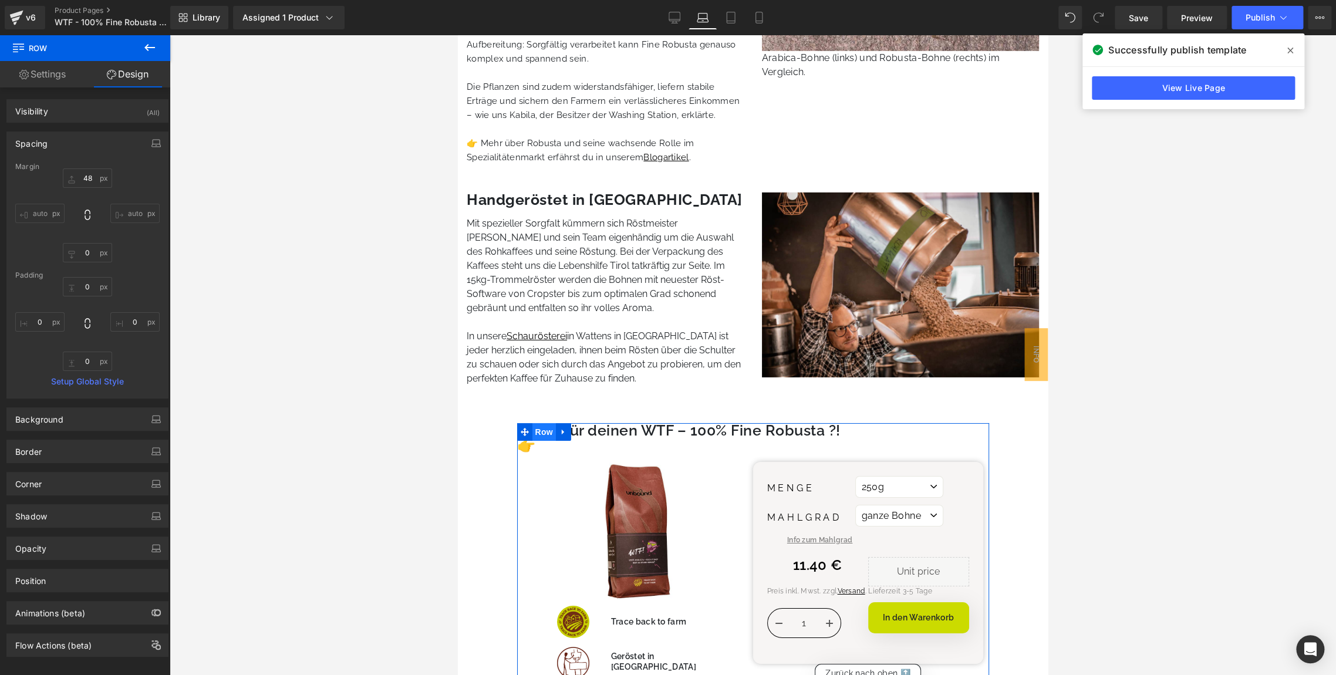
click at [536, 423] on span "Row" at bounding box center [543, 432] width 23 height 18
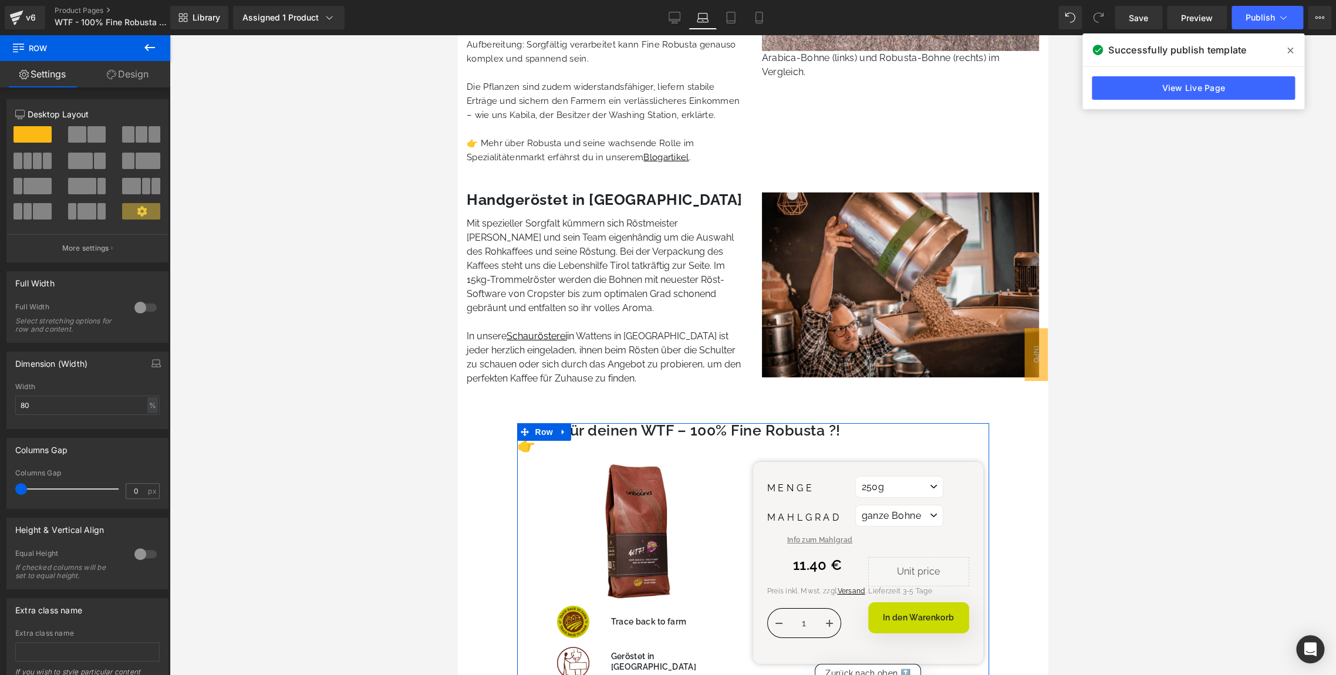
click at [130, 81] on link "Design" at bounding box center [127, 74] width 85 height 26
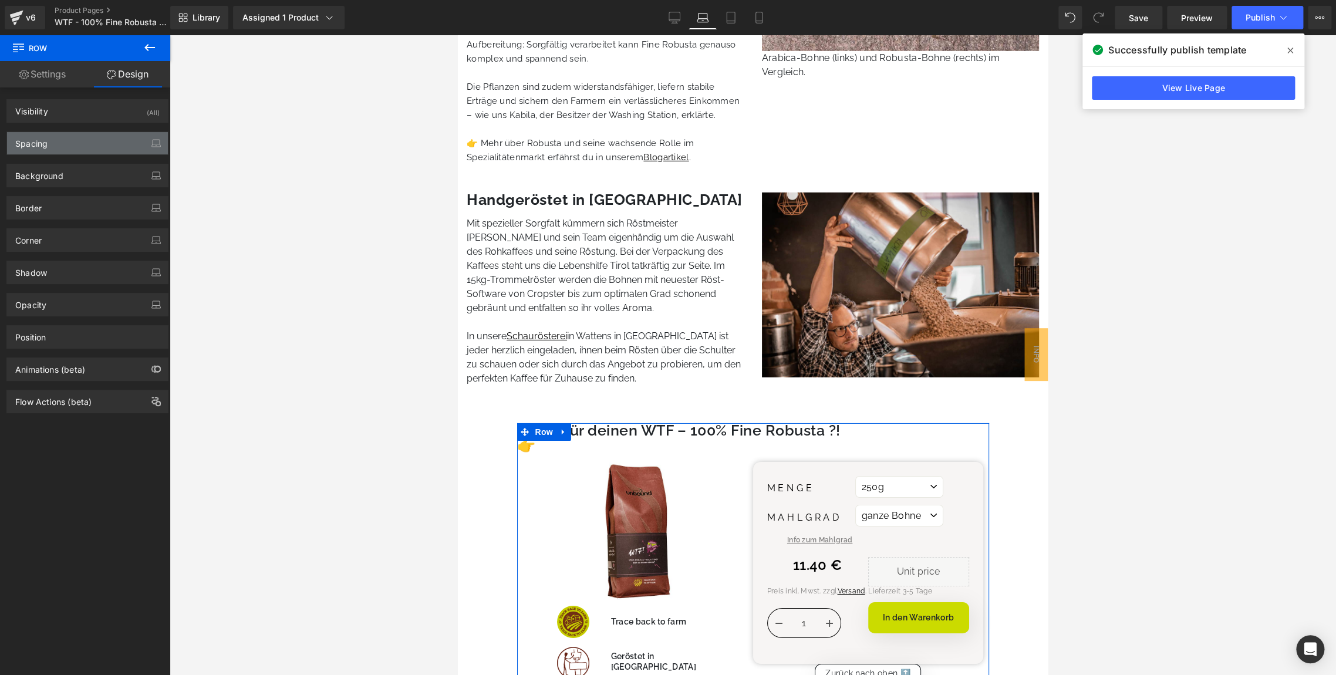
click at [50, 139] on div "Spacing" at bounding box center [87, 143] width 161 height 22
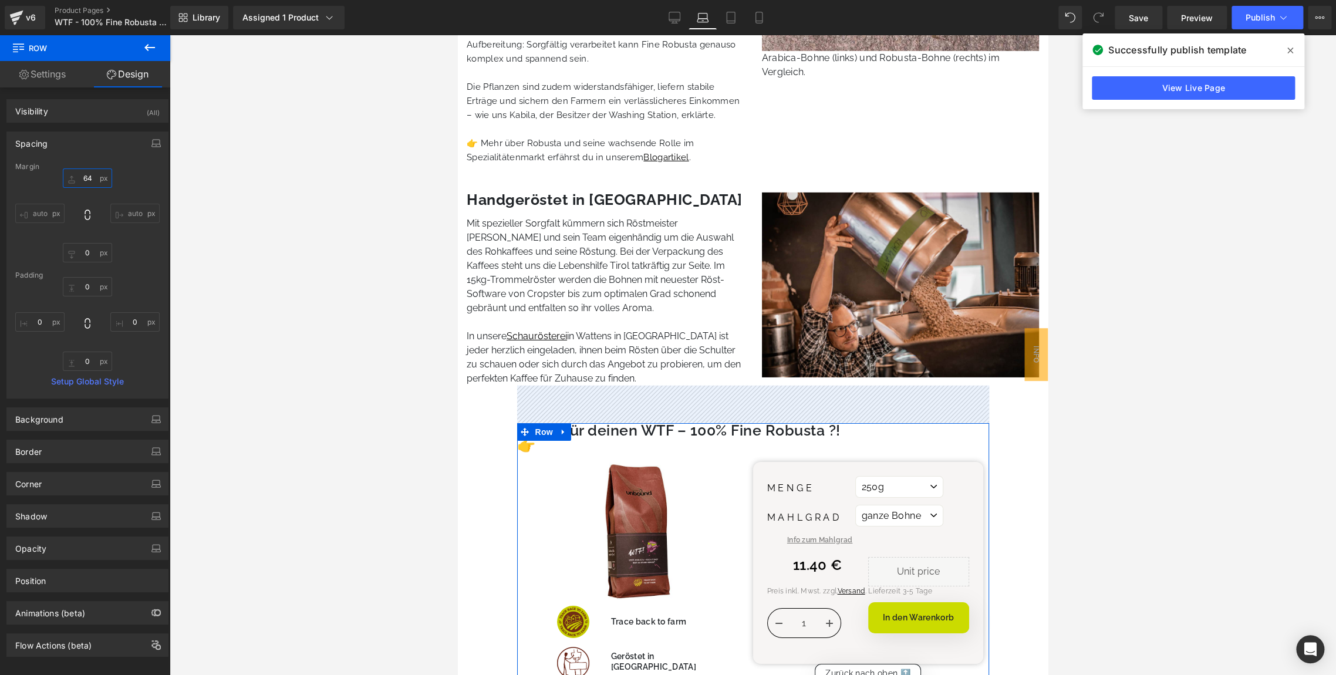
click at [85, 180] on input "text" at bounding box center [87, 177] width 49 height 19
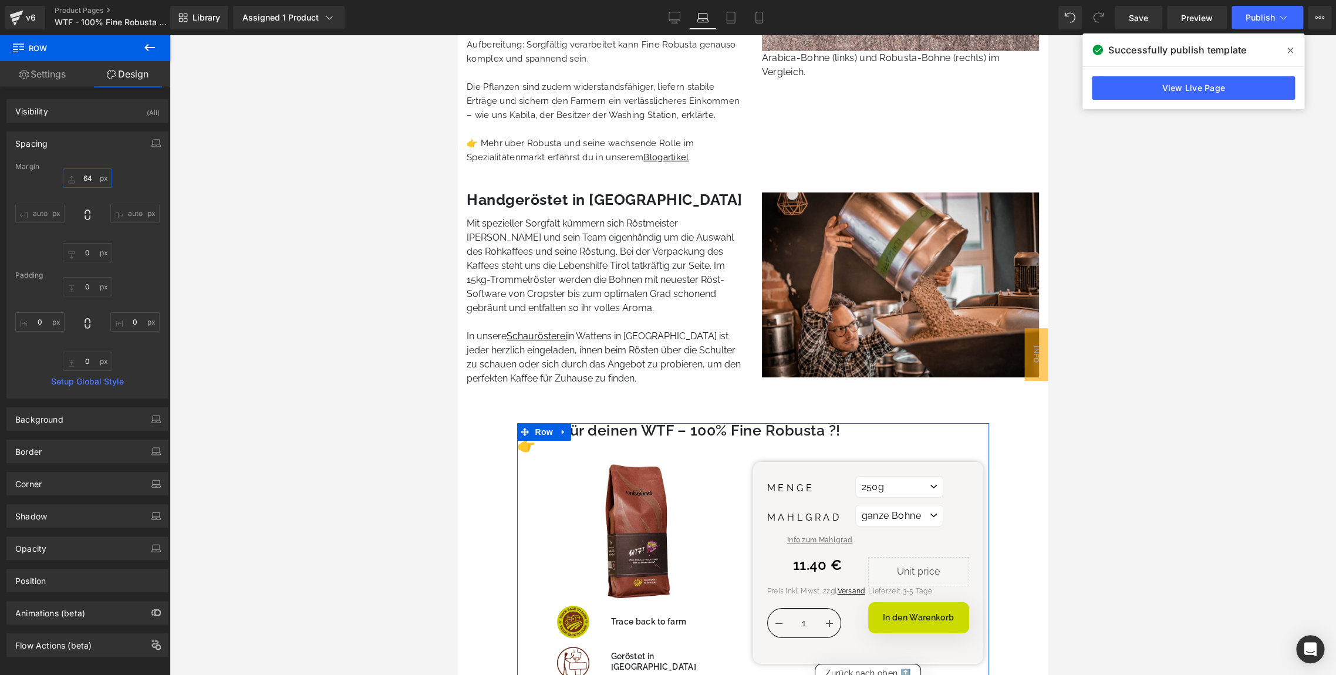
click at [85, 180] on input "text" at bounding box center [87, 177] width 49 height 19
type input "48"
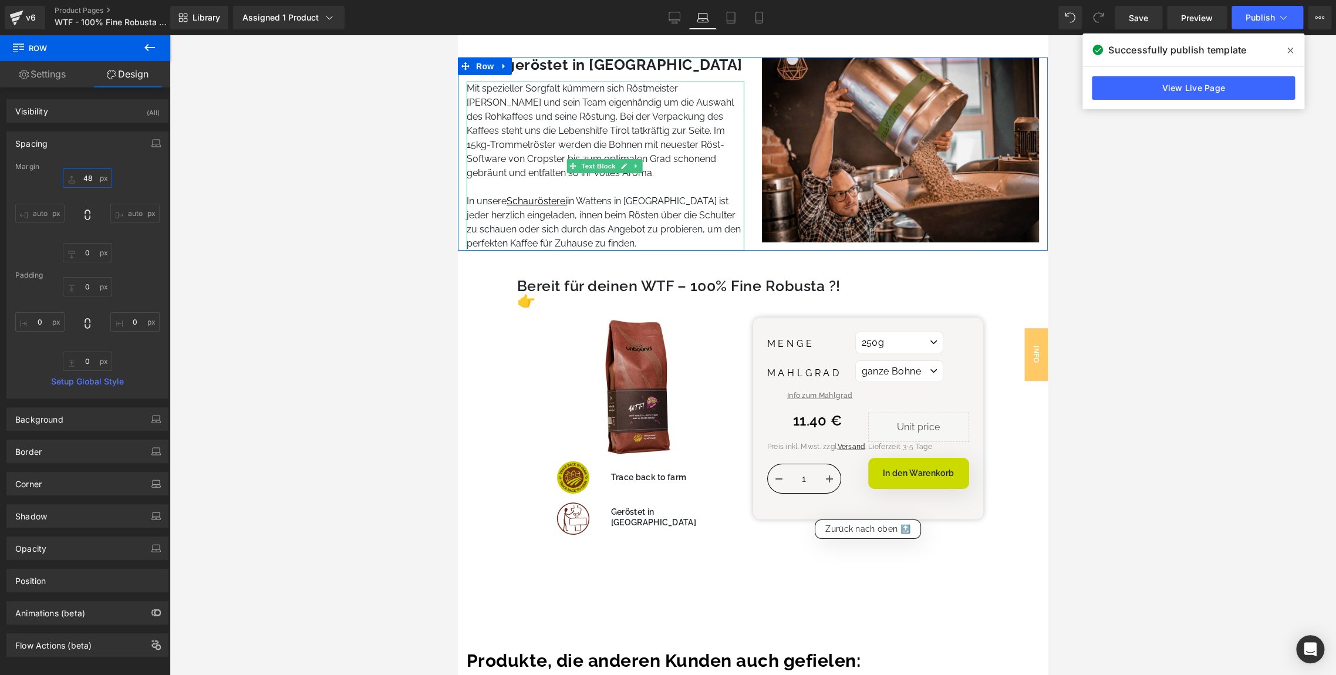
scroll to position [2523, 0]
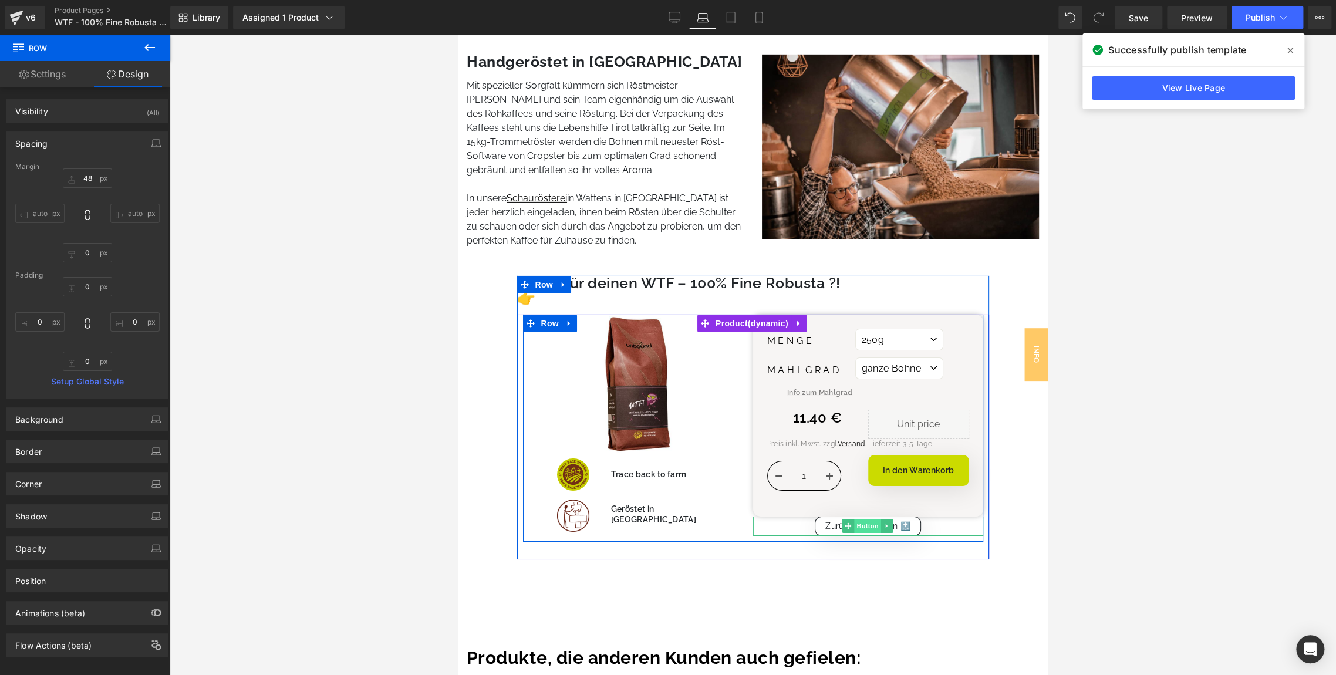
click at [856, 519] on span "Button" at bounding box center [867, 526] width 27 height 14
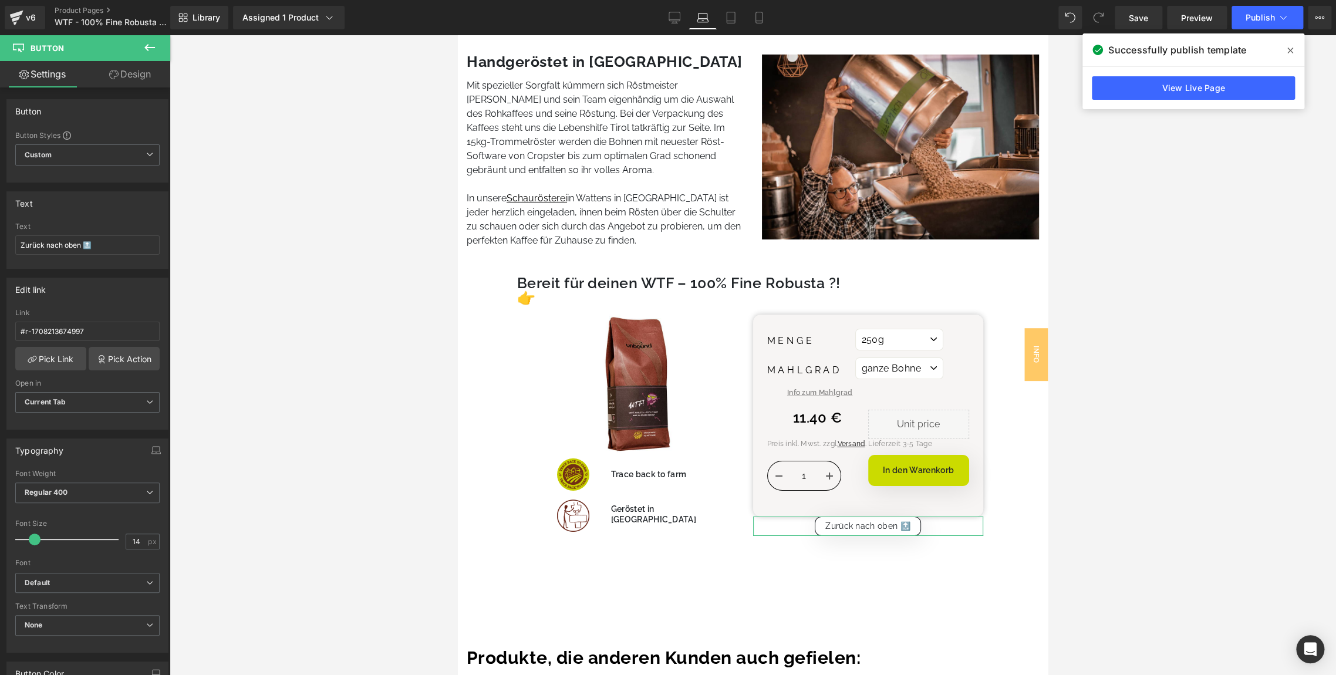
click at [110, 84] on link "Design" at bounding box center [129, 74] width 85 height 26
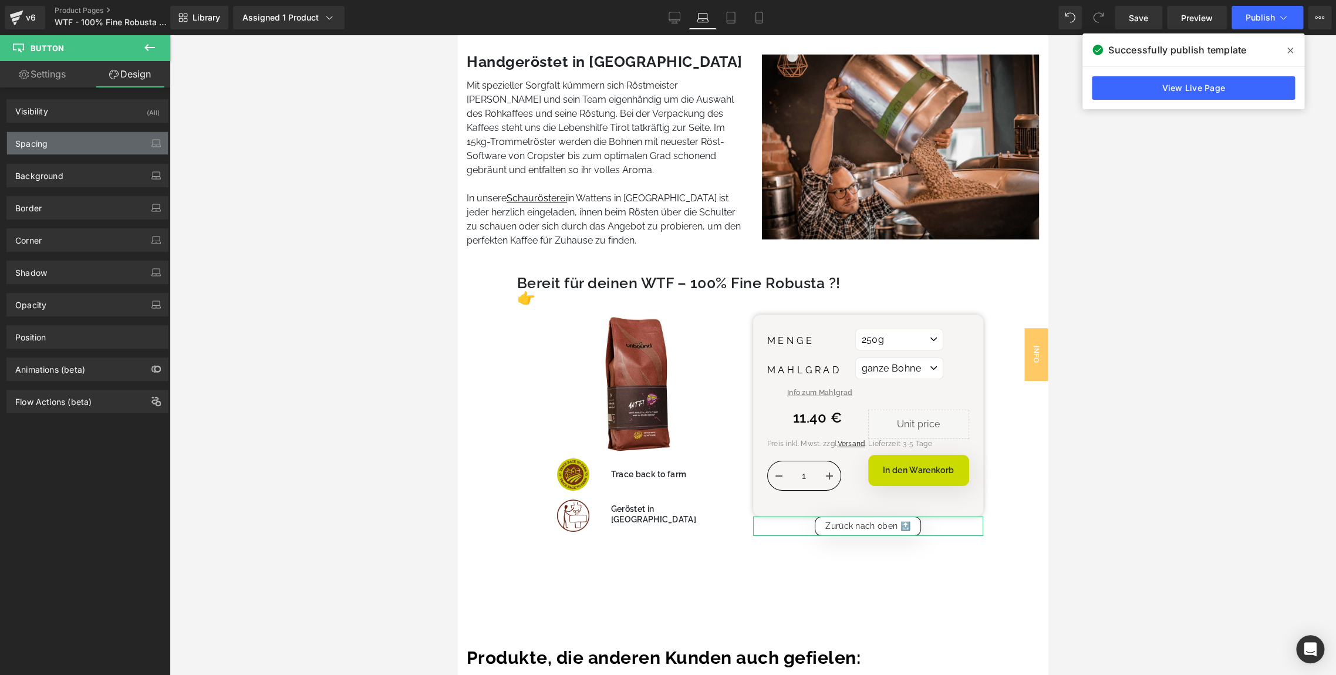
click at [44, 142] on div "Spacing" at bounding box center [31, 140] width 32 height 16
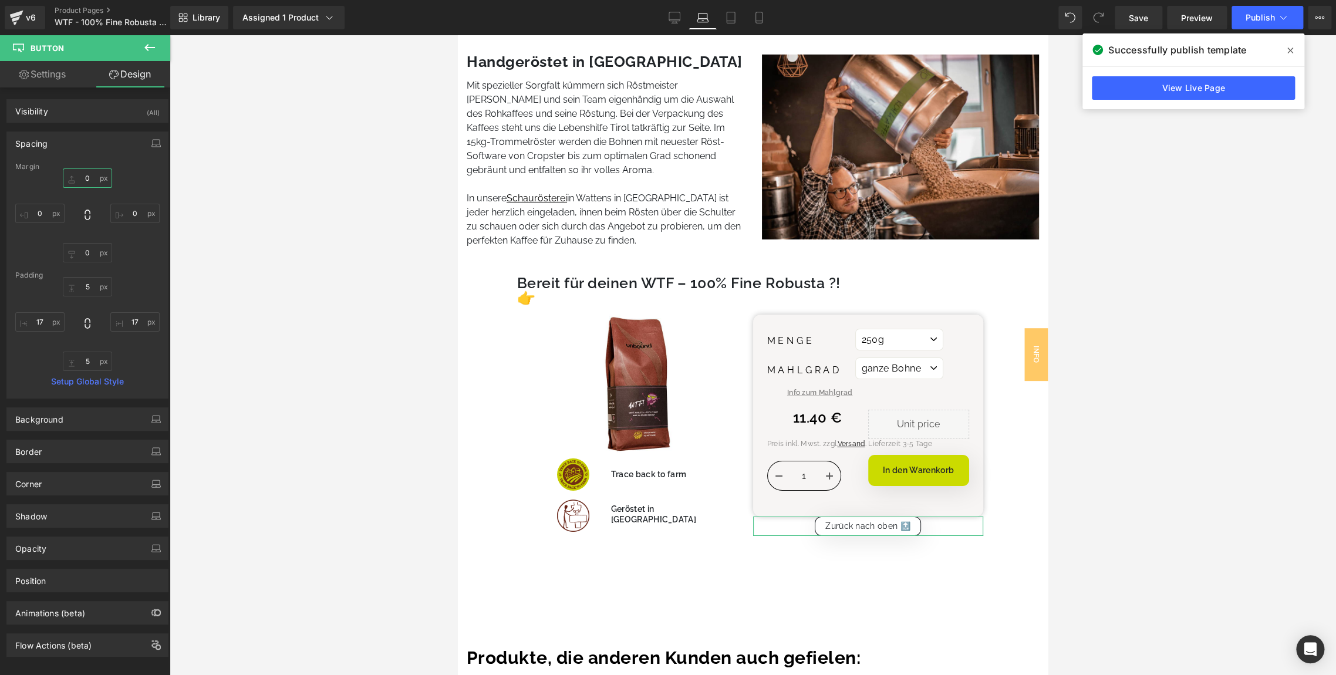
click at [89, 186] on input "text" at bounding box center [87, 177] width 49 height 19
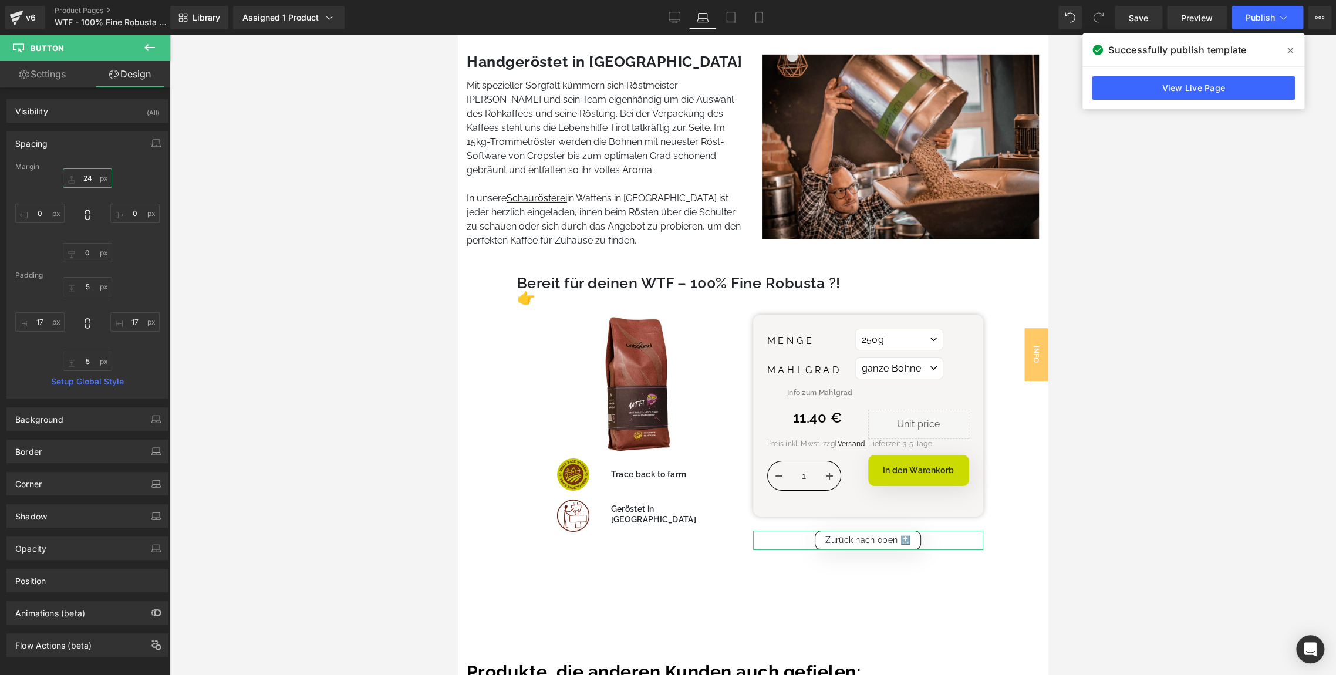
type input "24"
click at [143, 180] on div "24" at bounding box center [87, 215] width 144 height 94
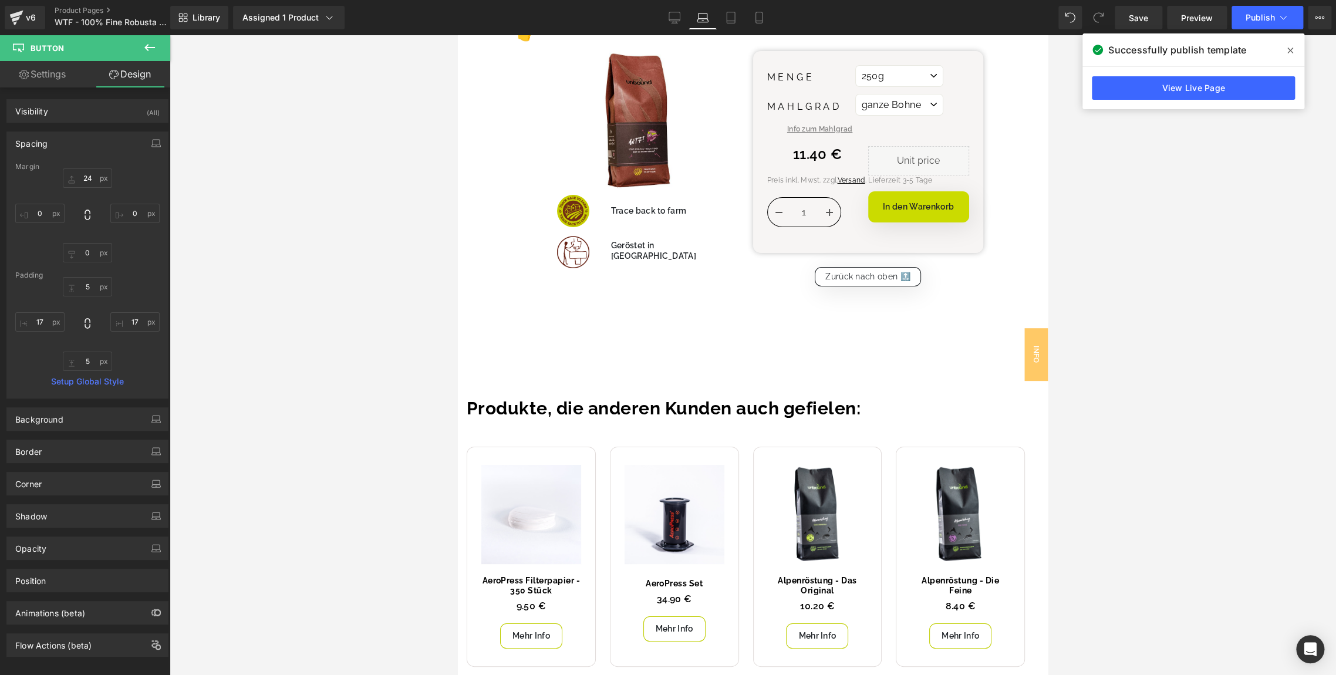
scroll to position [2755, 0]
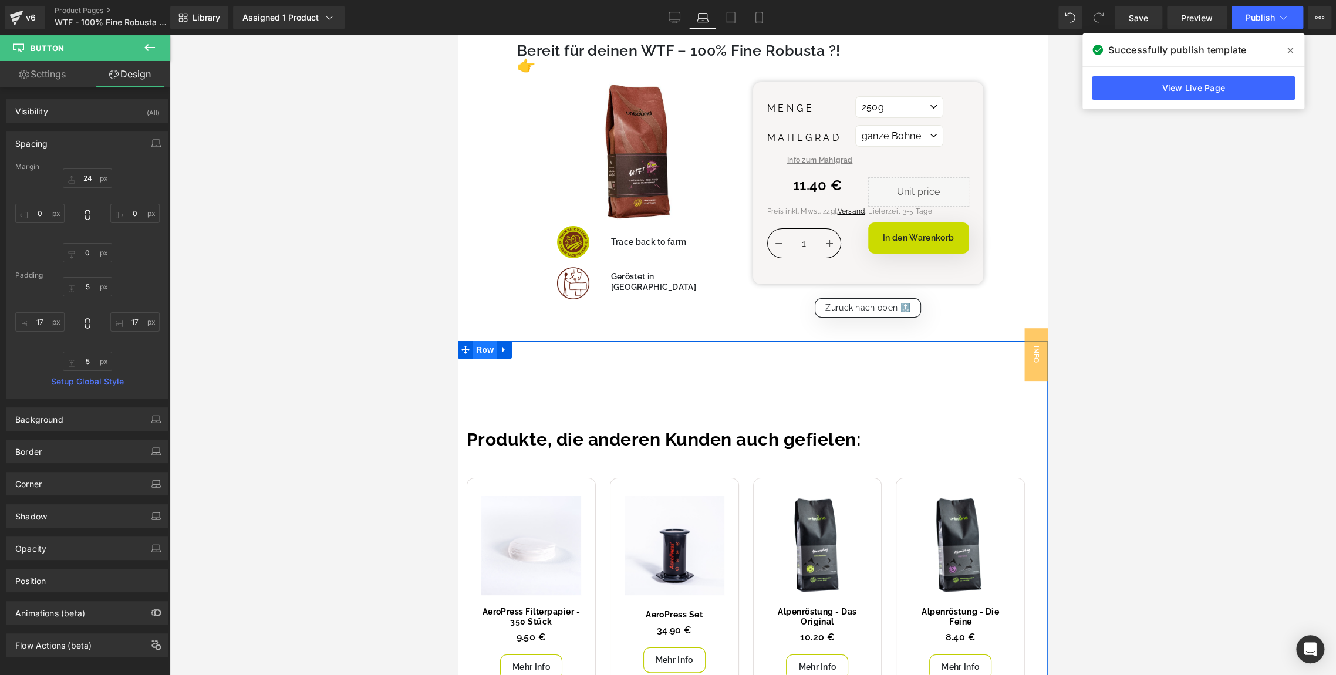
click at [479, 341] on span "Row" at bounding box center [484, 350] width 23 height 18
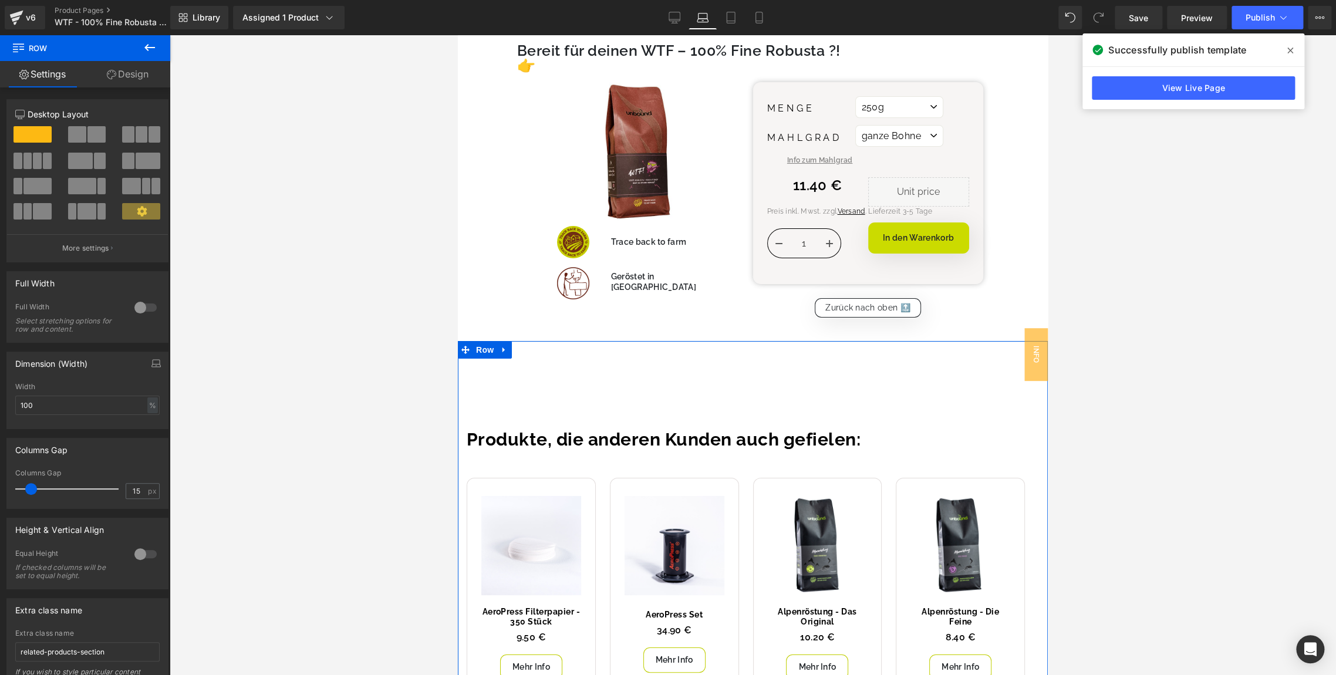
click at [133, 78] on link "Design" at bounding box center [127, 74] width 85 height 26
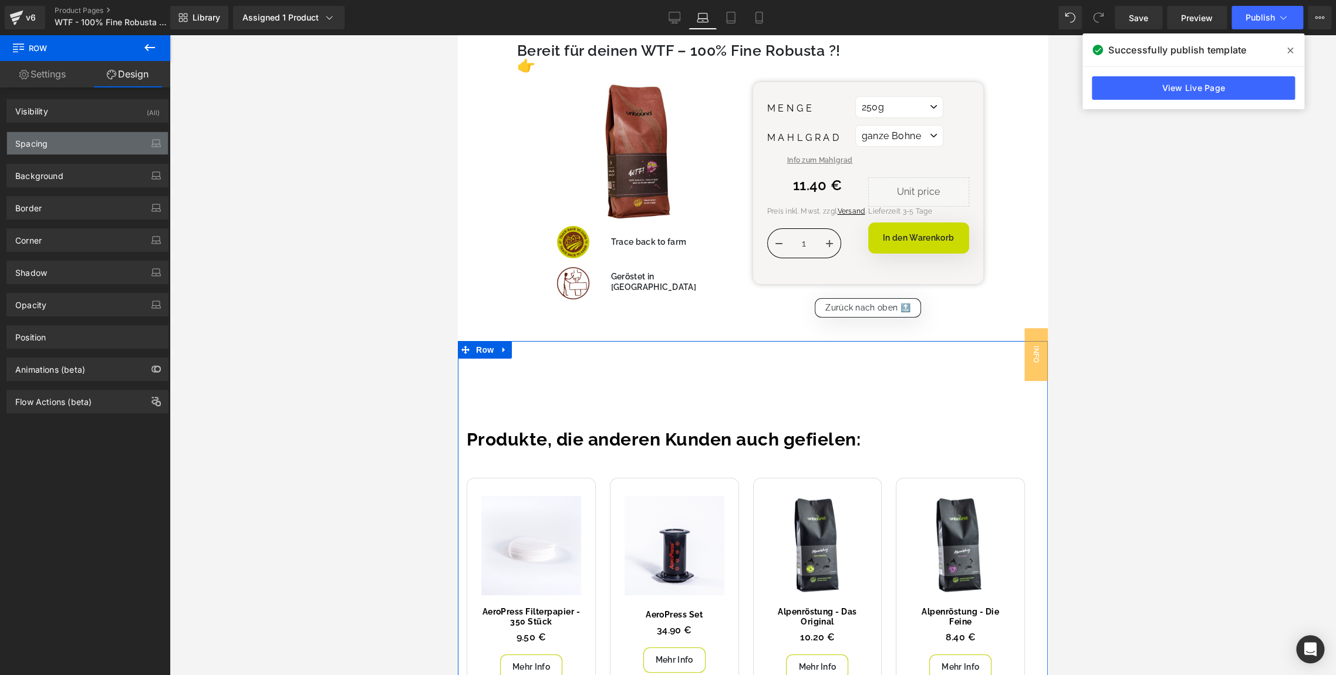
click at [66, 137] on div "Spacing" at bounding box center [87, 143] width 161 height 22
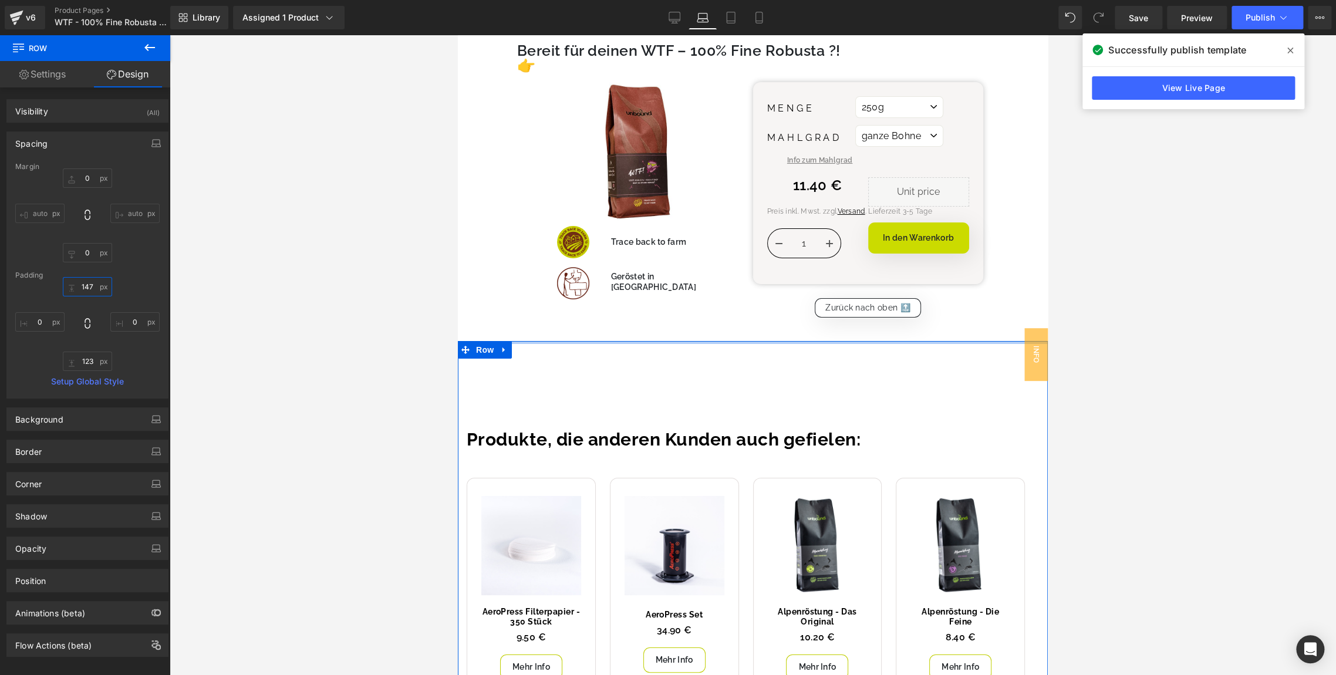
click at [86, 286] on input "147" at bounding box center [87, 286] width 49 height 19
click at [762, 20] on icon at bounding box center [759, 18] width 12 height 12
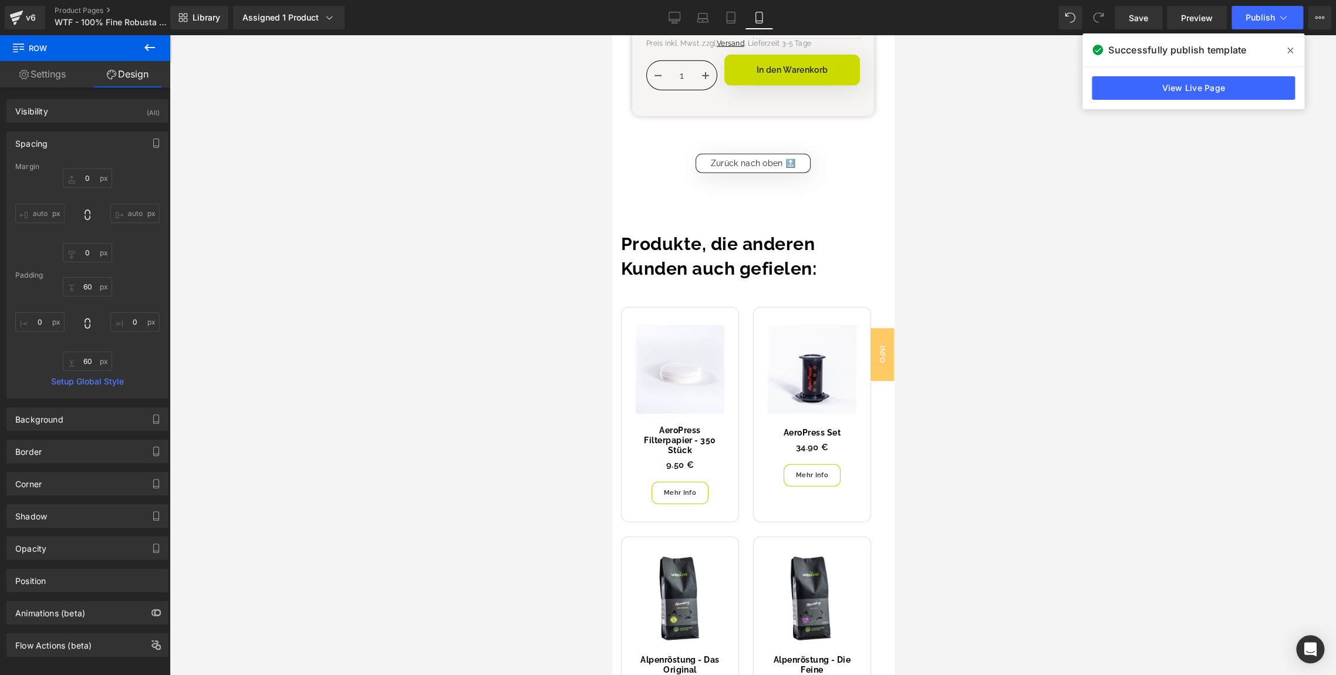
scroll to position [4753, 0]
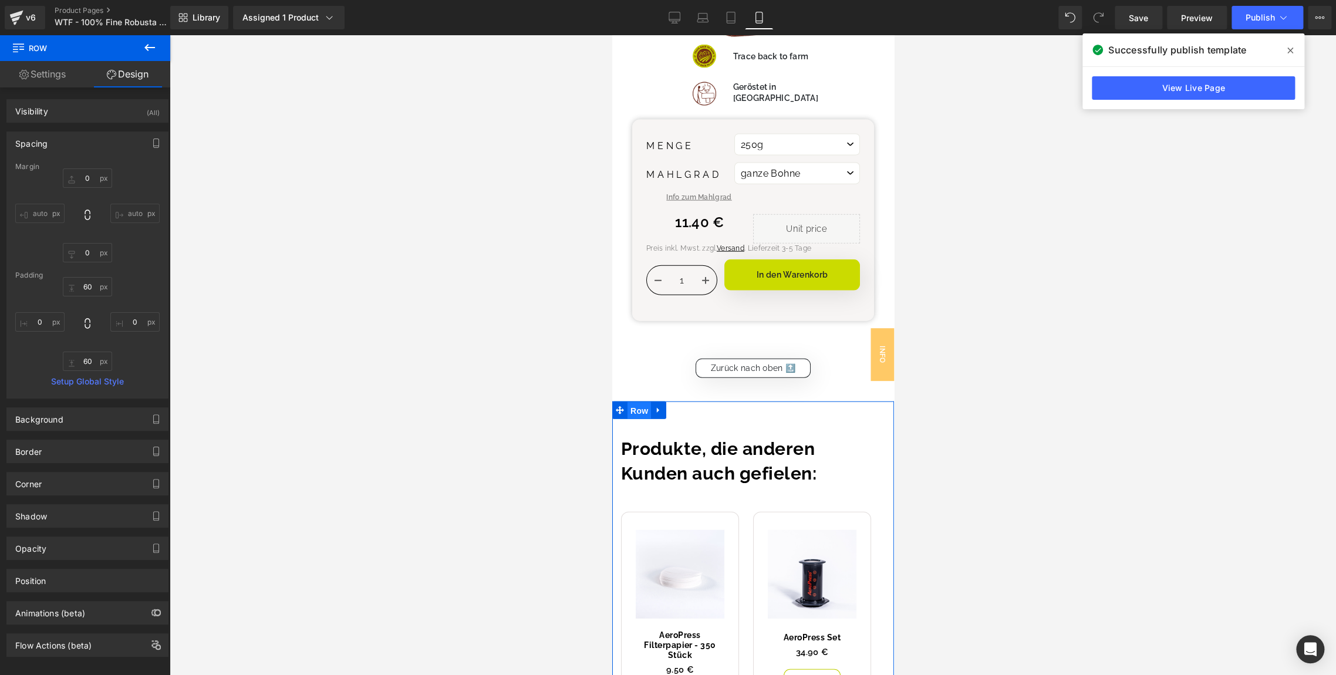
click at [635, 402] on span "Row" at bounding box center [638, 411] width 23 height 18
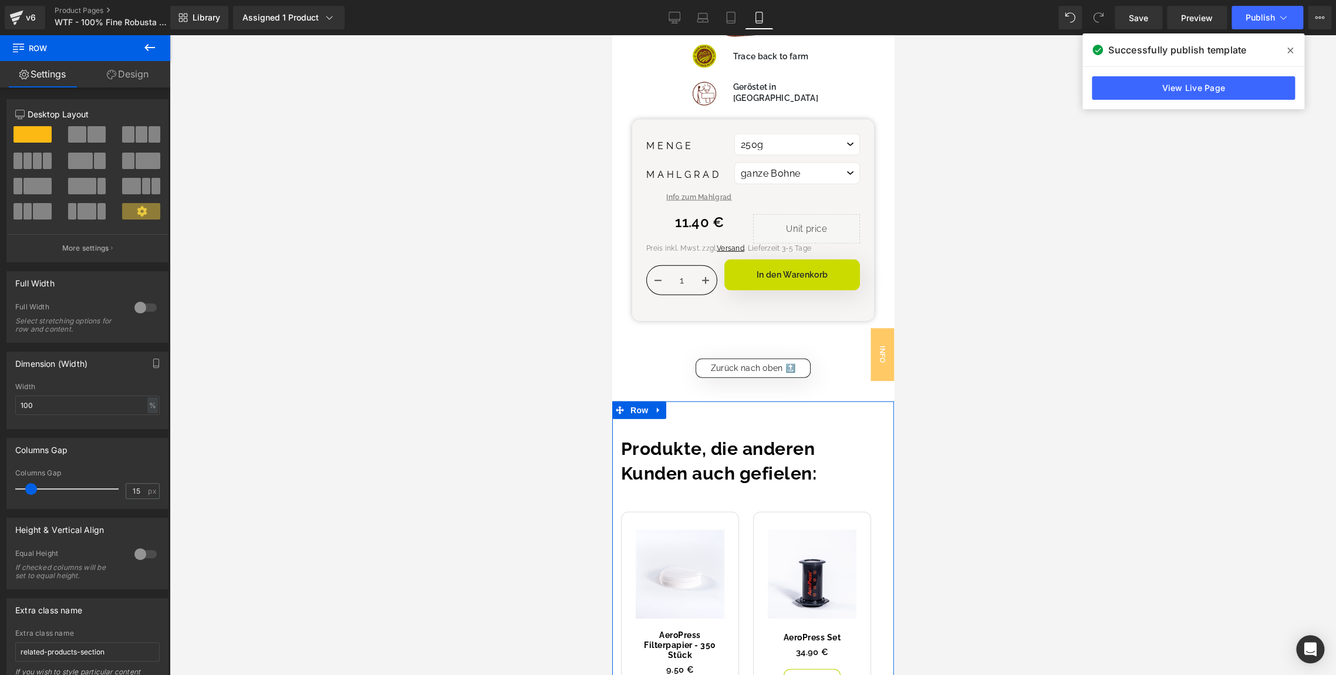
click at [113, 76] on icon at bounding box center [111, 74] width 9 height 9
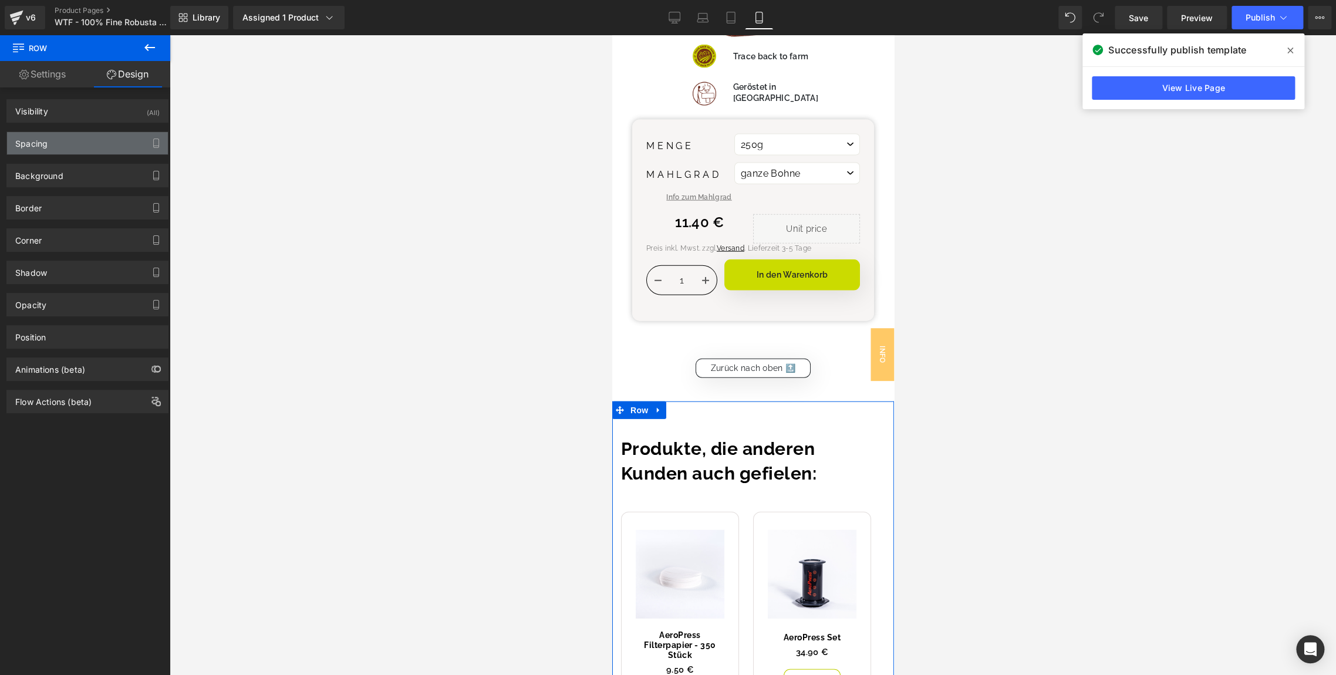
click at [52, 153] on div "Spacing" at bounding box center [87, 143] width 161 height 22
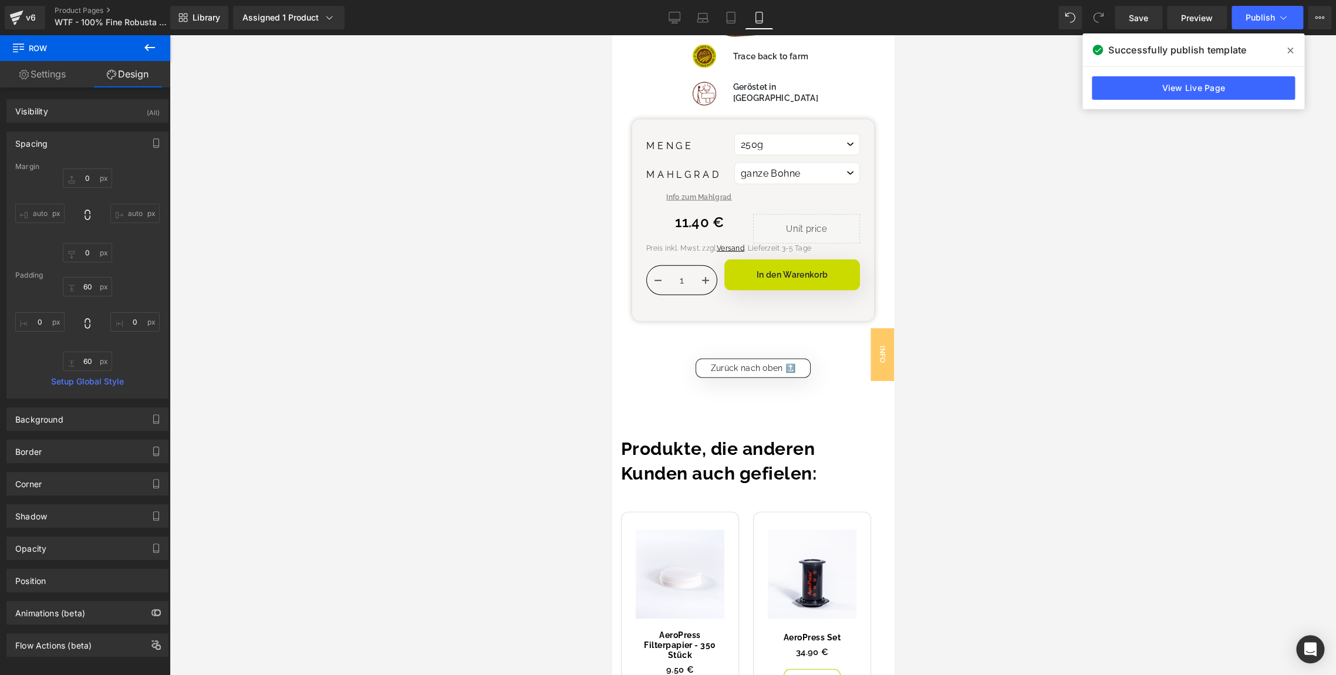
click at [679, 29] on div "Library Assigned 1 Product Product Preview WTF - 100% Fine Robusta Single Estat…" at bounding box center [753, 17] width 1166 height 35
click at [674, 19] on icon at bounding box center [674, 19] width 11 height 0
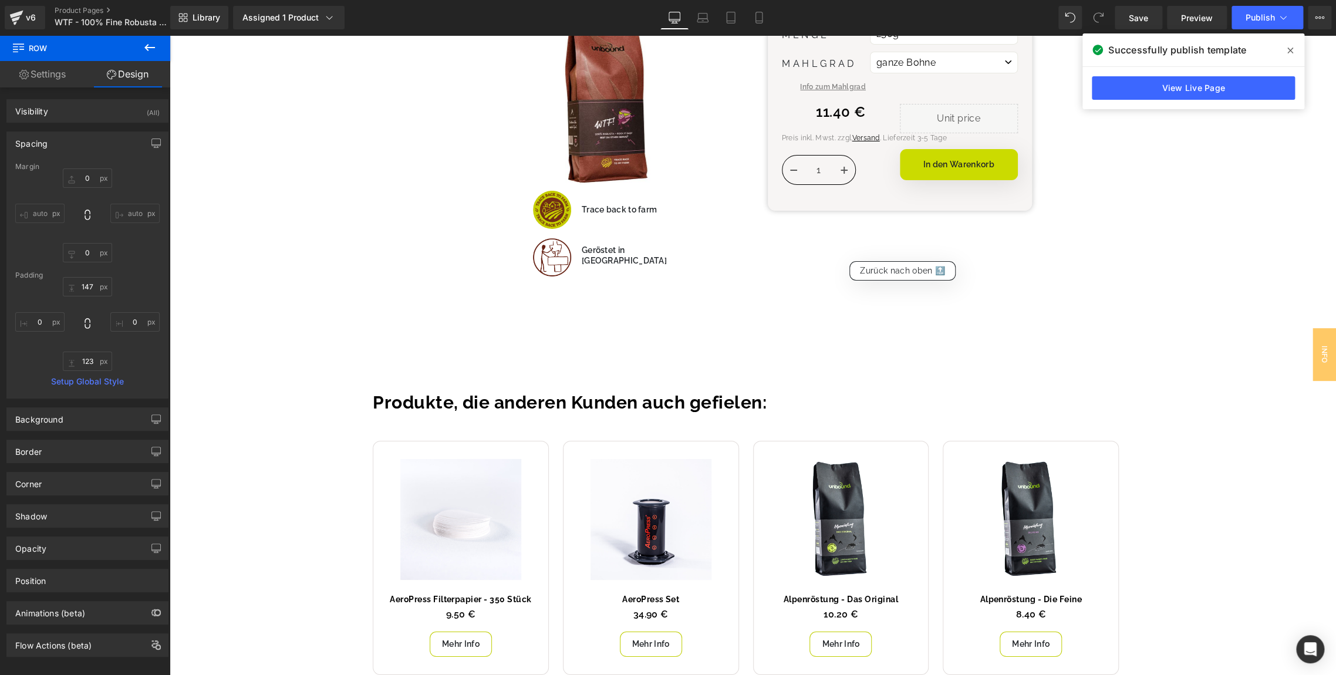
scroll to position [2711, 0]
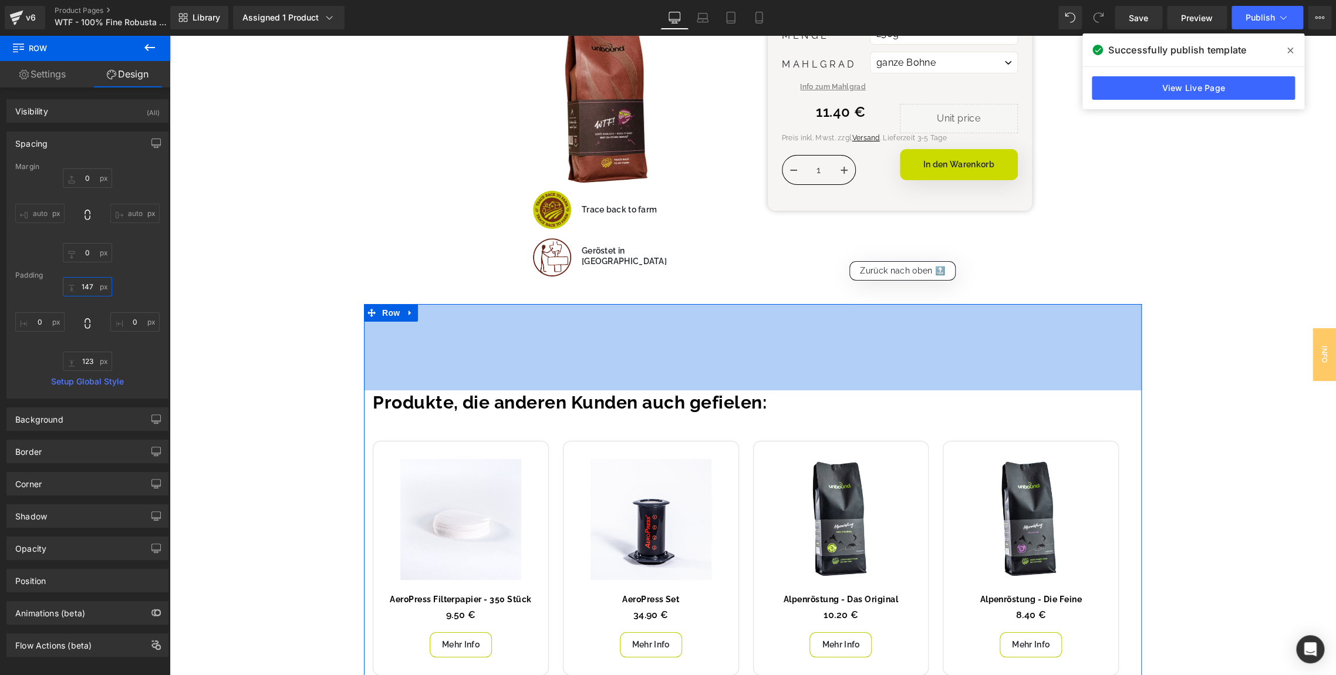
click at [83, 292] on input "text" at bounding box center [87, 286] width 49 height 19
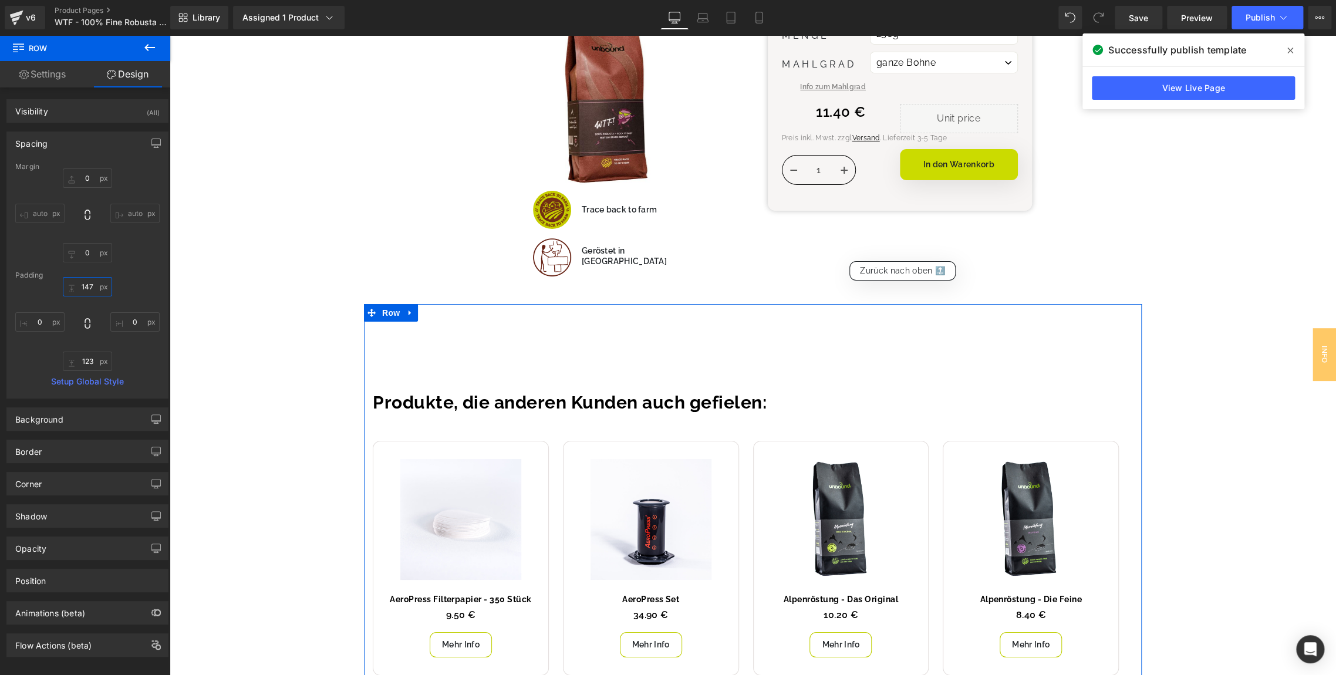
click at [83, 292] on input "text" at bounding box center [87, 286] width 49 height 19
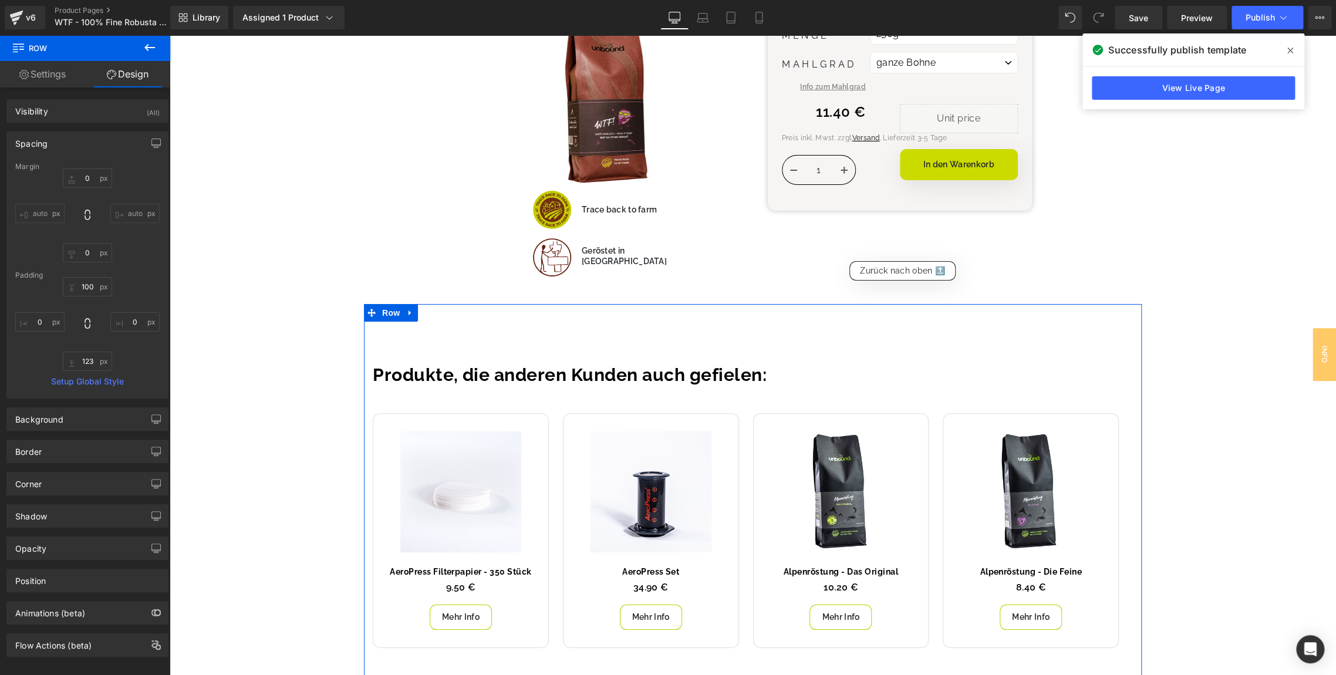
click at [137, 284] on div "100" at bounding box center [87, 324] width 144 height 94
click at [698, 14] on icon at bounding box center [702, 16] width 9 height 5
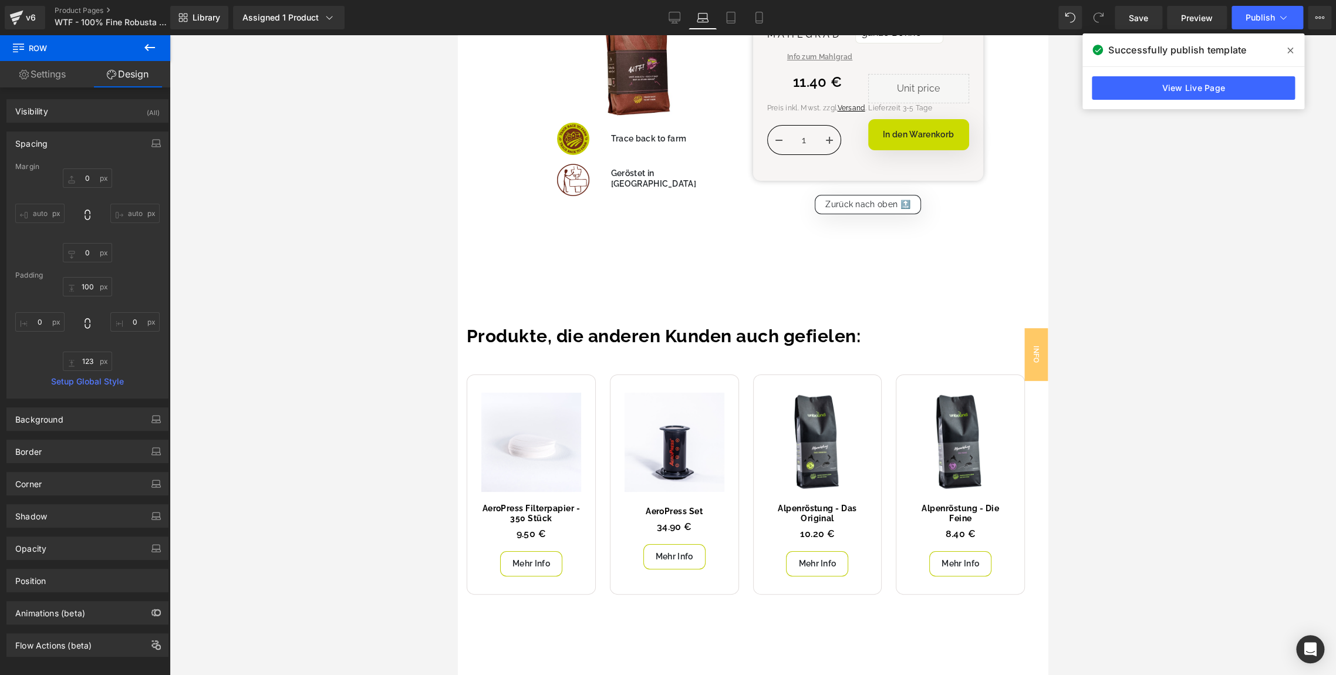
scroll to position [2816, 0]
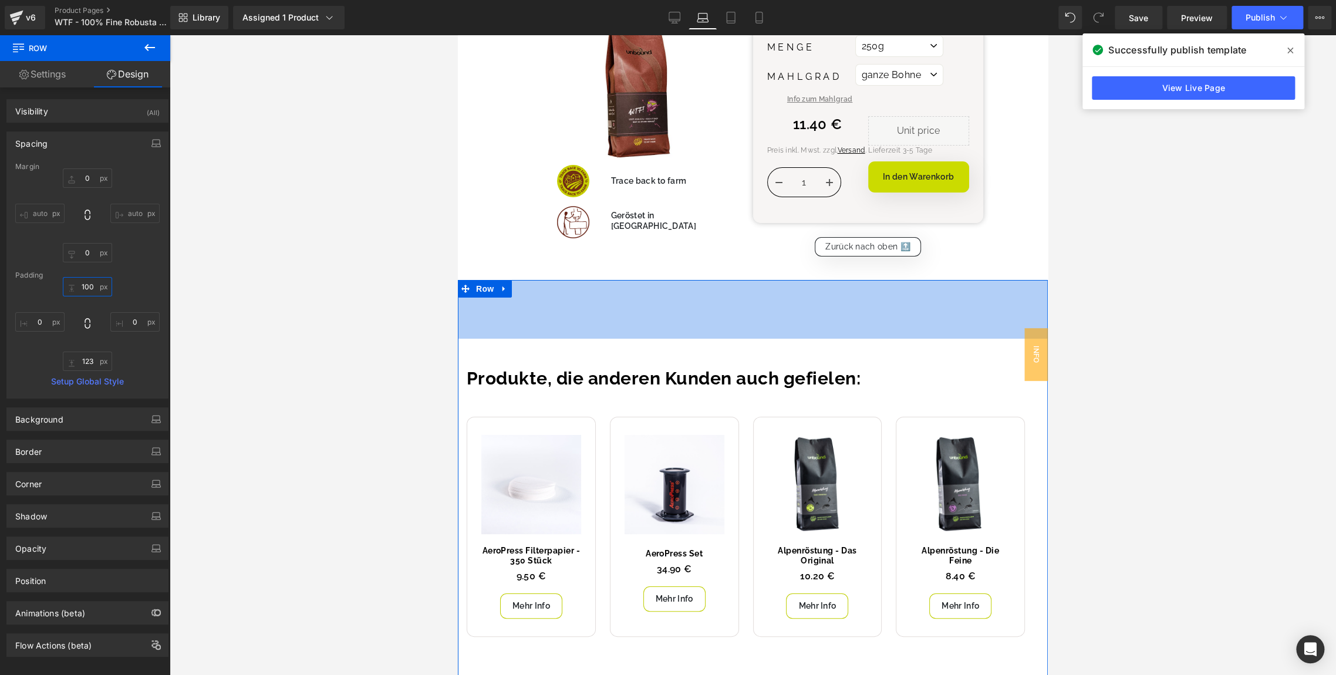
click at [82, 289] on input "100" at bounding box center [87, 286] width 49 height 19
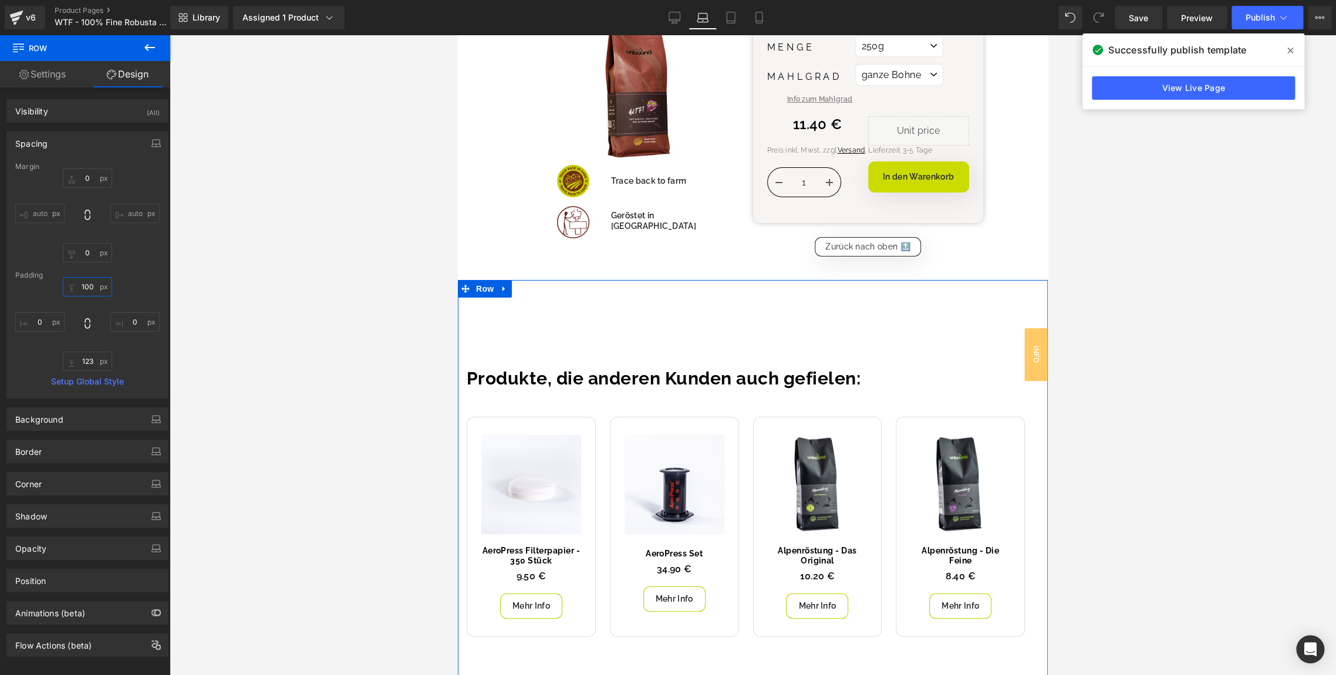
click at [82, 289] on input "100" at bounding box center [87, 286] width 49 height 19
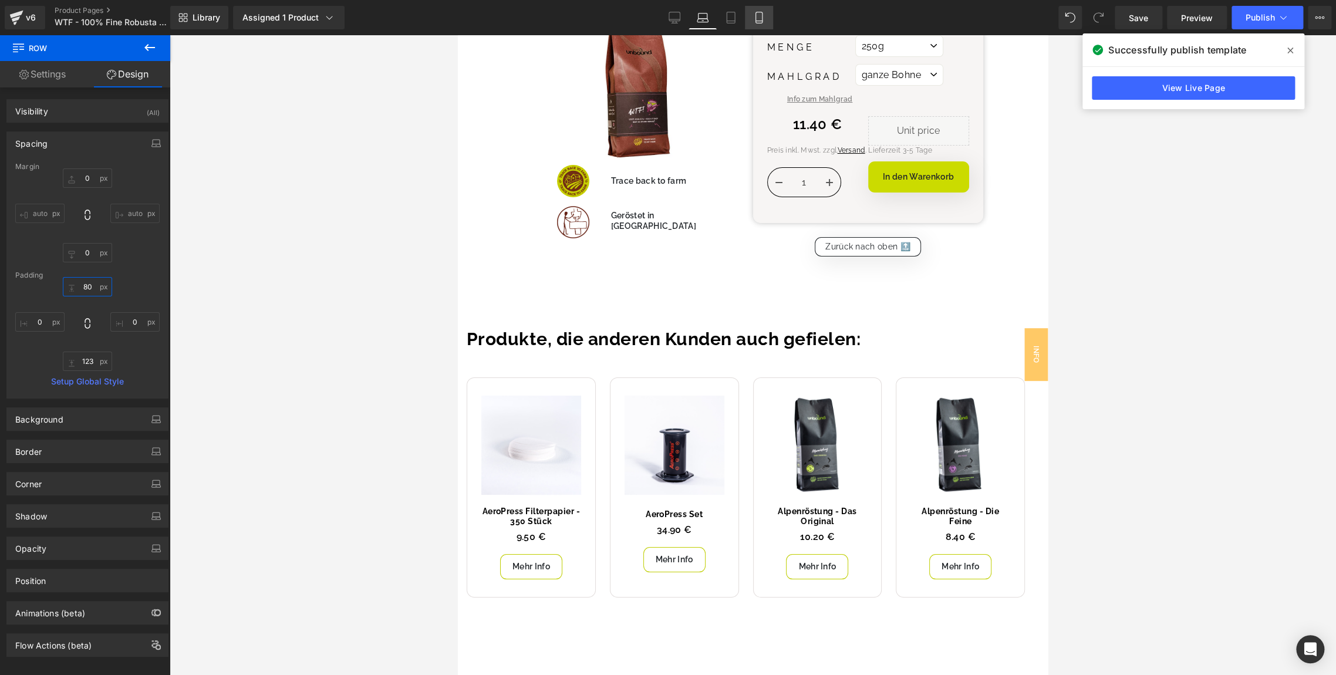
type input "80"
click at [764, 20] on icon at bounding box center [759, 18] width 12 height 12
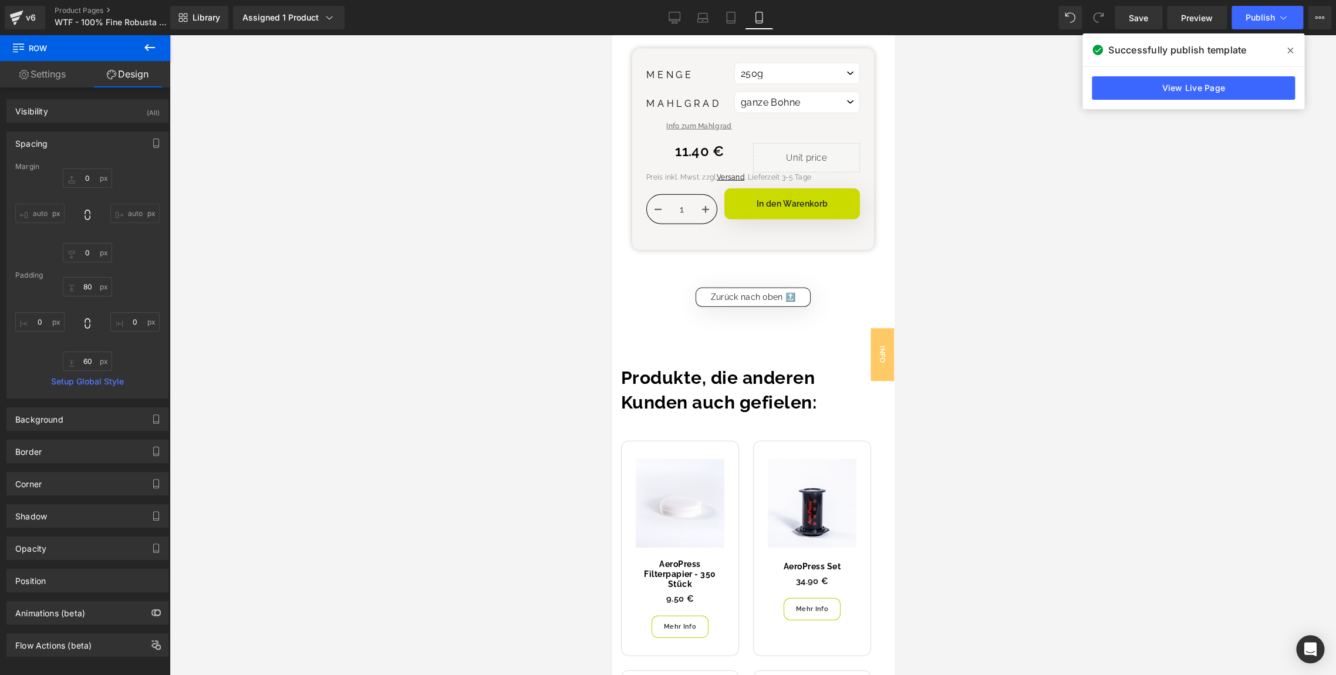
scroll to position [4803, 0]
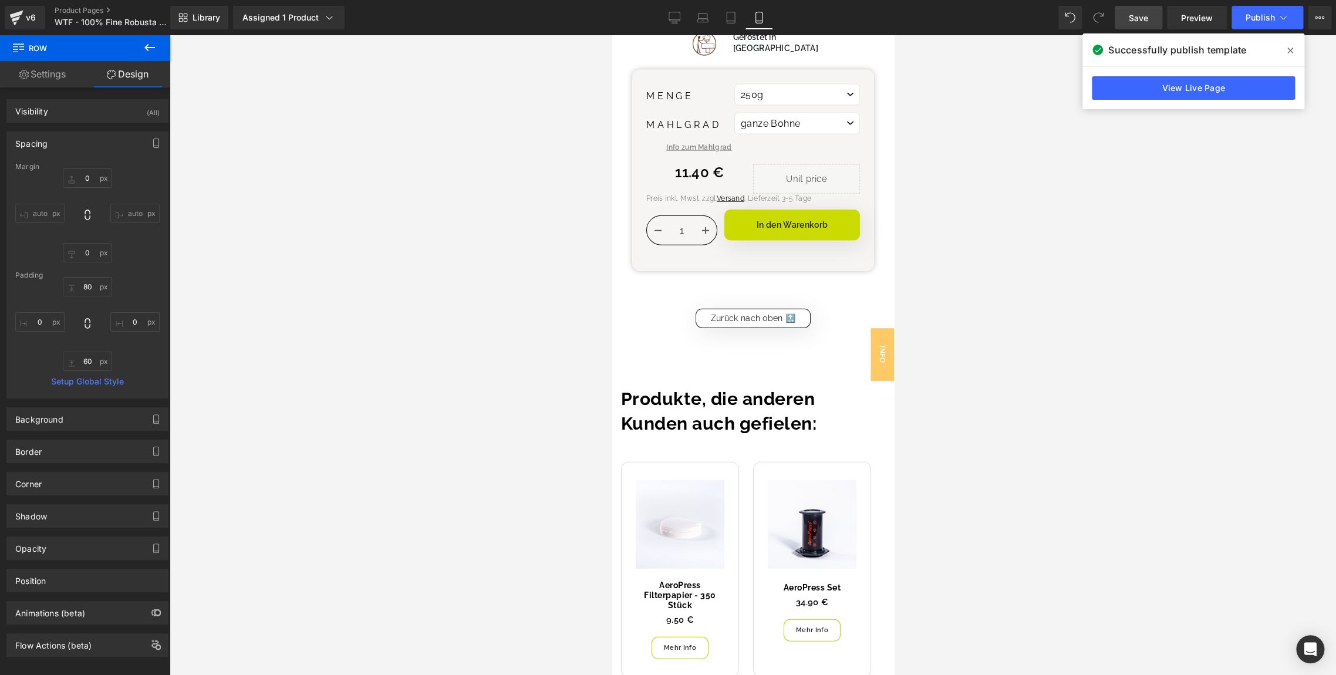
click at [1125, 13] on link "Save" at bounding box center [1139, 17] width 48 height 23
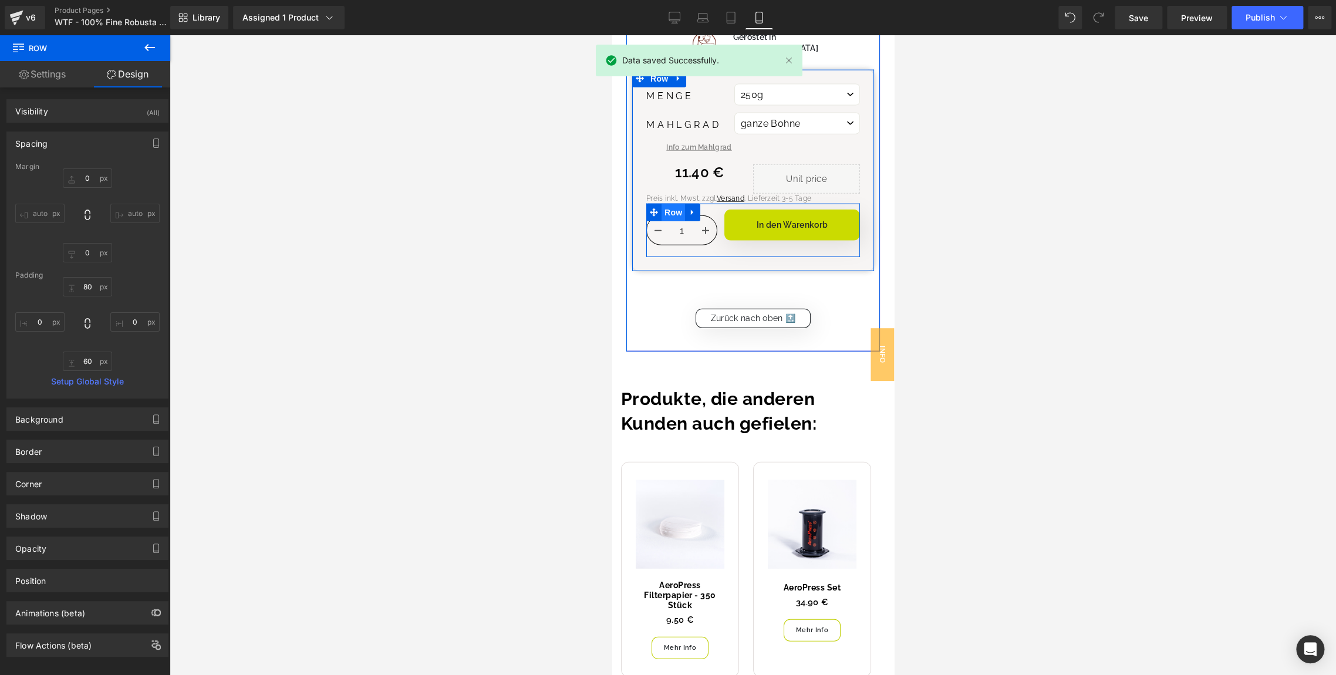
click at [673, 204] on span "Row" at bounding box center [672, 213] width 23 height 18
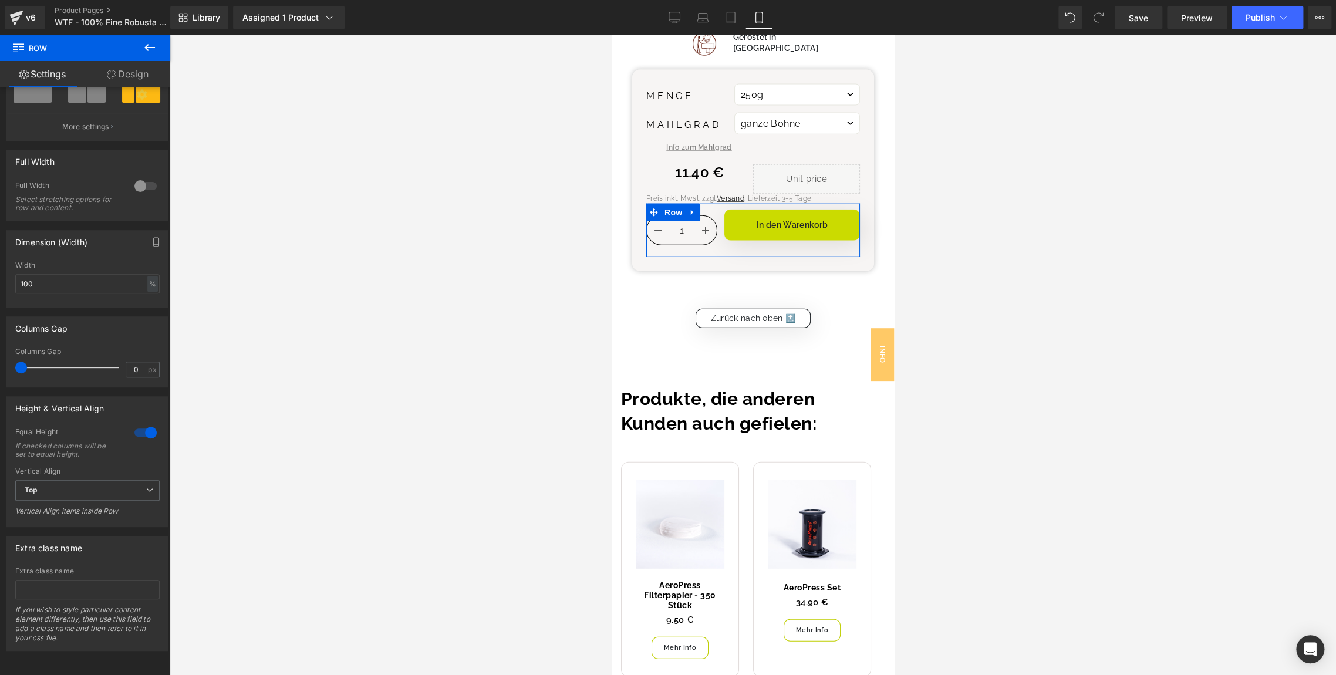
scroll to position [263, 0]
click at [118, 483] on span "Top" at bounding box center [87, 490] width 144 height 21
click at [72, 522] on li "Middle" at bounding box center [85, 529] width 140 height 18
click at [139, 424] on div at bounding box center [145, 432] width 28 height 19
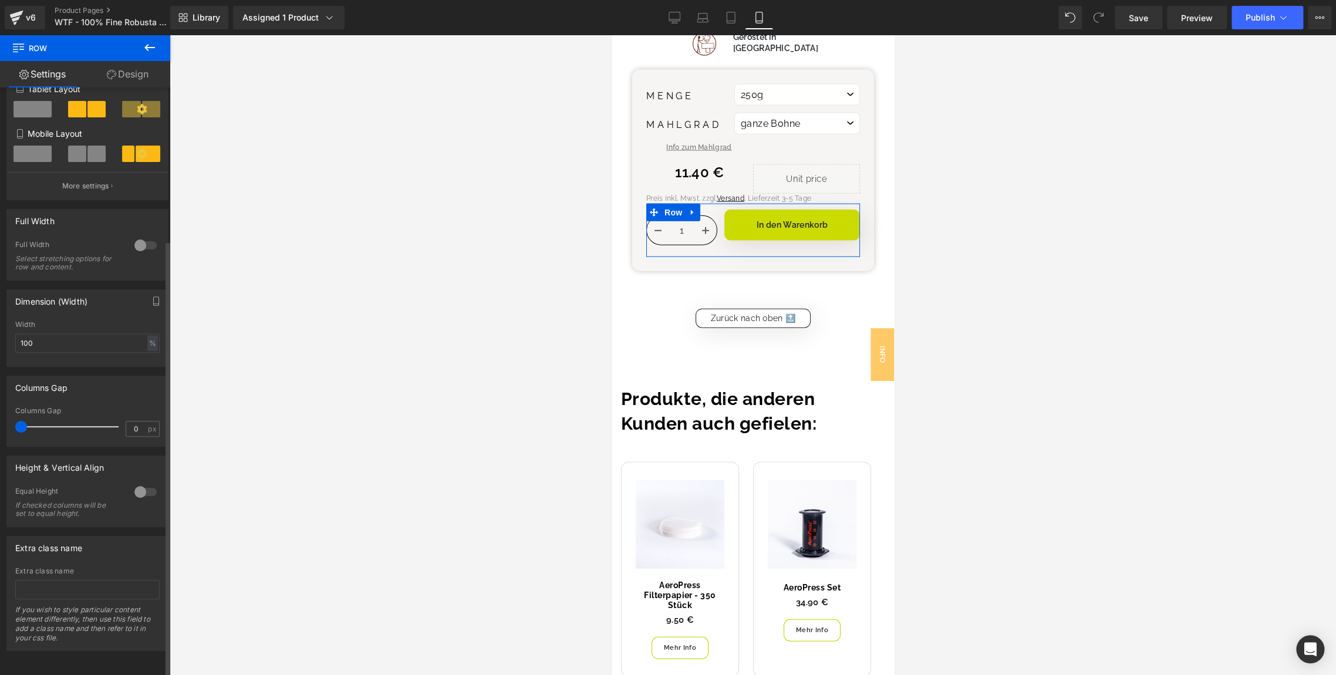
click at [146, 482] on div at bounding box center [145, 491] width 28 height 19
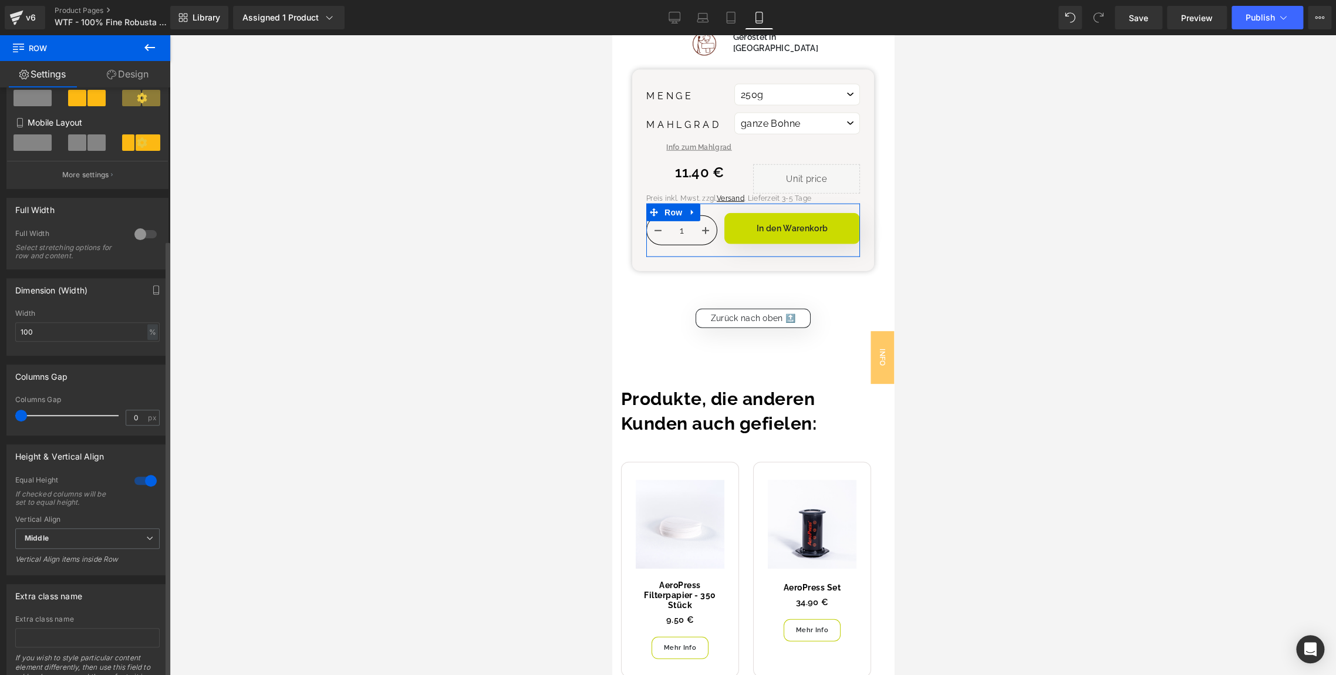
scroll to position [263, 0]
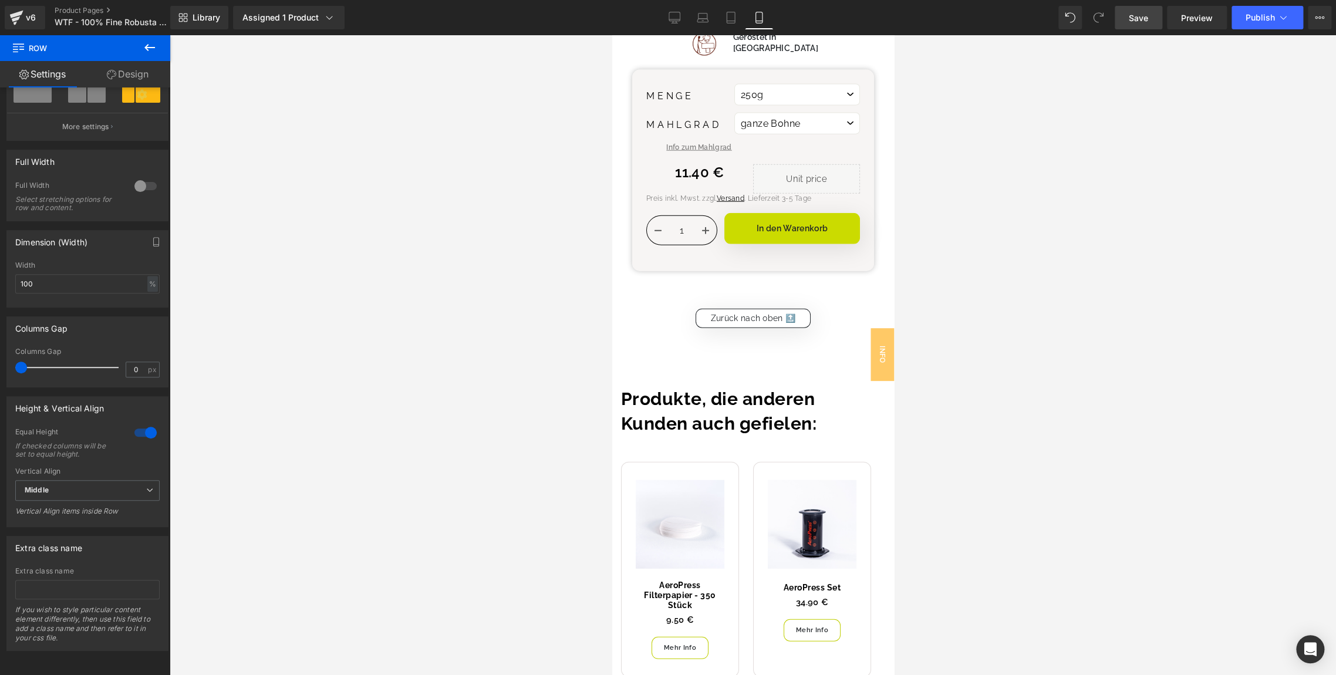
click at [1135, 25] on link "Save" at bounding box center [1139, 17] width 48 height 23
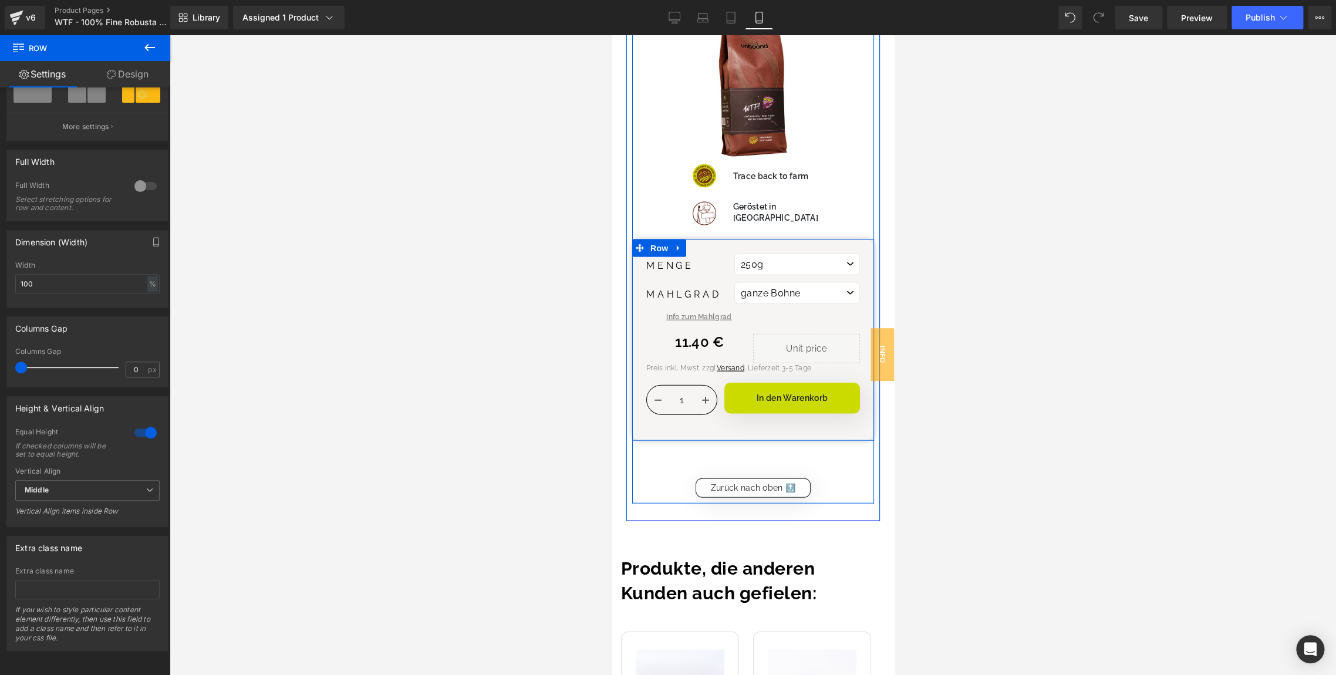
scroll to position [4625, 0]
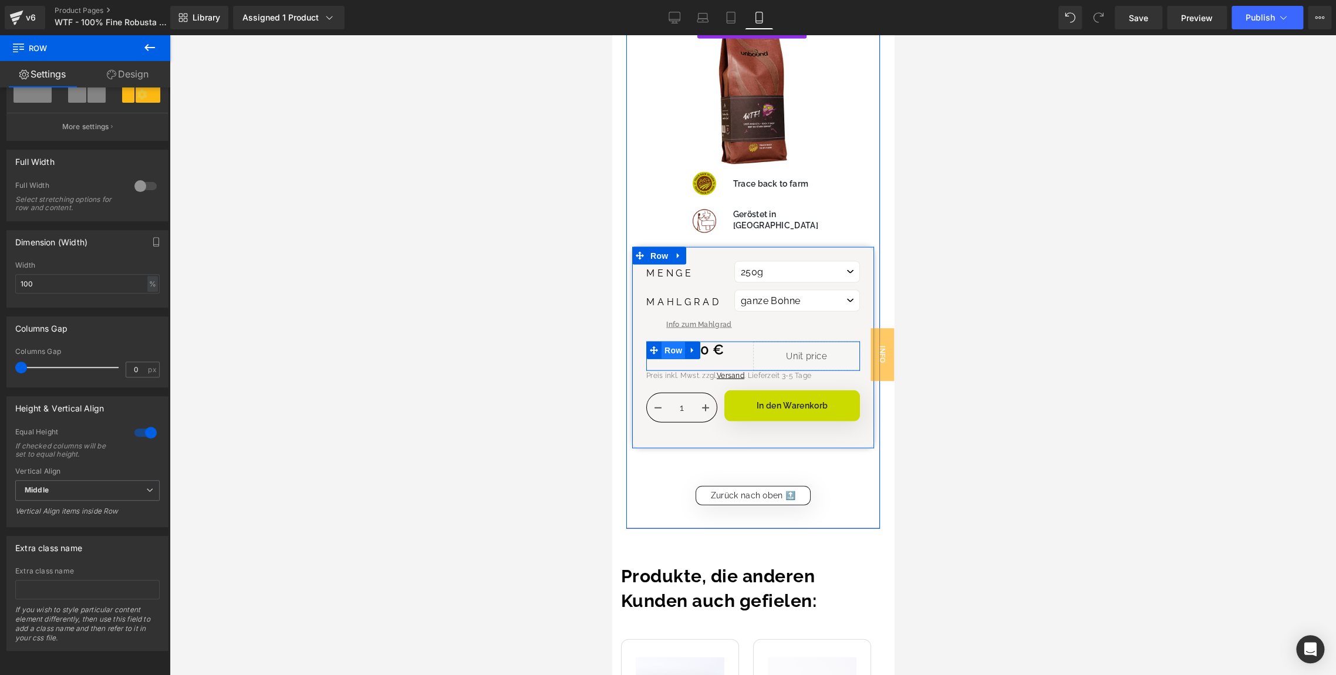
click at [670, 342] on span "Row" at bounding box center [672, 351] width 23 height 18
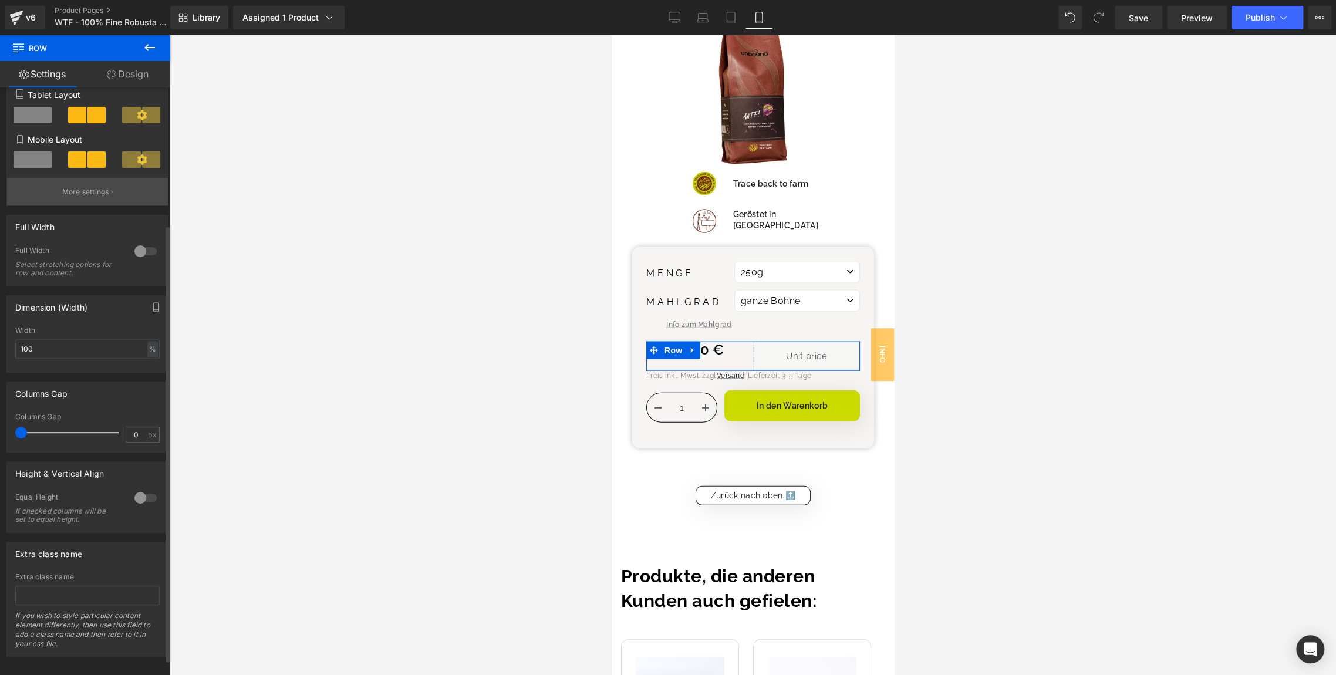
scroll to position [192, 0]
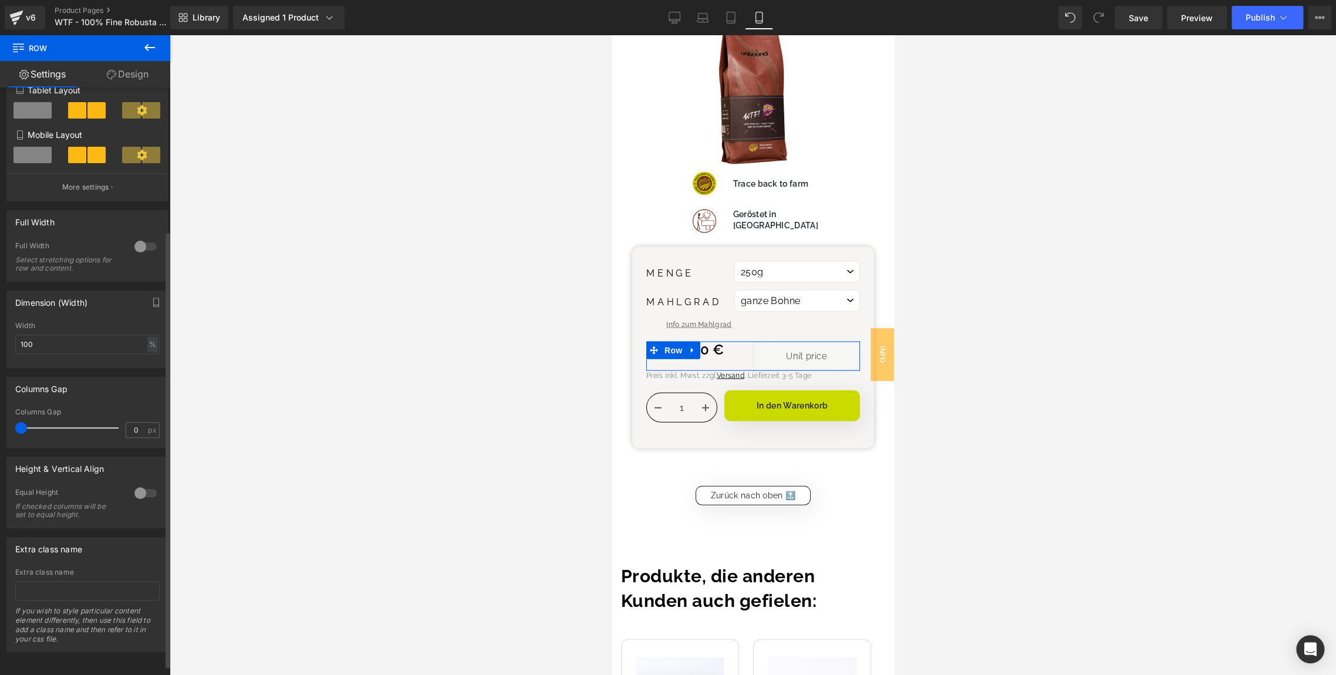
click at [139, 492] on div at bounding box center [145, 493] width 28 height 19
click at [74, 556] on span "Top" at bounding box center [87, 551] width 144 height 21
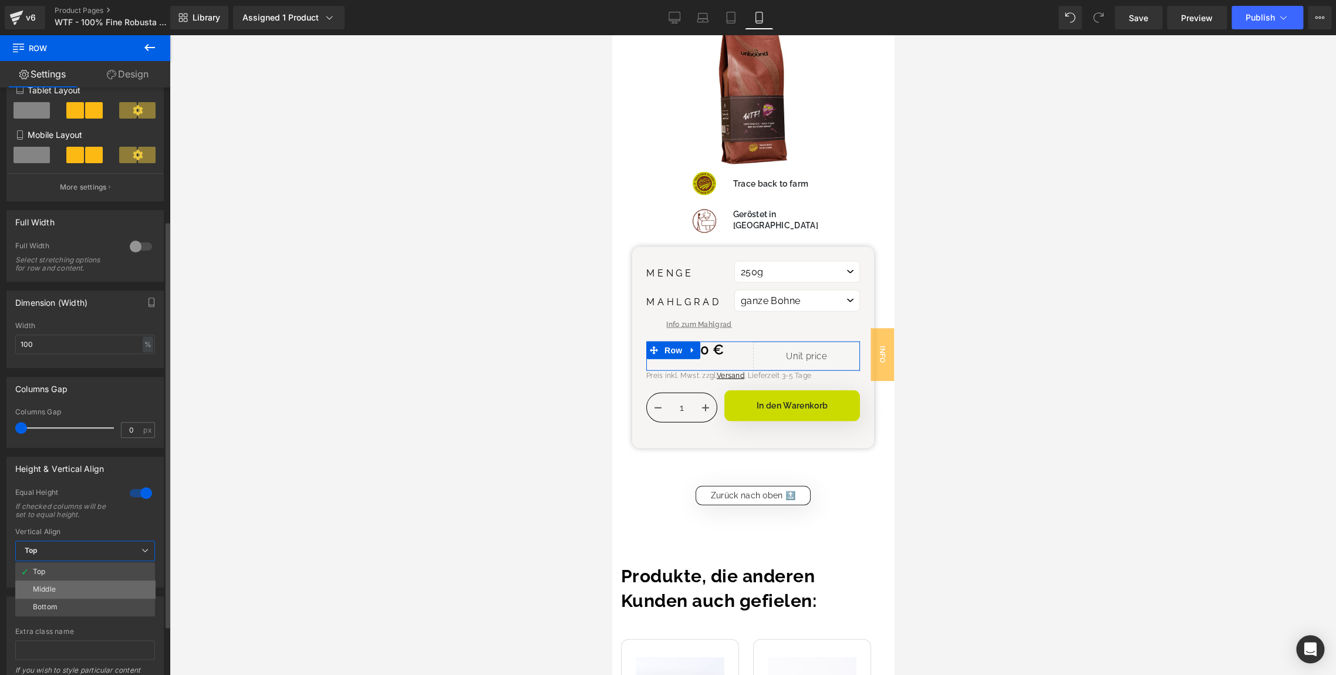
click at [57, 588] on li "Middle" at bounding box center [85, 590] width 140 height 18
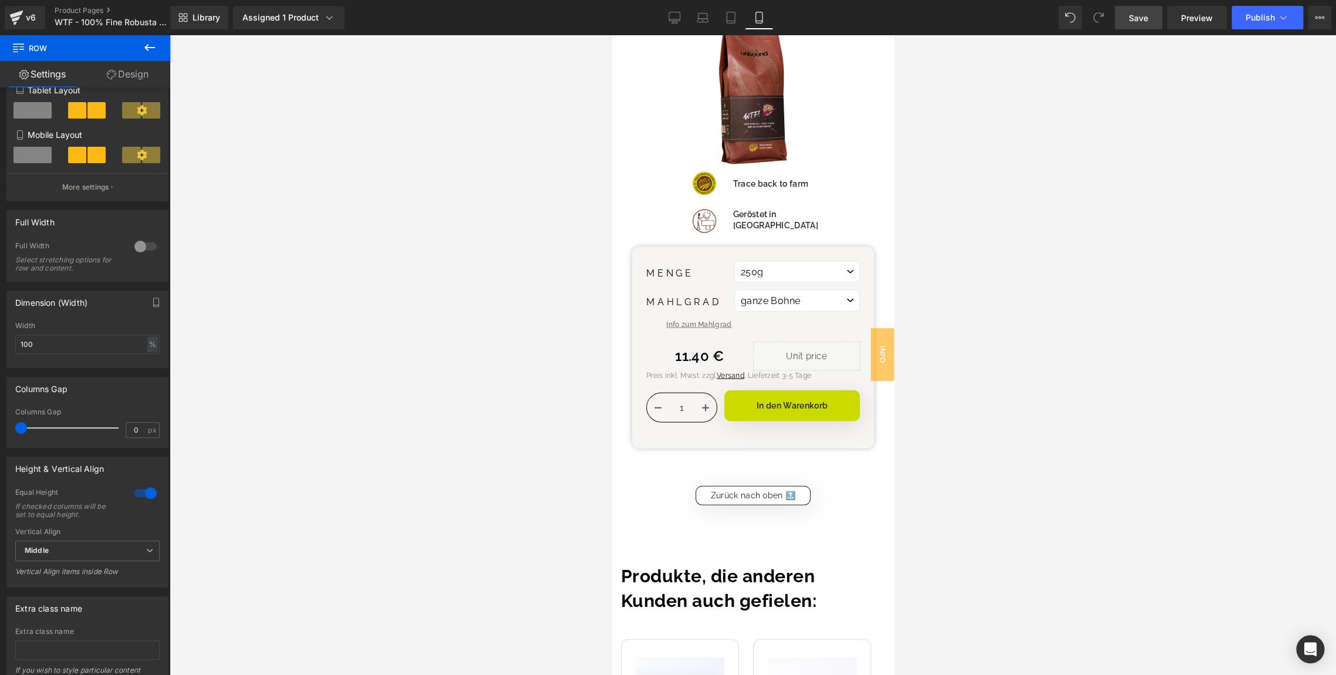
click at [1139, 21] on span "Save" at bounding box center [1138, 18] width 19 height 12
click at [1246, 14] on span "Publish" at bounding box center [1260, 17] width 29 height 9
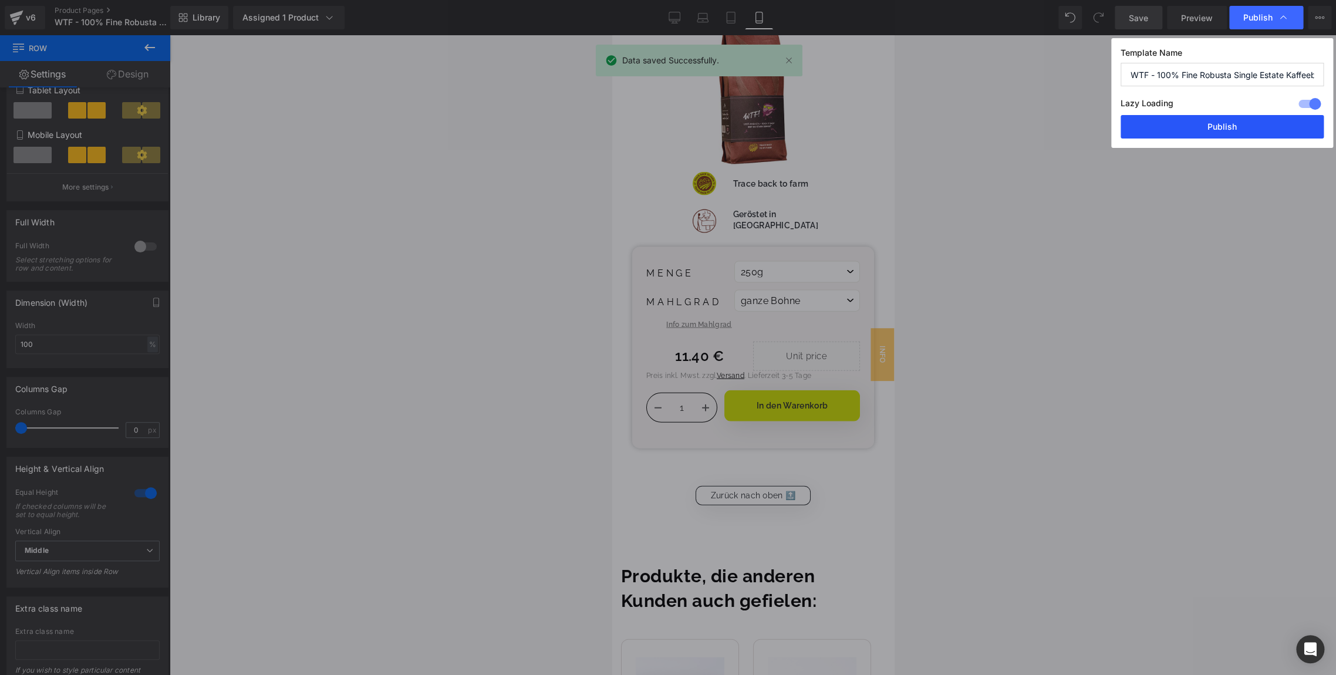
click at [1160, 128] on button "Publish" at bounding box center [1222, 126] width 203 height 23
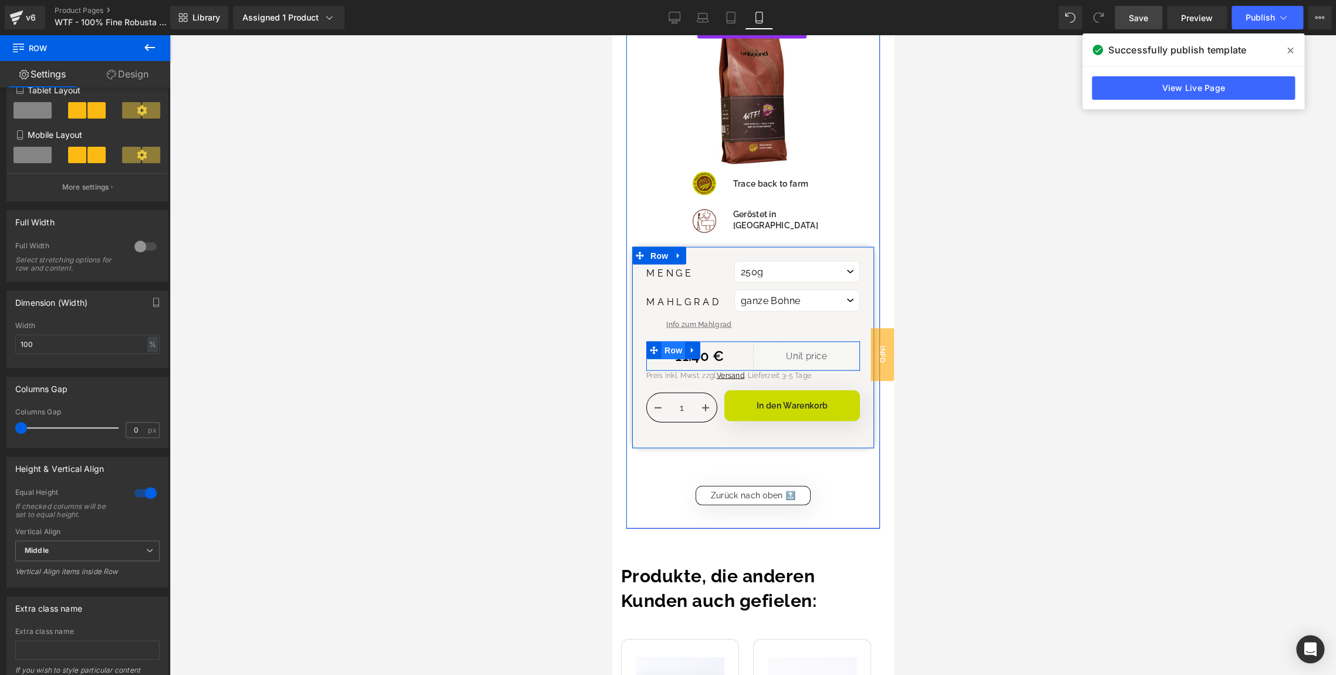
click at [673, 342] on span "Row" at bounding box center [672, 351] width 23 height 18
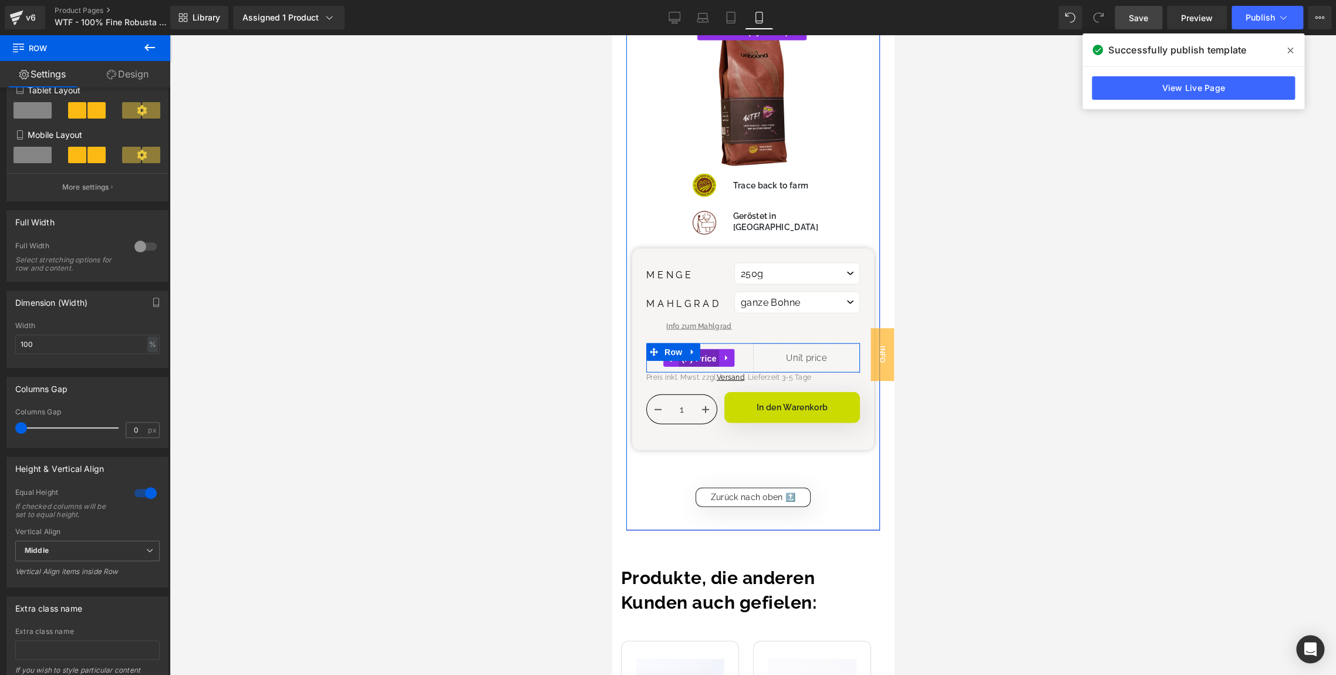
click at [706, 350] on span "(P) Price" at bounding box center [698, 359] width 41 height 18
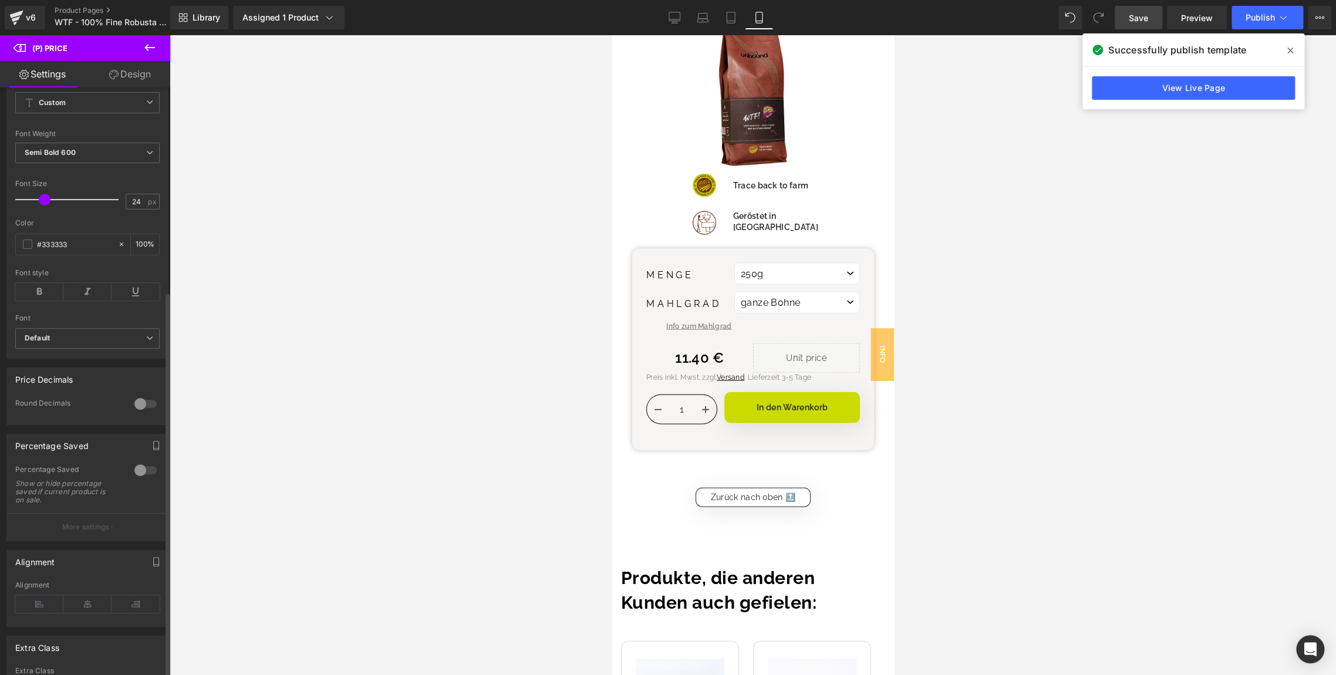
scroll to position [310, 0]
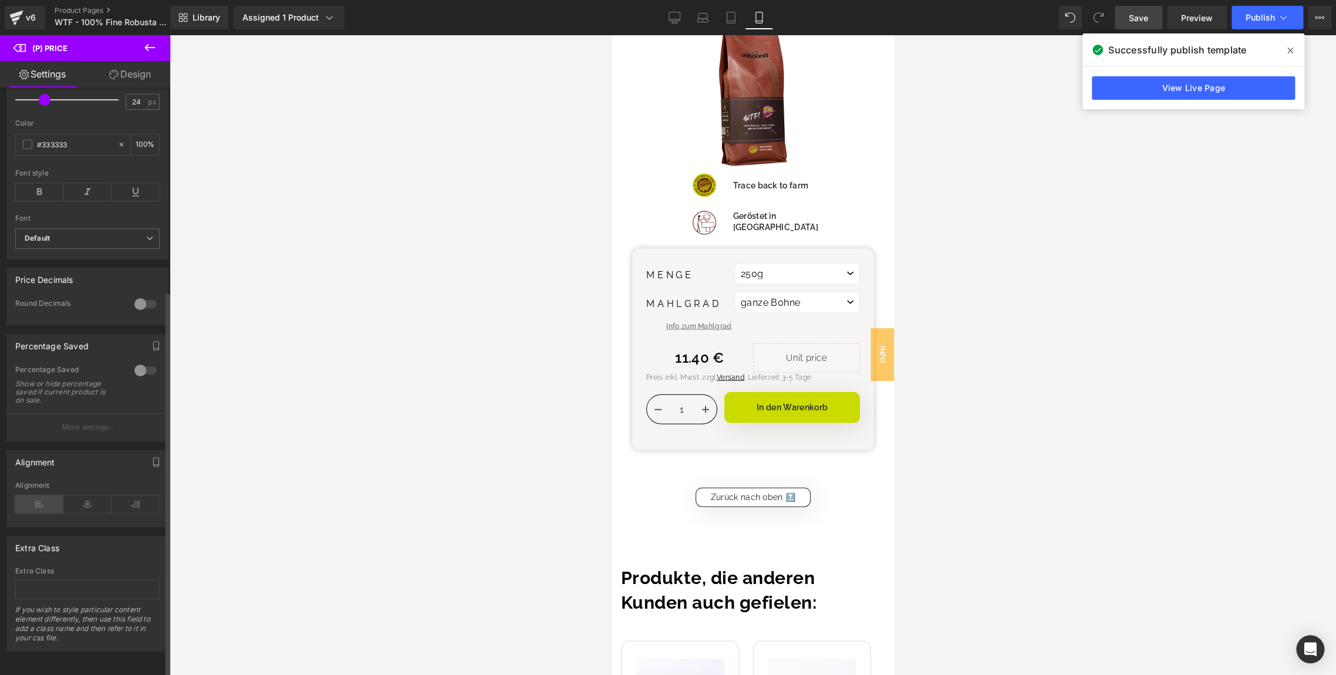
click at [45, 495] on icon at bounding box center [39, 504] width 48 height 18
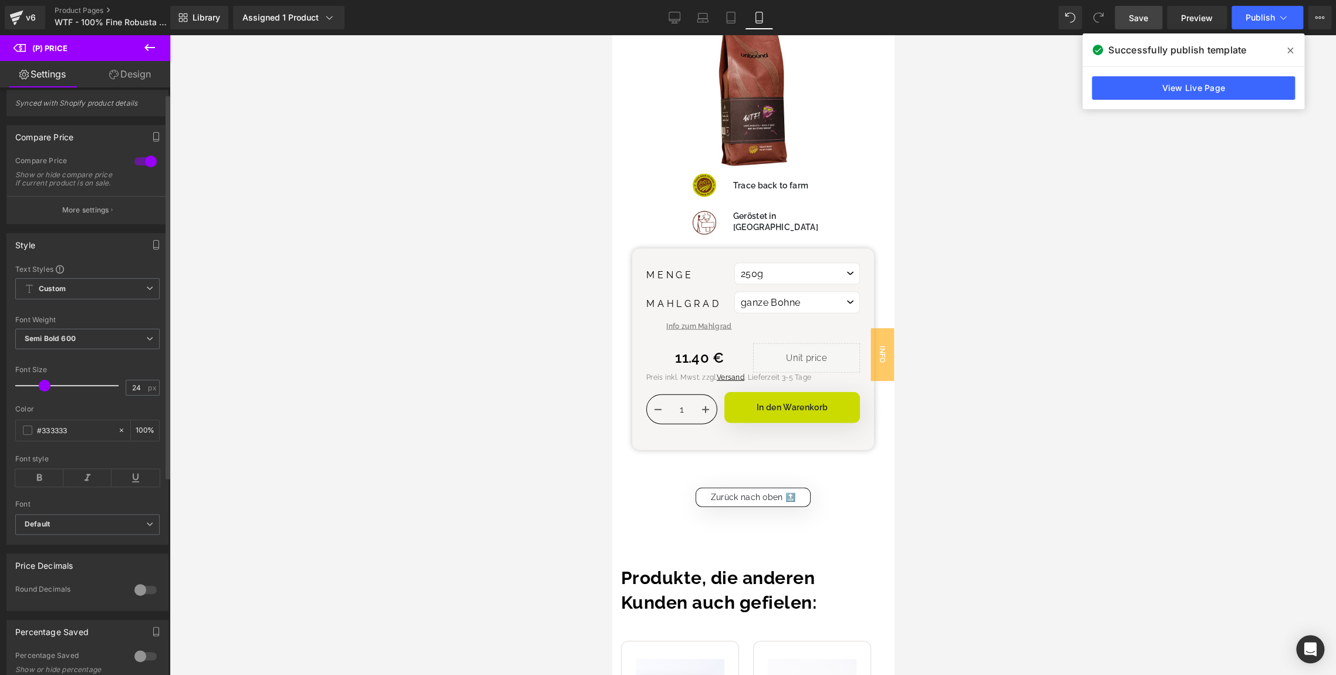
scroll to position [0, 0]
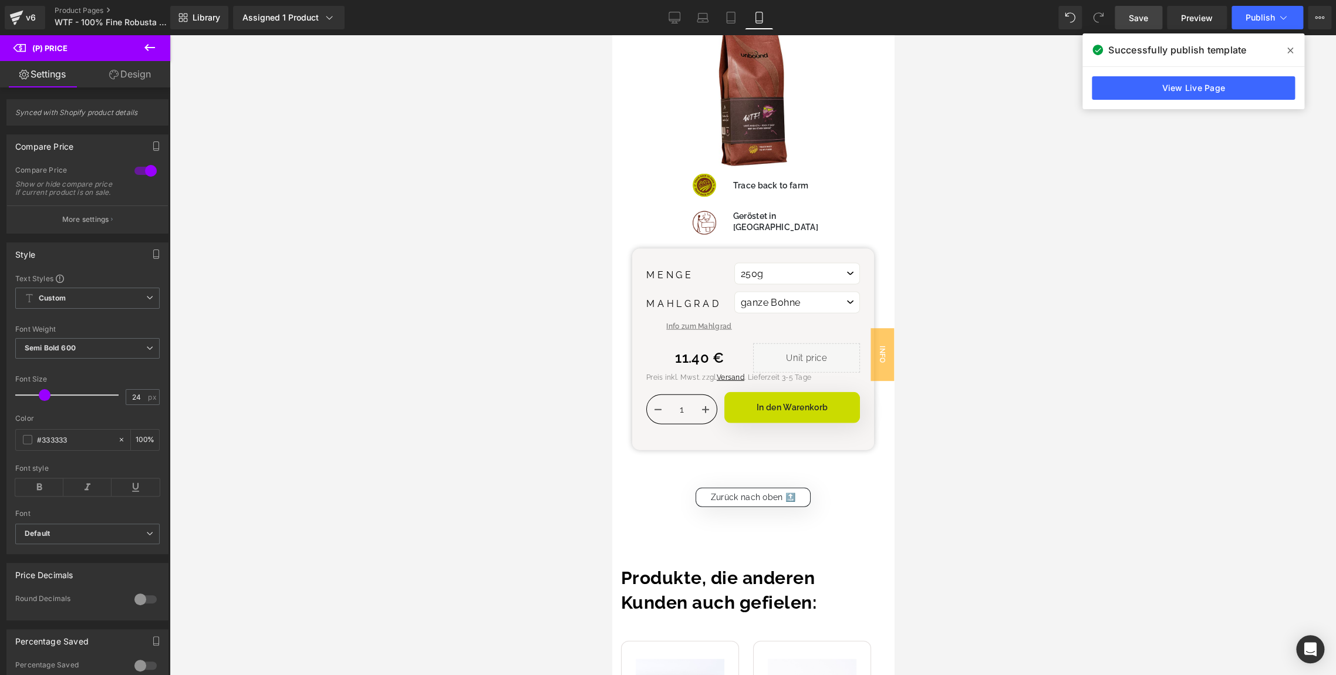
click at [120, 75] on link "Design" at bounding box center [129, 74] width 85 height 26
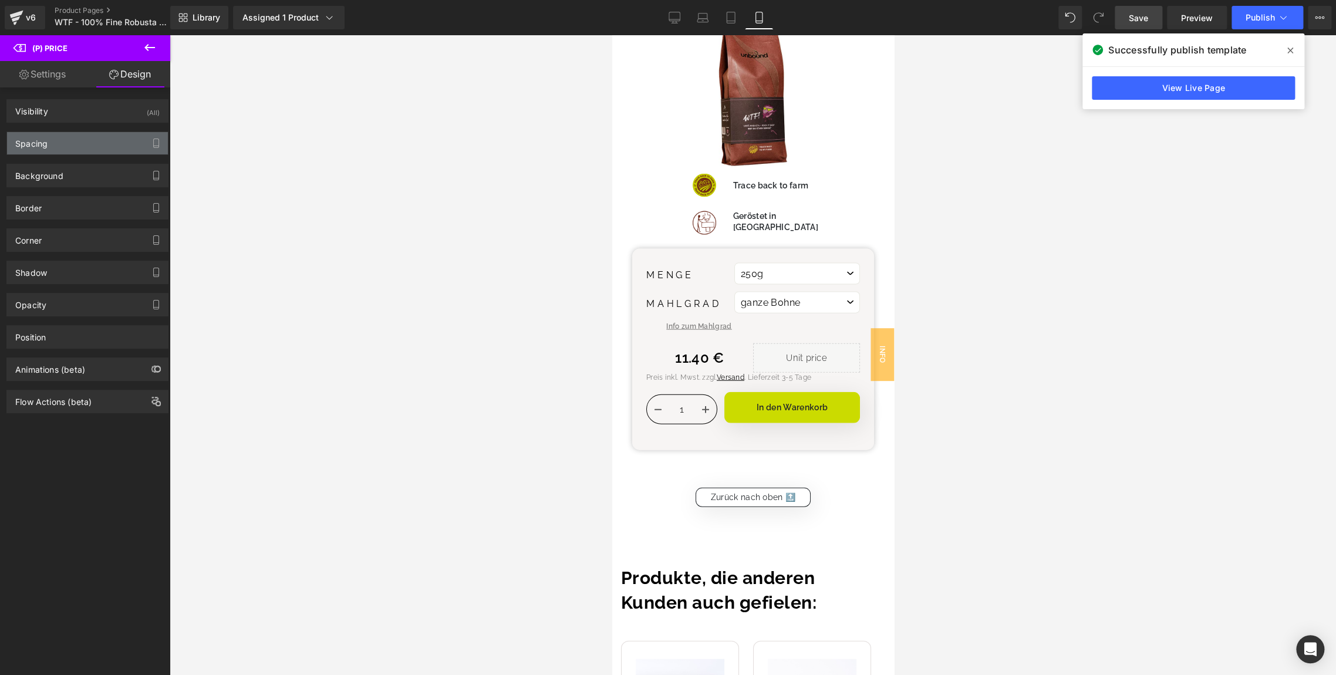
click at [47, 149] on div "Spacing" at bounding box center [87, 143] width 161 height 22
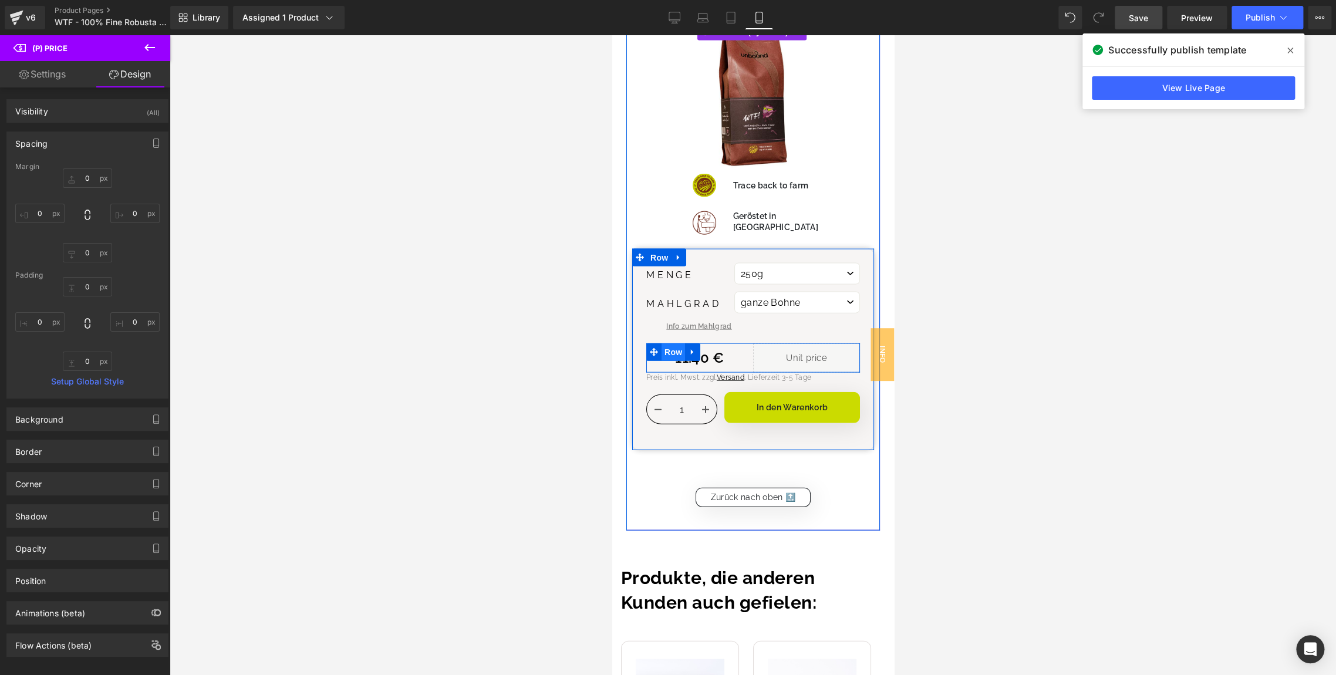
click at [667, 343] on span "Row" at bounding box center [672, 352] width 23 height 18
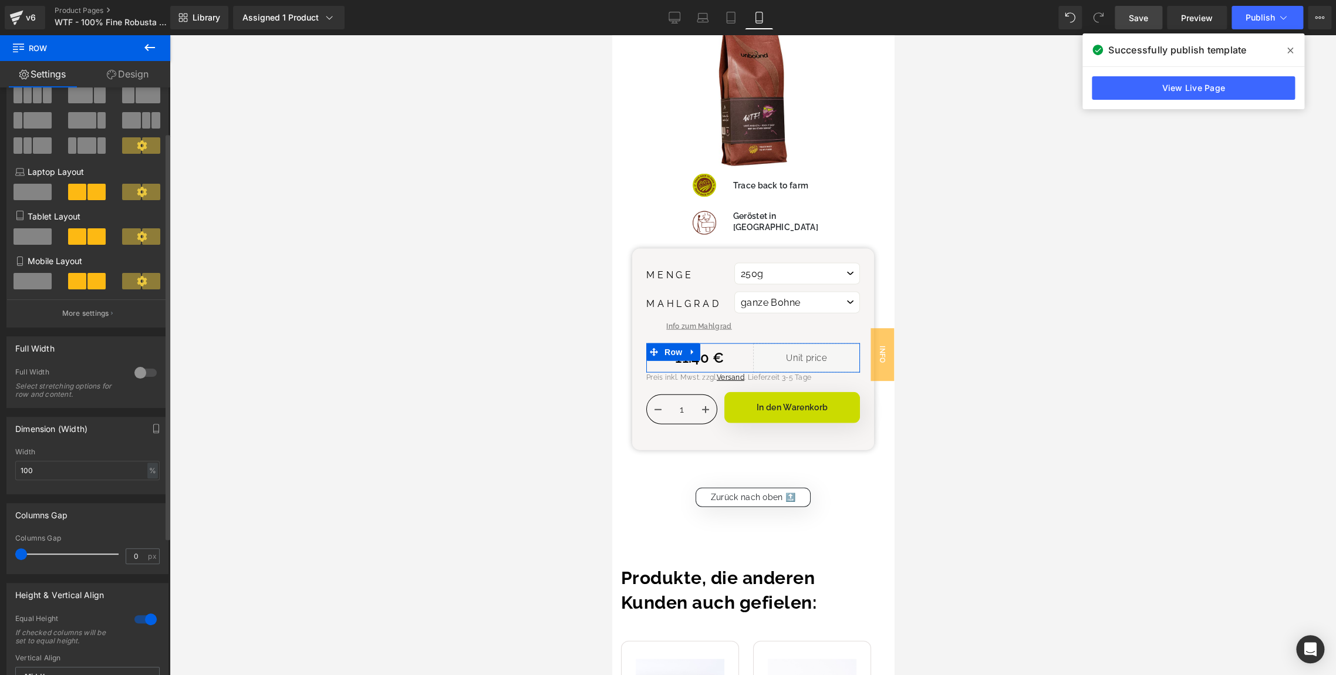
scroll to position [65, 0]
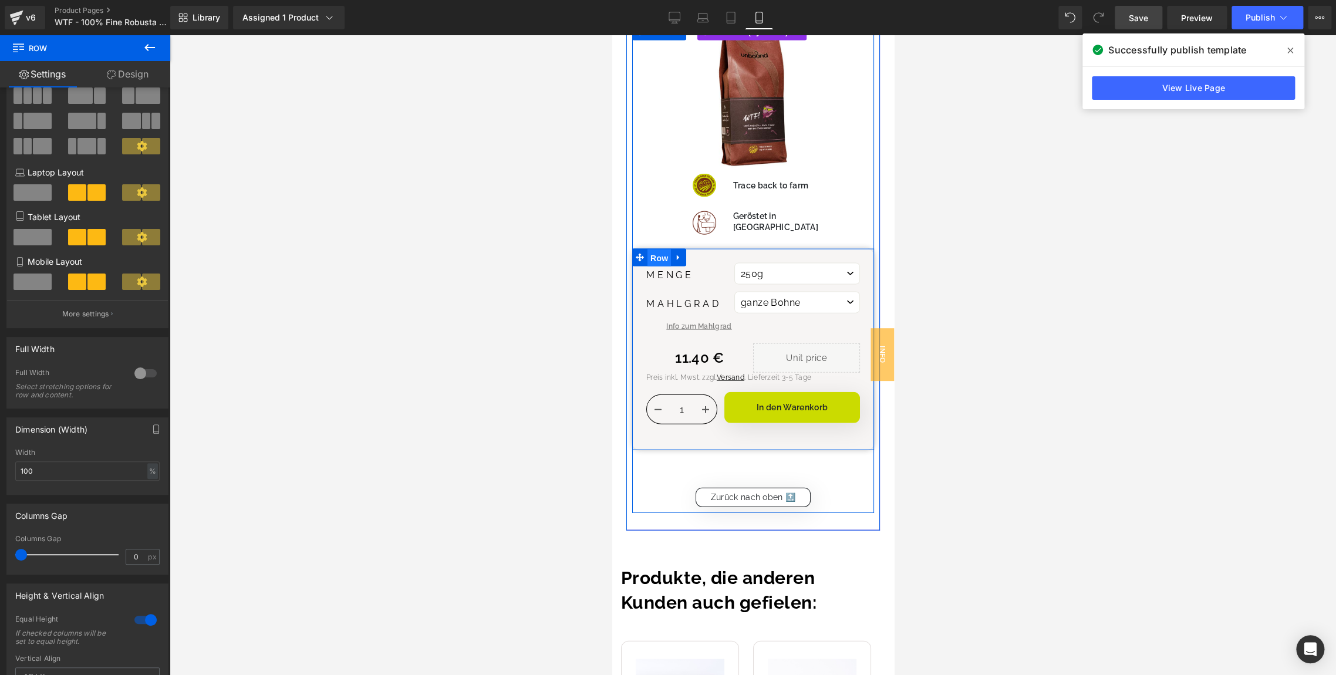
click at [653, 249] on span "Row" at bounding box center [658, 258] width 23 height 18
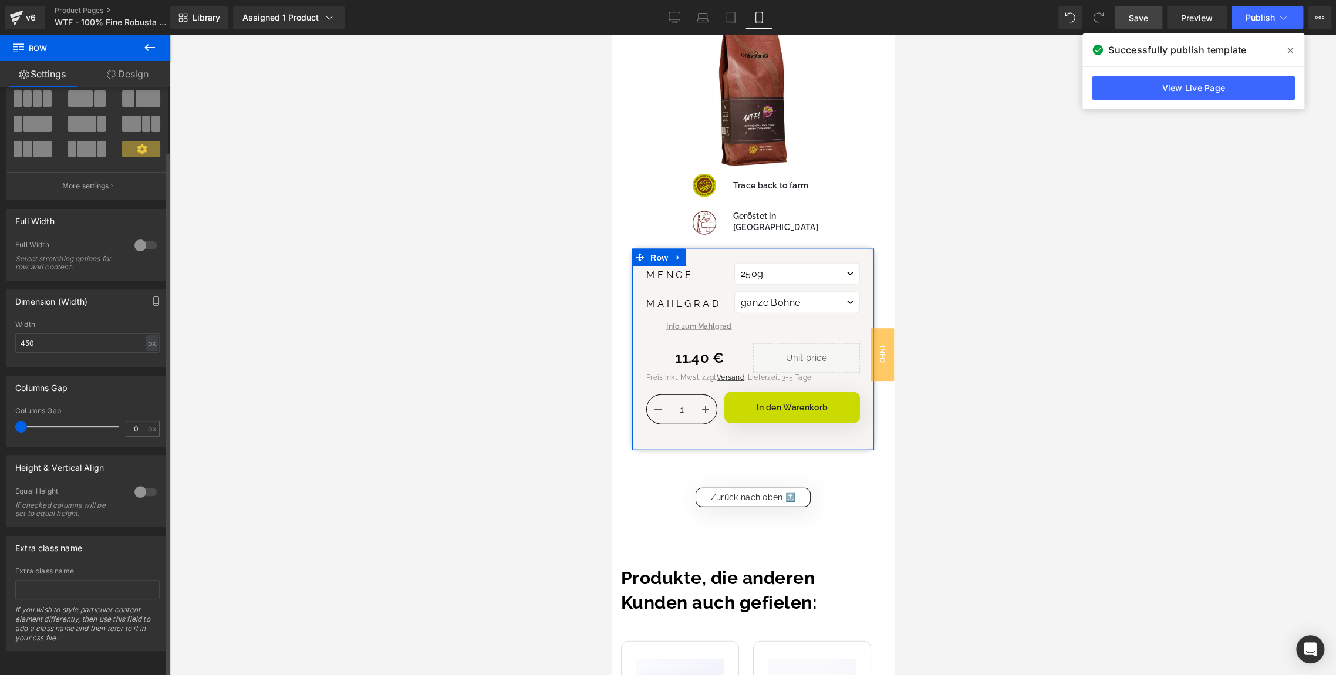
scroll to position [0, 0]
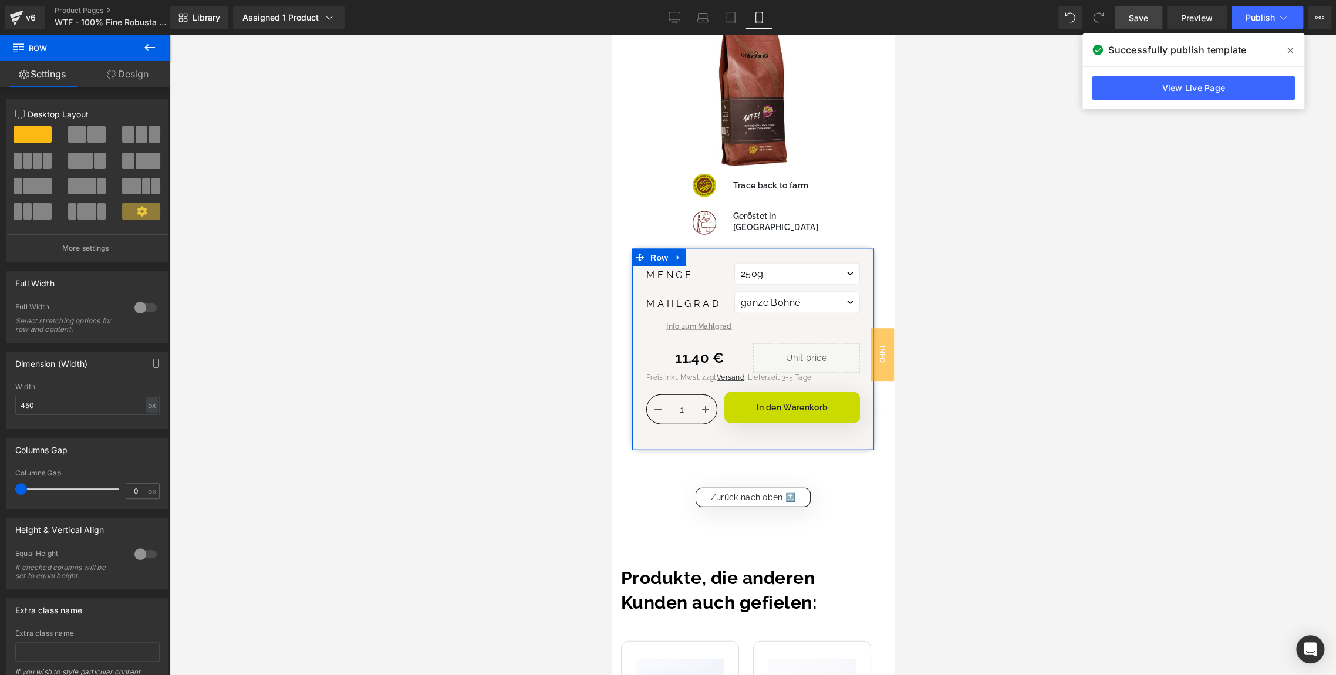
click at [122, 80] on link "Design" at bounding box center [127, 74] width 85 height 26
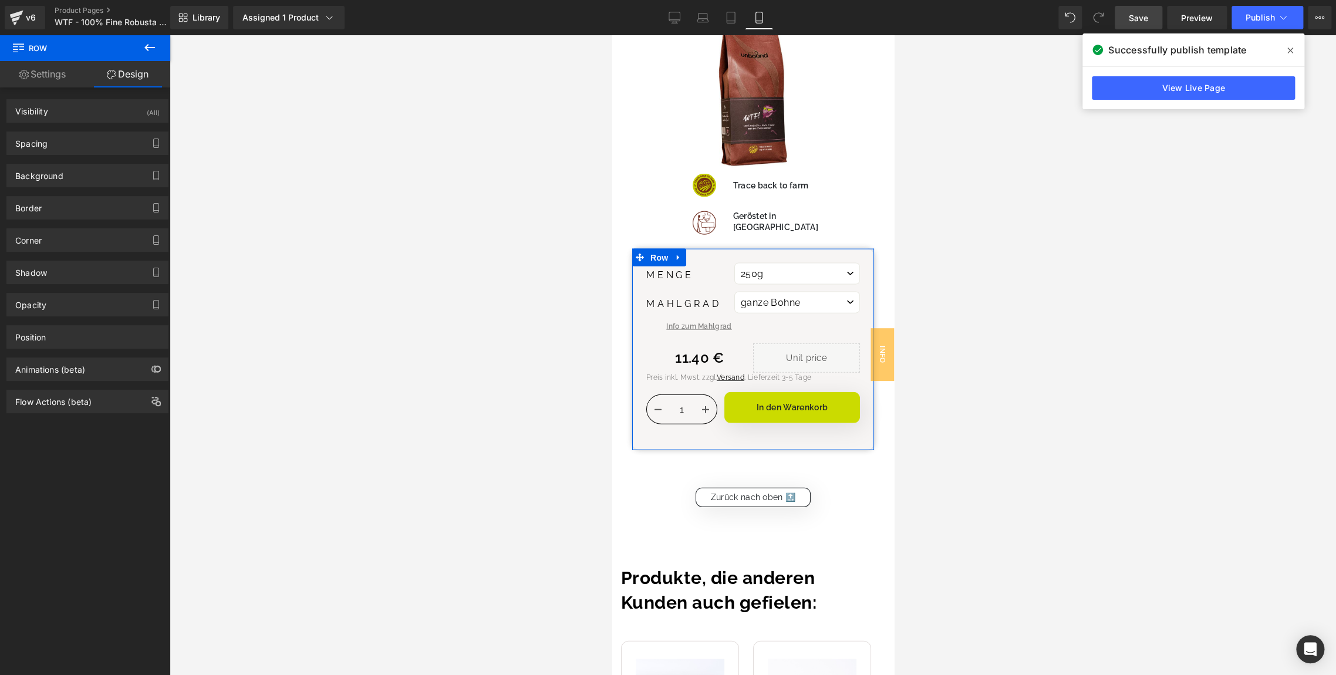
click at [39, 76] on link "Settings" at bounding box center [42, 74] width 85 height 26
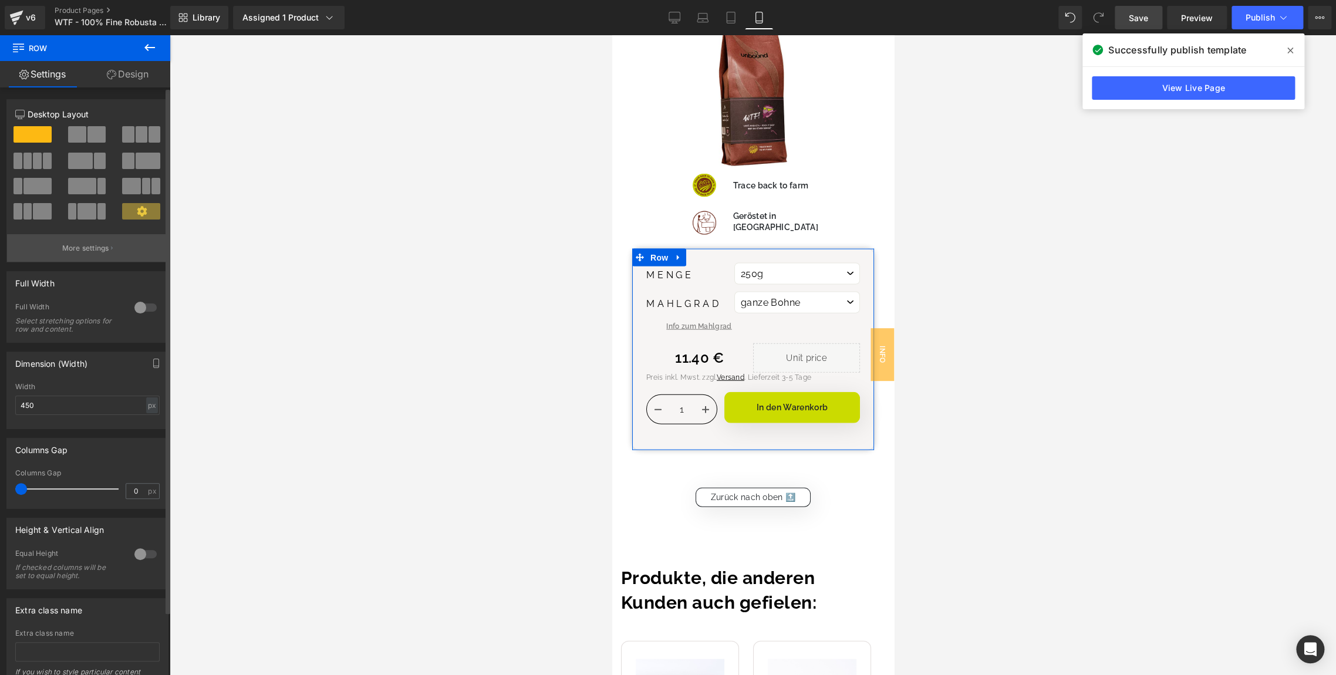
click at [87, 248] on p "More settings" at bounding box center [85, 248] width 47 height 11
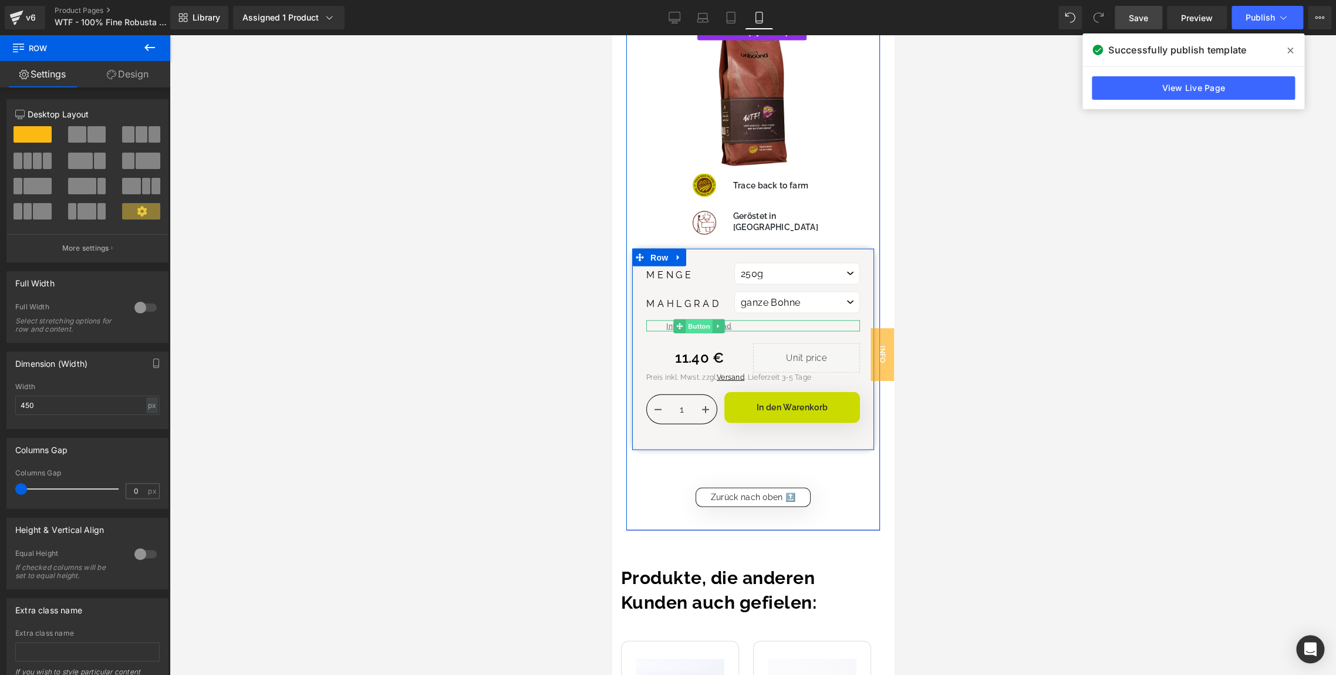
click at [696, 319] on span "Button" at bounding box center [698, 326] width 27 height 14
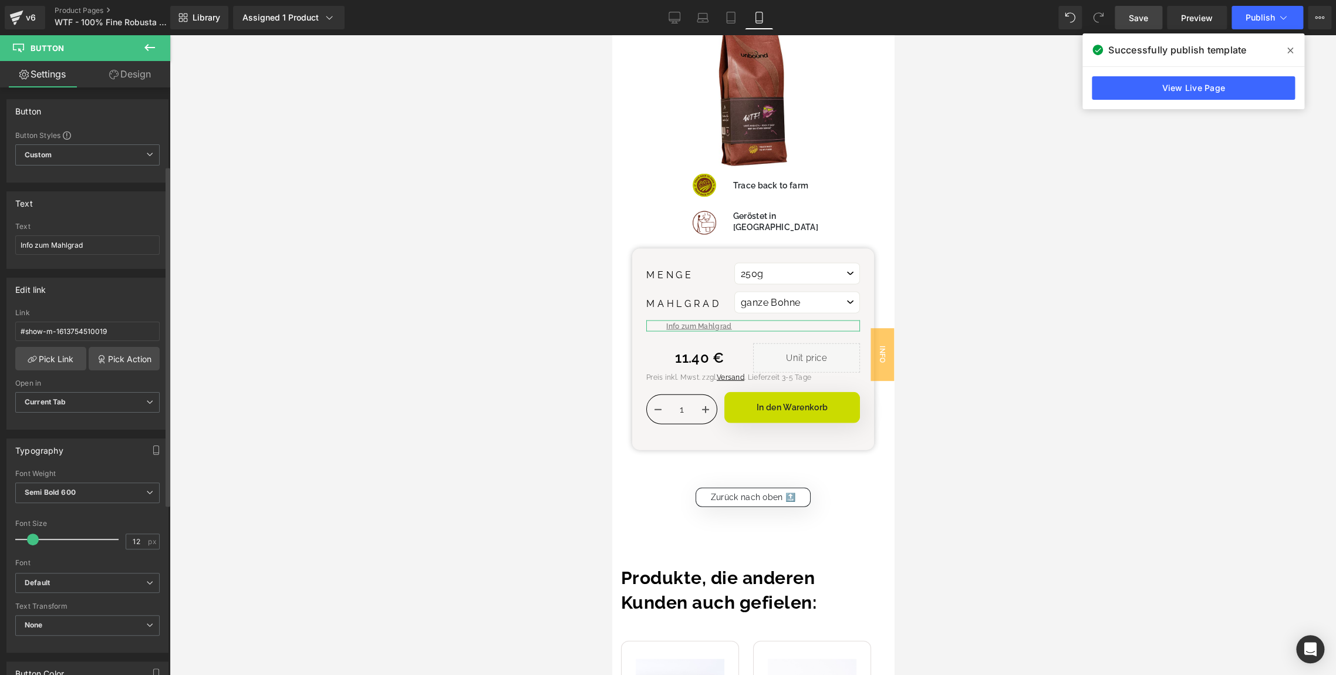
scroll to position [635, 0]
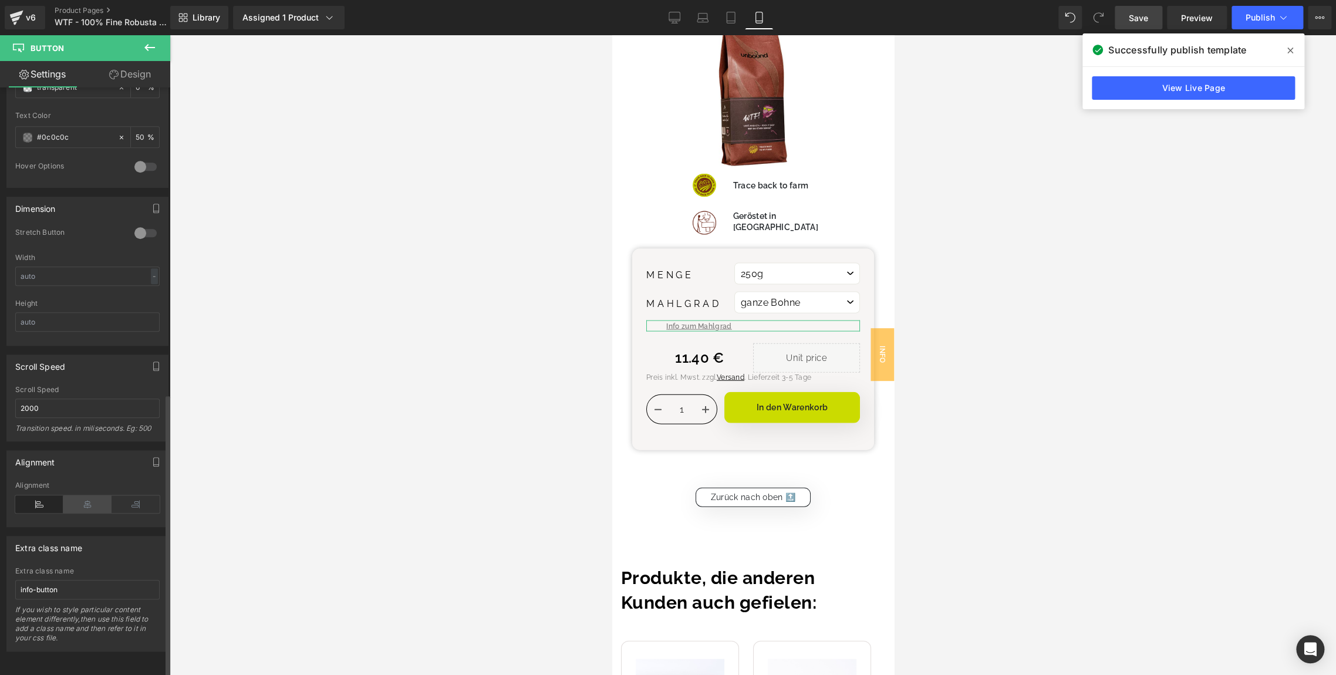
click at [85, 495] on icon at bounding box center [87, 504] width 48 height 18
click at [36, 495] on icon at bounding box center [39, 504] width 48 height 18
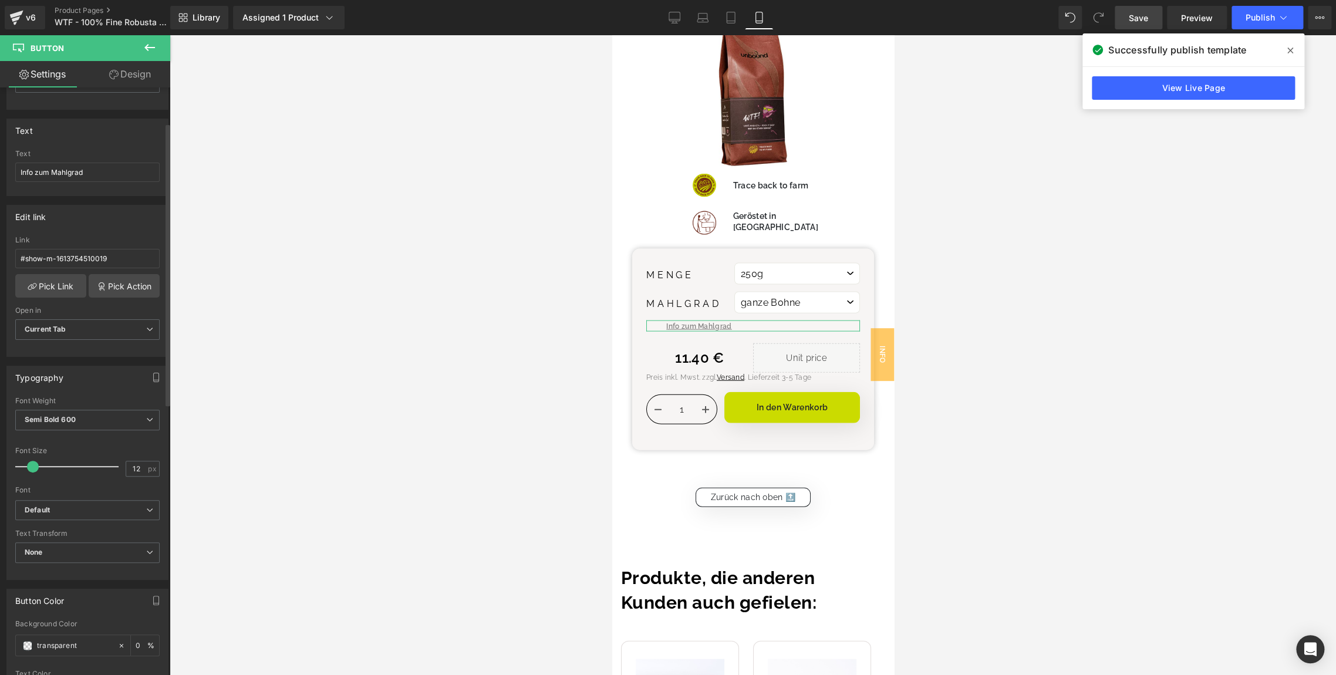
scroll to position [0, 0]
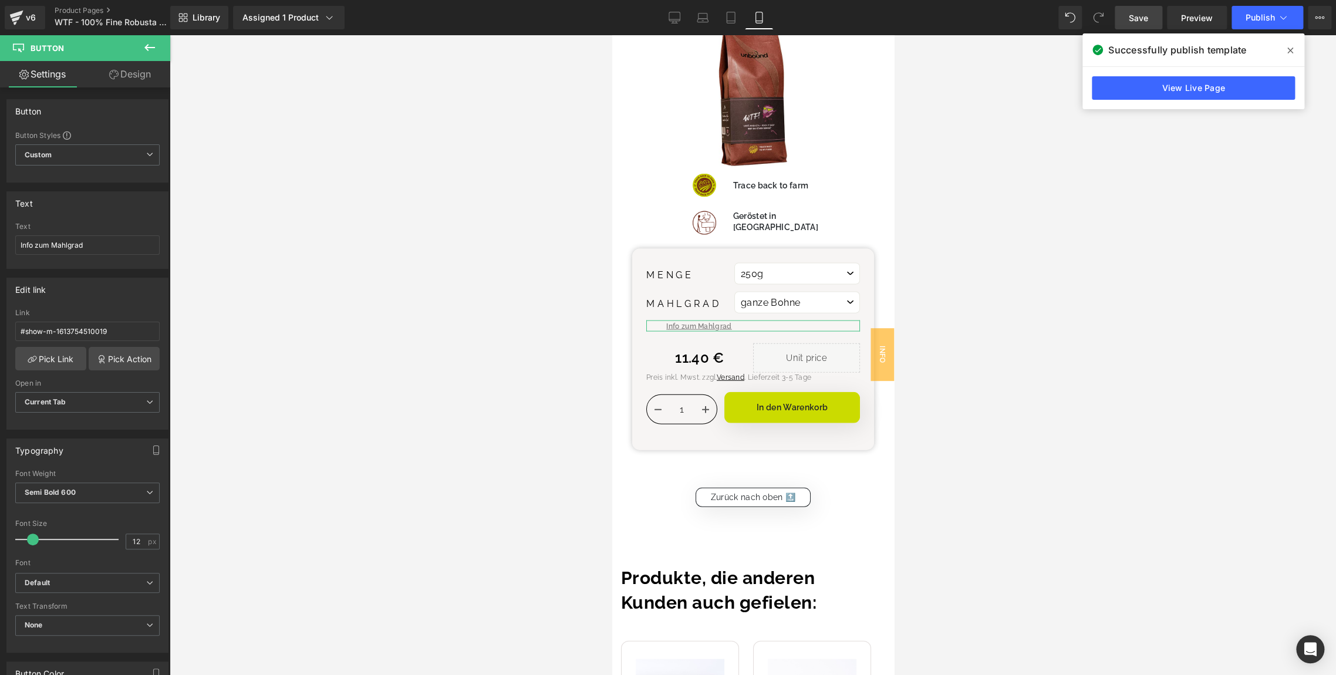
click at [116, 80] on link "Design" at bounding box center [129, 74] width 85 height 26
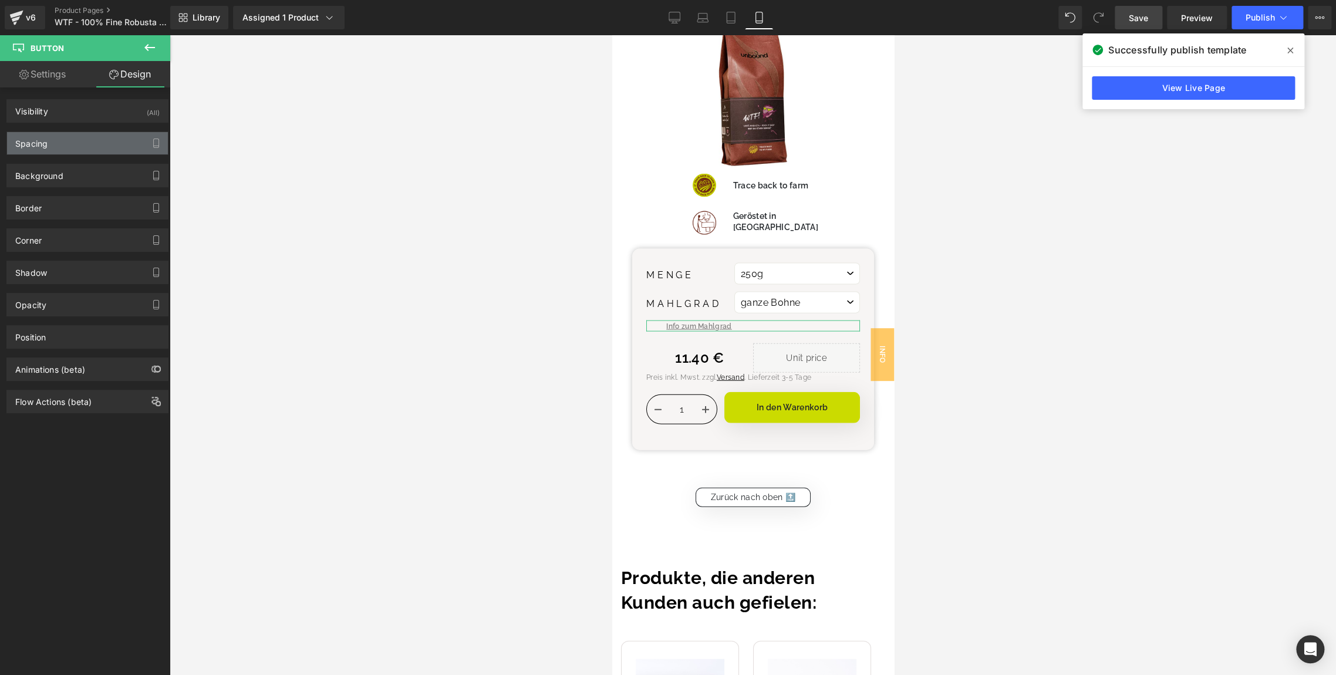
click at [50, 149] on div "Spacing" at bounding box center [87, 143] width 161 height 22
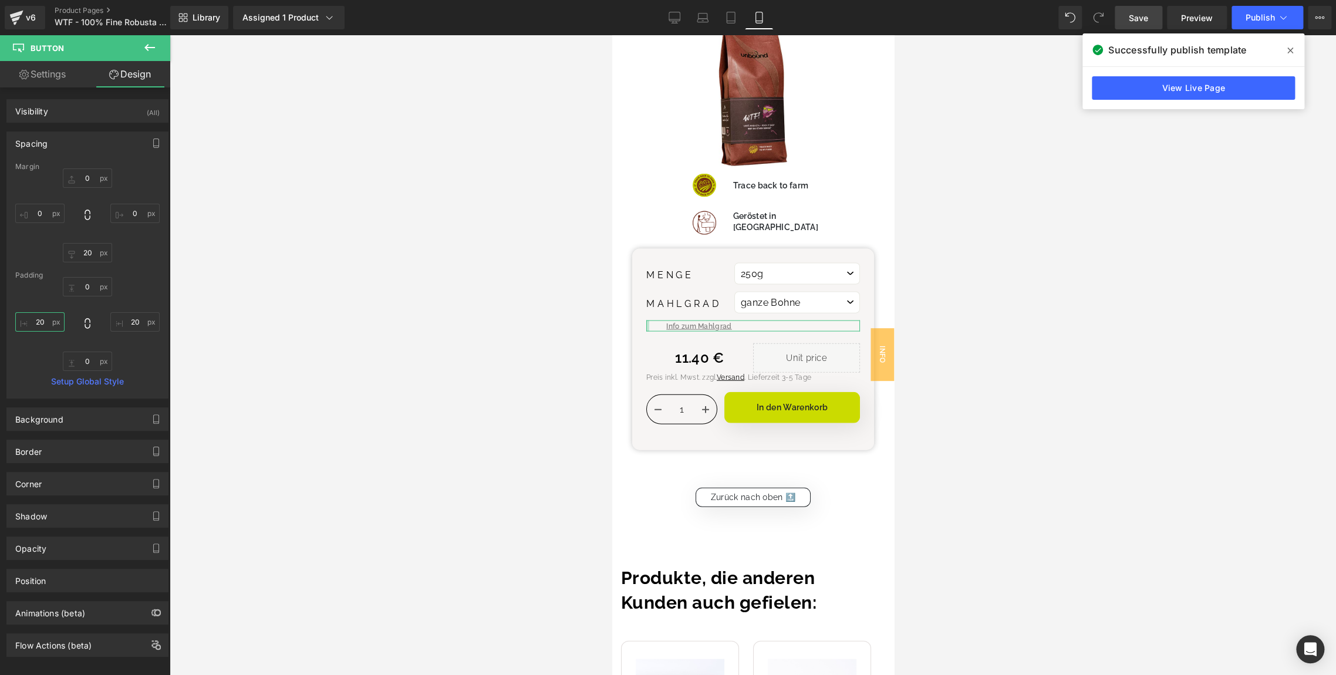
click at [43, 325] on input "text" at bounding box center [39, 321] width 49 height 19
type input "0"
click at [139, 260] on div at bounding box center [87, 215] width 144 height 94
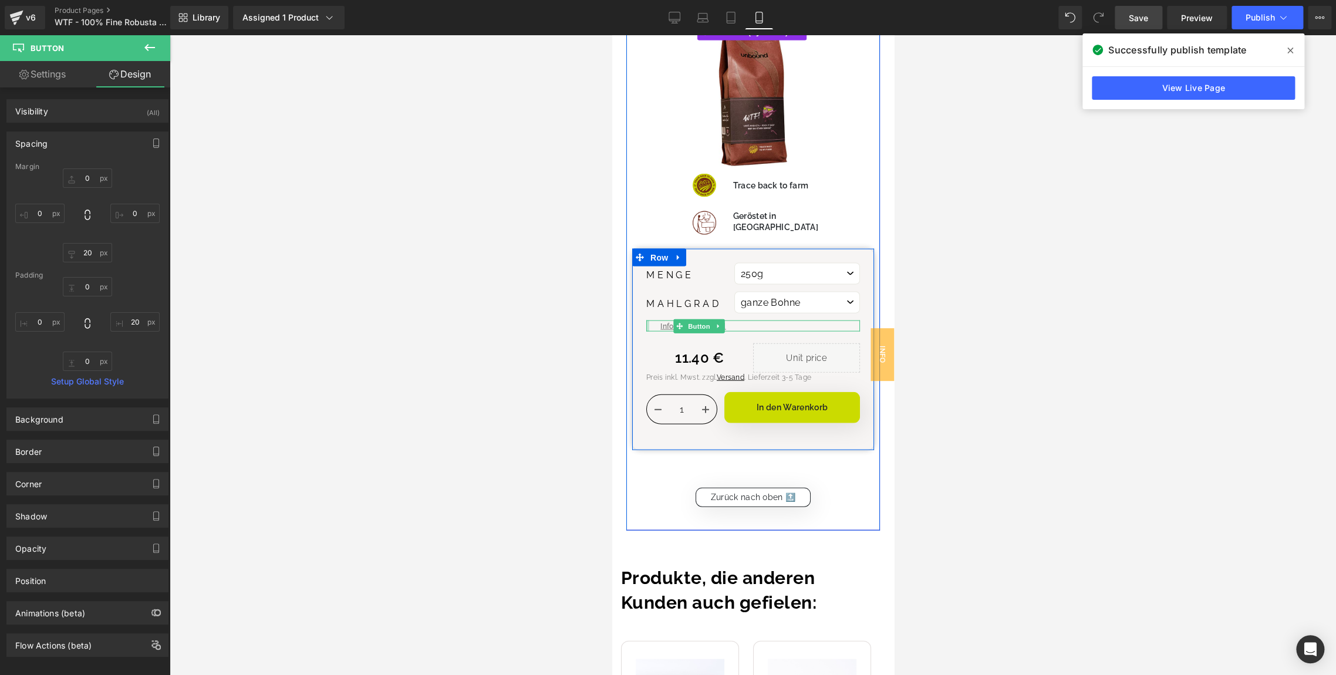
drag, startPoint x: 647, startPoint y: 230, endPoint x: 616, endPoint y: 234, distance: 31.9
click at [700, 319] on span "Button" at bounding box center [698, 326] width 27 height 14
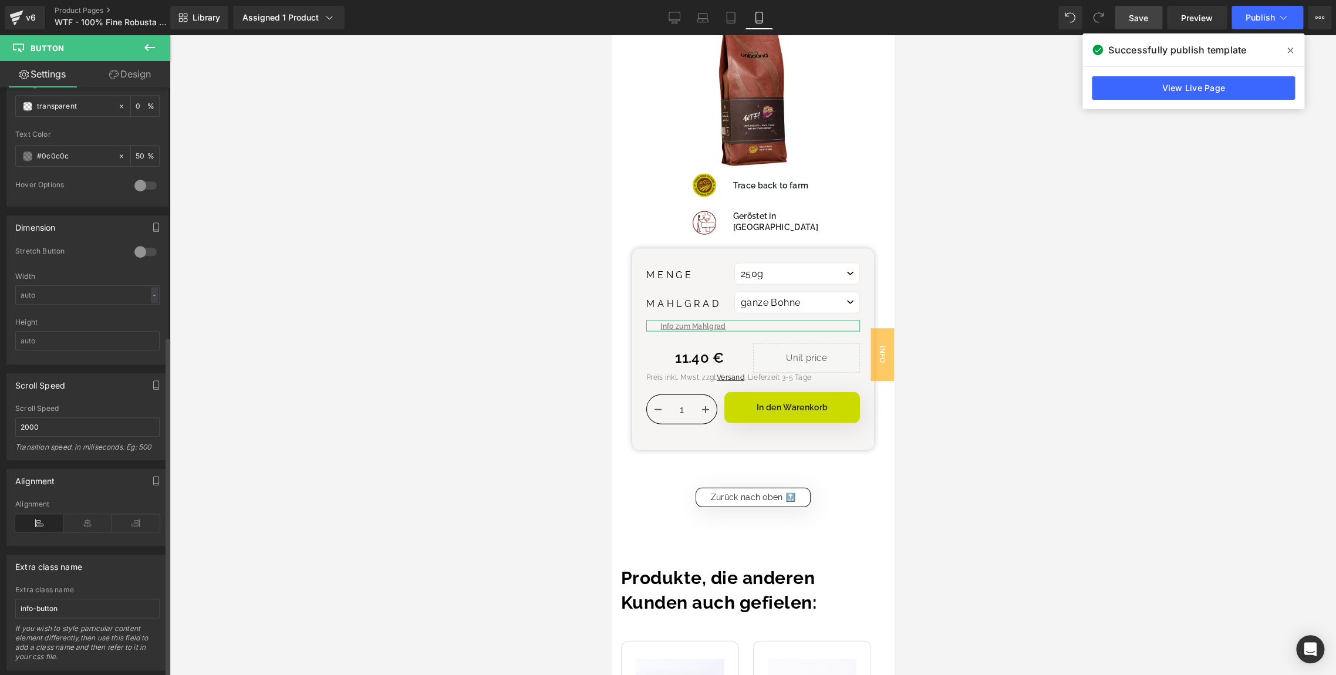
scroll to position [632, 0]
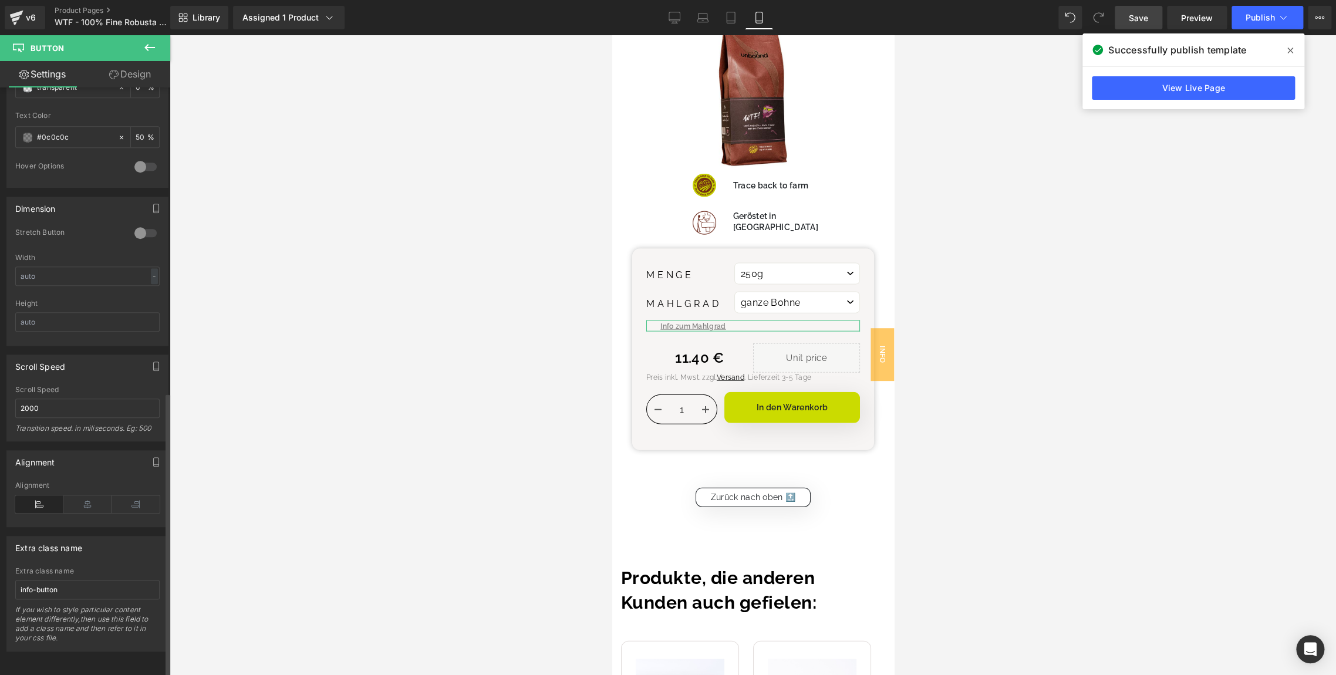
click at [137, 227] on div at bounding box center [145, 233] width 28 height 19
click at [133, 495] on icon at bounding box center [136, 504] width 48 height 18
click at [99, 500] on icon at bounding box center [87, 504] width 48 height 18
click at [31, 500] on icon at bounding box center [39, 504] width 48 height 18
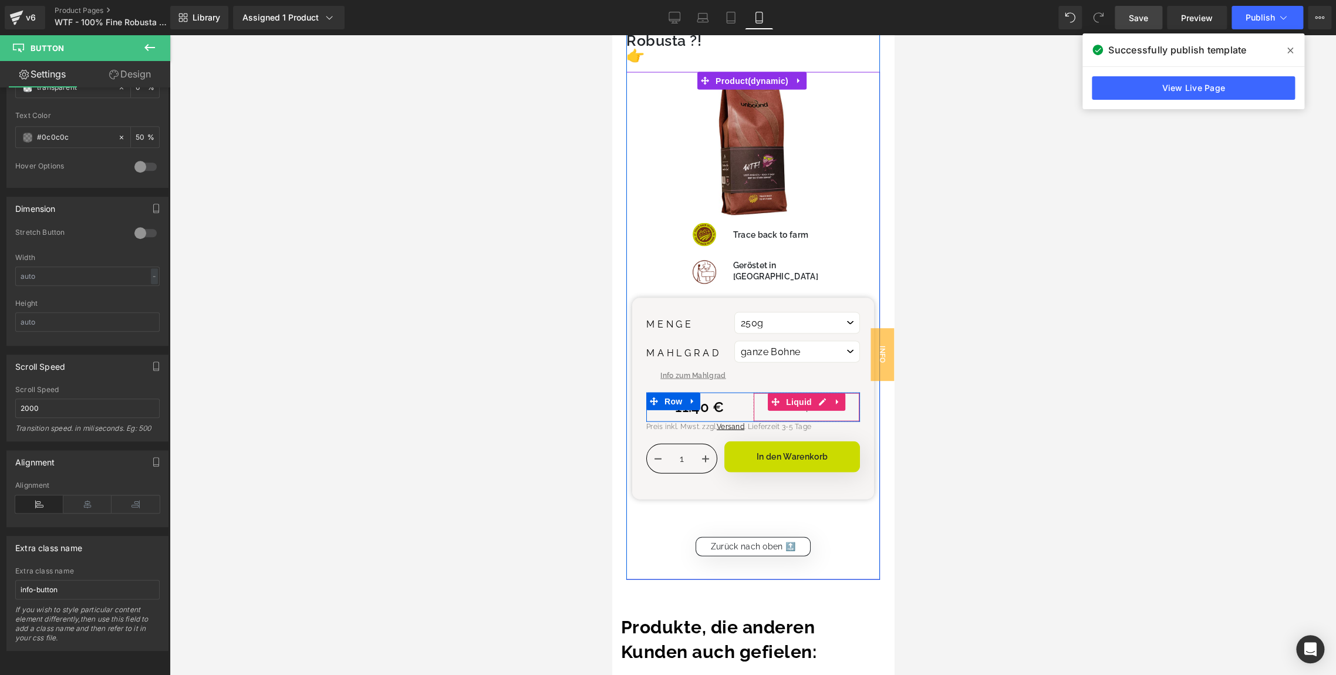
scroll to position [4545, 0]
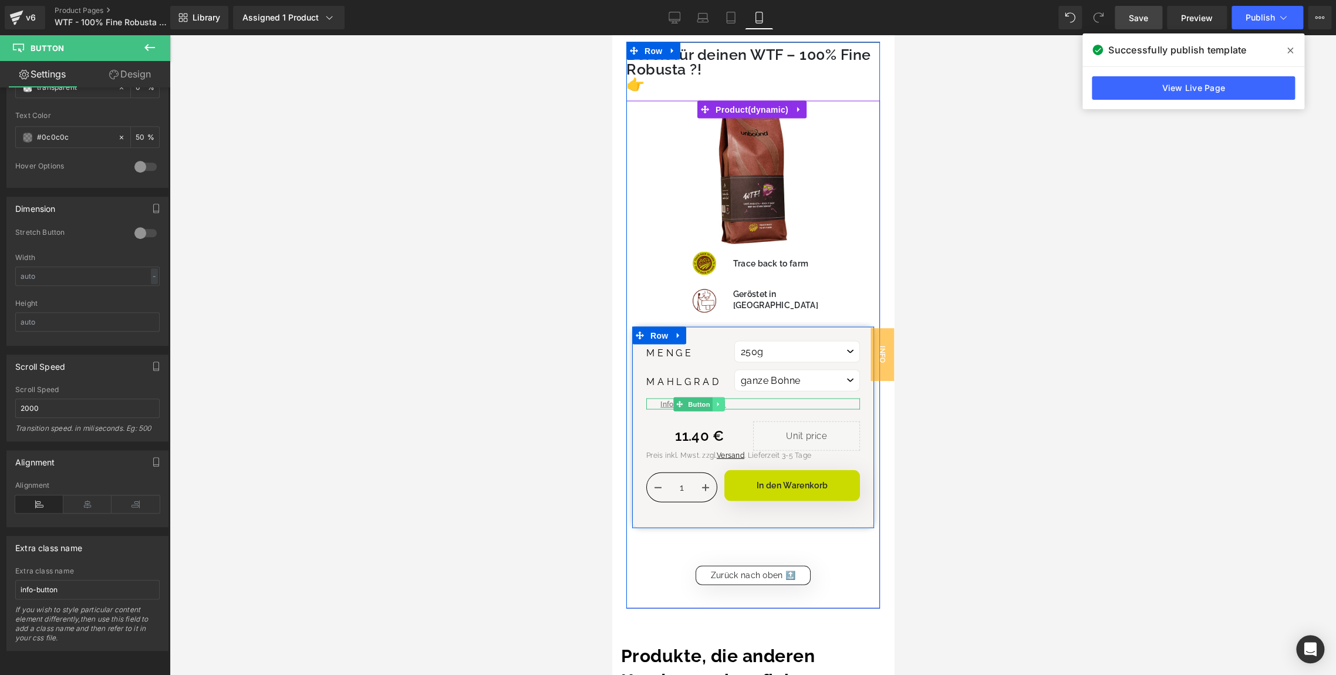
click at [715, 401] on icon at bounding box center [718, 404] width 6 height 7
click at [706, 397] on link at bounding box center [712, 404] width 12 height 14
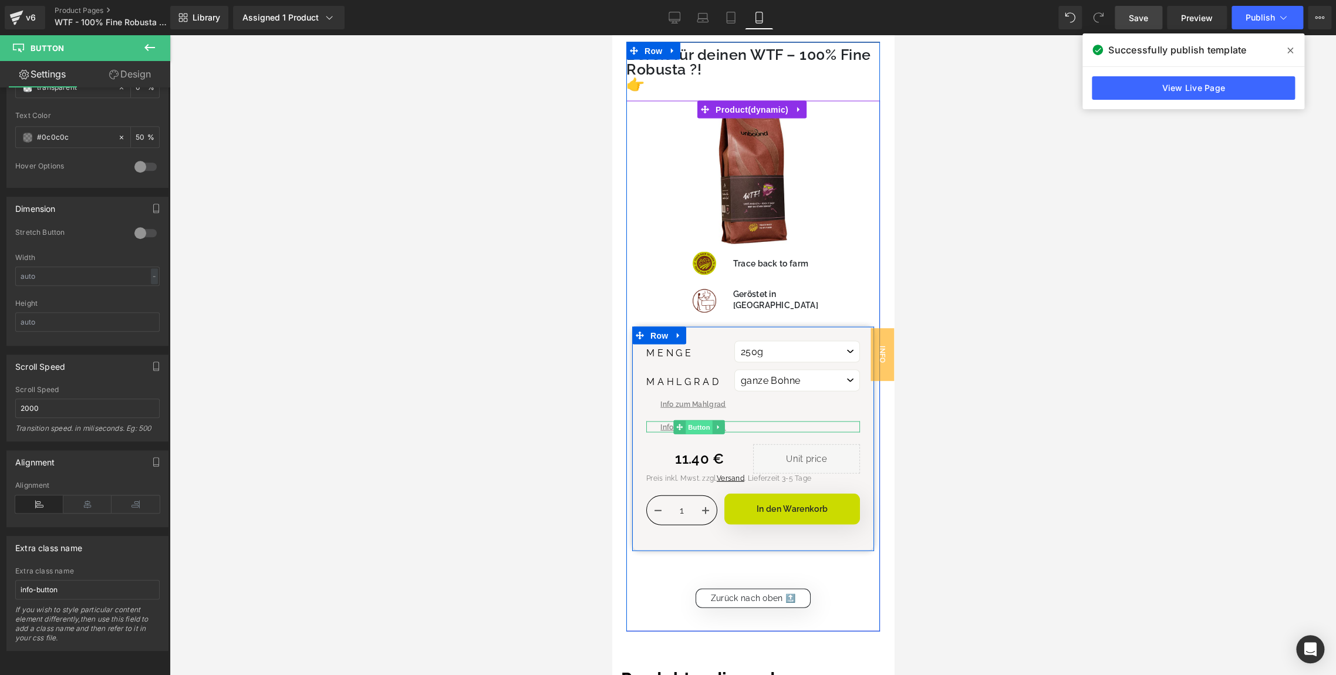
click at [695, 421] on span "Button" at bounding box center [698, 428] width 27 height 14
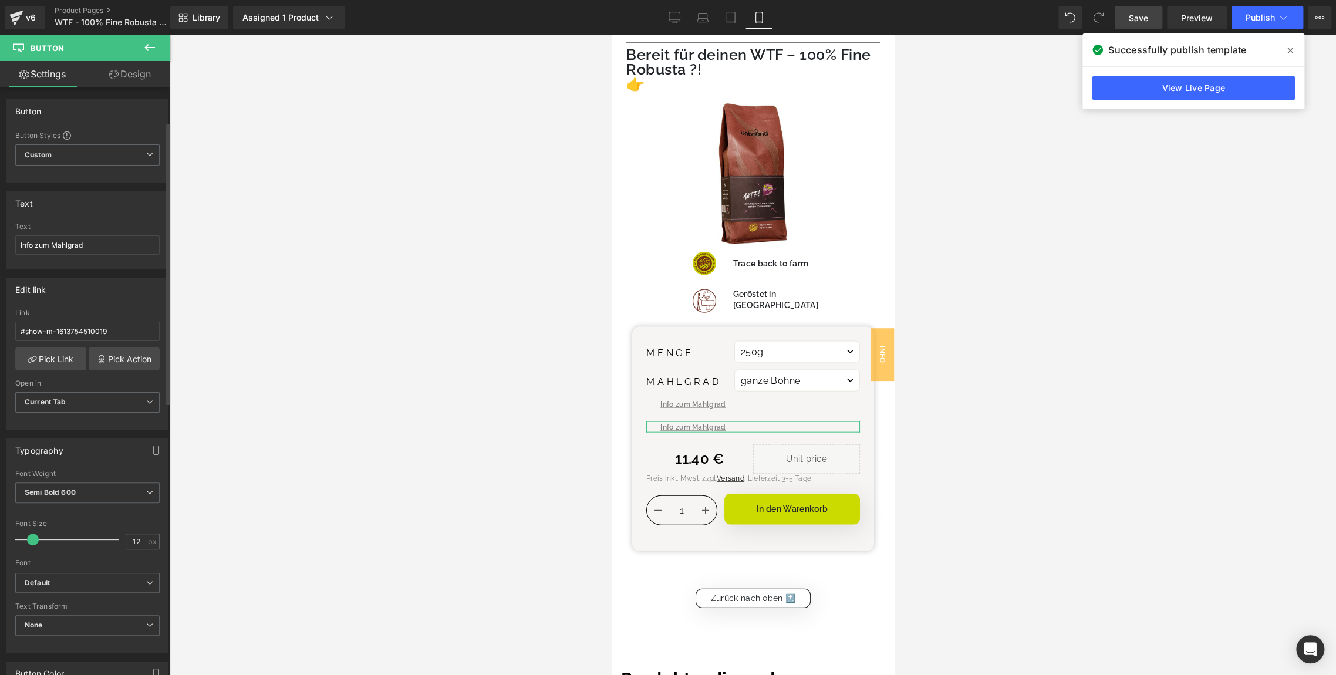
scroll to position [635, 0]
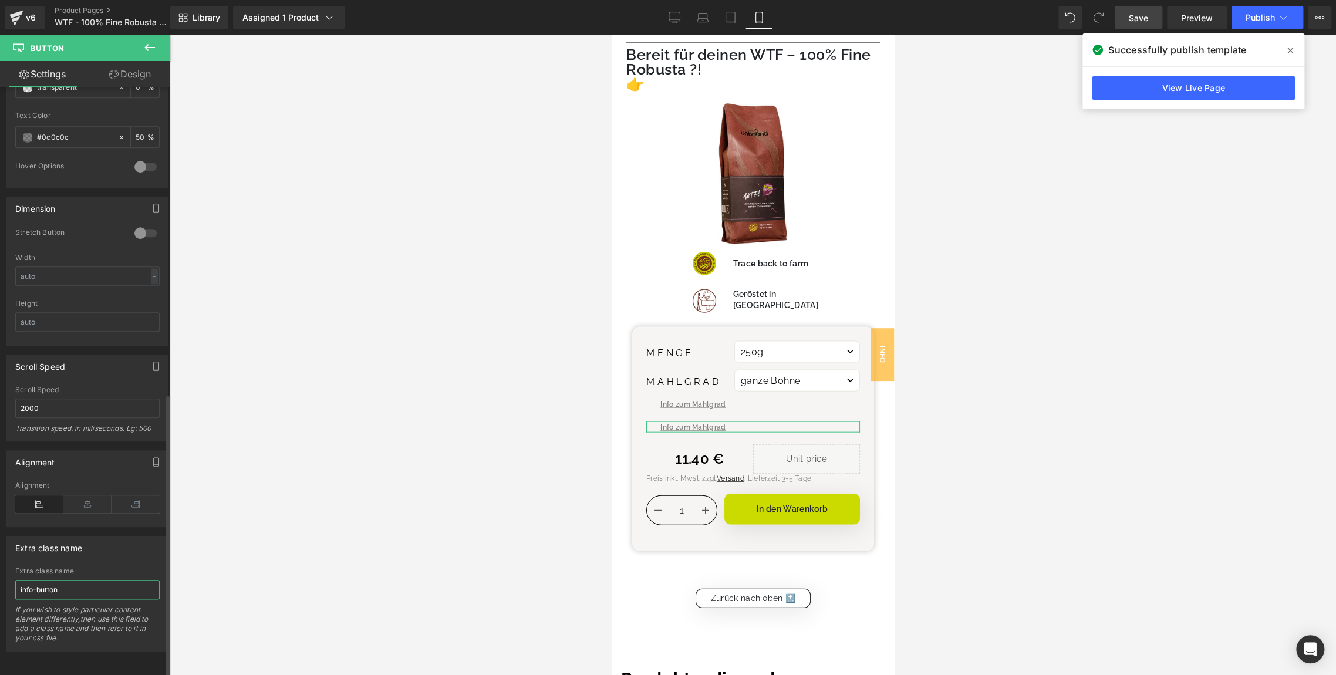
click at [70, 580] on input "info-button" at bounding box center [87, 589] width 144 height 19
click at [123, 536] on div "Extra class name" at bounding box center [87, 547] width 161 height 22
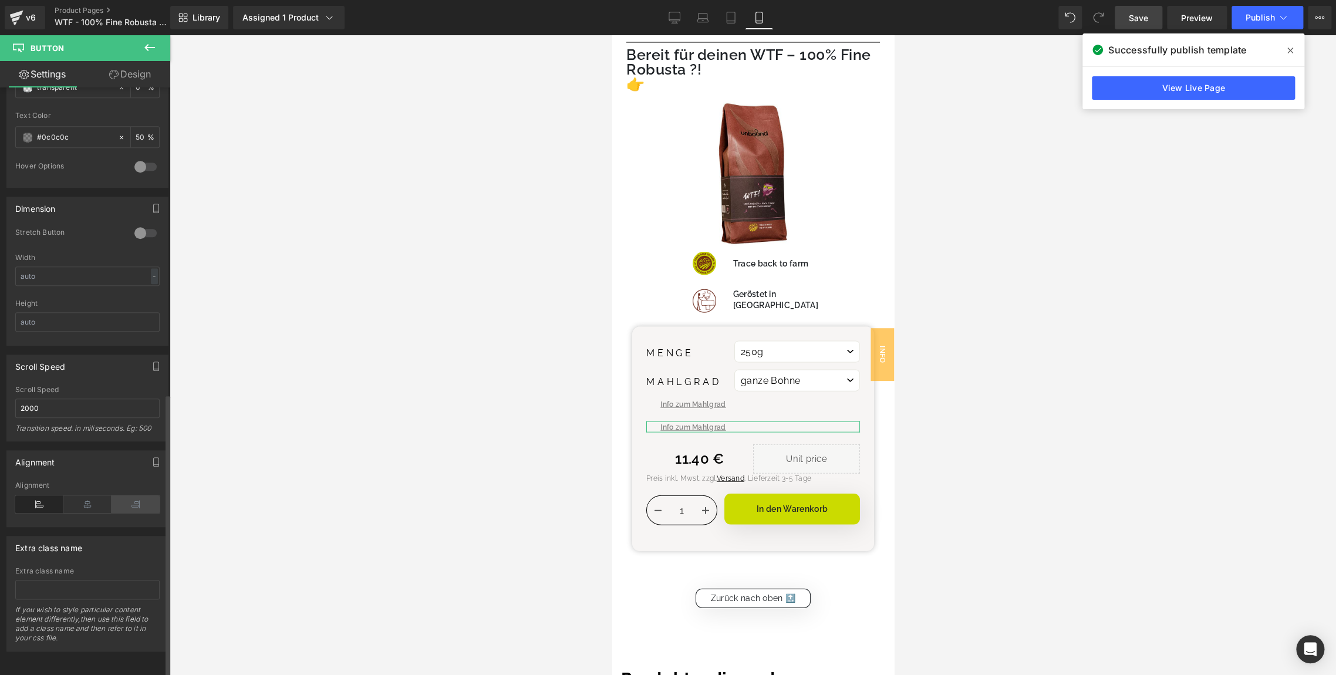
click at [139, 497] on icon at bounding box center [136, 504] width 48 height 18
click at [34, 501] on icon at bounding box center [39, 504] width 48 height 18
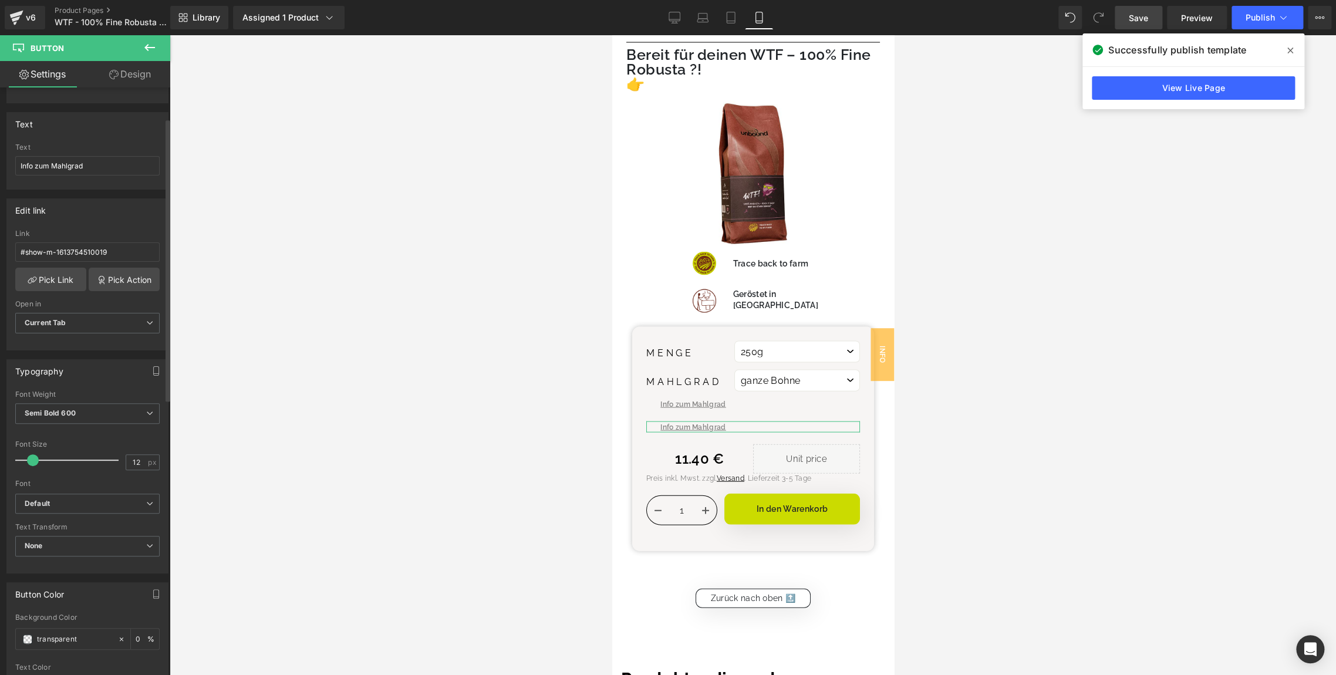
scroll to position [0, 0]
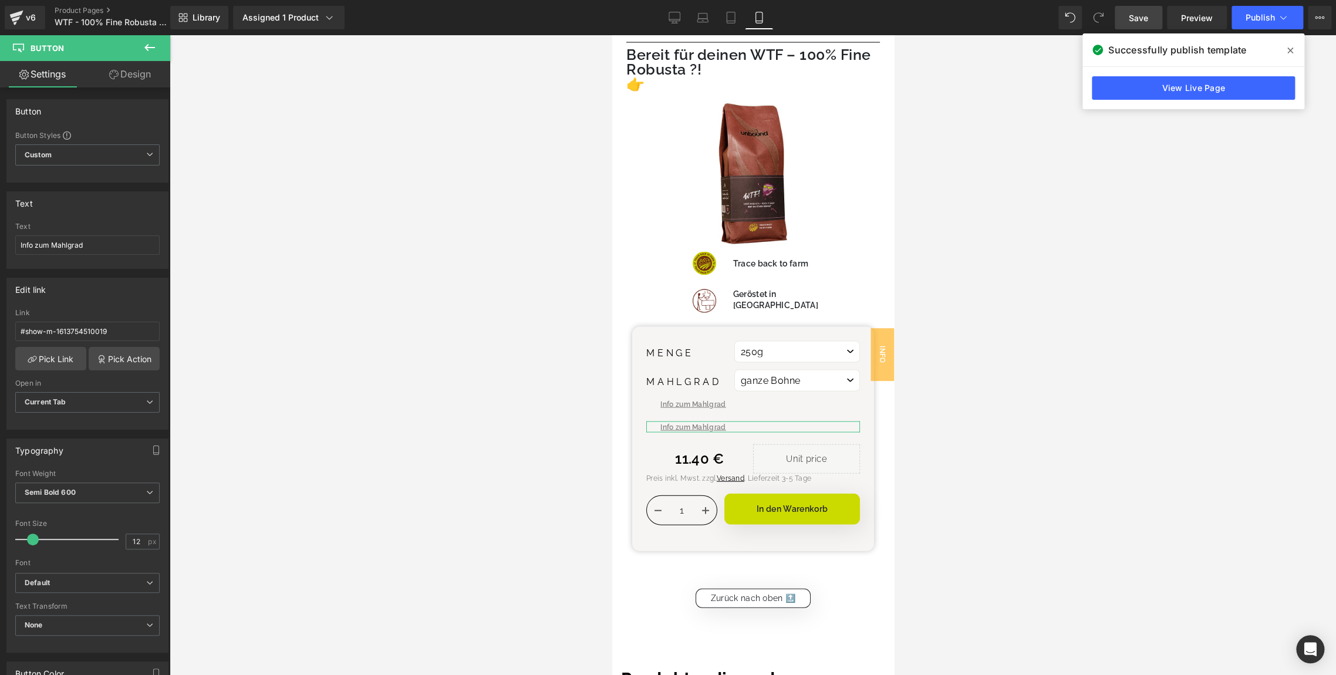
click at [107, 80] on link "Design" at bounding box center [129, 74] width 85 height 26
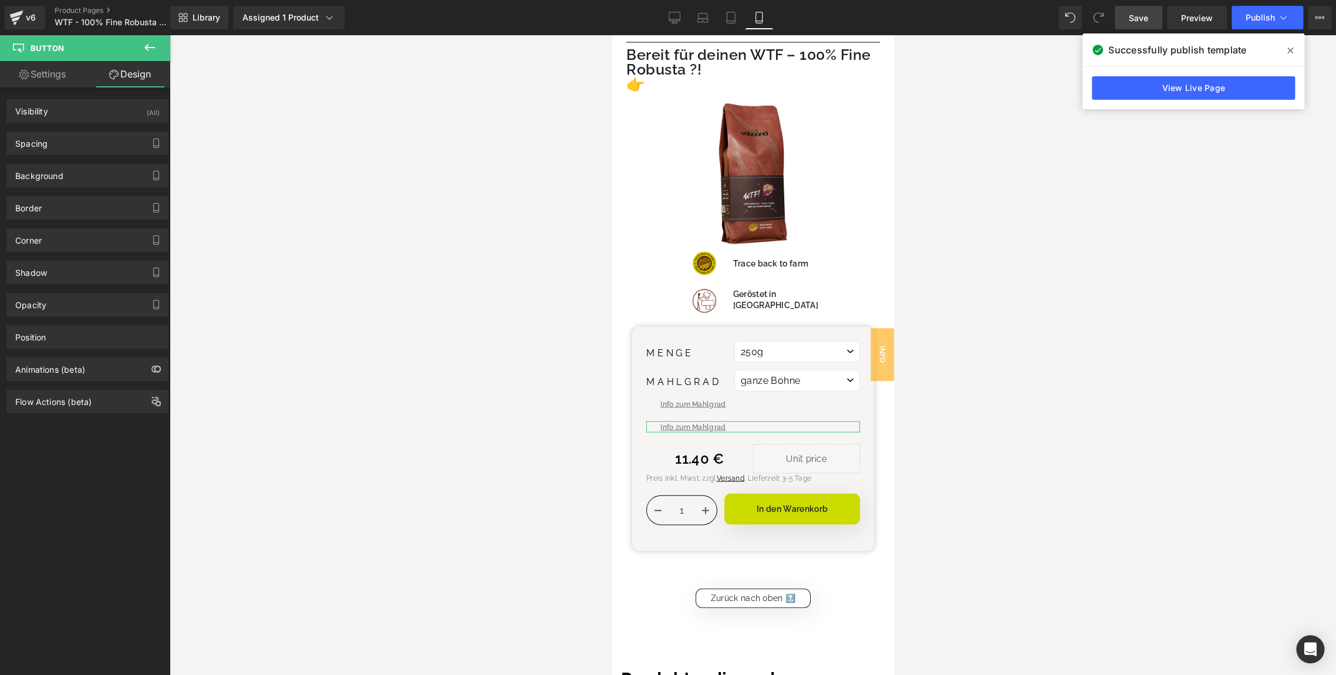
click at [45, 79] on link "Settings" at bounding box center [42, 74] width 85 height 26
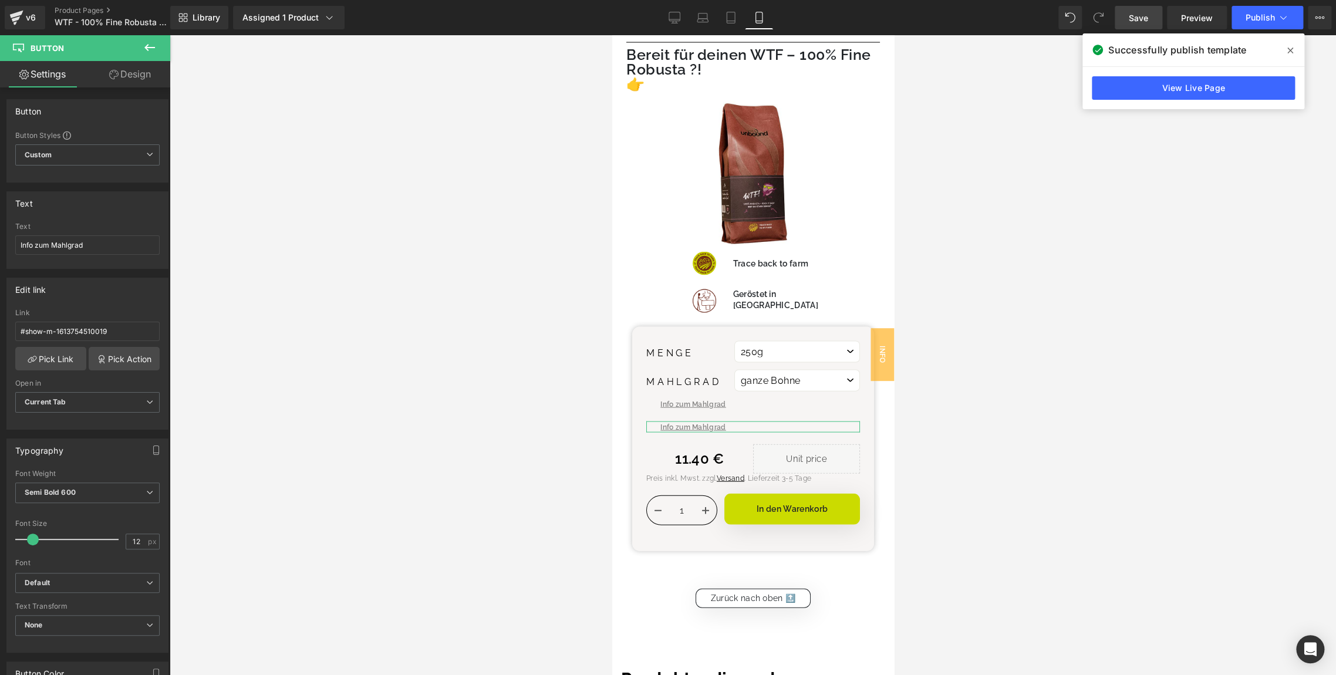
click at [129, 71] on link "Design" at bounding box center [129, 74] width 85 height 26
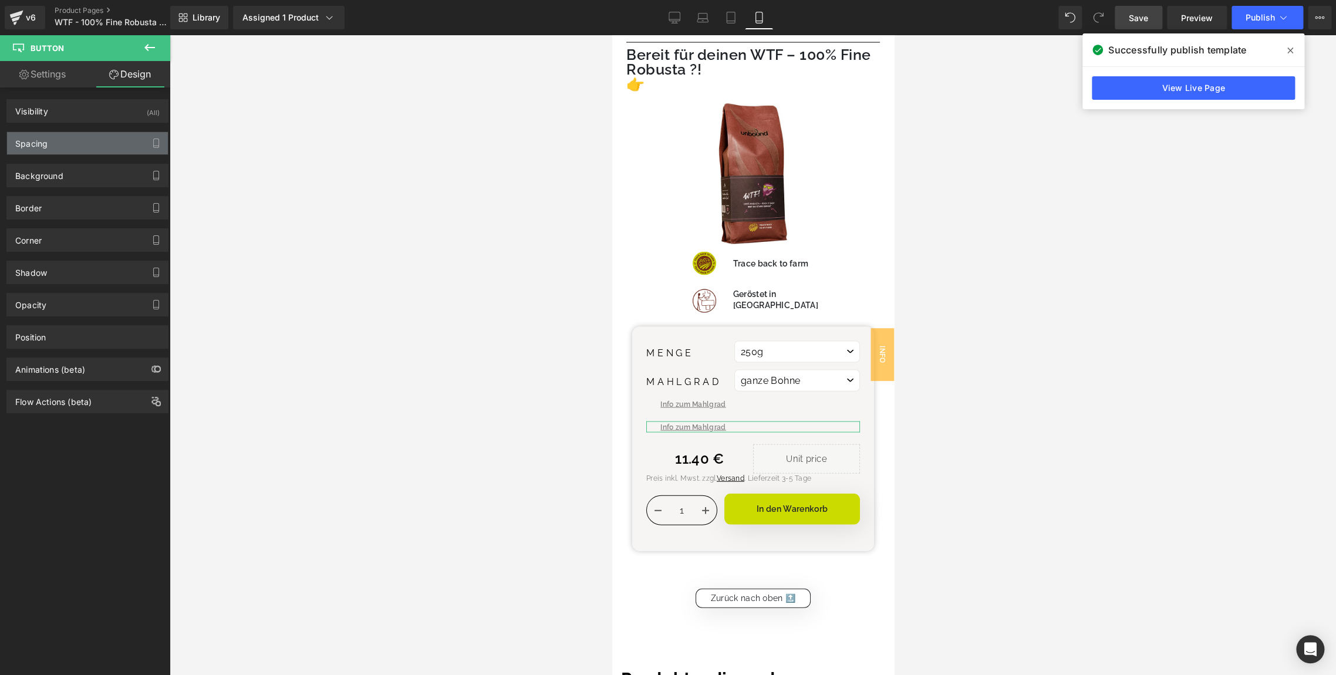
click at [55, 147] on div "Spacing" at bounding box center [87, 143] width 161 height 22
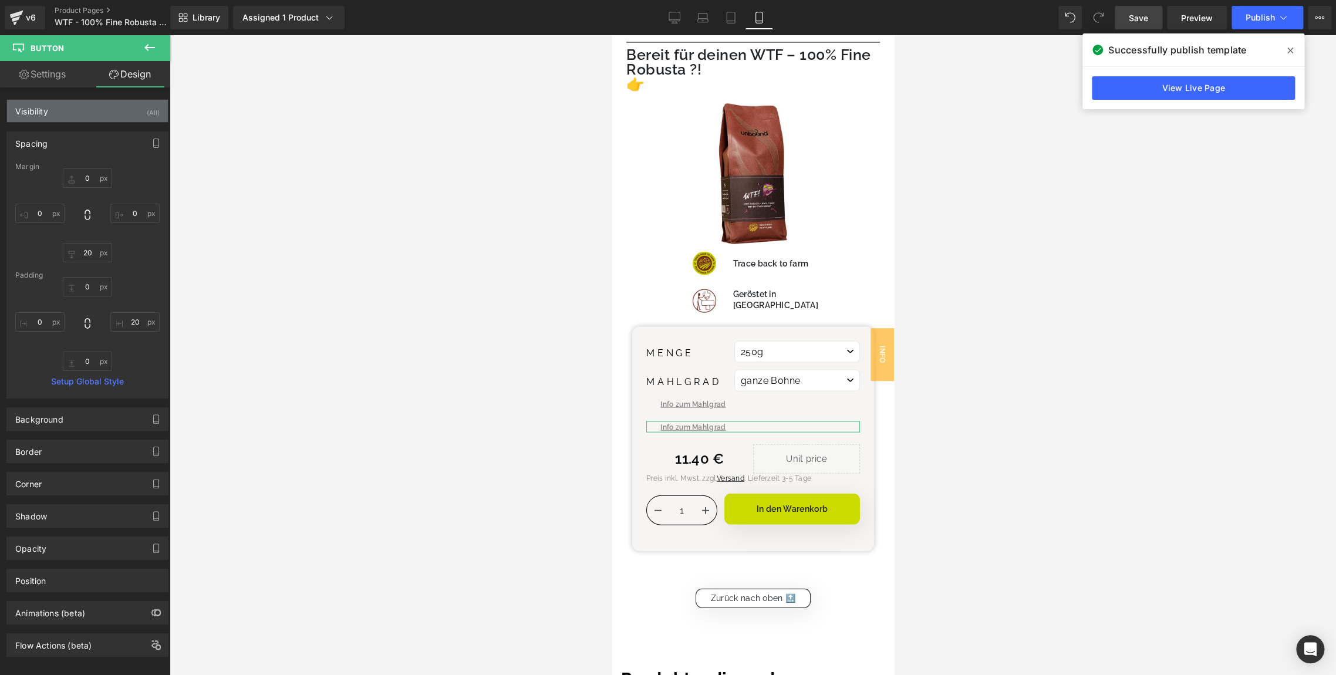
click at [59, 106] on div "Visibility (All)" at bounding box center [87, 111] width 161 height 22
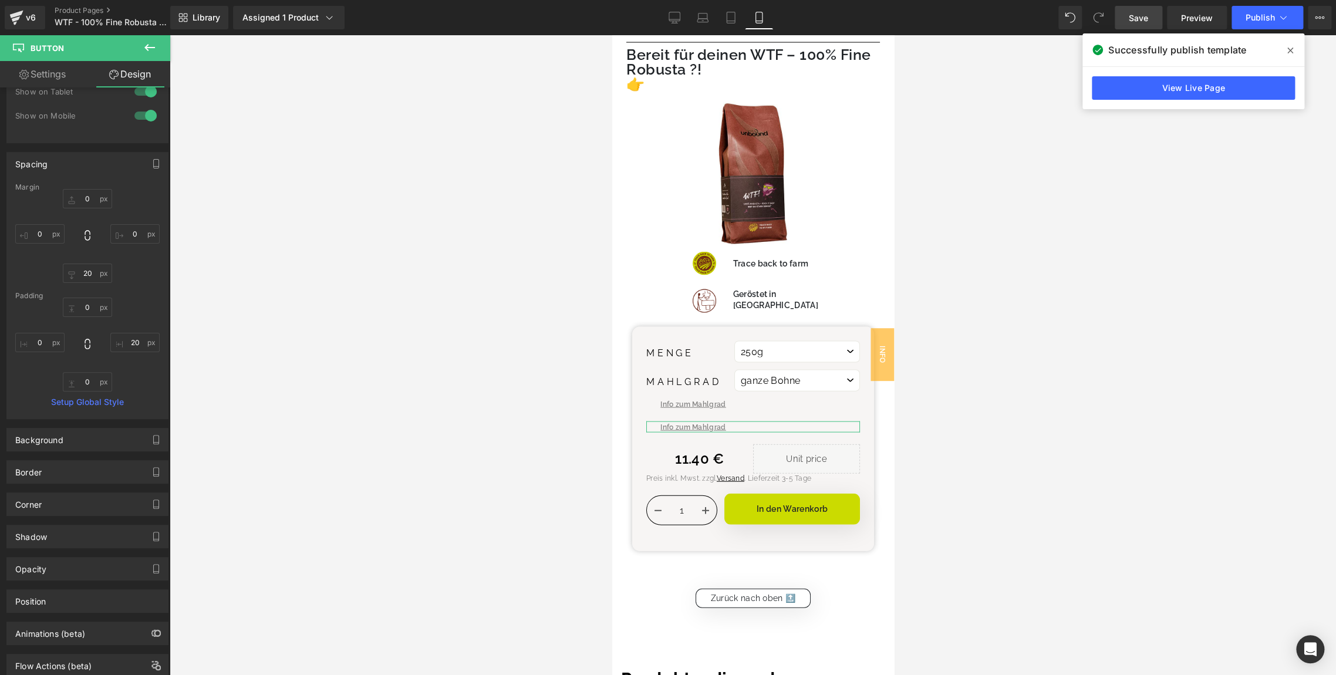
scroll to position [133, 0]
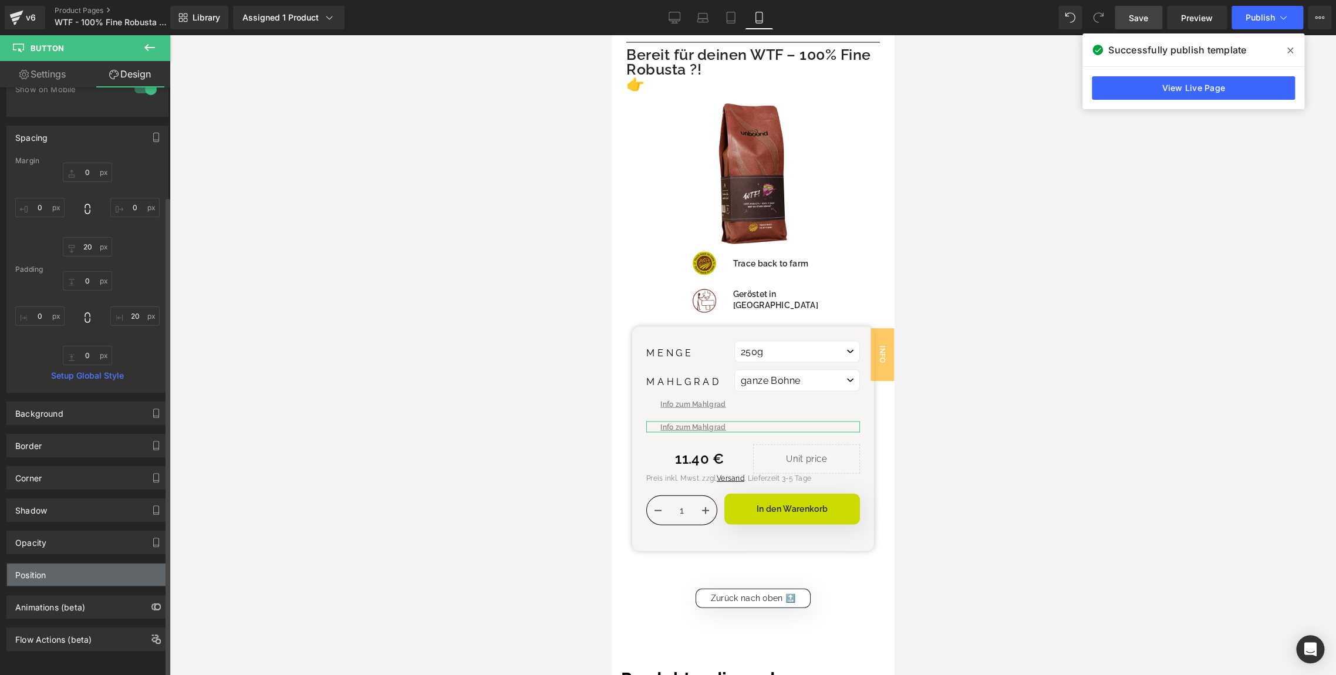
click at [59, 563] on div "Position" at bounding box center [87, 574] width 161 height 22
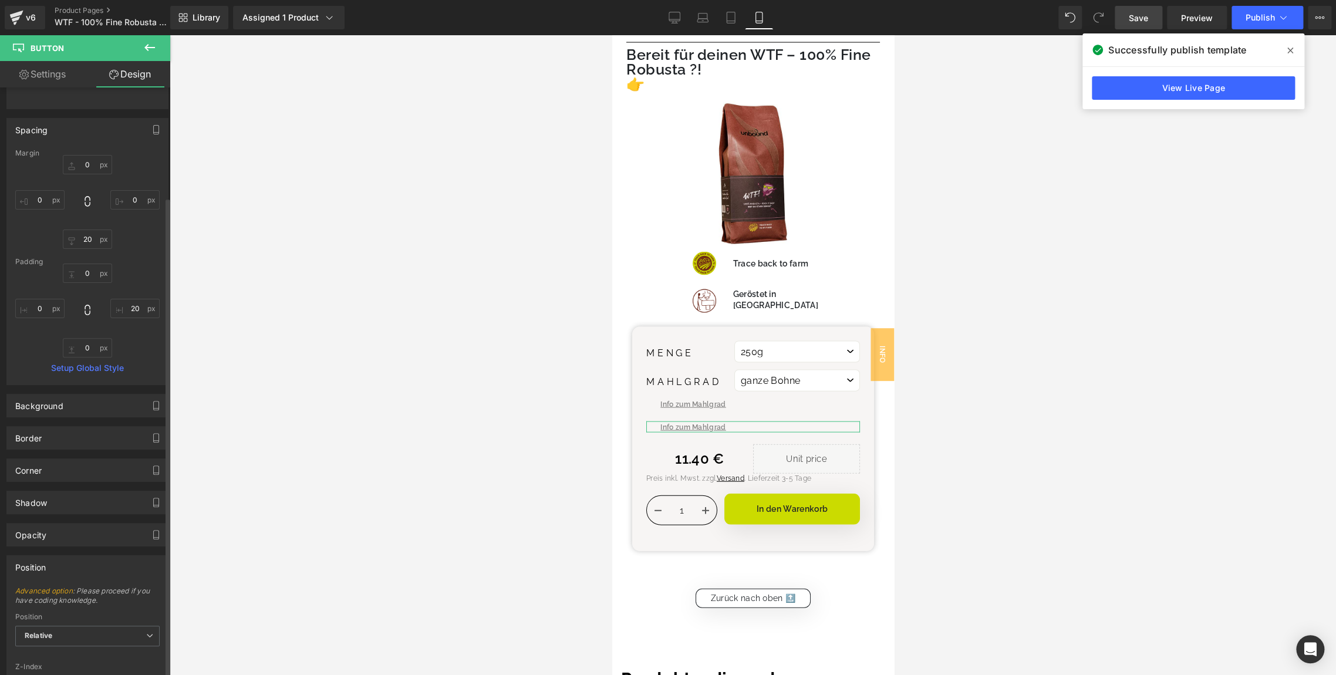
scroll to position [290, 0]
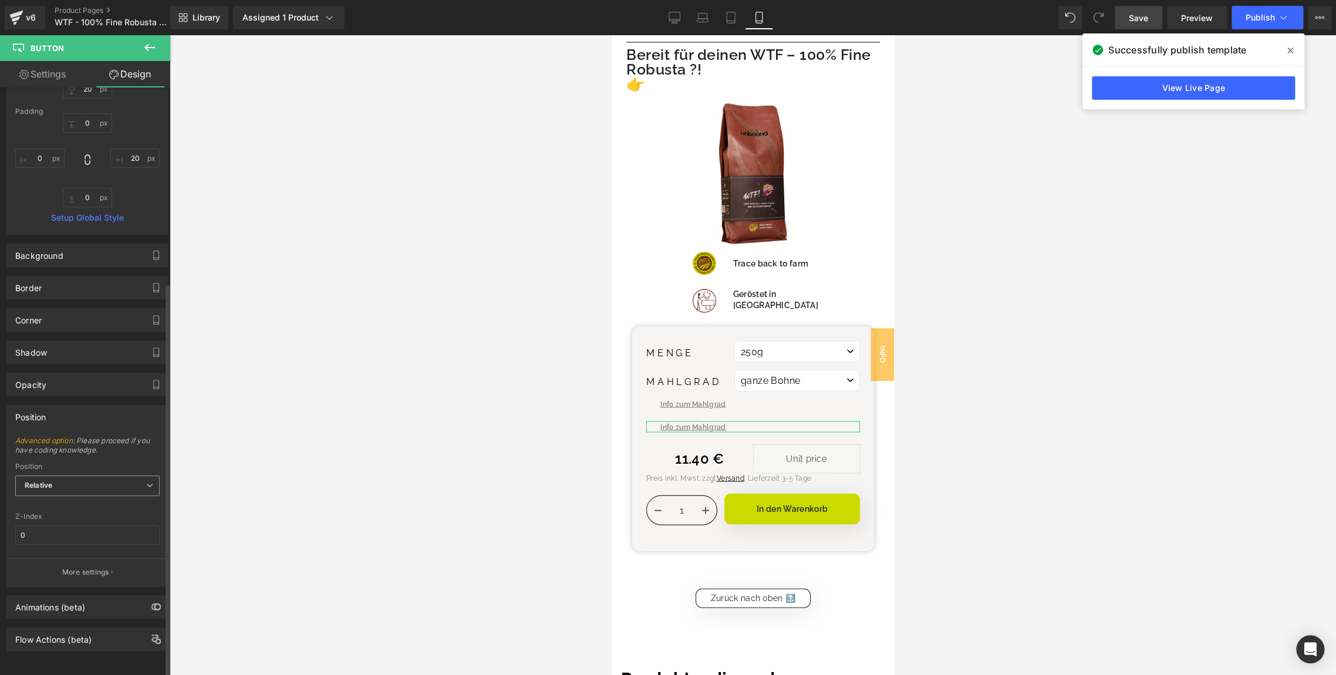
click at [58, 476] on span "Relative" at bounding box center [87, 485] width 144 height 21
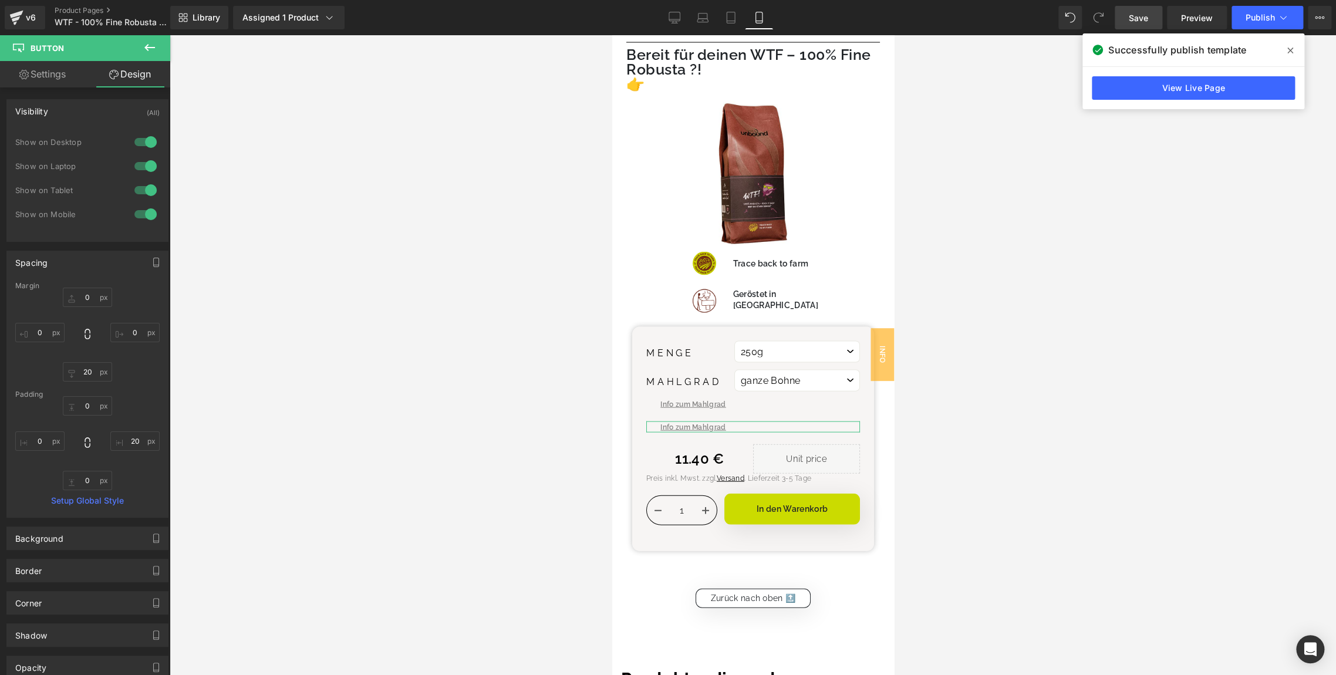
click at [45, 67] on link "Settings" at bounding box center [42, 74] width 85 height 26
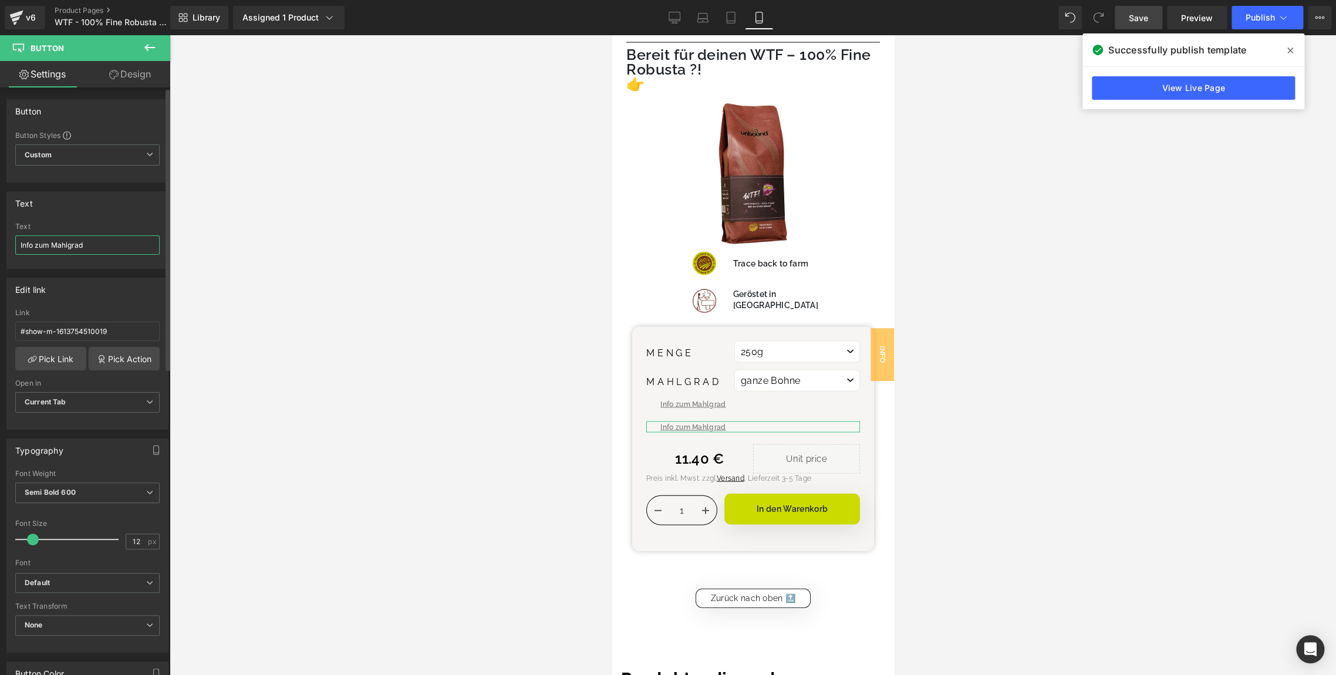
click at [21, 243] on input "Info zum Mahlgrad" at bounding box center [87, 244] width 144 height 19
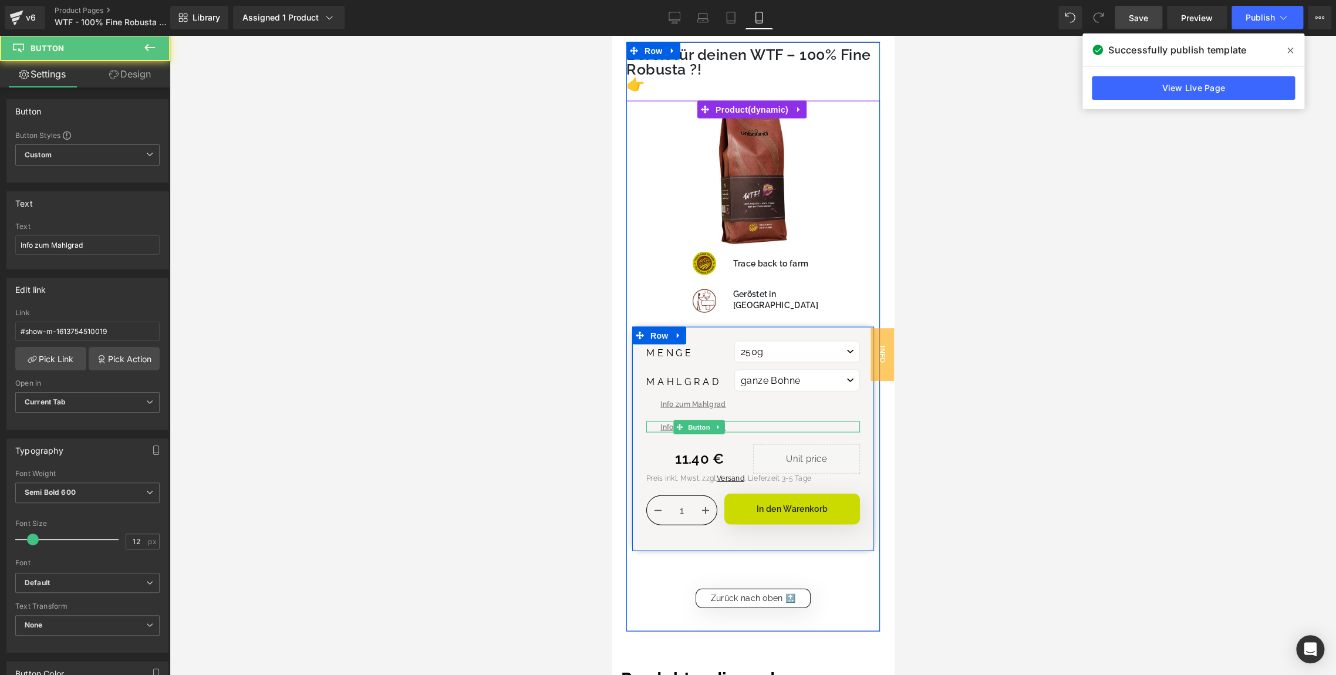
click at [771, 421] on div "Info zum Mahlgrad" at bounding box center [753, 426] width 214 height 11
click at [713, 420] on link at bounding box center [718, 427] width 12 height 14
click at [723, 424] on icon at bounding box center [724, 427] width 6 height 6
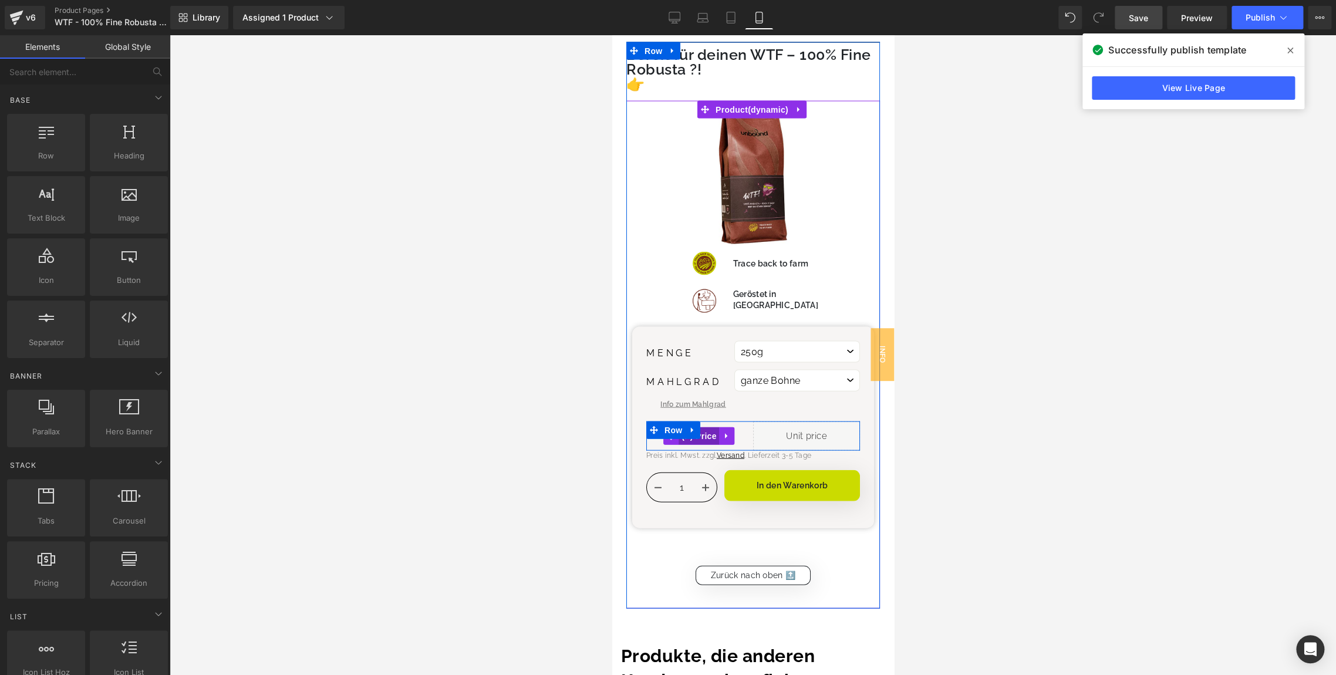
click at [706, 427] on span "(P) Price" at bounding box center [698, 436] width 41 height 18
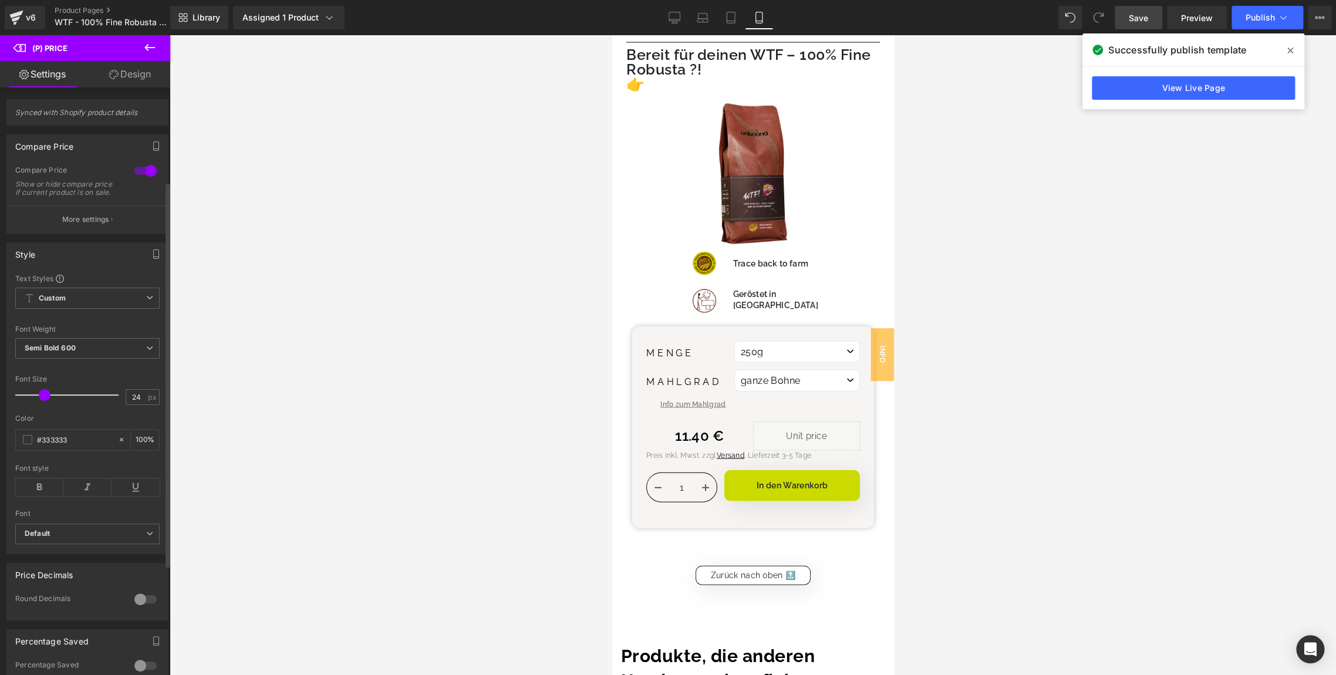
scroll to position [310, 0]
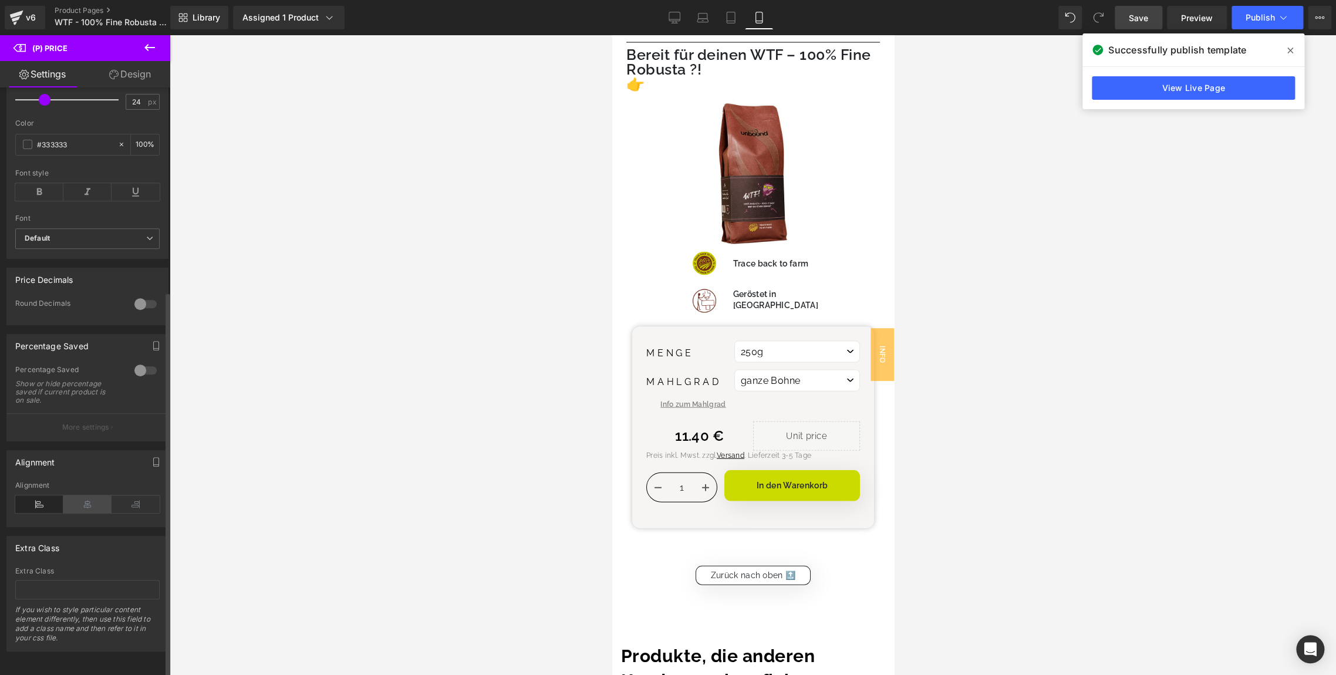
click at [89, 495] on icon at bounding box center [87, 504] width 48 height 18
click at [40, 495] on icon at bounding box center [39, 504] width 48 height 18
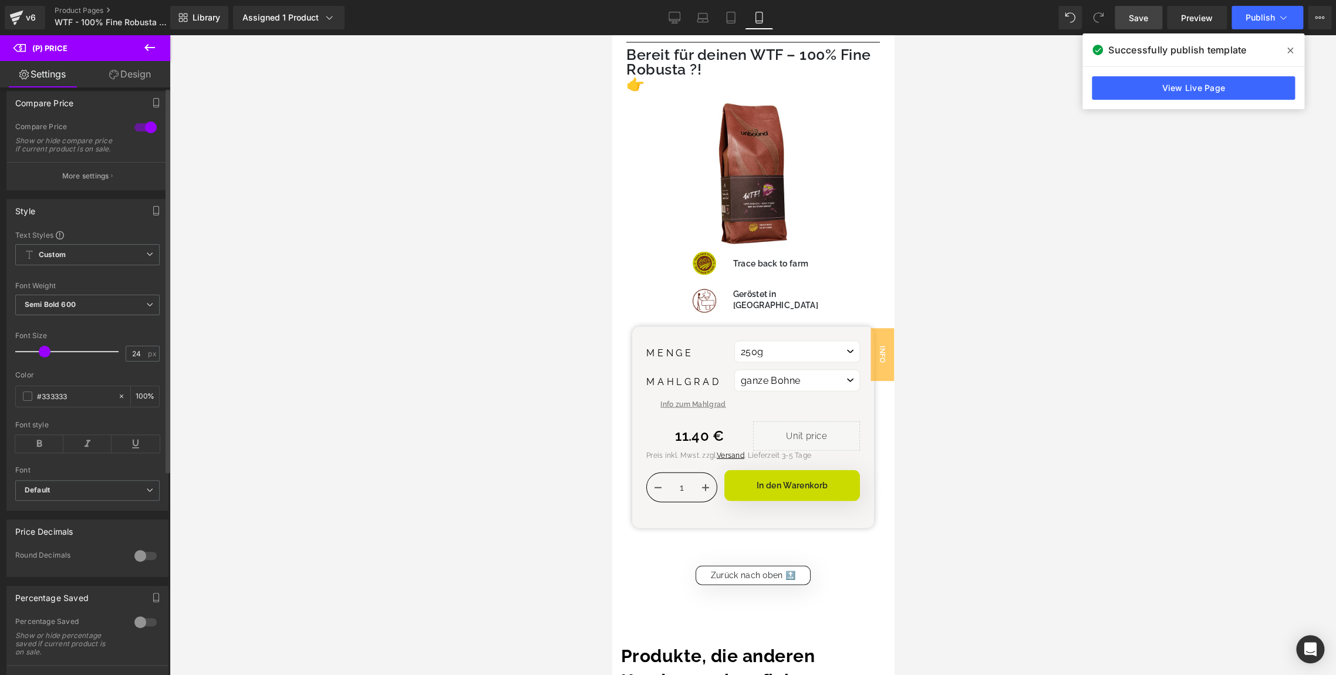
scroll to position [0, 0]
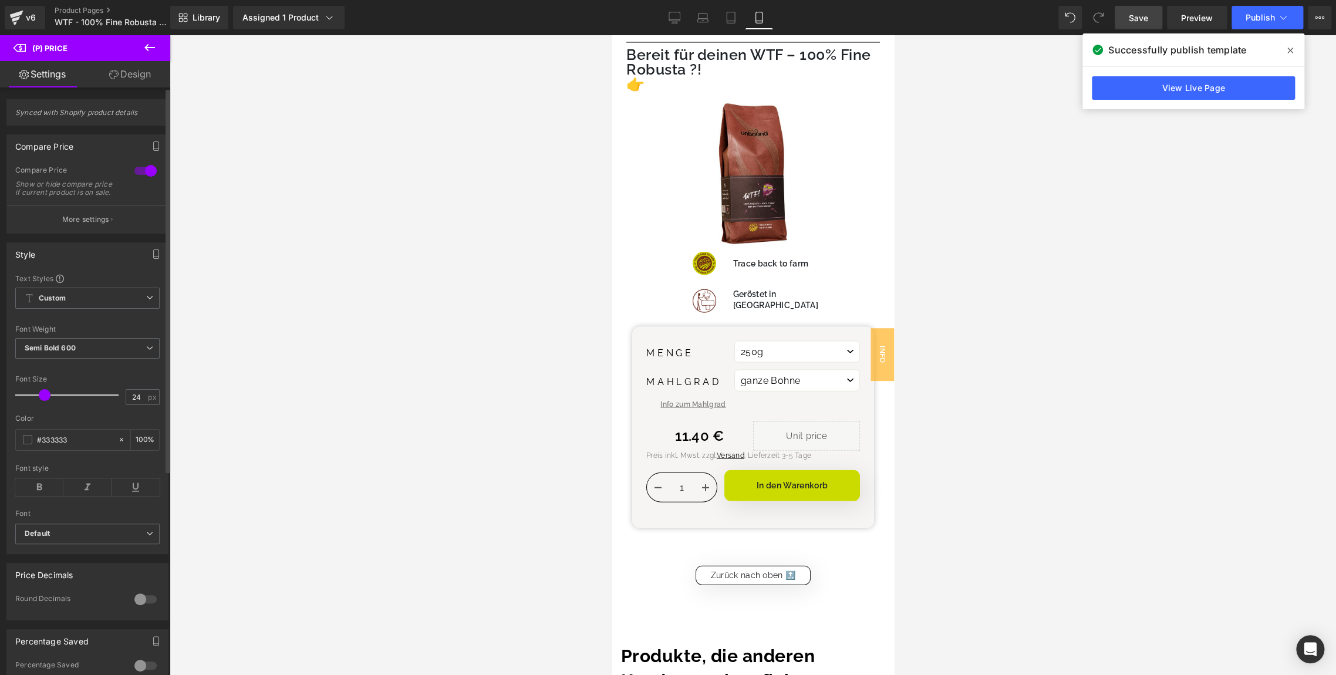
click at [87, 242] on div "Style Text Styles Custom Custom Setup Global Style Custom Setup Global Style Th…" at bounding box center [88, 394] width 176 height 320
click at [95, 233] on button "More settings" at bounding box center [87, 219] width 161 height 28
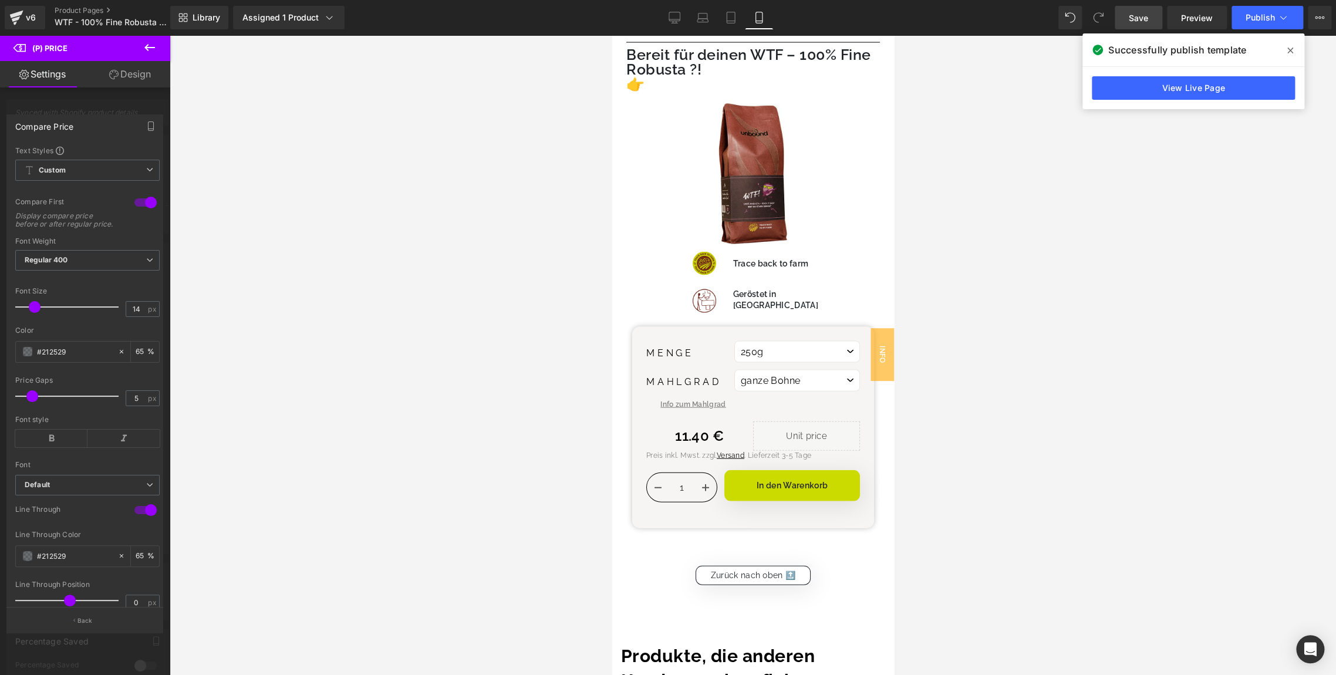
click at [119, 87] on link "Design" at bounding box center [129, 74] width 85 height 26
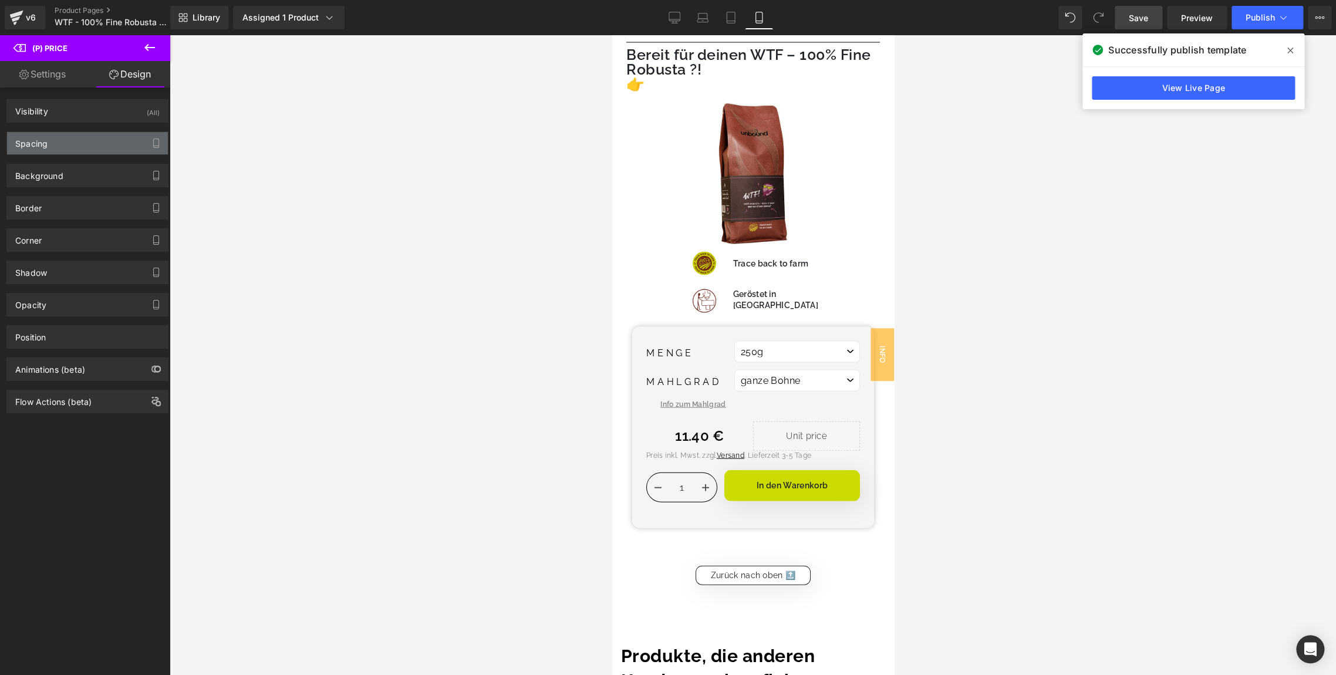
click at [45, 147] on div "Spacing" at bounding box center [31, 140] width 32 height 16
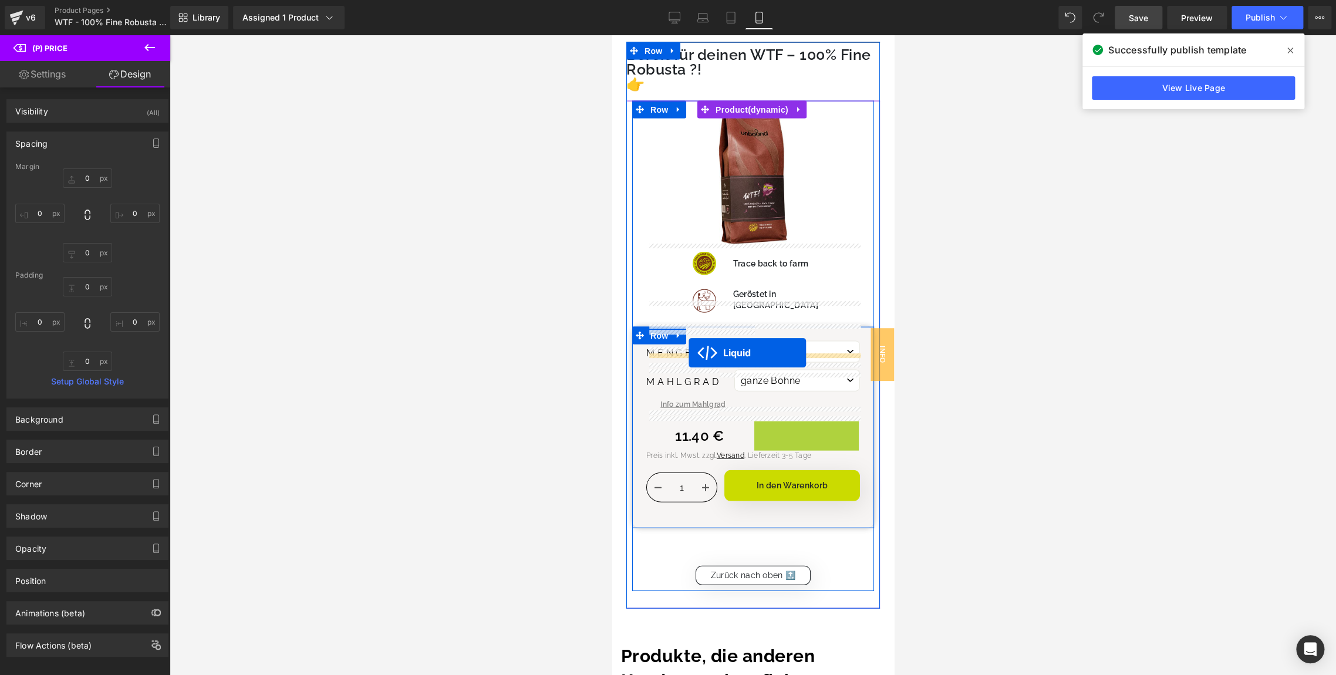
drag, startPoint x: 796, startPoint y: 338, endPoint x: 689, endPoint y: 353, distance: 108.5
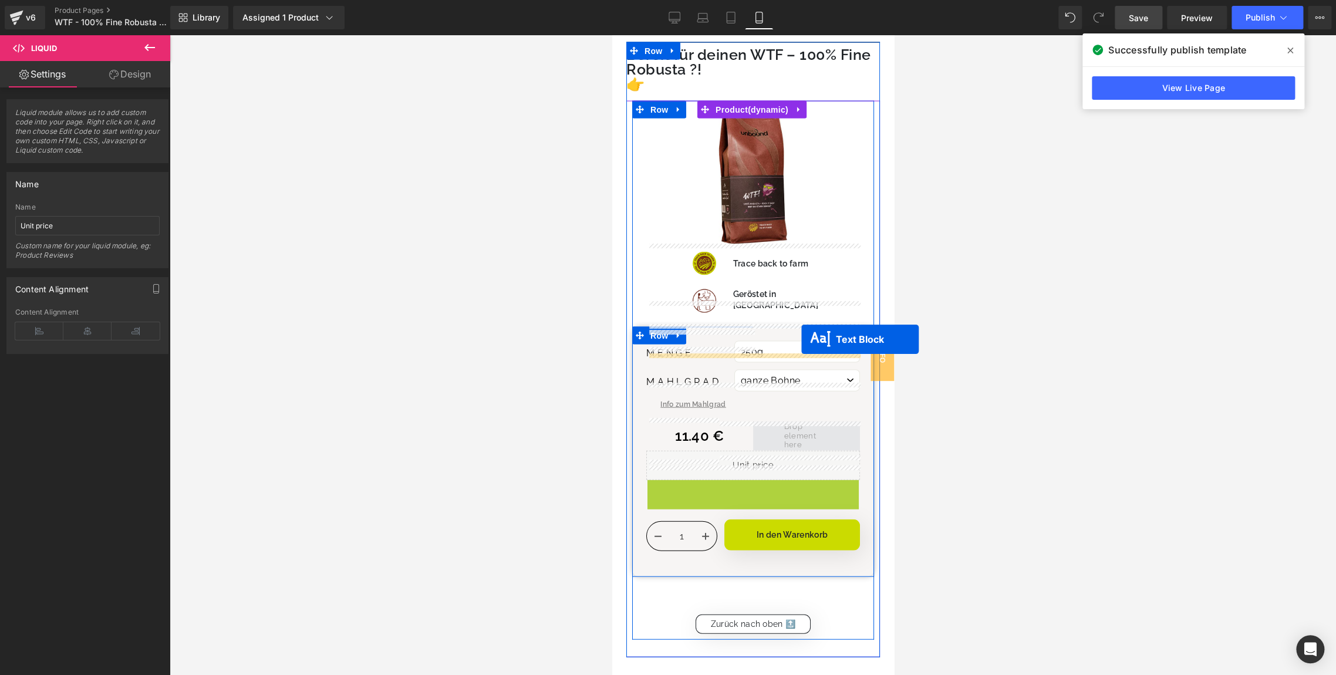
drag, startPoint x: 747, startPoint y: 390, endPoint x: 801, endPoint y: 339, distance: 73.9
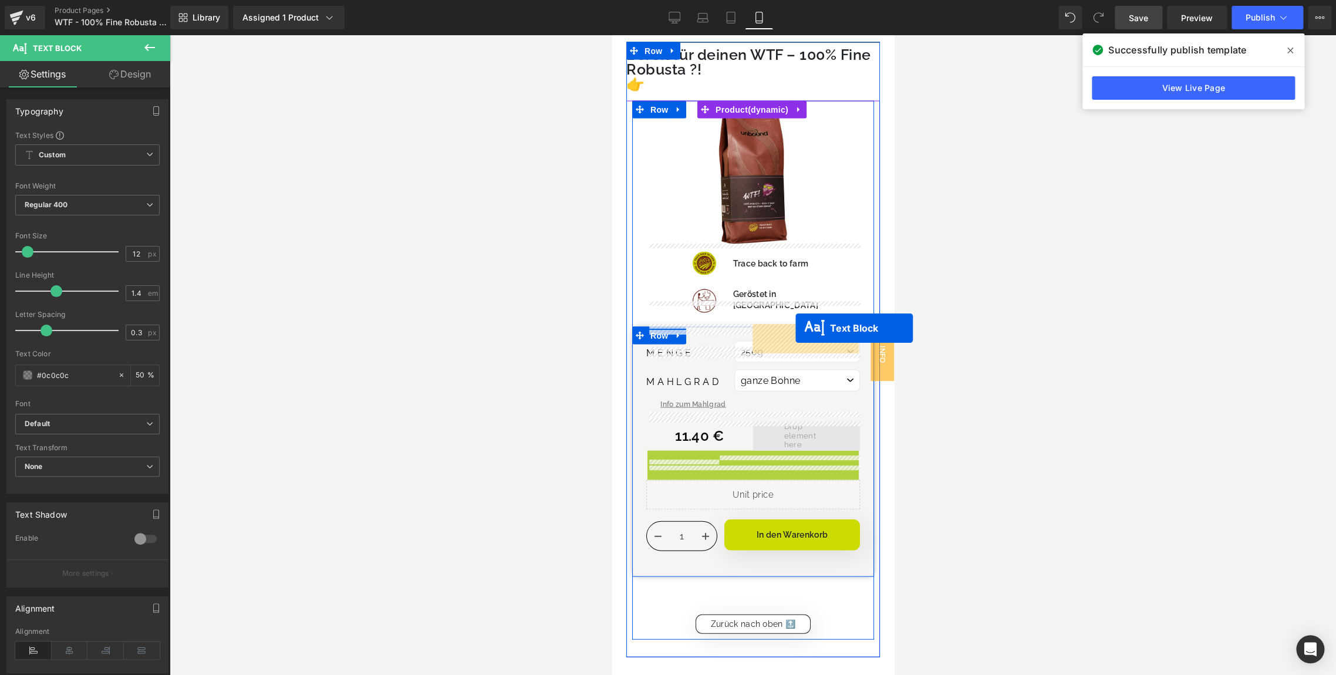
drag, startPoint x: 746, startPoint y: 356, endPoint x: 795, endPoint y: 328, distance: 56.8
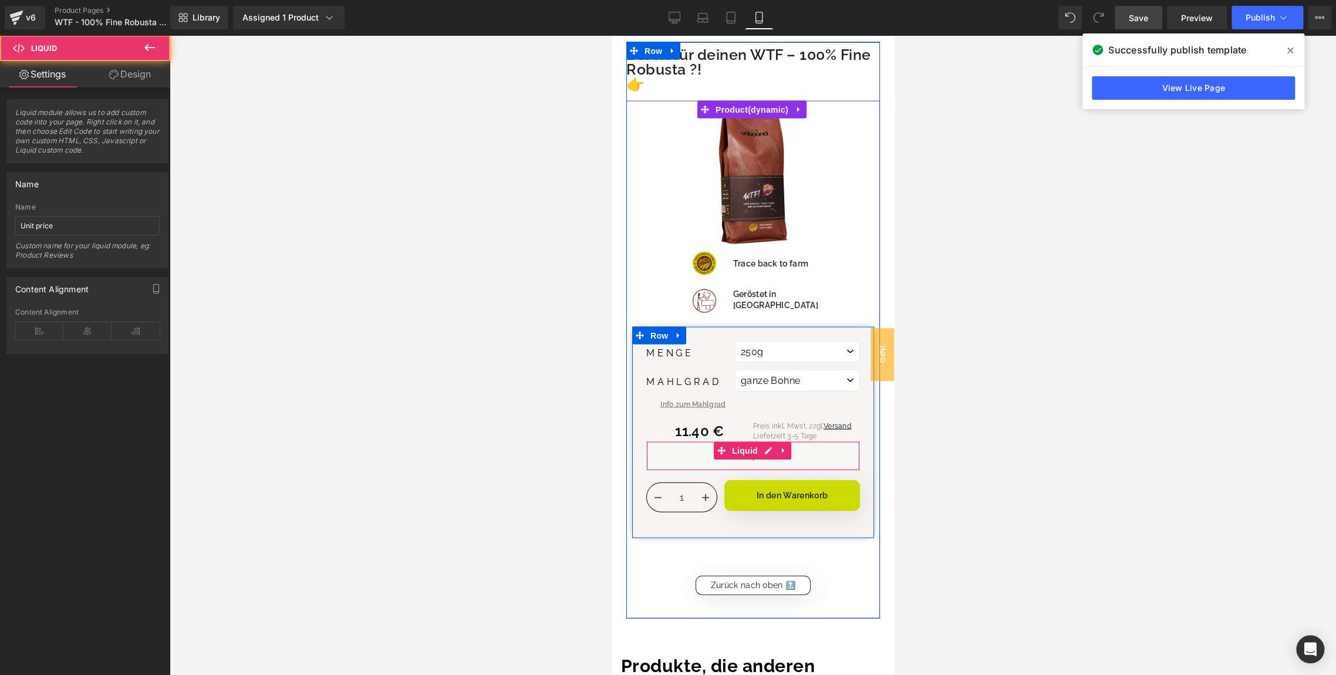
click at [676, 441] on div "Liquid" at bounding box center [753, 455] width 214 height 29
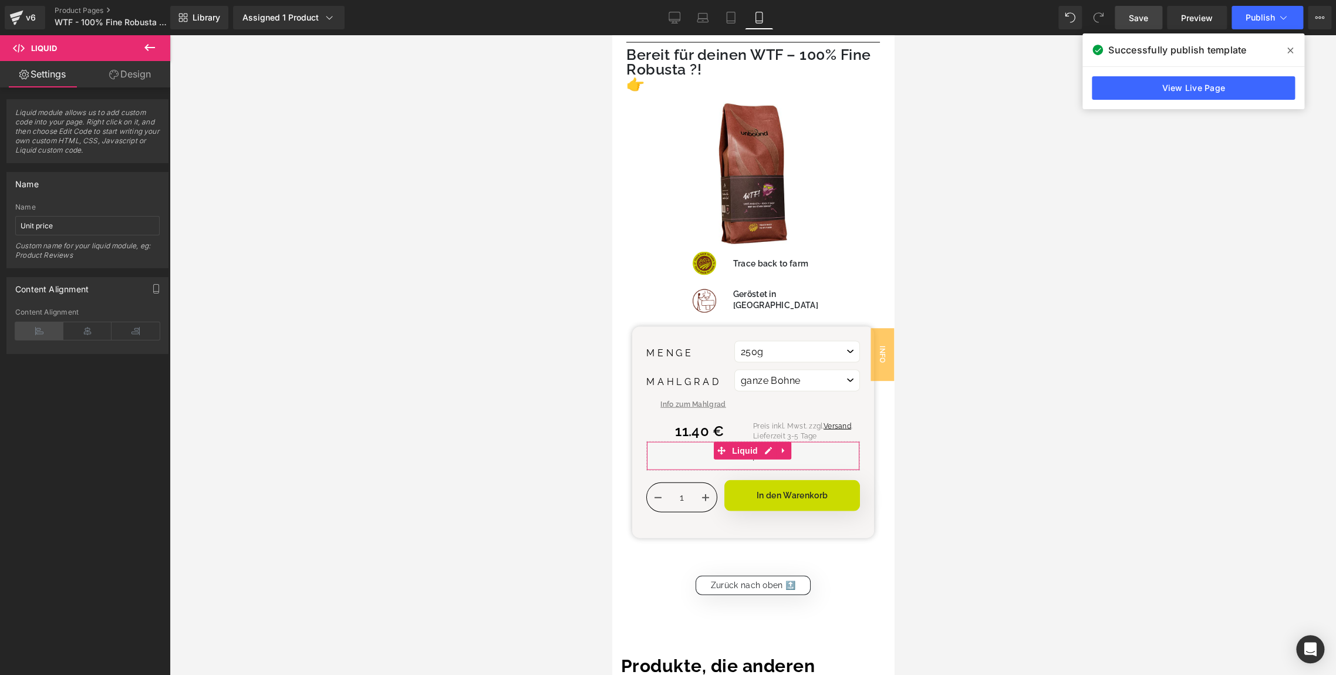
click at [35, 328] on icon at bounding box center [39, 331] width 48 height 18
click at [1139, 22] on span "Save" at bounding box center [1138, 18] width 19 height 12
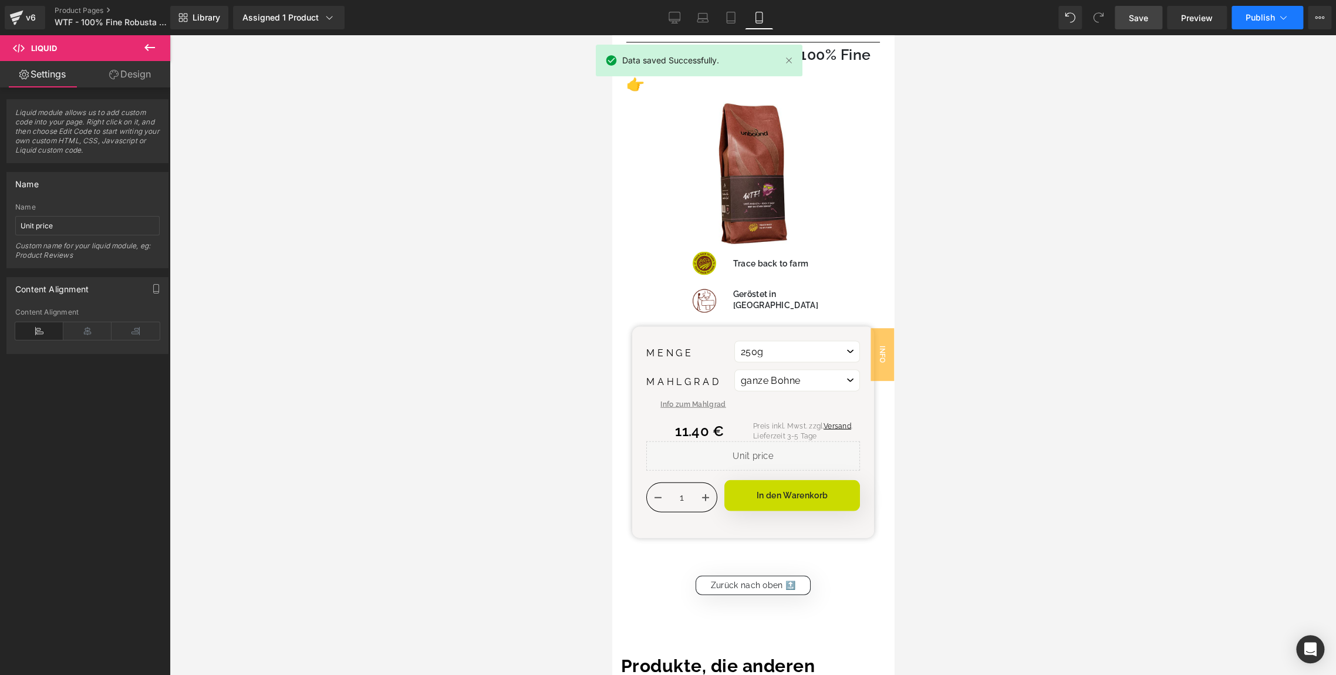
click at [1265, 10] on button "Publish" at bounding box center [1267, 17] width 72 height 23
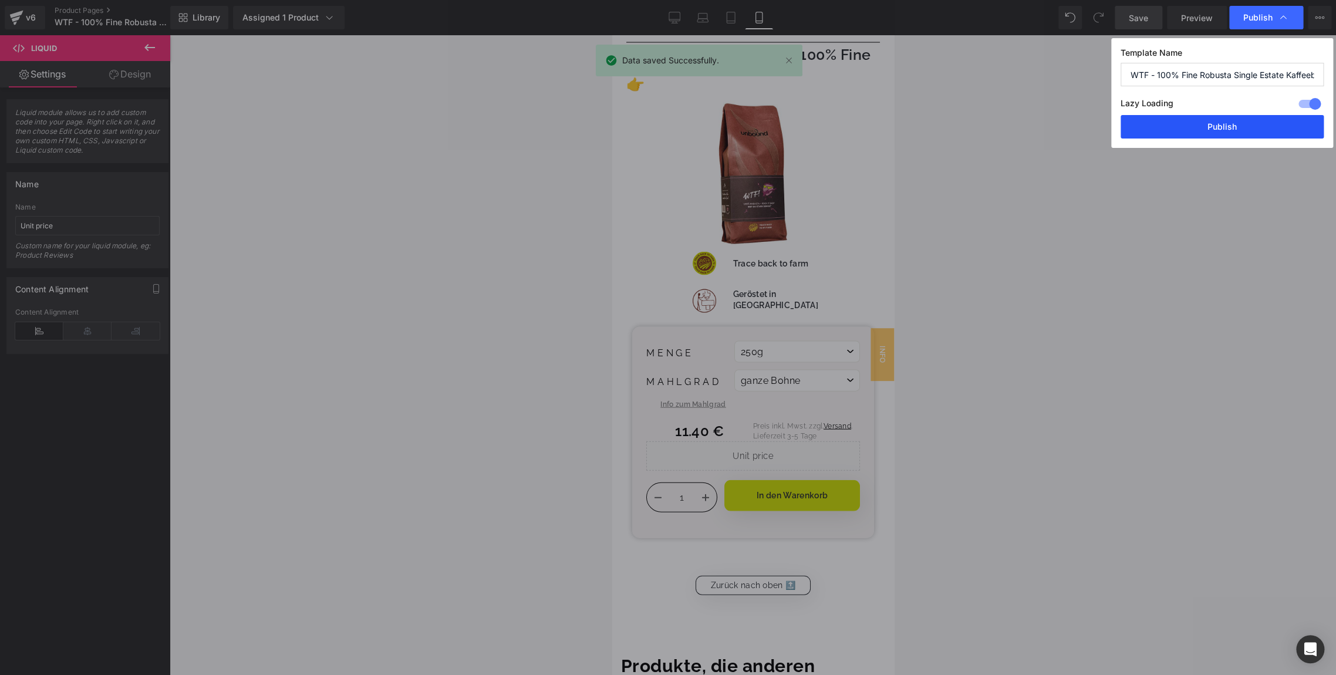
click at [1169, 127] on button "Publish" at bounding box center [1222, 126] width 203 height 23
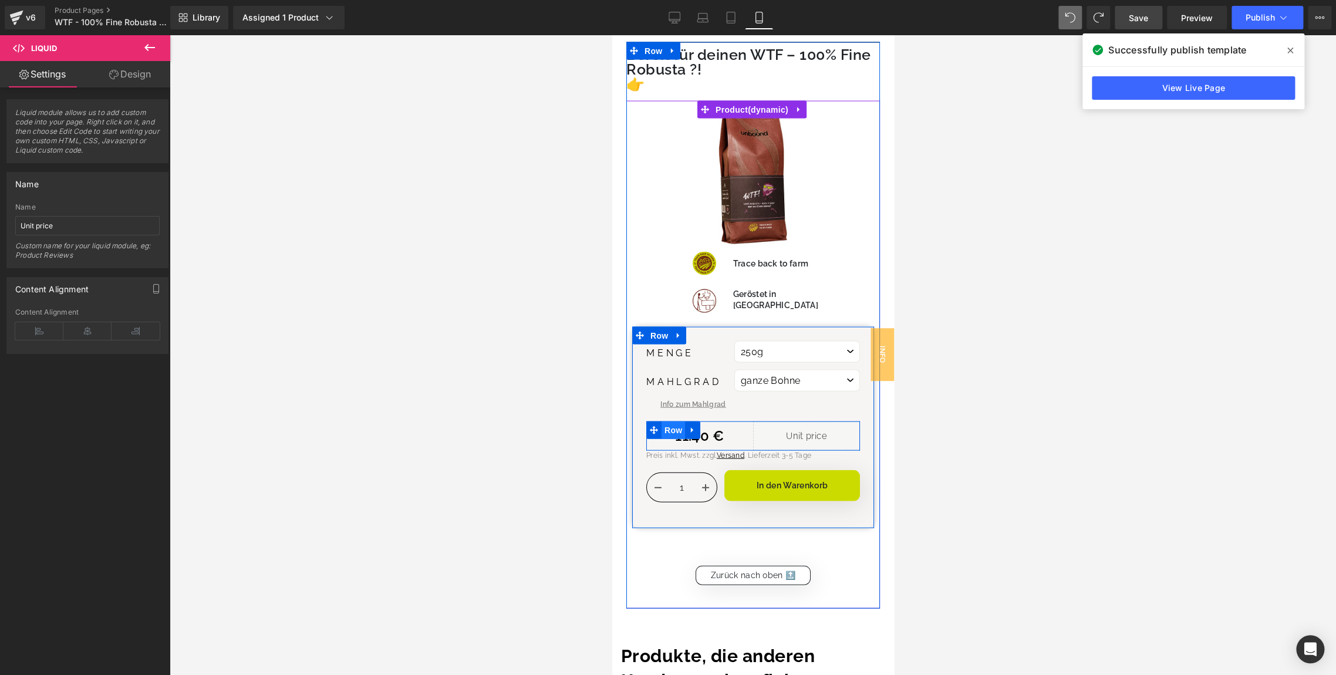
click at [665, 421] on span "Row" at bounding box center [672, 430] width 23 height 18
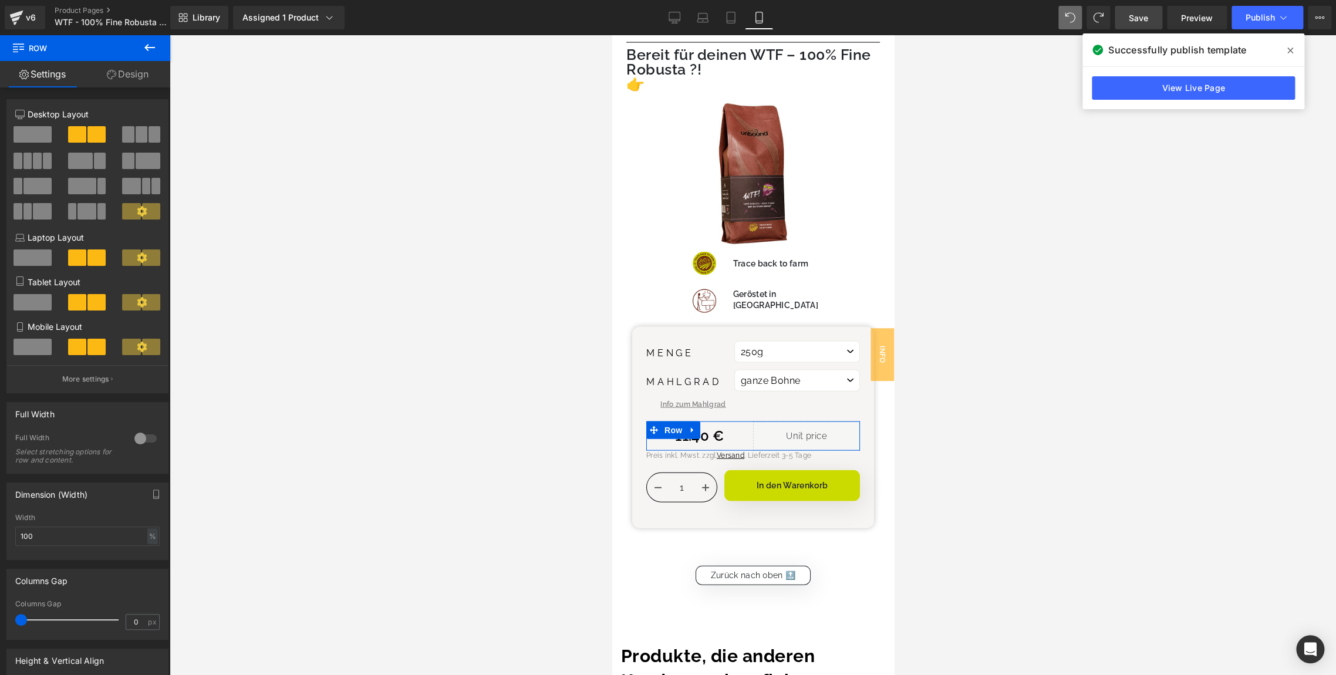
scroll to position [263, 0]
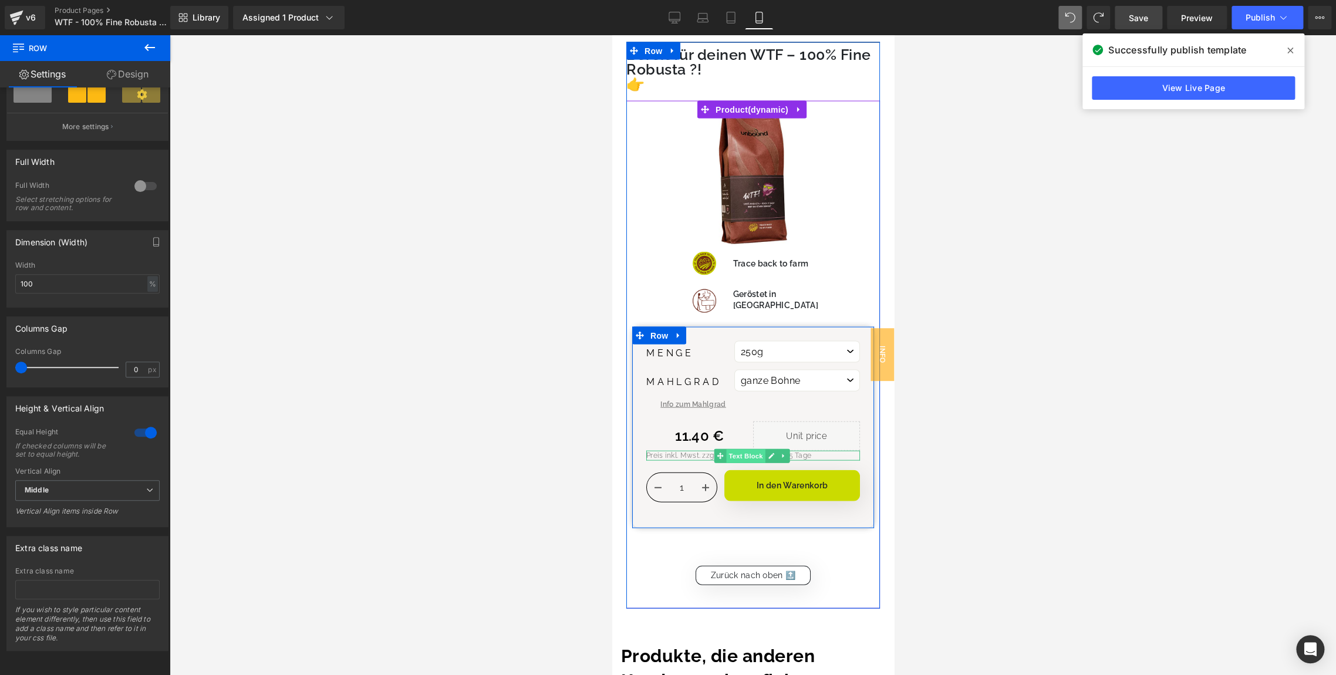
click at [739, 449] on span "Text Block" at bounding box center [744, 456] width 39 height 14
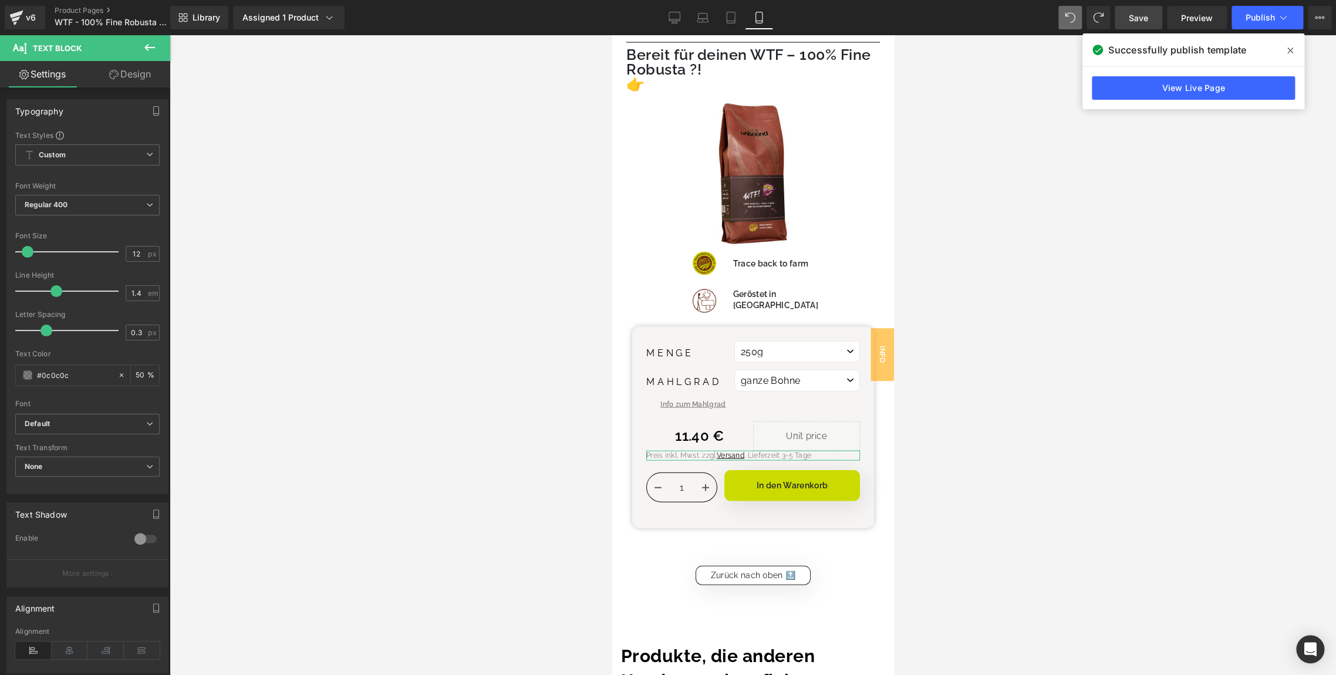
click at [116, 67] on link "Design" at bounding box center [129, 74] width 85 height 26
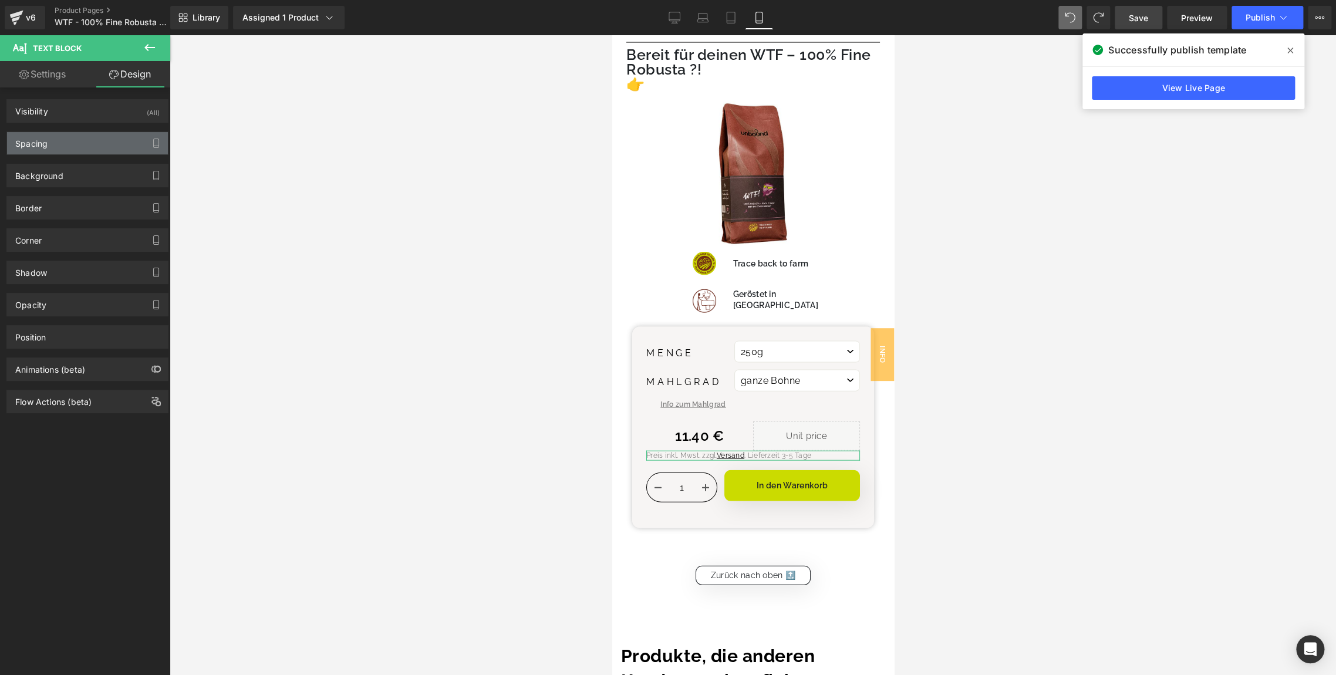
click at [47, 153] on div "Spacing" at bounding box center [87, 143] width 161 height 22
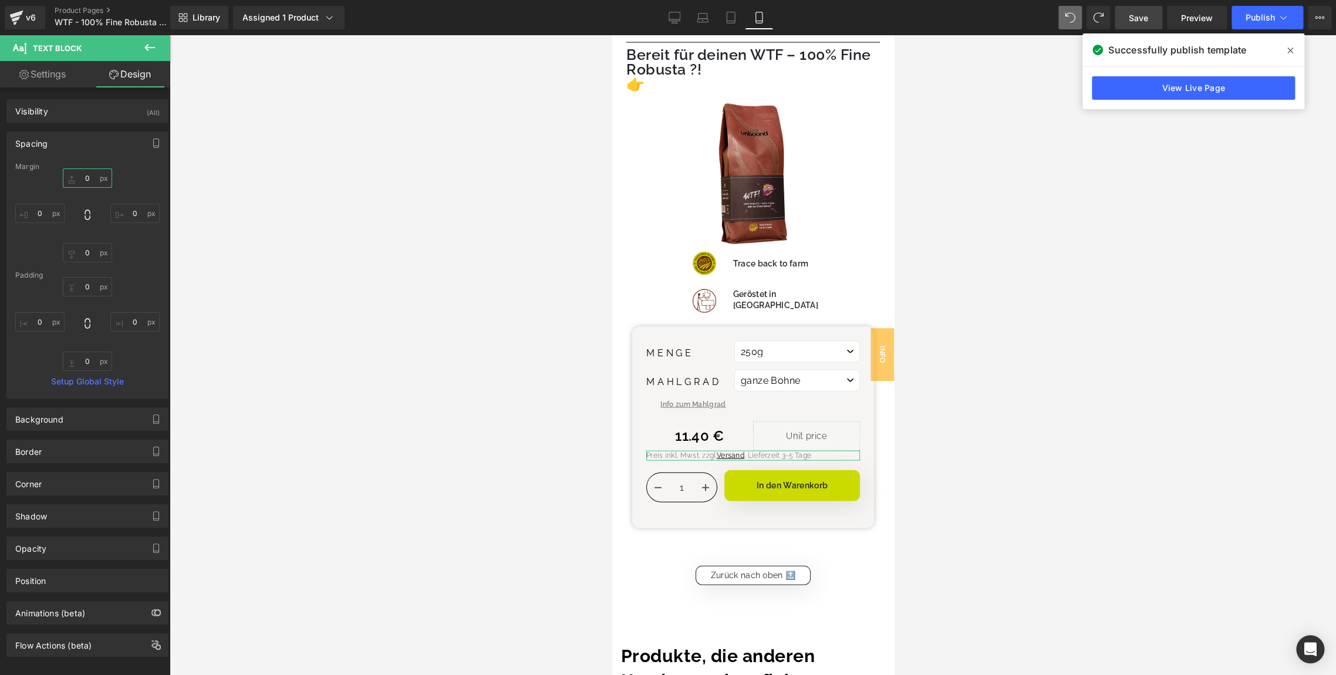
click at [95, 178] on input "text" at bounding box center [87, 177] width 49 height 19
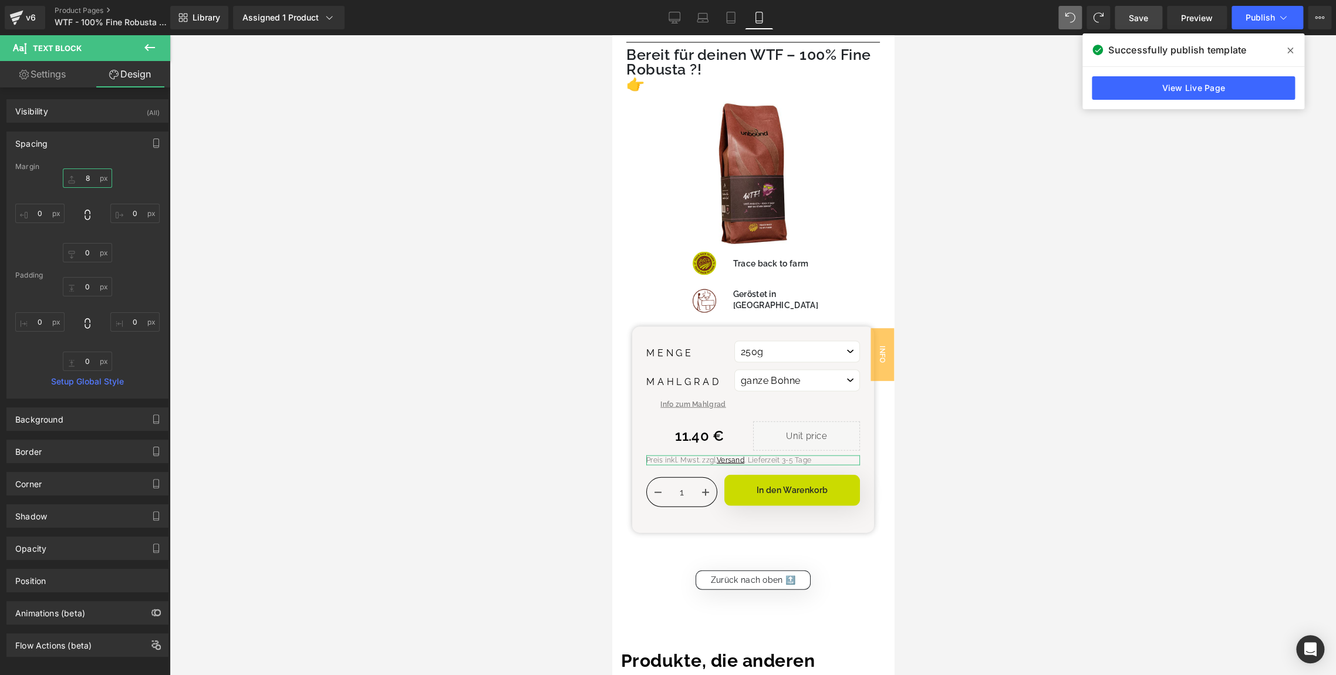
type input "8"
click at [129, 175] on div "8" at bounding box center [87, 215] width 144 height 94
click at [1137, 27] on link "Save" at bounding box center [1139, 17] width 48 height 23
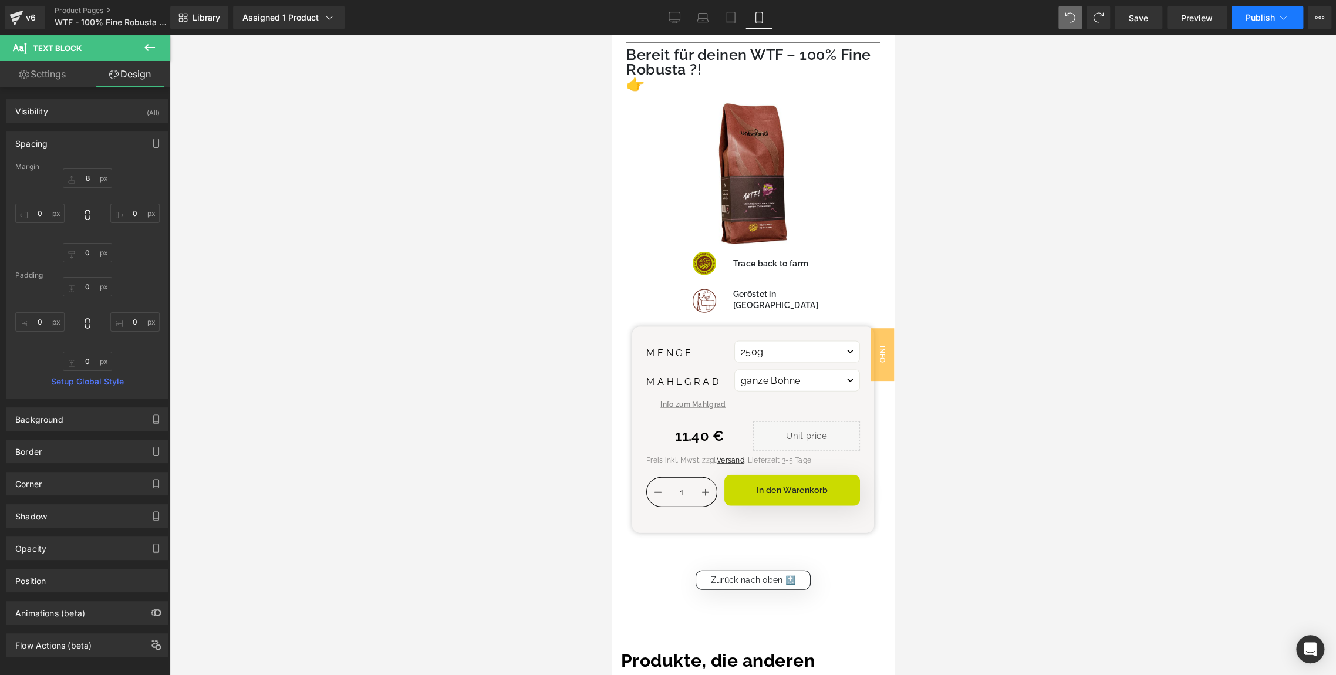
click at [1246, 19] on span "Publish" at bounding box center [1260, 17] width 29 height 9
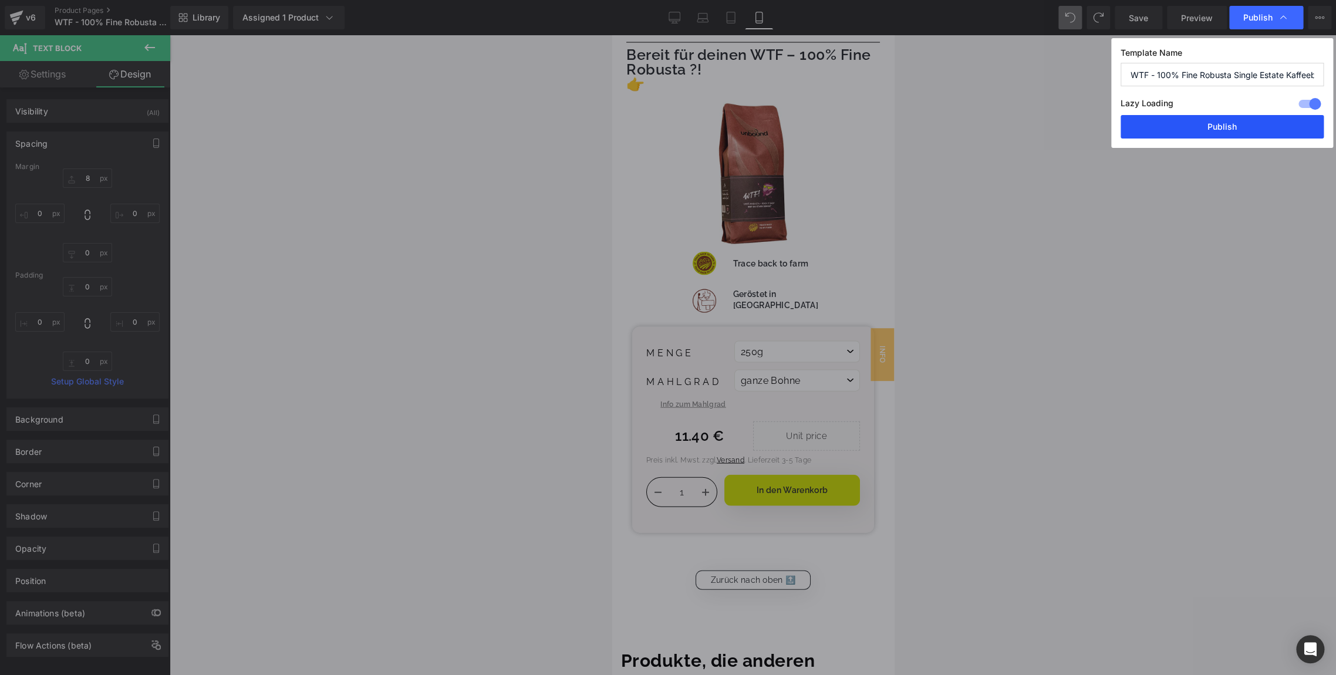
click at [1158, 122] on button "Publish" at bounding box center [1222, 126] width 203 height 23
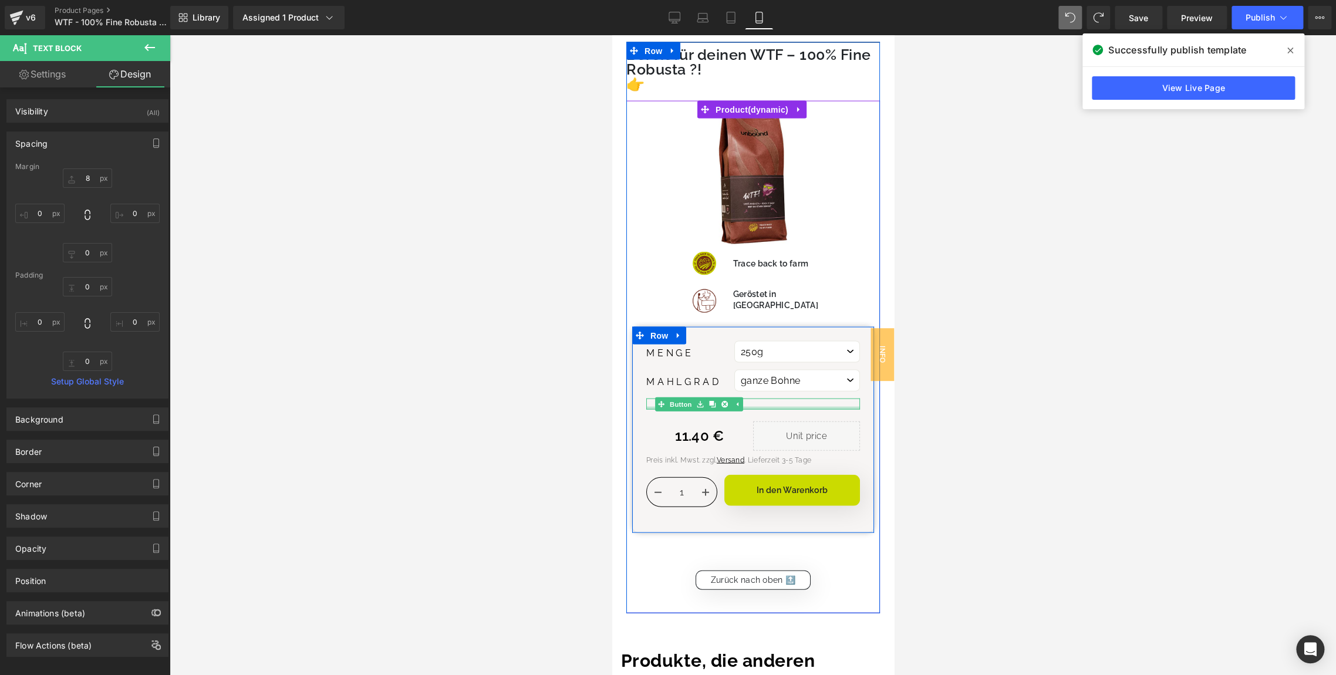
click at [650, 407] on div at bounding box center [753, 408] width 214 height 3
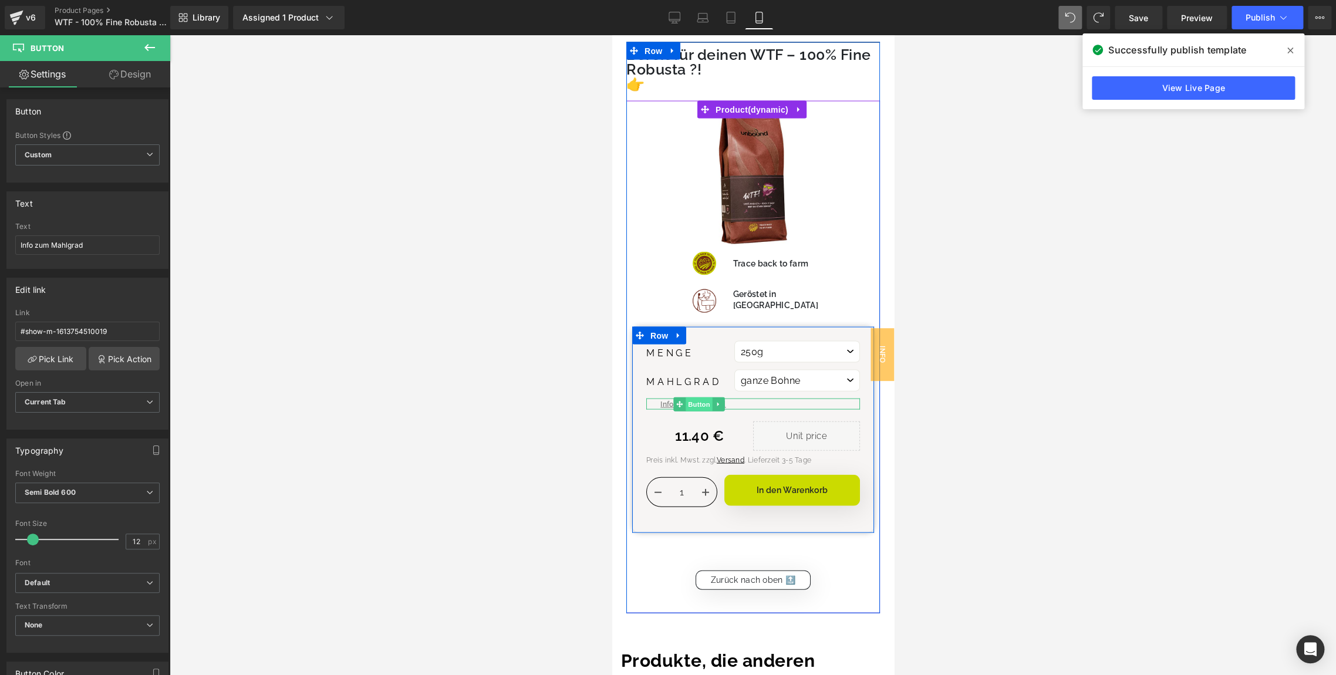
click at [673, 397] on link "Button" at bounding box center [692, 404] width 39 height 14
click at [748, 454] on span "Text Block" at bounding box center [744, 461] width 39 height 14
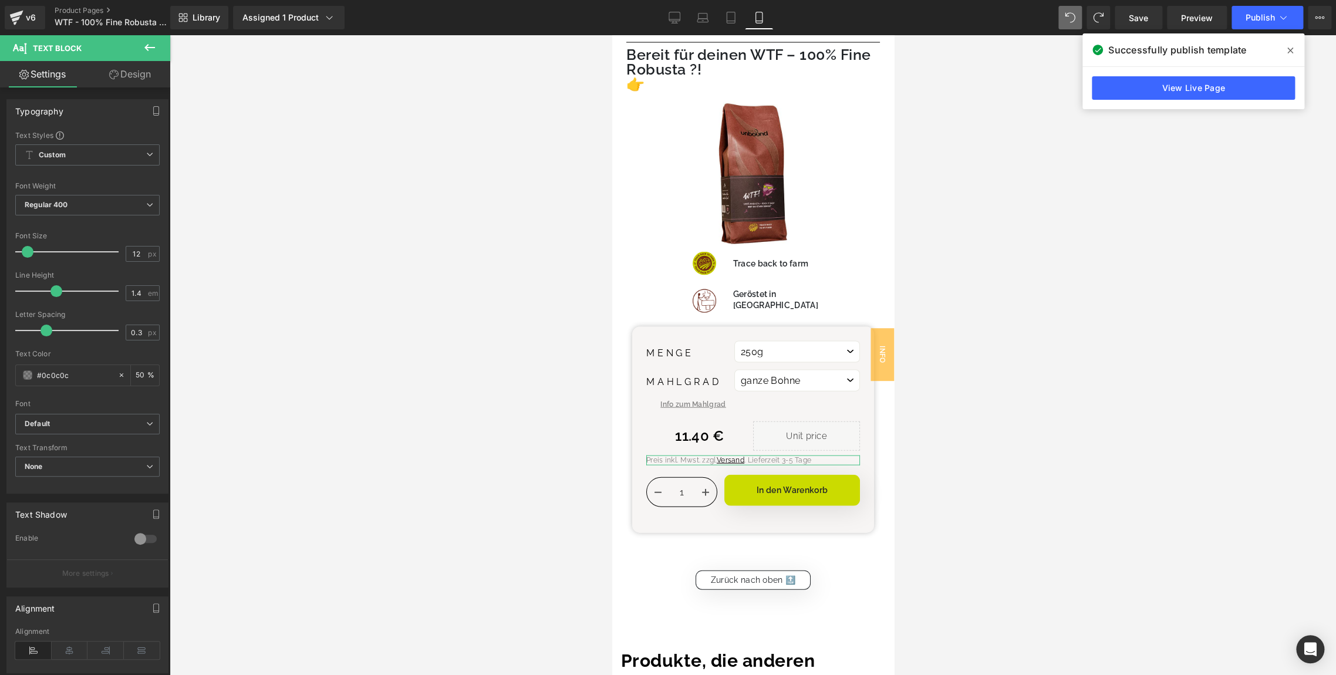
click at [136, 72] on link "Design" at bounding box center [129, 74] width 85 height 26
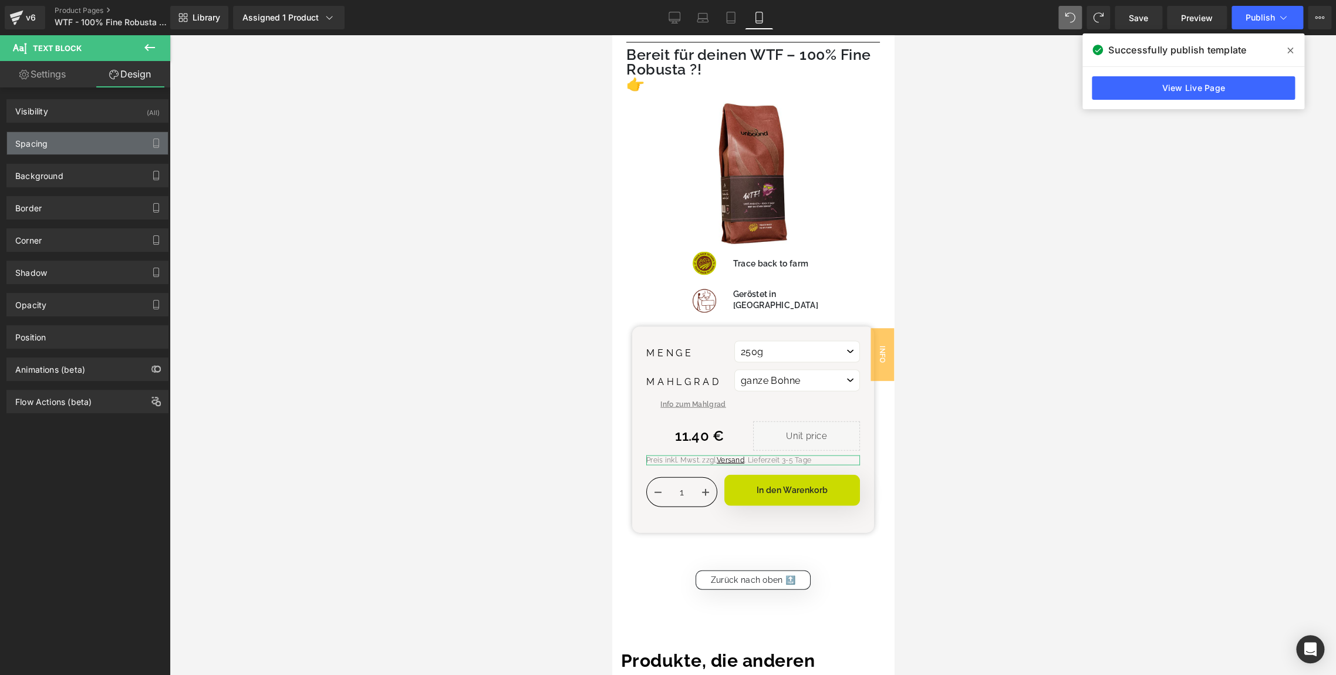
click at [68, 140] on div "Spacing" at bounding box center [87, 143] width 161 height 22
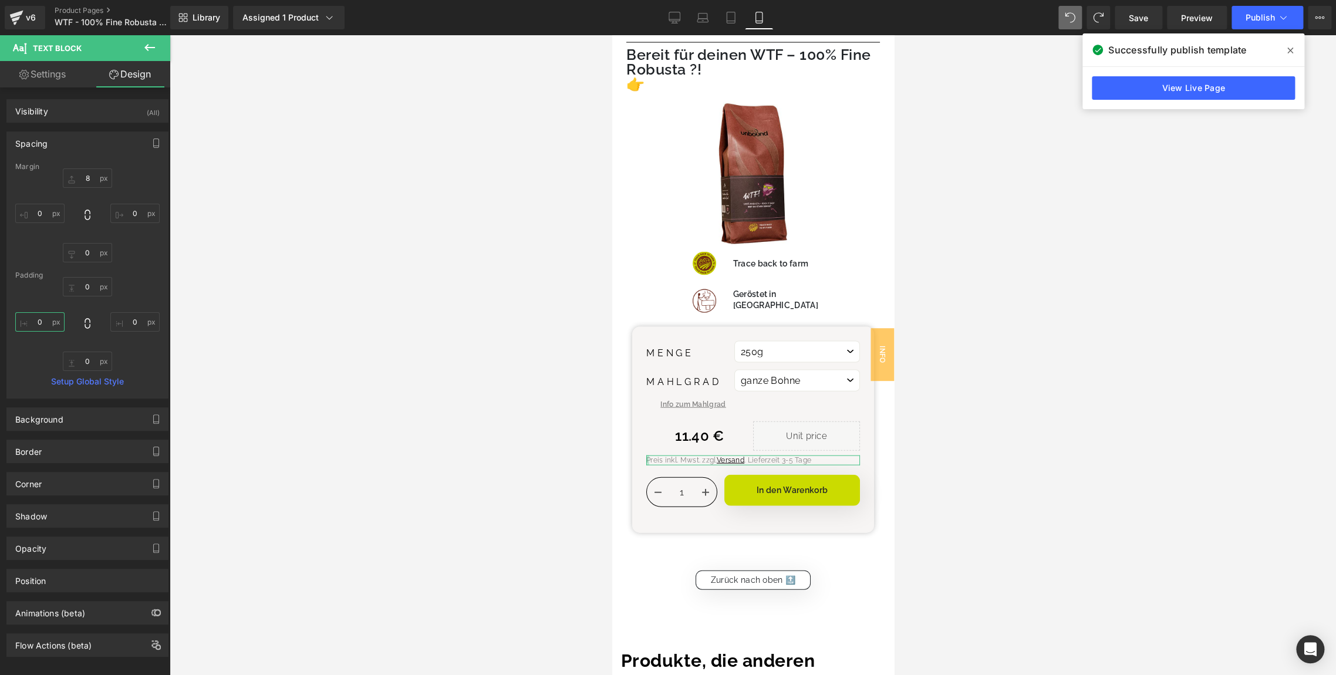
click at [30, 322] on input "text" at bounding box center [39, 321] width 49 height 19
type input "2"
type input "3"
type input "2"
type input "23"
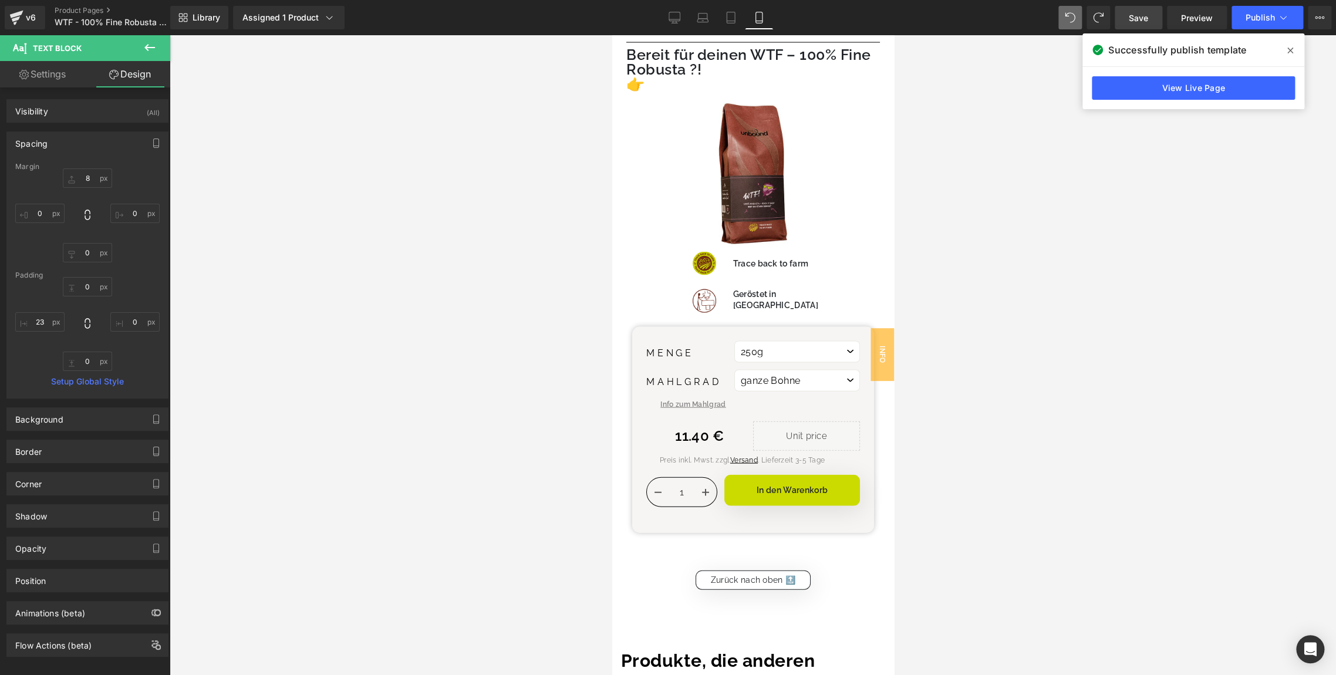
click at [1135, 22] on span "Save" at bounding box center [1138, 18] width 19 height 12
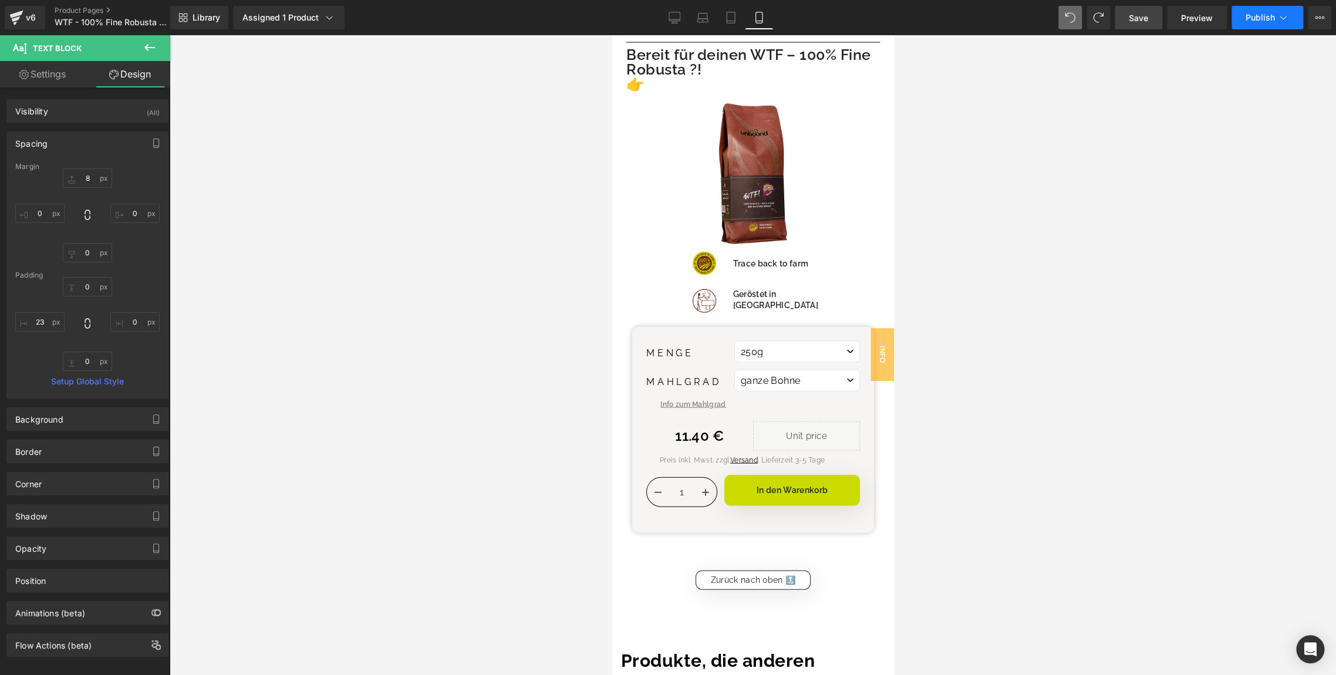
click at [1262, 11] on button "Publish" at bounding box center [1267, 17] width 72 height 23
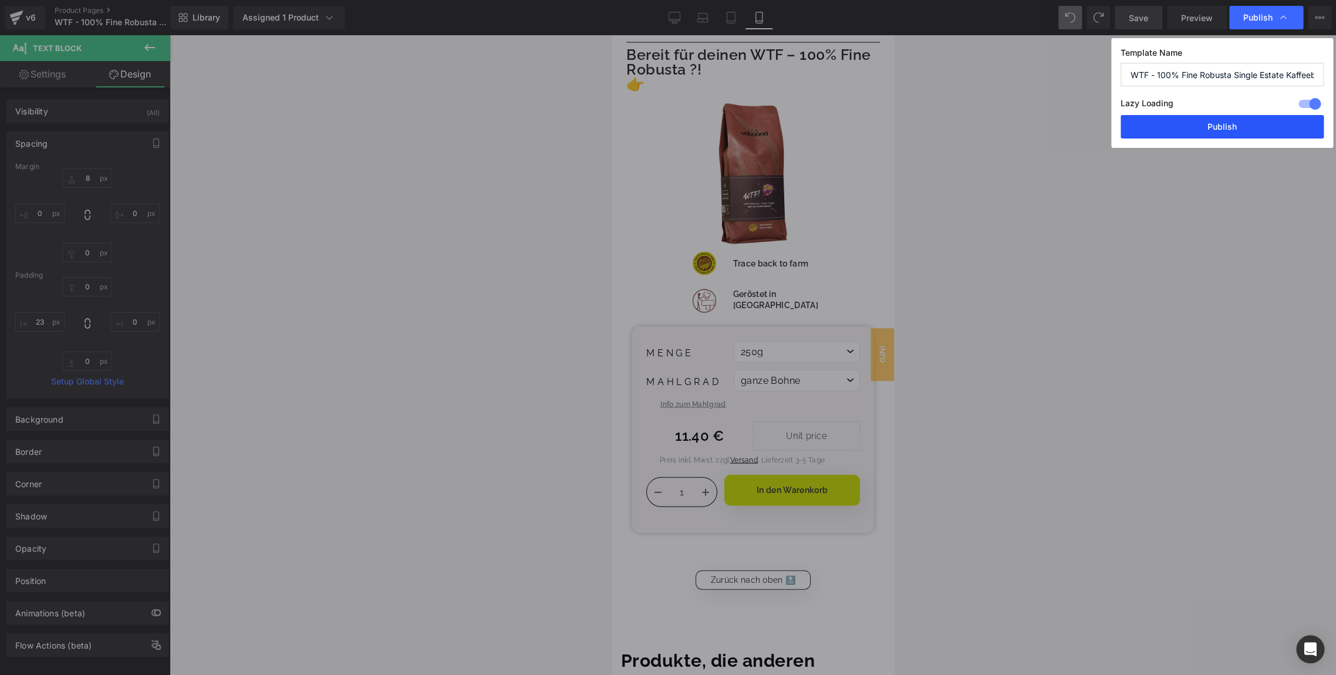
click at [1155, 131] on button "Publish" at bounding box center [1222, 126] width 203 height 23
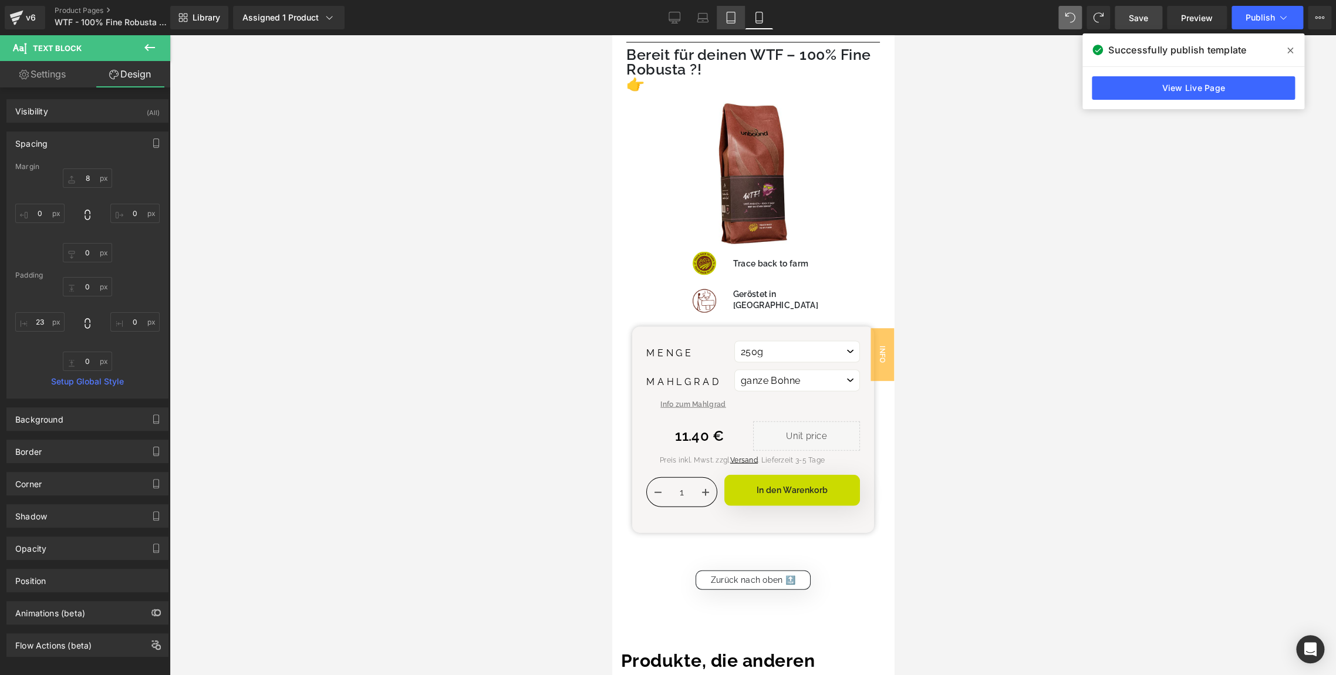
drag, startPoint x: 133, startPoint y: 56, endPoint x: 727, endPoint y: 21, distance: 595.7
click at [727, 21] on icon at bounding box center [731, 17] width 8 height 11
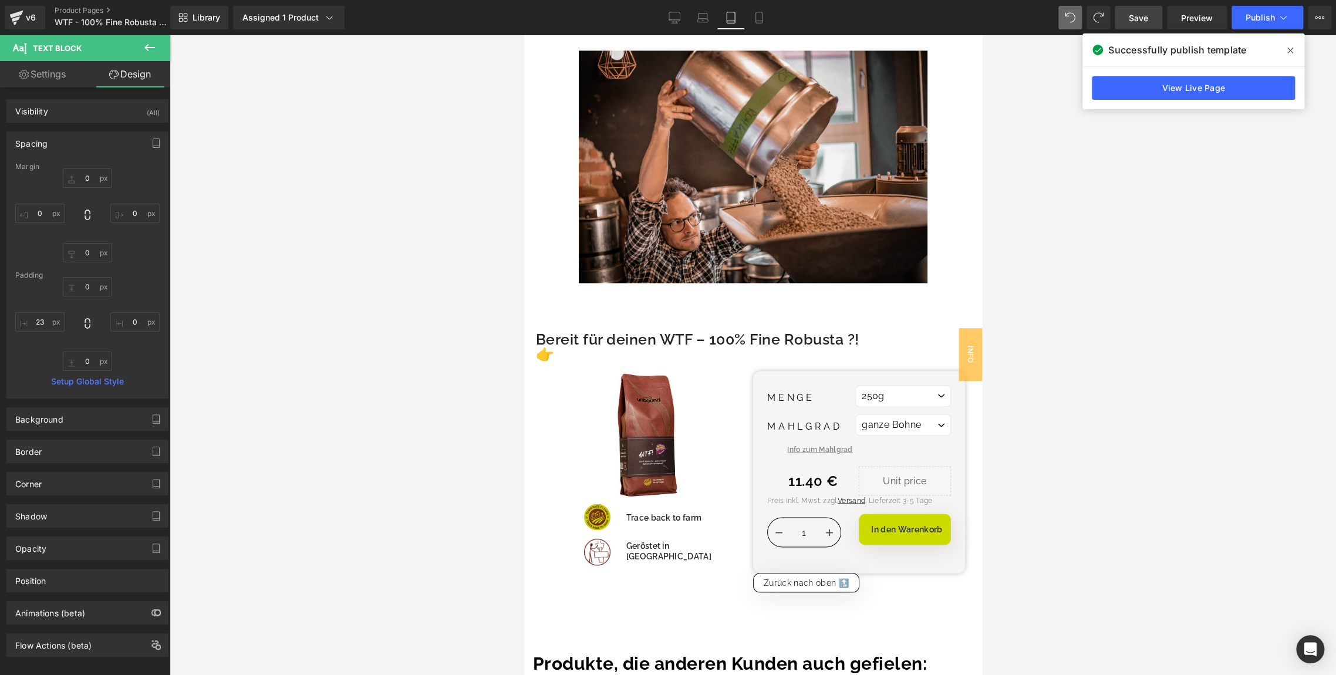
scroll to position [4162, 0]
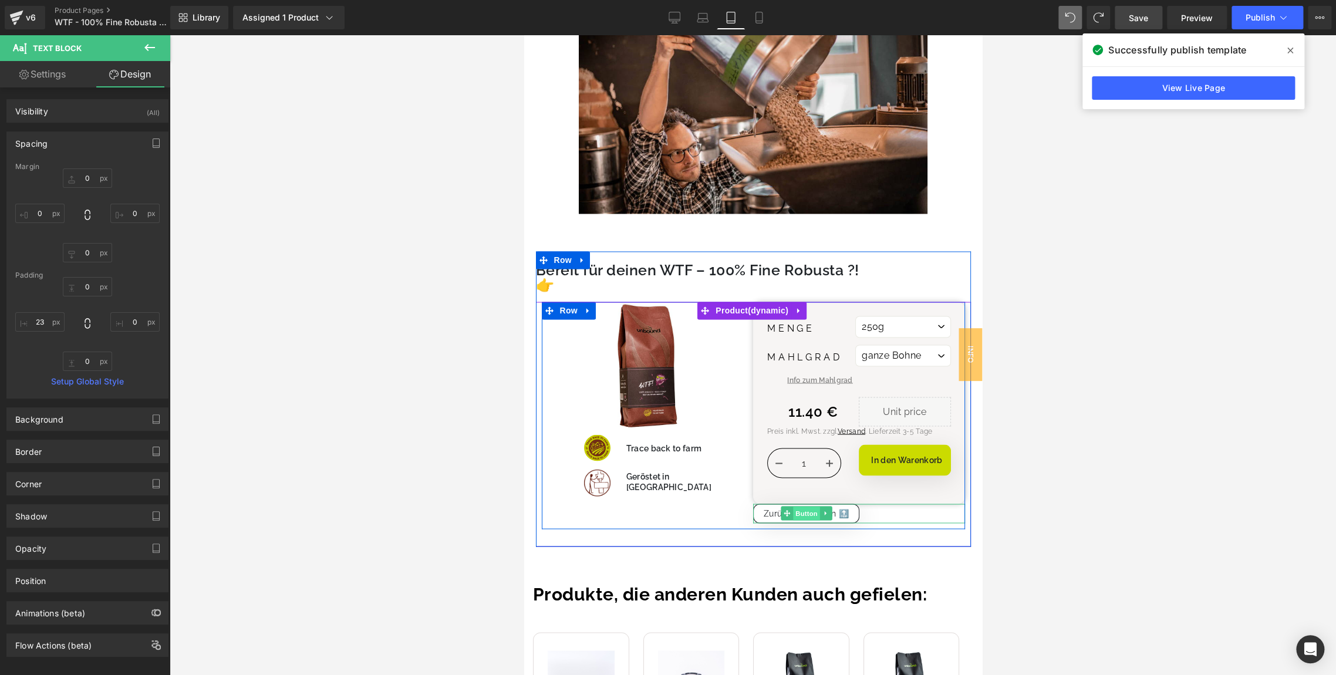
drag, startPoint x: 800, startPoint y: 459, endPoint x: 737, endPoint y: 341, distance: 133.9
click at [800, 507] on span "Button" at bounding box center [805, 514] width 27 height 14
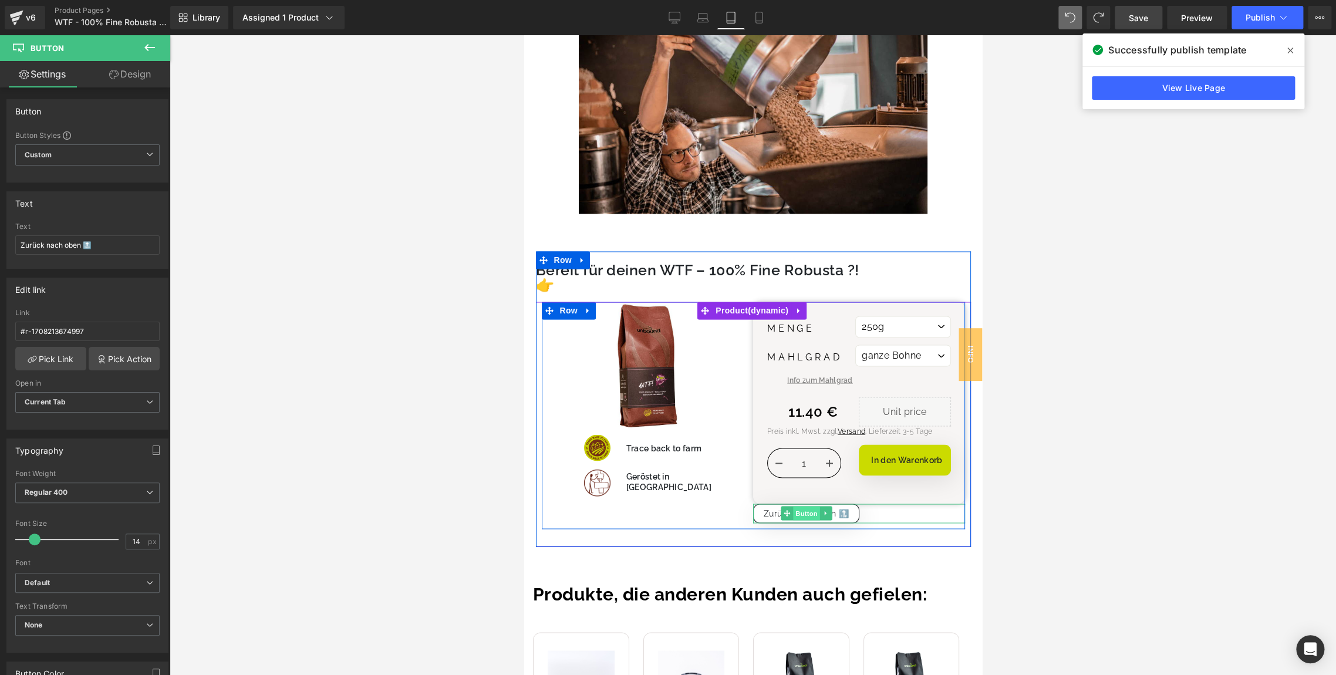
click at [794, 506] on span "Button" at bounding box center [805, 513] width 27 height 14
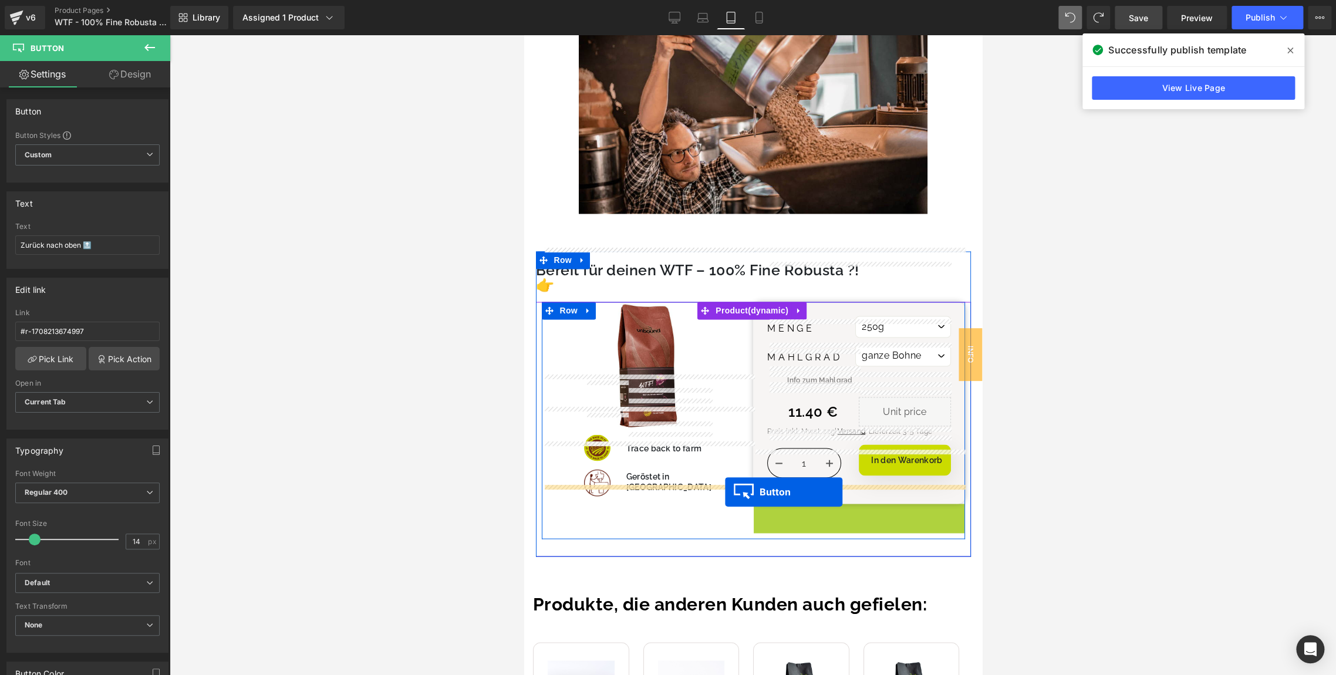
drag, startPoint x: 806, startPoint y: 461, endPoint x: 725, endPoint y: 492, distance: 87.3
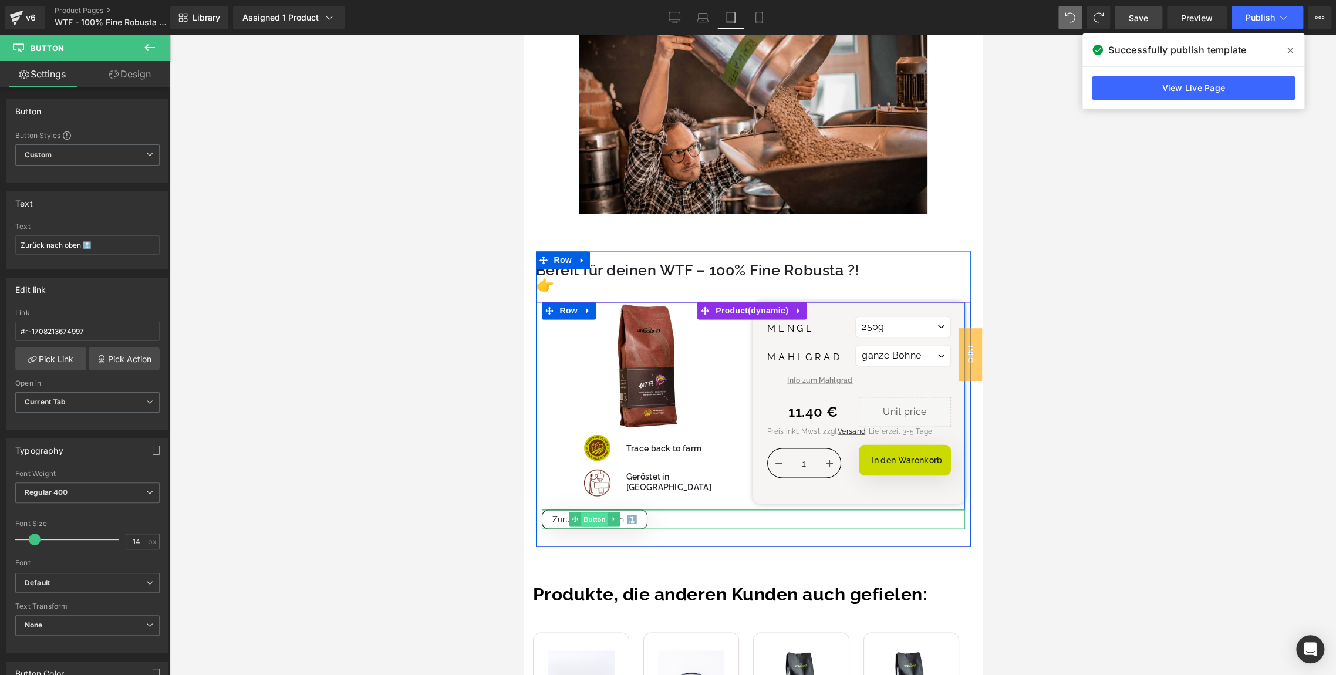
click at [594, 512] on span "Button" at bounding box center [594, 519] width 27 height 14
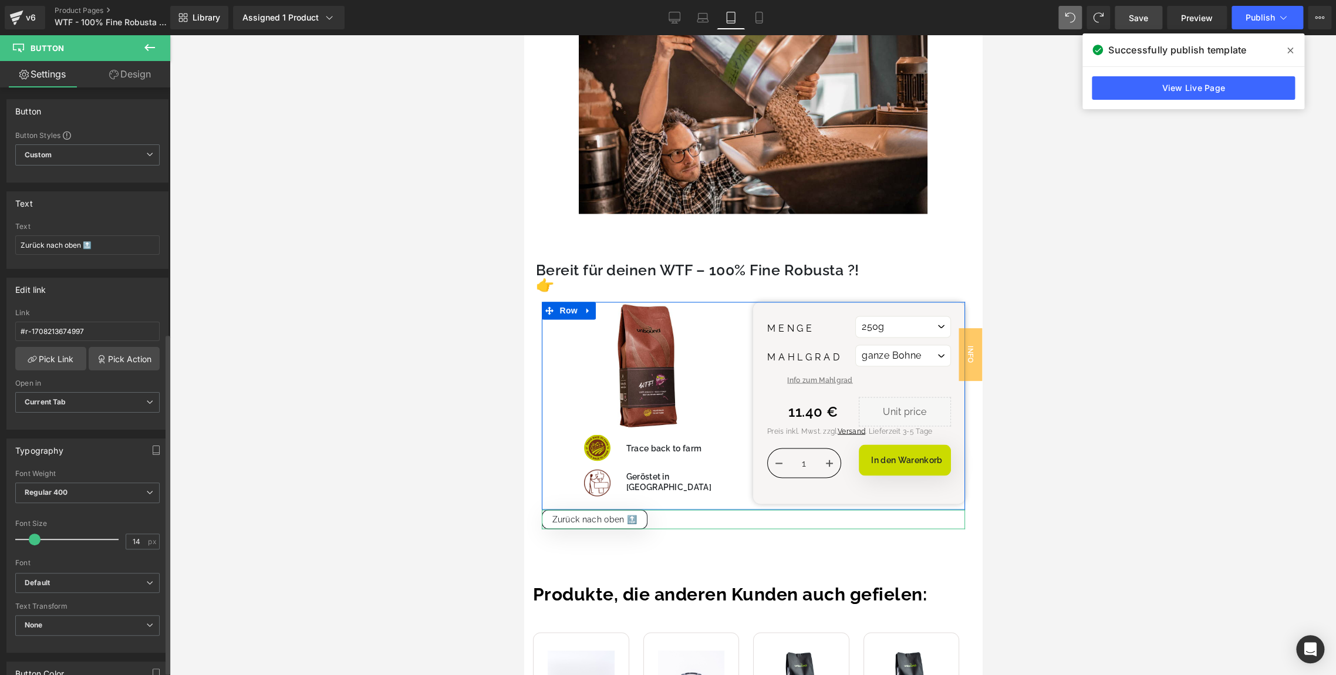
scroll to position [734, 0]
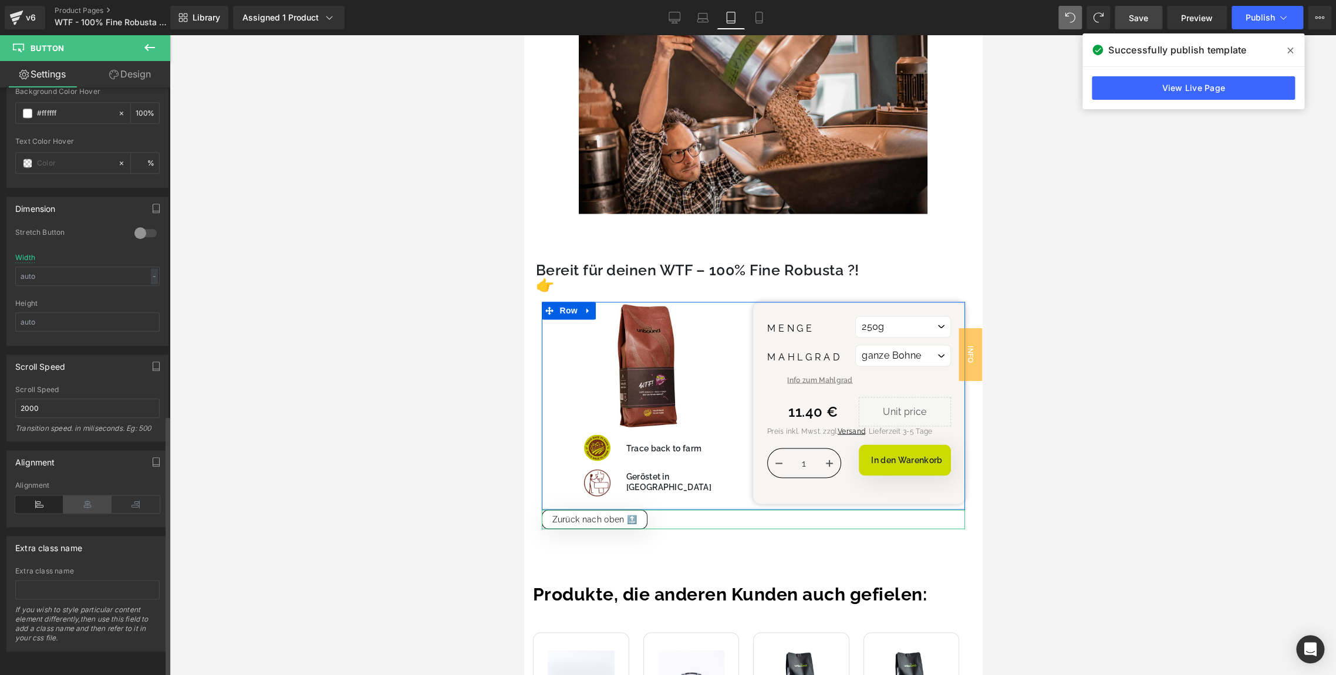
click at [86, 495] on icon at bounding box center [87, 504] width 48 height 18
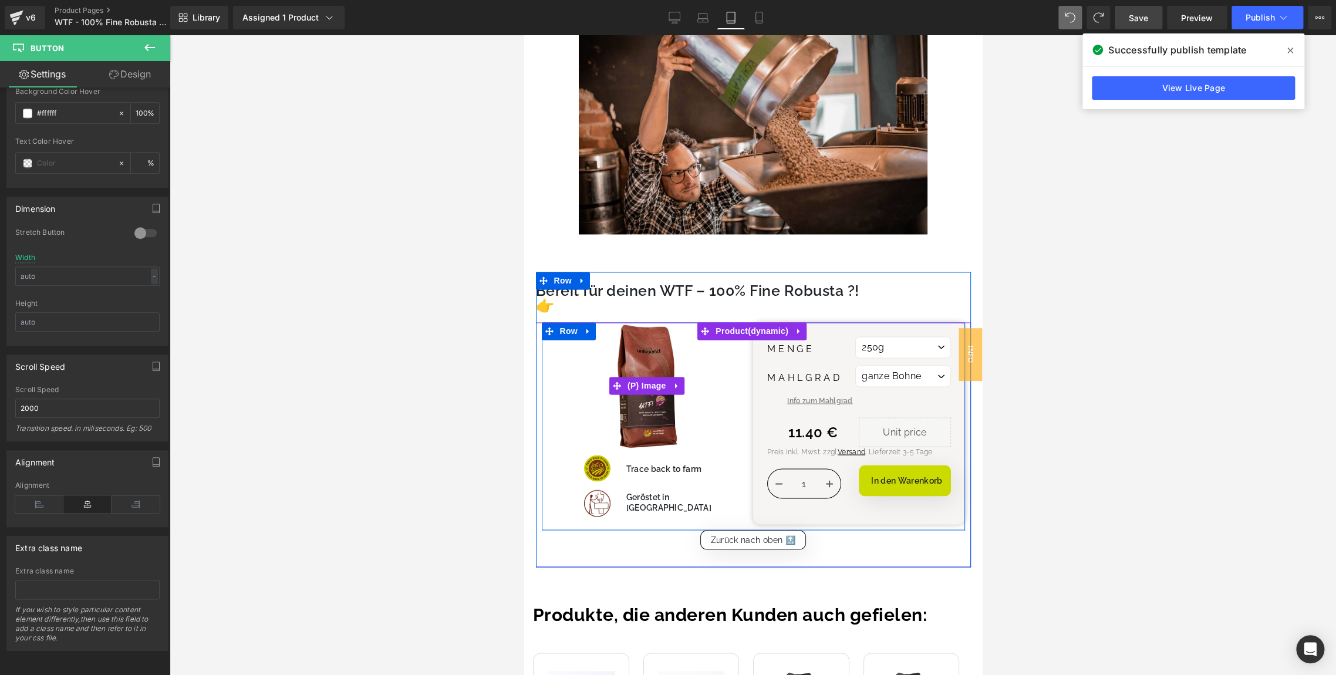
scroll to position [4162, 0]
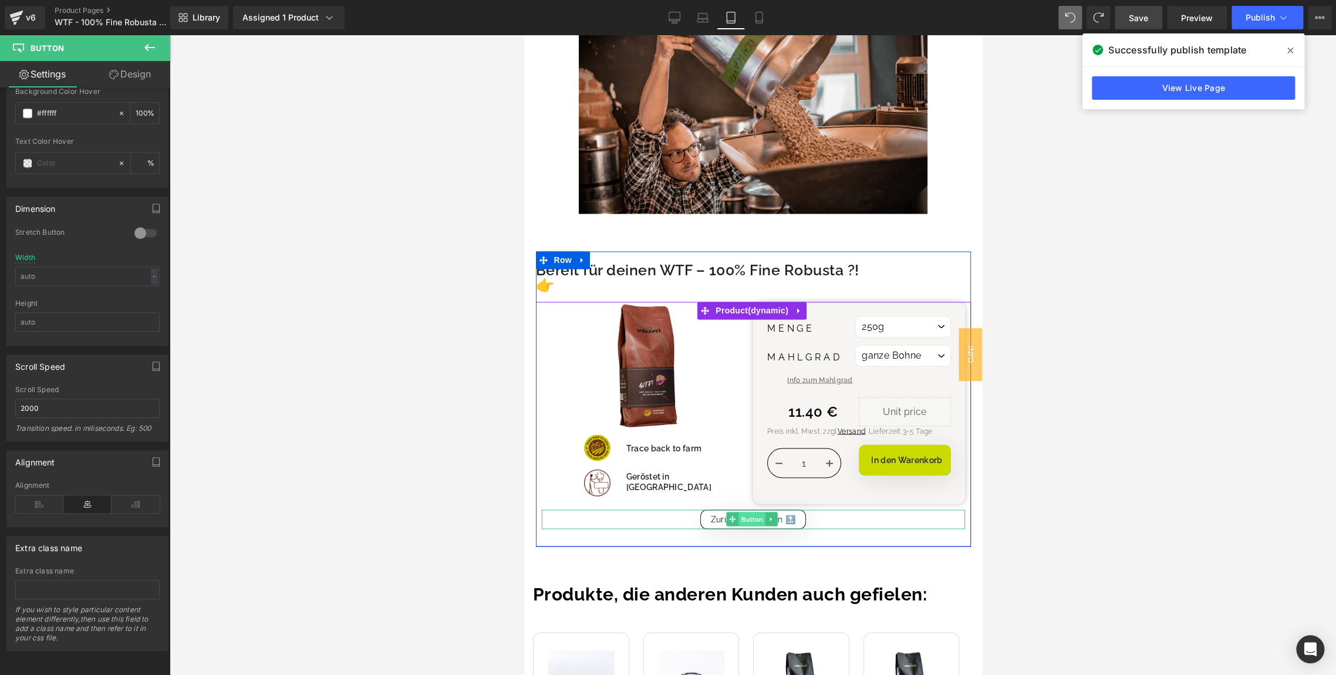
click at [749, 512] on span "Button" at bounding box center [751, 519] width 27 height 14
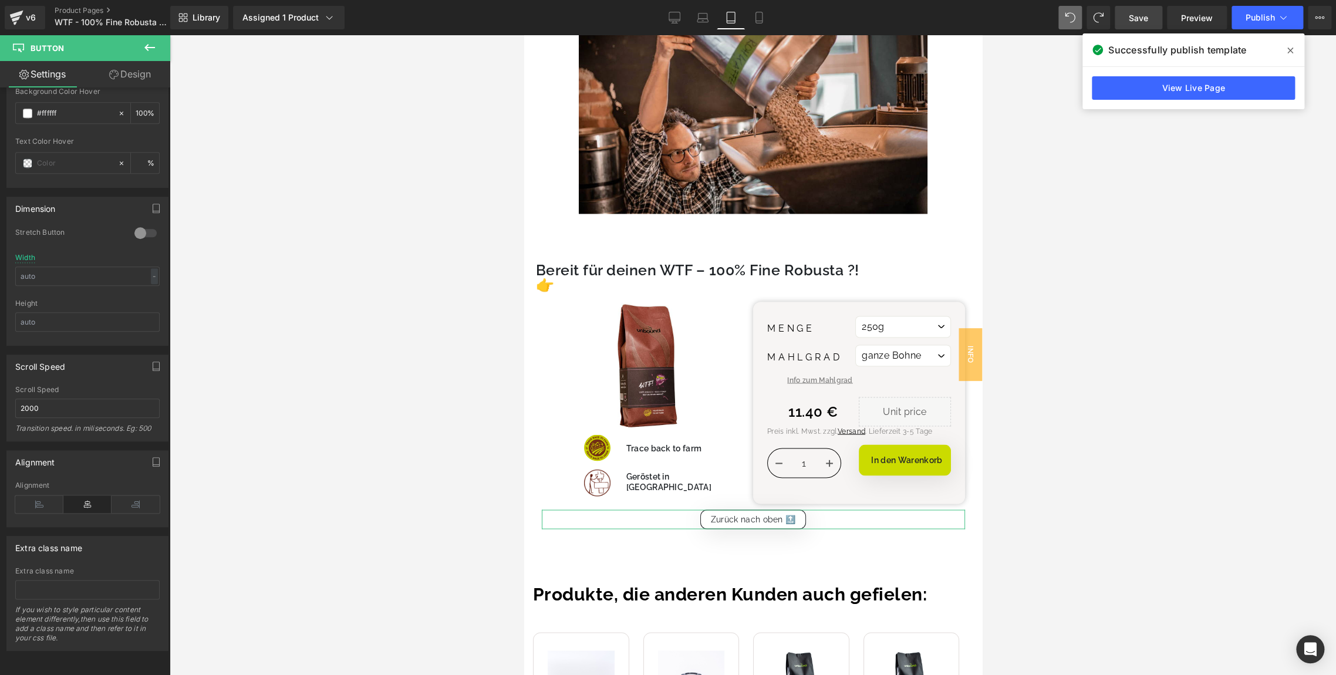
click at [137, 77] on link "Design" at bounding box center [129, 74] width 85 height 26
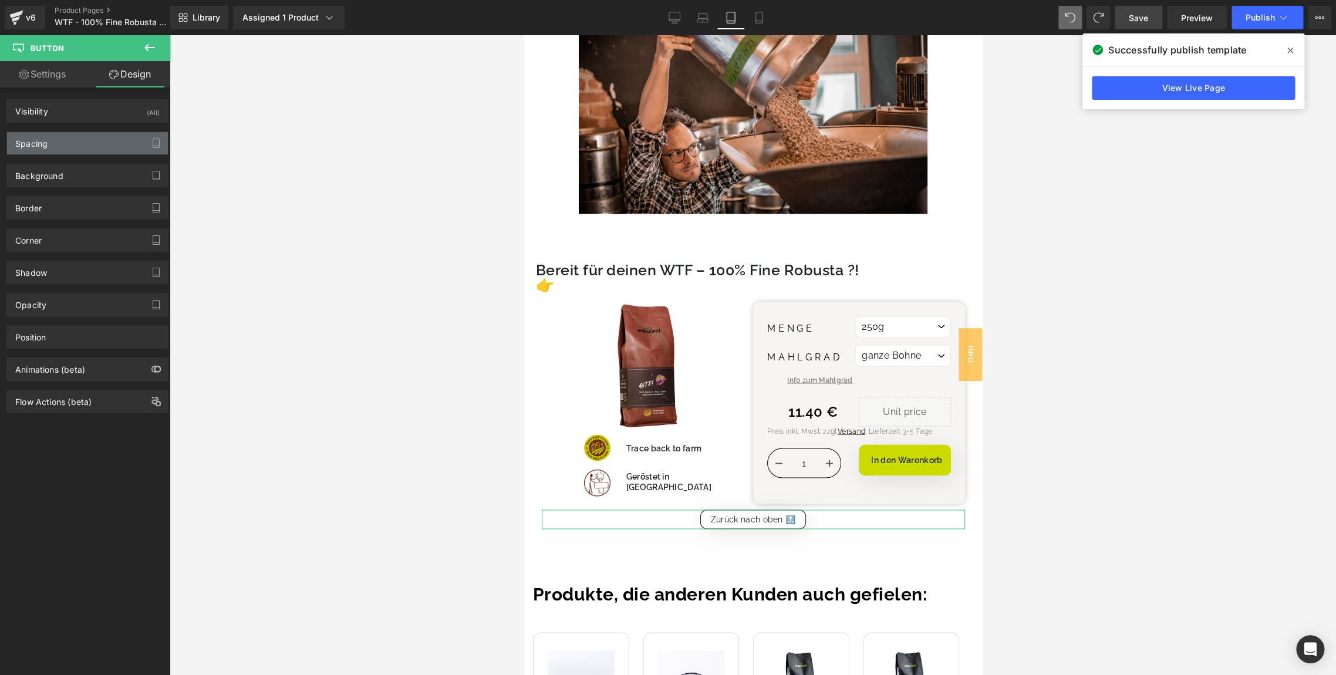
click at [68, 149] on div "Spacing" at bounding box center [87, 143] width 161 height 22
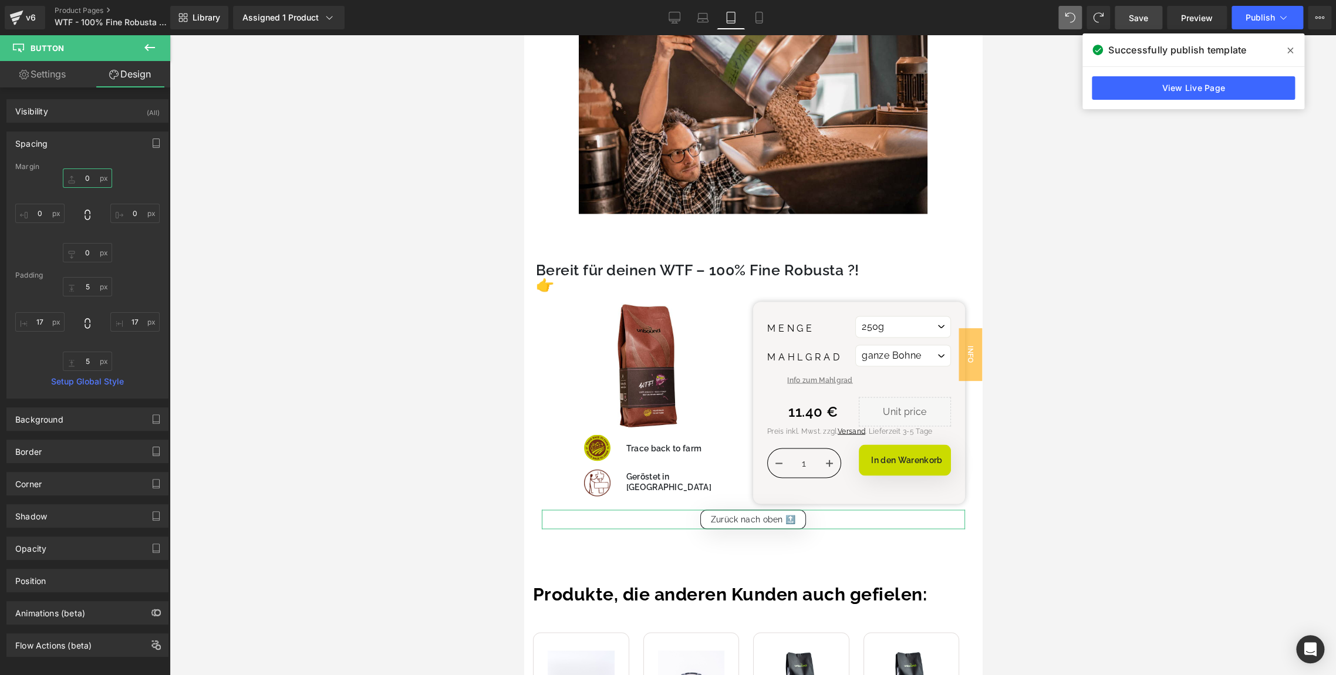
click at [90, 179] on input "text" at bounding box center [87, 177] width 49 height 19
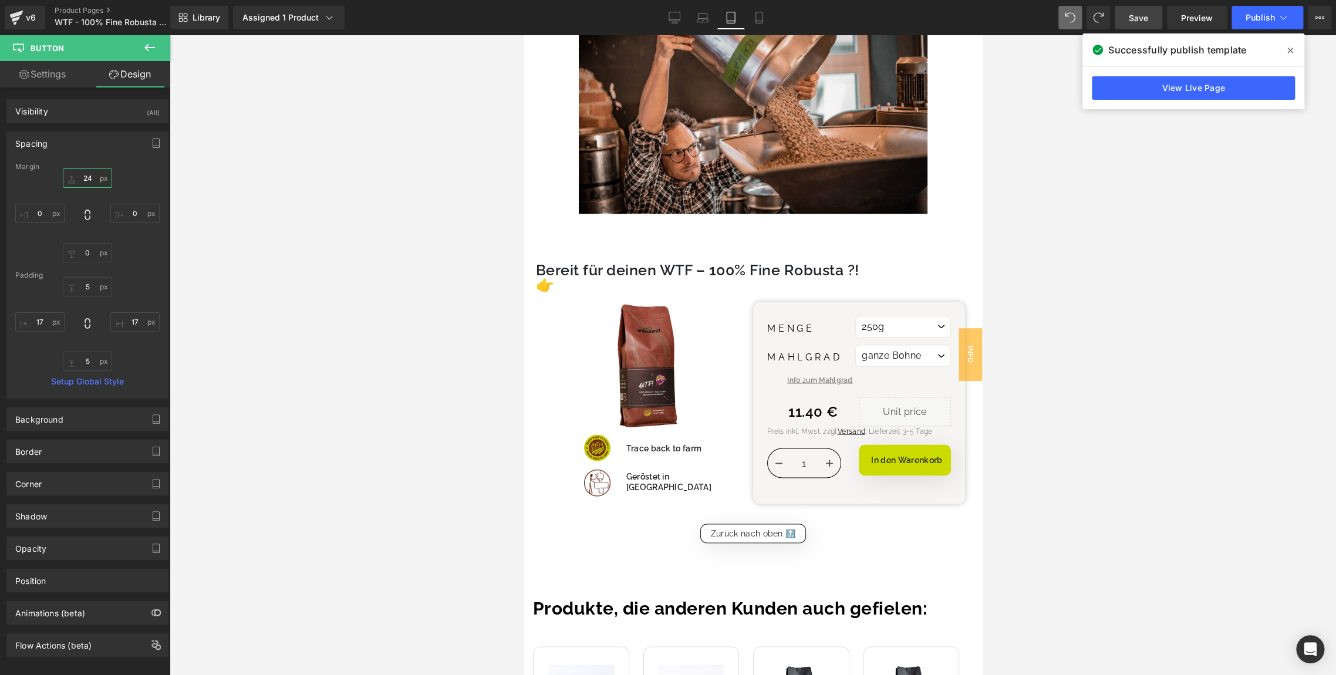
type input "24"
click at [1133, 20] on span "Save" at bounding box center [1138, 18] width 19 height 12
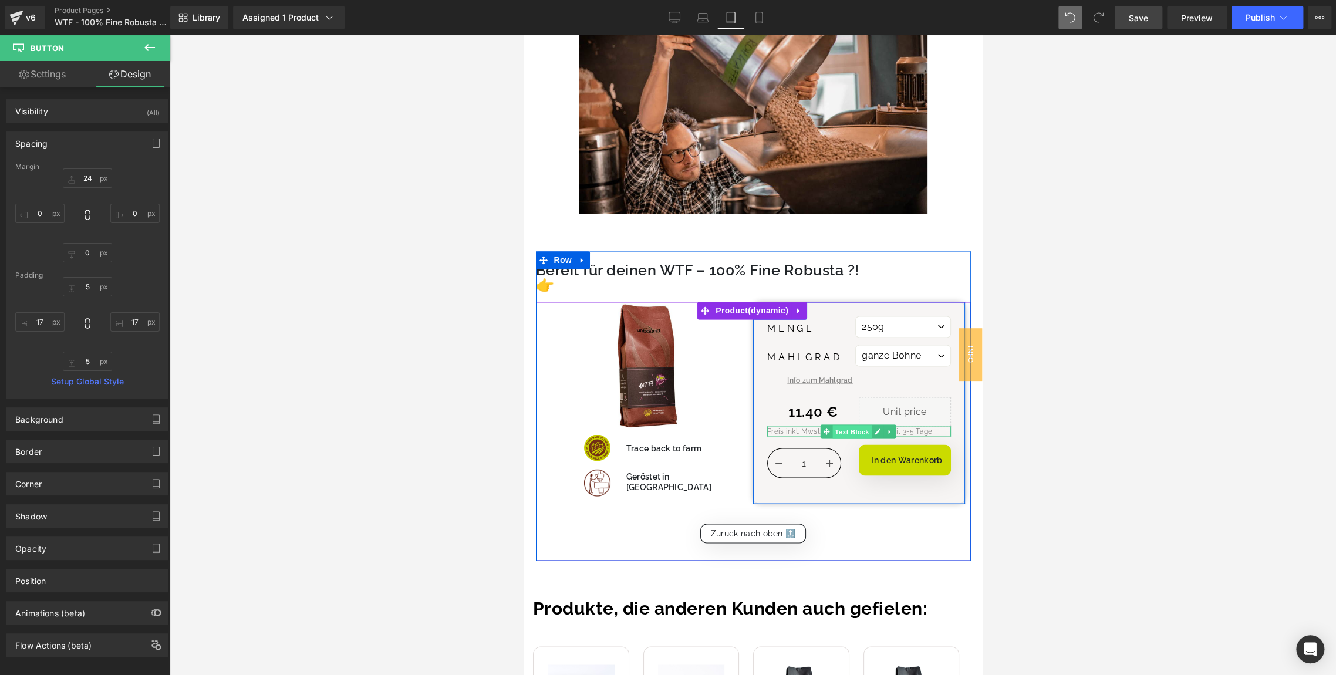
click at [857, 424] on span "Text Block" at bounding box center [851, 431] width 39 height 14
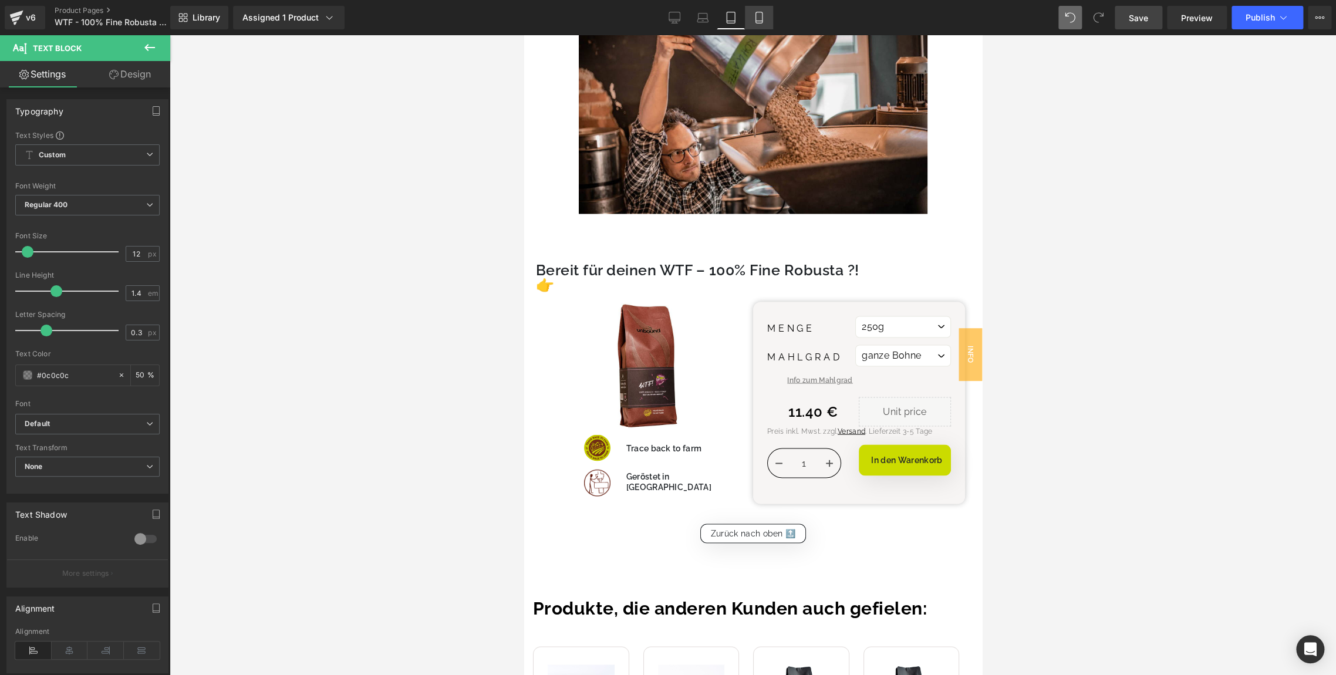
click at [755, 25] on link "Mobile" at bounding box center [759, 17] width 28 height 23
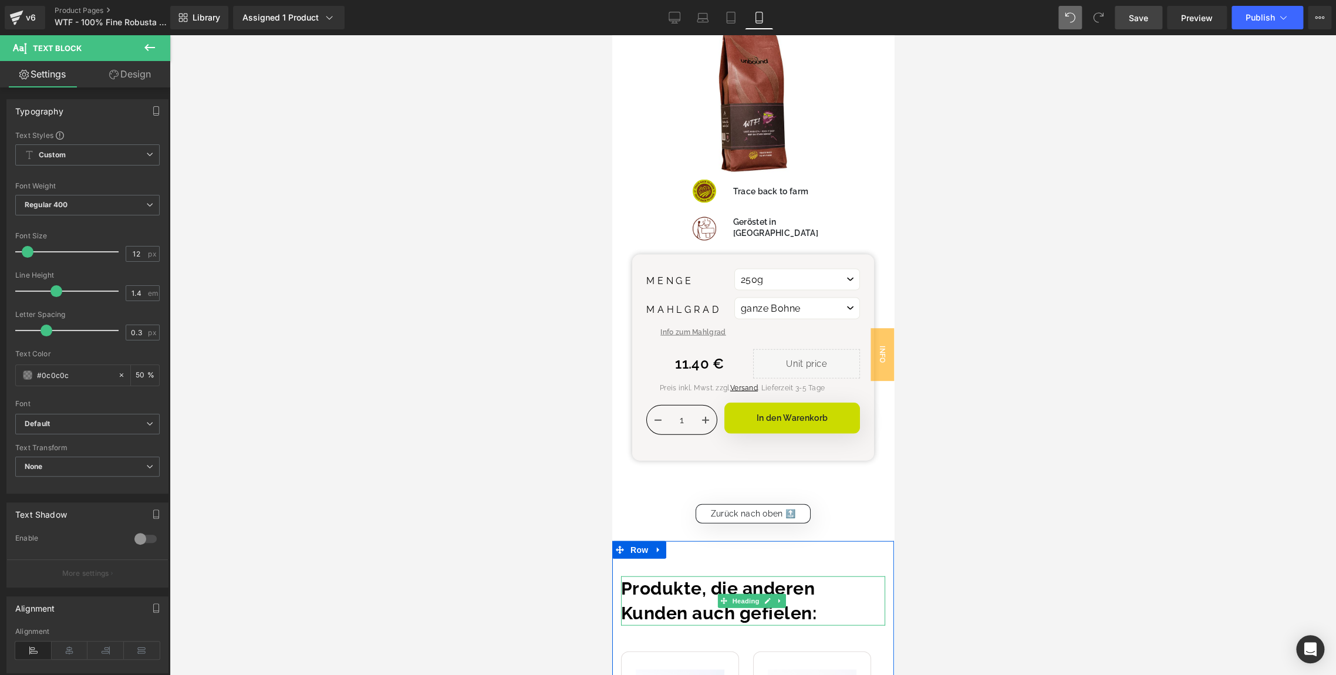
scroll to position [4574, 0]
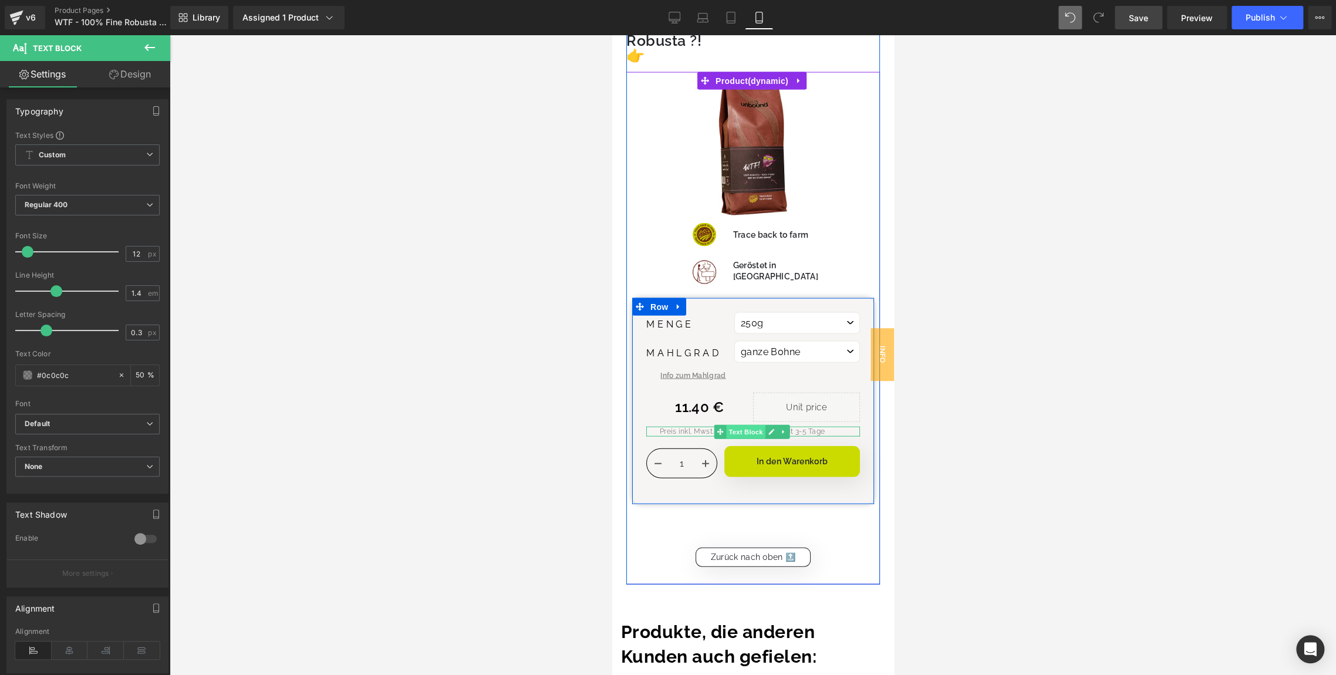
click at [755, 425] on span "Text Block" at bounding box center [744, 432] width 39 height 14
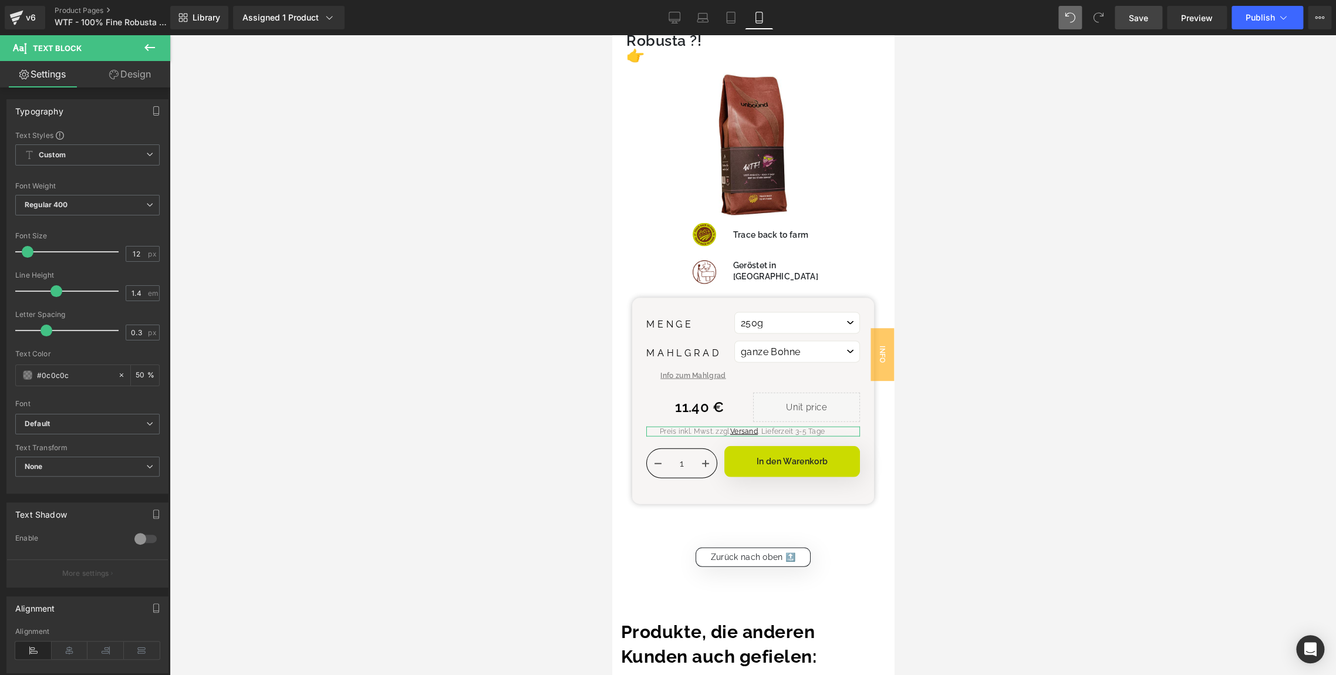
click at [109, 70] on icon at bounding box center [113, 74] width 9 height 9
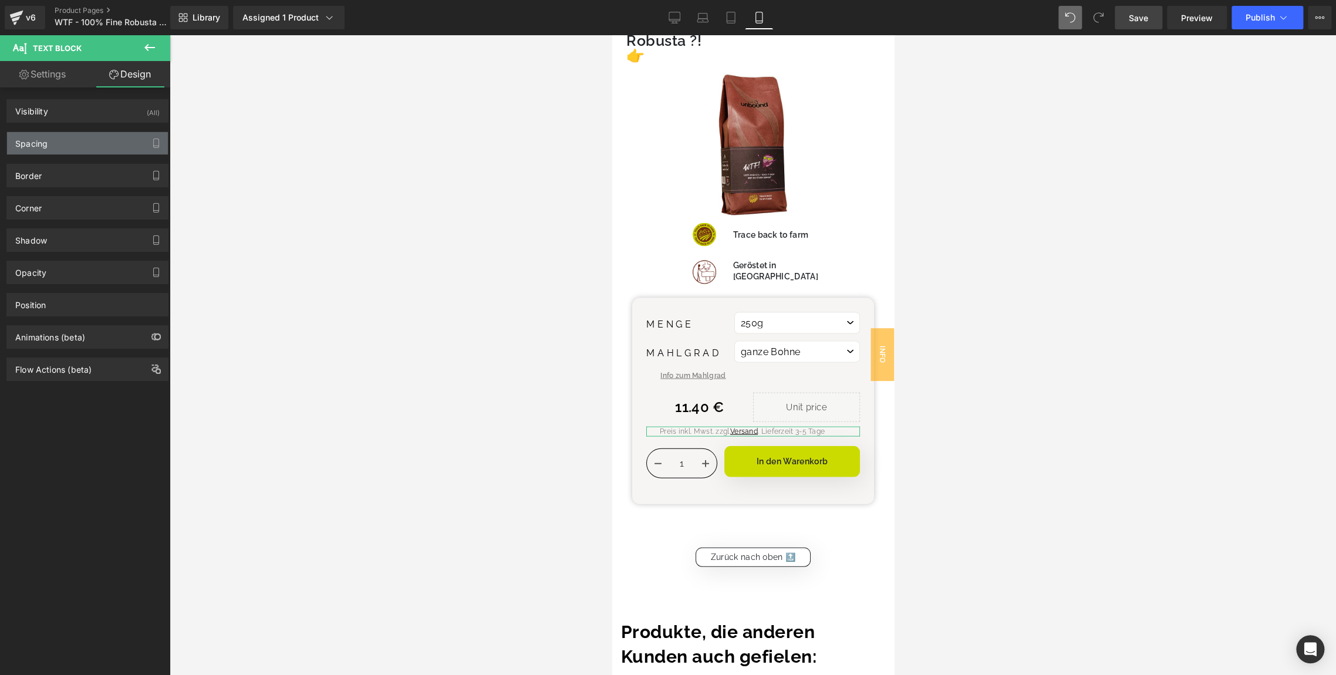
click at [63, 144] on div "Spacing" at bounding box center [87, 143] width 161 height 22
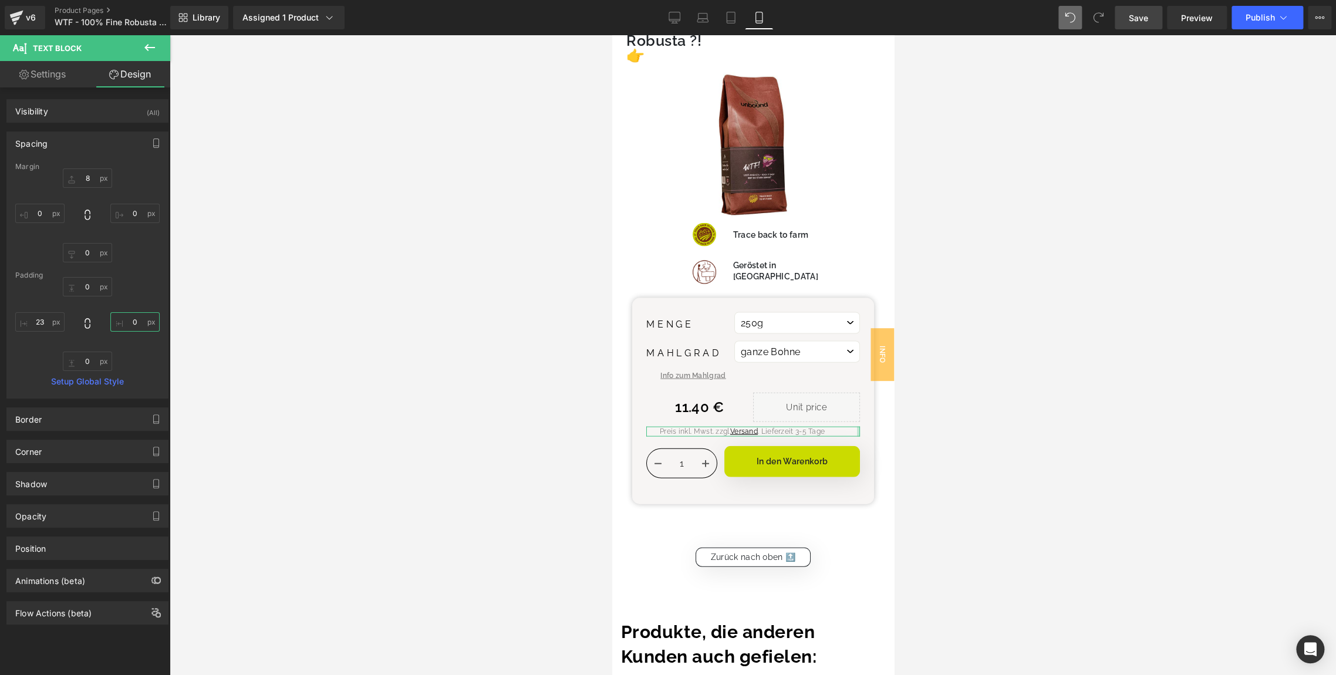
click at [126, 318] on input "text" at bounding box center [134, 321] width 49 height 19
click at [129, 319] on input "text" at bounding box center [134, 321] width 49 height 19
type input "23"
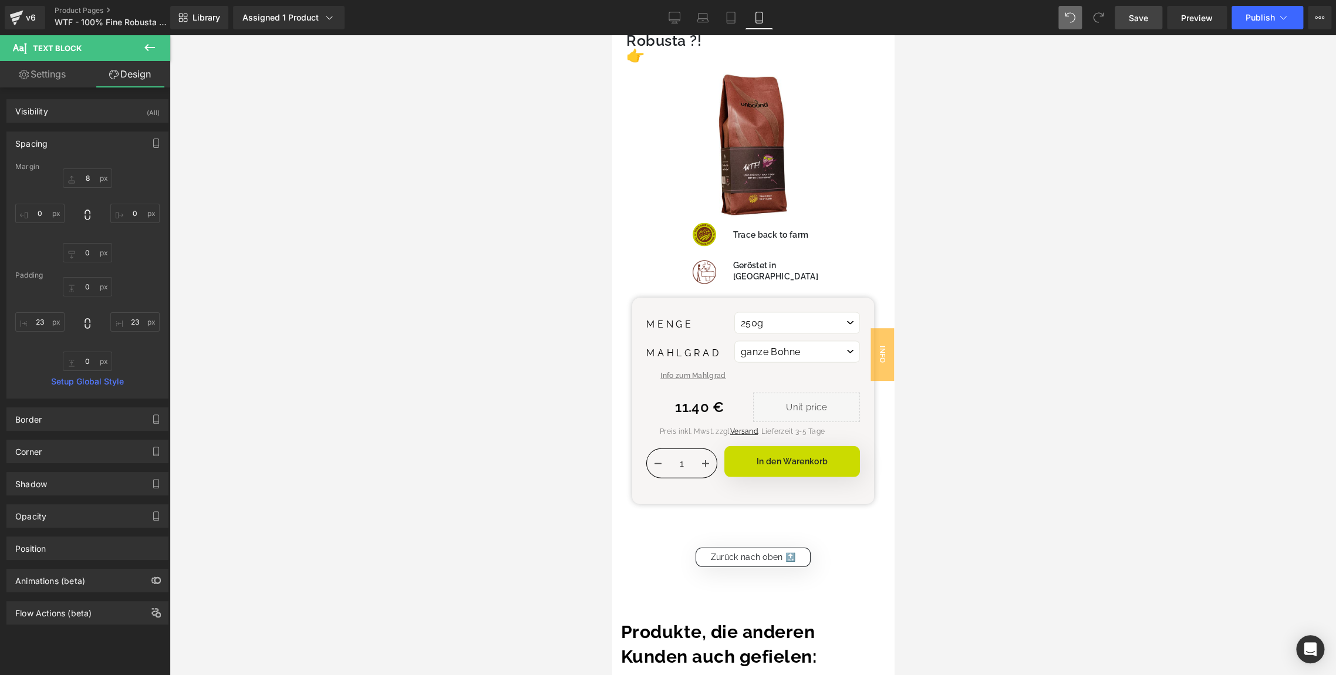
click at [1142, 20] on span "Save" at bounding box center [1138, 18] width 19 height 12
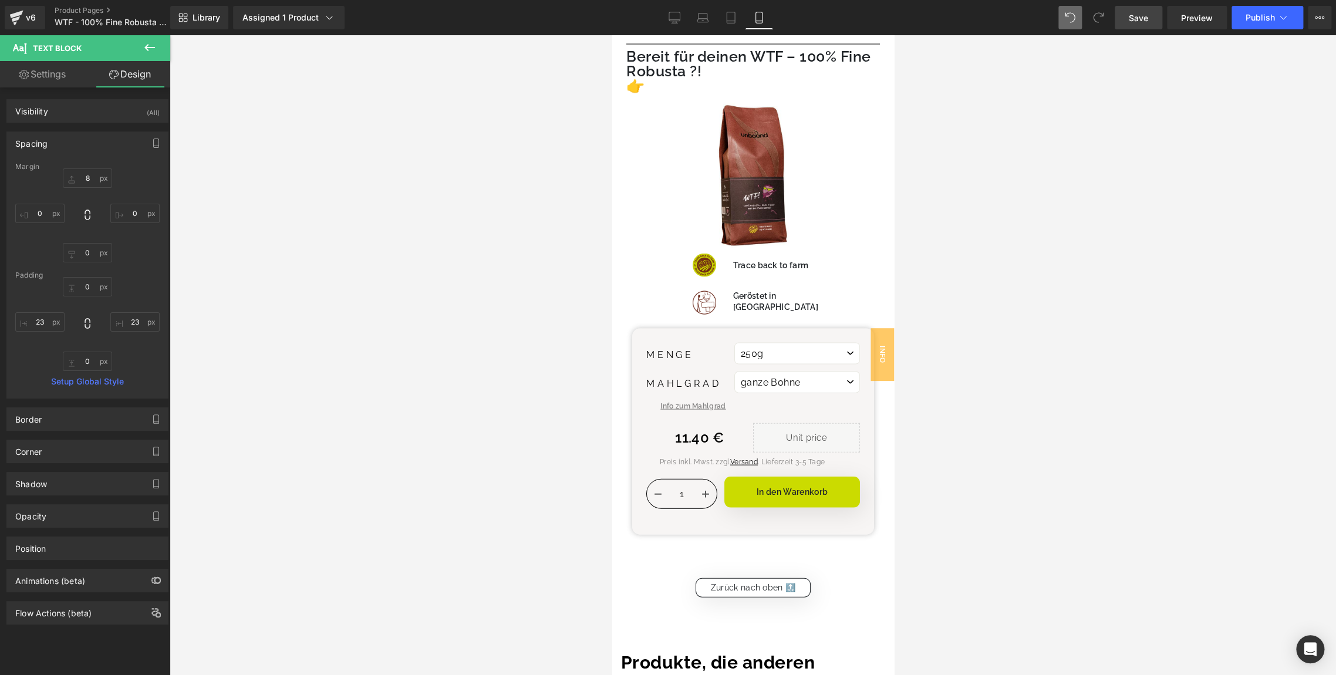
scroll to position [4530, 0]
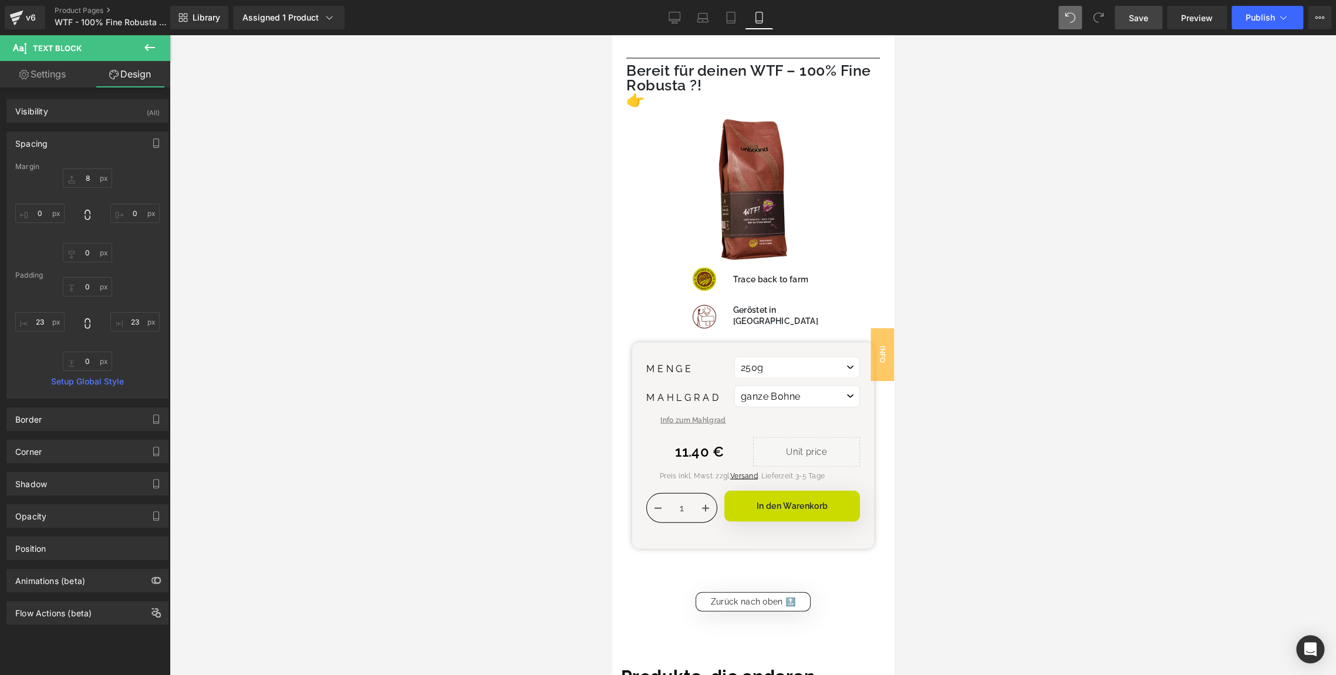
click at [1254, 32] on div "Library Assigned 1 Product Product Preview WTF - 100% Fine Robusta Single Estat…" at bounding box center [753, 17] width 1166 height 35
click at [1260, 26] on button "Publish" at bounding box center [1267, 17] width 72 height 23
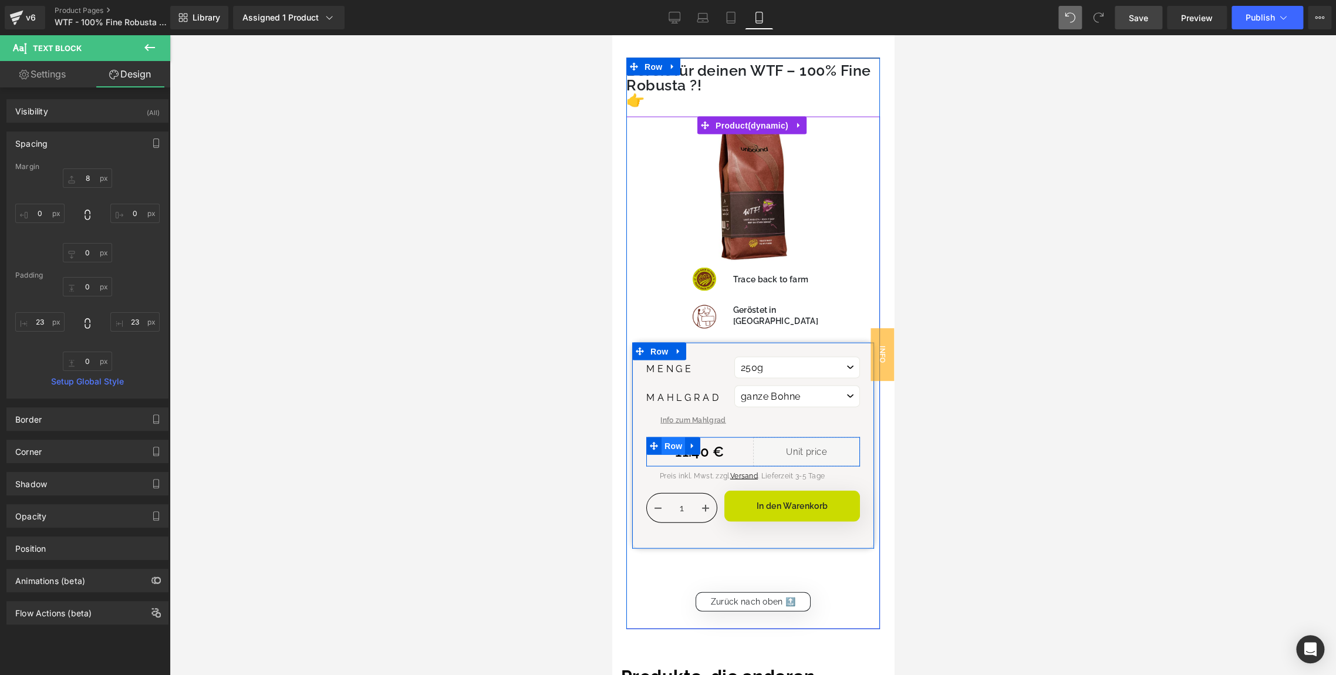
click at [671, 437] on span "Row" at bounding box center [672, 446] width 23 height 18
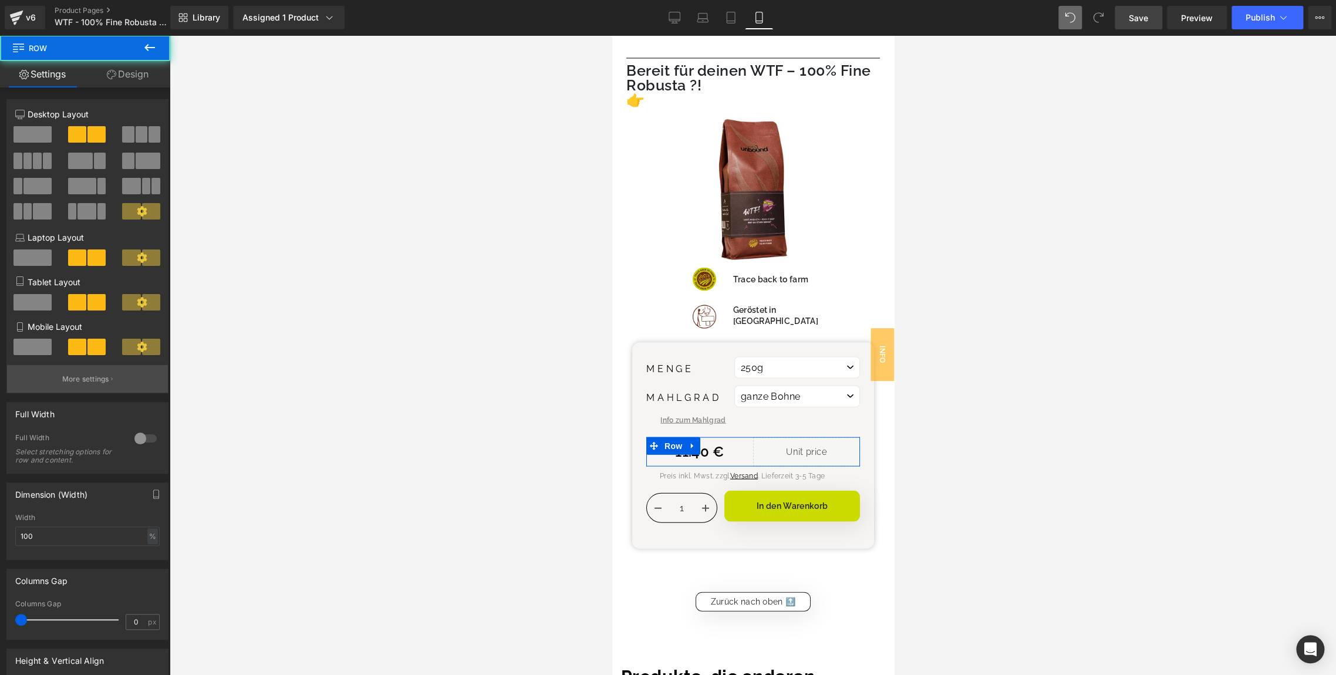
scroll to position [263, 0]
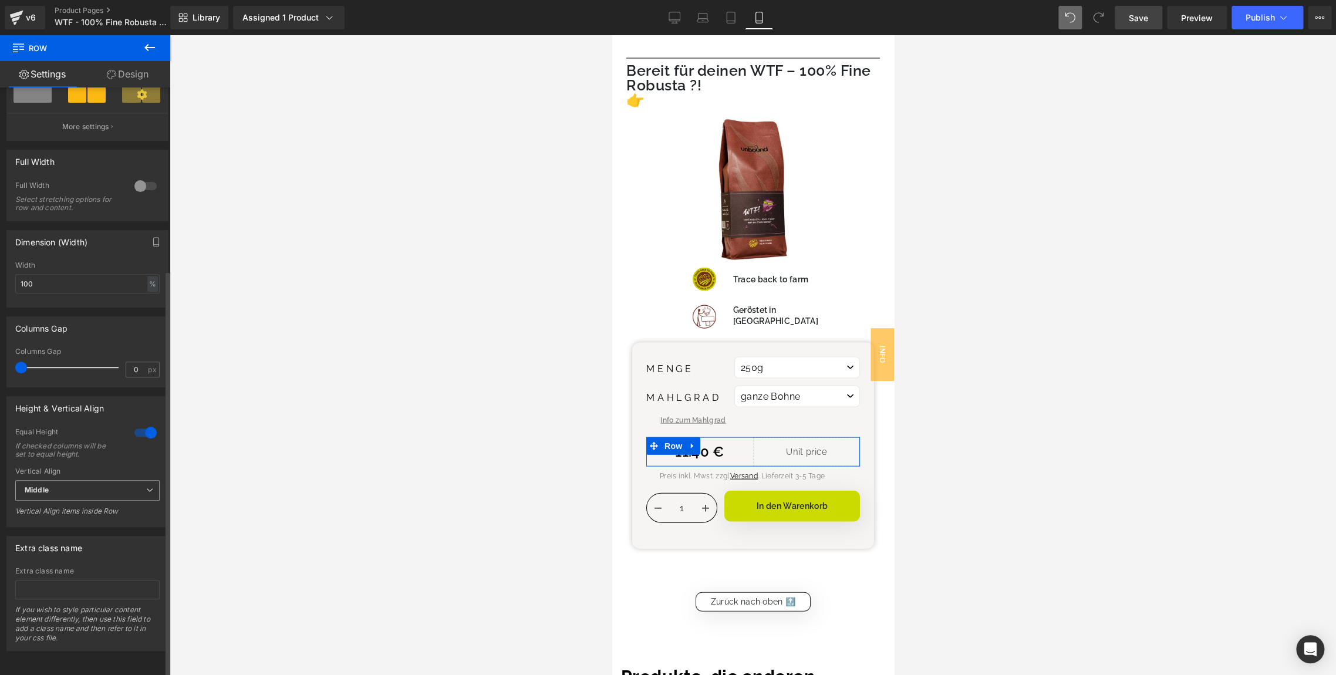
click at [93, 483] on span "Middle" at bounding box center [87, 490] width 144 height 21
click at [76, 540] on li "Bottom" at bounding box center [85, 547] width 140 height 18
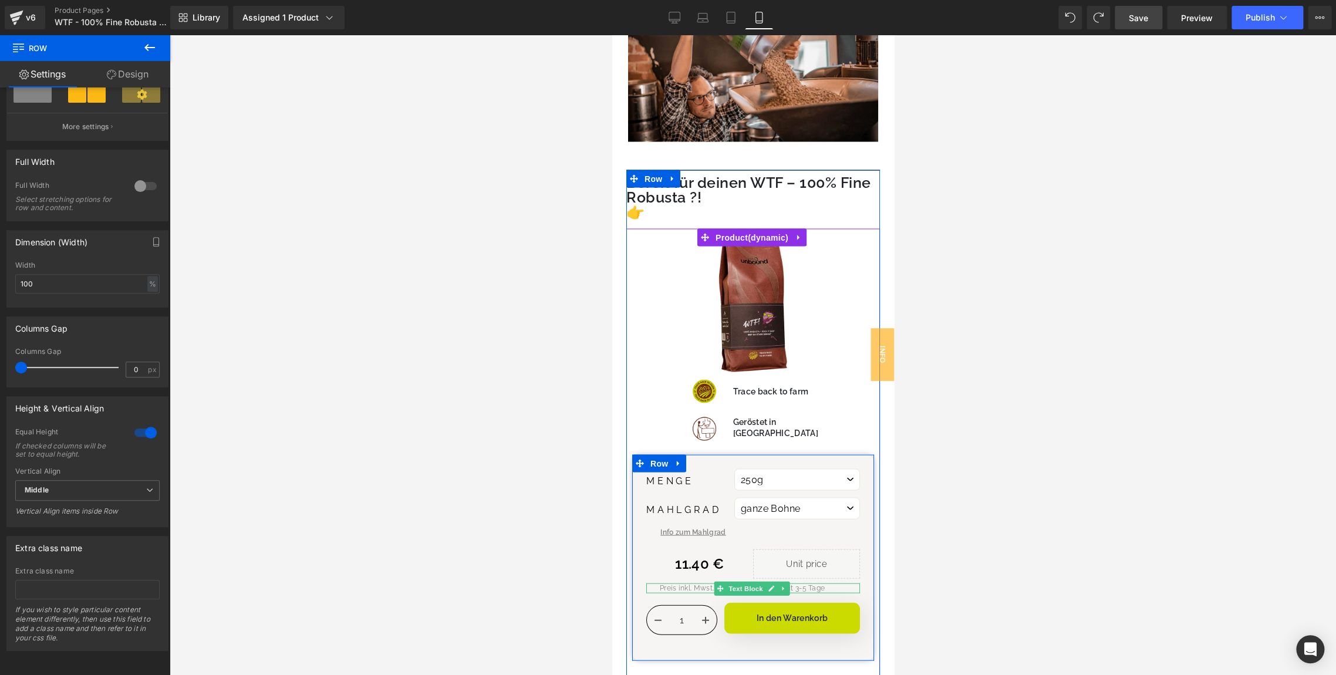
scroll to position [4417, 0]
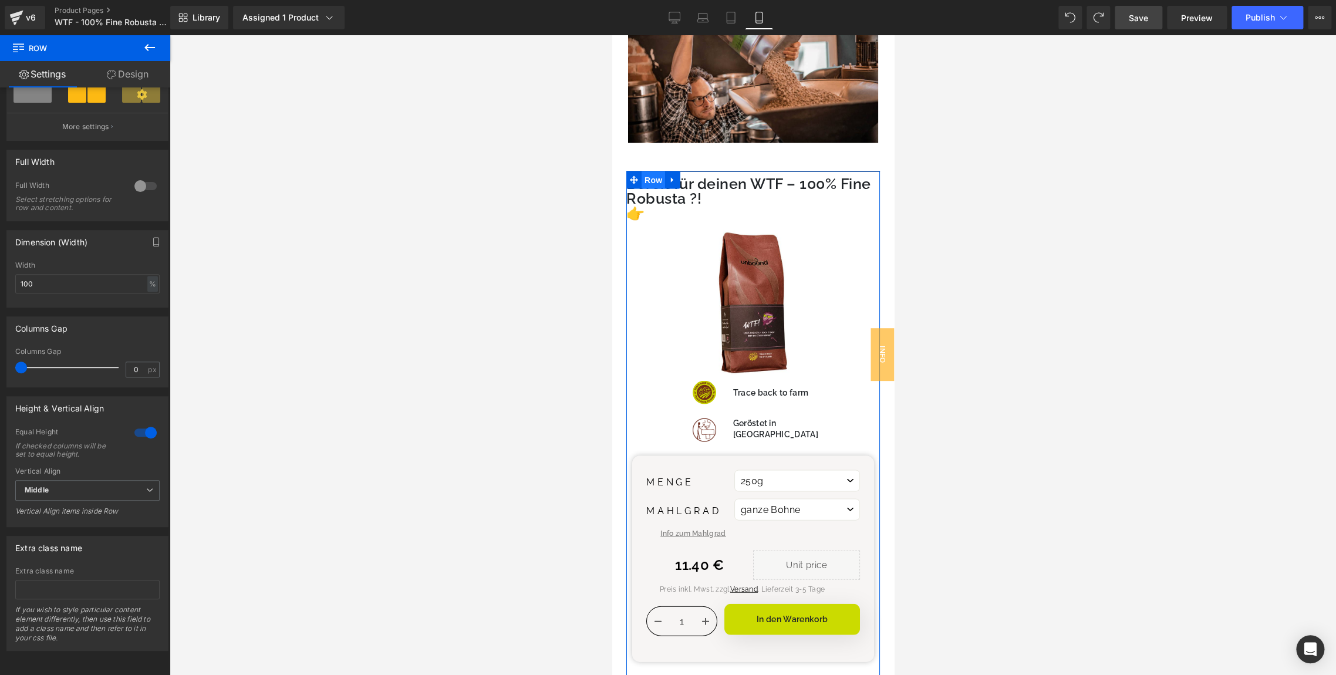
click at [650, 171] on span "Row" at bounding box center [652, 180] width 23 height 18
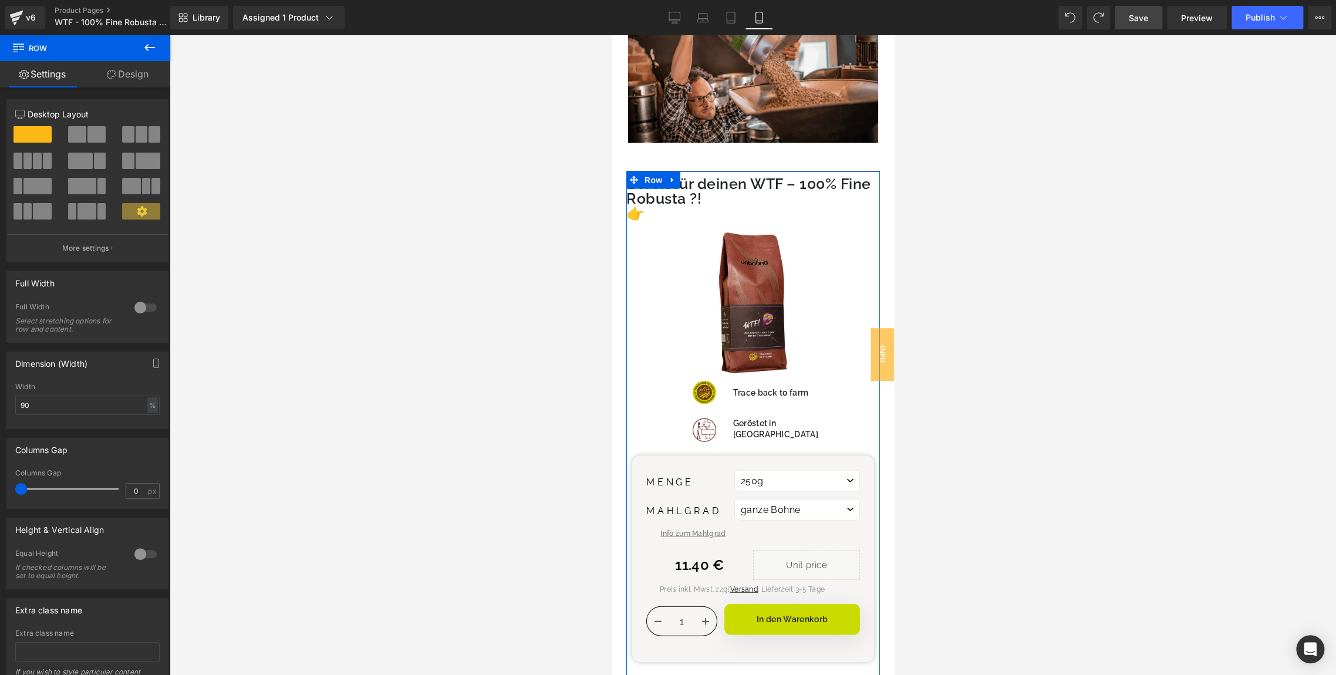
click at [109, 77] on icon at bounding box center [111, 74] width 9 height 9
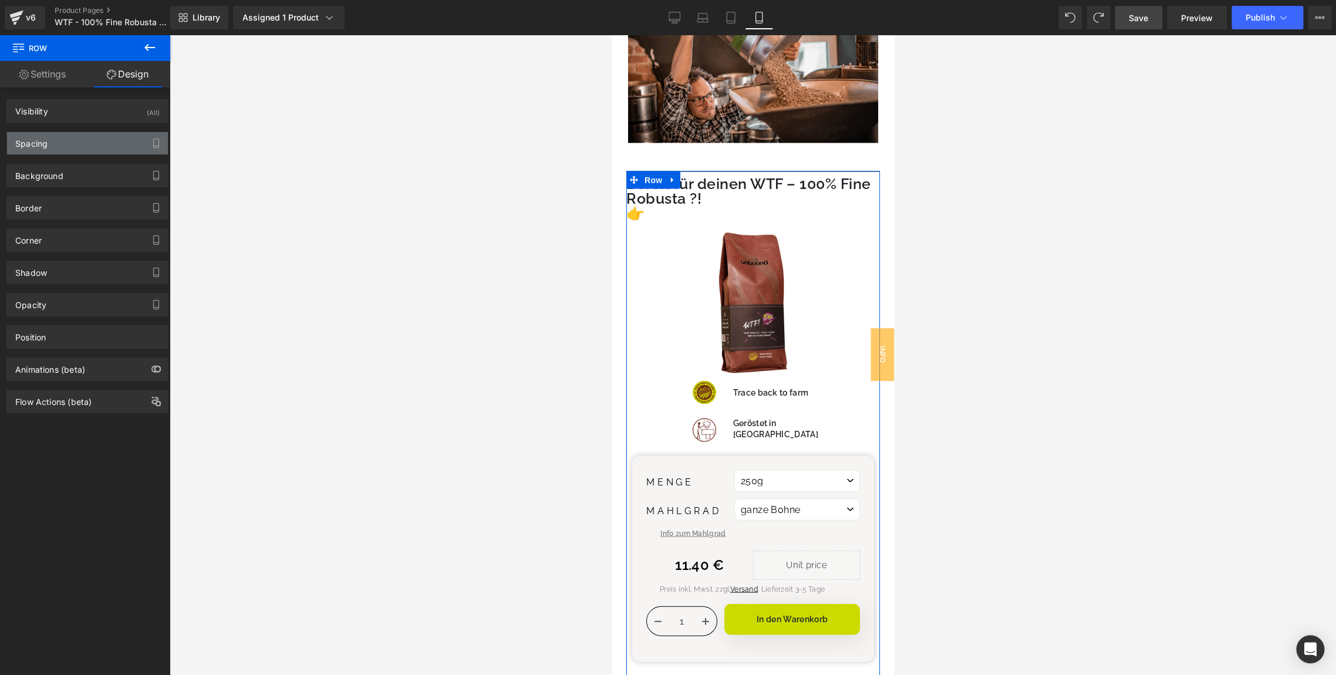
click at [58, 133] on div "Spacing" at bounding box center [87, 143] width 161 height 22
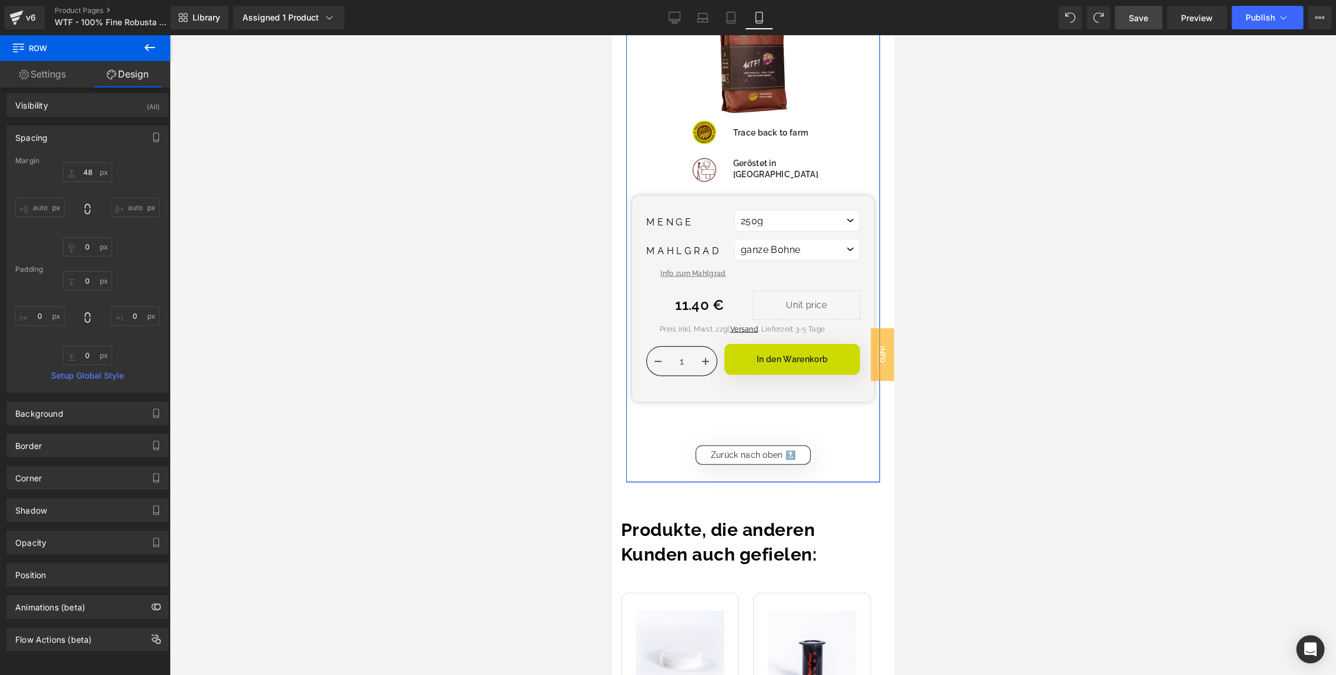
scroll to position [4699, 0]
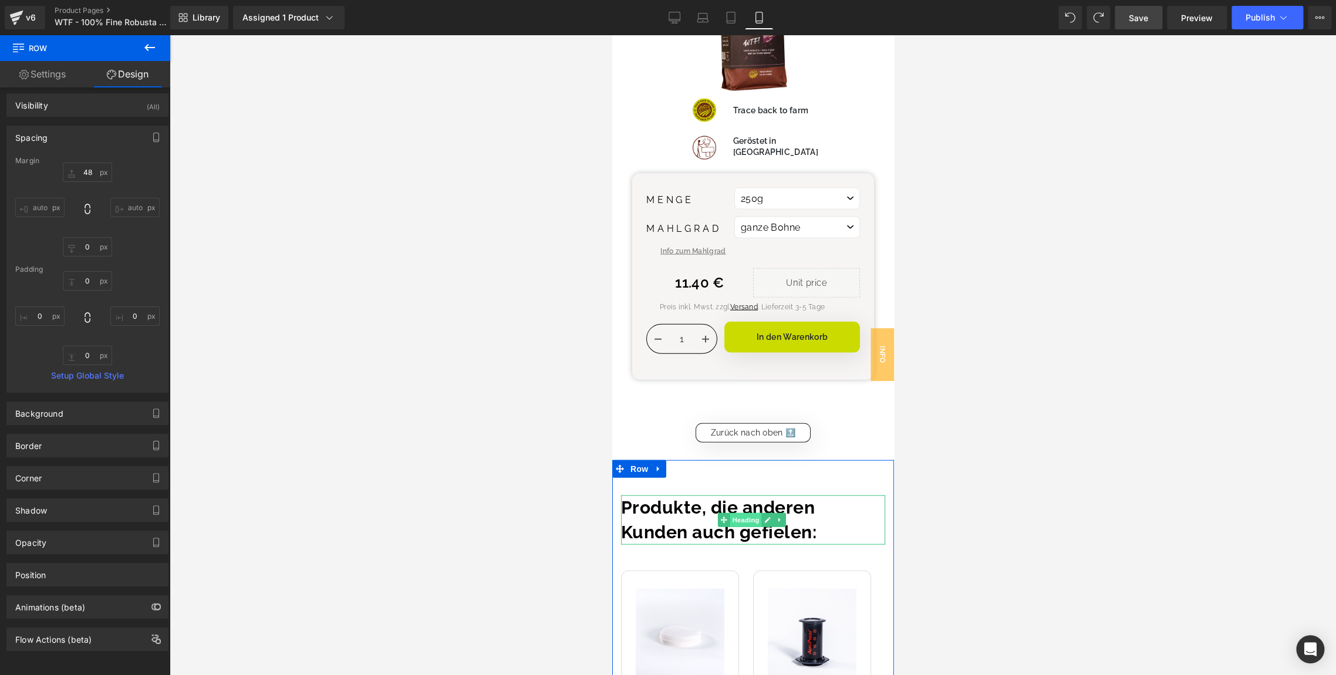
drag, startPoint x: 745, startPoint y: 421, endPoint x: 1155, endPoint y: 378, distance: 411.9
click at [745, 513] on span "Heading" at bounding box center [745, 520] width 32 height 14
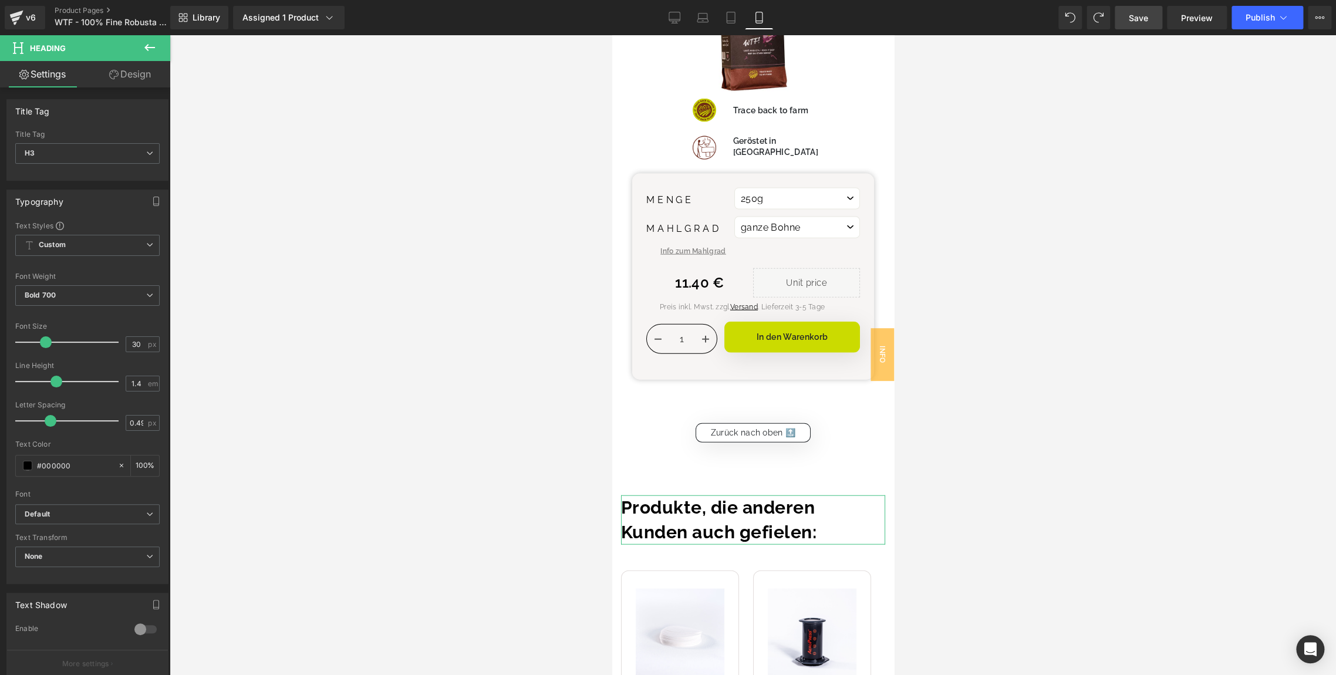
click at [124, 70] on link "Design" at bounding box center [129, 74] width 85 height 26
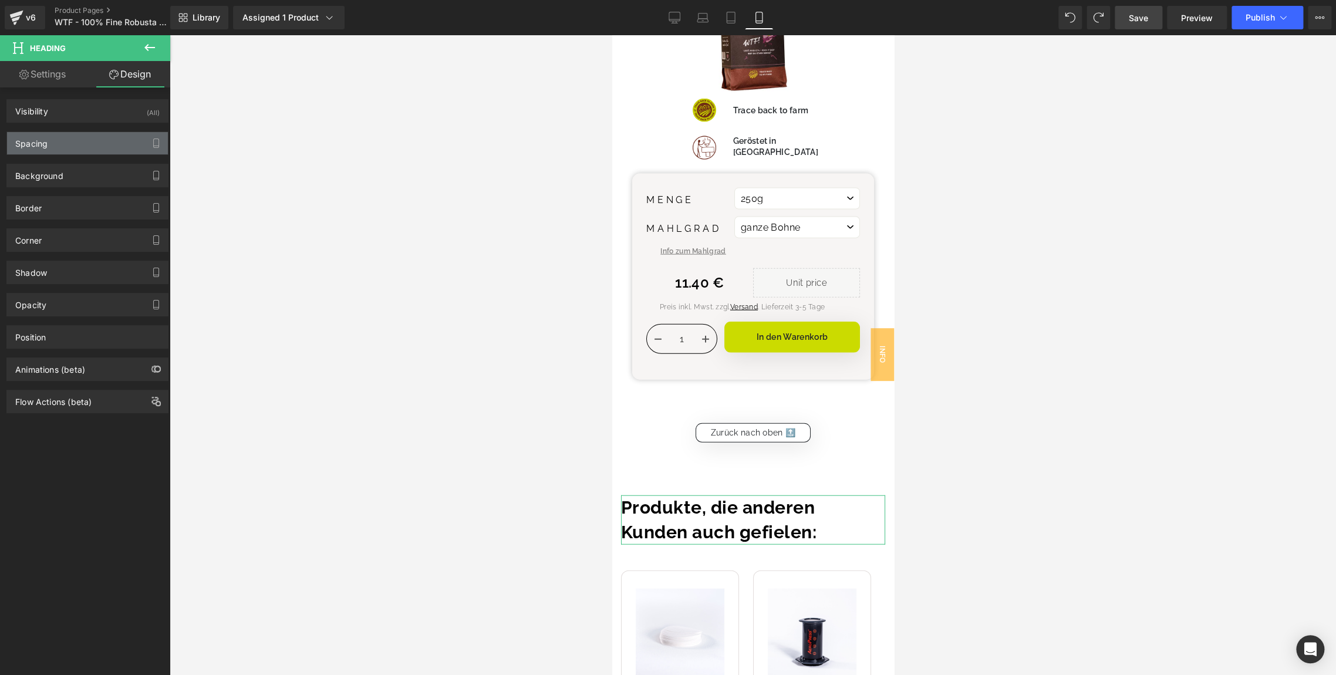
click at [29, 137] on div "Spacing" at bounding box center [31, 140] width 32 height 16
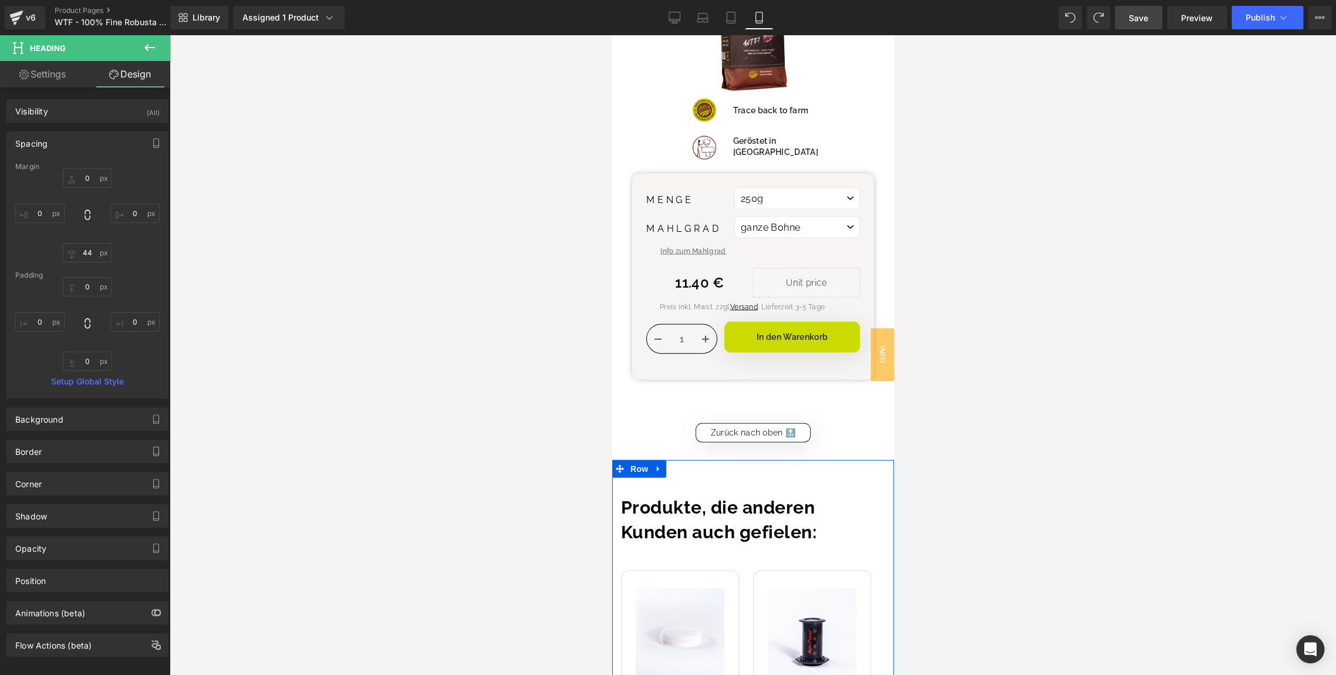
click at [640, 460] on li "Row" at bounding box center [631, 469] width 39 height 18
click at [640, 461] on span "Row" at bounding box center [638, 470] width 23 height 18
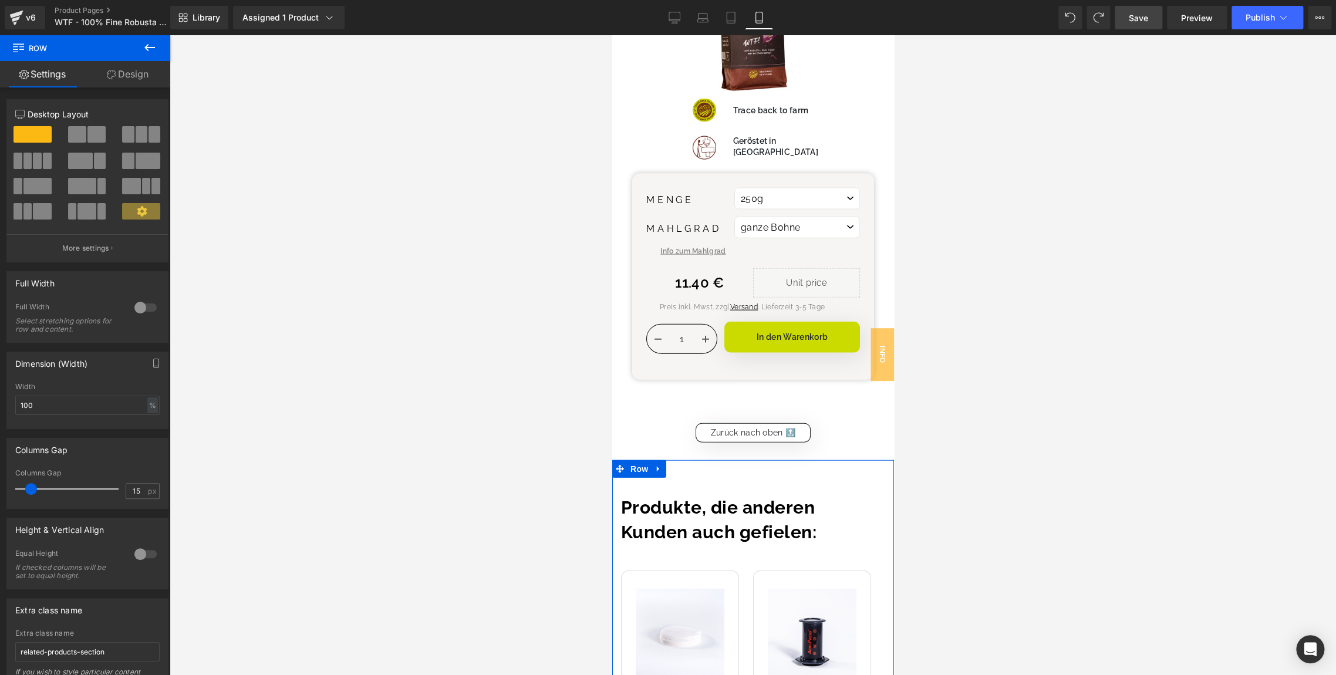
click at [120, 81] on link "Design" at bounding box center [127, 74] width 85 height 26
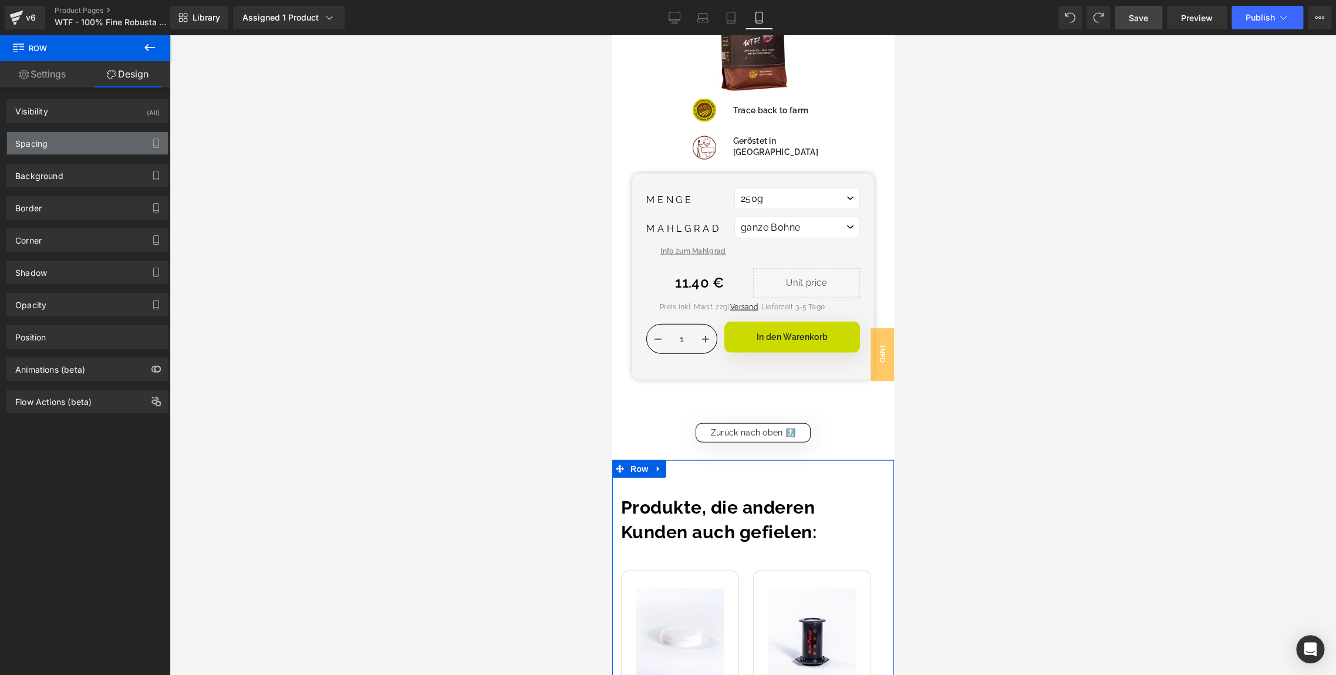
click at [58, 137] on div "Spacing" at bounding box center [87, 143] width 161 height 22
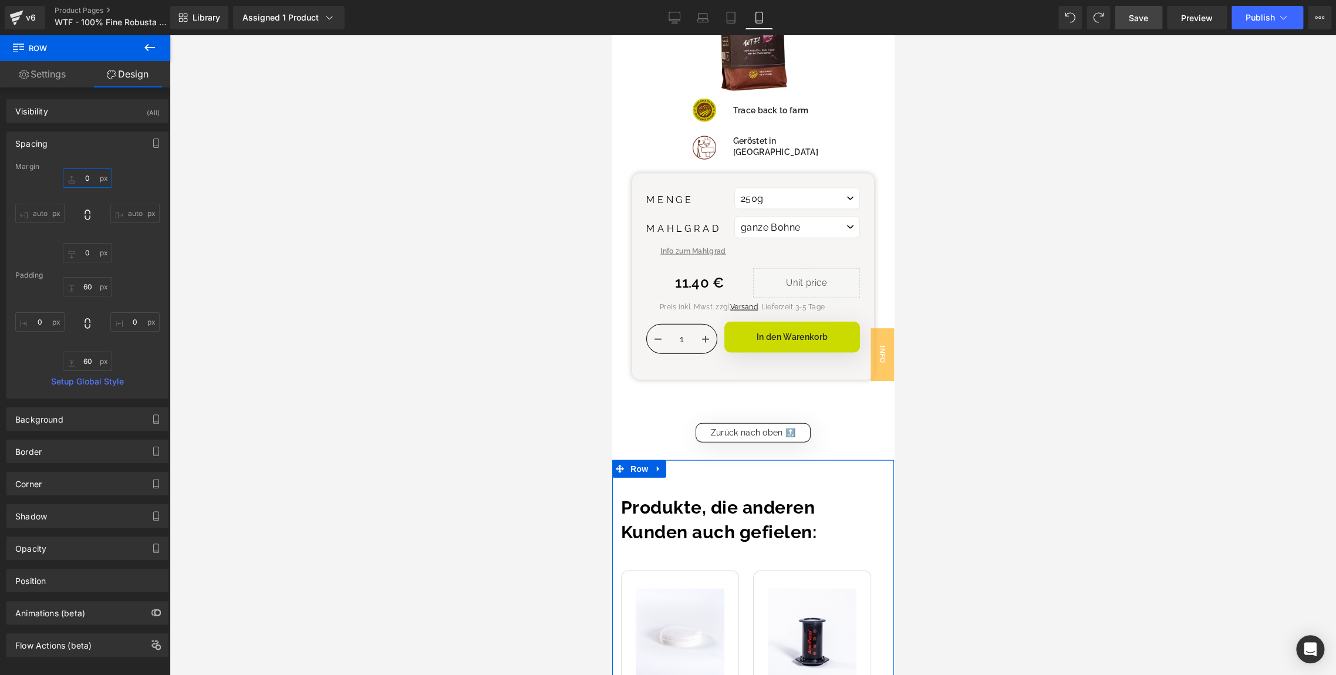
click at [83, 173] on input "0" at bounding box center [87, 177] width 49 height 19
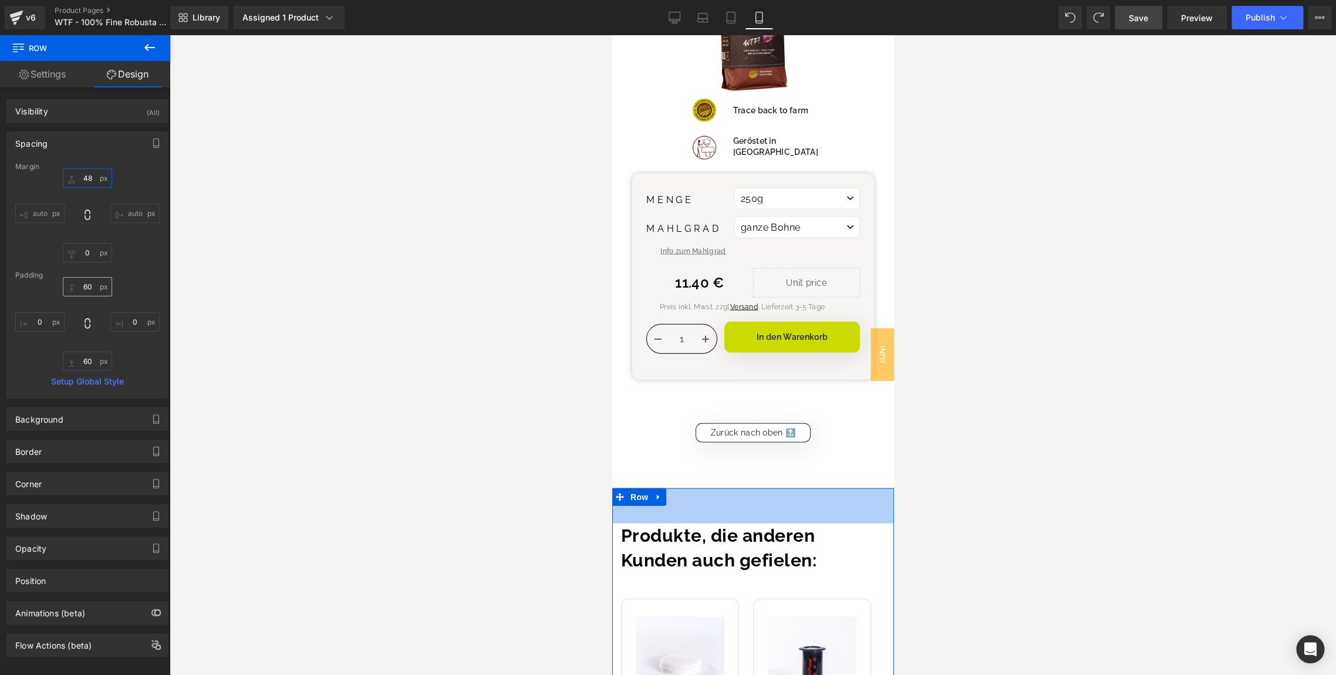
type input "48"
click at [85, 286] on input "60" at bounding box center [87, 286] width 49 height 19
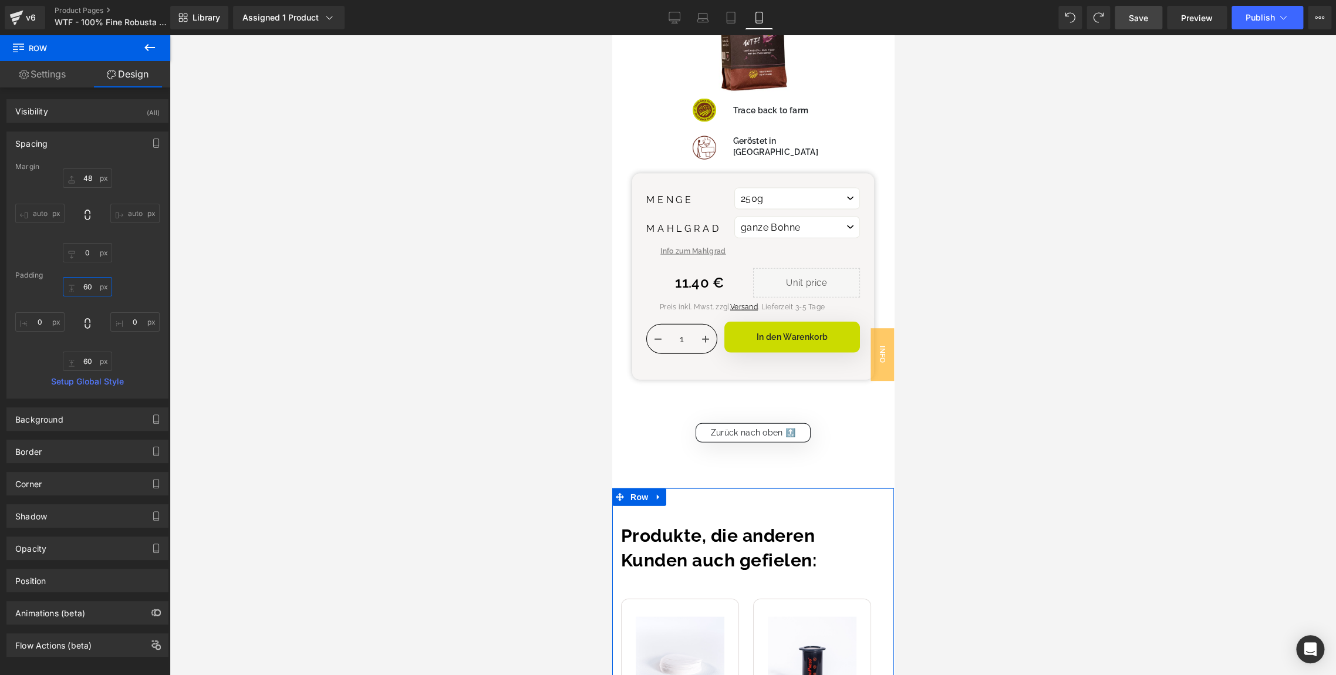
click at [85, 286] on input "60" at bounding box center [87, 286] width 49 height 19
type input "00"
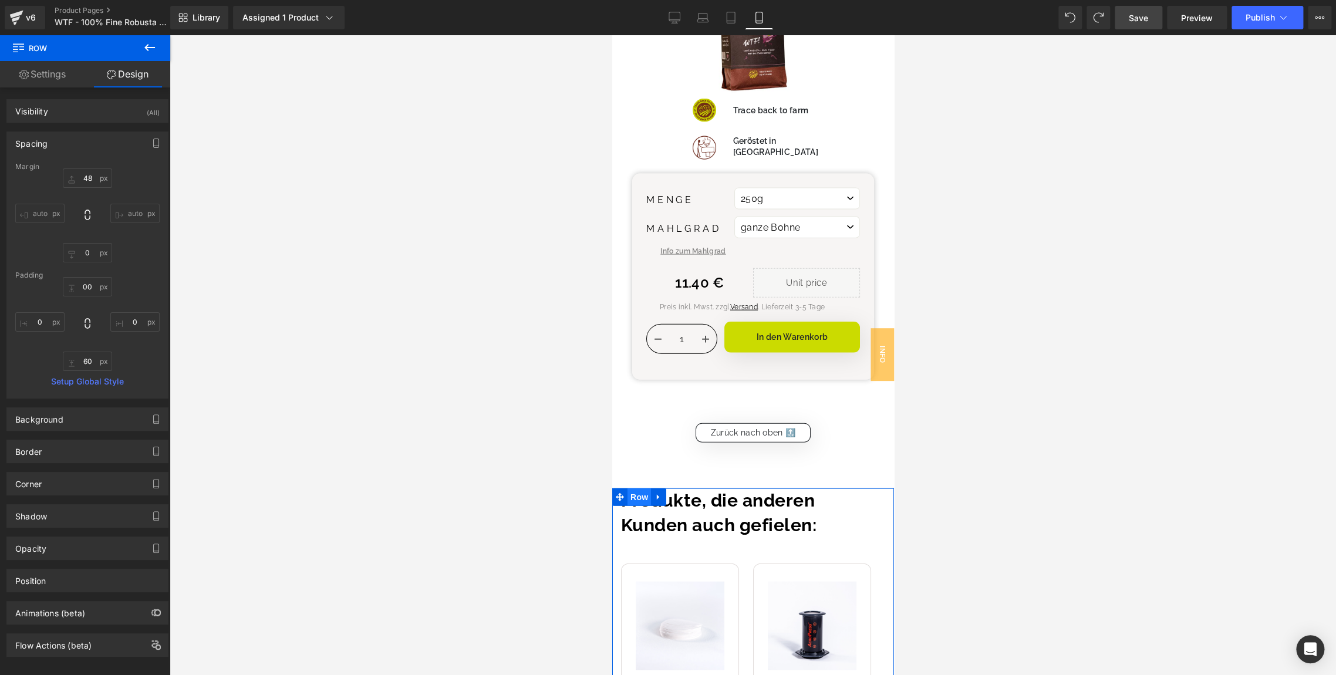
click at [641, 488] on span "Row" at bounding box center [638, 497] width 23 height 18
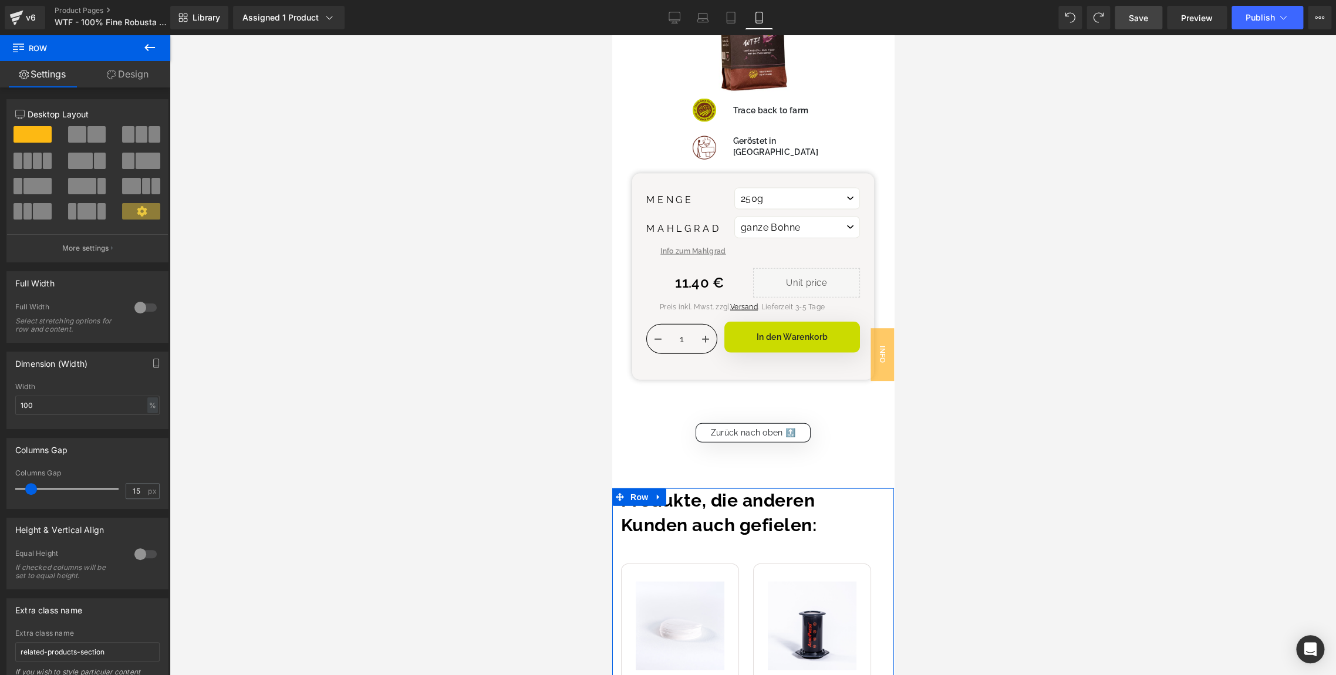
click at [124, 68] on link "Design" at bounding box center [127, 74] width 85 height 26
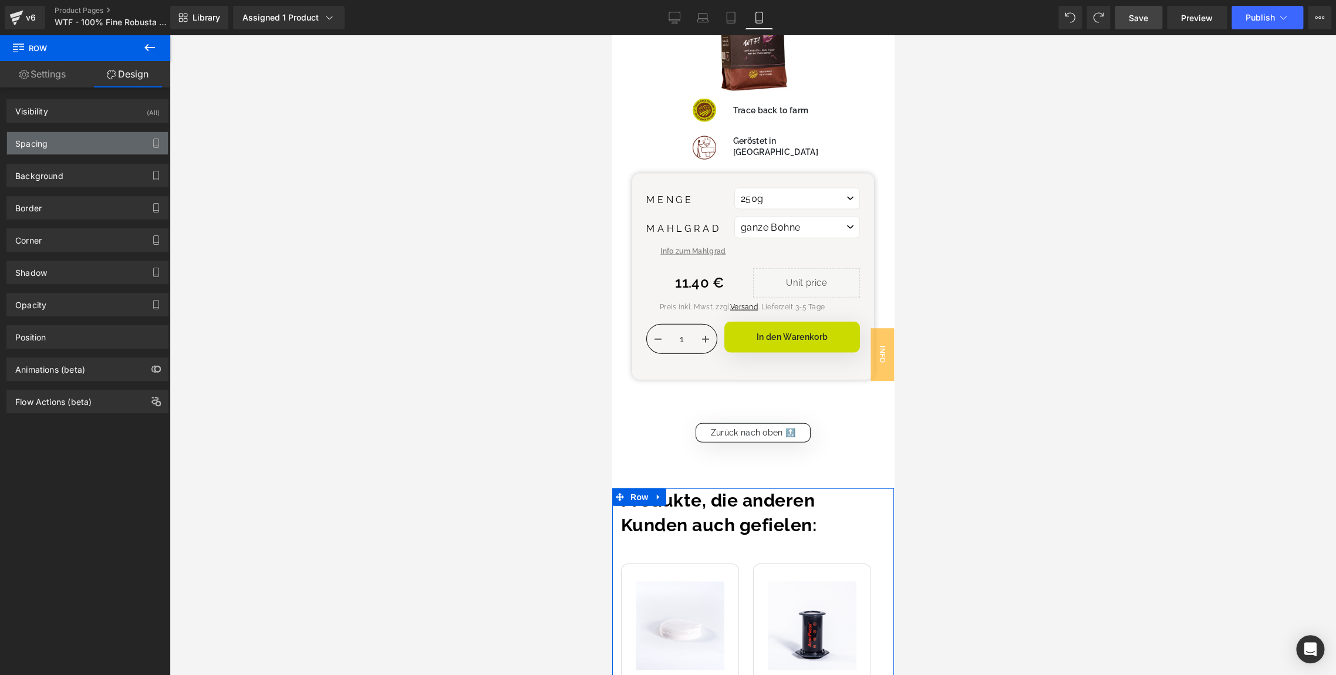
click at [64, 147] on div "Spacing" at bounding box center [87, 143] width 161 height 22
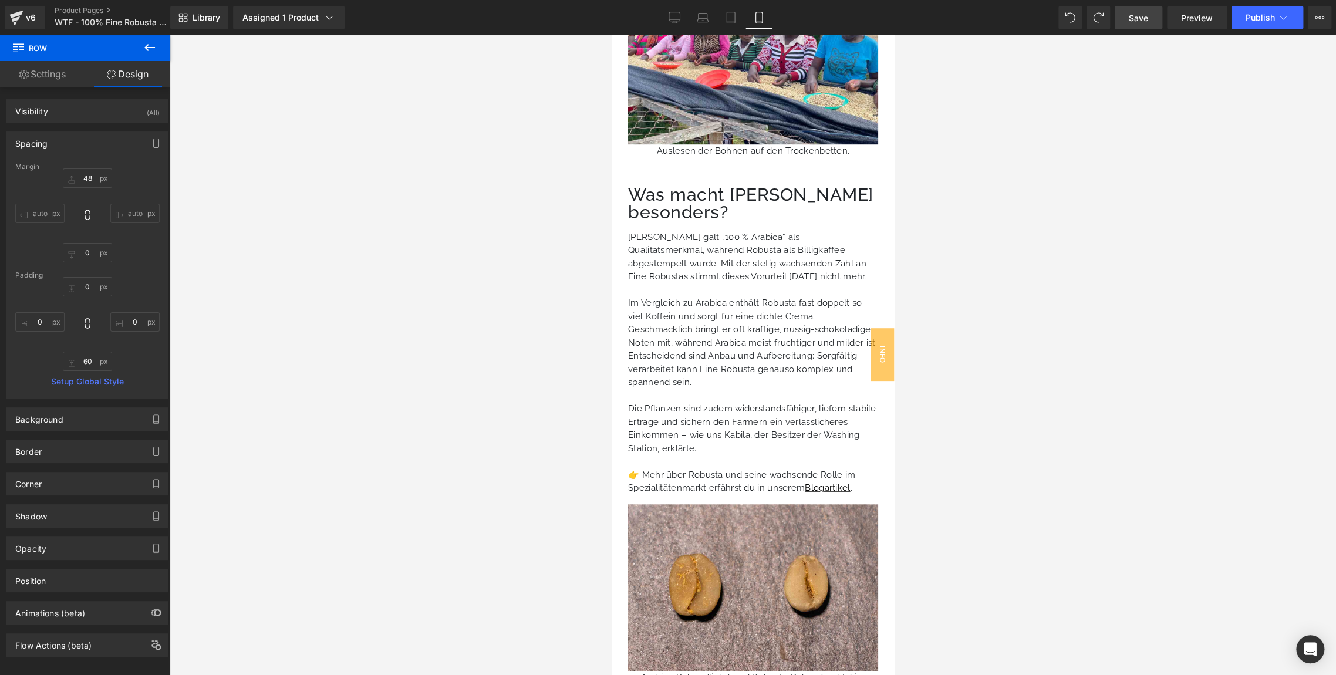
scroll to position [3438, 0]
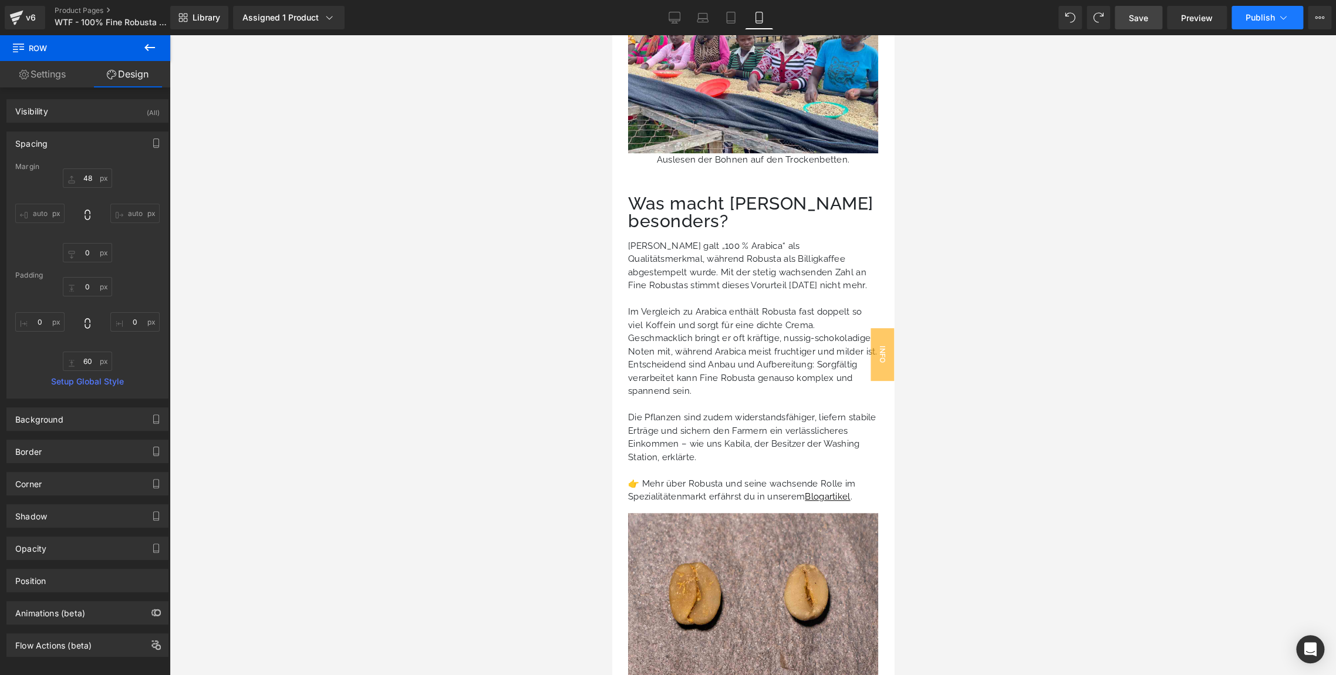
click at [1258, 22] on span "Publish" at bounding box center [1260, 17] width 29 height 9
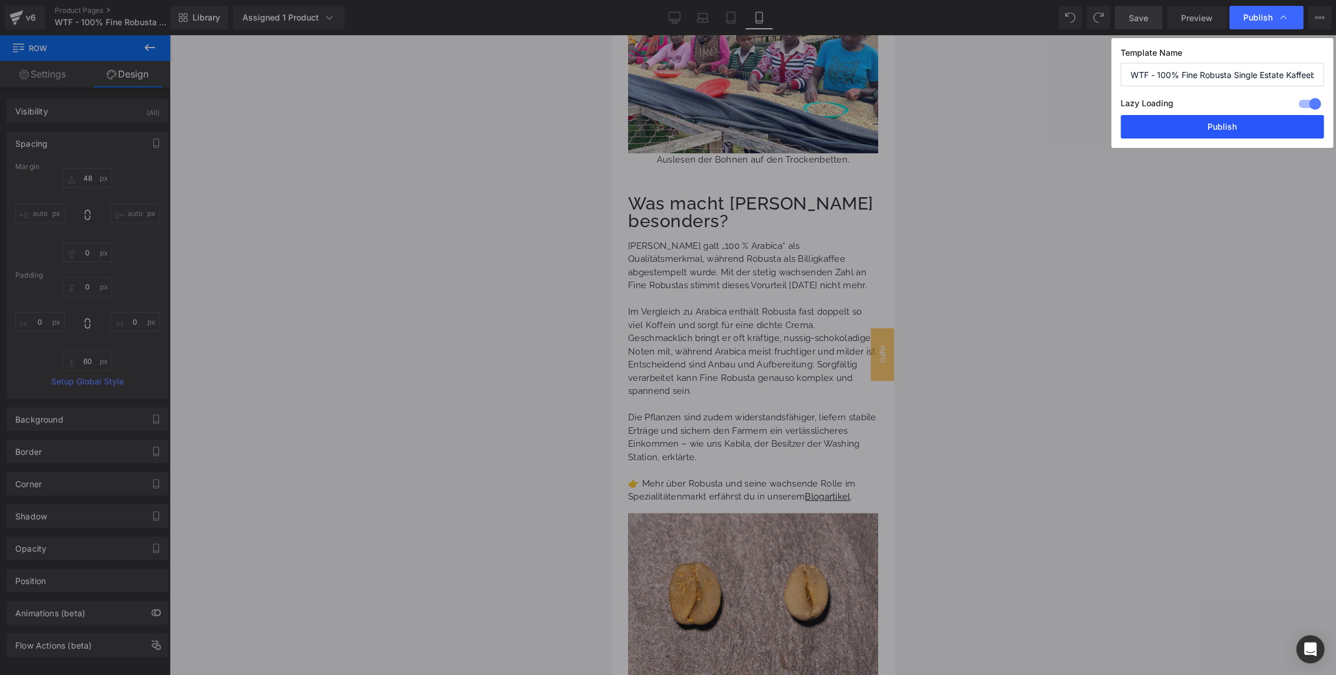
click at [1167, 133] on button "Publish" at bounding box center [1222, 126] width 203 height 23
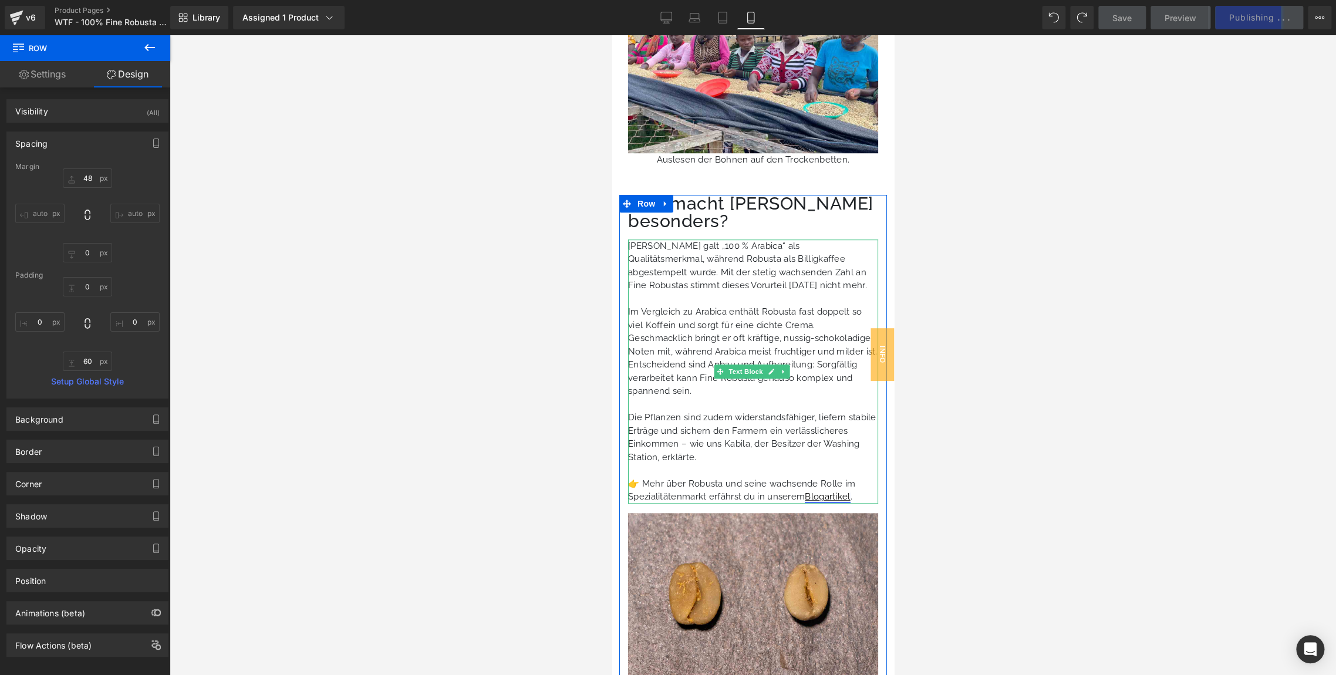
click at [826, 491] on u "Blogartikel" at bounding box center [826, 496] width 45 height 11
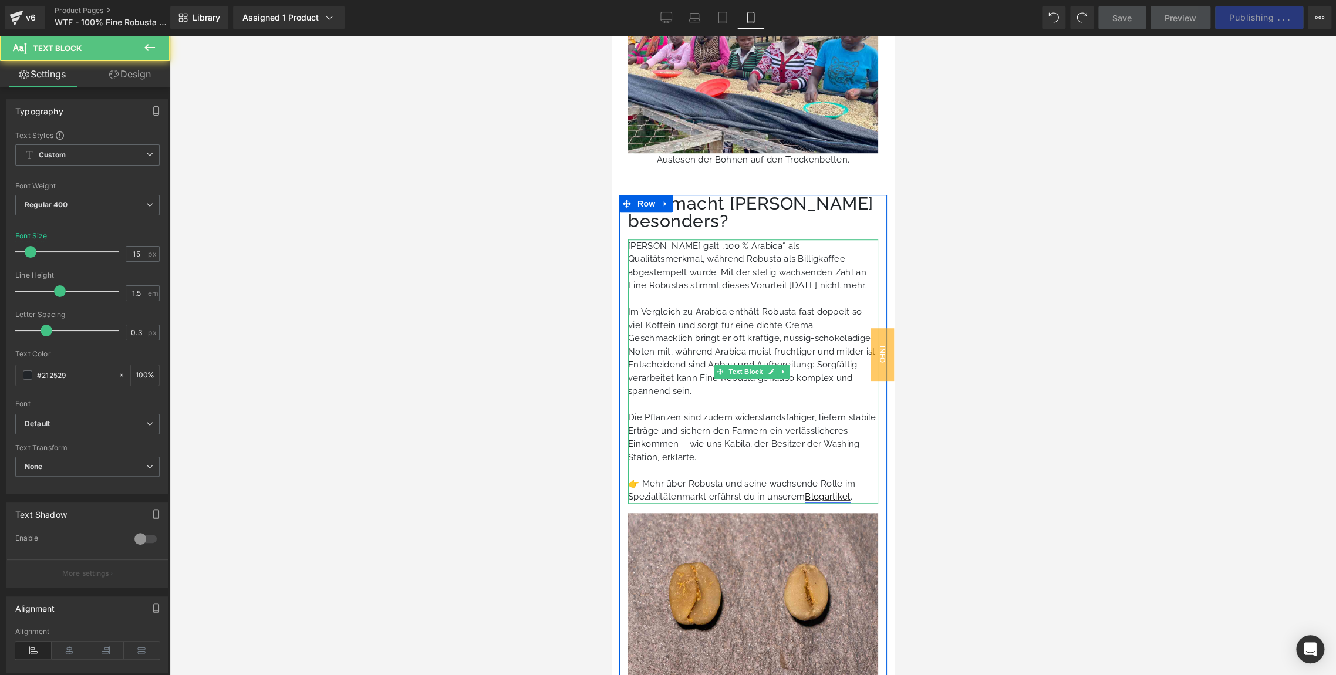
click at [825, 491] on u "Blogartikel" at bounding box center [826, 496] width 45 height 11
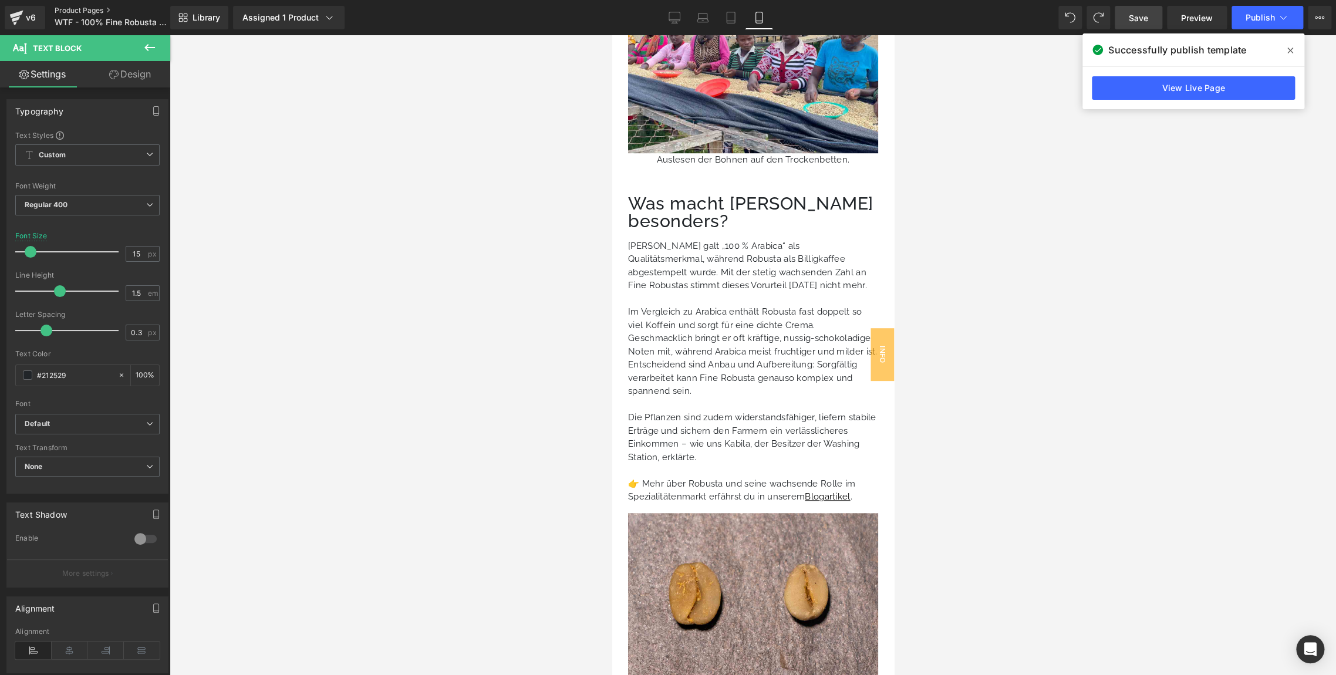
click at [85, 9] on link "Product Pages" at bounding box center [122, 10] width 135 height 9
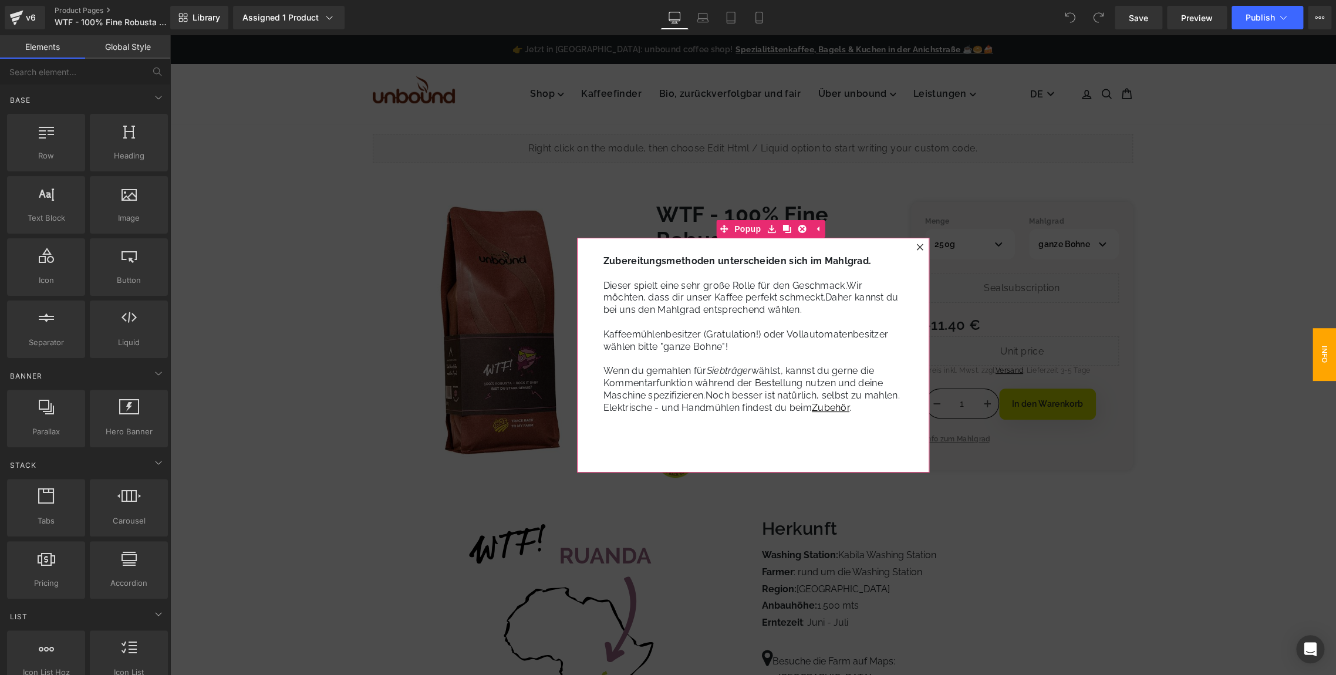
click at [921, 252] on div at bounding box center [920, 247] width 14 height 14
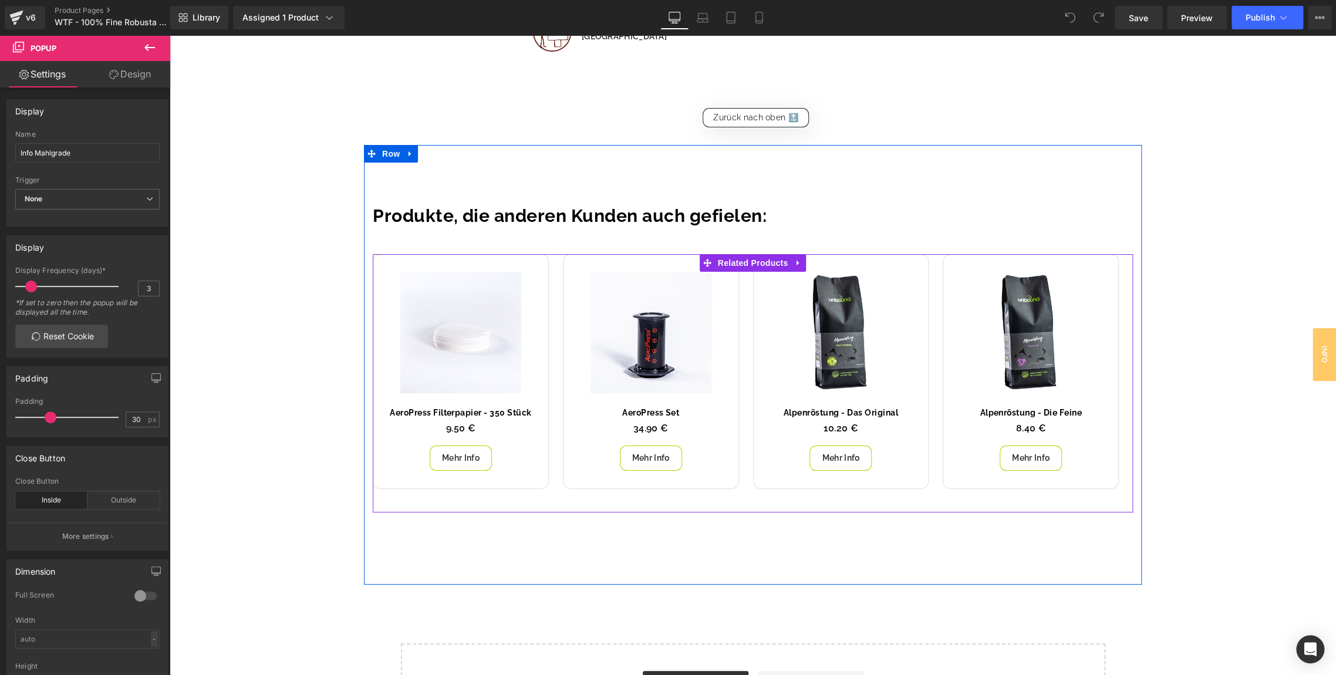
scroll to position [2929, 0]
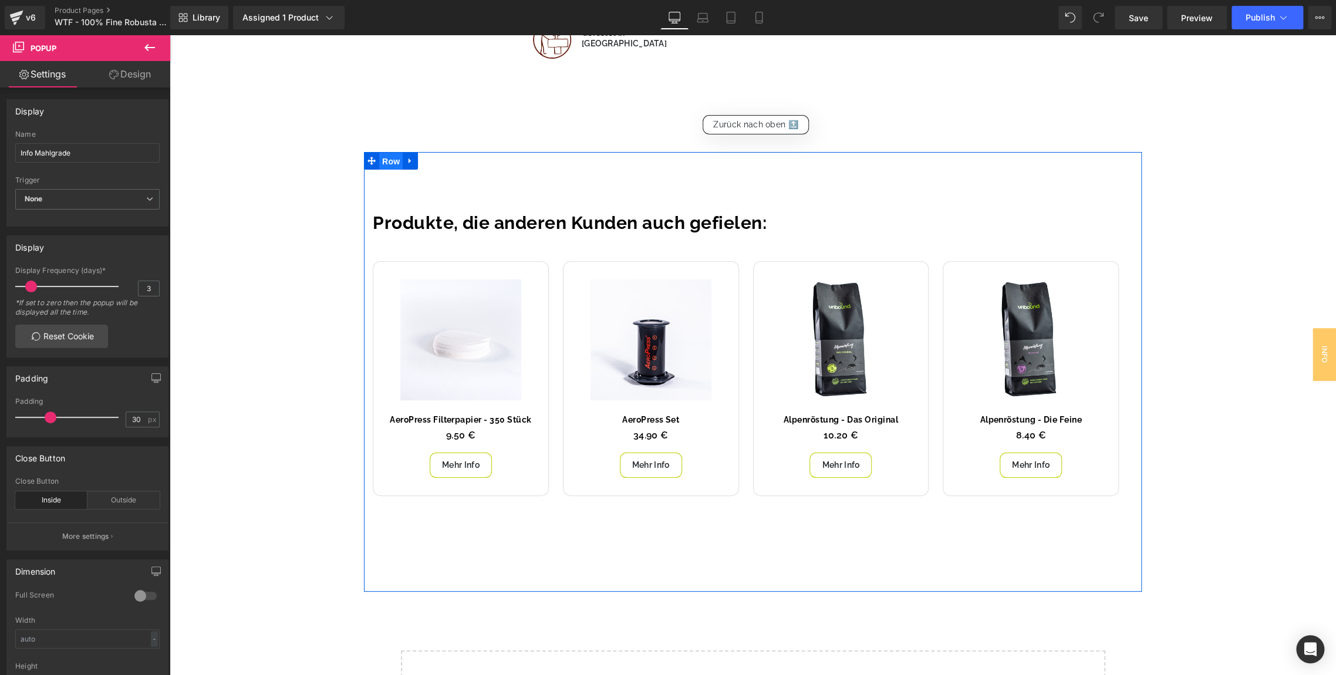
click at [391, 153] on span "Row" at bounding box center [390, 162] width 23 height 18
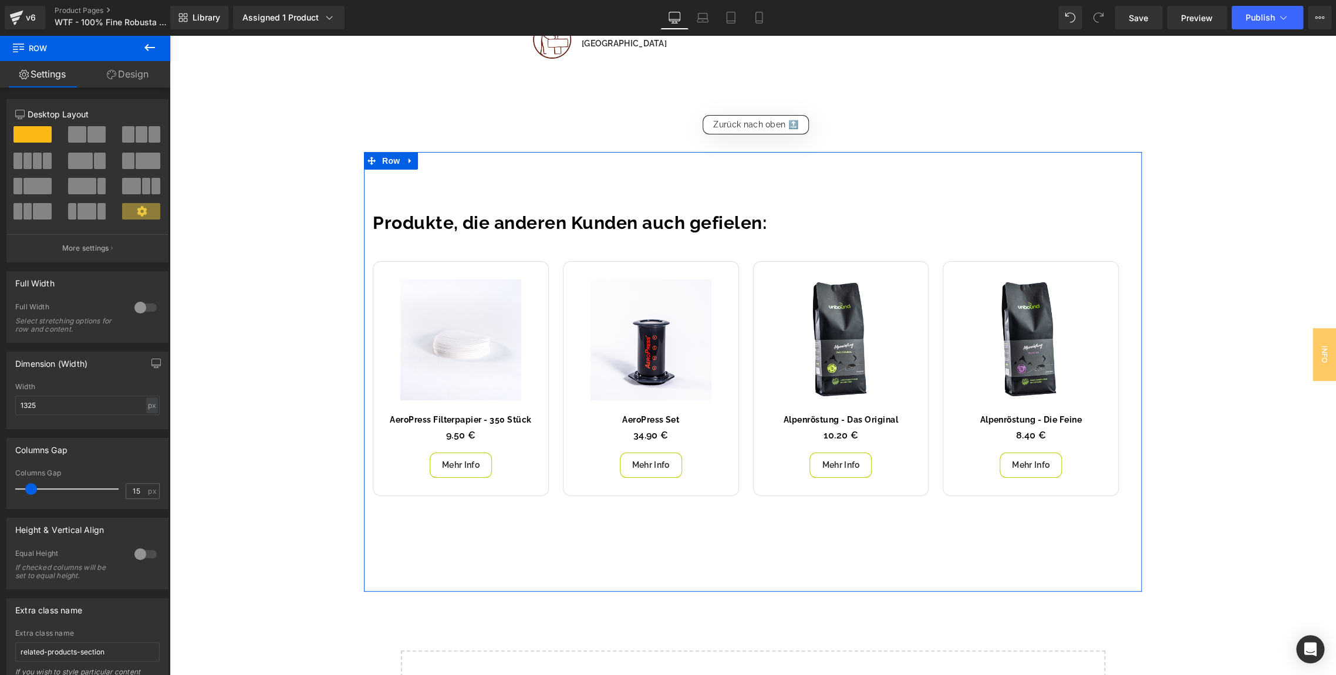
click at [116, 75] on link "Design" at bounding box center [127, 74] width 85 height 26
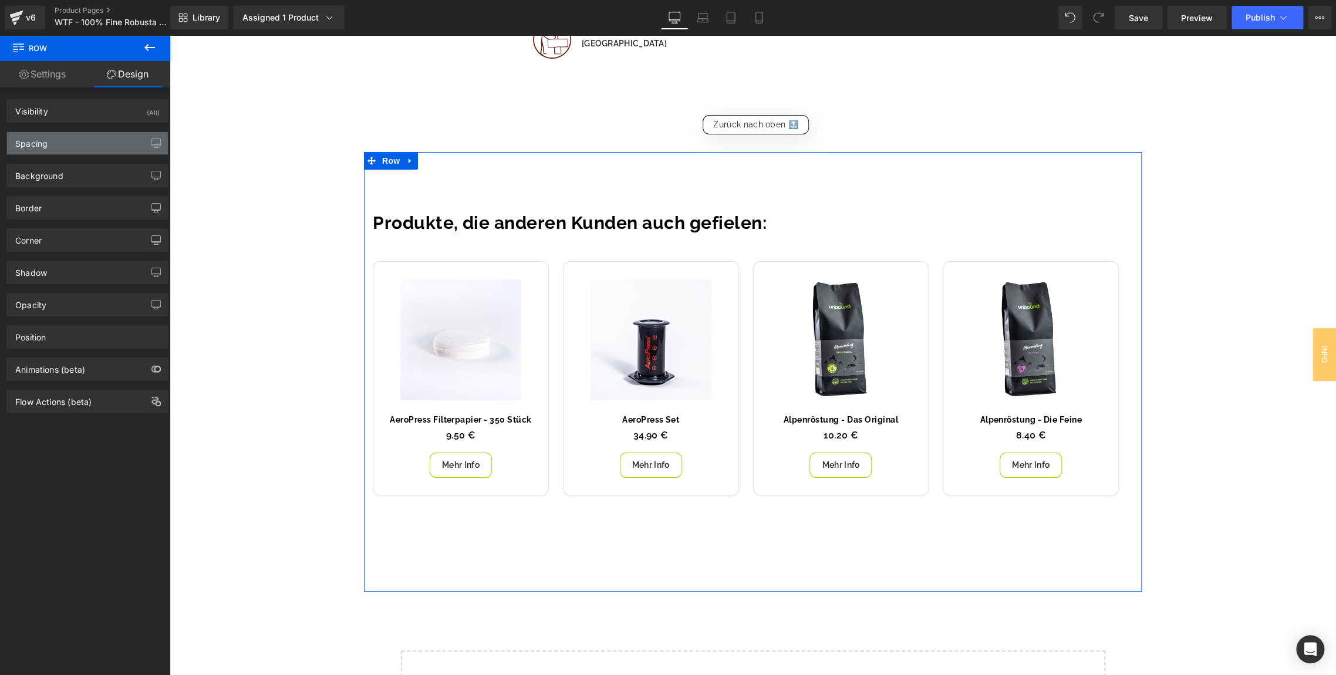
click at [52, 140] on div "Spacing" at bounding box center [87, 143] width 161 height 22
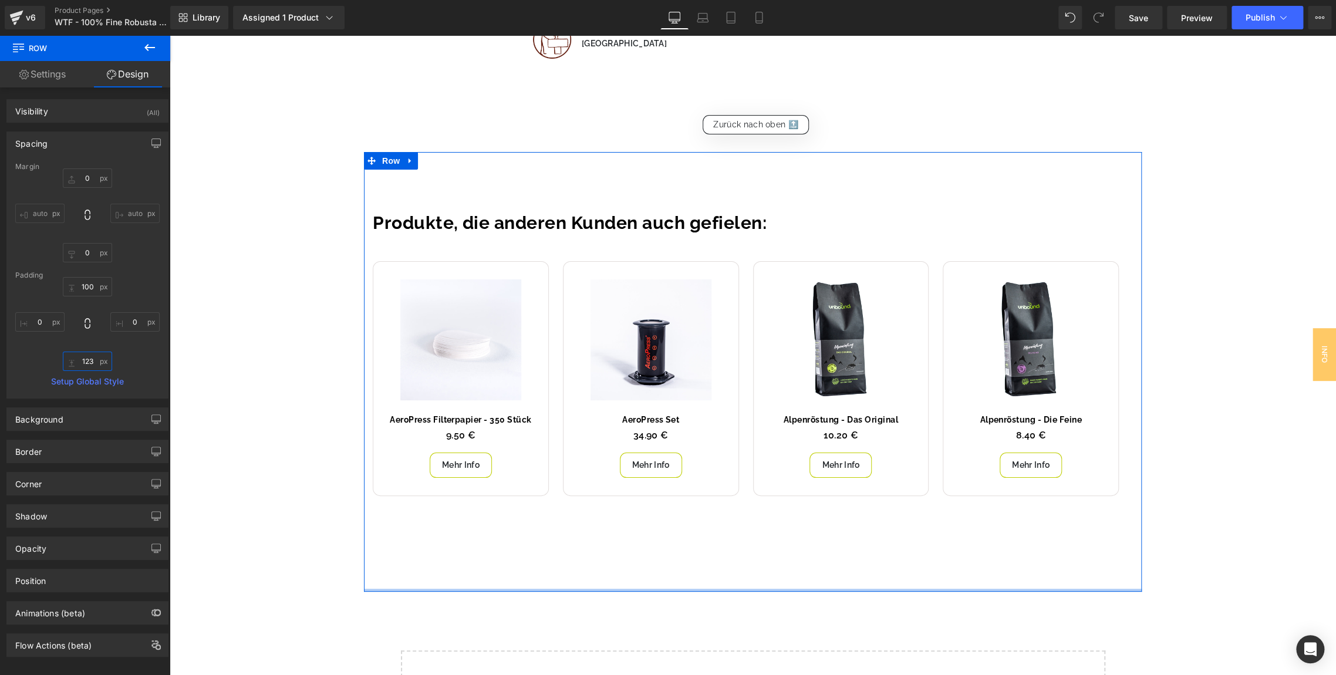
click at [90, 366] on input "text" at bounding box center [87, 361] width 49 height 19
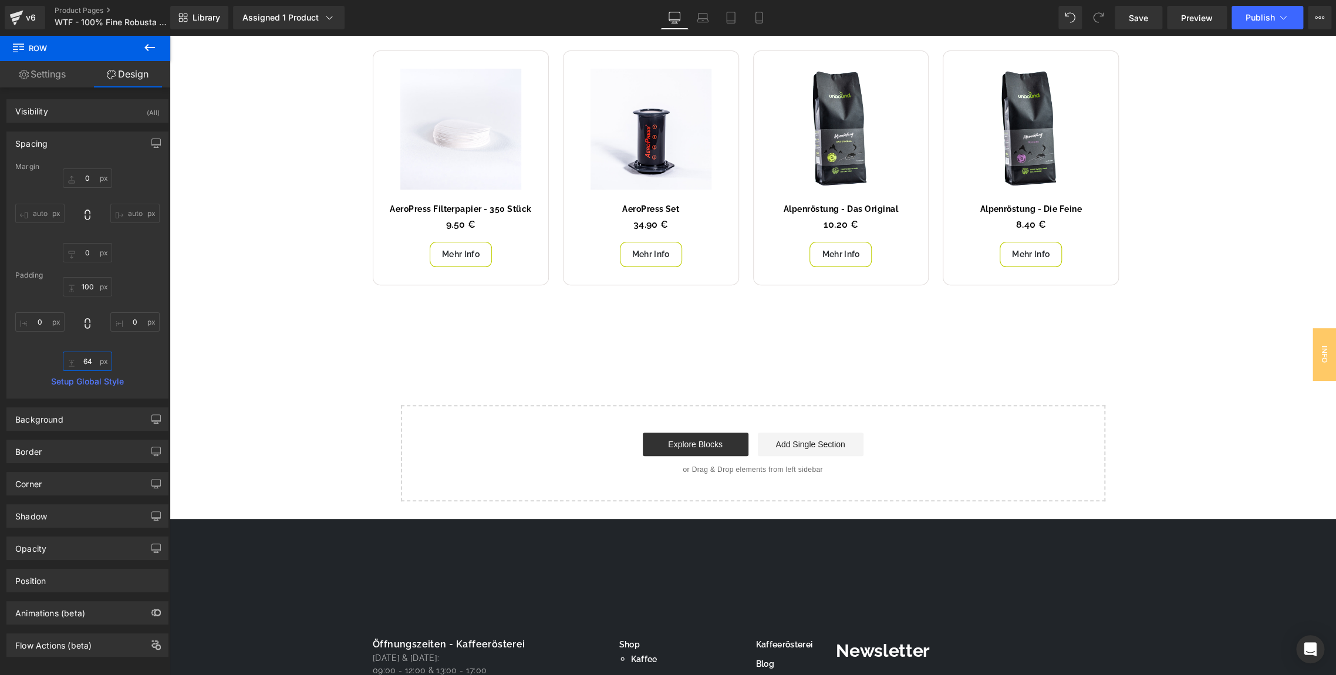
scroll to position [3140, 0]
click at [703, 24] on link "Laptop" at bounding box center [703, 17] width 28 height 23
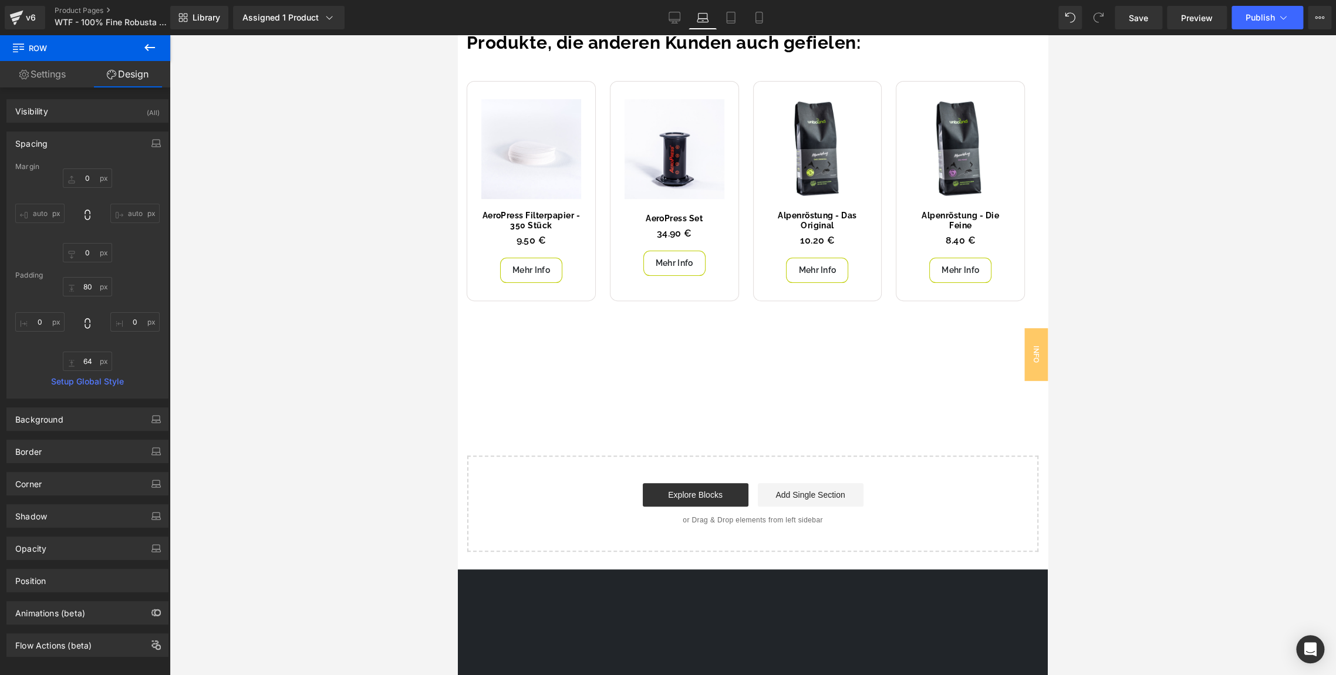
scroll to position [3129, 0]
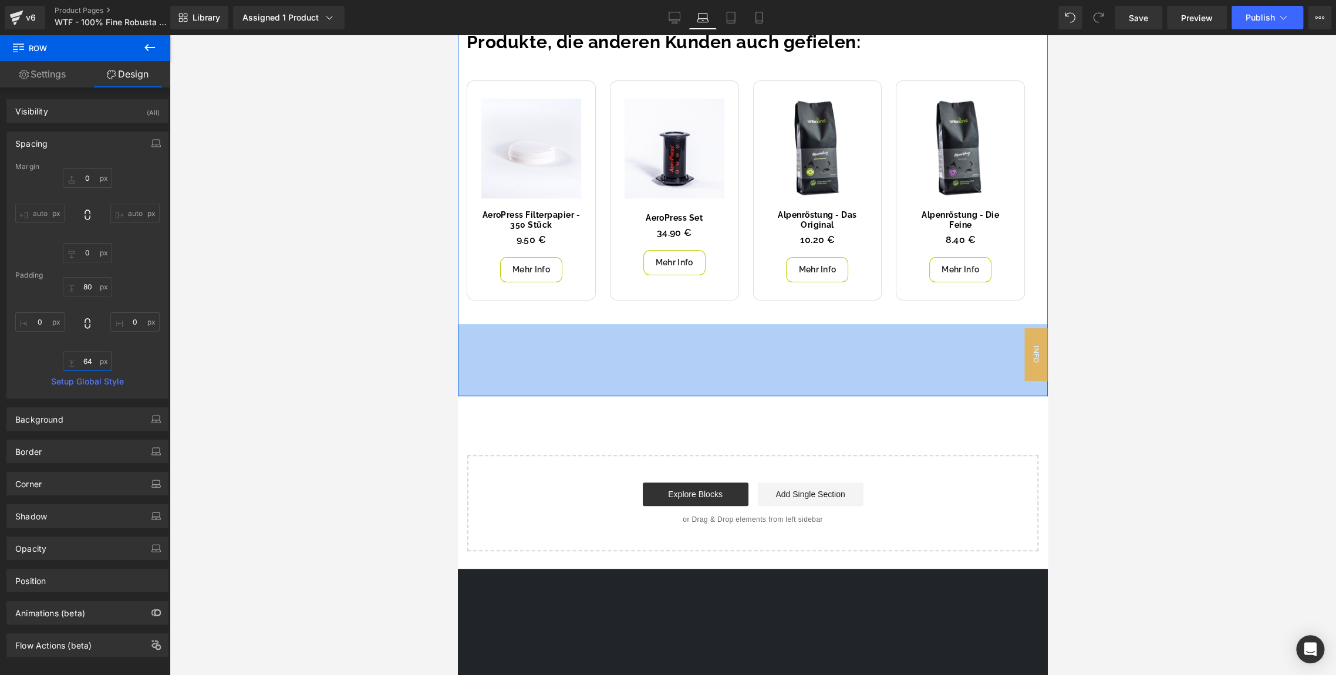
click at [87, 360] on input "64" at bounding box center [87, 361] width 49 height 19
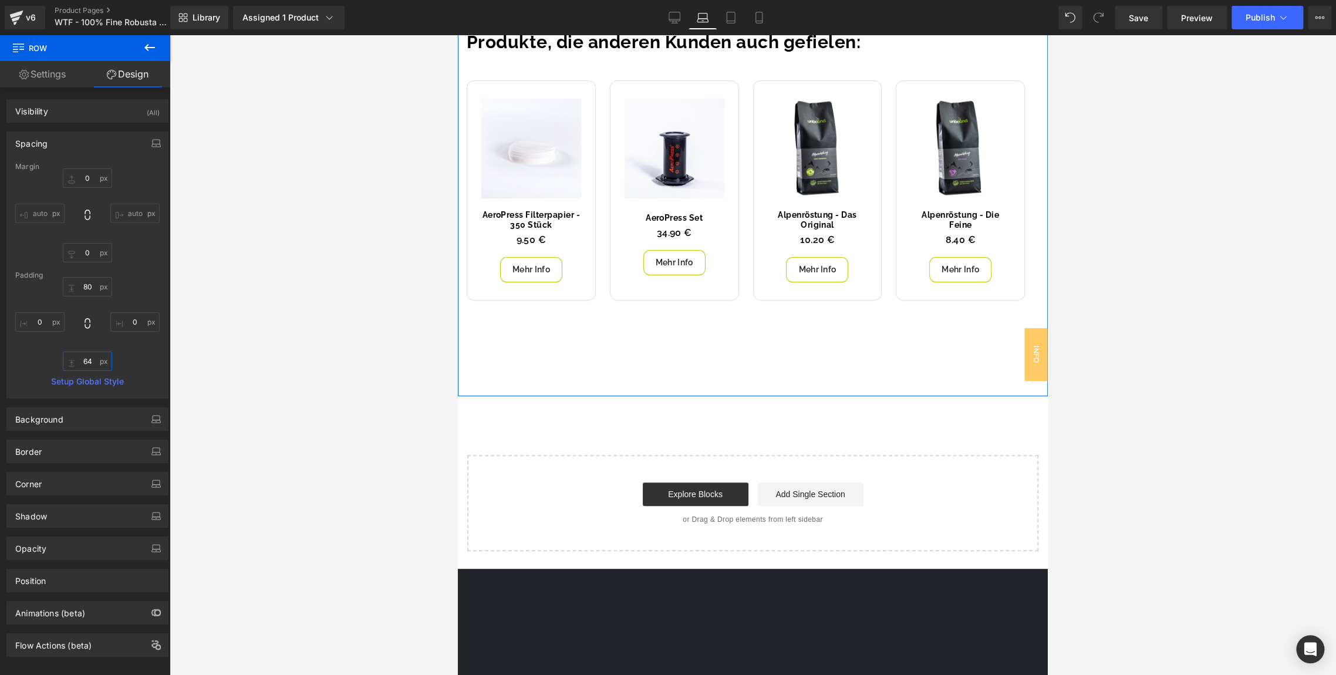
click at [87, 360] on input "64" at bounding box center [87, 361] width 49 height 19
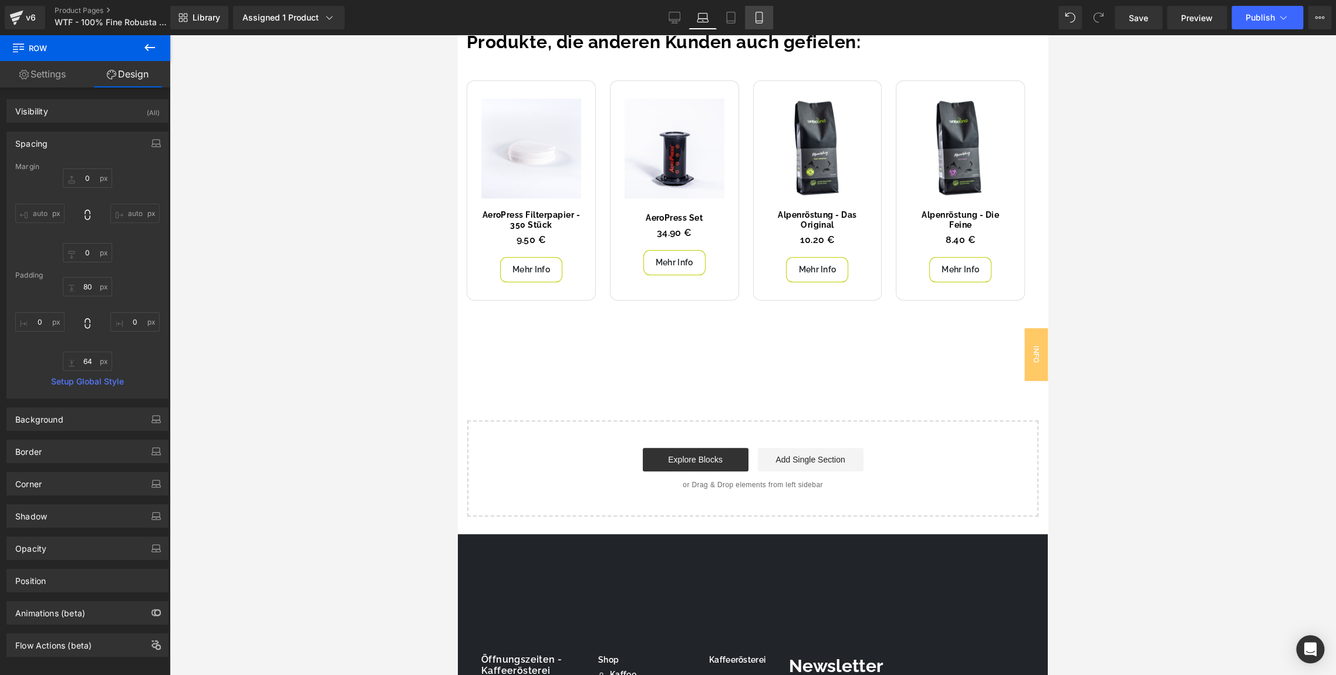
click at [753, 16] on icon at bounding box center [759, 18] width 12 height 12
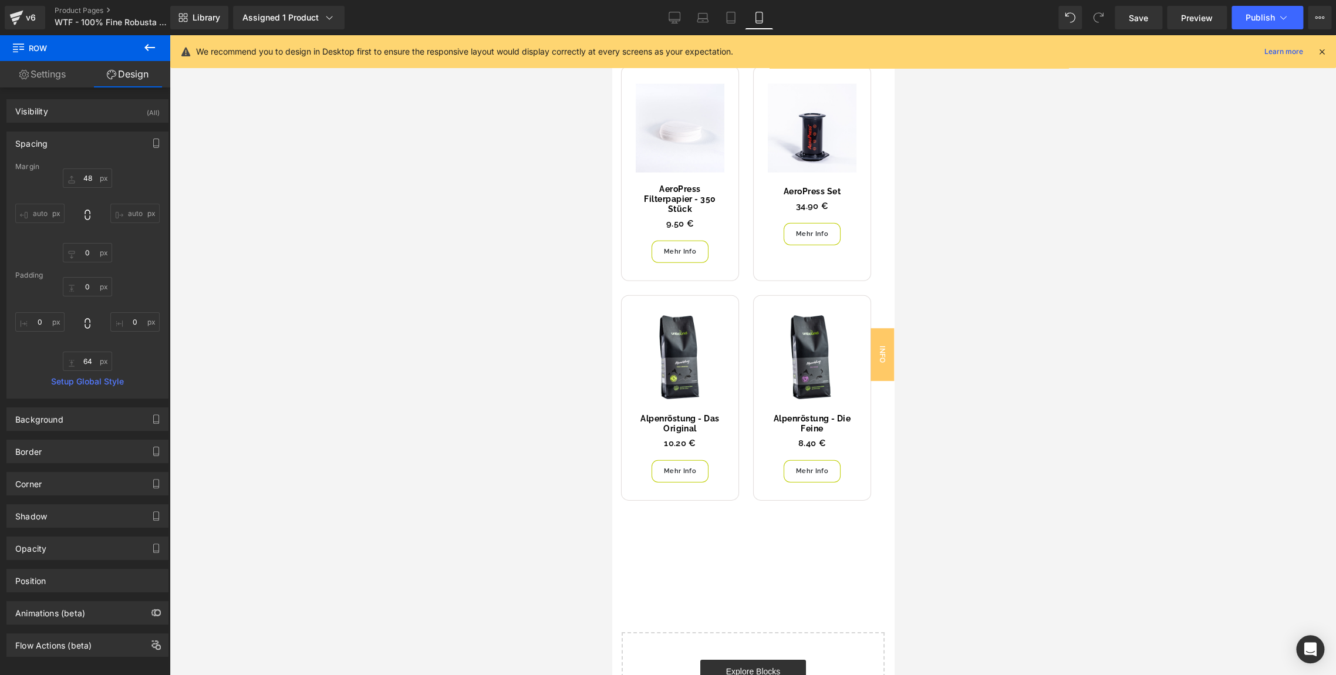
scroll to position [5198, 0]
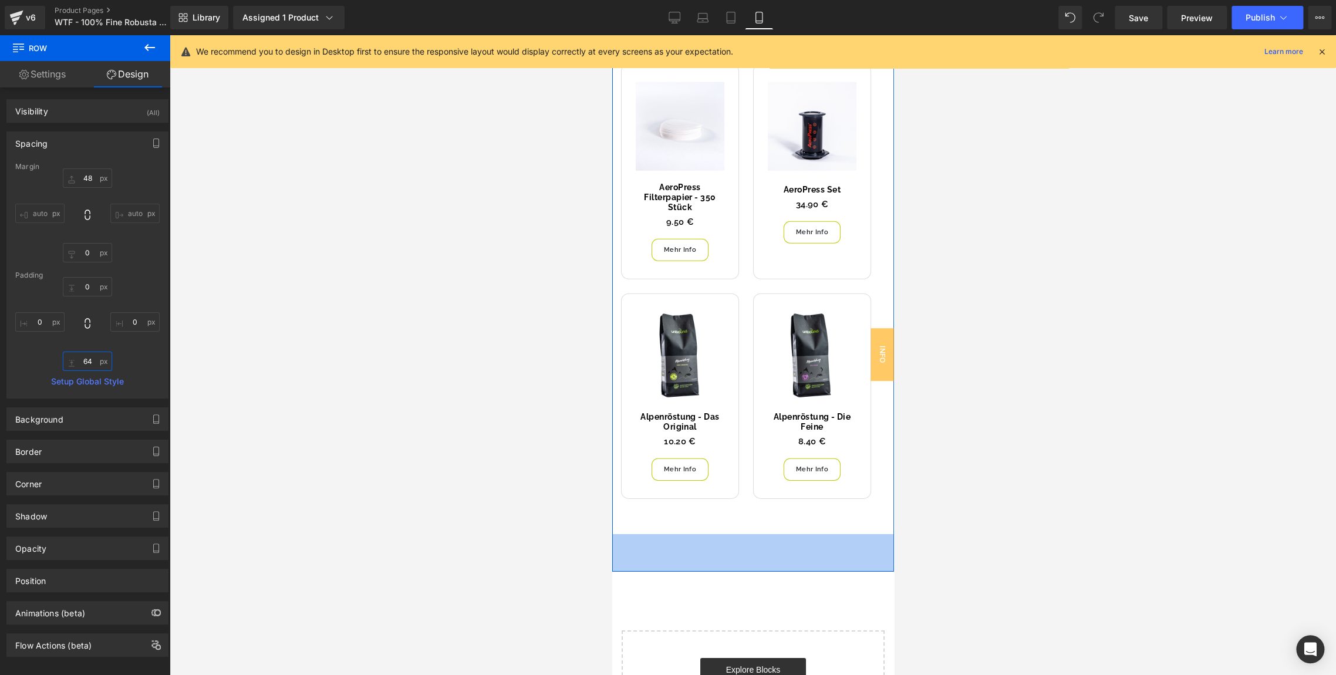
click at [85, 357] on input "64" at bounding box center [87, 361] width 49 height 19
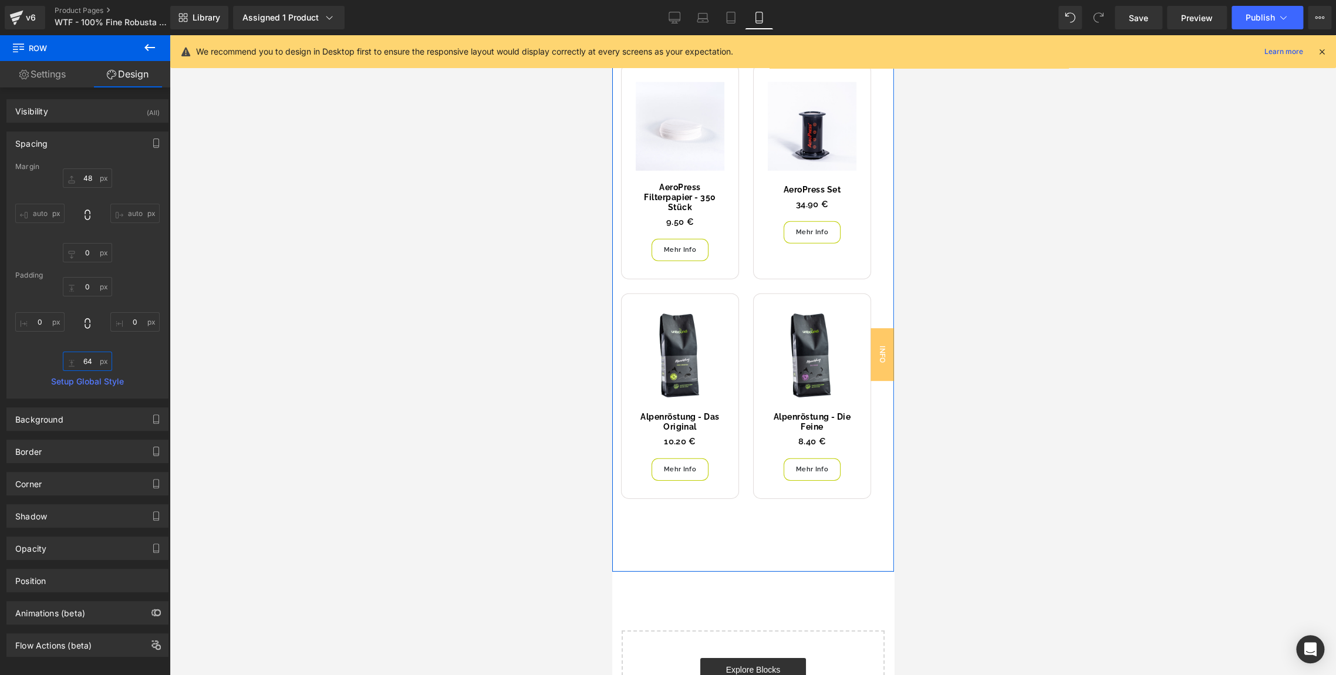
click at [85, 357] on input "64" at bounding box center [87, 361] width 49 height 19
type input "48"
drag, startPoint x: 1142, startPoint y: 29, endPoint x: 1132, endPoint y: 18, distance: 15.0
click at [1132, 18] on div "Library Assigned 1 Product Product Preview WTF - 100% Fine Robusta Single Estat…" at bounding box center [753, 17] width 1166 height 35
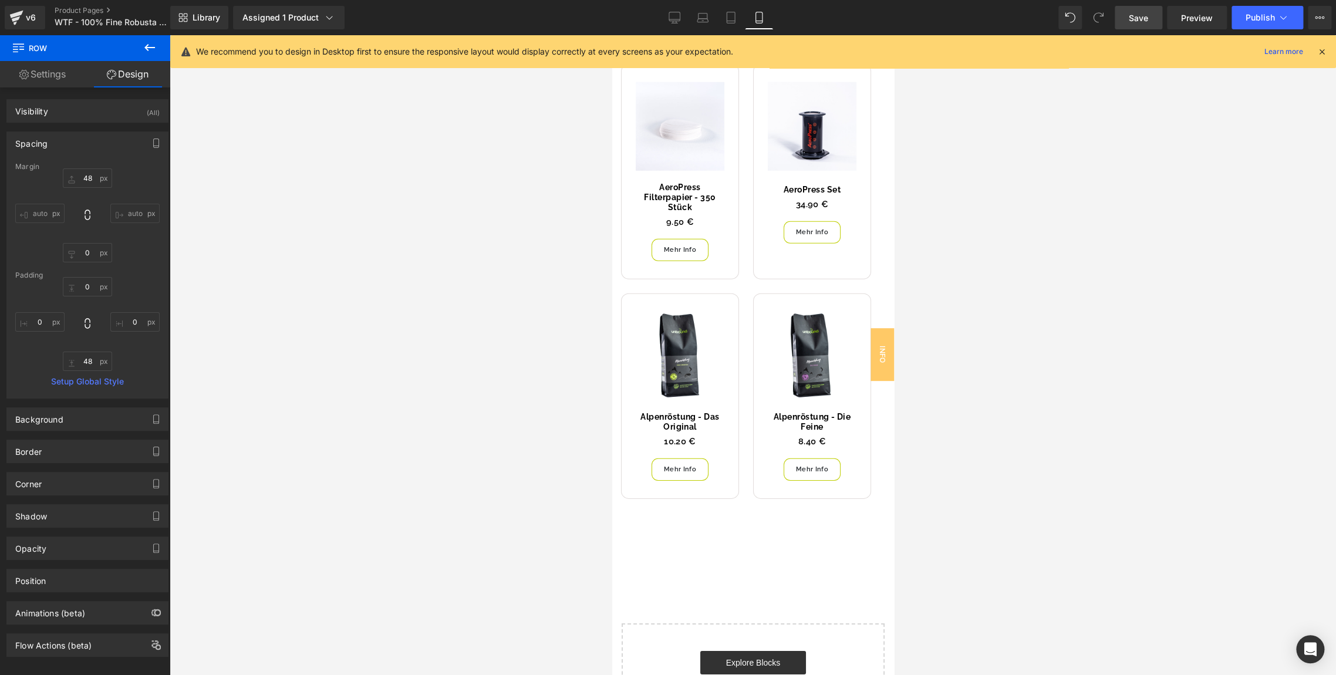
click at [1132, 18] on span "Save" at bounding box center [1138, 18] width 19 height 12
click at [1260, 9] on button "Publish" at bounding box center [1267, 17] width 72 height 23
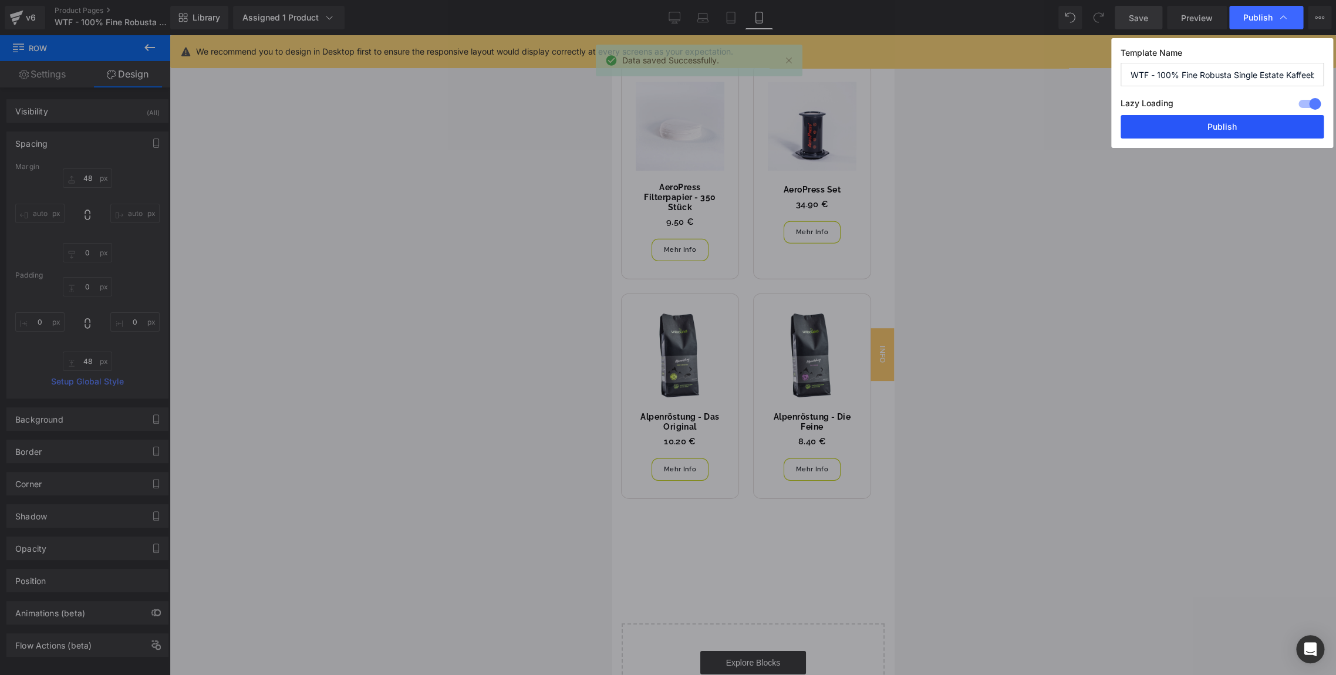
click at [1145, 123] on button "Publish" at bounding box center [1222, 126] width 203 height 23
